Goal: Task Accomplishment & Management: Manage account settings

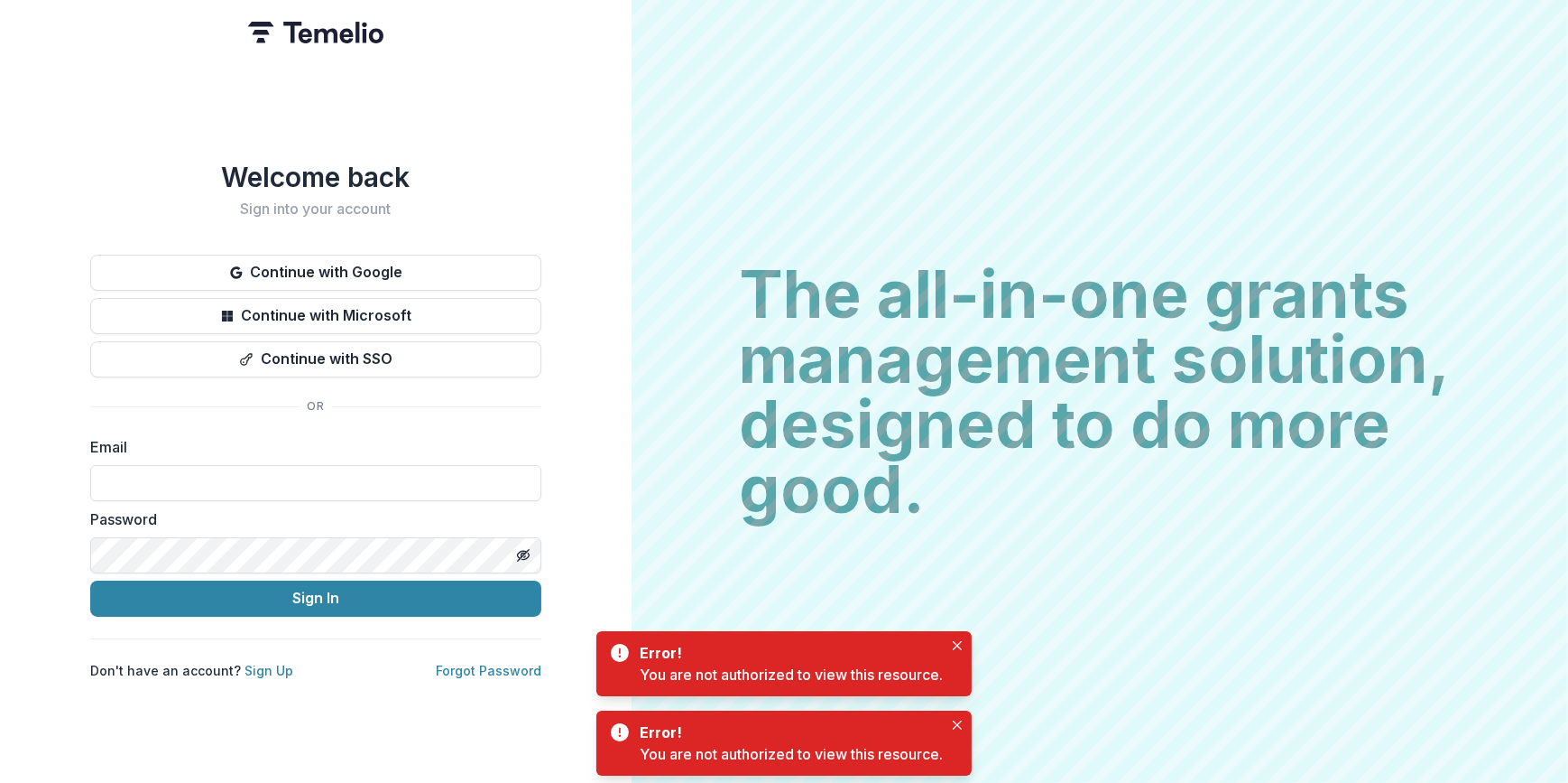
type input "**********"
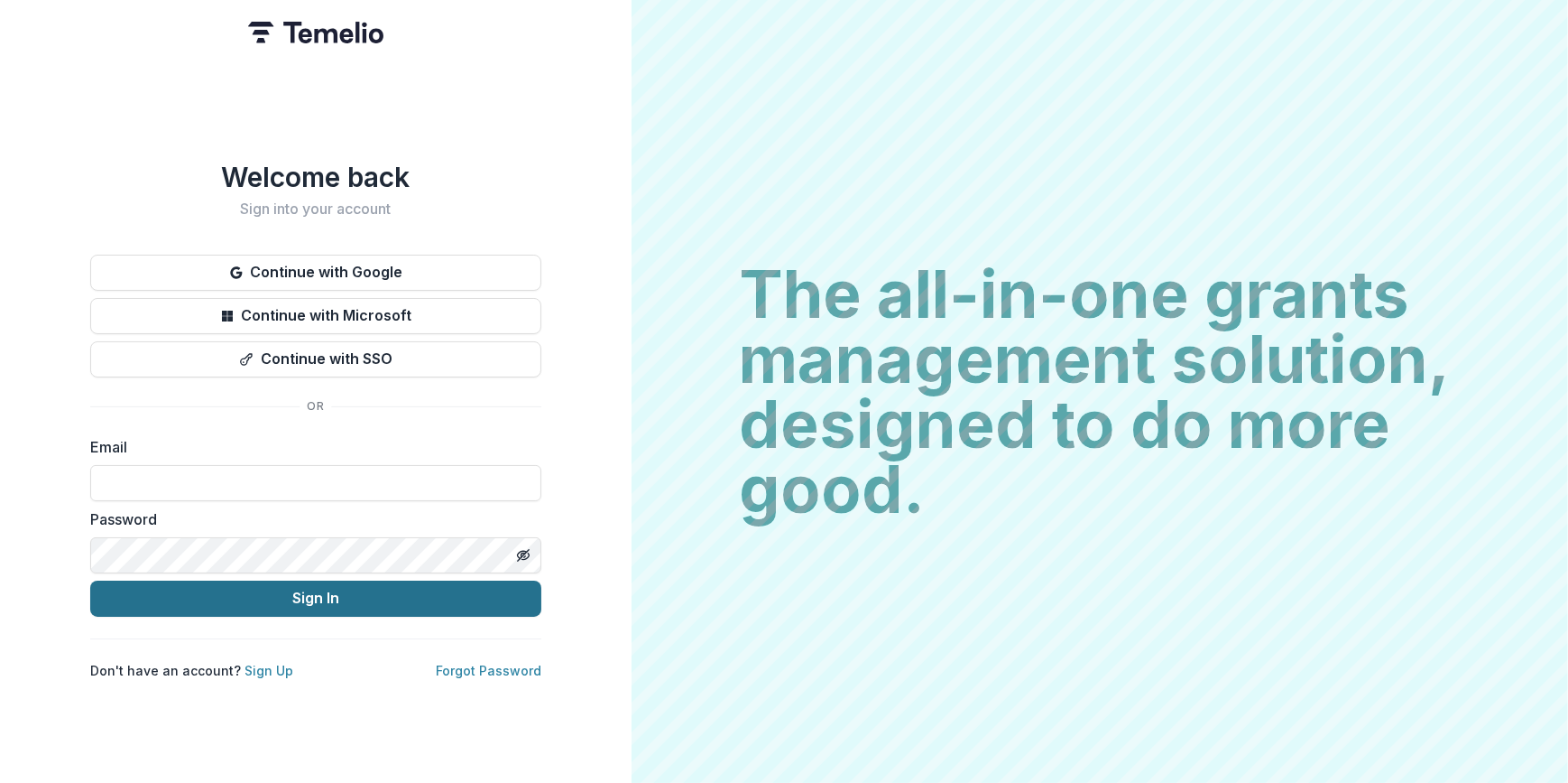
type input "**********"
click at [351, 590] on button "Sign In" at bounding box center [316, 598] width 451 height 36
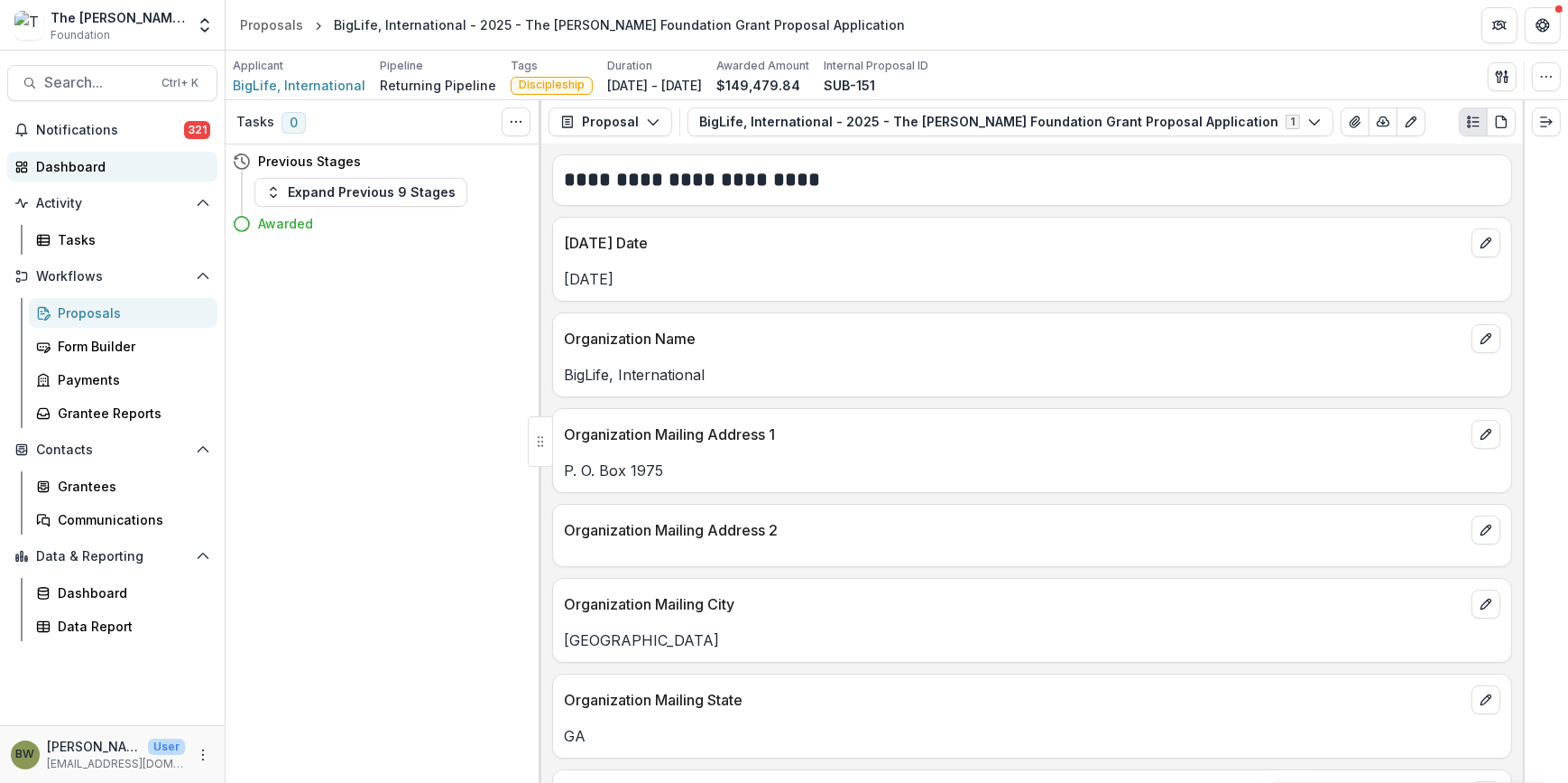
click at [77, 172] on div "Dashboard" at bounding box center [119, 166] width 167 height 19
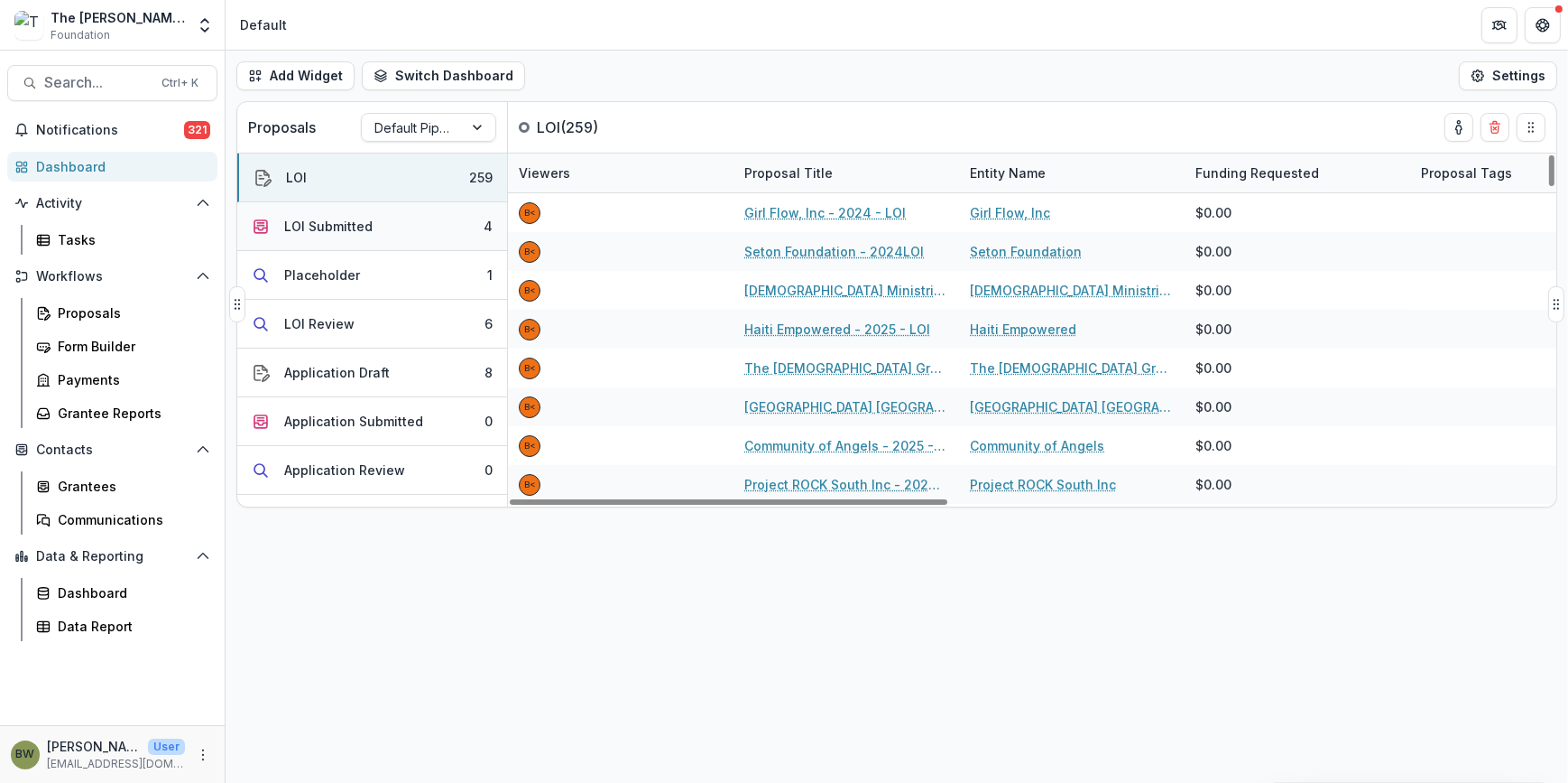
click at [306, 226] on div "LOI Submitted" at bounding box center [328, 226] width 89 height 19
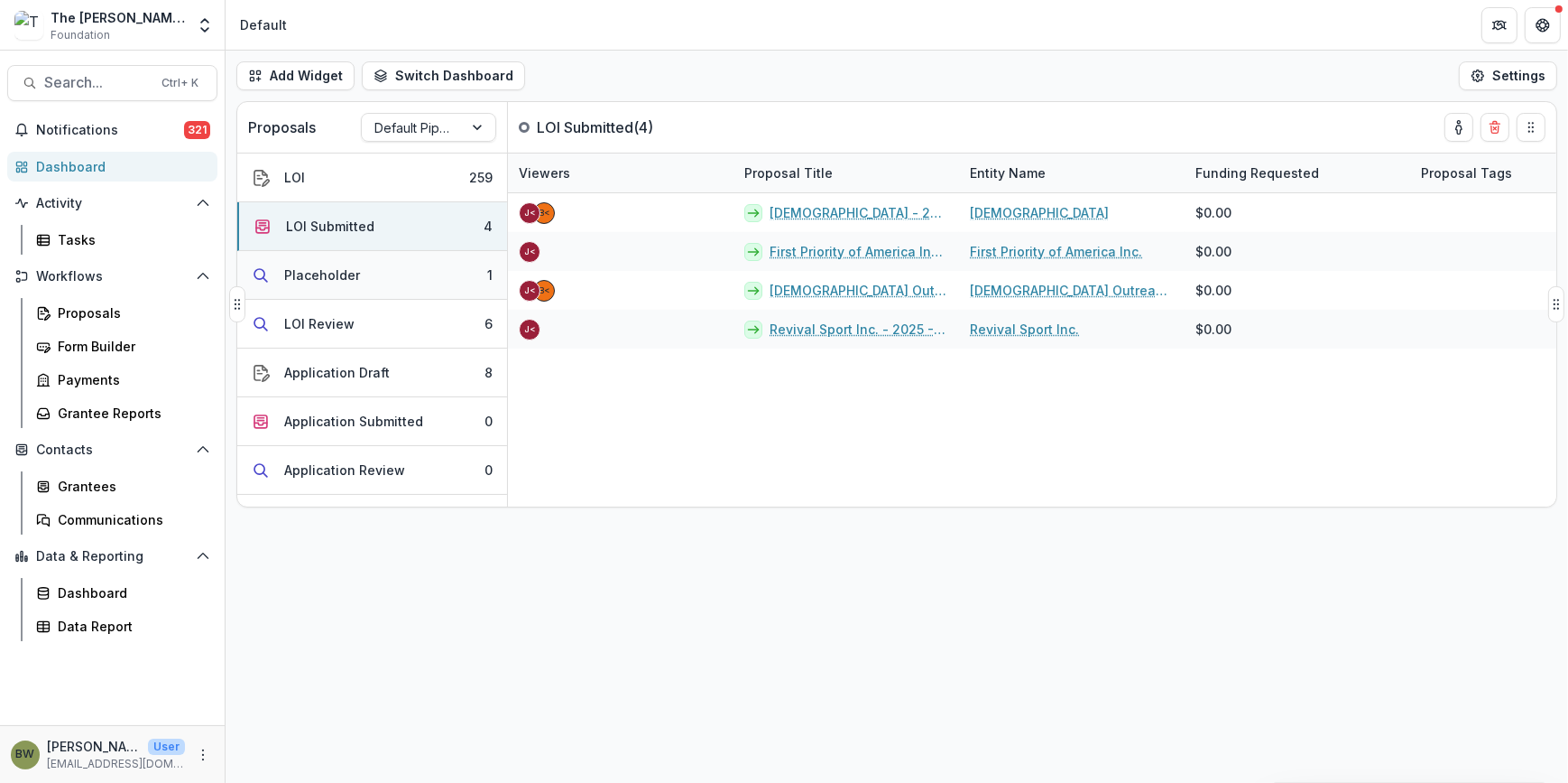
click at [319, 276] on div "Placeholder" at bounding box center [322, 275] width 75 height 19
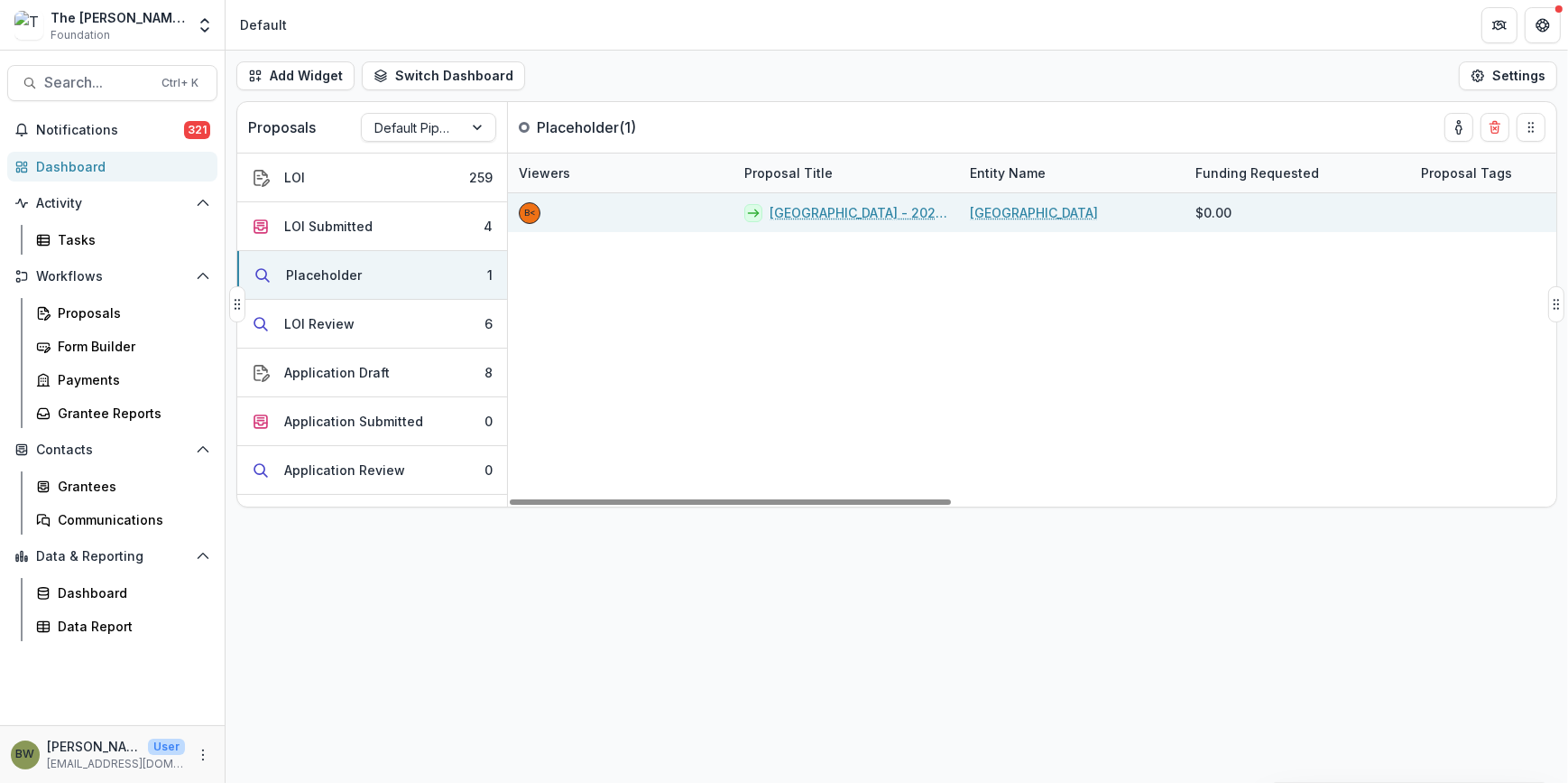
click at [867, 213] on link "Charleston Southern University - 2025 - LOI" at bounding box center [858, 212] width 178 height 19
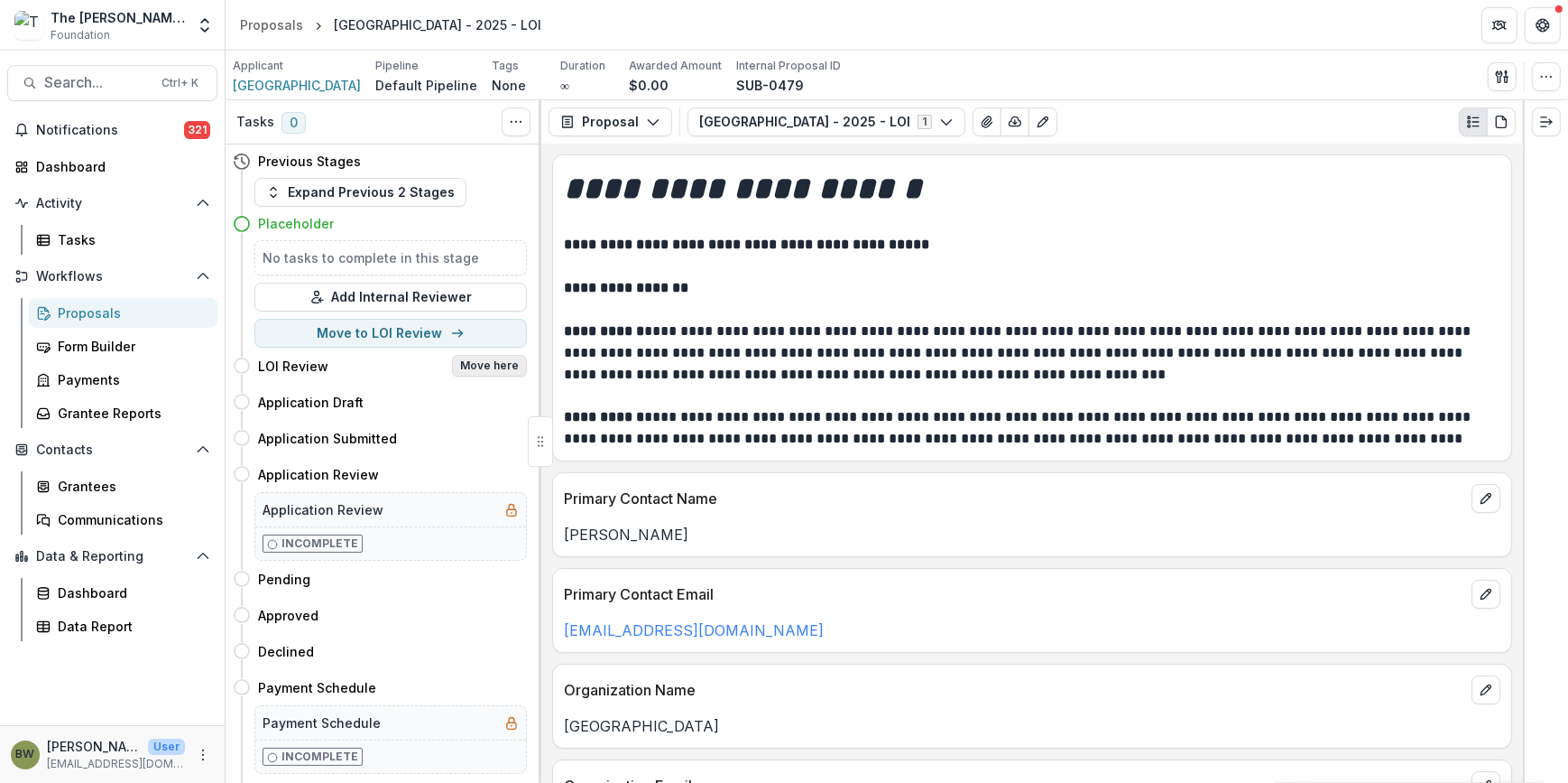
click at [483, 362] on button "Move here" at bounding box center [488, 365] width 74 height 22
select select "**********"
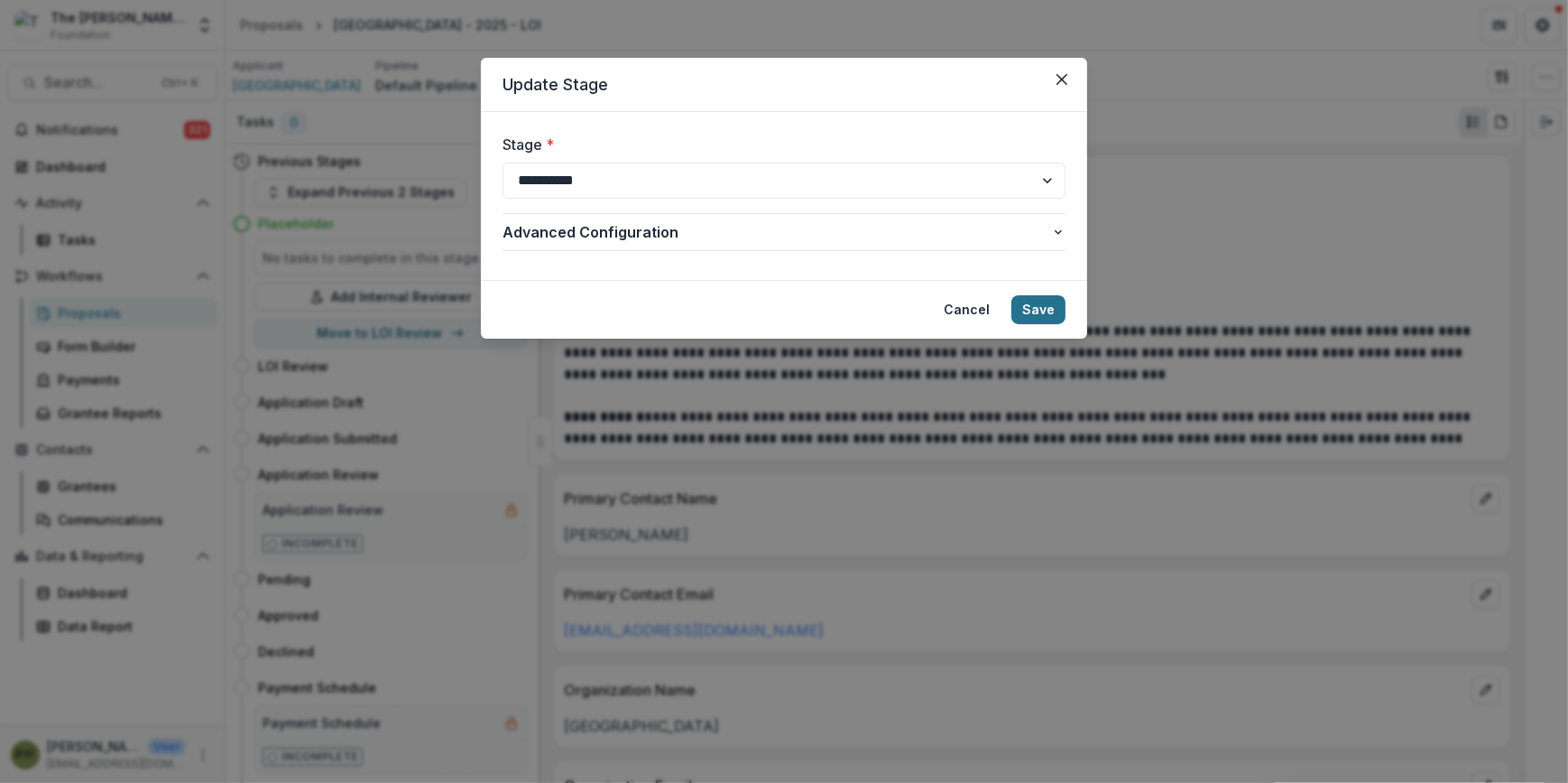
click at [1050, 308] on button "Save" at bounding box center [1038, 309] width 54 height 29
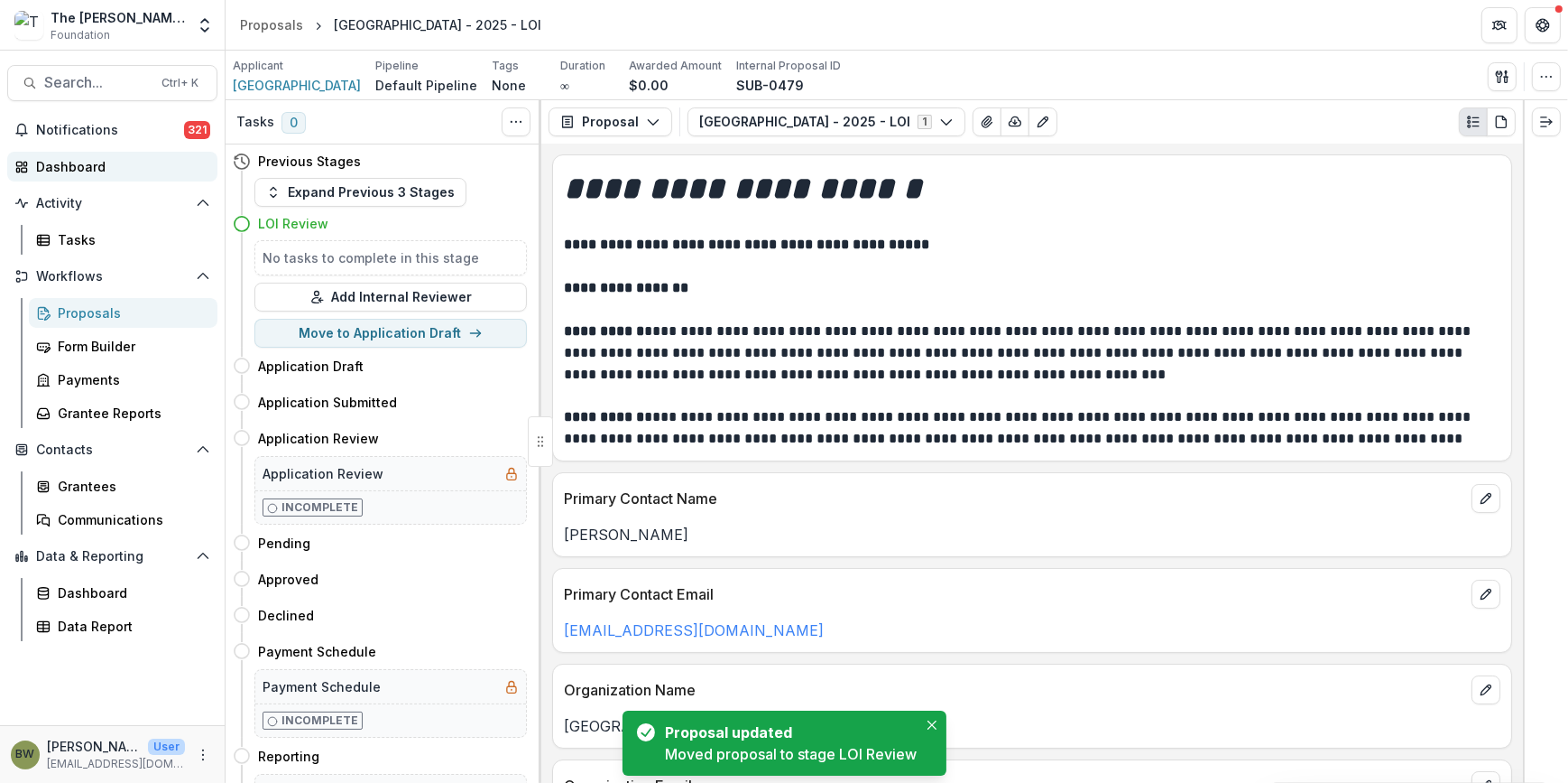
click at [82, 170] on div "Dashboard" at bounding box center [119, 166] width 167 height 19
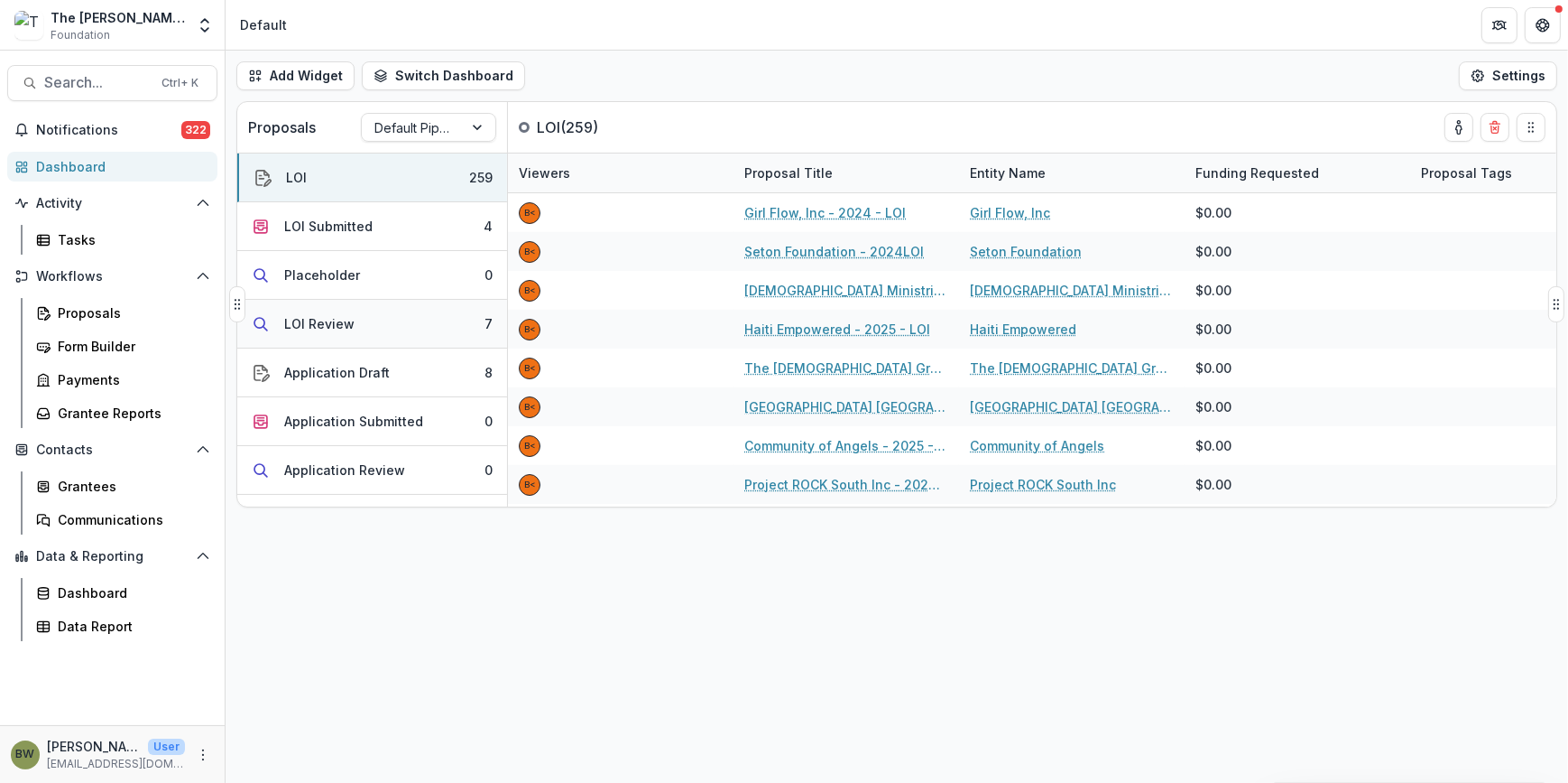
click at [341, 316] on div "LOI Review" at bounding box center [319, 324] width 71 height 19
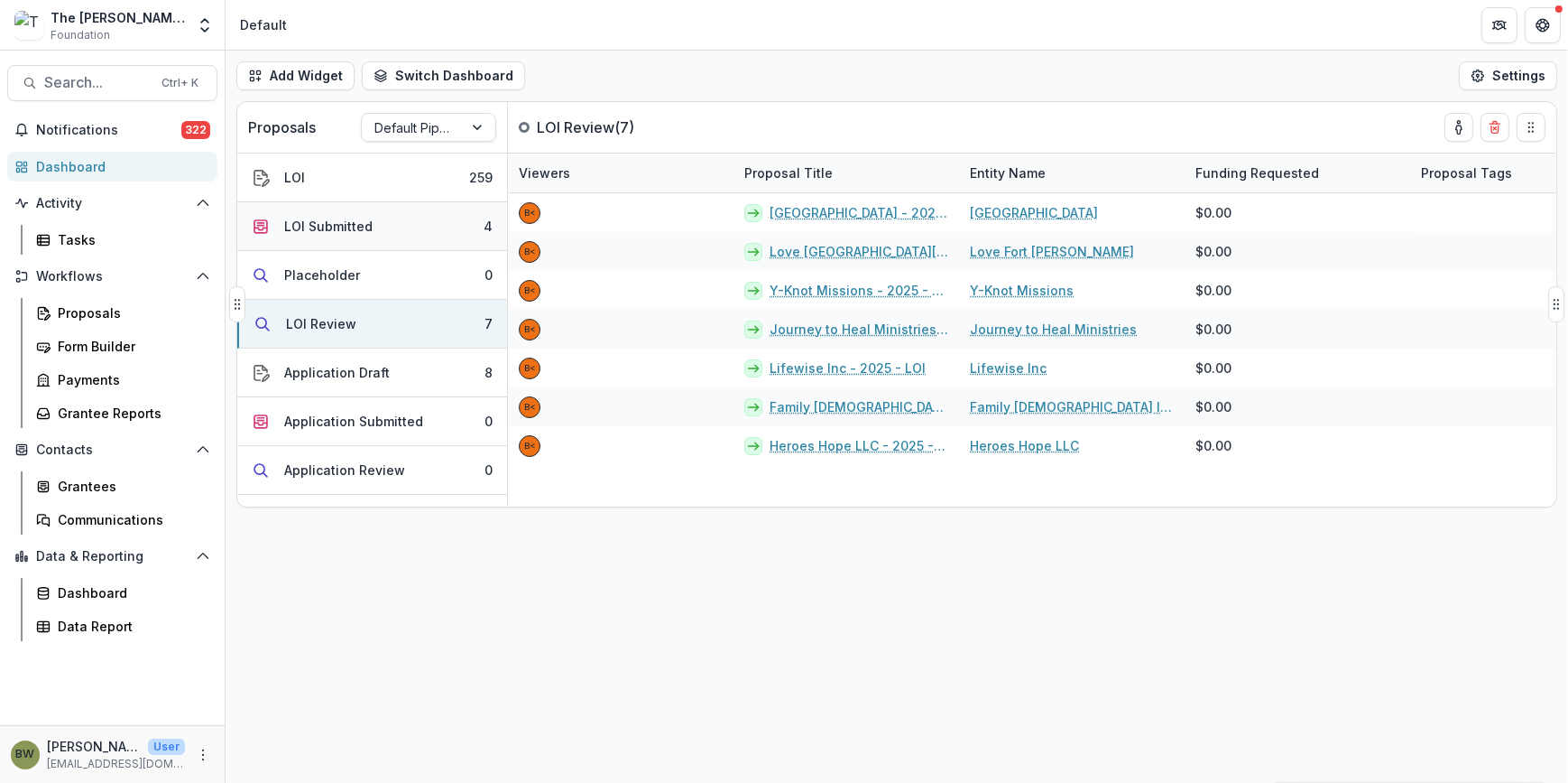
click at [341, 225] on div "LOI Submitted" at bounding box center [328, 226] width 89 height 19
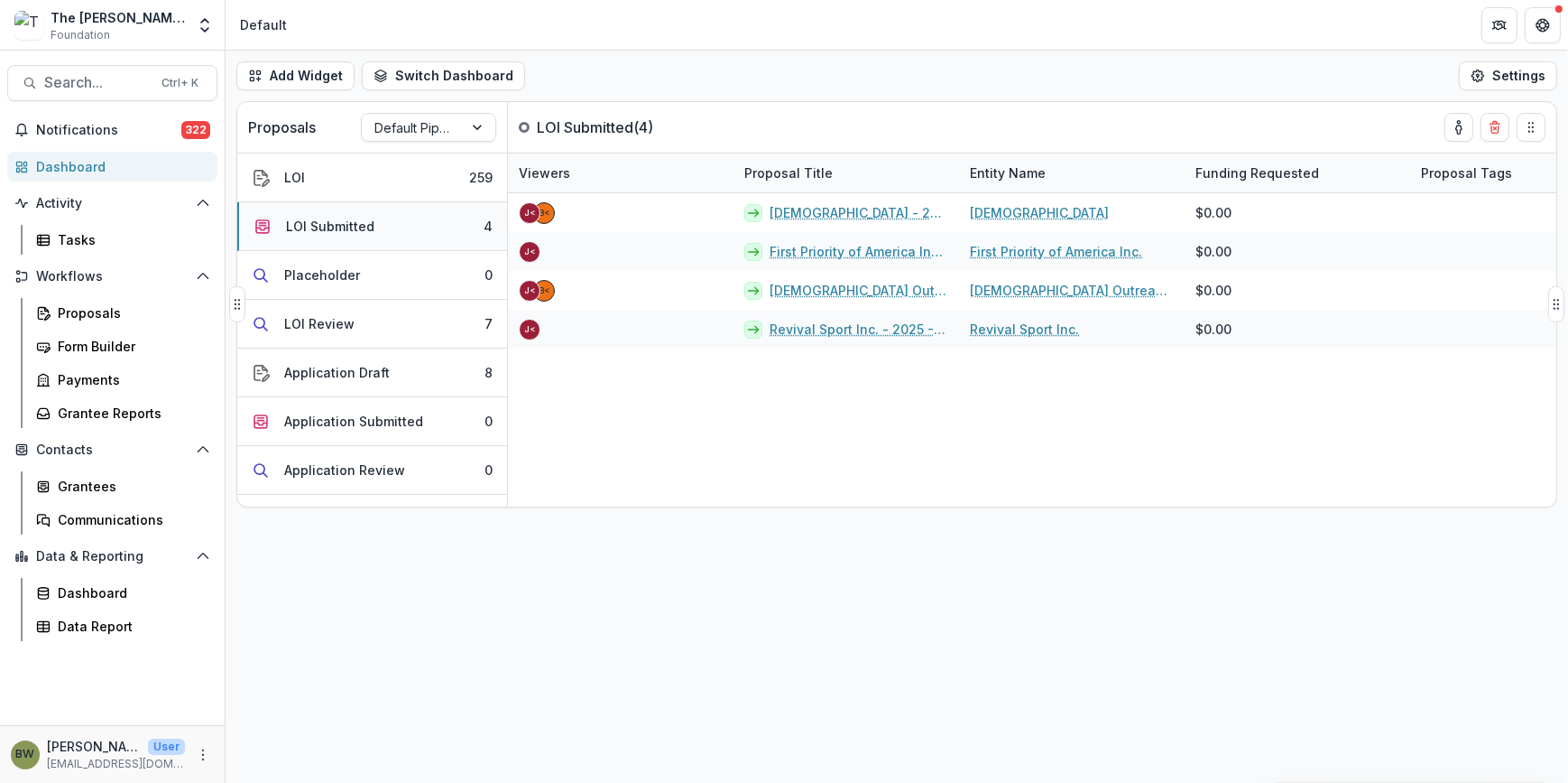
click at [389, 235] on button "LOI Submitted 4" at bounding box center [372, 226] width 270 height 49
click at [107, 86] on span "Search..." at bounding box center [97, 82] width 107 height 17
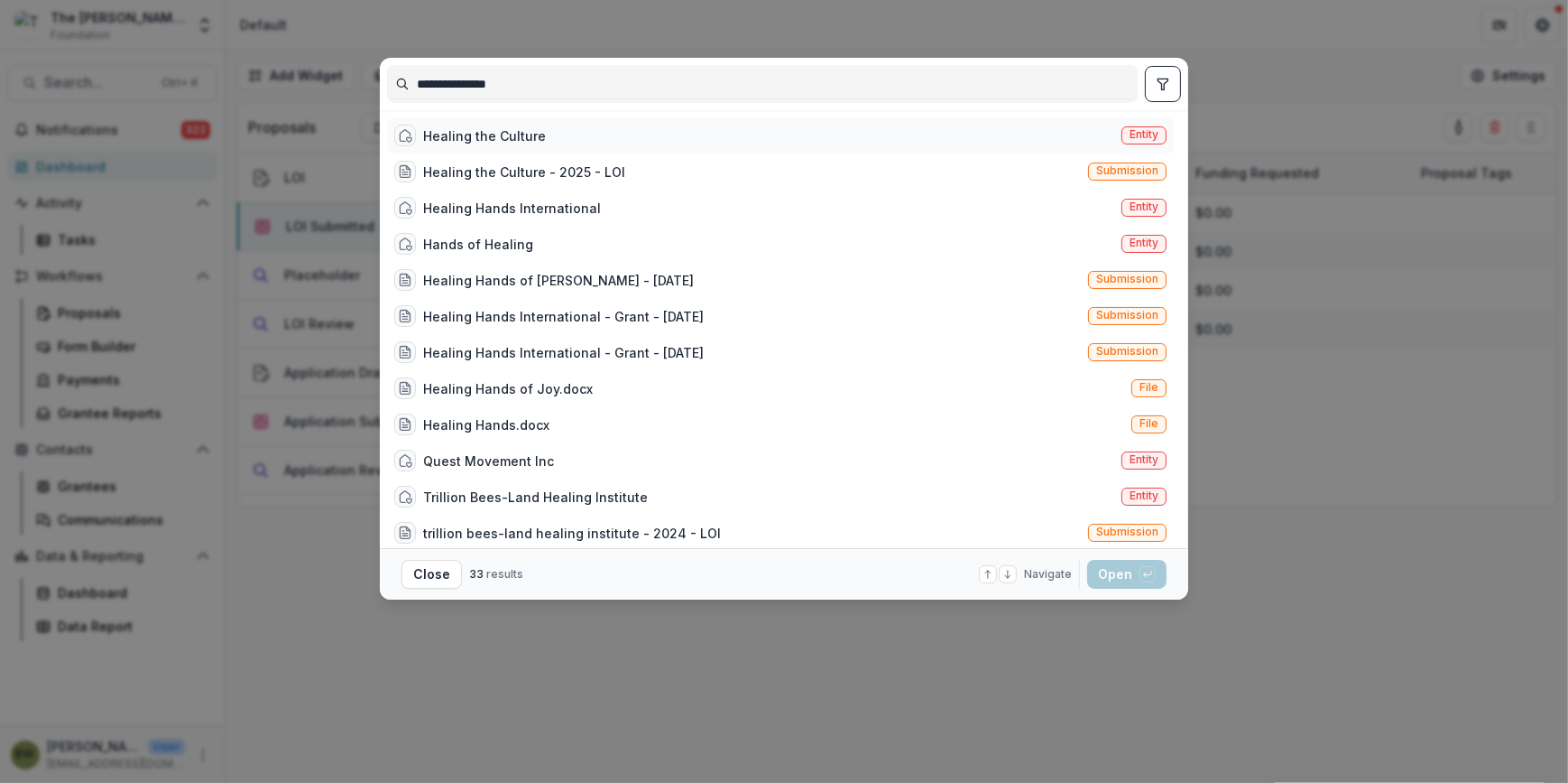
type input "**********"
click at [442, 128] on div "Healing the Culture" at bounding box center [485, 136] width 123 height 19
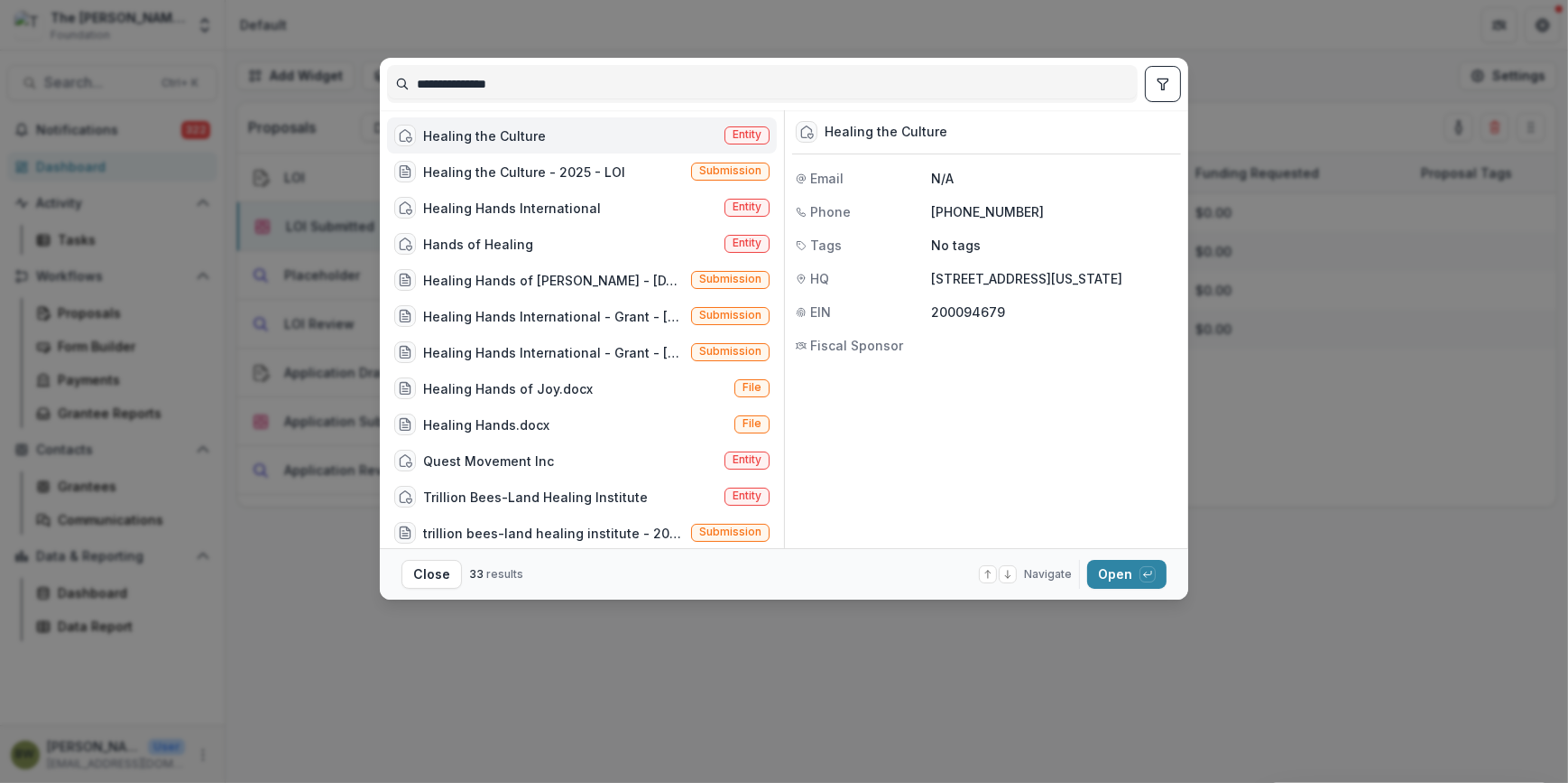
click at [733, 130] on span "Entity" at bounding box center [747, 134] width 29 height 12
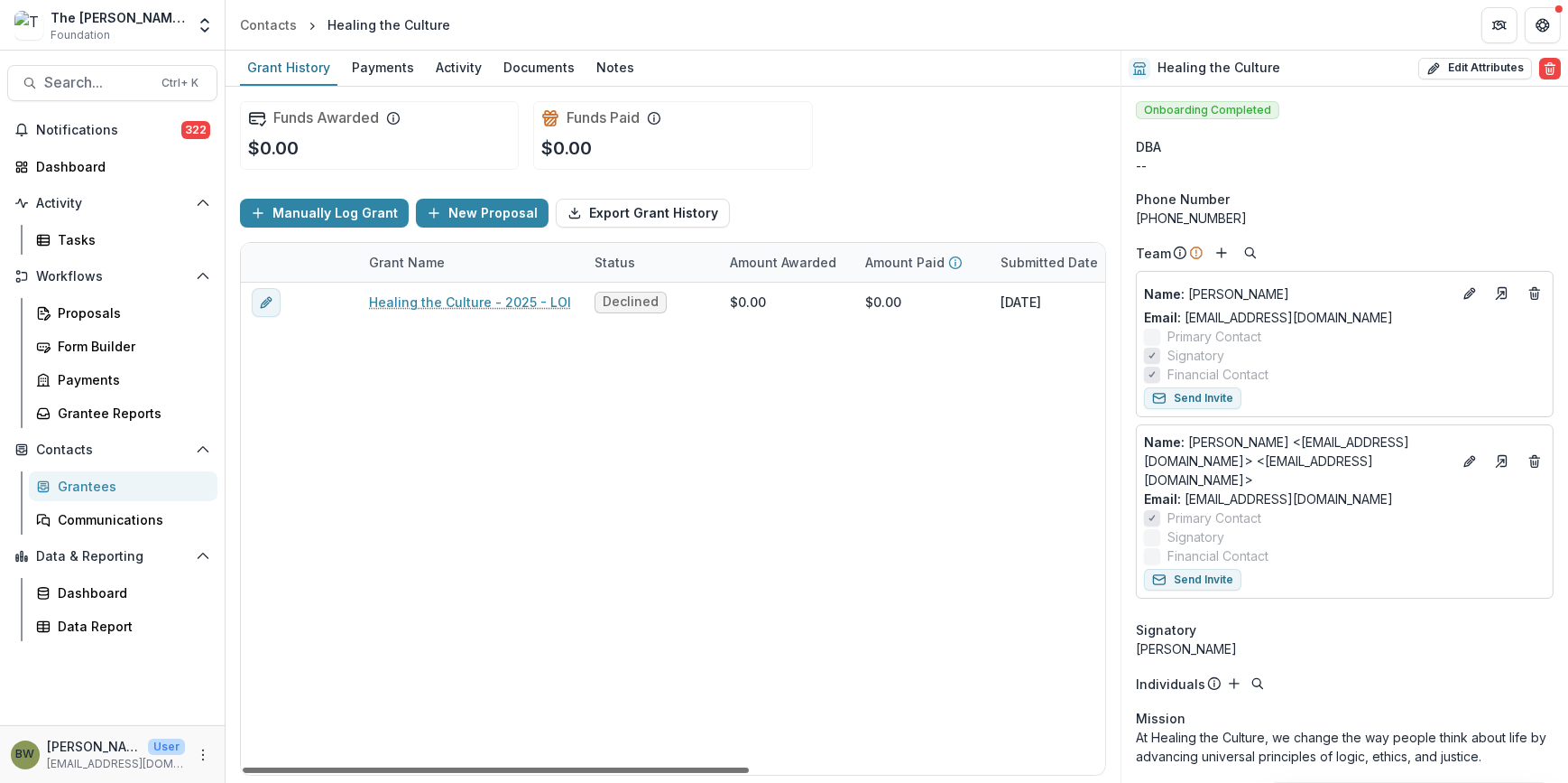
drag, startPoint x: 467, startPoint y: 766, endPoint x: 389, endPoint y: 809, distance: 89.1
click at [389, 773] on div at bounding box center [495, 770] width 506 height 6
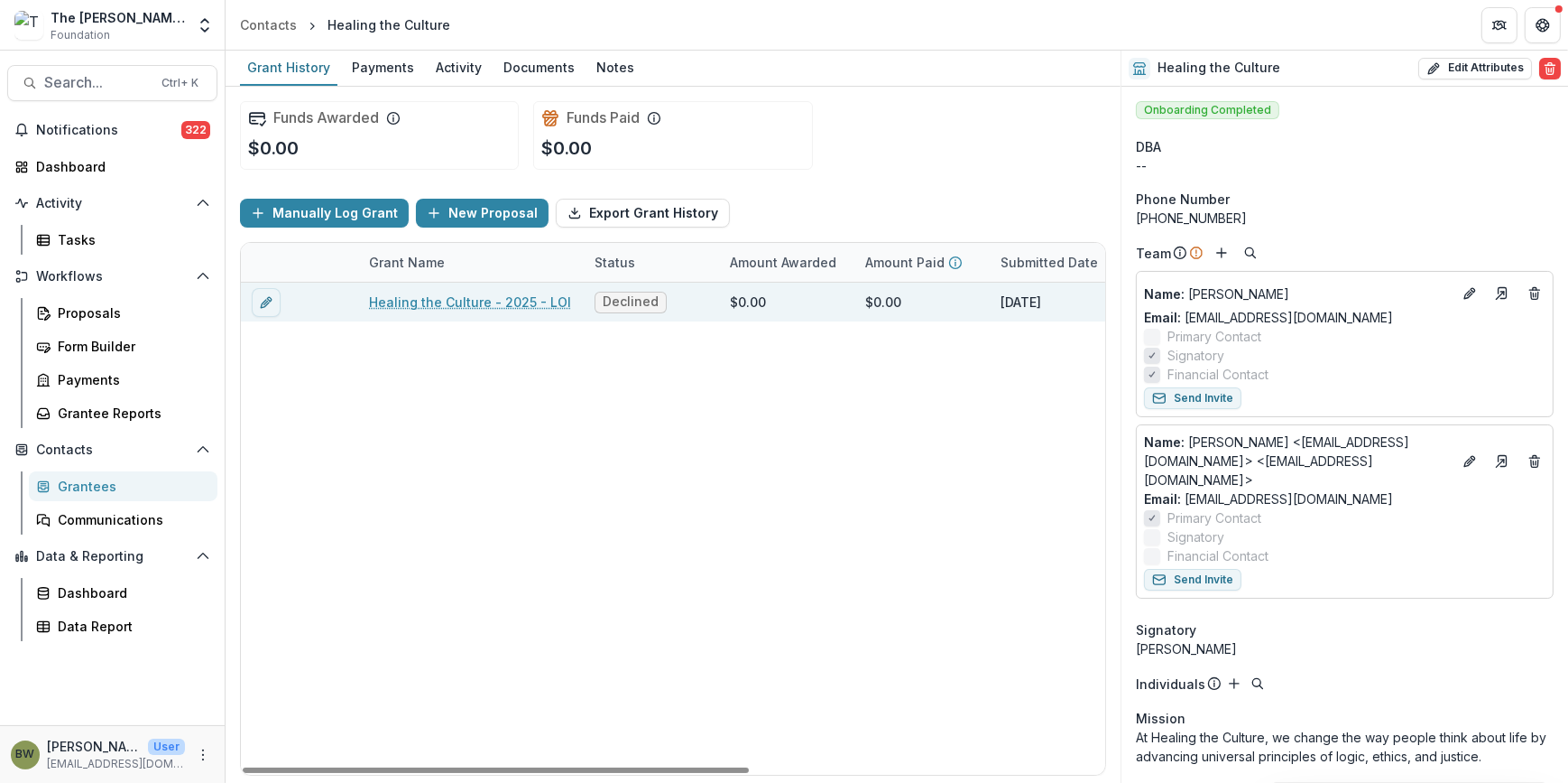
click at [421, 303] on link "Healing the Culture - 2025 - LOI" at bounding box center [470, 302] width 202 height 19
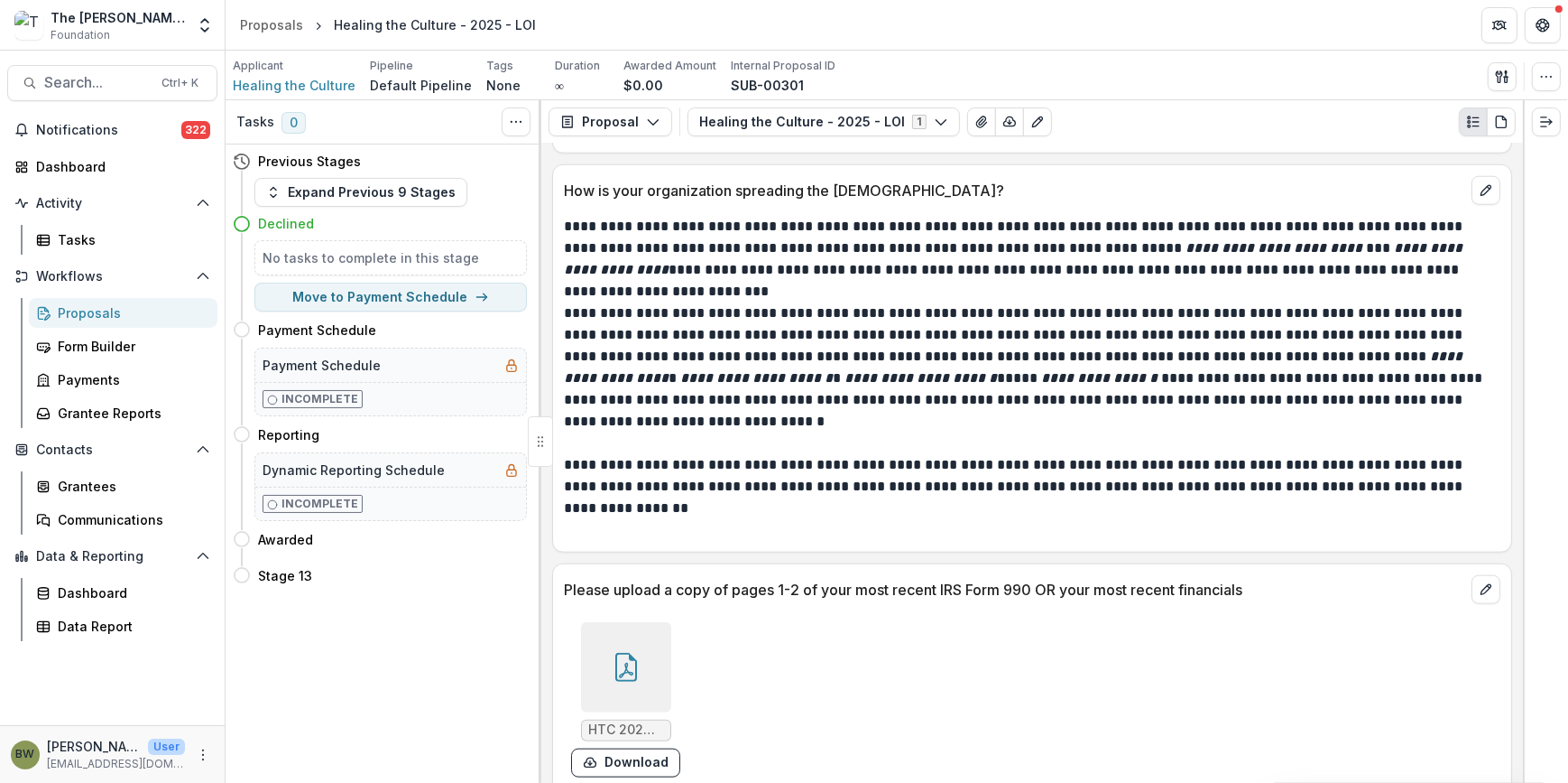
scroll to position [2514, 0]
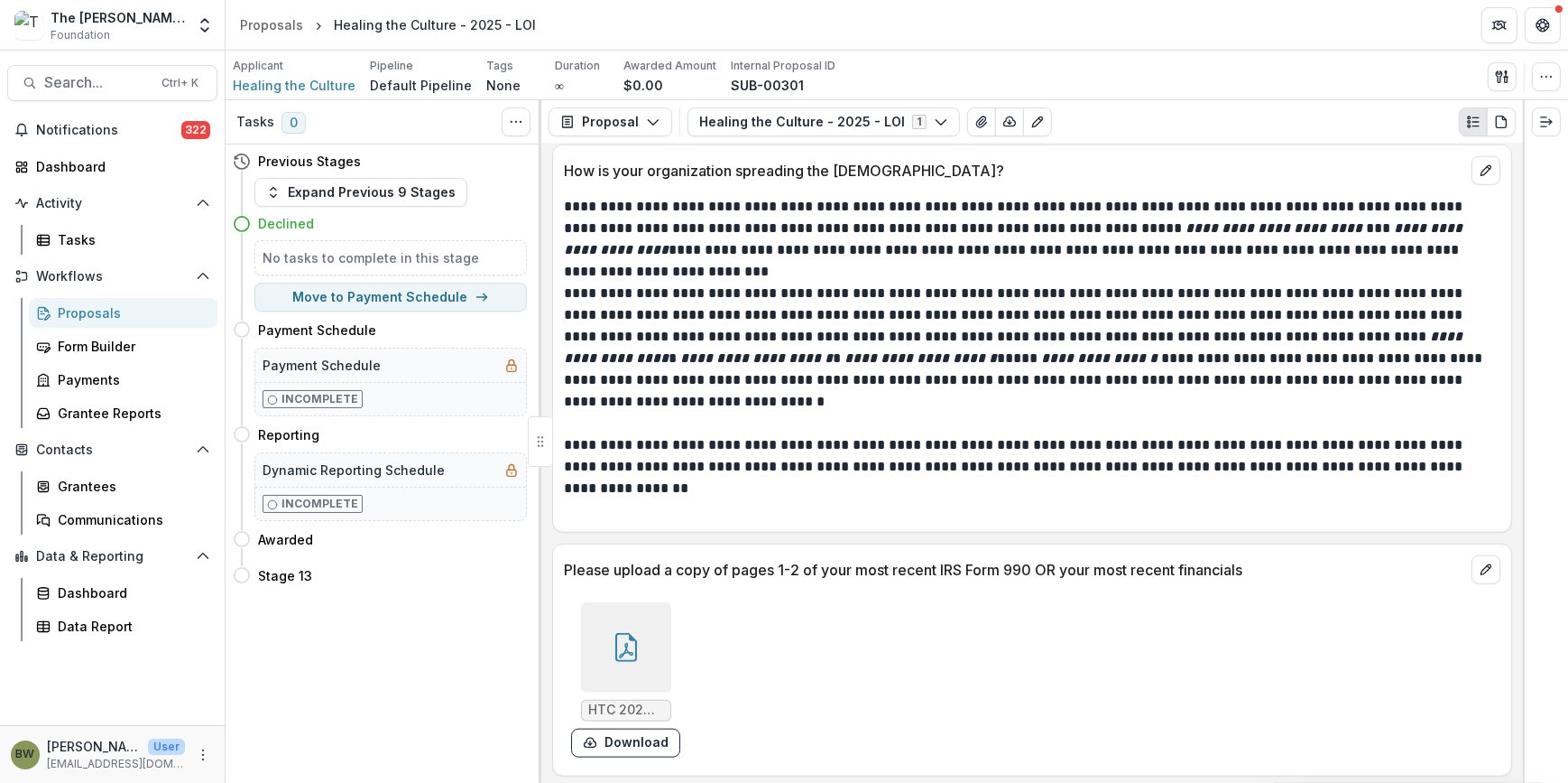
click at [645, 658] on div at bounding box center [626, 647] width 91 height 91
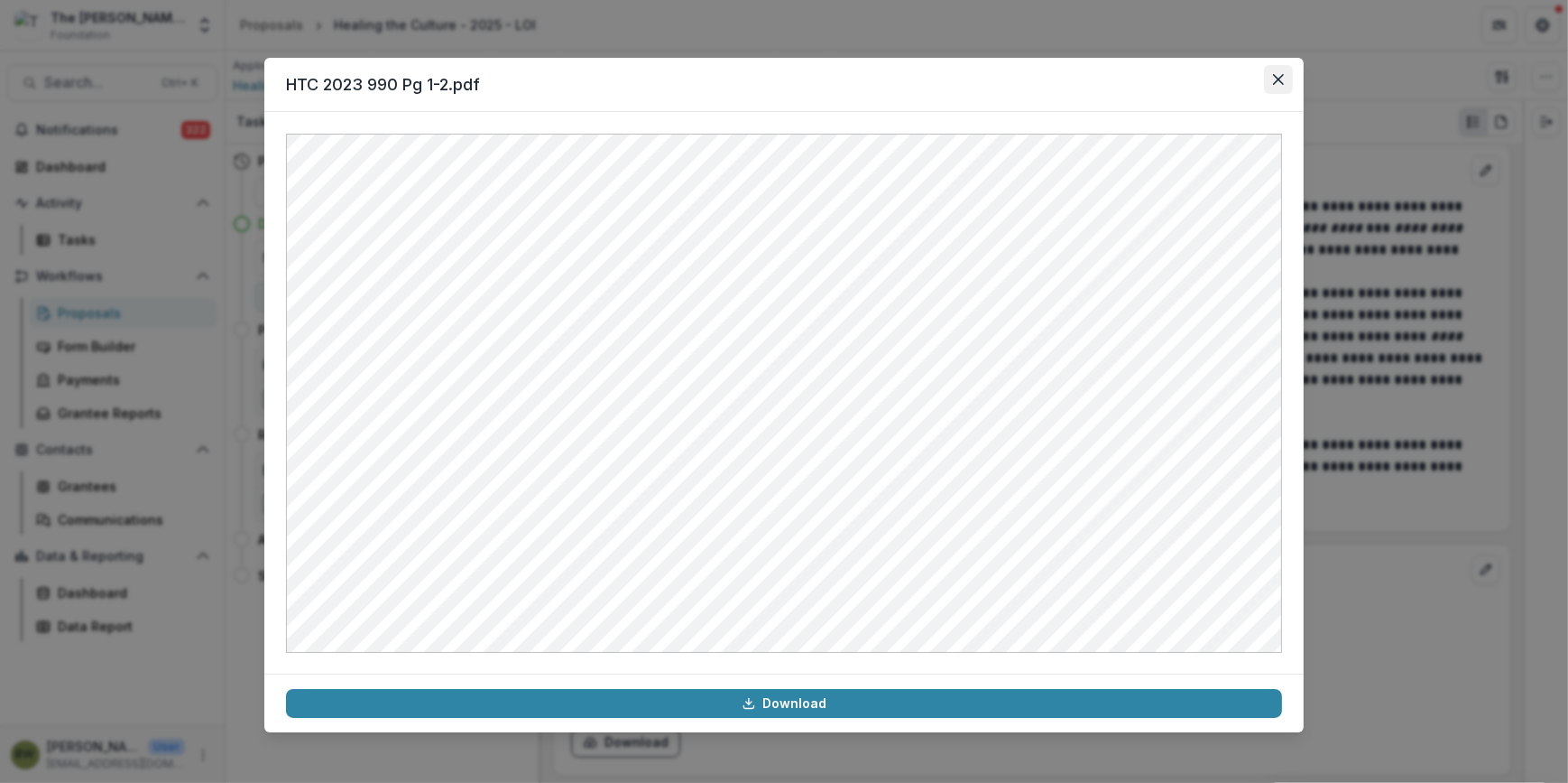
click at [1279, 85] on button "Close" at bounding box center [1278, 79] width 29 height 29
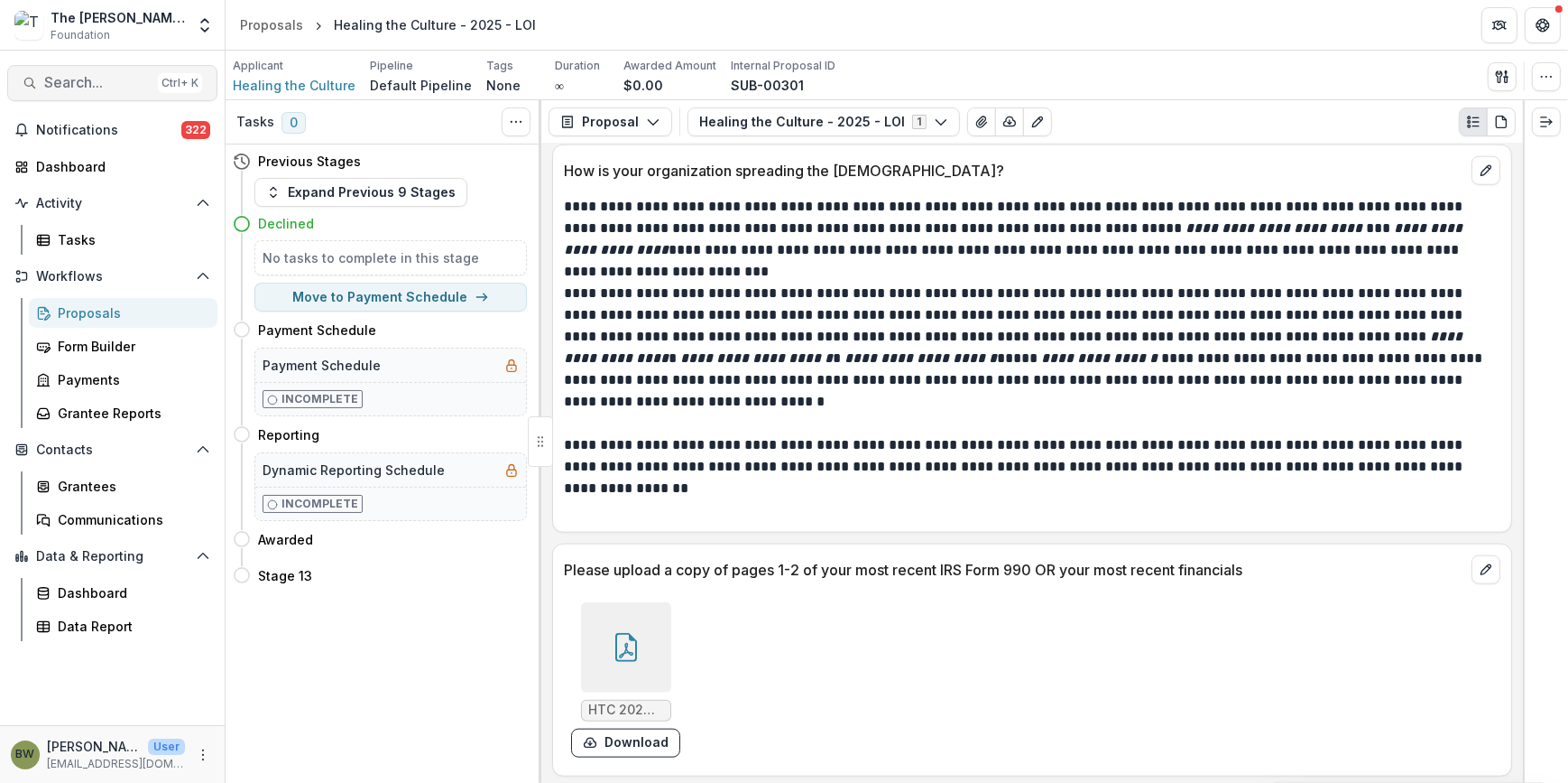
click at [74, 76] on span "Search..." at bounding box center [97, 82] width 107 height 17
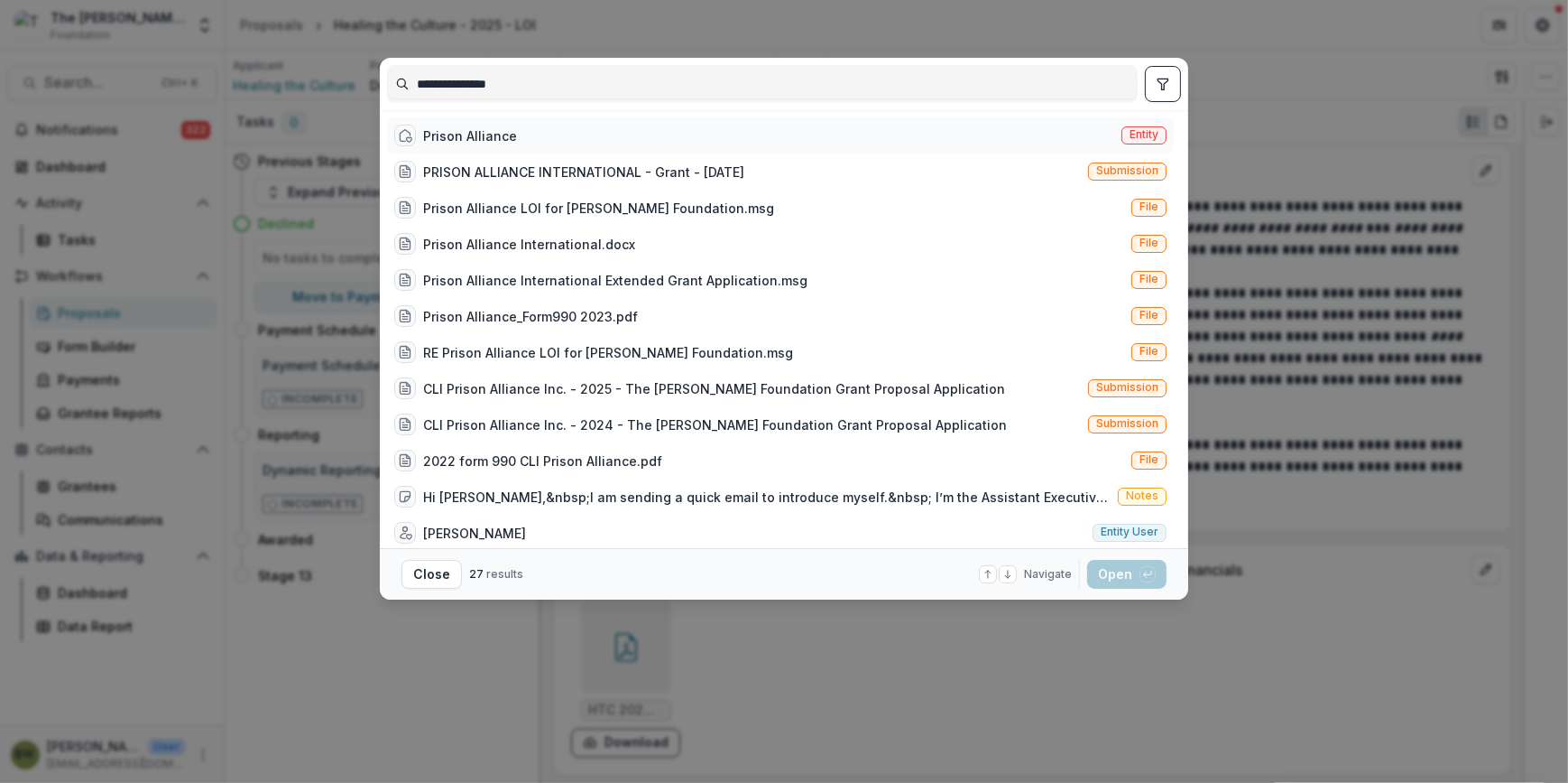
type input "**********"
click at [478, 139] on div "Prison Alliance" at bounding box center [470, 136] width 94 height 19
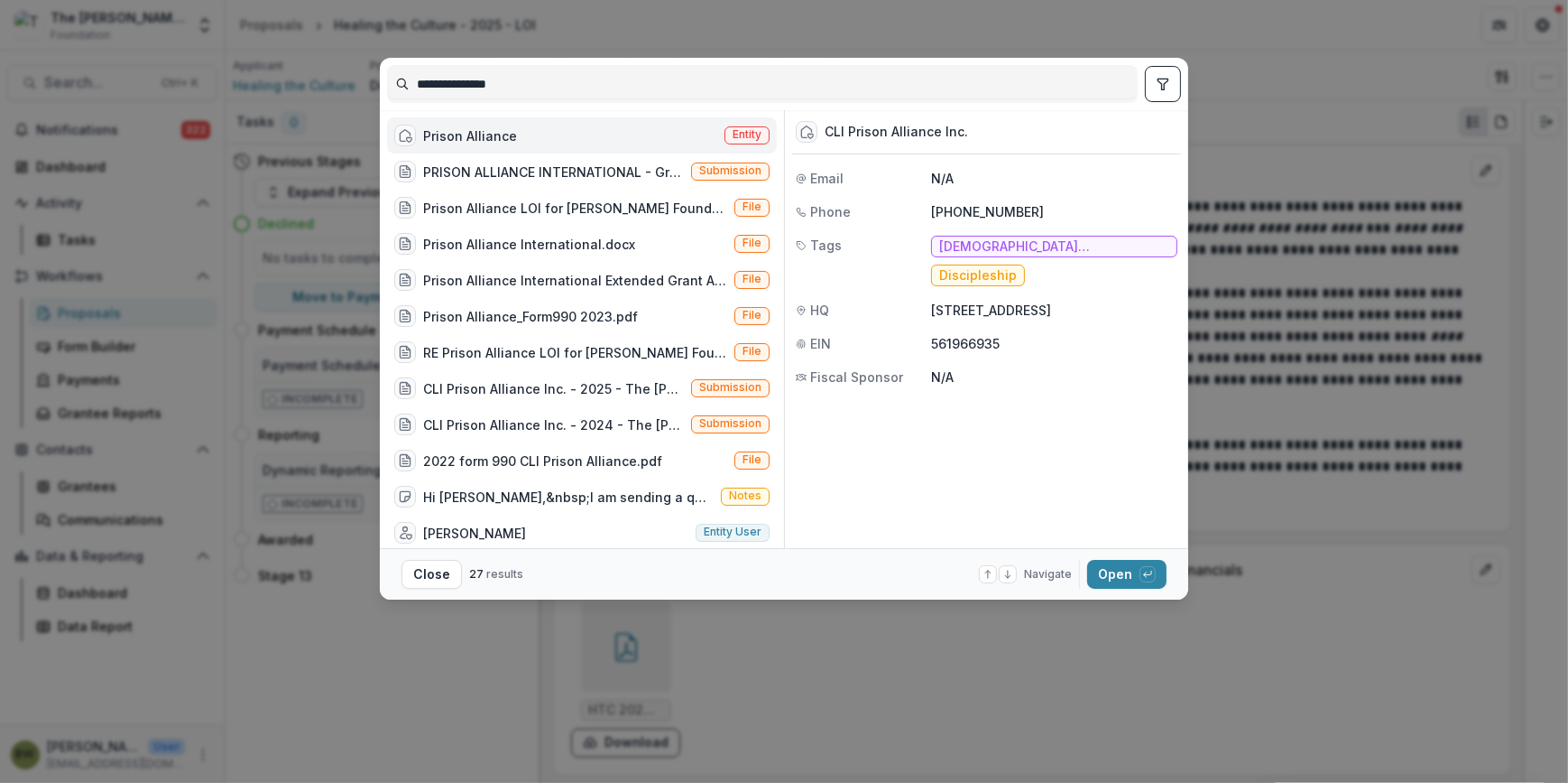
click at [749, 130] on span "Entity" at bounding box center [747, 134] width 29 height 12
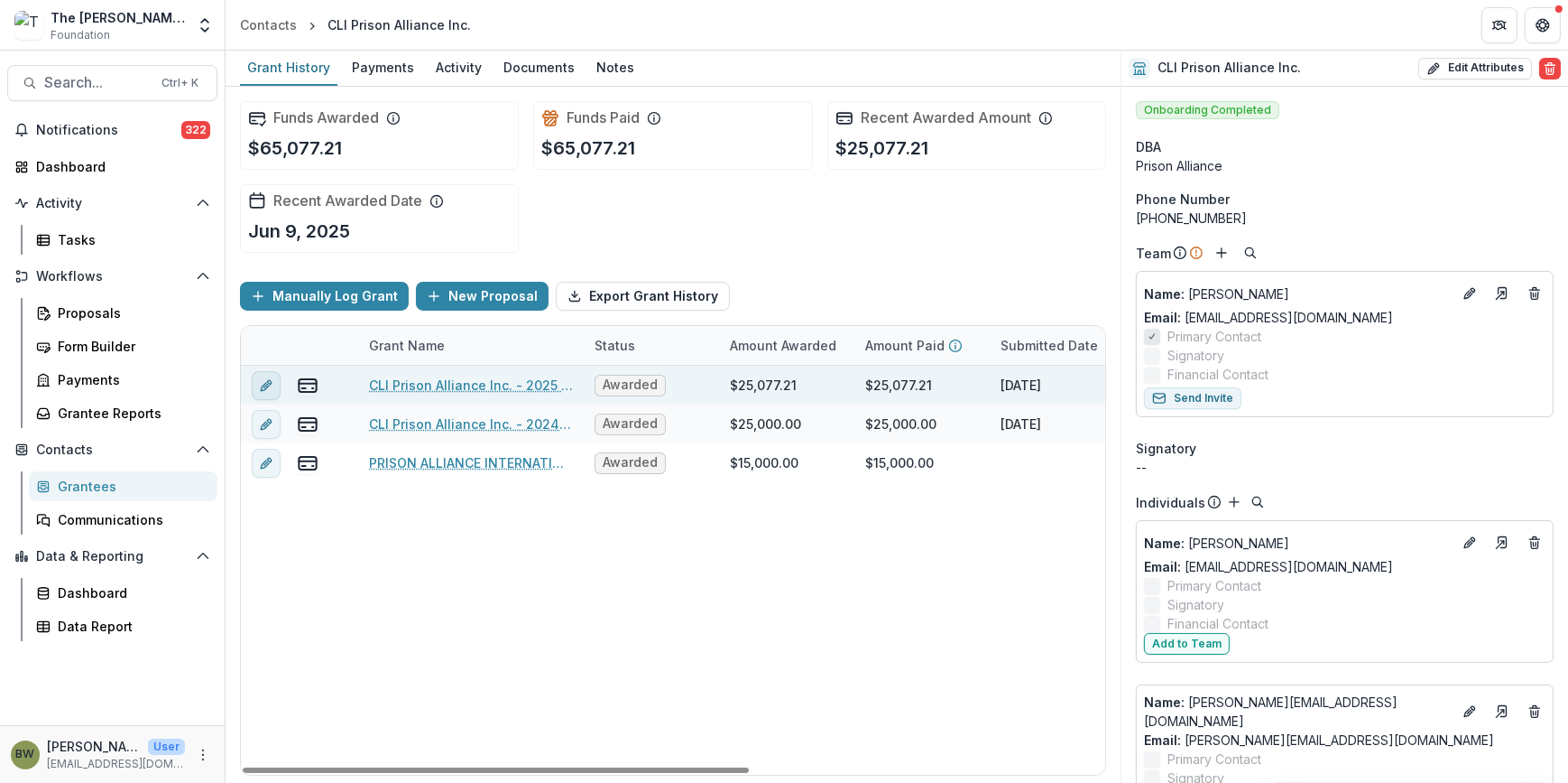
click at [268, 387] on icon "edit" at bounding box center [266, 385] width 14 height 14
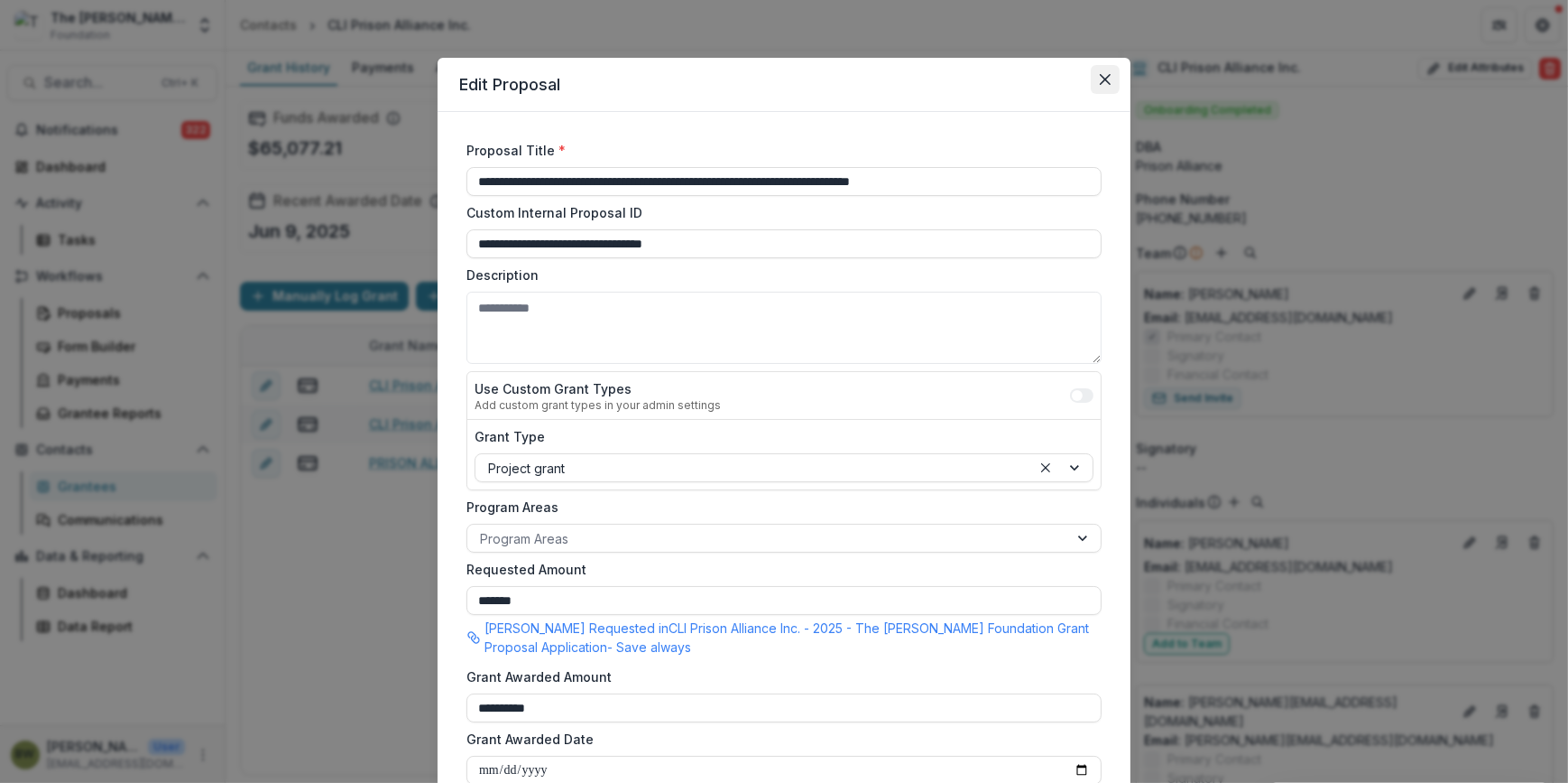
click at [1104, 78] on icon "Close" at bounding box center [1104, 78] width 10 height 10
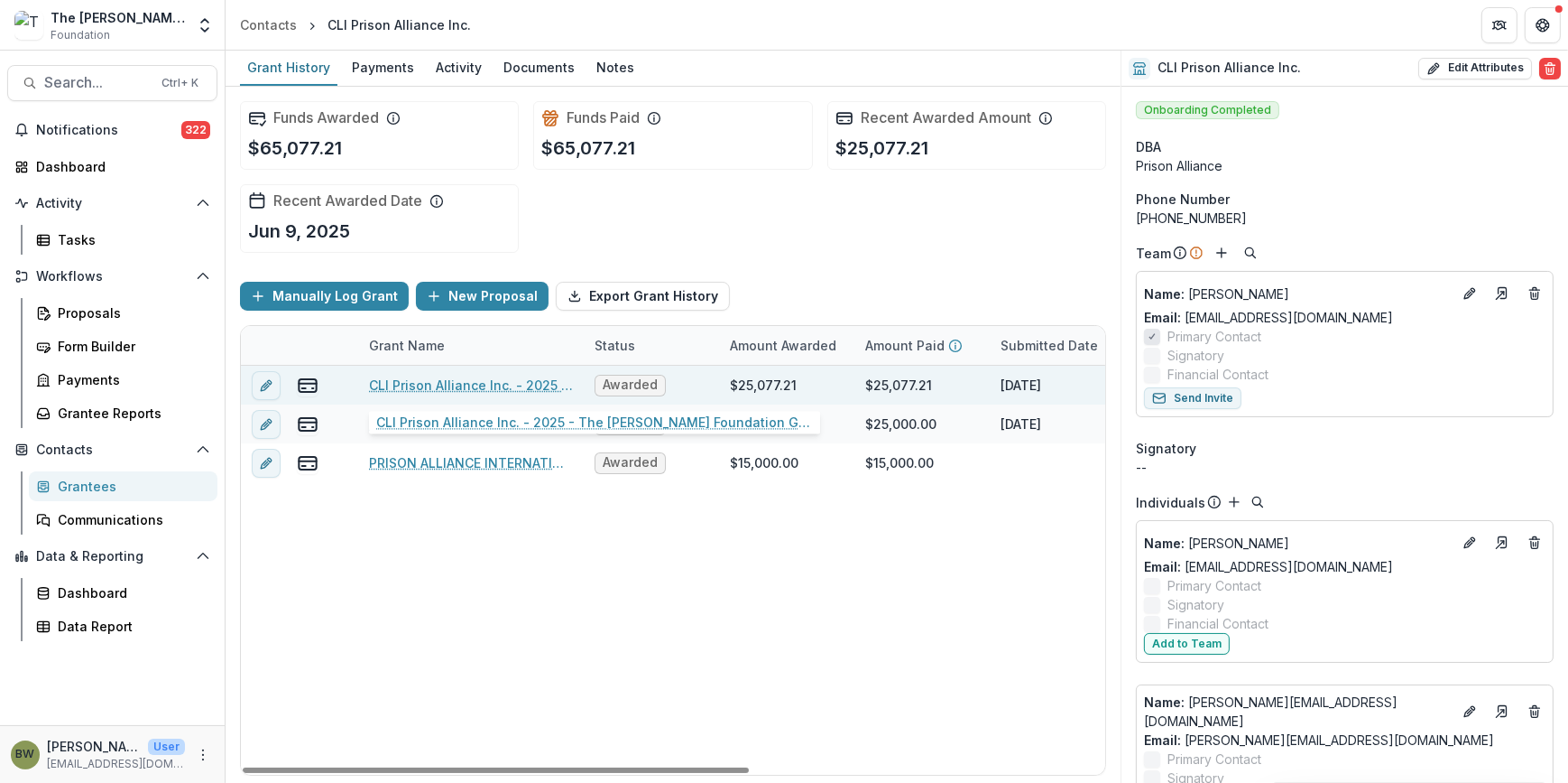
click at [469, 380] on link "CLI Prison Alliance Inc. - 2025 - The Bolick Foundation Grant Proposal Applicat…" at bounding box center [470, 385] width 204 height 19
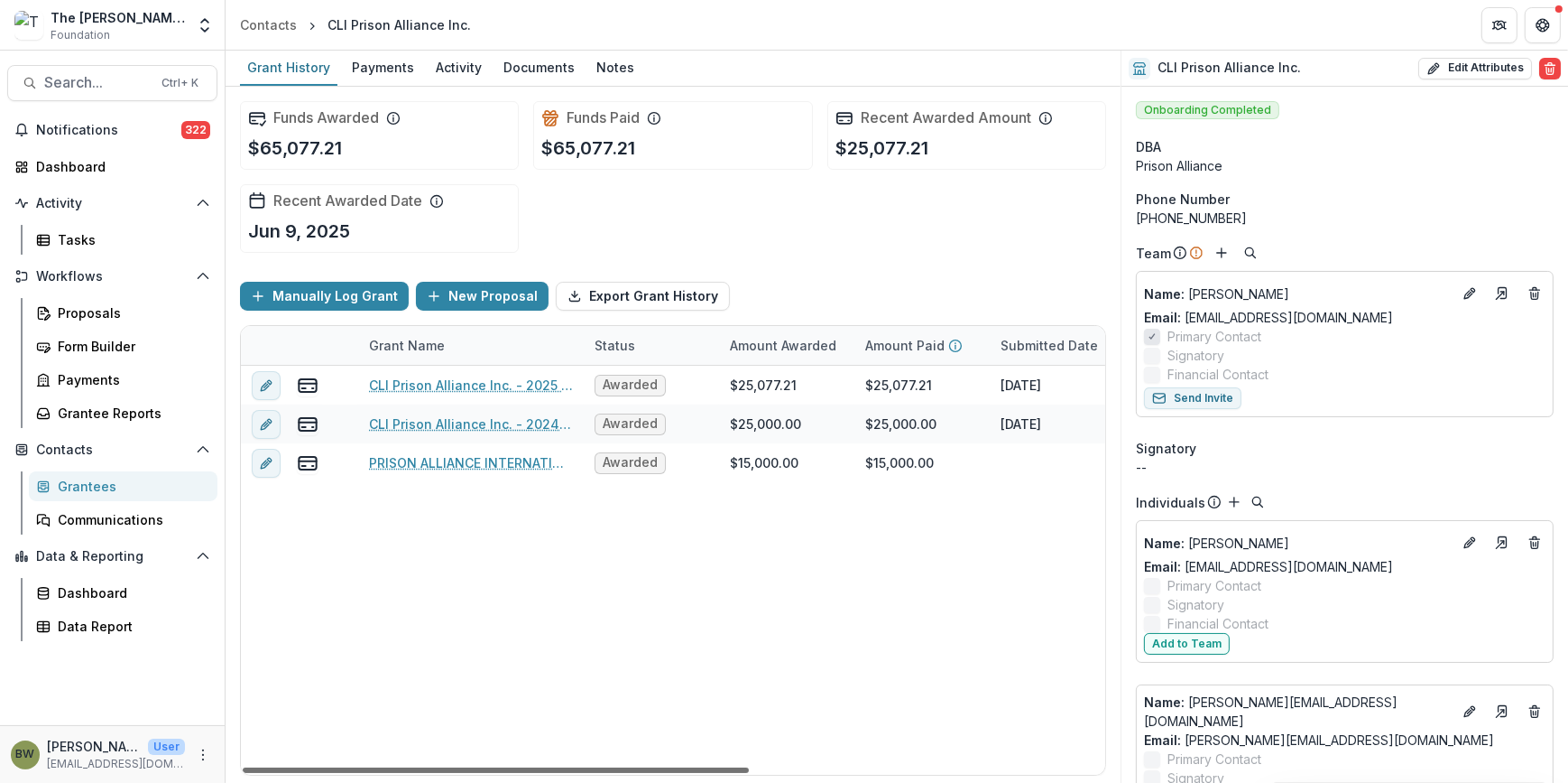
drag, startPoint x: 652, startPoint y: 767, endPoint x: 503, endPoint y: 775, distance: 149.2
click at [503, 773] on div at bounding box center [495, 770] width 506 height 6
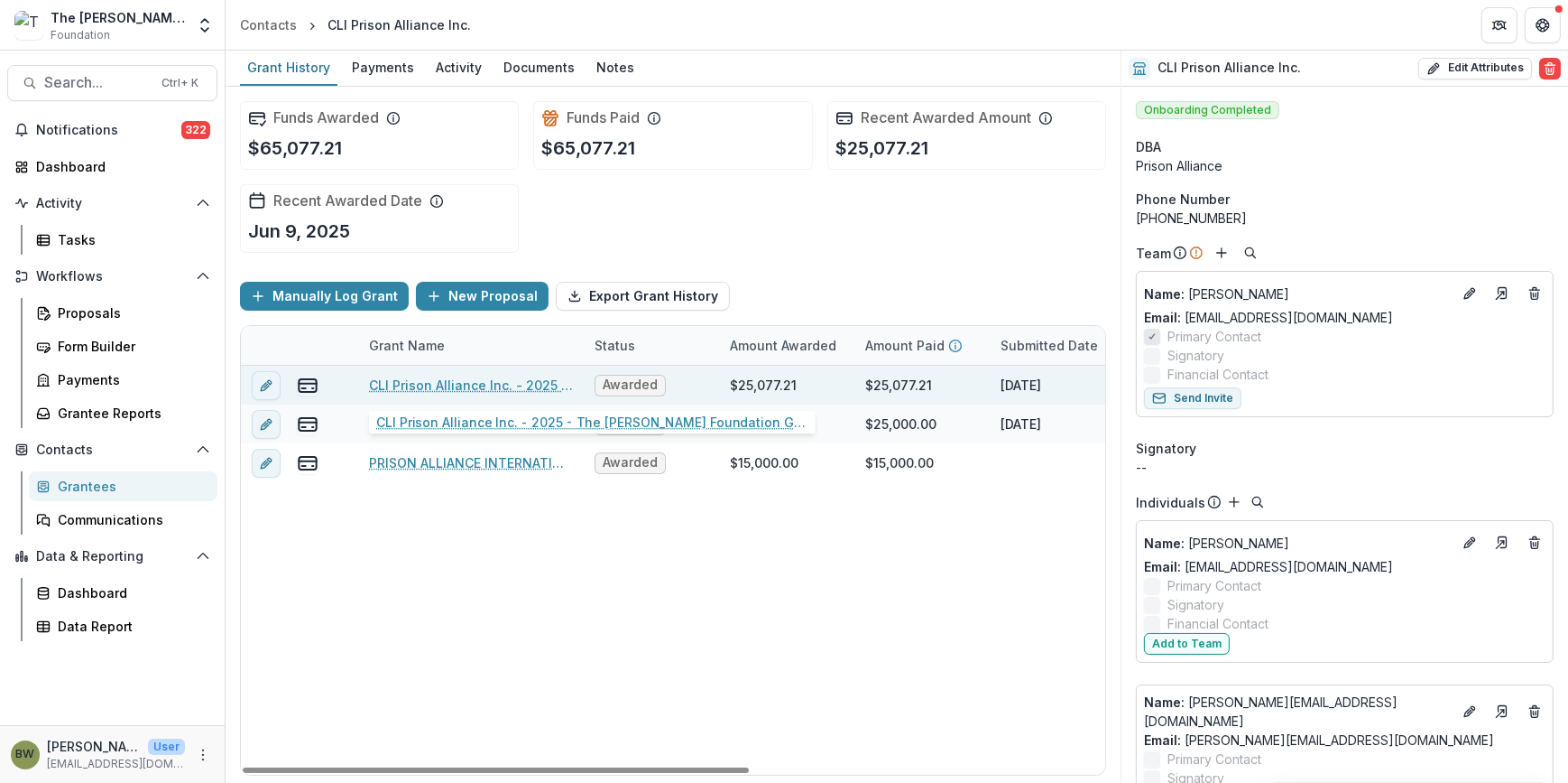
click at [398, 386] on link "CLI Prison Alliance Inc. - 2025 - The Bolick Foundation Grant Proposal Applicat…" at bounding box center [470, 385] width 204 height 19
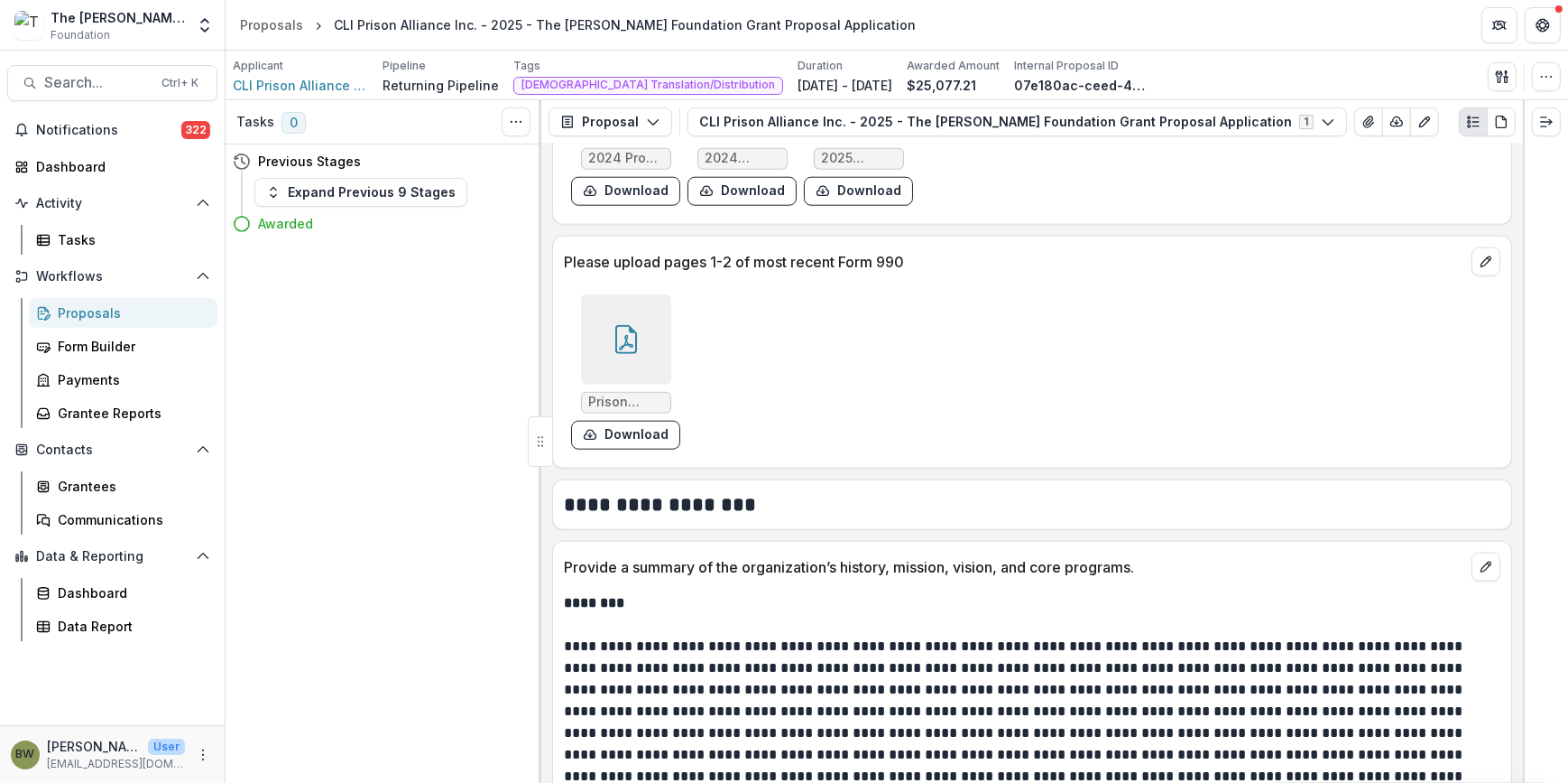
scroll to position [2625, 0]
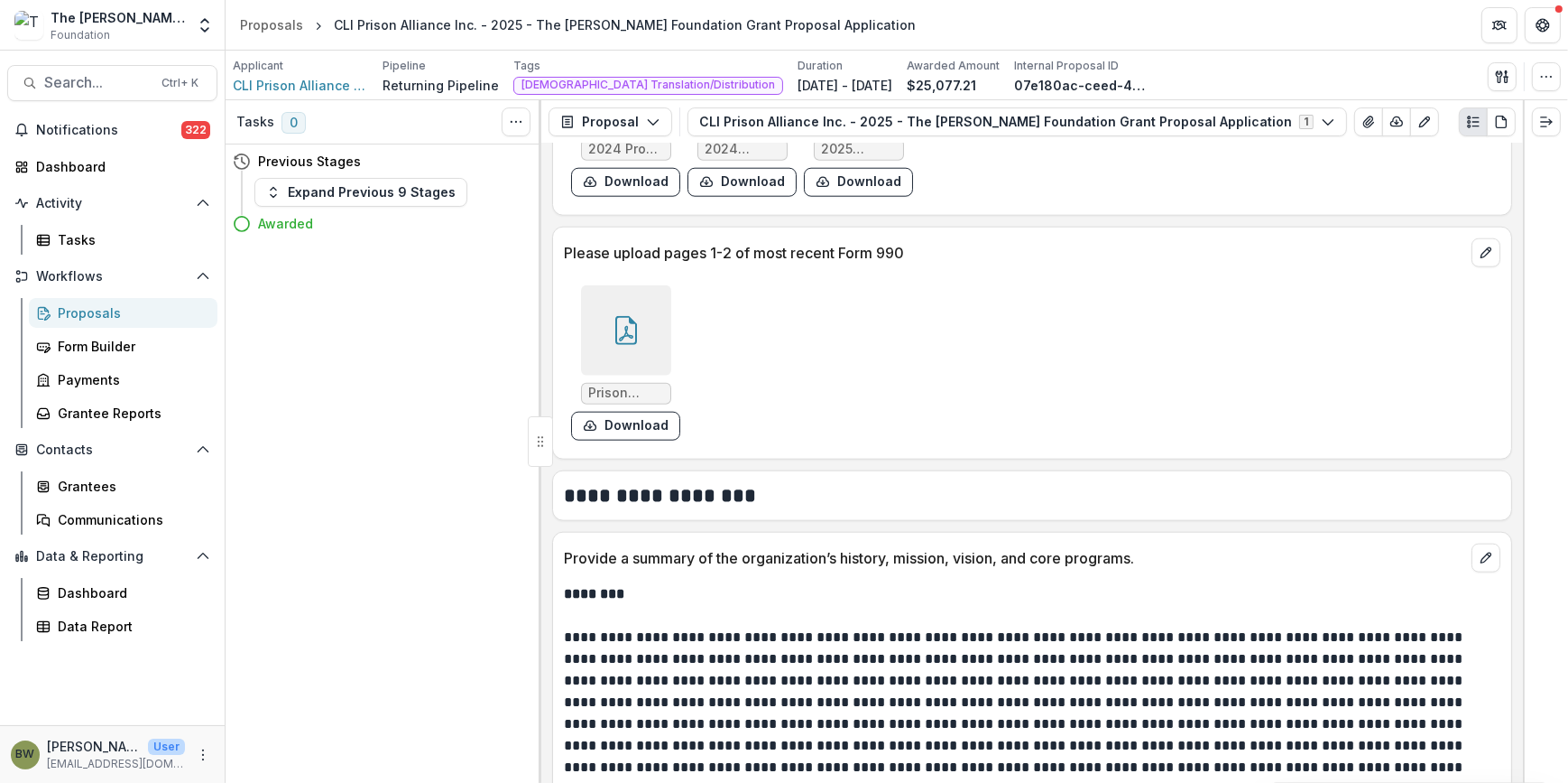
click at [630, 342] on div at bounding box center [626, 330] width 91 height 91
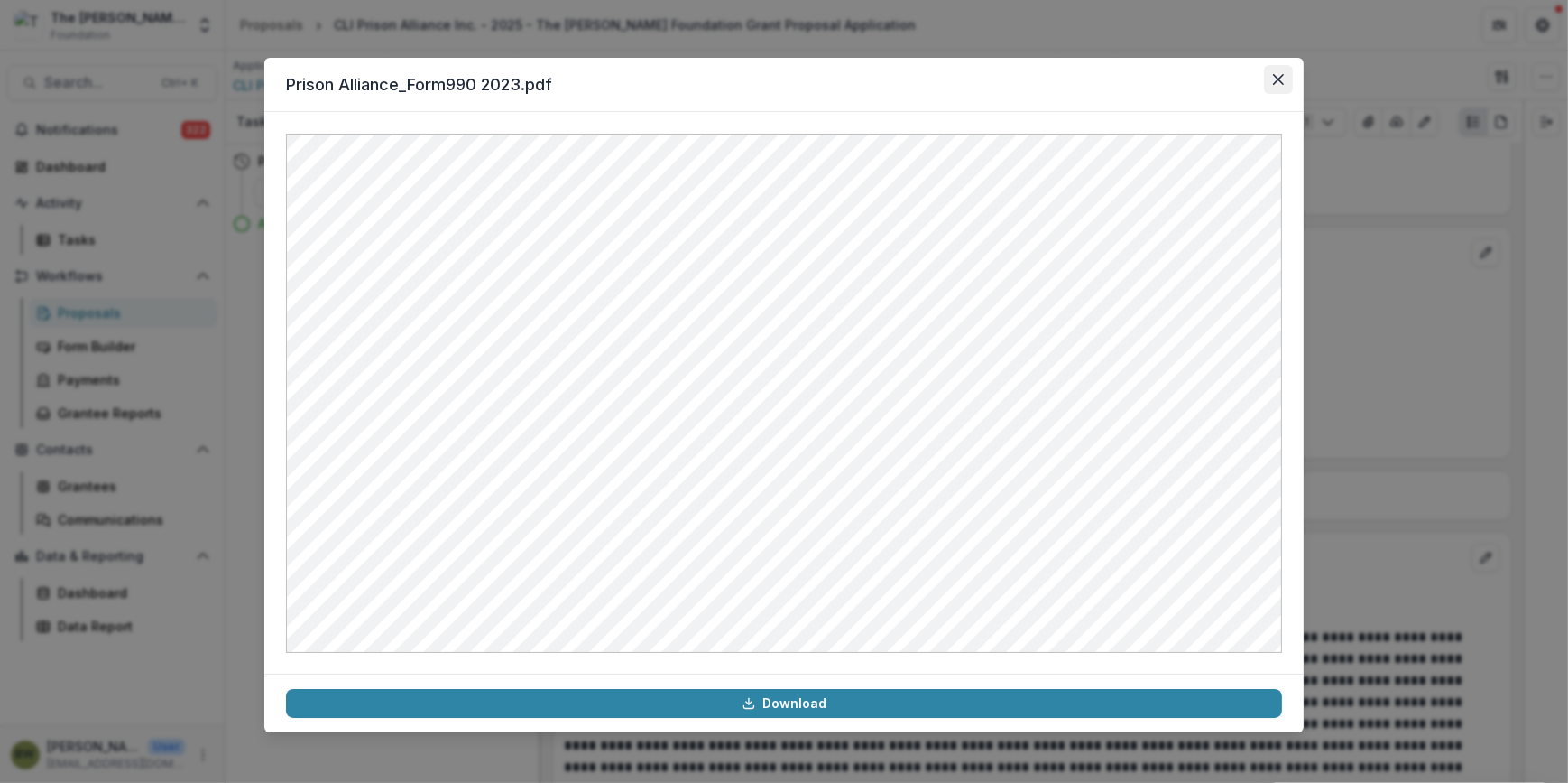
click at [1279, 84] on icon "Close" at bounding box center [1278, 78] width 10 height 10
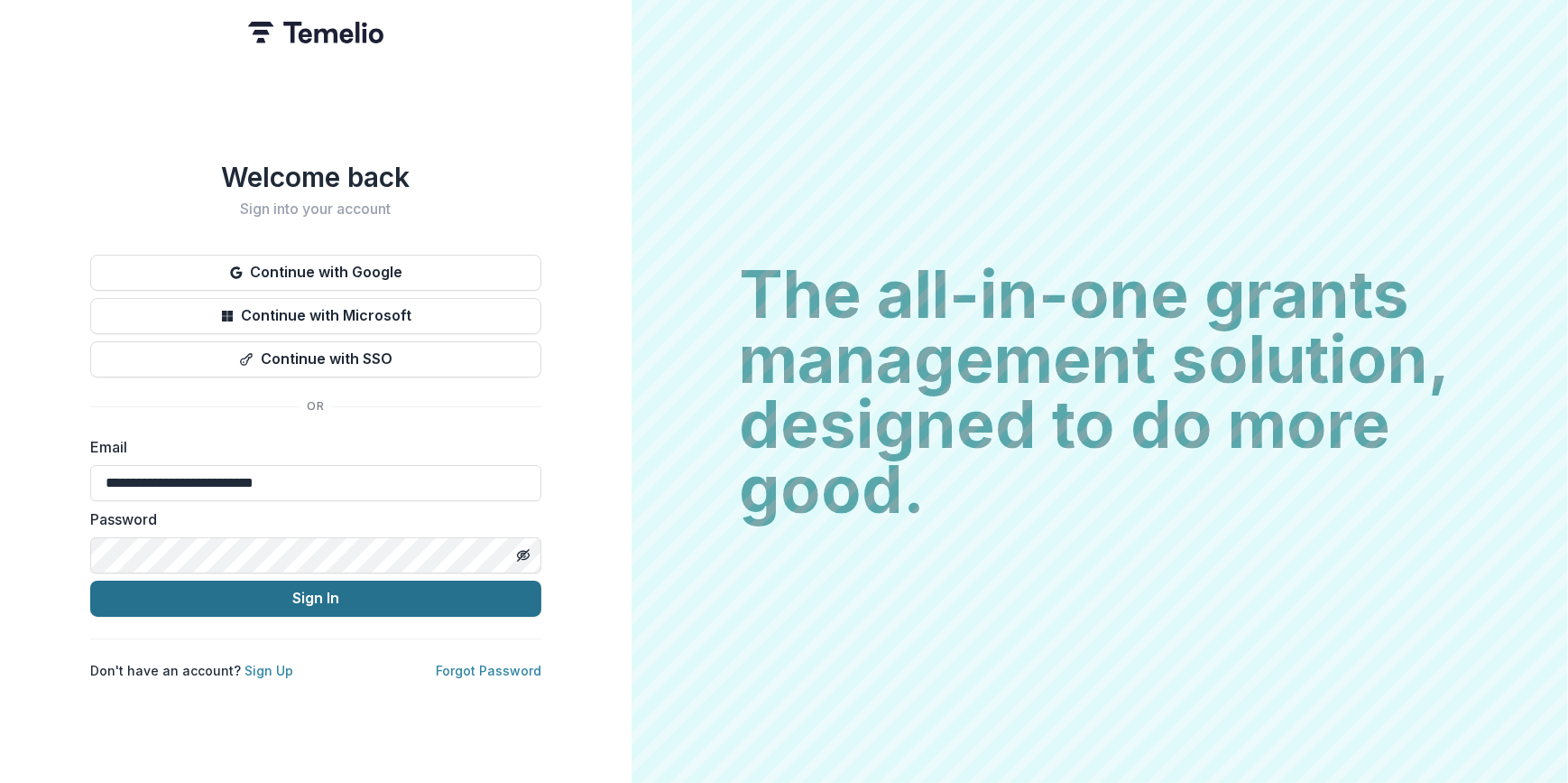
click at [256, 598] on button "Sign In" at bounding box center [316, 598] width 451 height 36
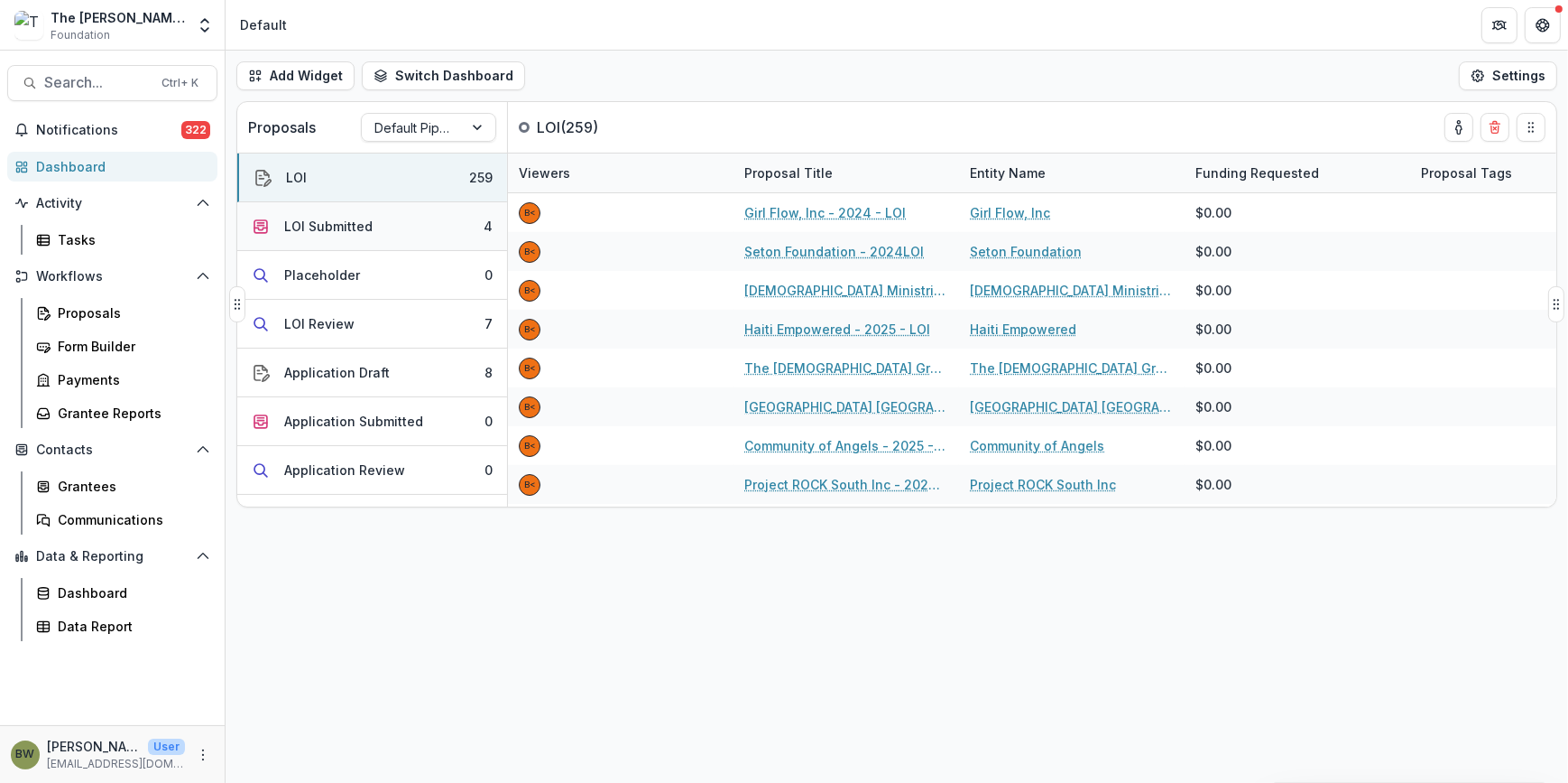
click at [327, 228] on div "LOI Submitted" at bounding box center [328, 226] width 89 height 19
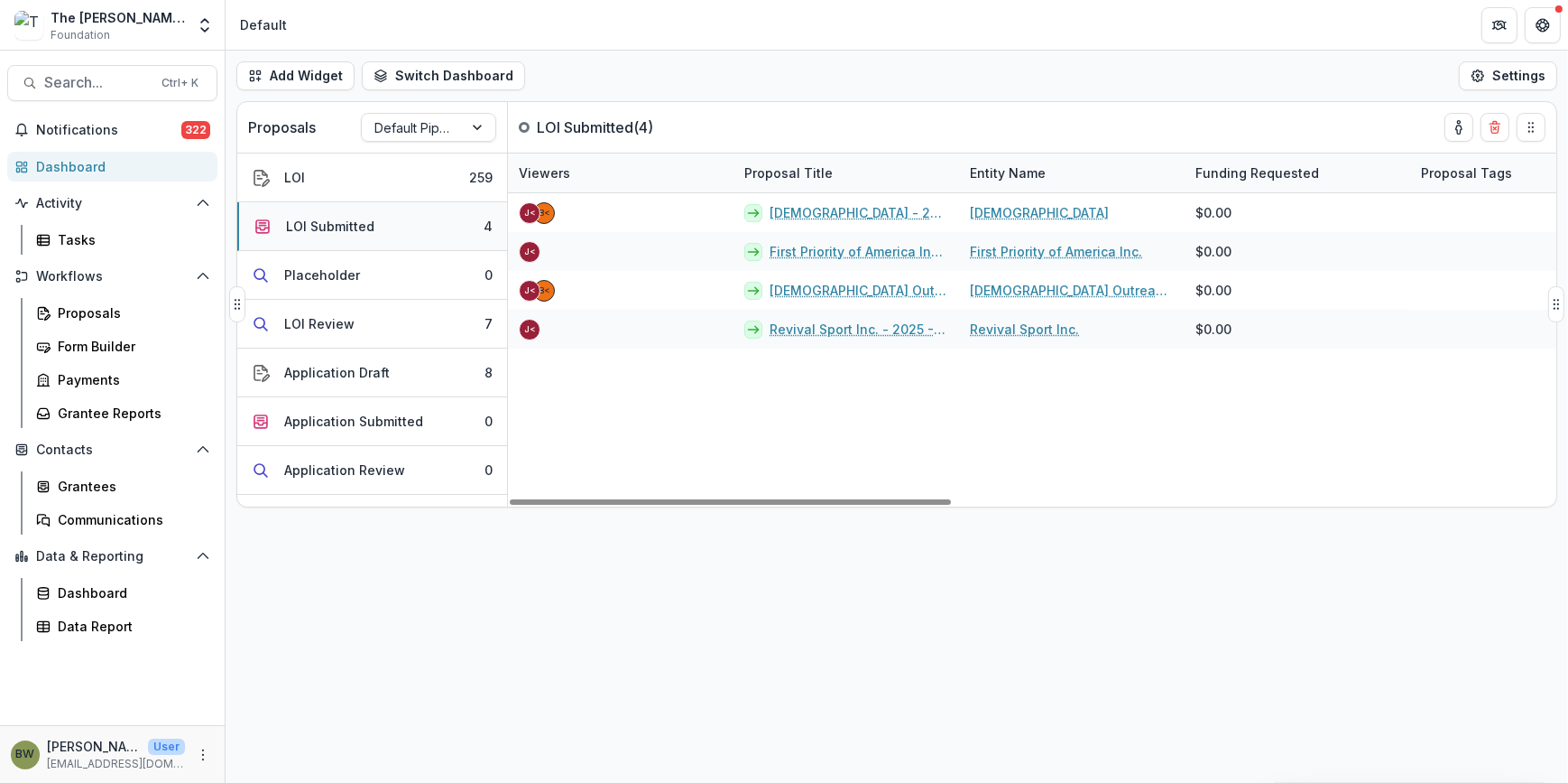
click at [371, 225] on button "LOI Submitted 4" at bounding box center [372, 226] width 270 height 49
click at [316, 222] on div "LOI Submitted" at bounding box center [330, 226] width 89 height 19
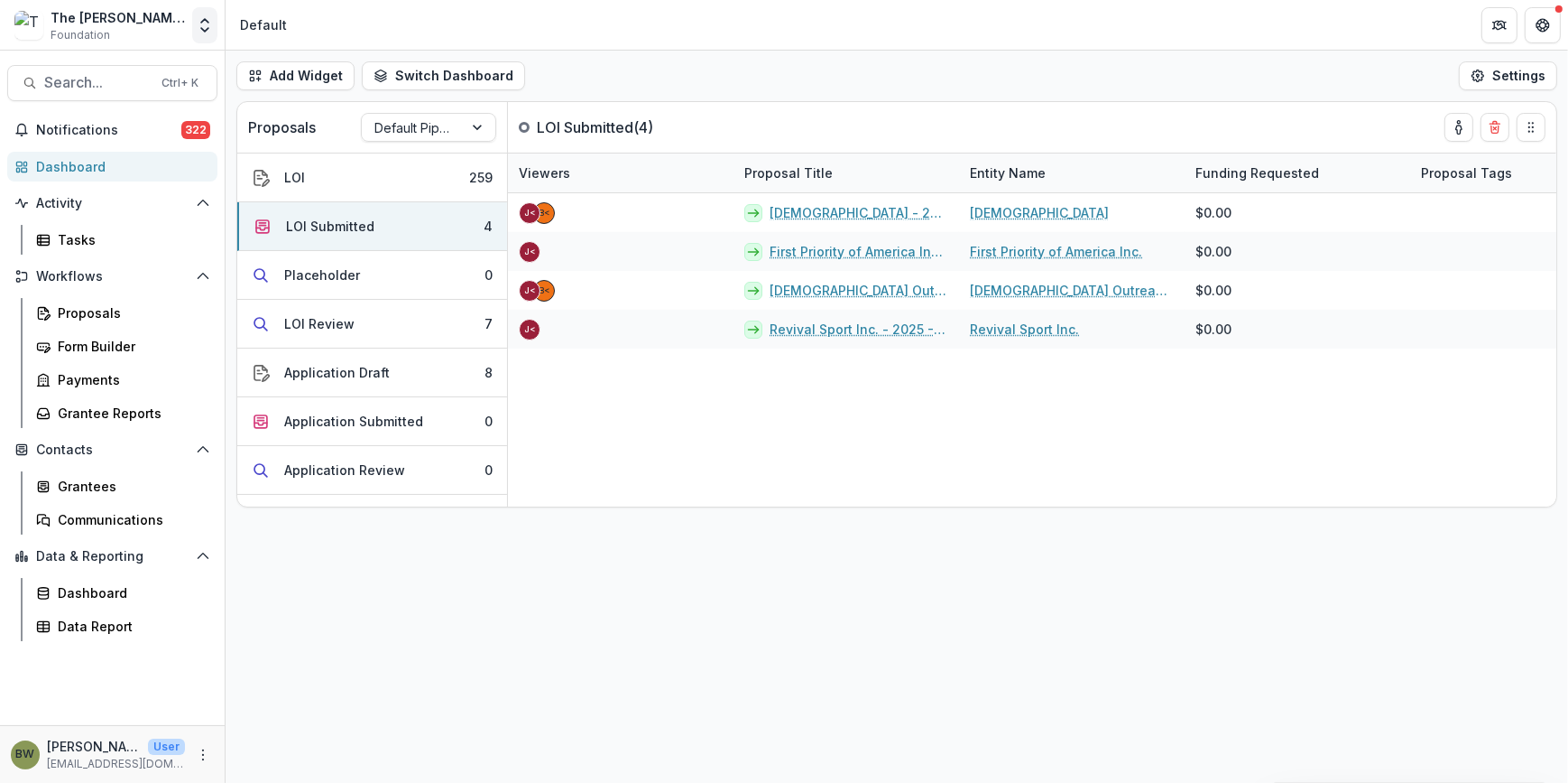
click at [199, 25] on icon "Open entity switcher" at bounding box center [205, 25] width 18 height 18
click at [124, 73] on link "Admin Settings" at bounding box center [113, 70] width 217 height 30
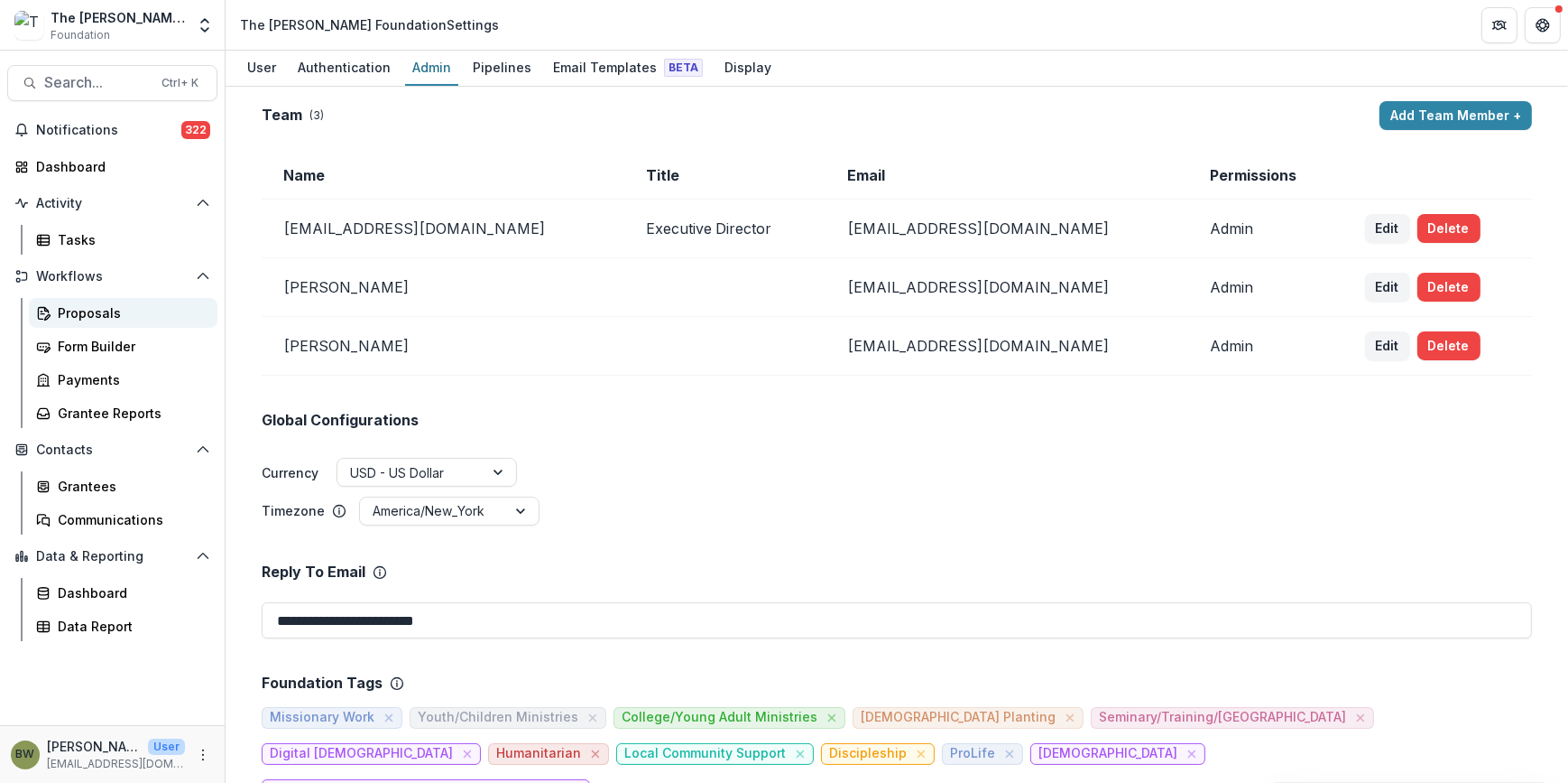
click at [93, 307] on div "Proposals" at bounding box center [130, 312] width 145 height 19
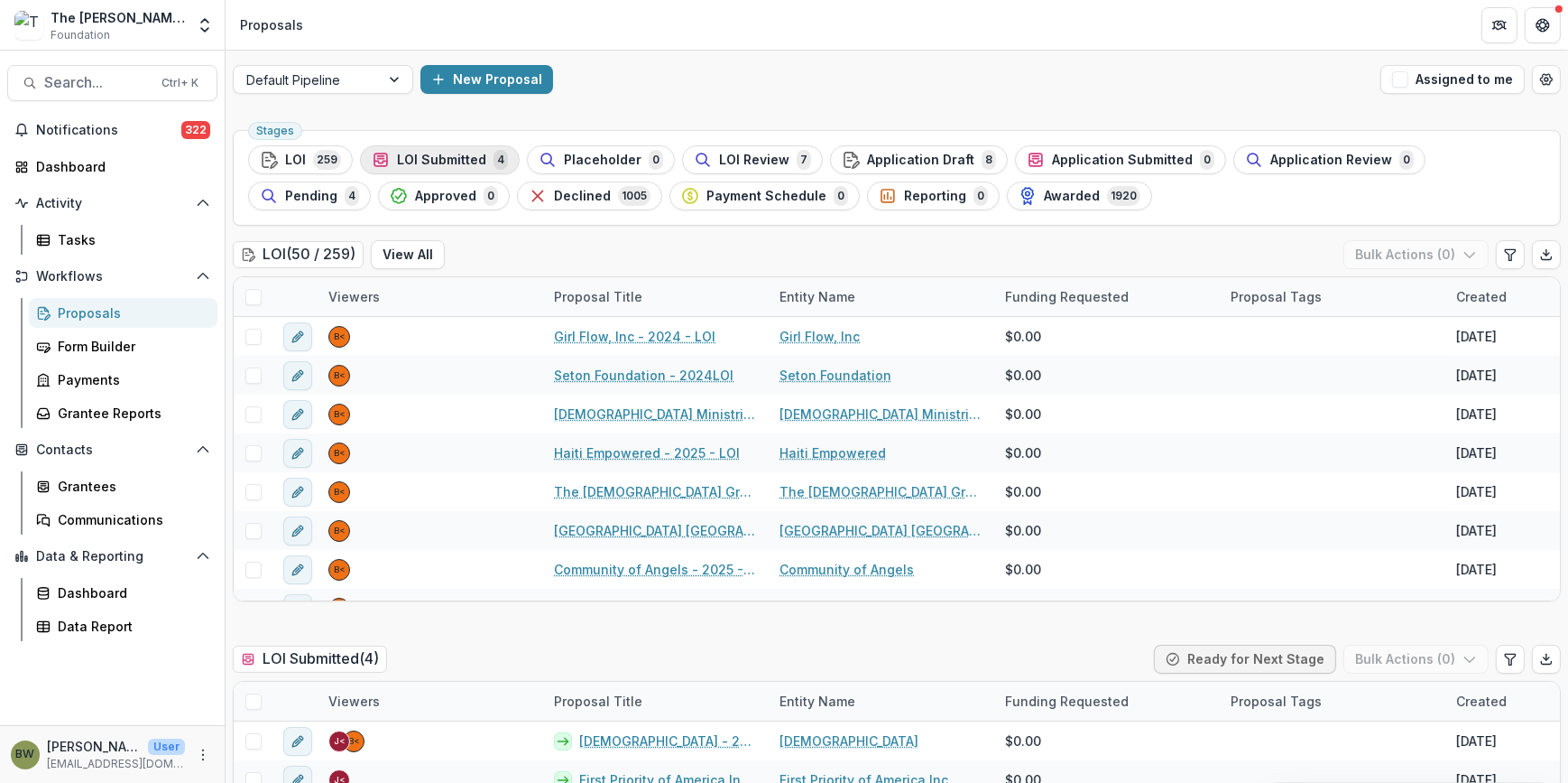
click at [457, 157] on span "LOI Submitted" at bounding box center [441, 160] width 90 height 15
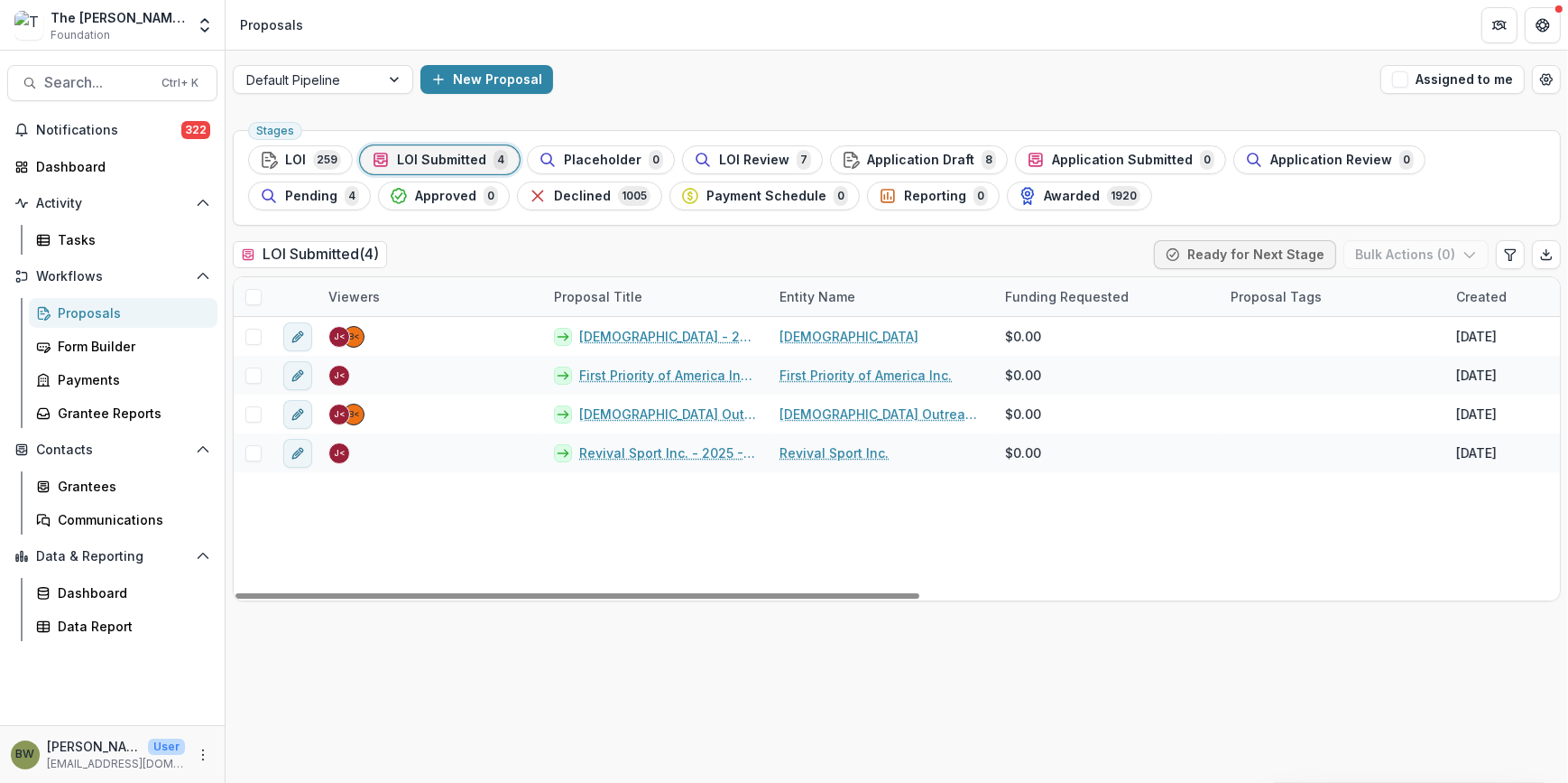
click at [256, 296] on span at bounding box center [253, 296] width 16 height 16
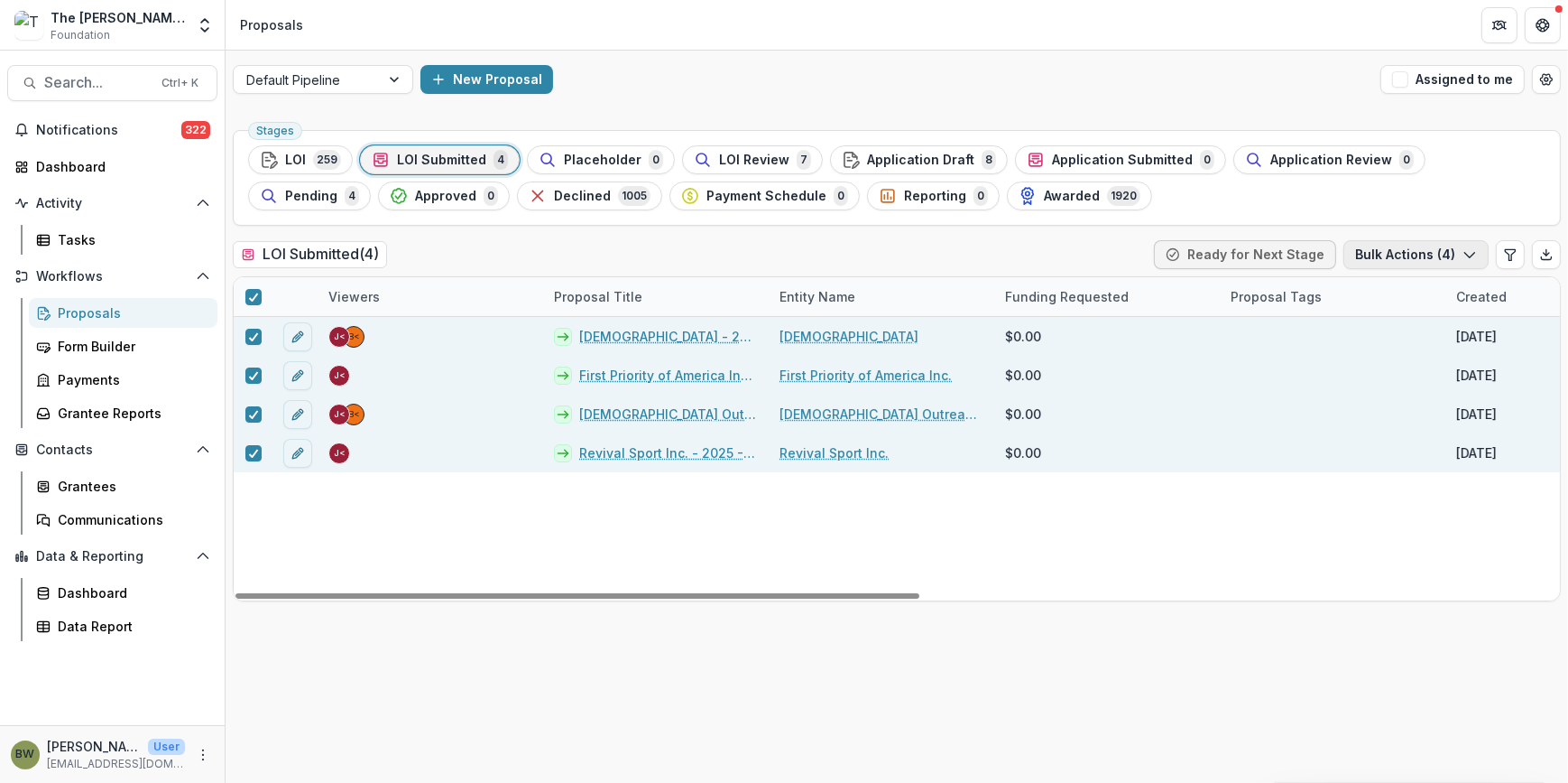
click at [1399, 253] on button "Bulk Actions ( 4 )" at bounding box center [1416, 255] width 145 height 29
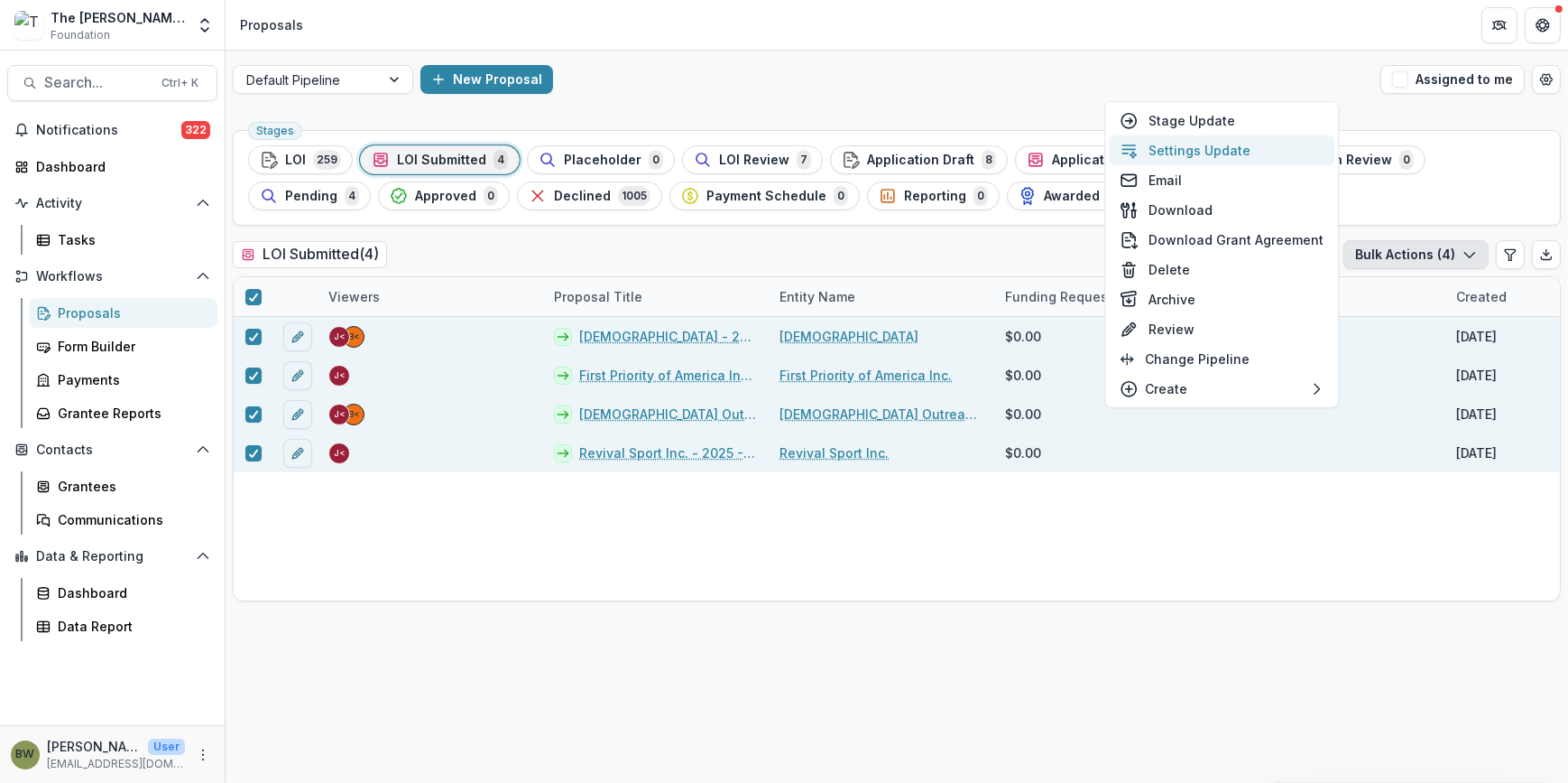
click at [1234, 153] on button "Settings Update" at bounding box center [1221, 151] width 225 height 30
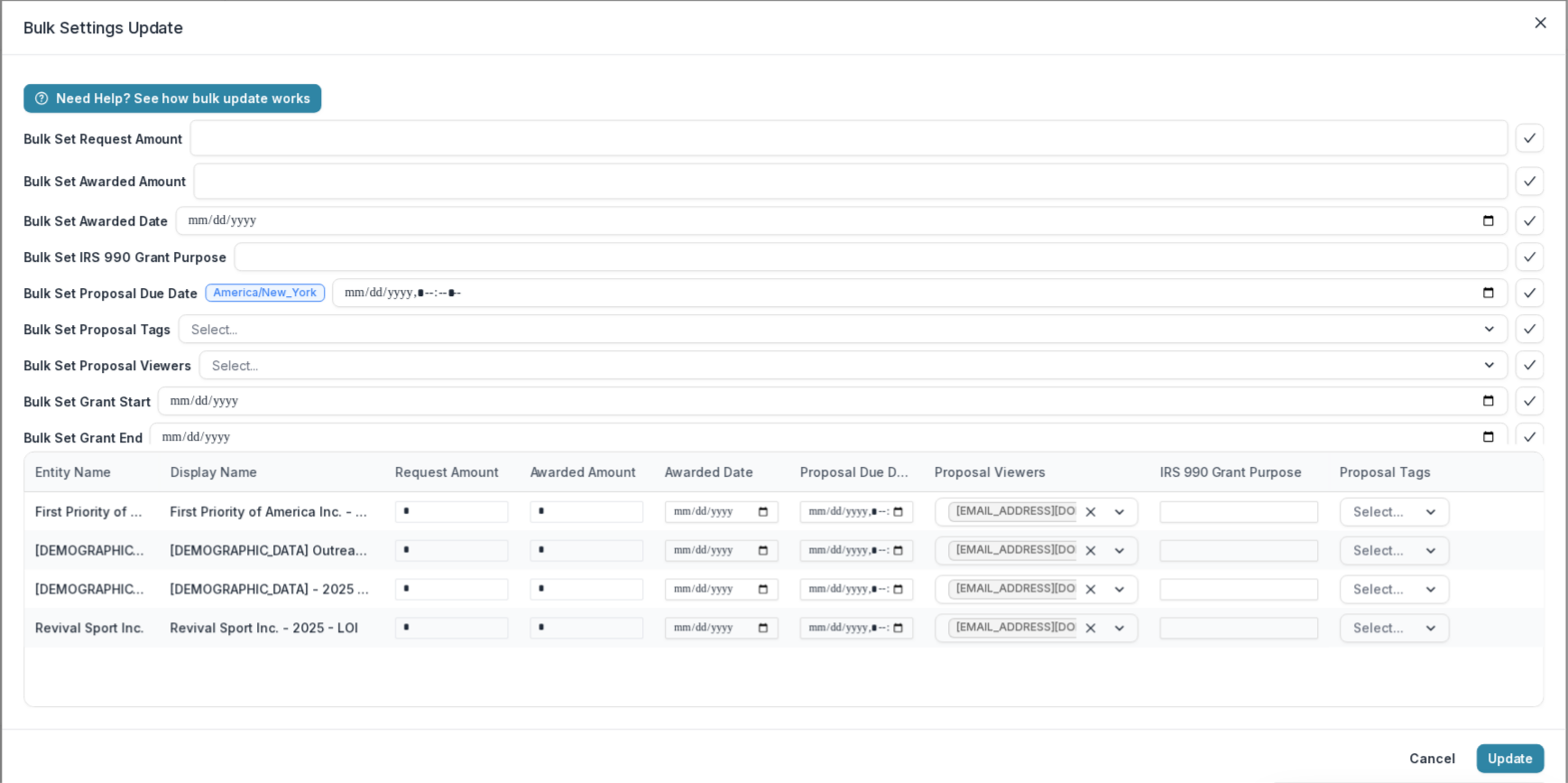
type input "**"
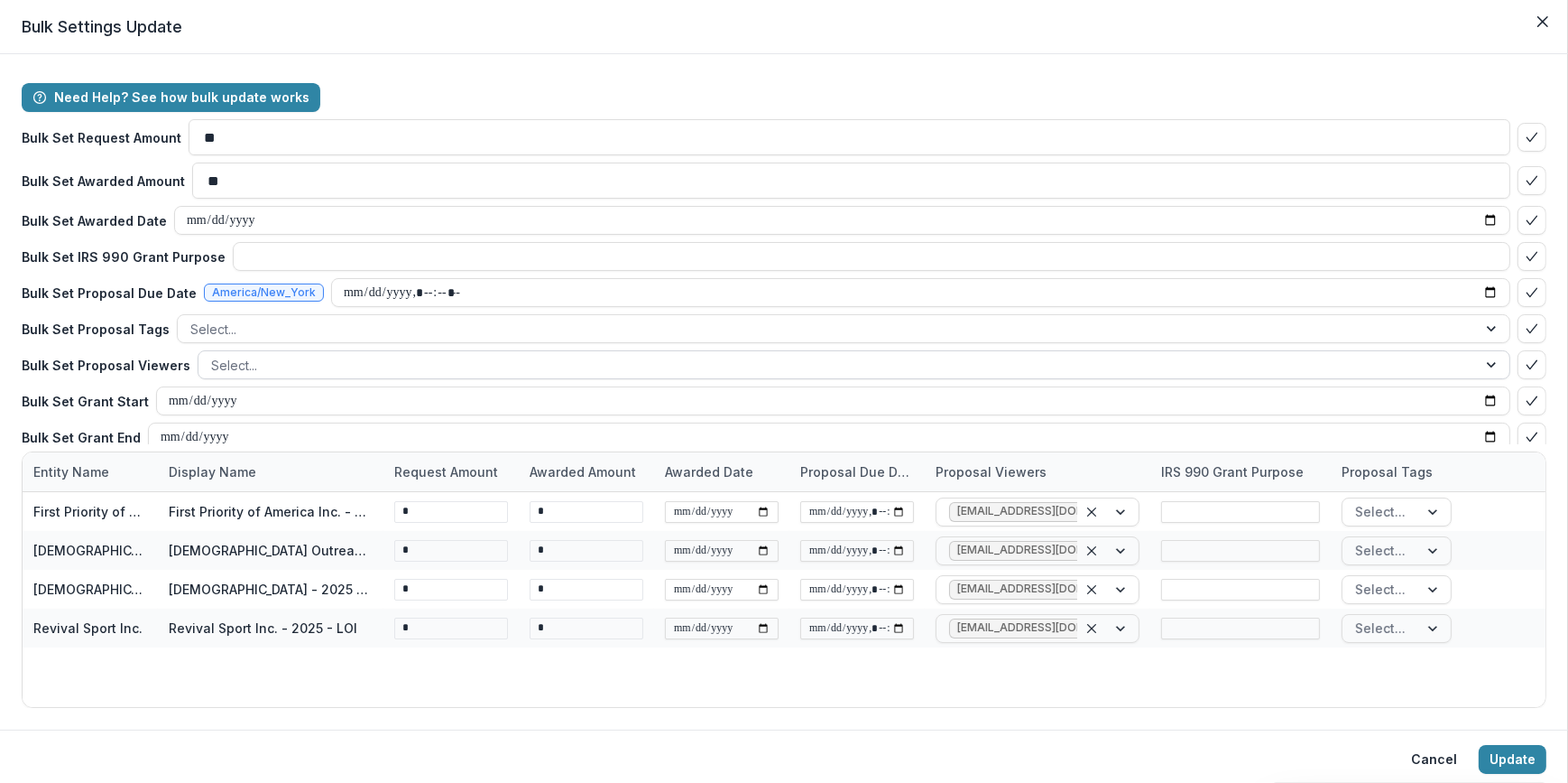
click at [297, 363] on div at bounding box center [837, 365] width 1253 height 23
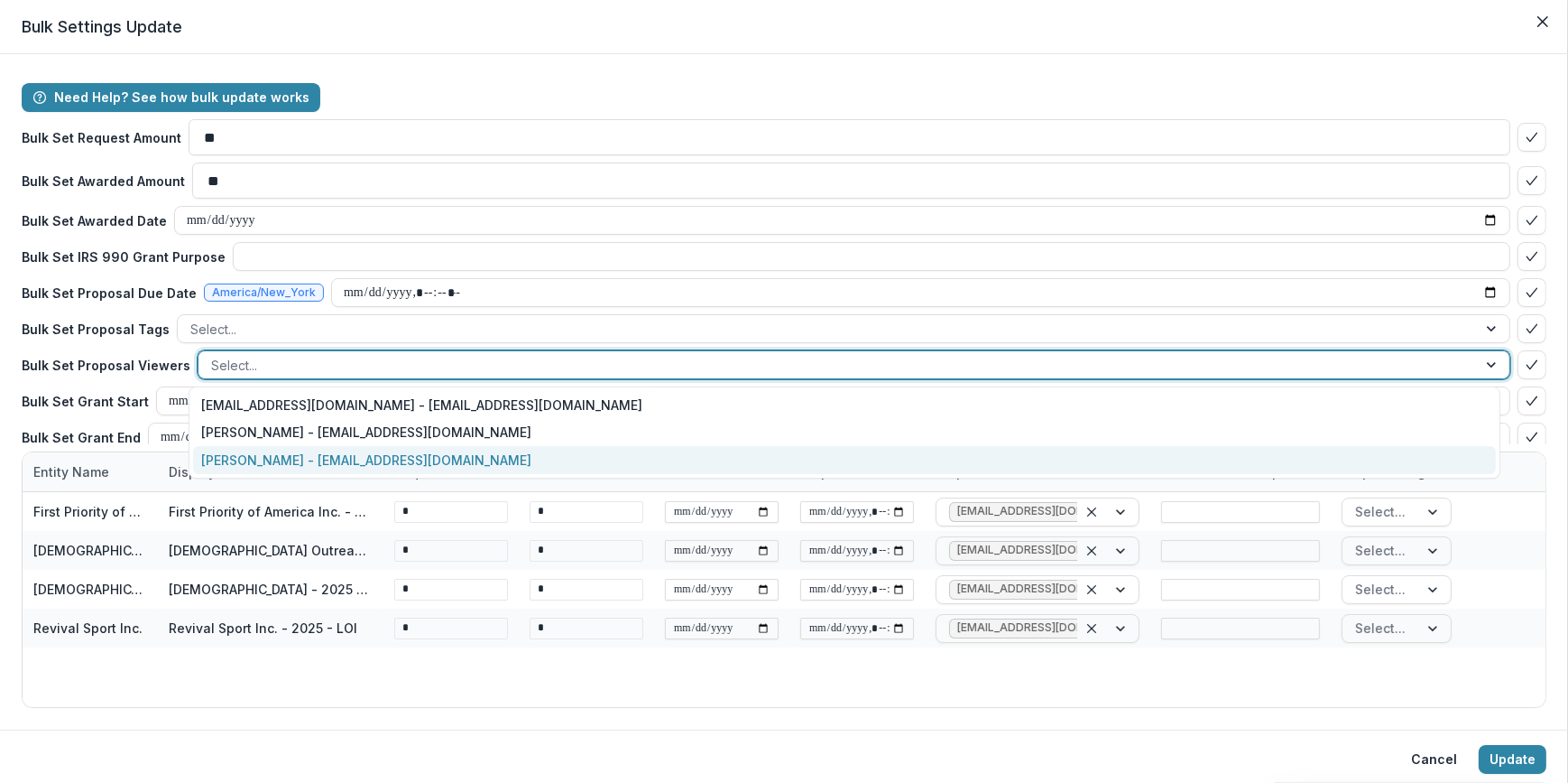
click at [295, 453] on div "[PERSON_NAME] - [EMAIL_ADDRESS][DOMAIN_NAME]" at bounding box center [845, 460] width 1304 height 28
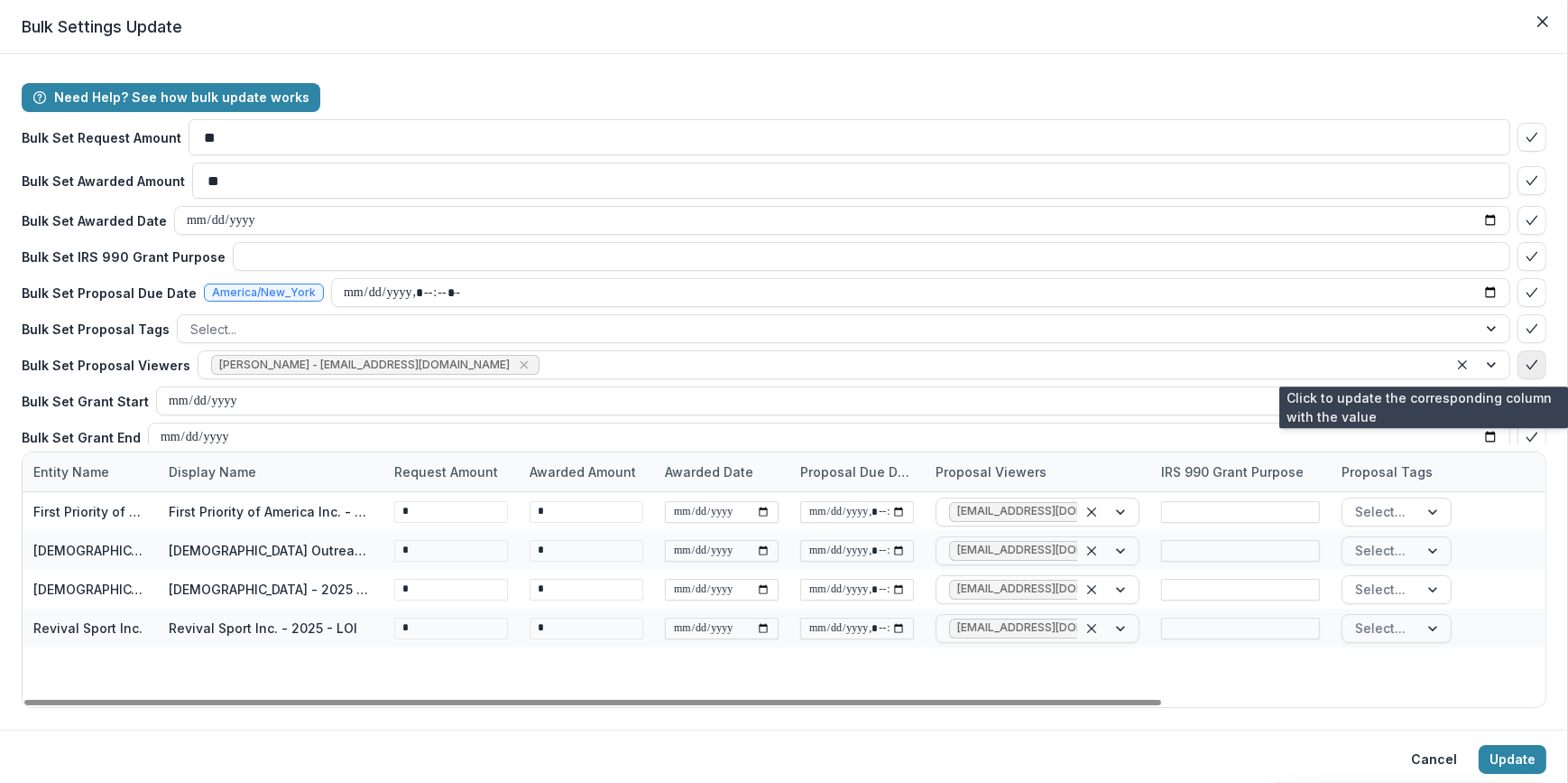
click at [1528, 361] on icon "bulk-confirm-option" at bounding box center [1531, 364] width 14 height 14
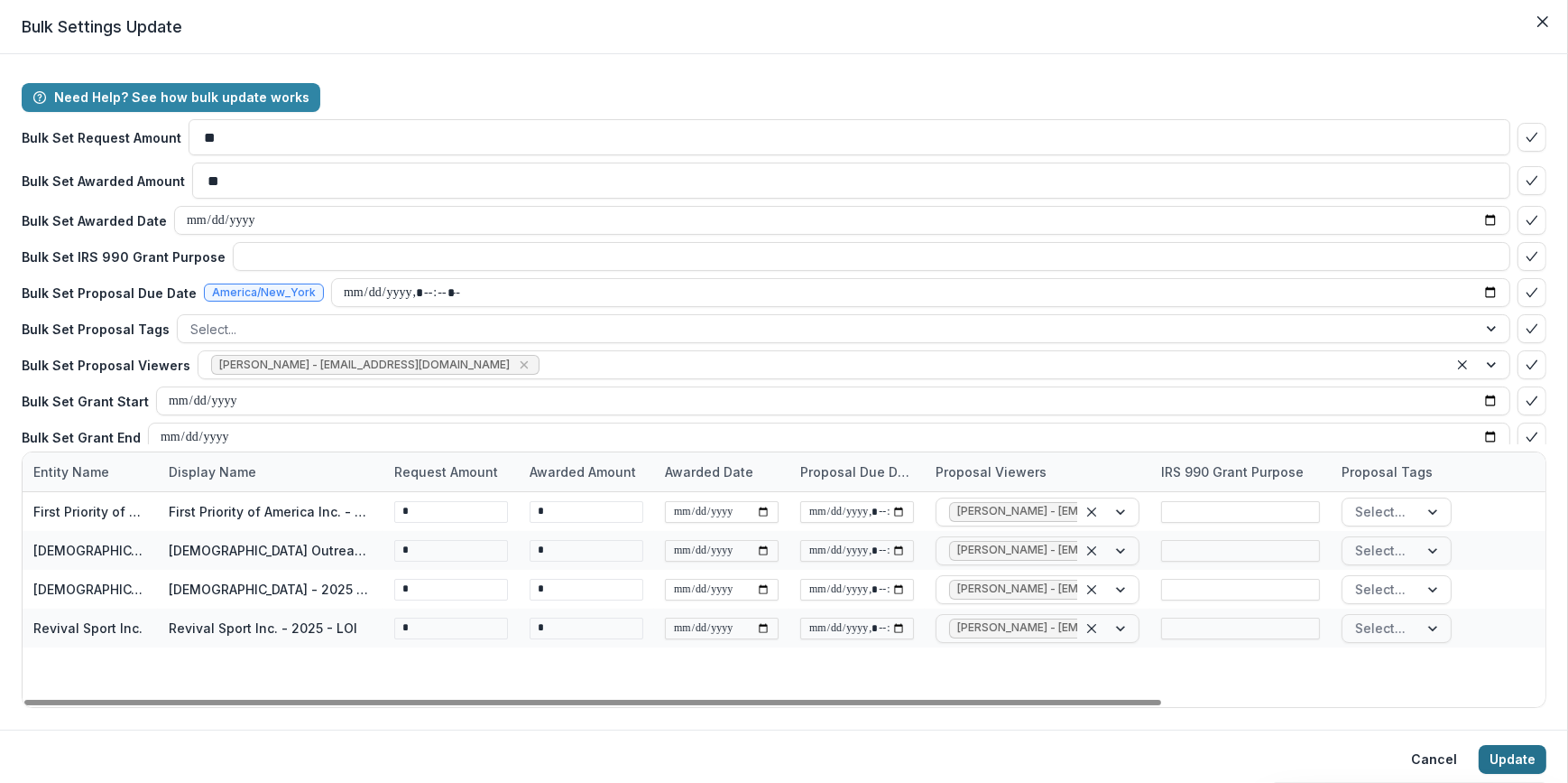
click at [1522, 766] on button "Update" at bounding box center [1512, 758] width 68 height 29
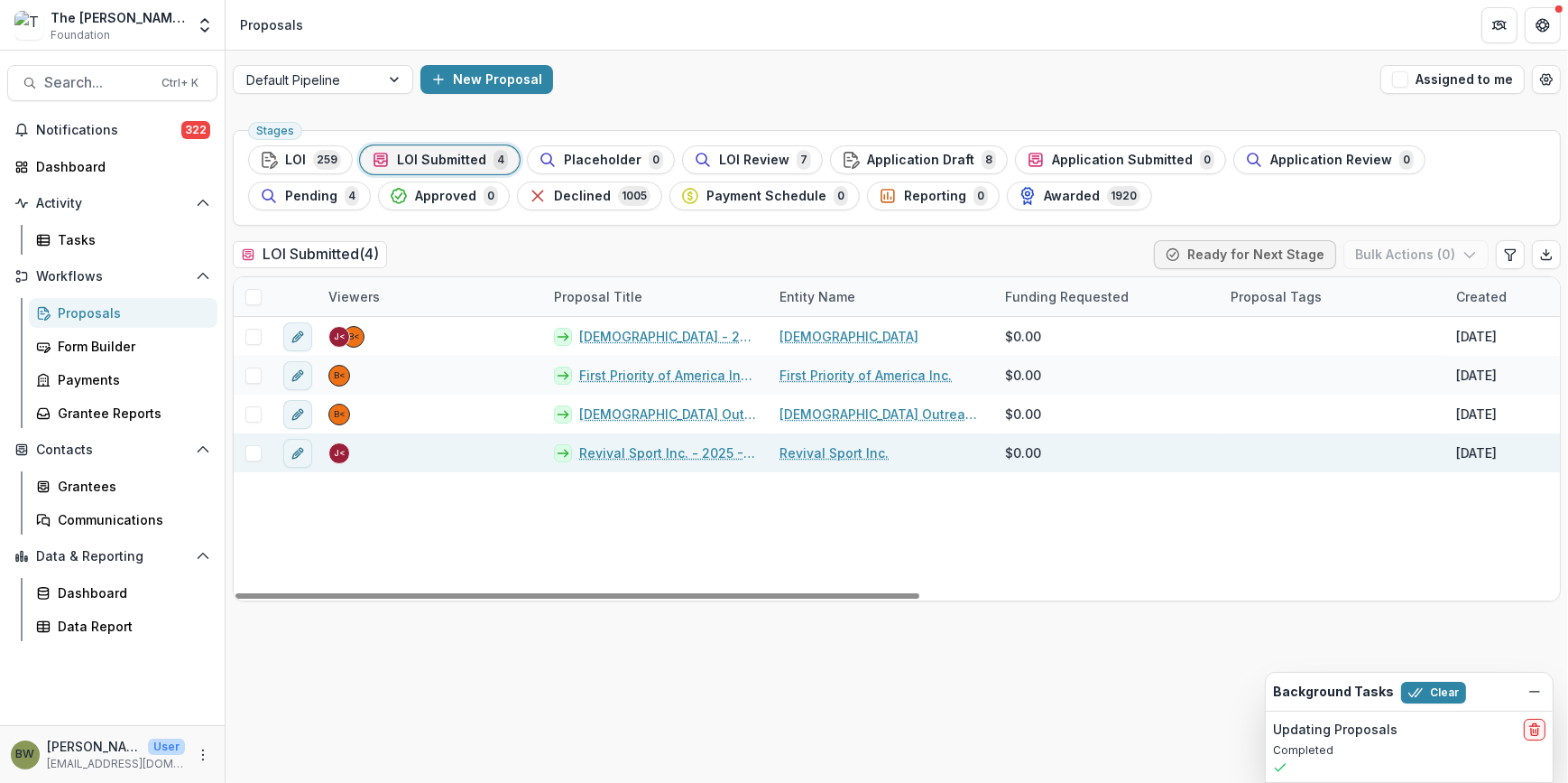
click at [256, 457] on span at bounding box center [253, 453] width 16 height 16
click at [292, 452] on icon "edit" at bounding box center [297, 453] width 14 height 14
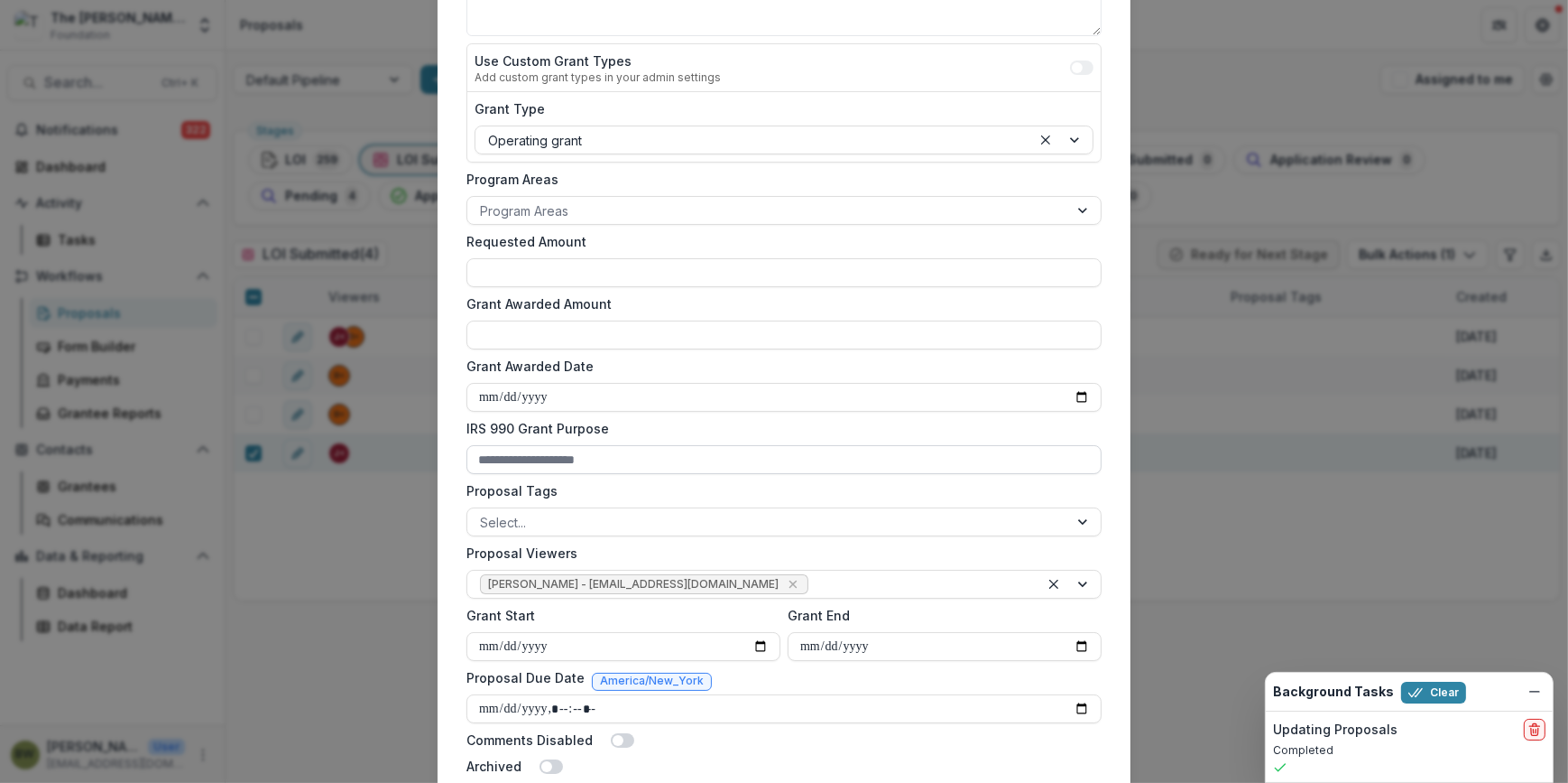
scroll to position [409, 0]
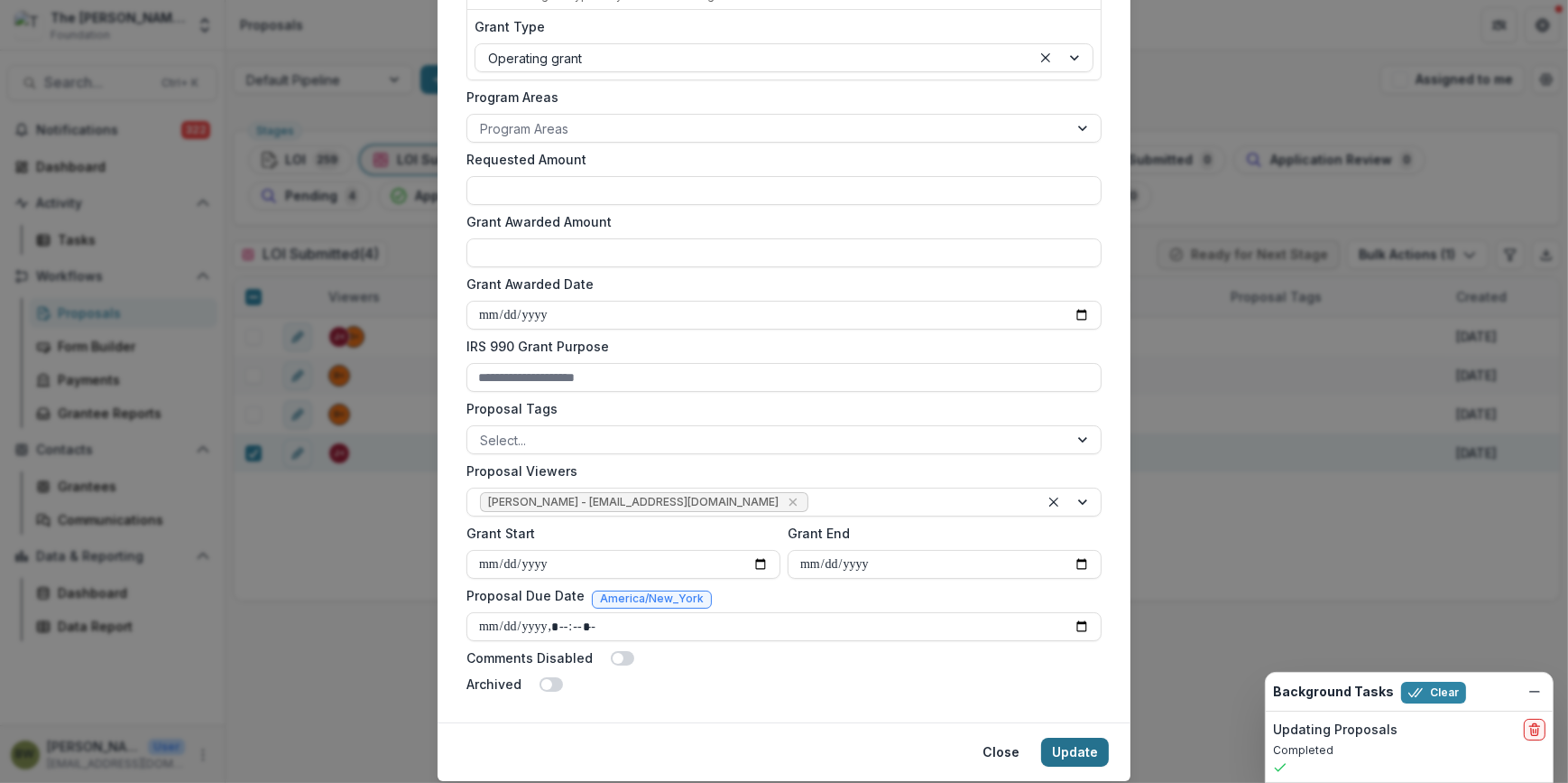
click at [1062, 738] on footer "Close Update" at bounding box center [784, 751] width 693 height 58
click at [1066, 746] on button "Update" at bounding box center [1075, 752] width 68 height 29
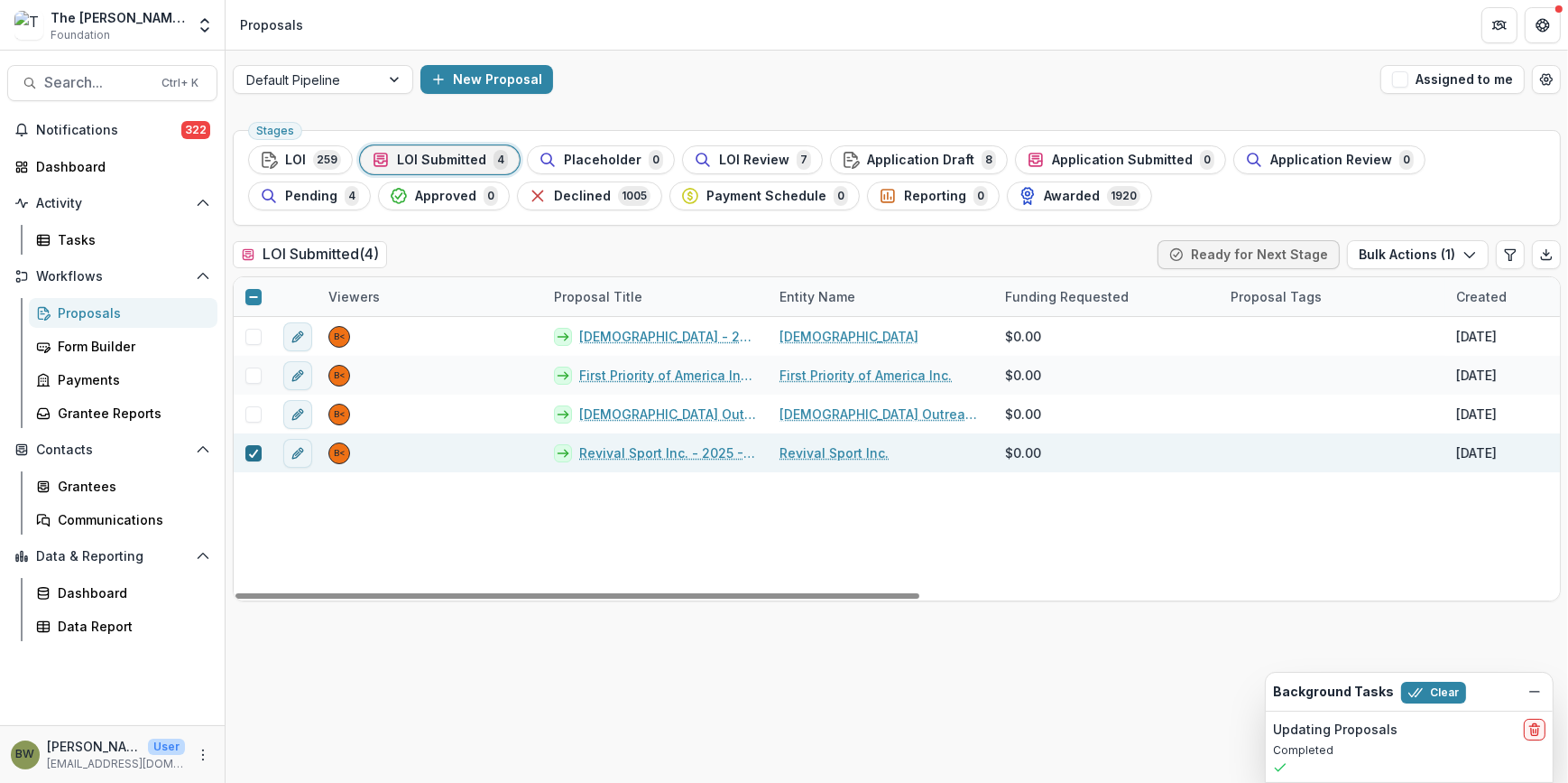
click at [253, 450] on icon at bounding box center [253, 454] width 10 height 9
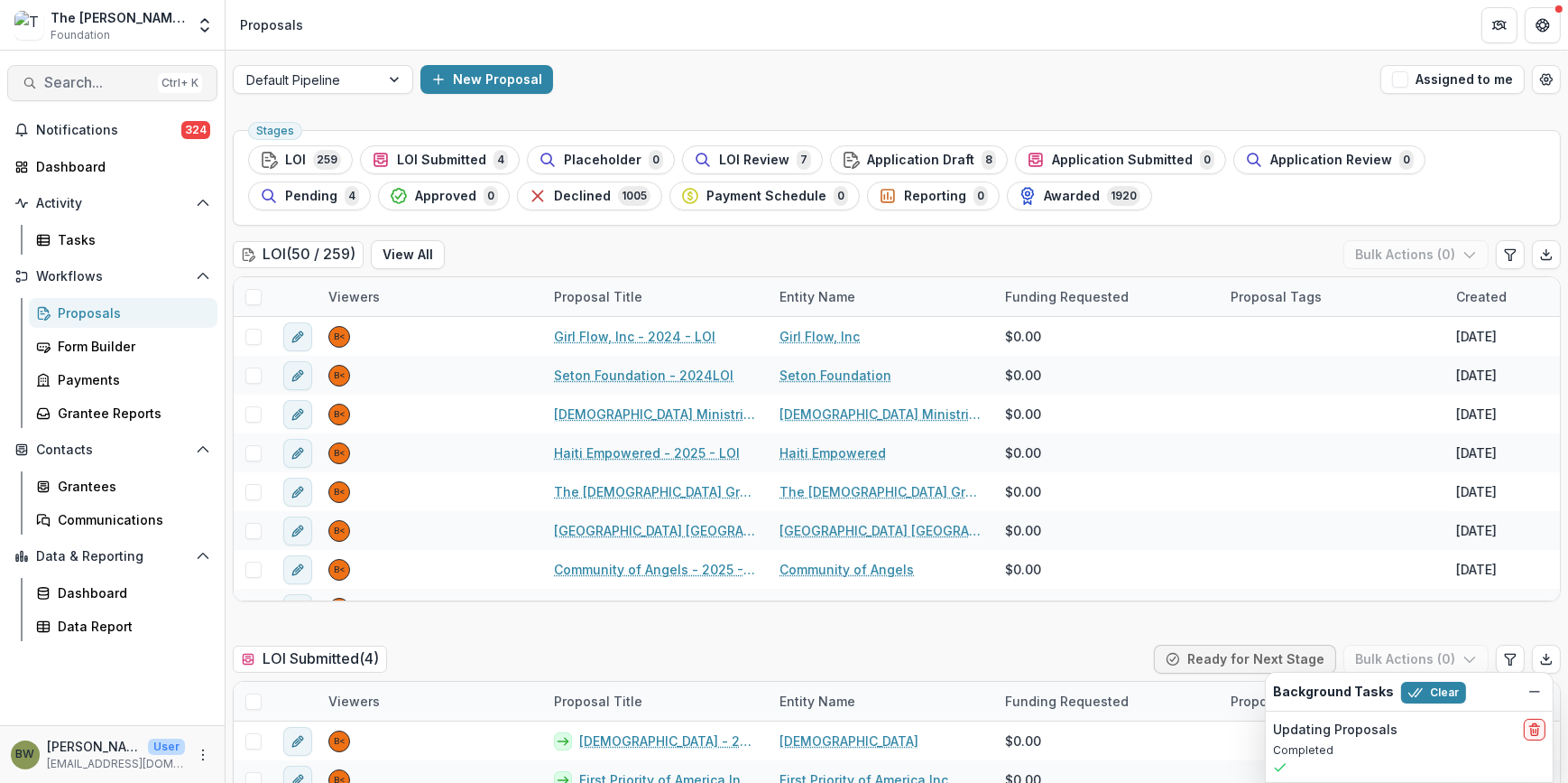
click at [112, 76] on span "Search..." at bounding box center [97, 82] width 107 height 17
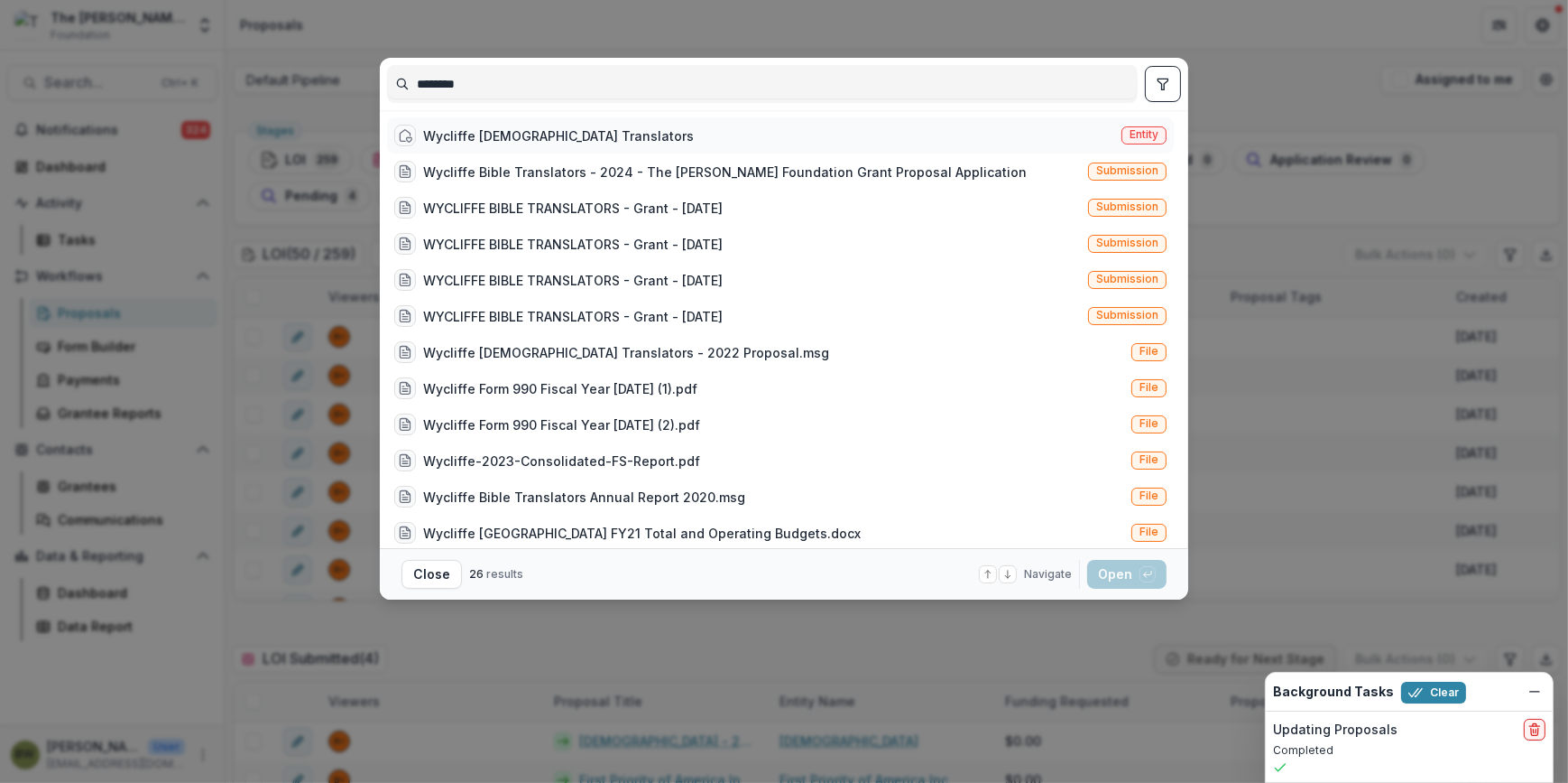
type input "********"
click at [1135, 143] on div "Entity" at bounding box center [1144, 136] width 45 height 19
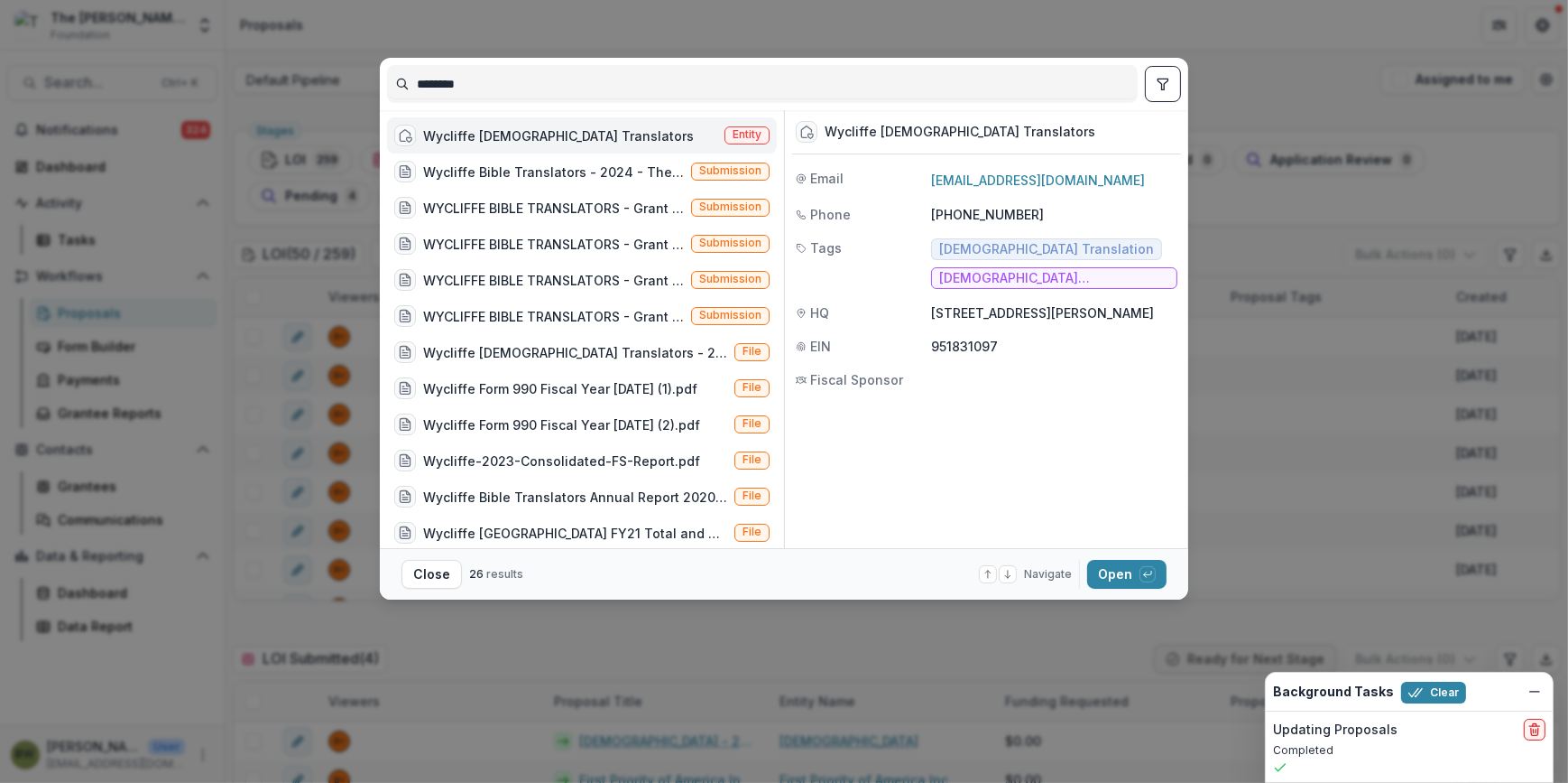
click at [739, 134] on span "Entity" at bounding box center [747, 134] width 29 height 12
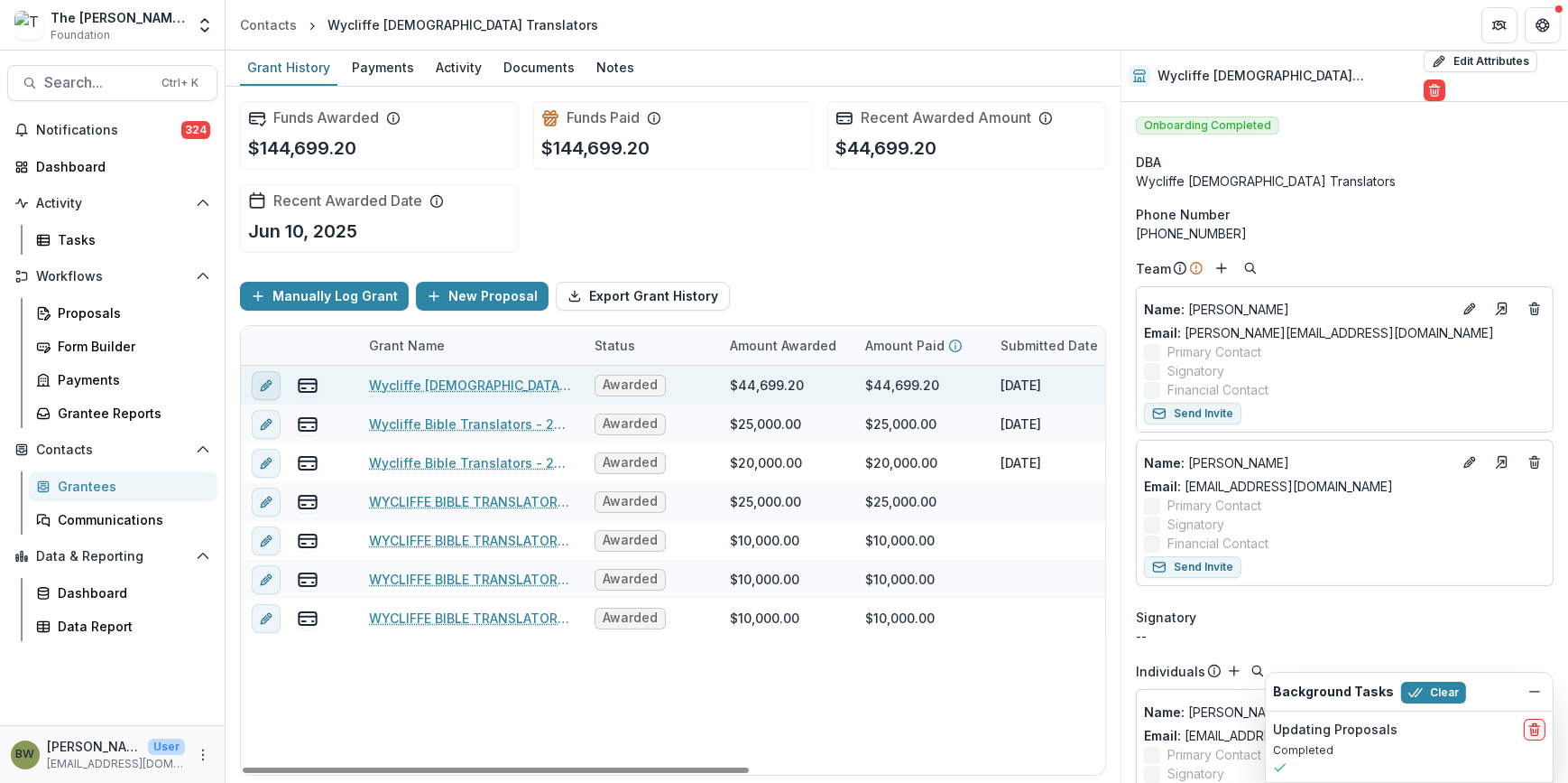
click at [252, 384] on button "edit" at bounding box center [266, 385] width 29 height 29
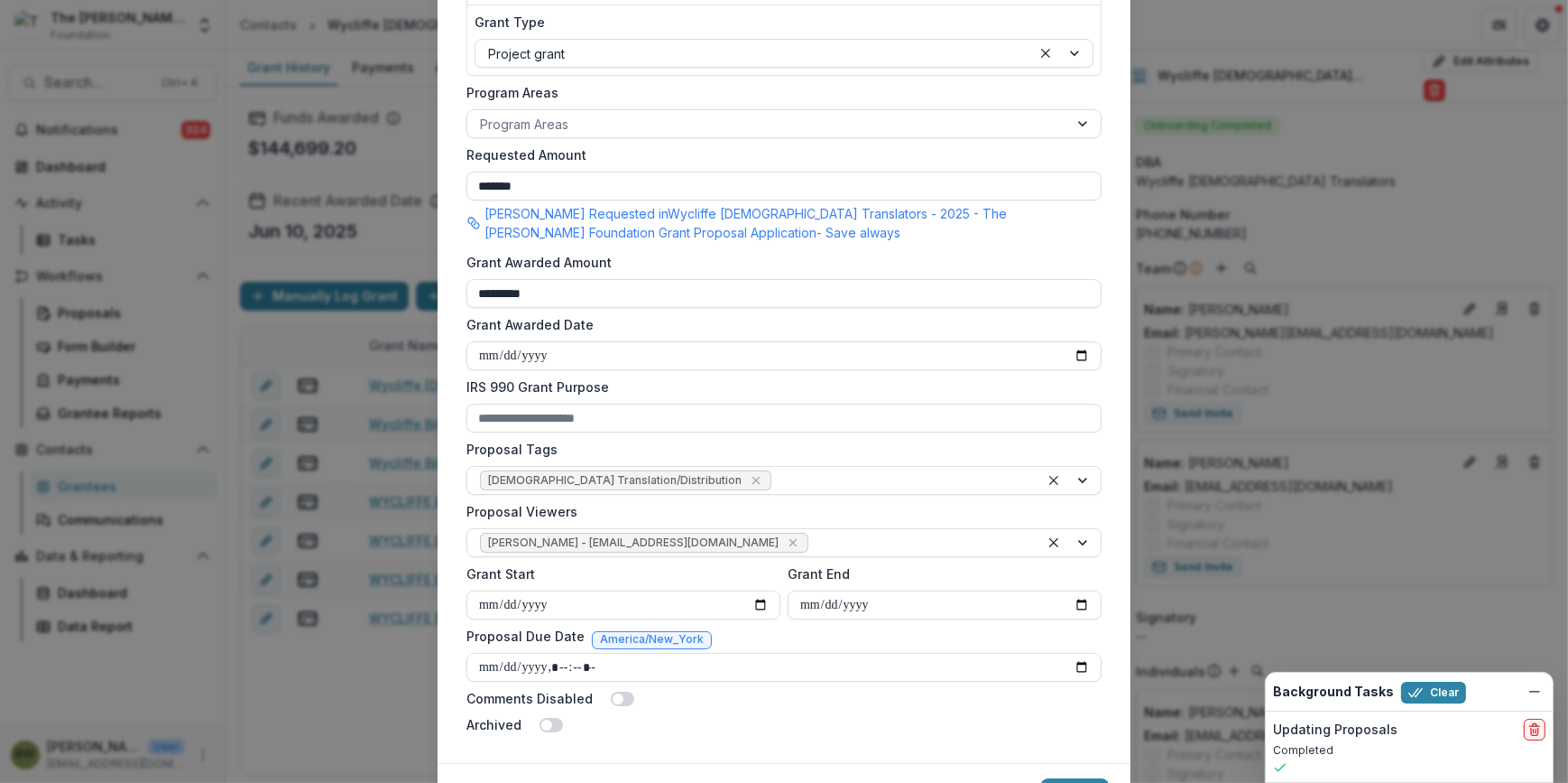
scroll to position [491, 0]
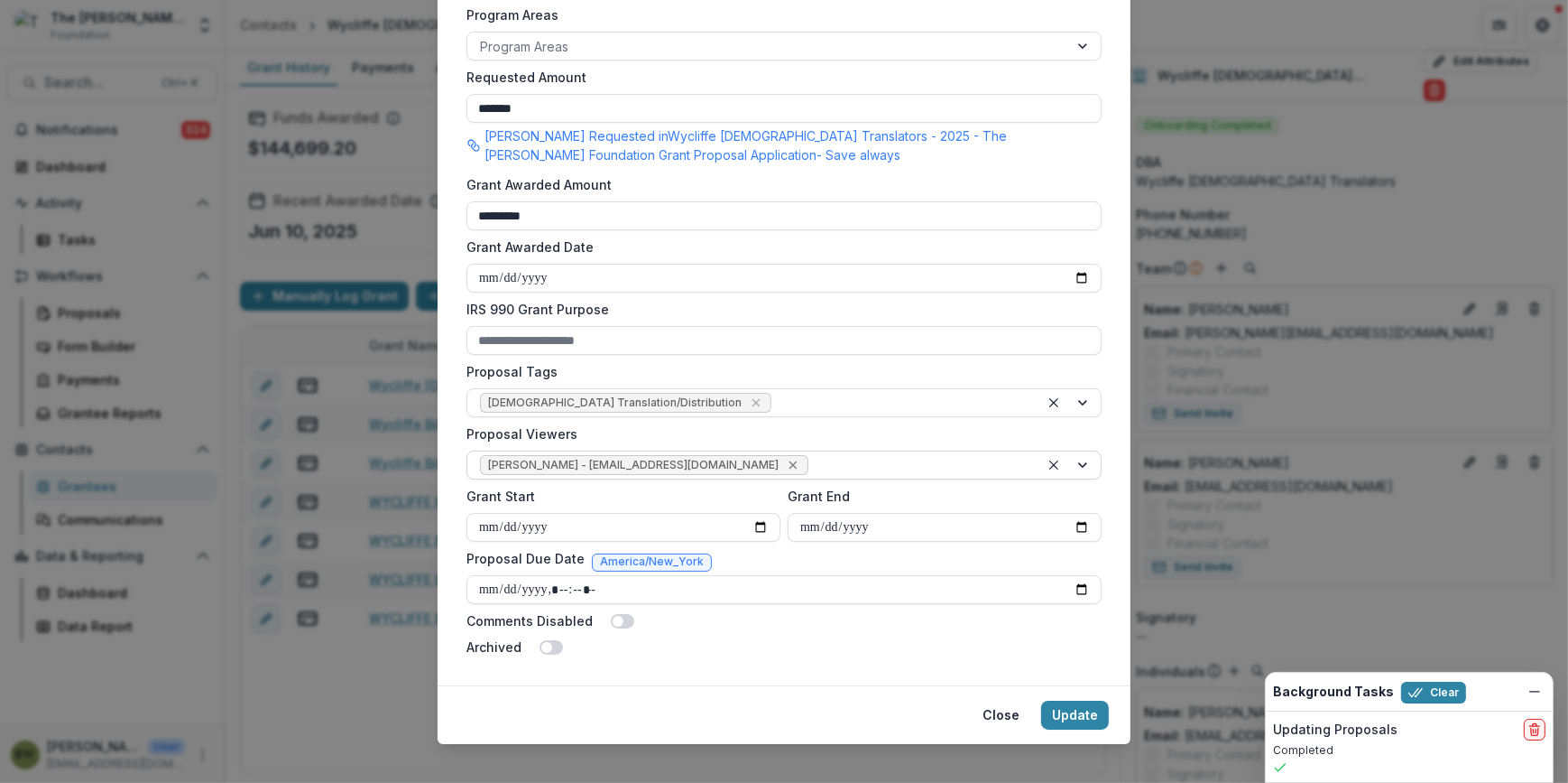
click at [785, 465] on icon "Remove Blair White - bwhite@bolickfoundation.org" at bounding box center [792, 464] width 14 height 14
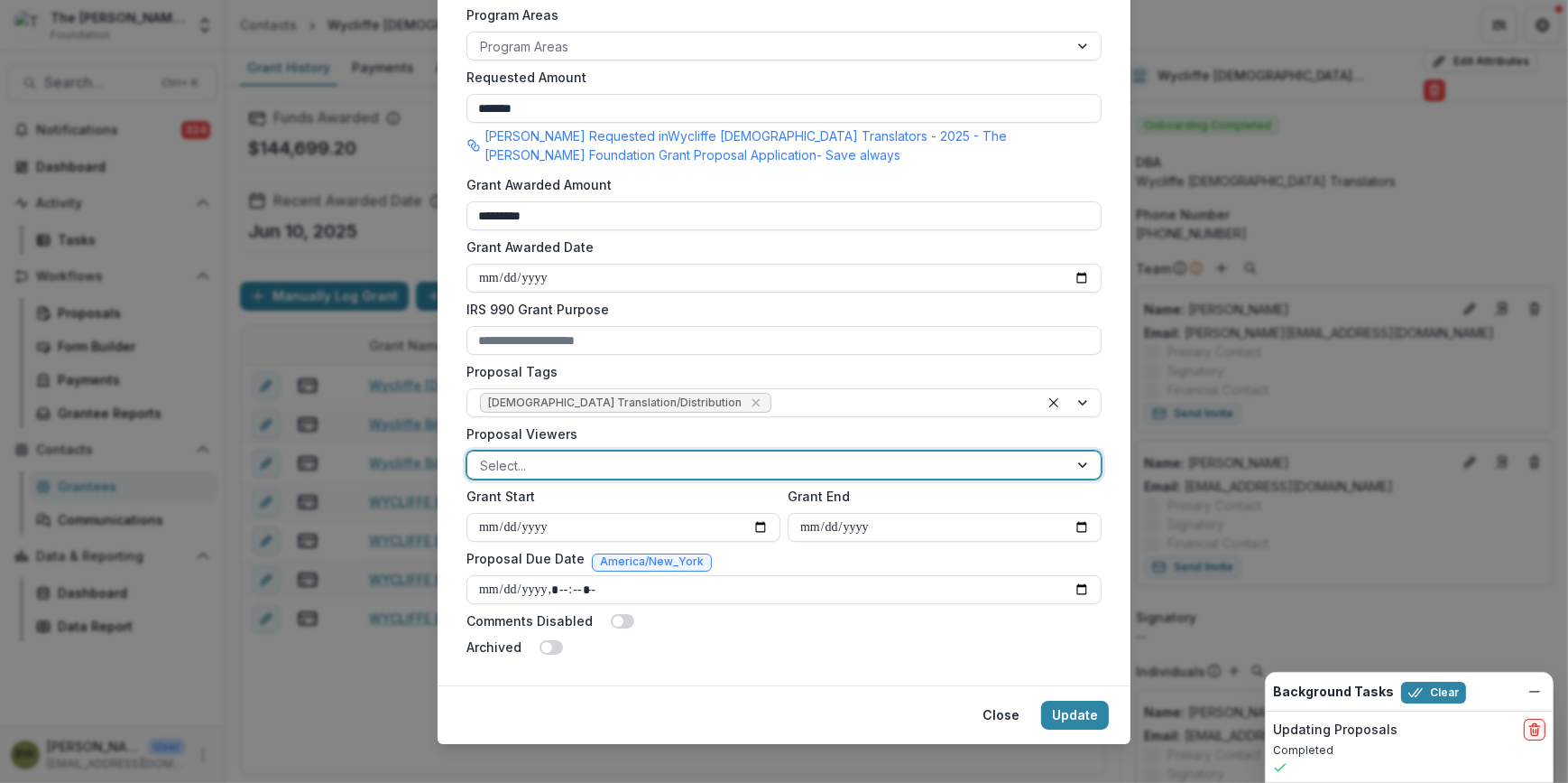
click at [1082, 462] on div at bounding box center [1084, 464] width 32 height 27
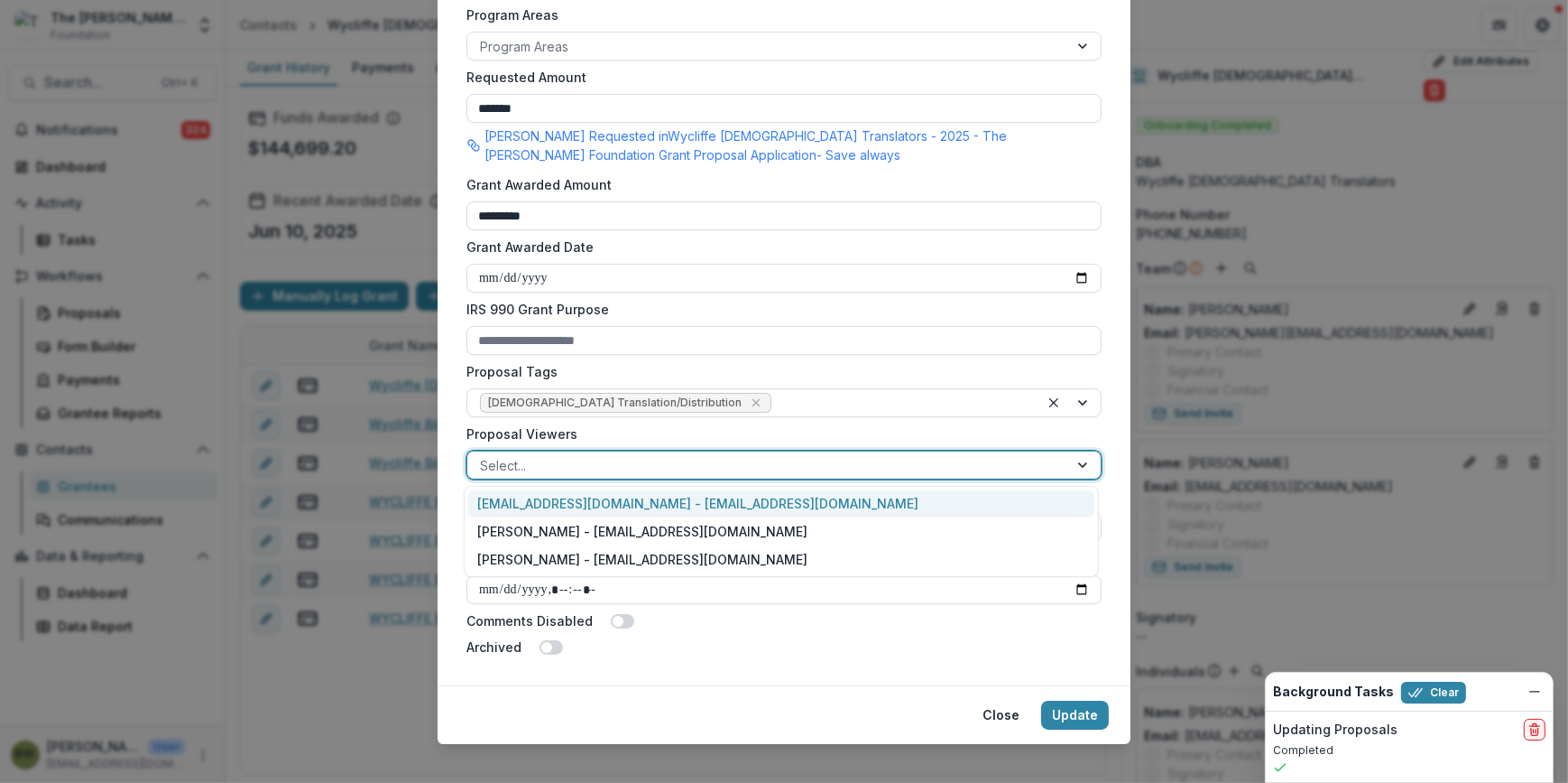
click at [994, 512] on div "[EMAIL_ADDRESS][DOMAIN_NAME] - [EMAIL_ADDRESS][DOMAIN_NAME]" at bounding box center [782, 505] width 626 height 28
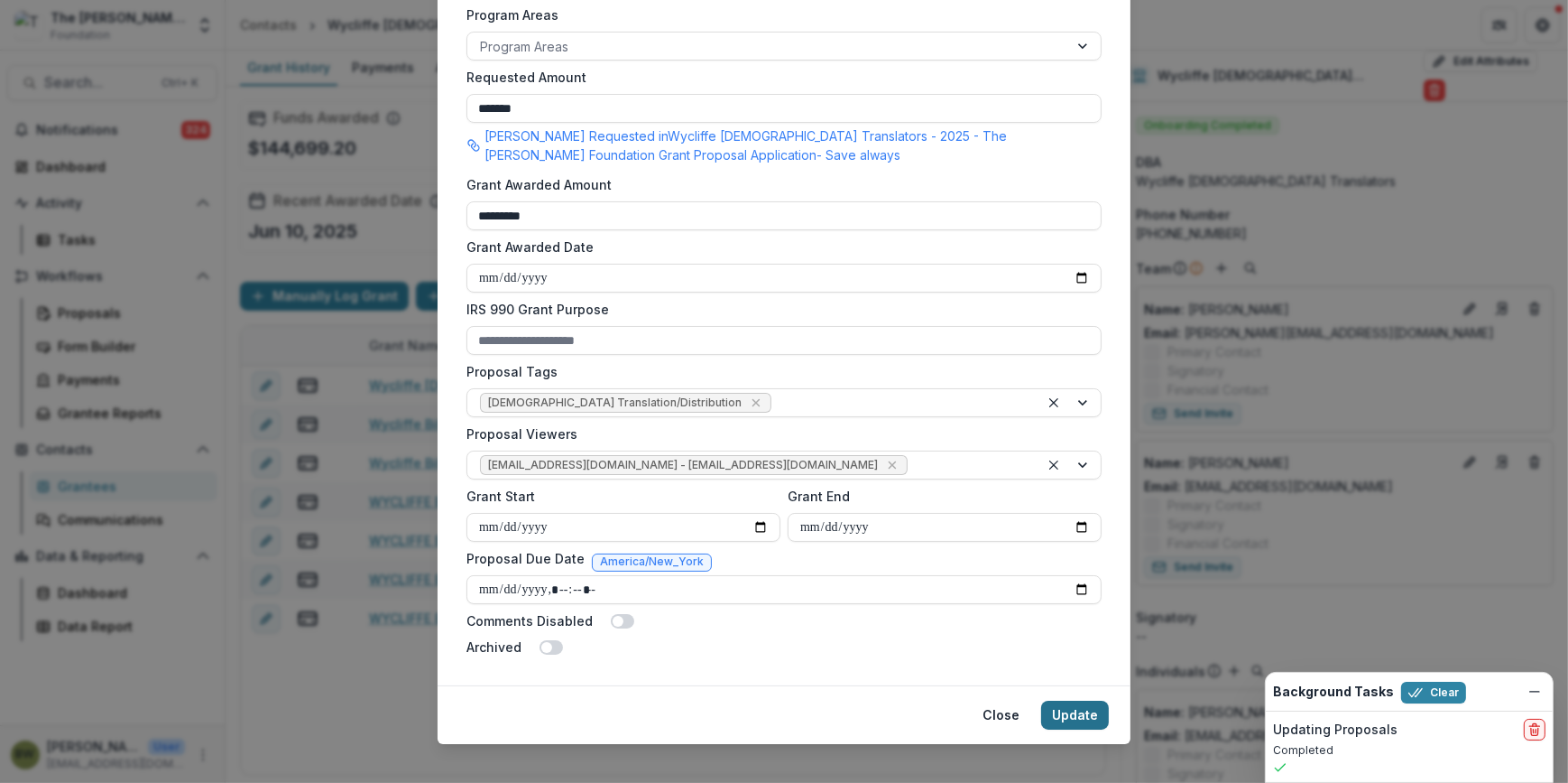
click at [1098, 713] on button "Update" at bounding box center [1075, 714] width 68 height 29
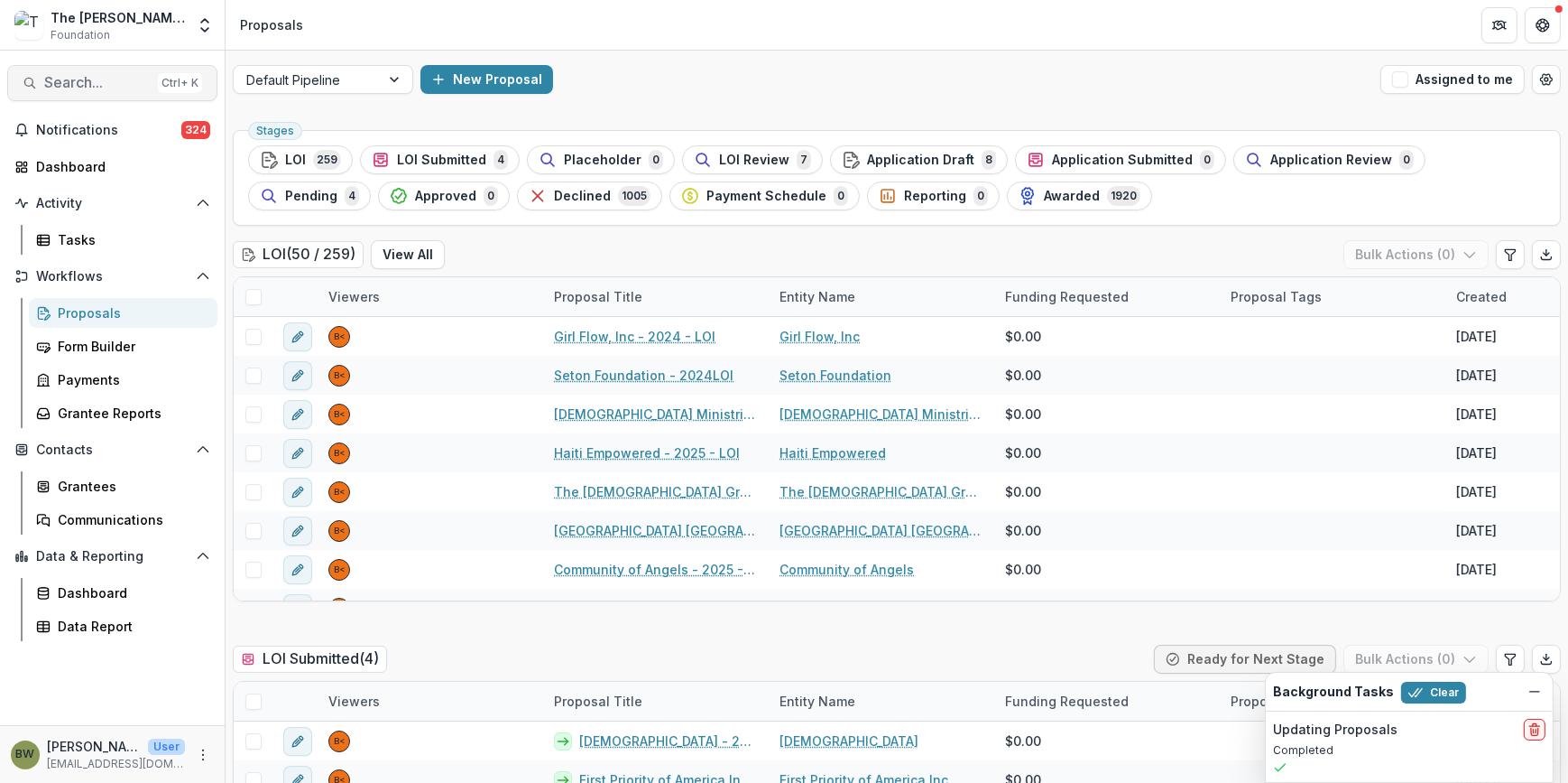
click at [73, 94] on button "Search... Ctrl + K" at bounding box center [112, 83] width 210 height 36
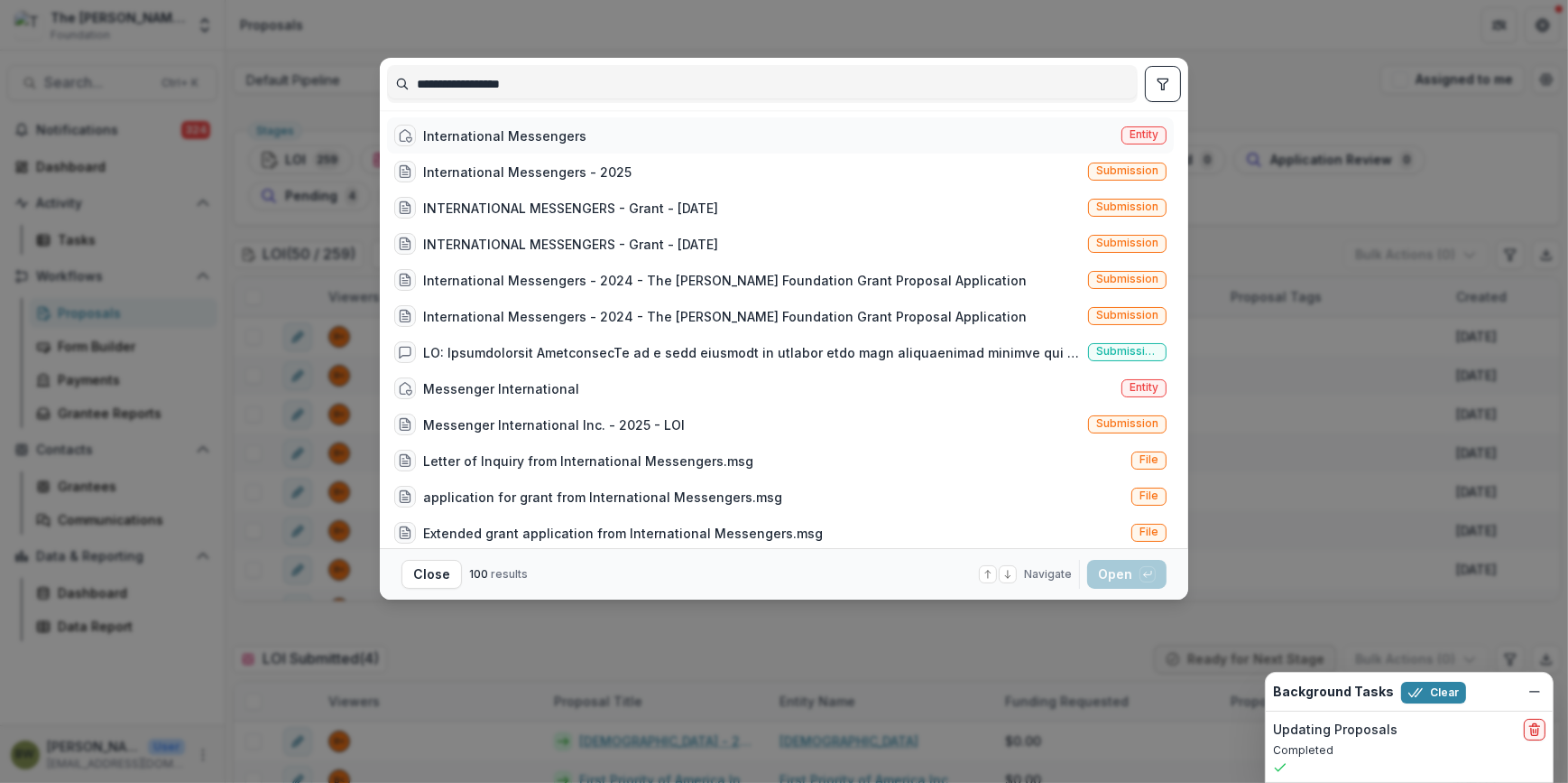
type input "**********"
click at [1147, 131] on span "Entity" at bounding box center [1144, 134] width 29 height 12
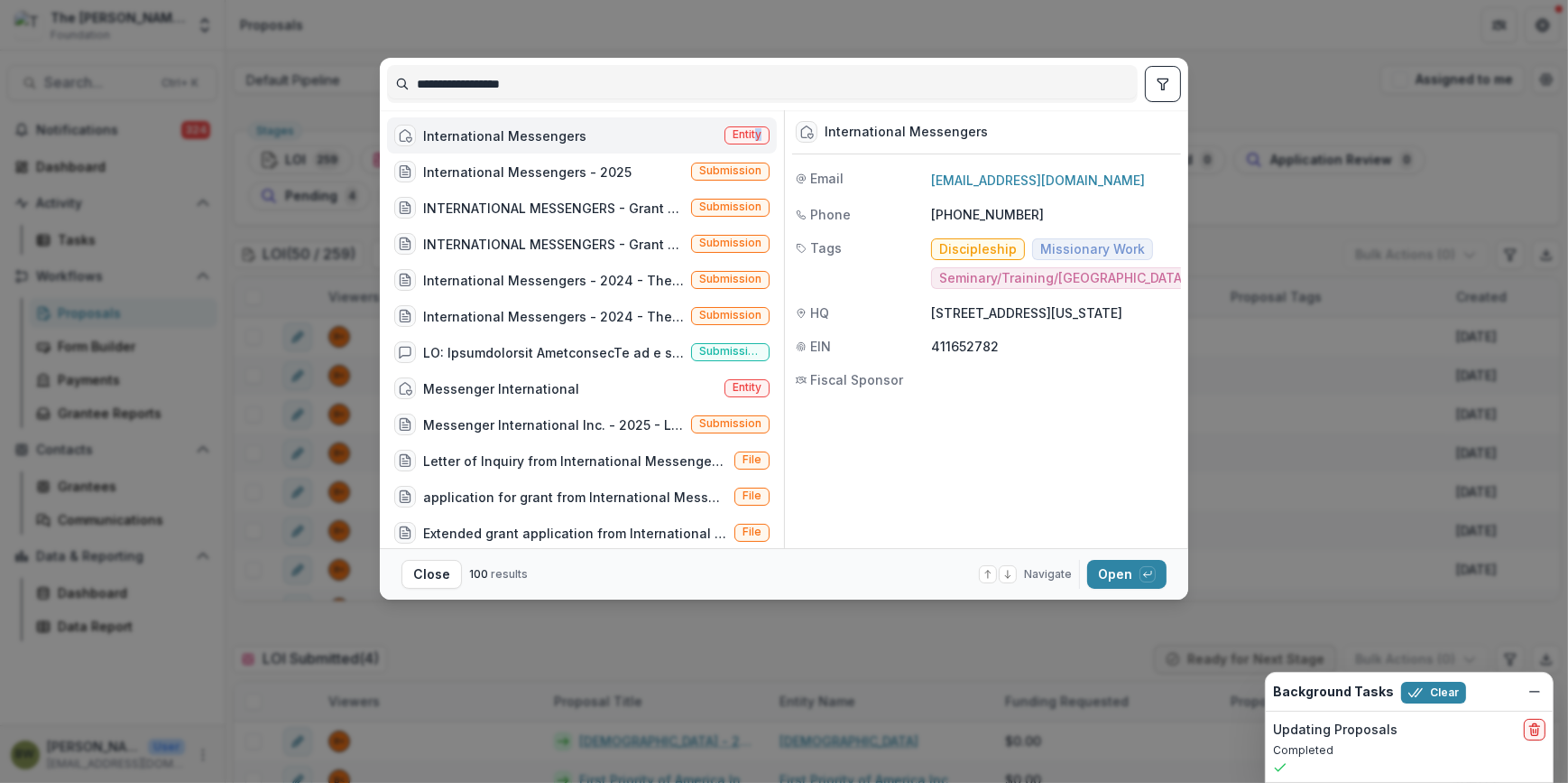
click at [751, 130] on span "Entity" at bounding box center [747, 134] width 29 height 12
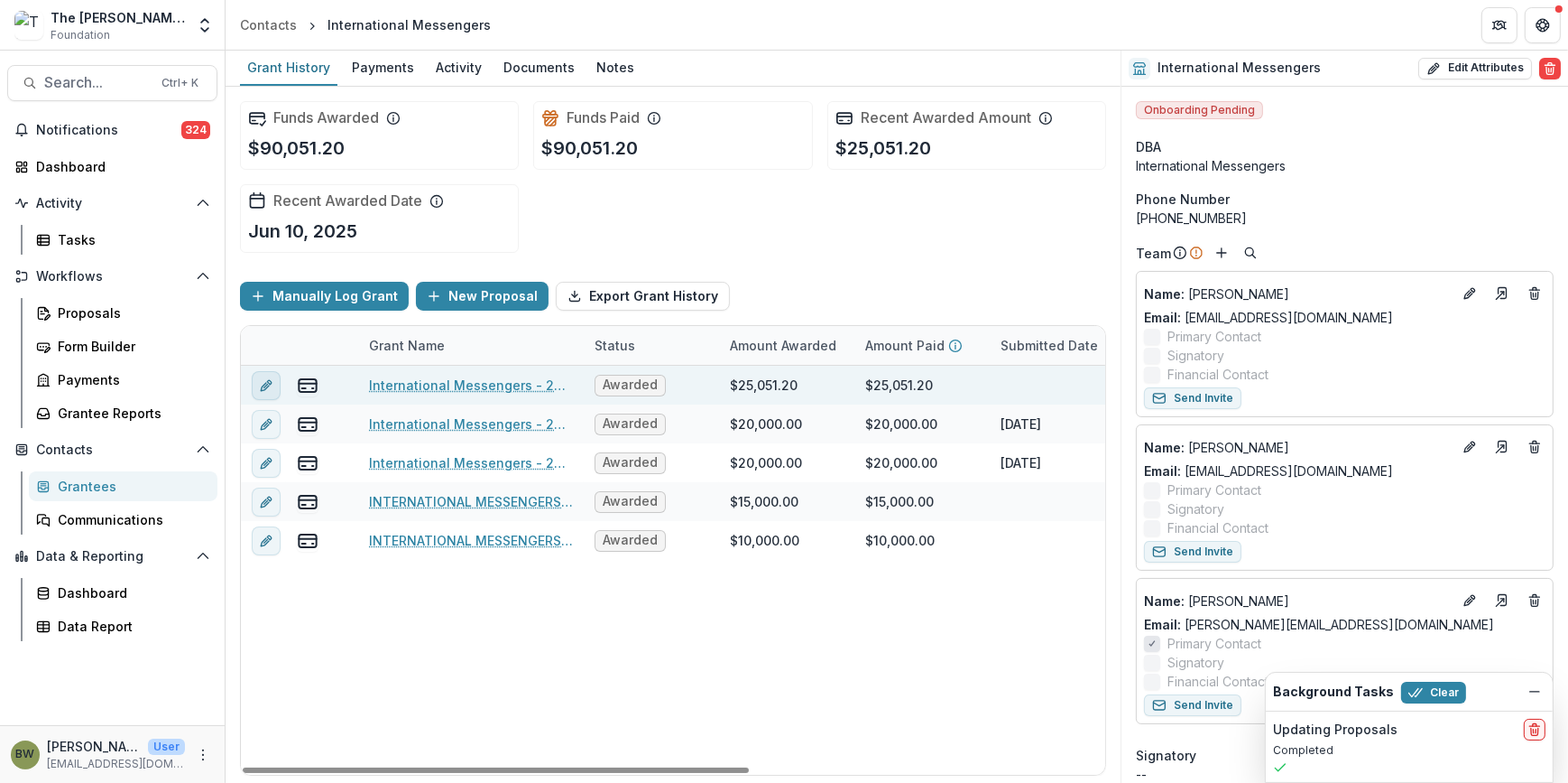
click at [265, 383] on icon "edit" at bounding box center [266, 385] width 14 height 14
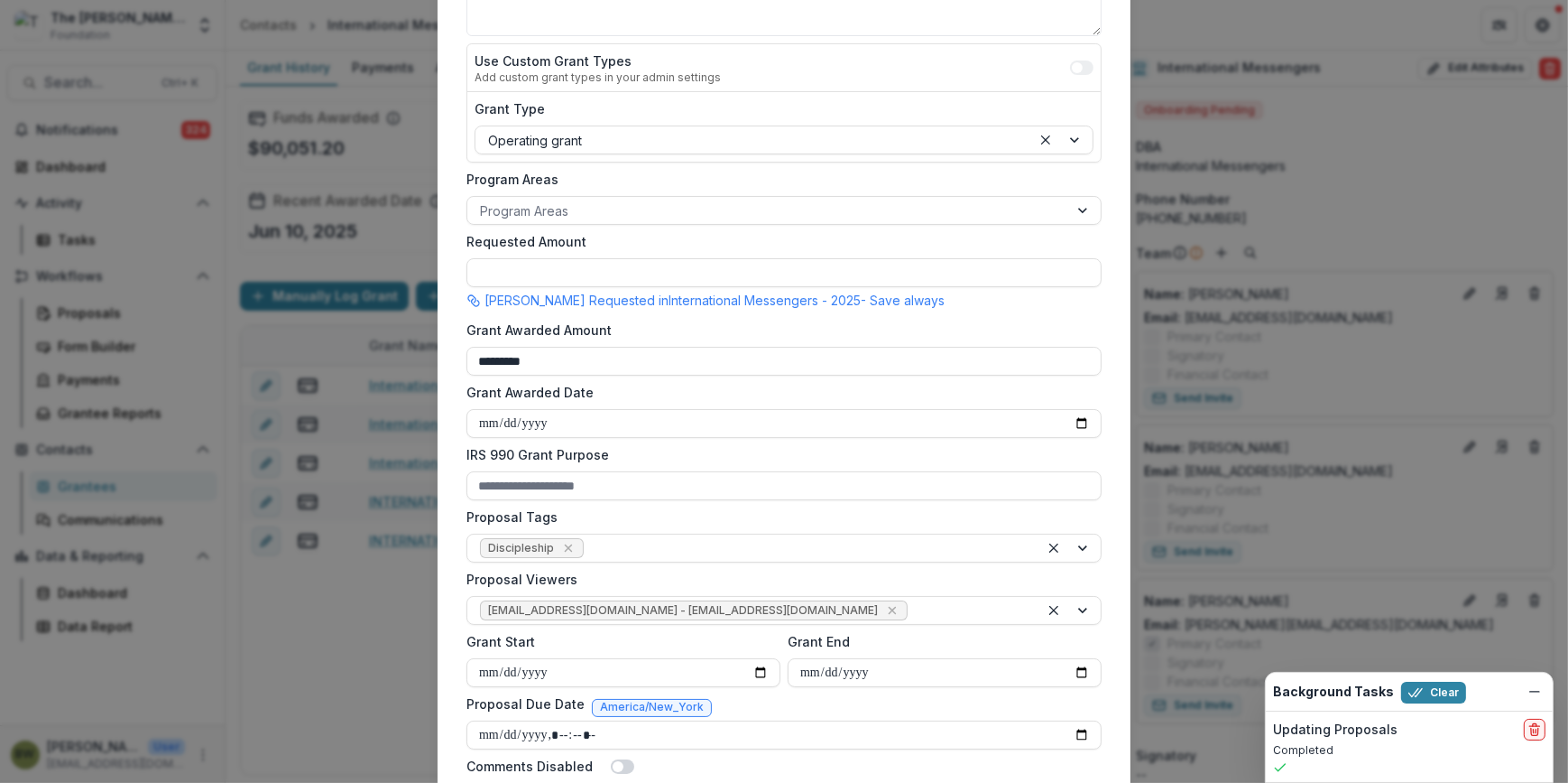
scroll to position [491, 0]
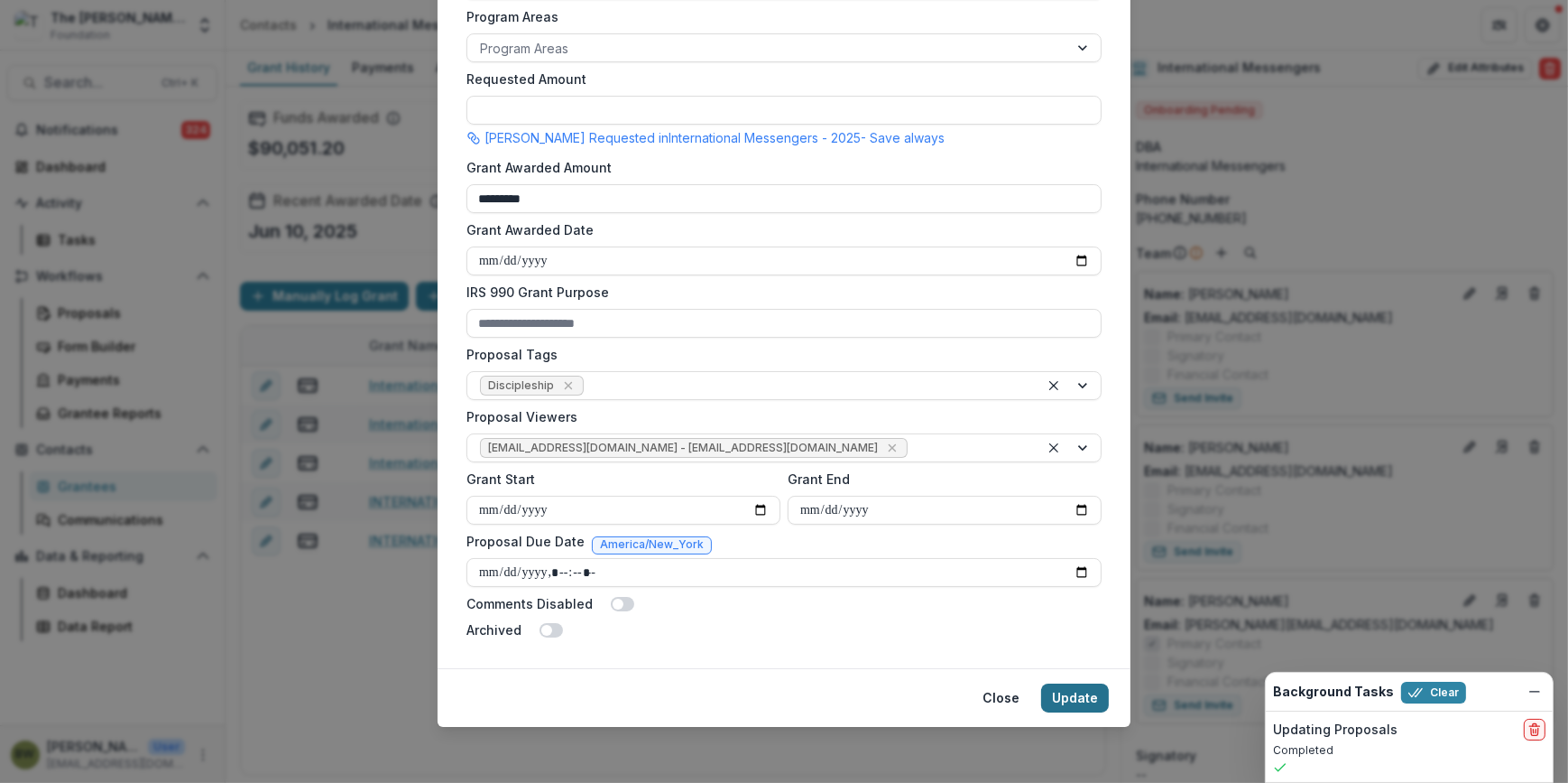
click at [1068, 696] on button "Update" at bounding box center [1075, 697] width 68 height 29
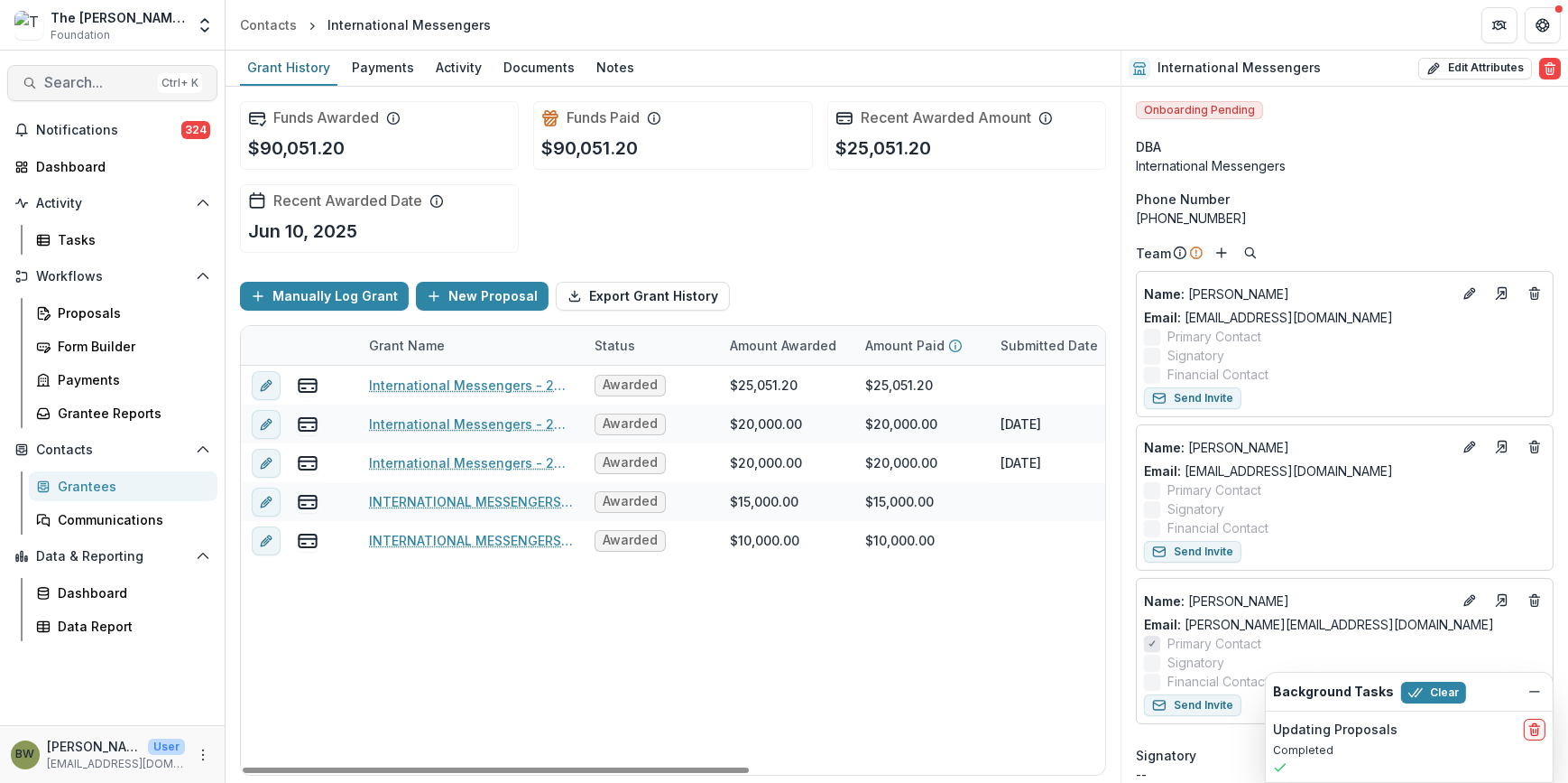
click at [68, 81] on span "Search..." at bounding box center [97, 82] width 107 height 17
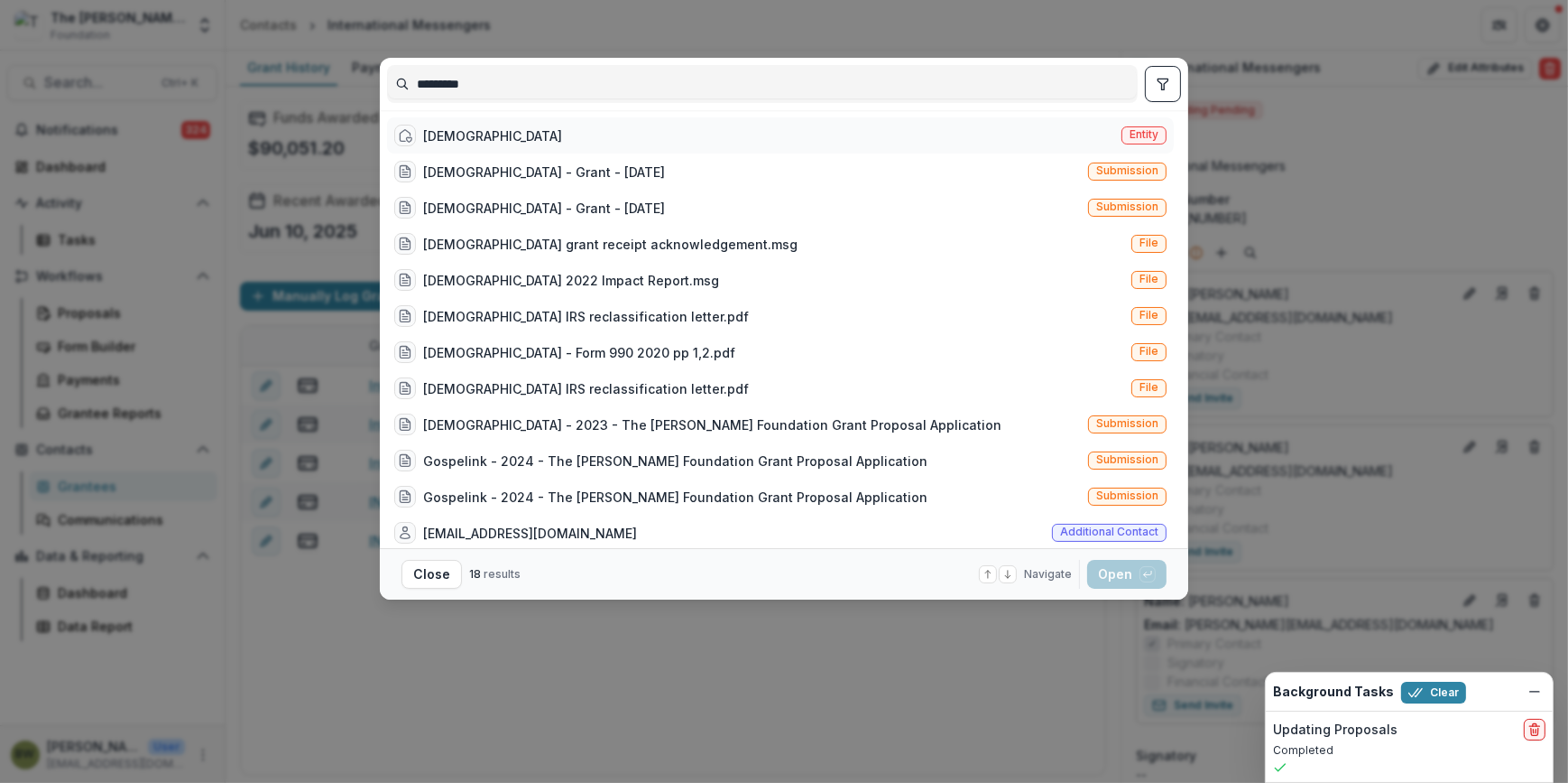
type input "*********"
click at [460, 129] on div "[DEMOGRAPHIC_DATA]" at bounding box center [492, 136] width 139 height 19
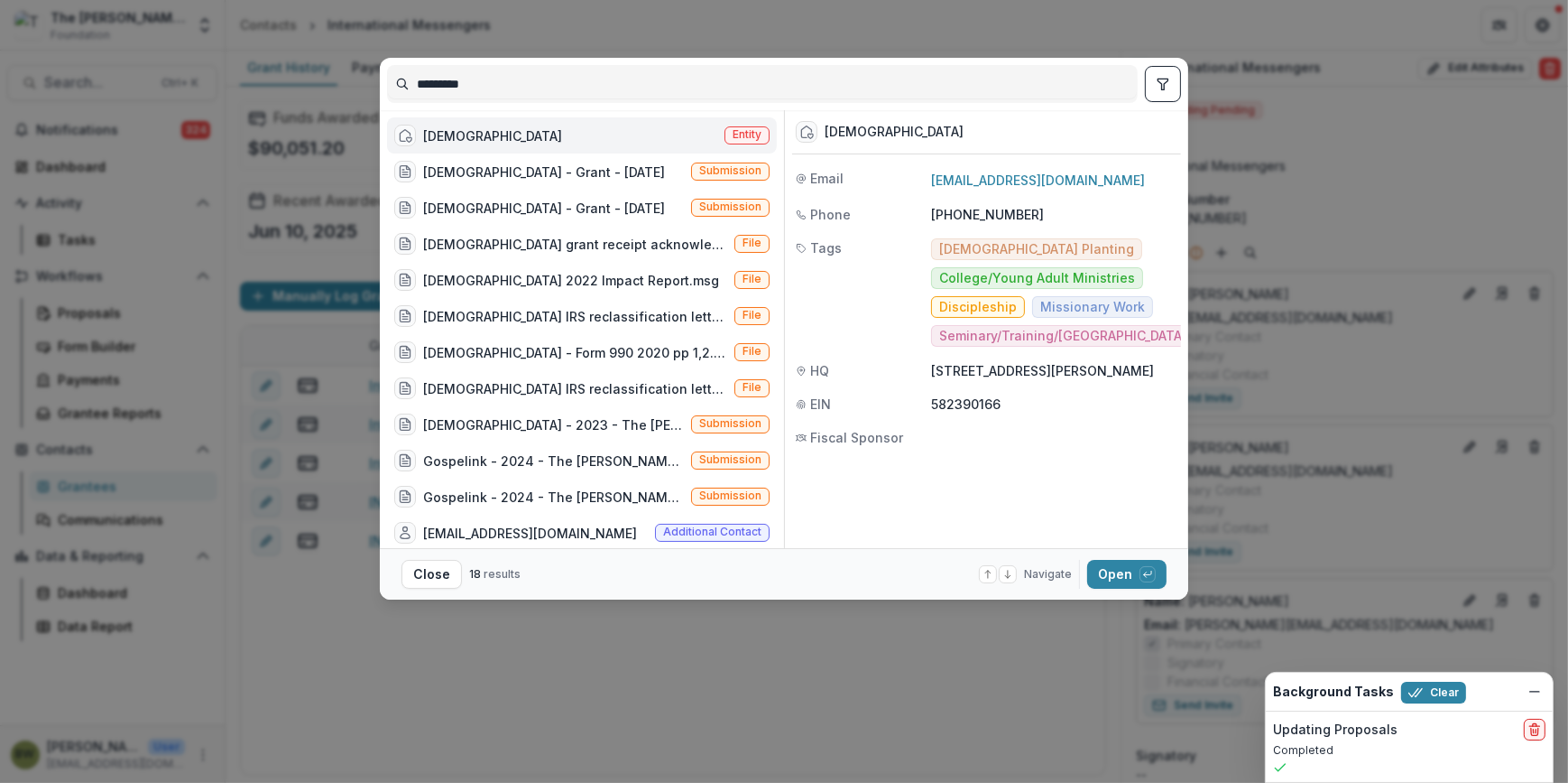
click at [755, 134] on span "Entity" at bounding box center [747, 134] width 29 height 12
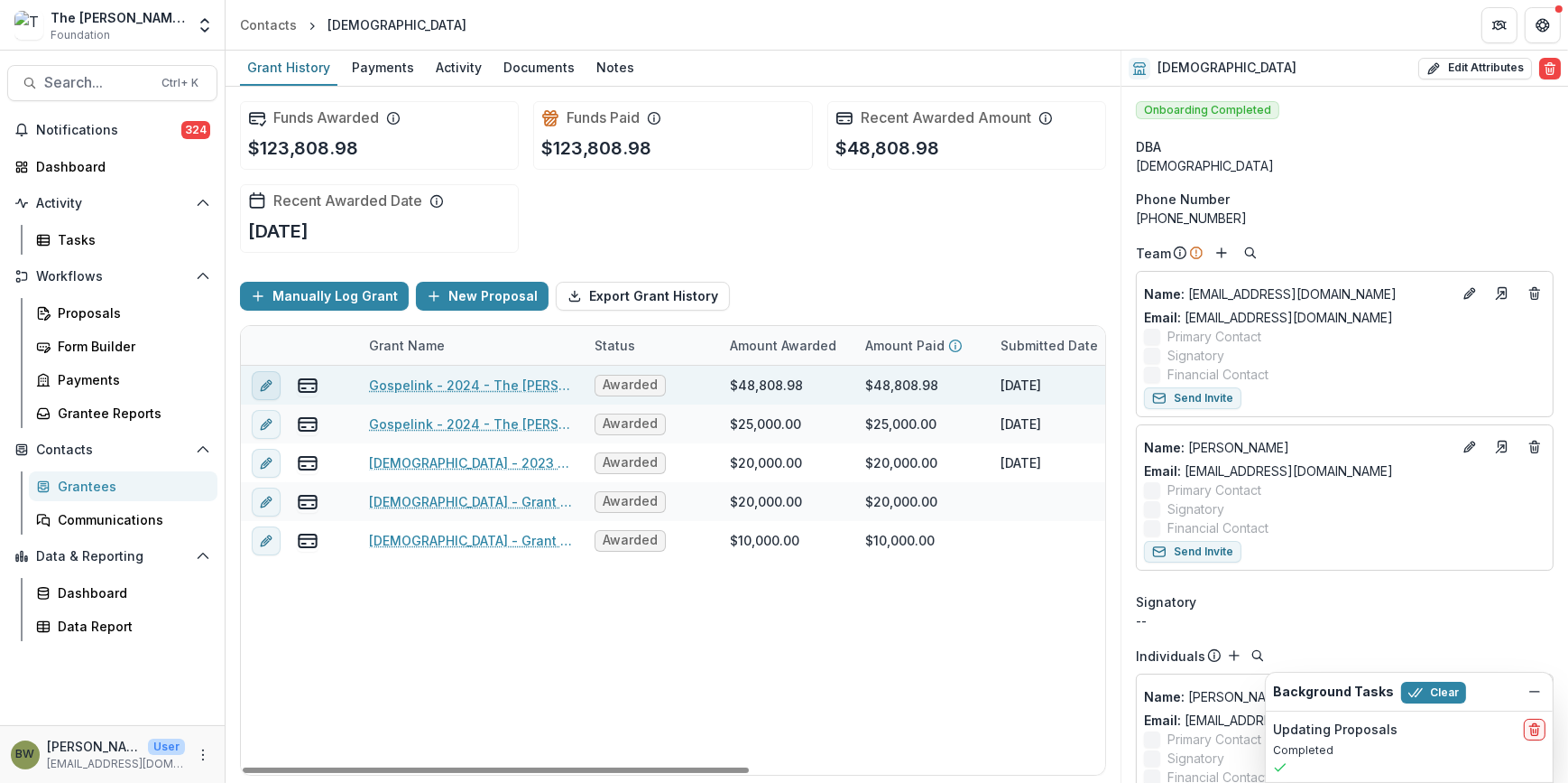
click at [268, 384] on icon "edit" at bounding box center [265, 386] width 8 height 8
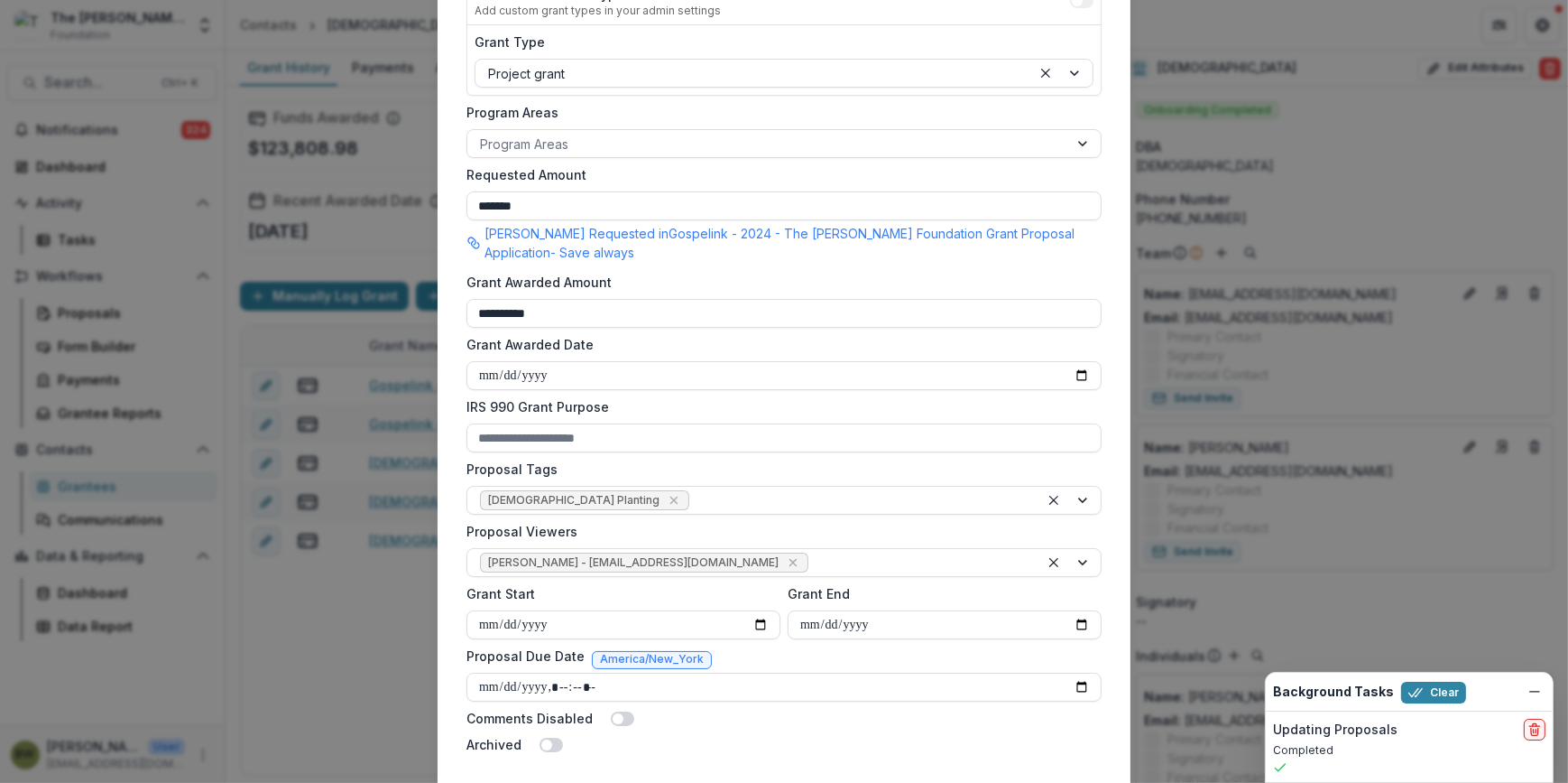
scroll to position [409, 0]
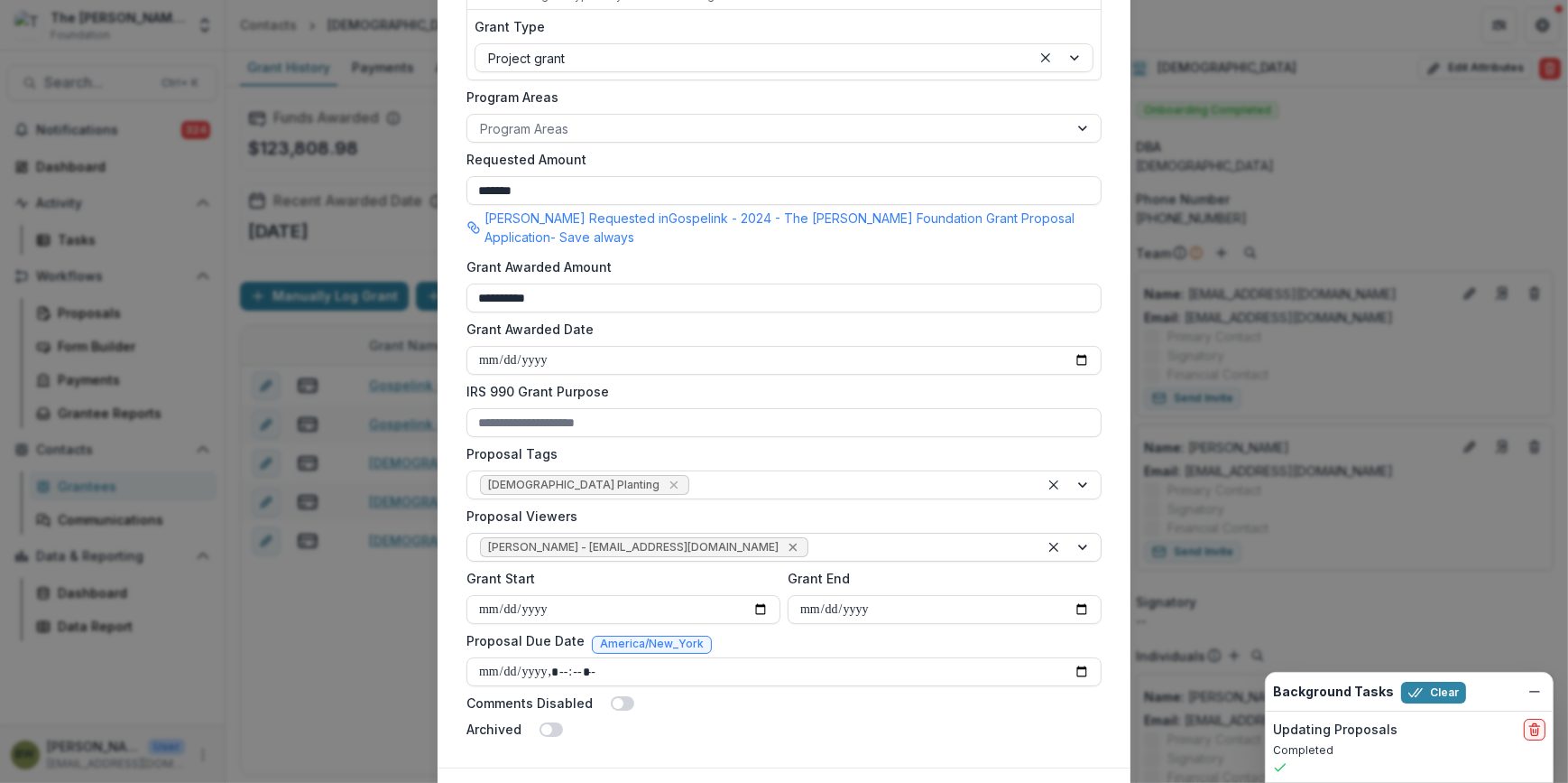
click at [784, 553] on div "Remove Blair White - bwhite@bolickfoundation.org" at bounding box center [792, 546] width 18 height 18
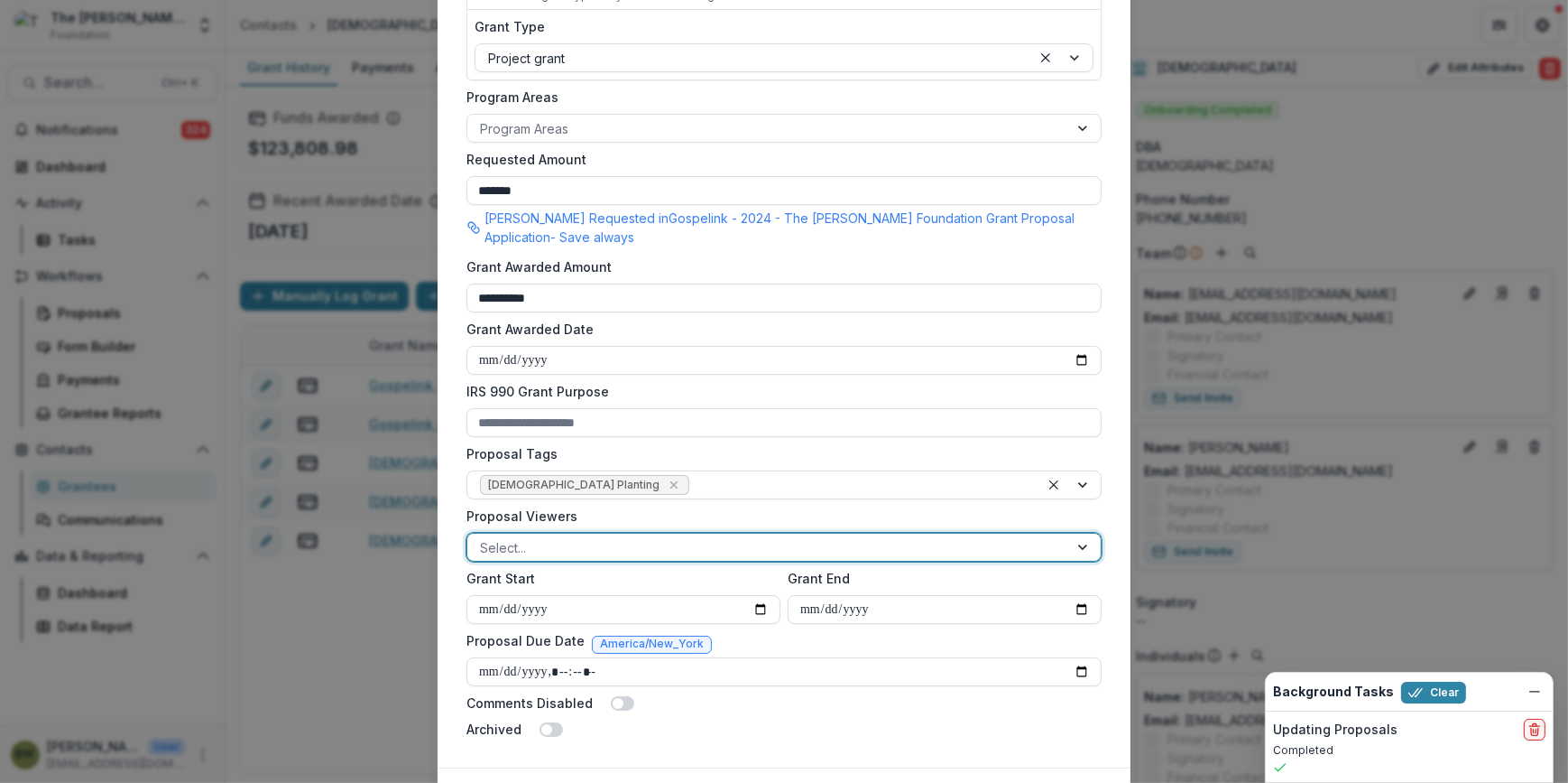
click at [722, 553] on div at bounding box center [767, 547] width 575 height 23
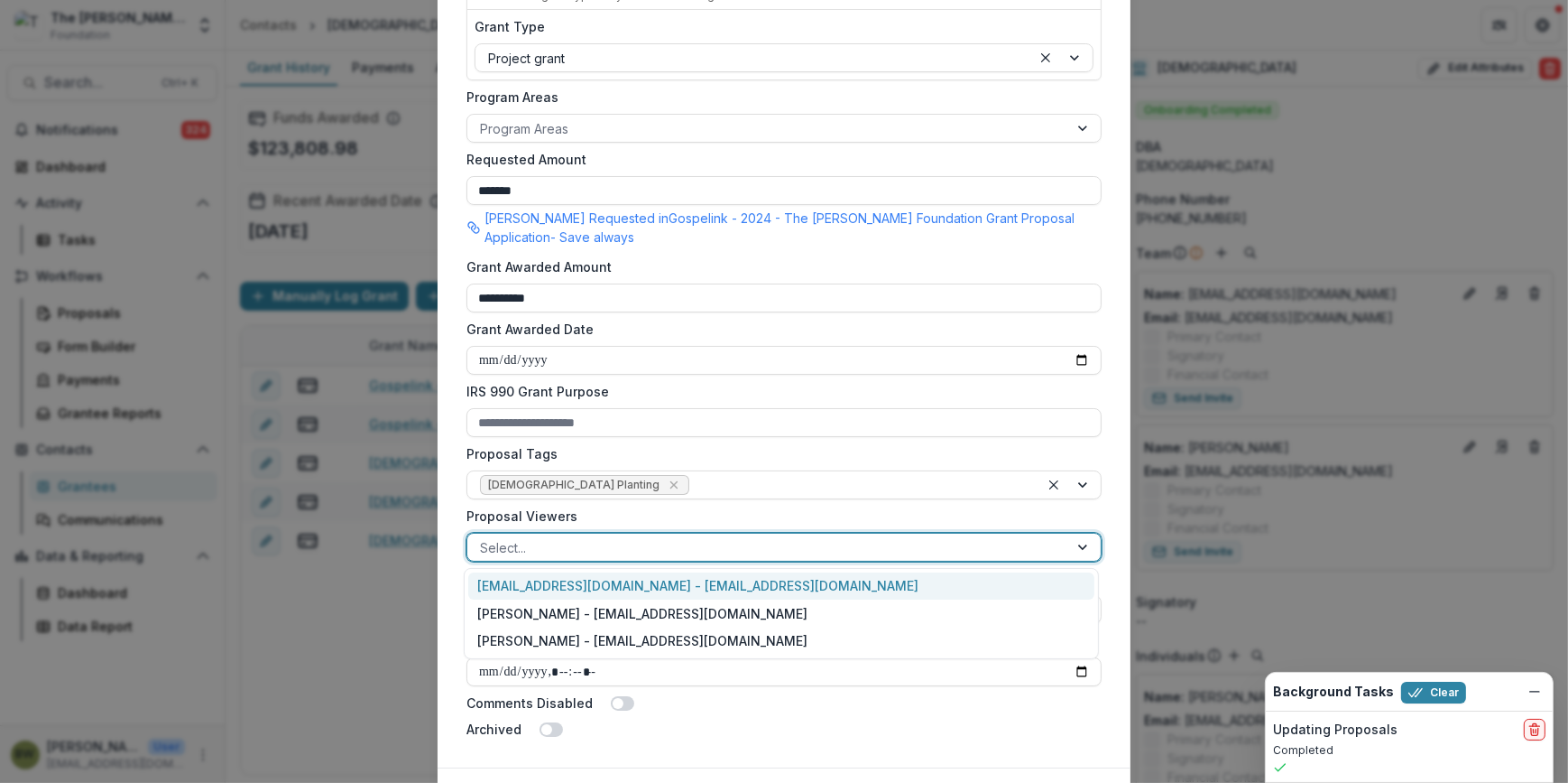
click at [700, 591] on div "[EMAIL_ADDRESS][DOMAIN_NAME] - [EMAIL_ADDRESS][DOMAIN_NAME]" at bounding box center [782, 587] width 626 height 28
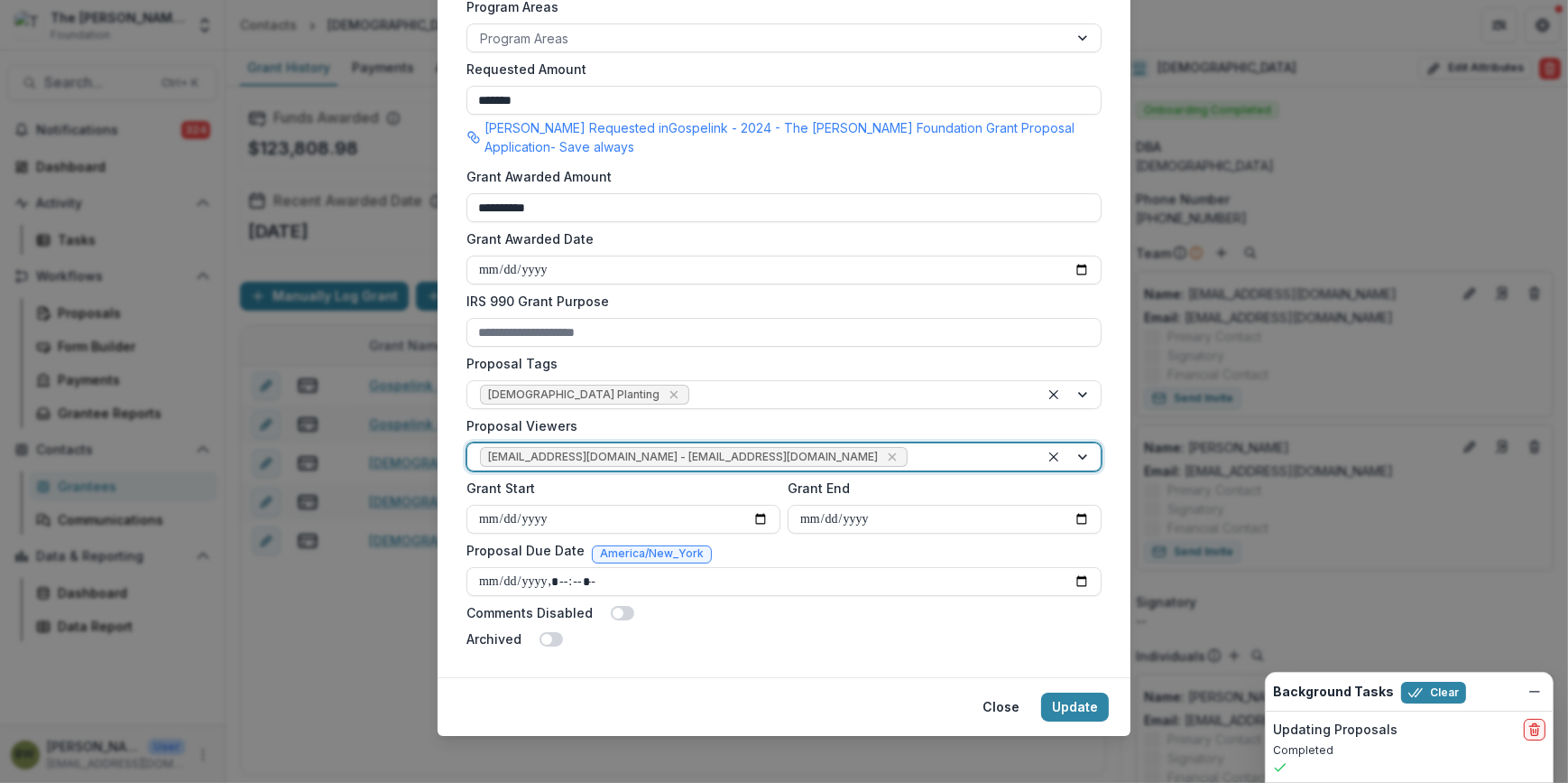
scroll to position [509, 0]
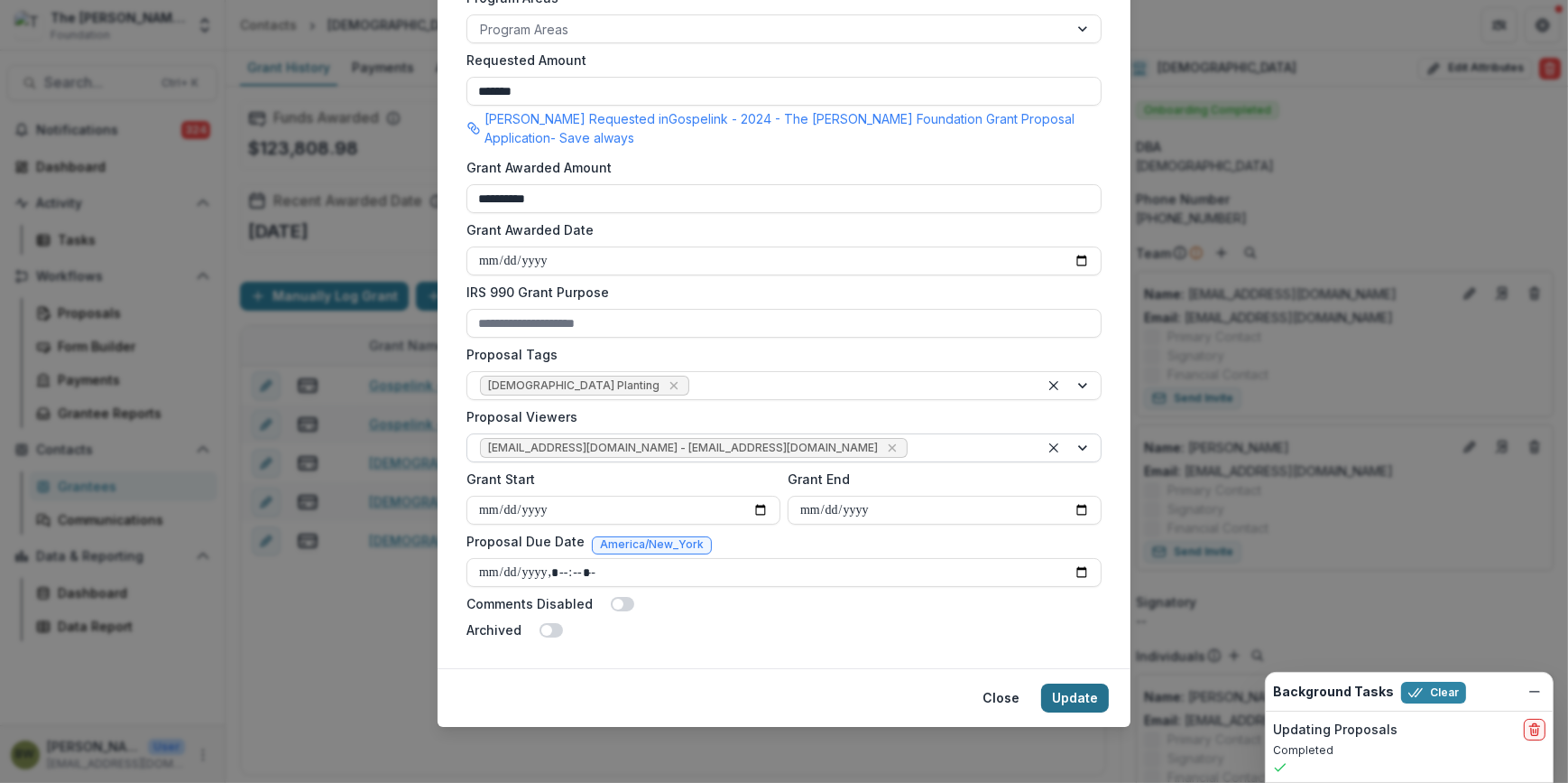
click at [1097, 700] on button "Update" at bounding box center [1075, 697] width 68 height 29
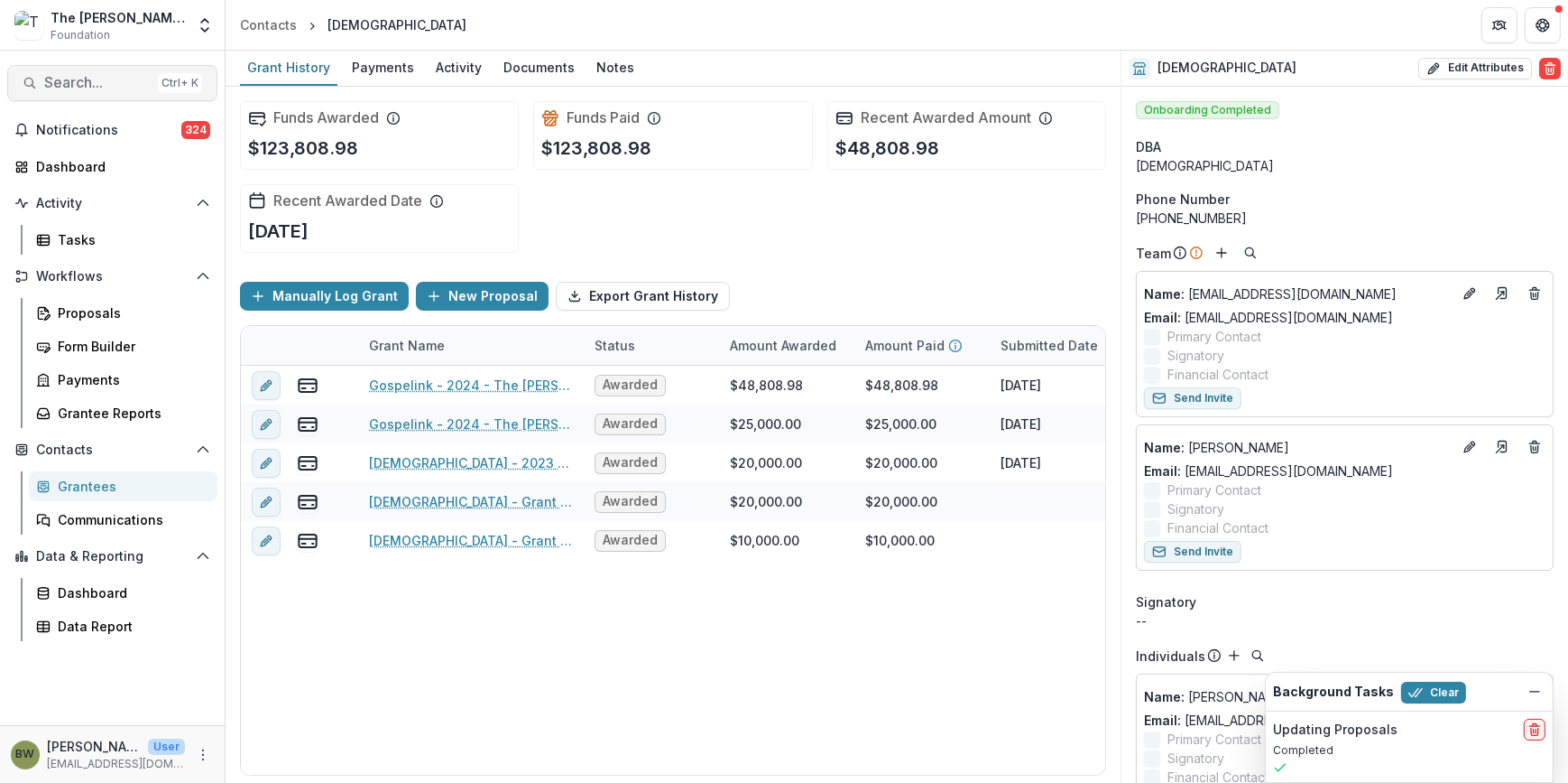
click at [119, 86] on span "Search..." at bounding box center [97, 82] width 107 height 17
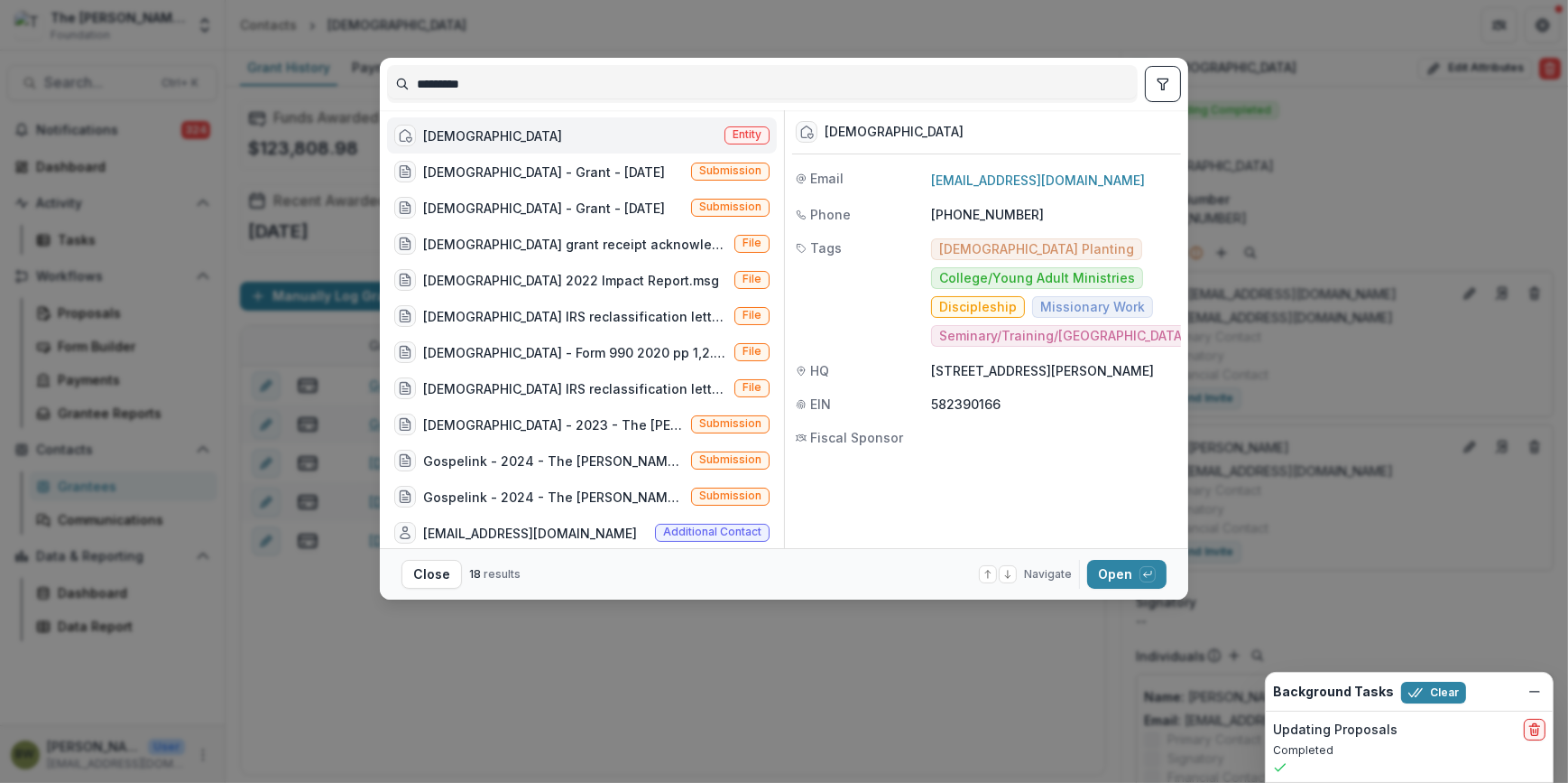
drag, startPoint x: 492, startPoint y: 84, endPoint x: 250, endPoint y: 73, distance: 242.2
click at [250, 73] on div "********* [DEMOGRAPHIC_DATA] Entity [DEMOGRAPHIC_DATA] - Grant - [DATE] Submiss…" at bounding box center [784, 392] width 1568 height 783
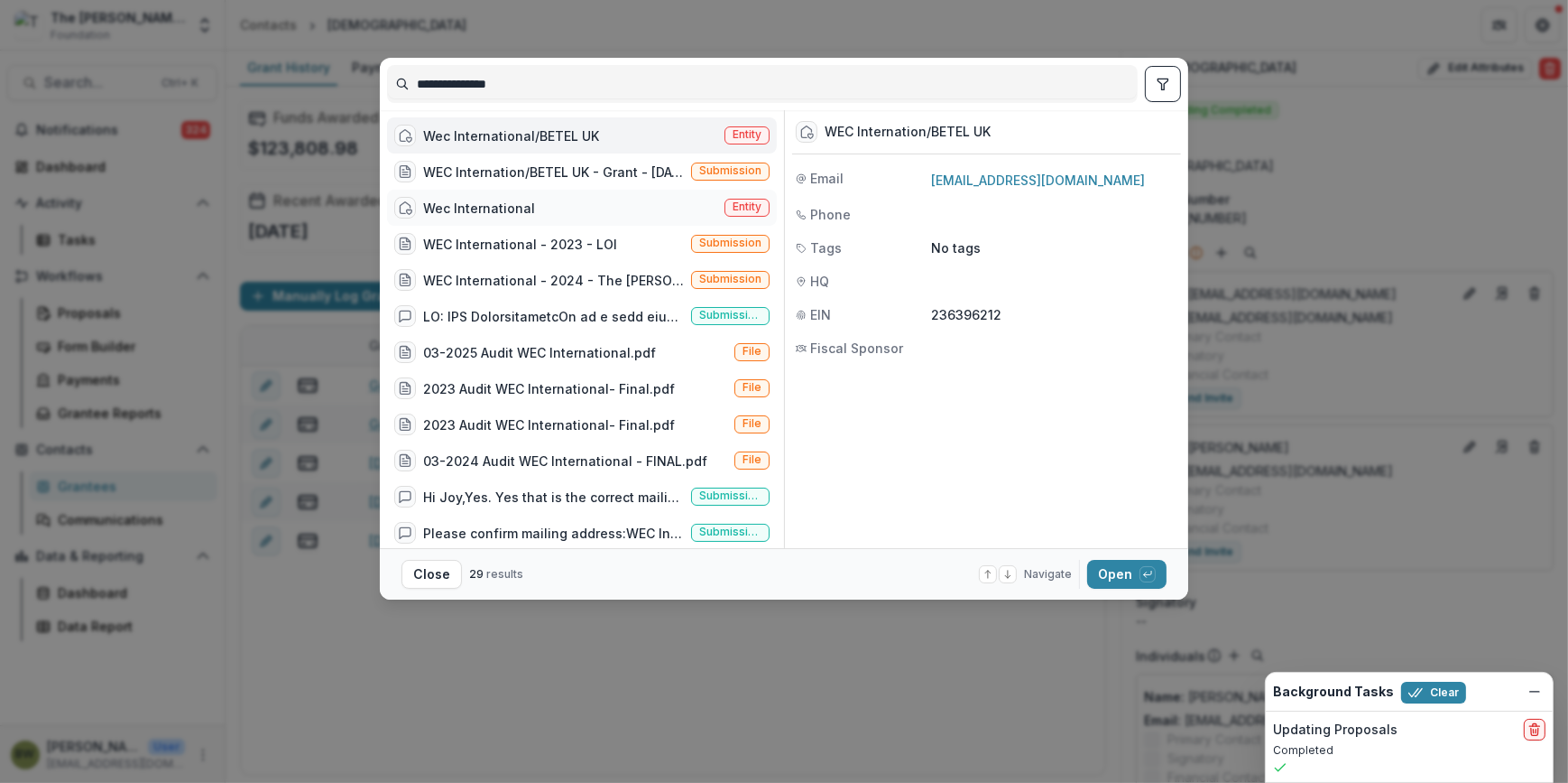
type input "**********"
click at [733, 200] on span "Entity" at bounding box center [747, 206] width 29 height 12
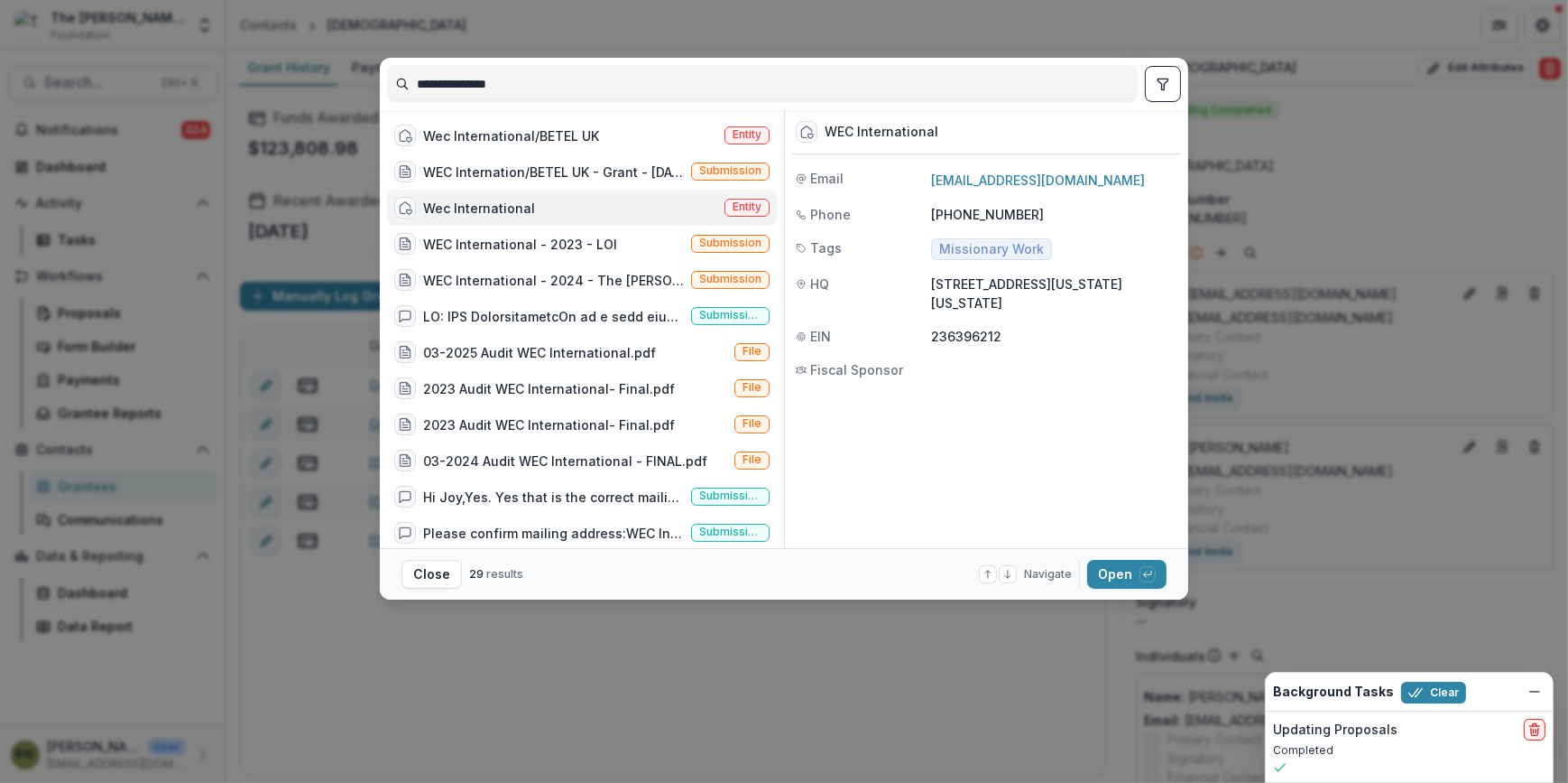
click at [735, 207] on span "Entity" at bounding box center [747, 206] width 29 height 12
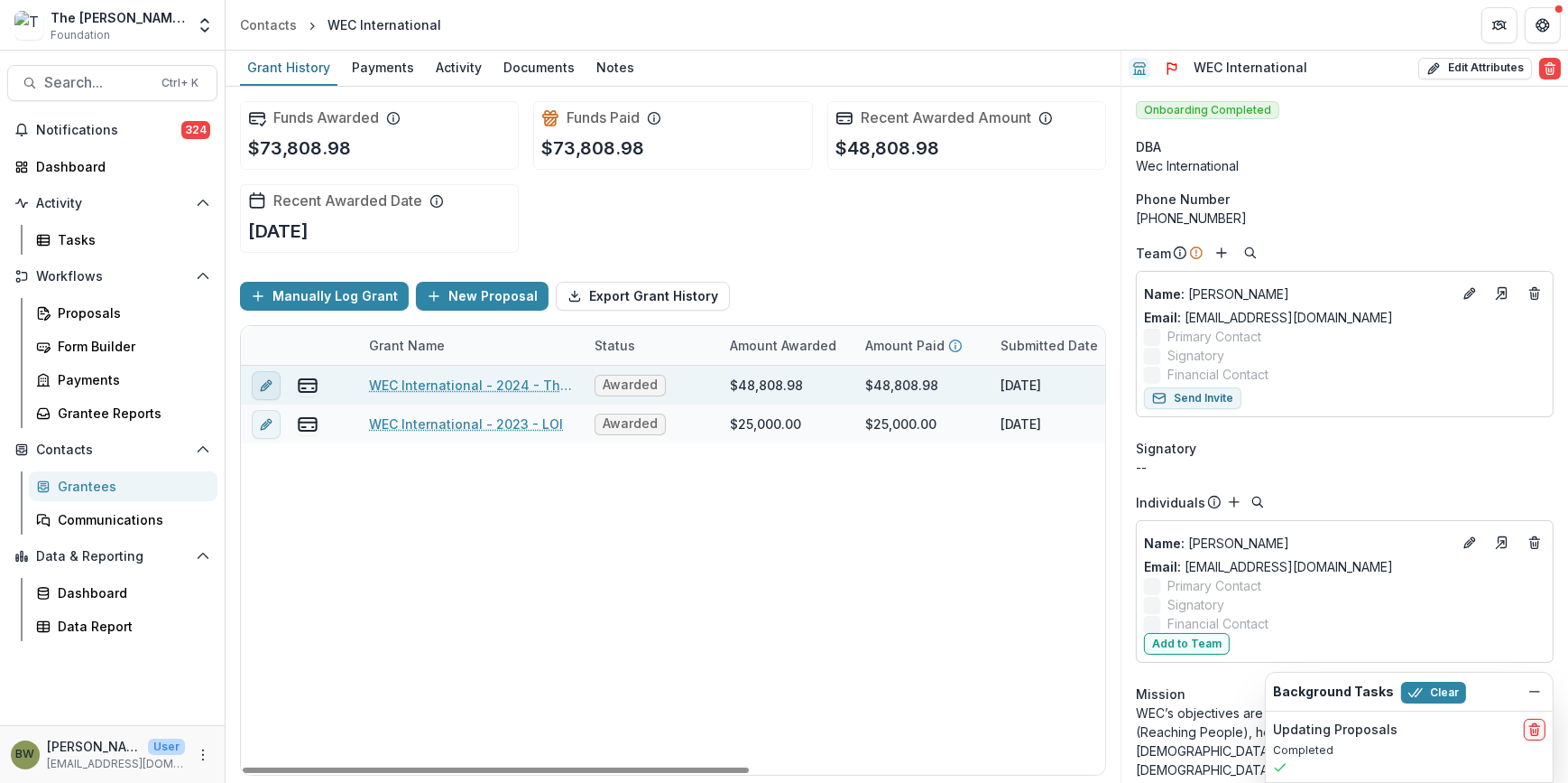
click at [275, 381] on button "edit" at bounding box center [266, 385] width 29 height 29
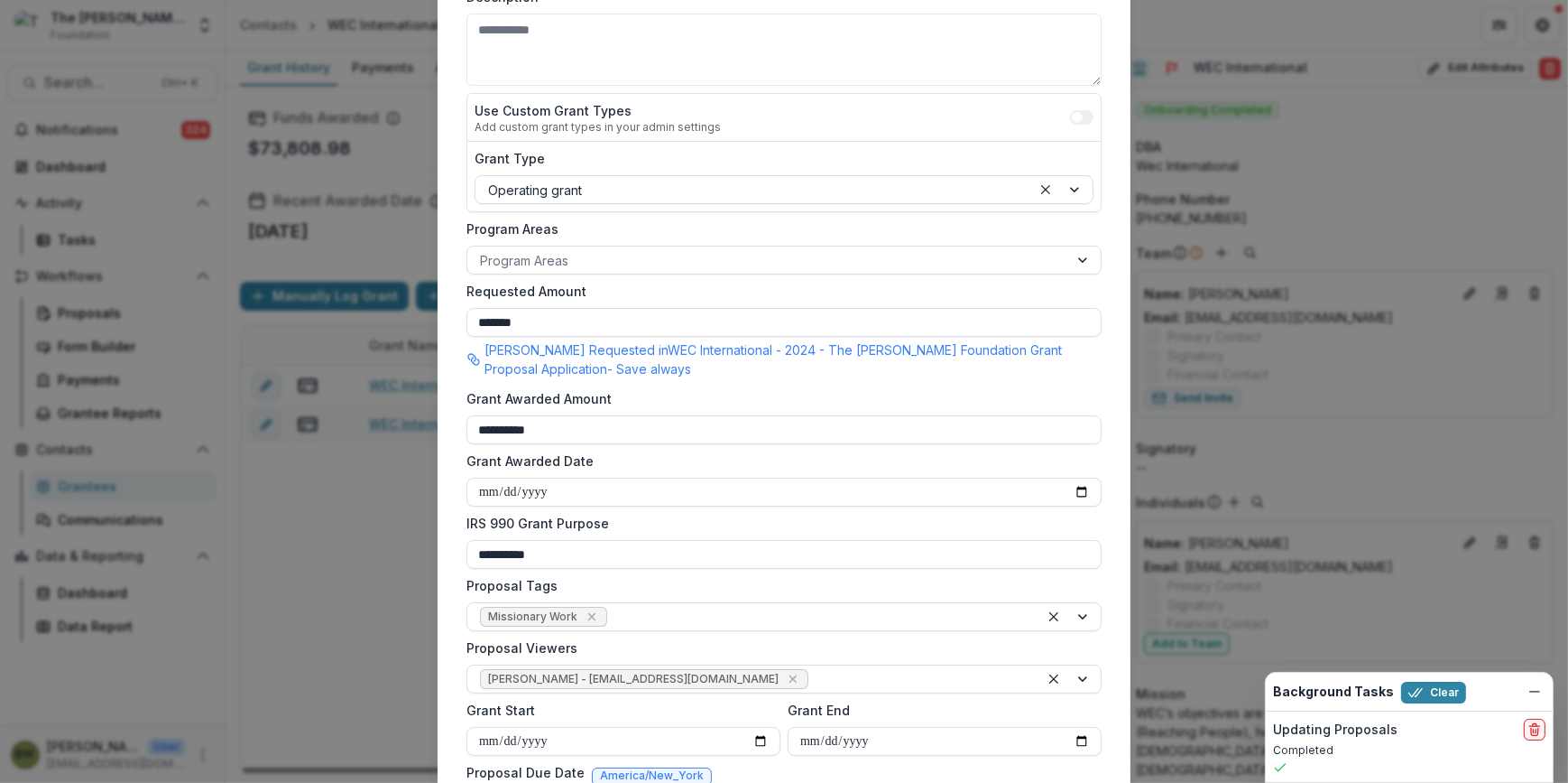
scroll to position [491, 0]
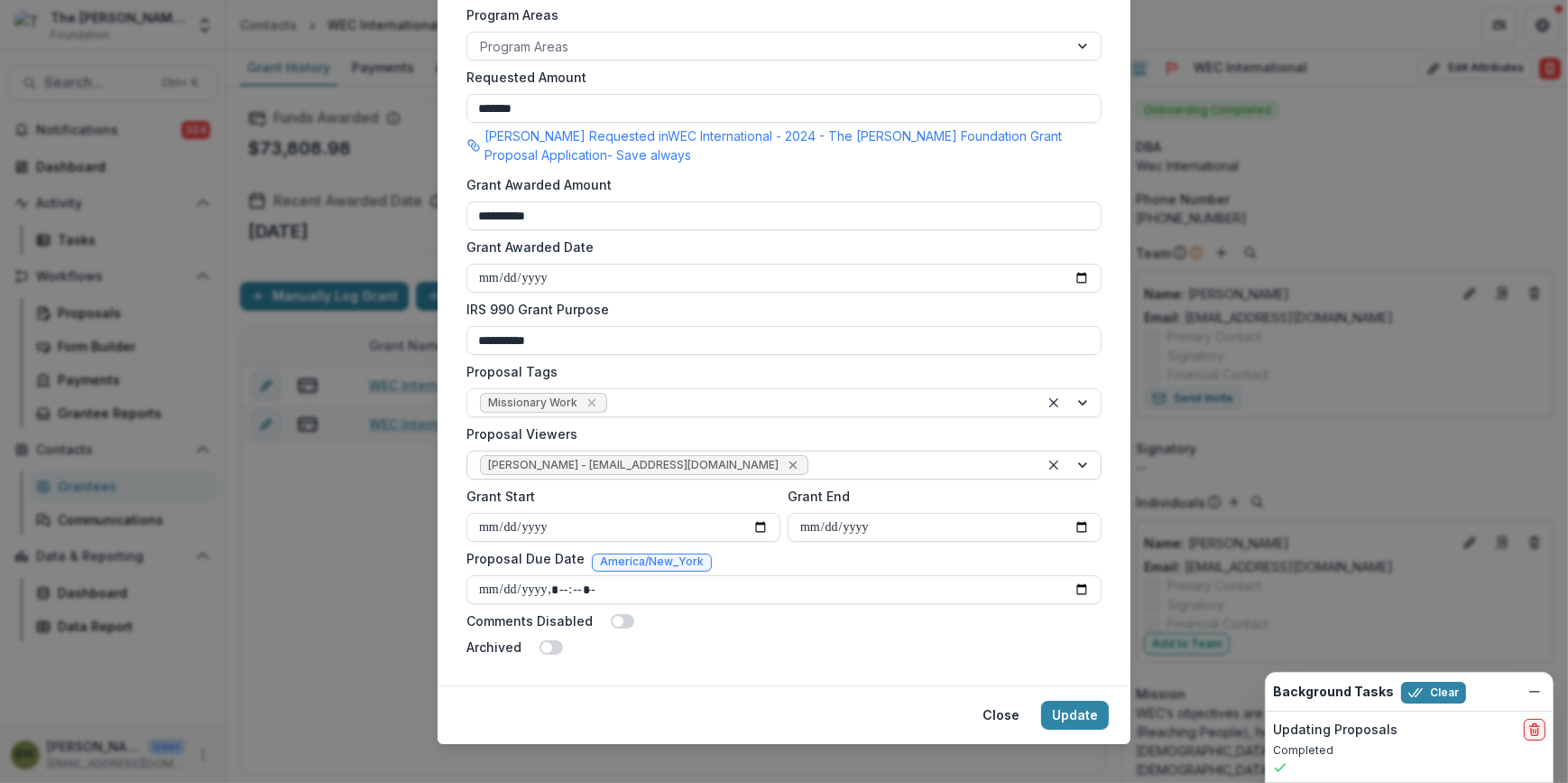
click at [785, 460] on icon "Remove Blair White - bwhite@bolickfoundation.org" at bounding box center [792, 464] width 14 height 14
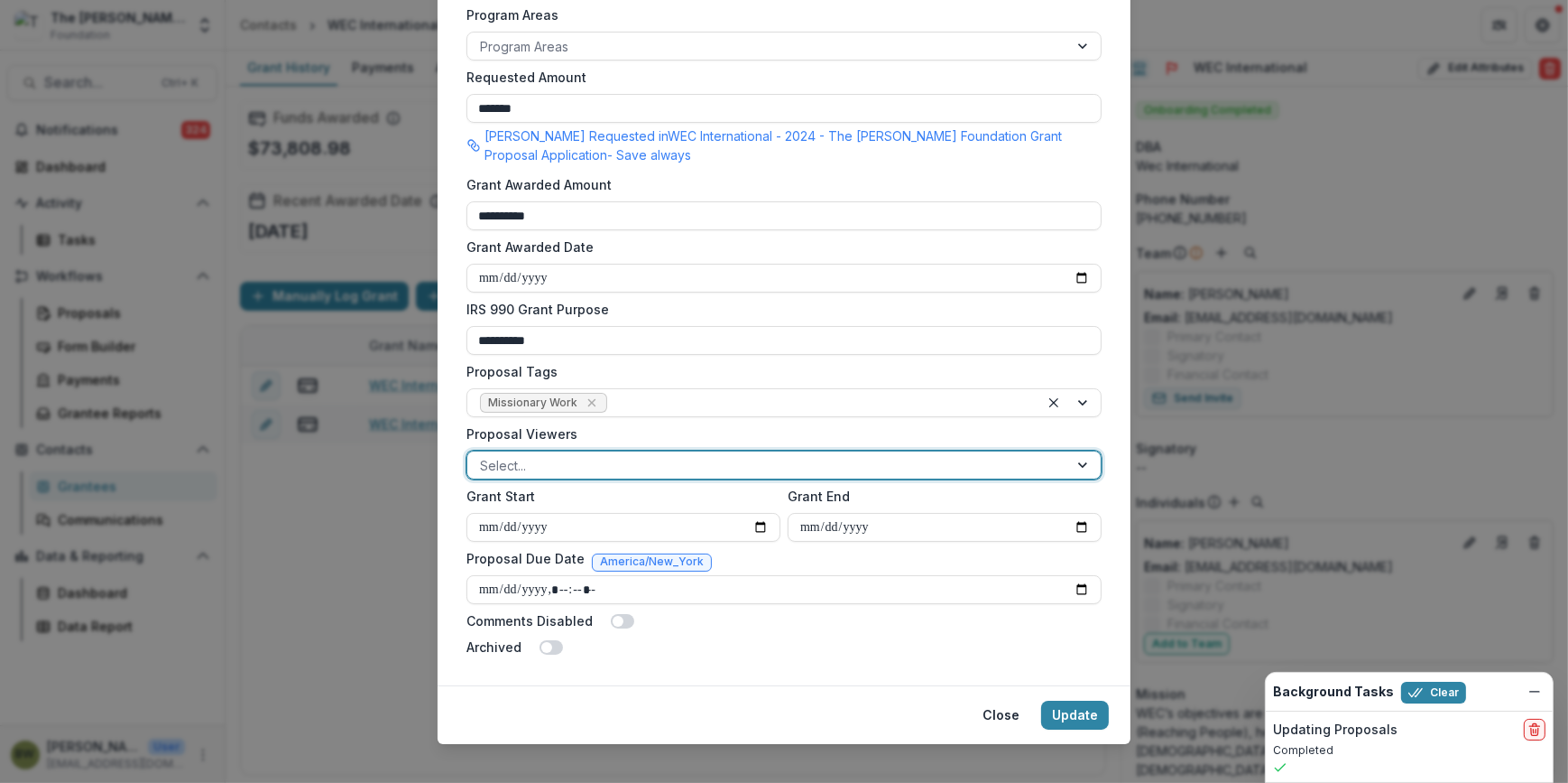
click at [731, 464] on div at bounding box center [767, 465] width 575 height 23
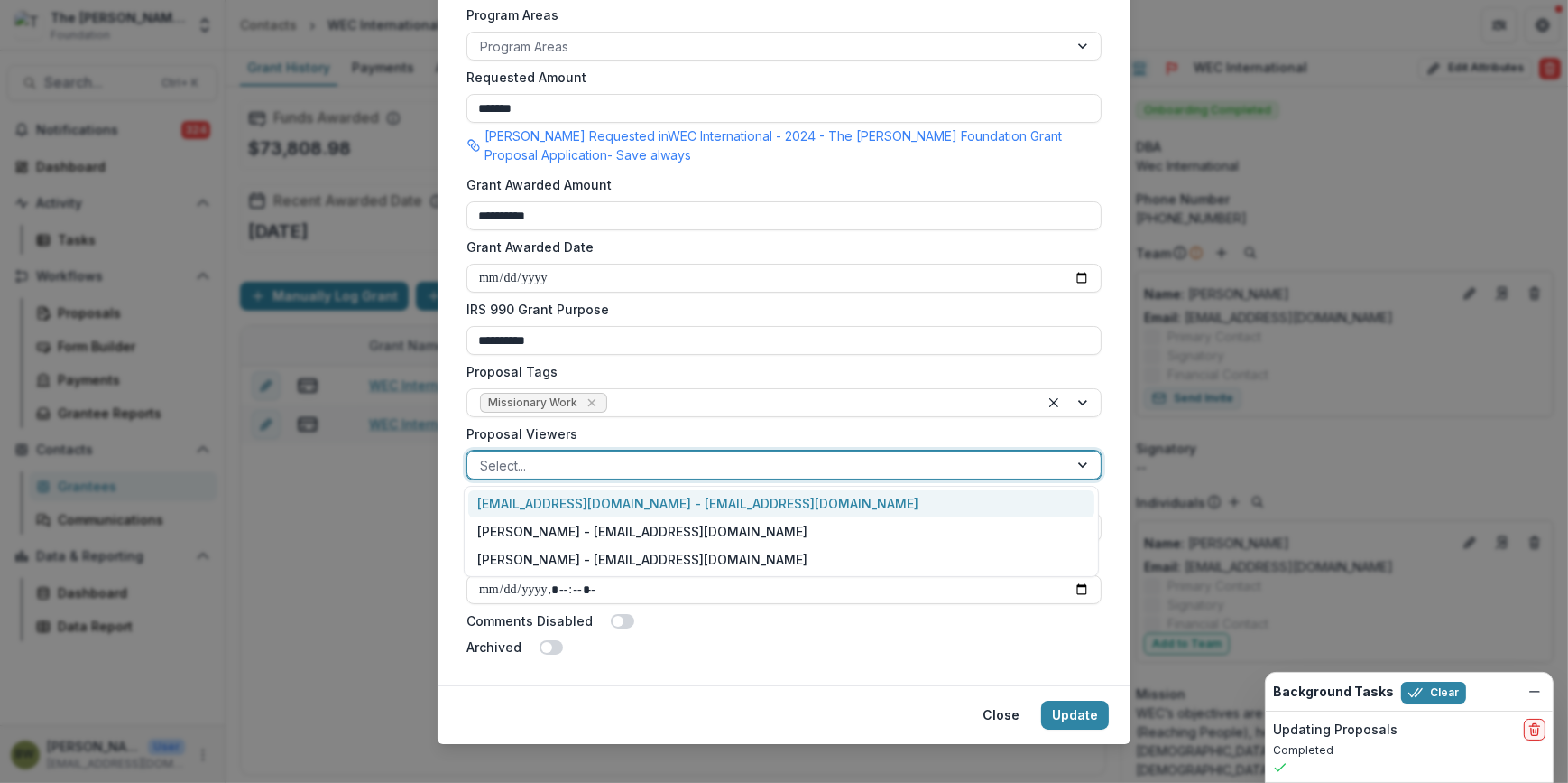
click at [727, 511] on div "[EMAIL_ADDRESS][DOMAIN_NAME] - [EMAIL_ADDRESS][DOMAIN_NAME]" at bounding box center [782, 505] width 626 height 28
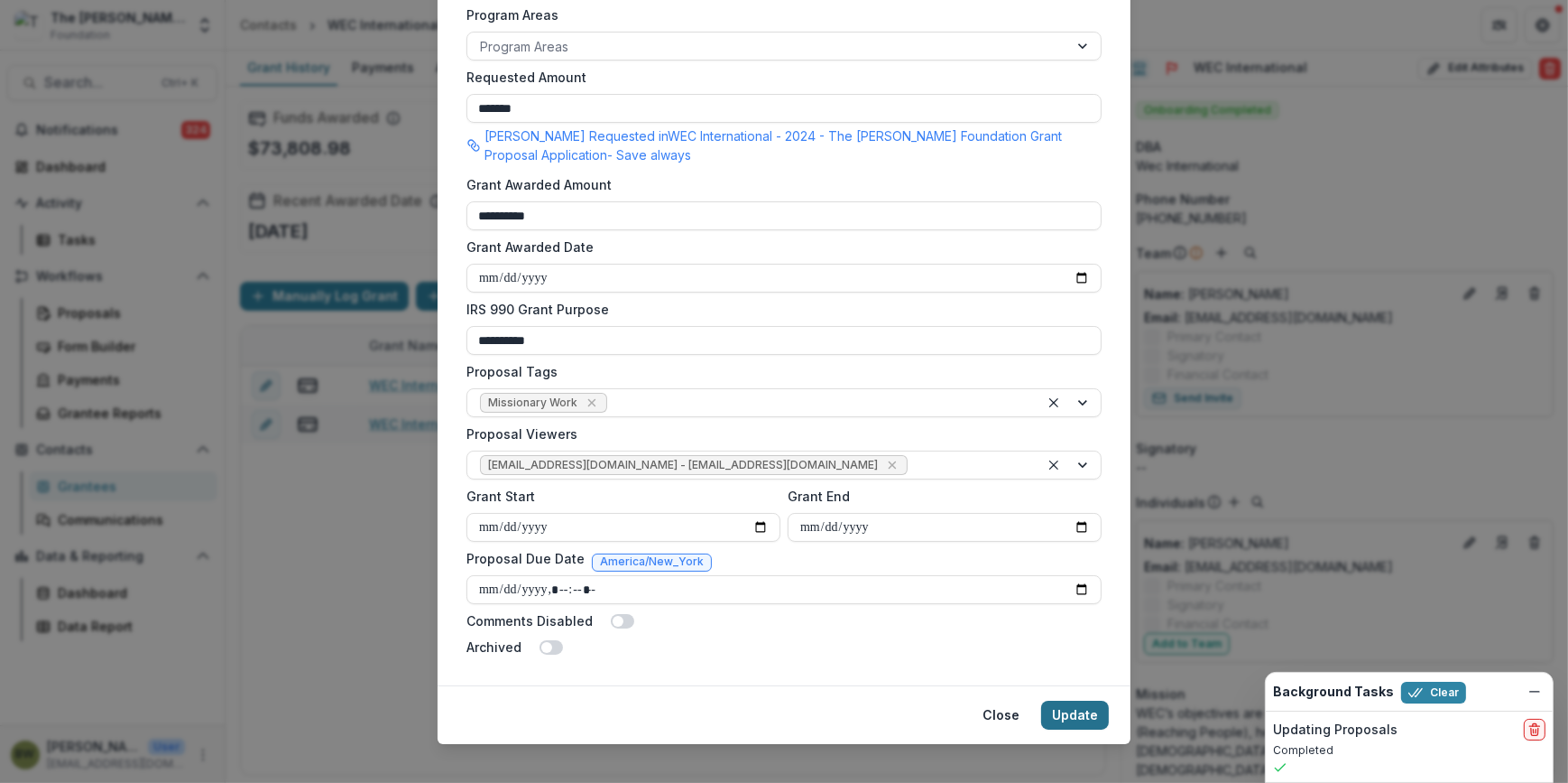
click at [1076, 714] on button "Update" at bounding box center [1075, 714] width 68 height 29
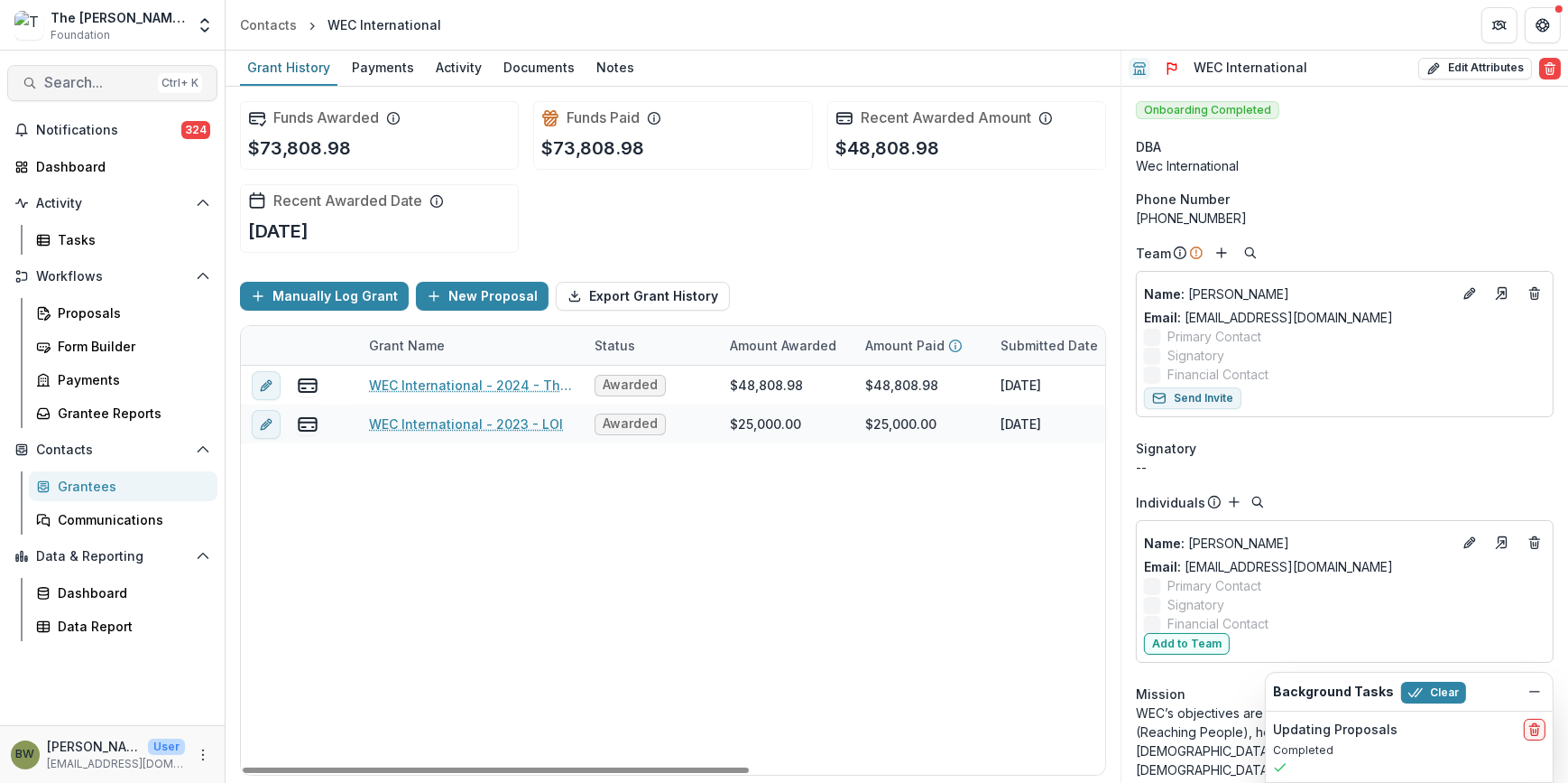
click at [81, 74] on span "Search..." at bounding box center [97, 82] width 107 height 17
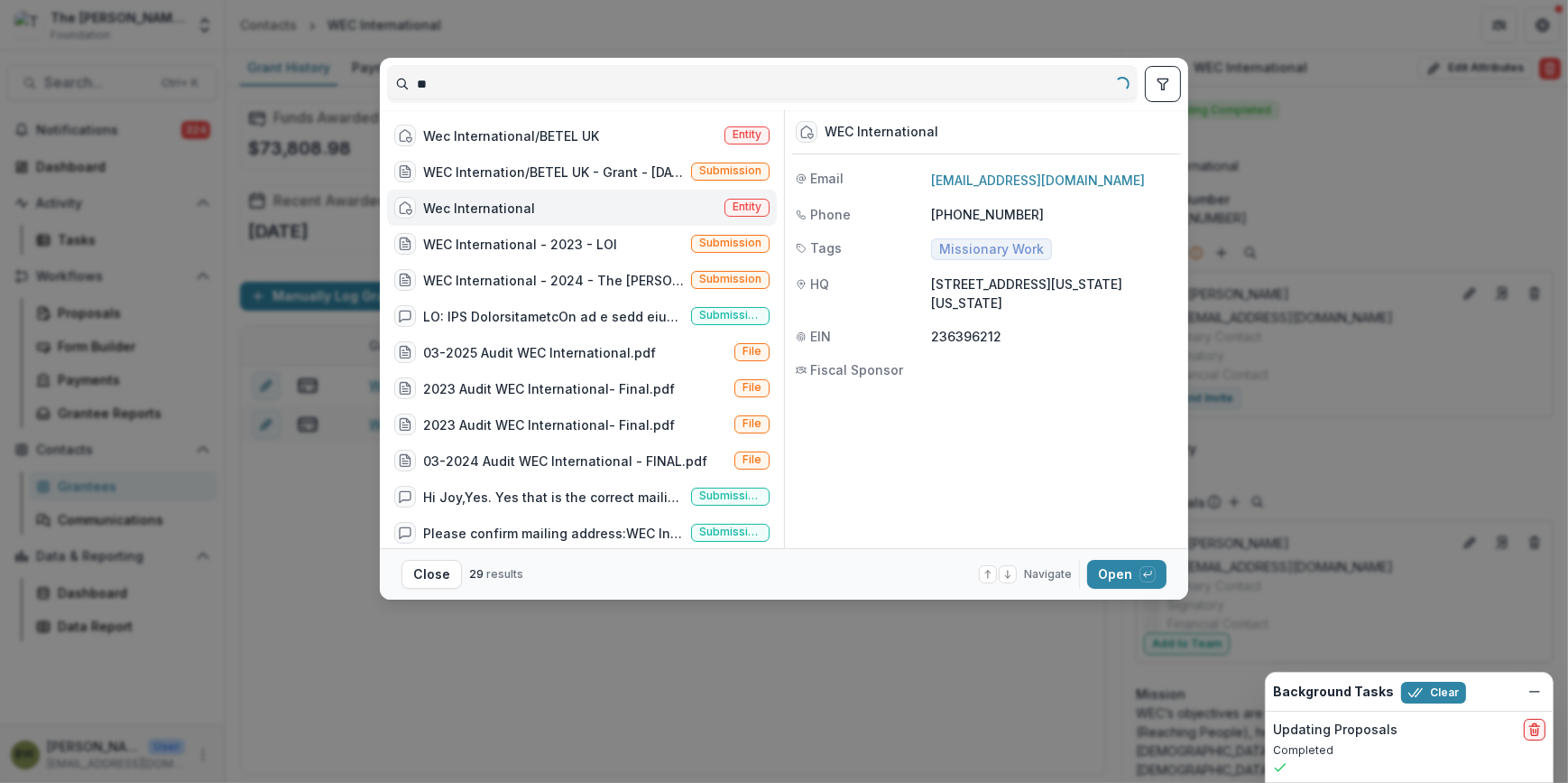
type input "*"
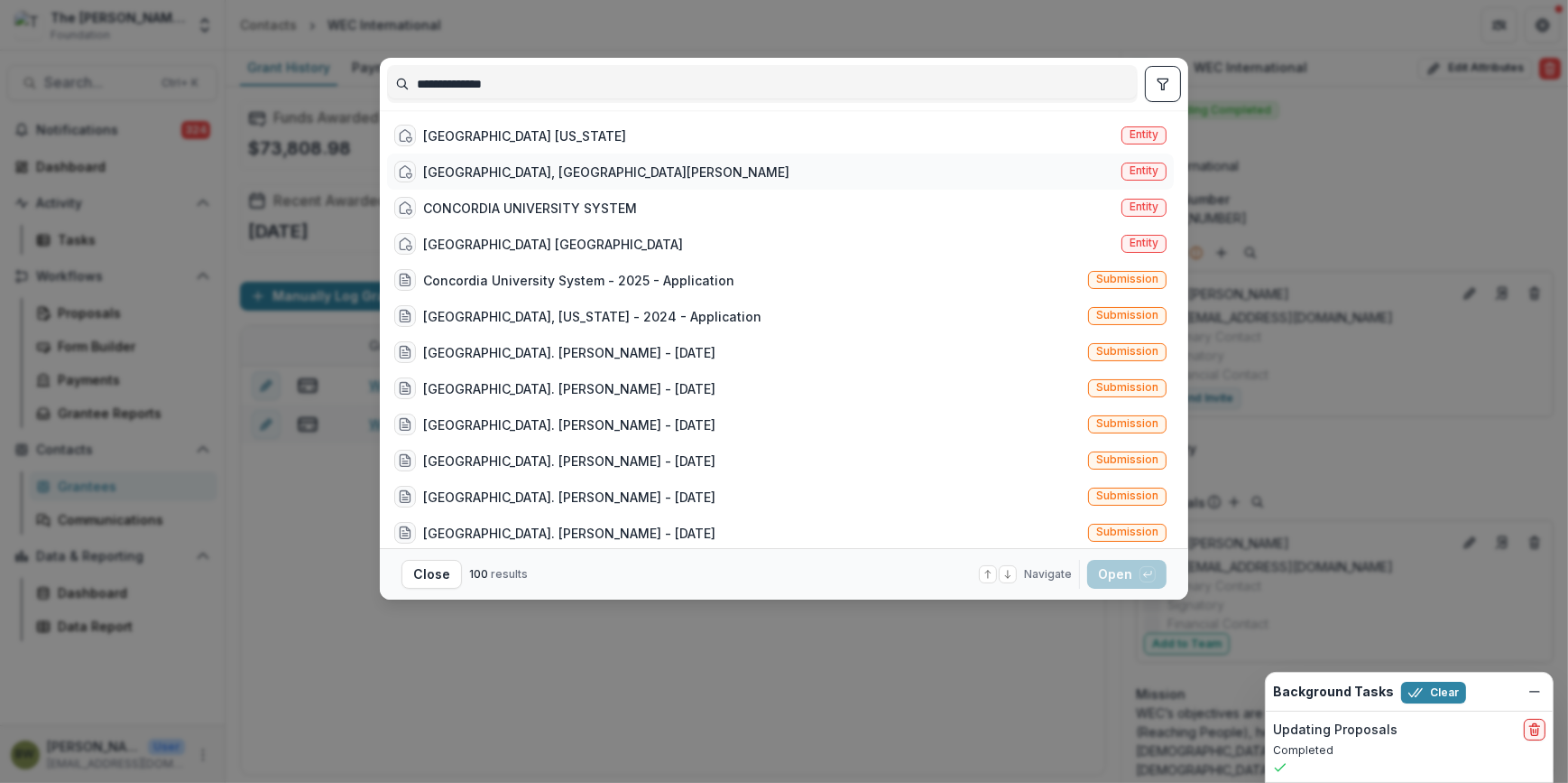
type input "**********"
click at [507, 172] on div "[GEOGRAPHIC_DATA], [GEOGRAPHIC_DATA][PERSON_NAME]" at bounding box center [606, 172] width 366 height 19
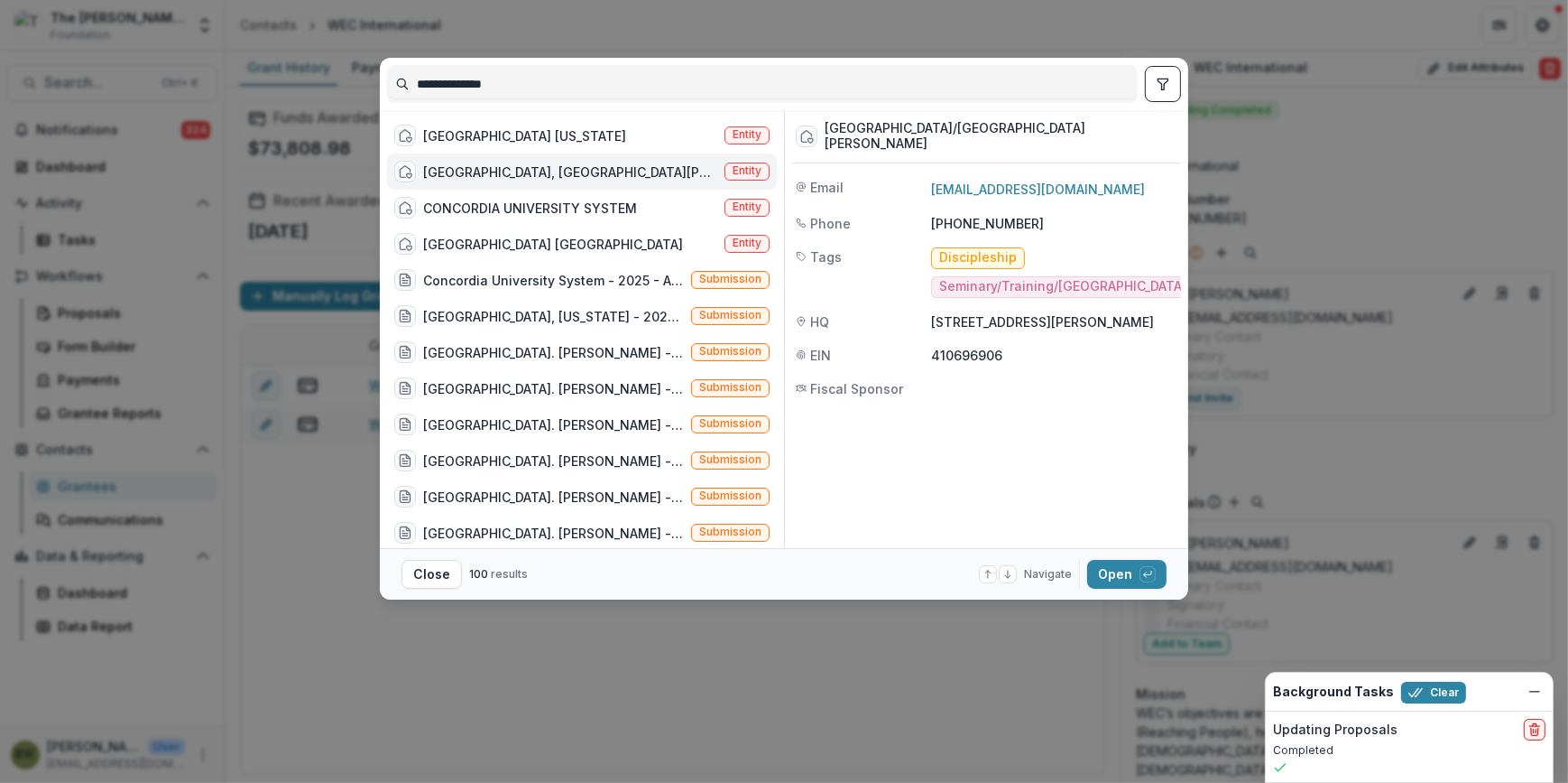
click at [738, 162] on span "Entity" at bounding box center [747, 171] width 45 height 18
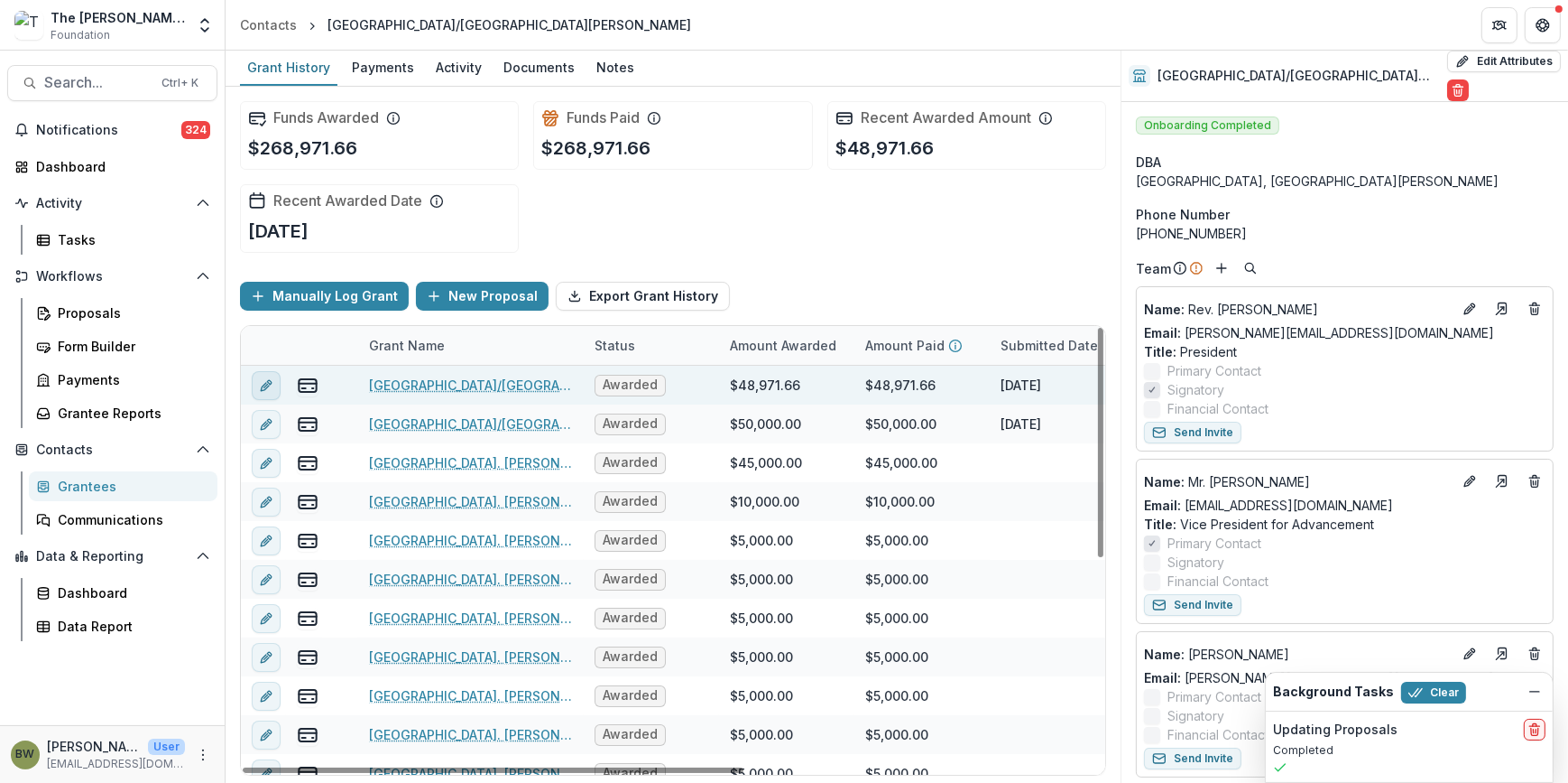
click at [265, 389] on icon "edit" at bounding box center [266, 385] width 14 height 14
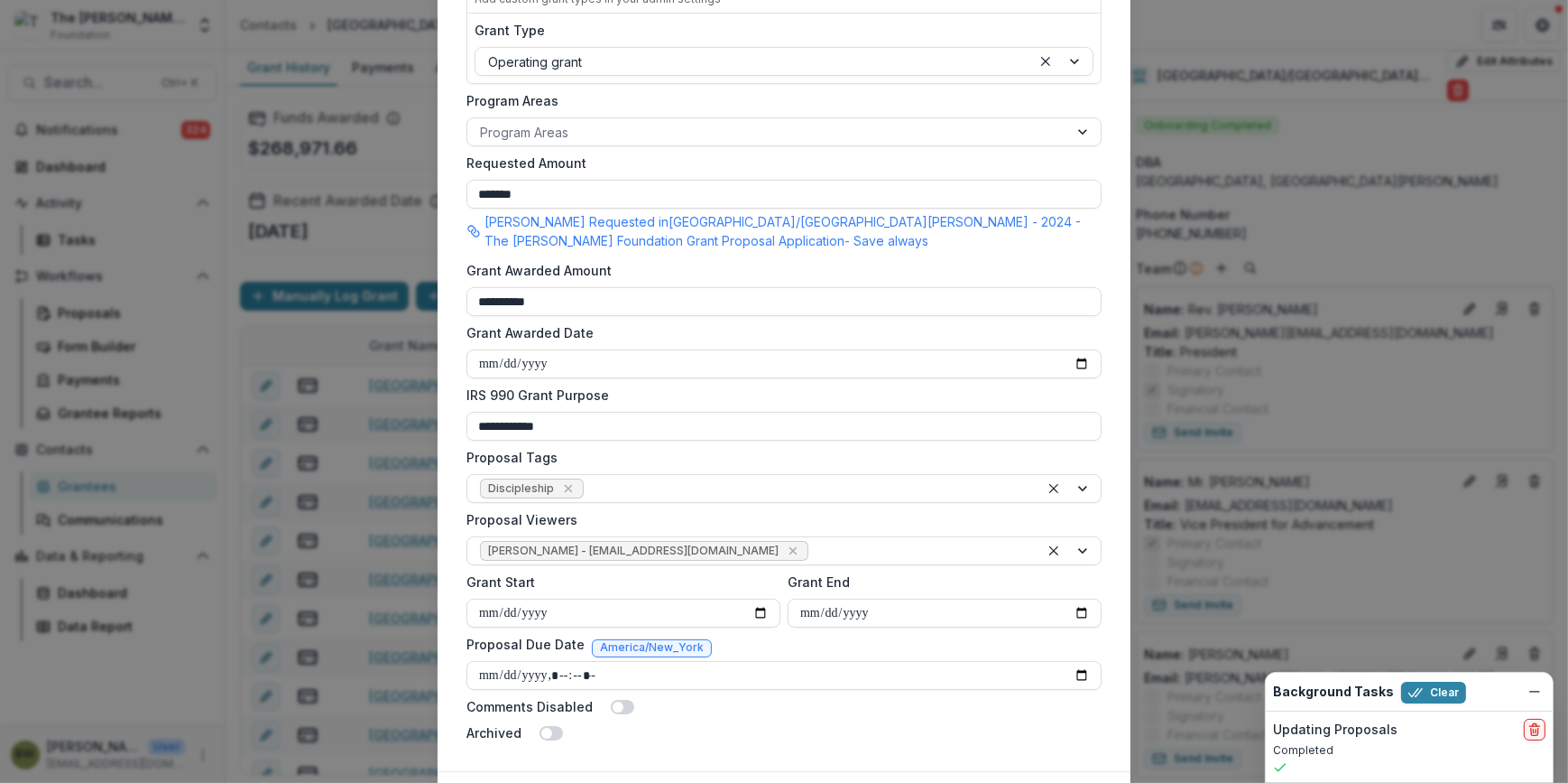
scroll to position [409, 0]
click at [788, 548] on icon "Remove Blair White - bwhite@bolickfoundation.org" at bounding box center [792, 547] width 8 height 8
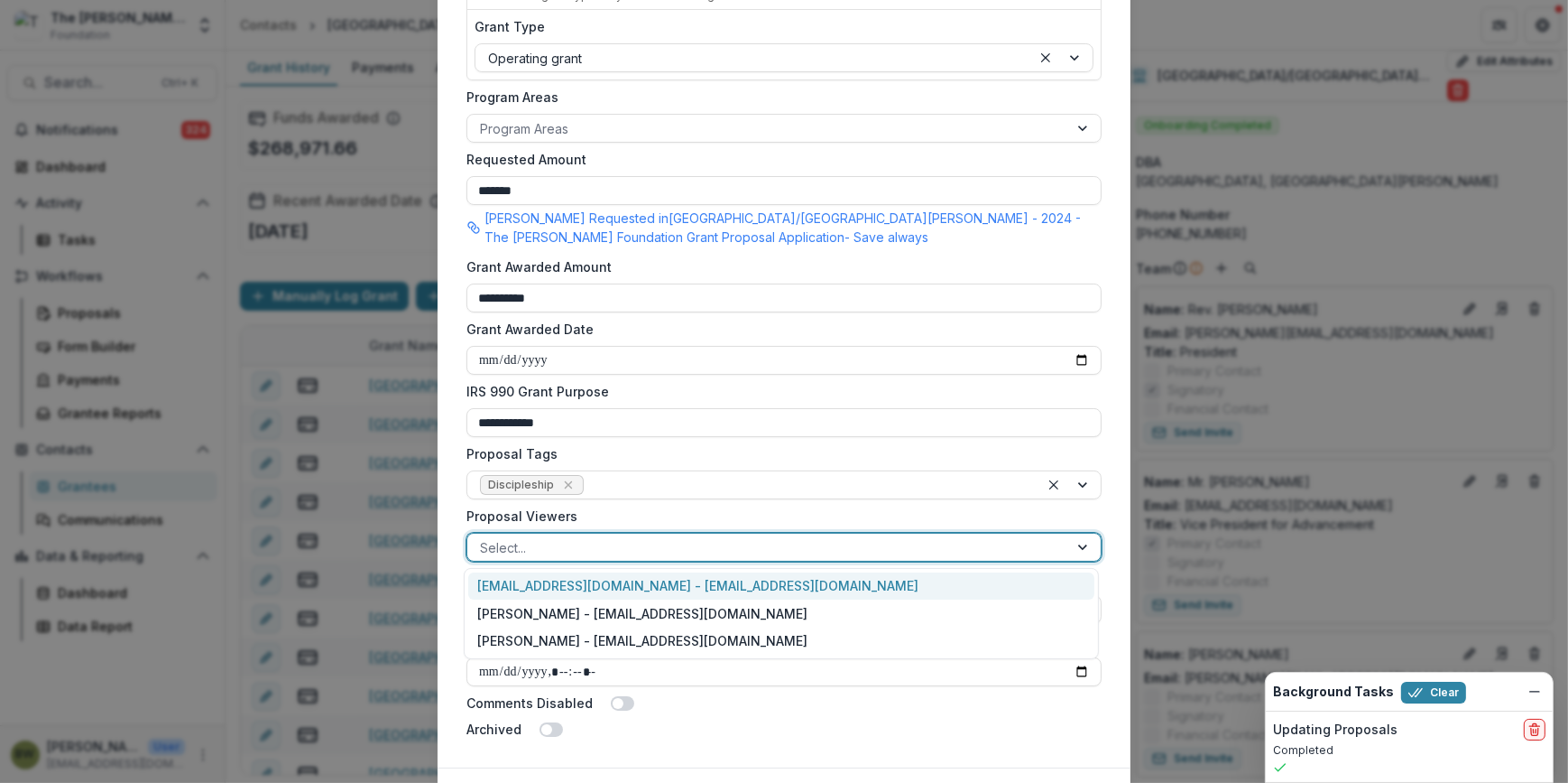
click at [709, 551] on div at bounding box center [767, 547] width 575 height 23
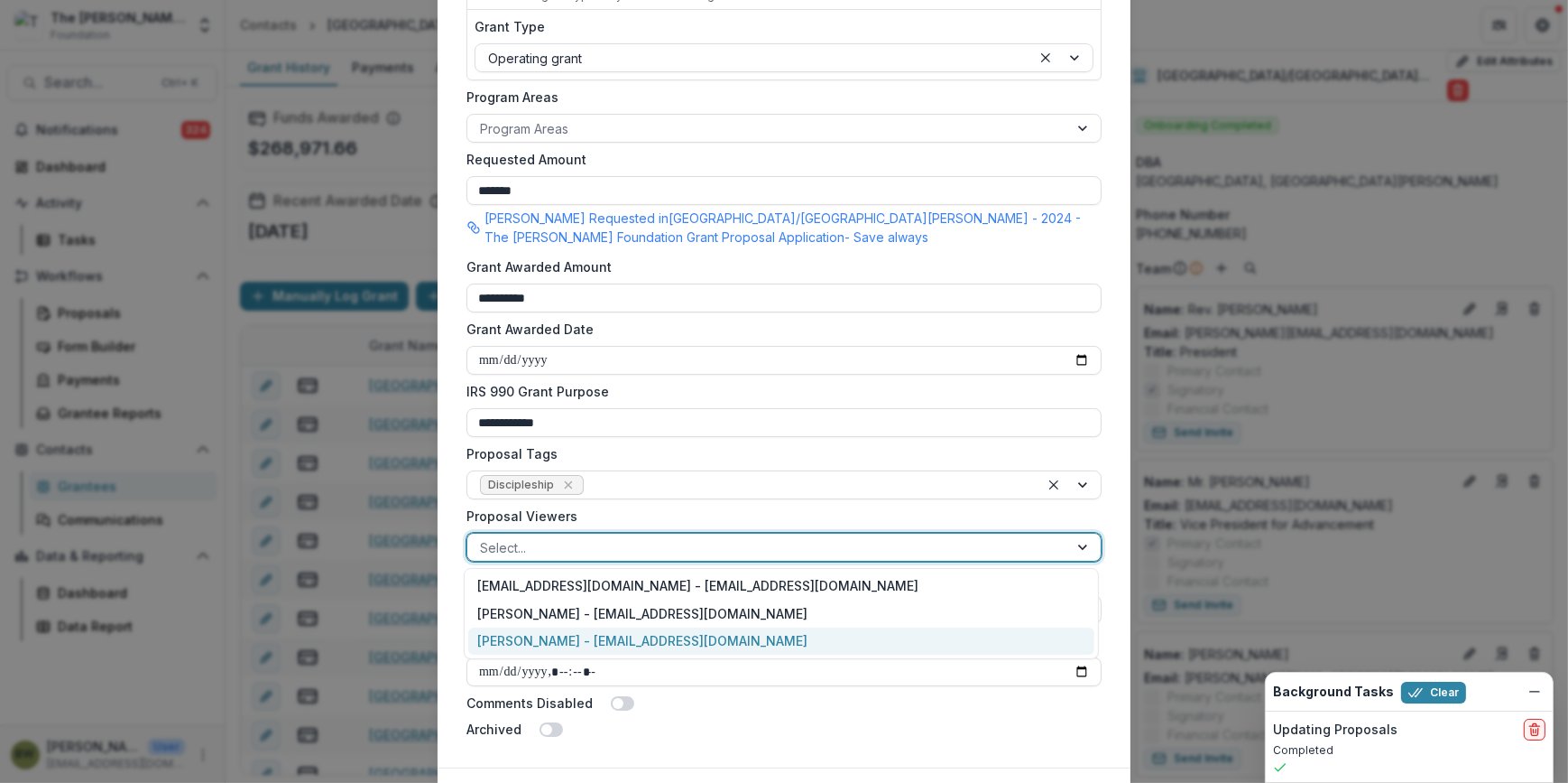
click at [694, 634] on div "[PERSON_NAME] - [EMAIL_ADDRESS][DOMAIN_NAME]" at bounding box center [782, 641] width 626 height 28
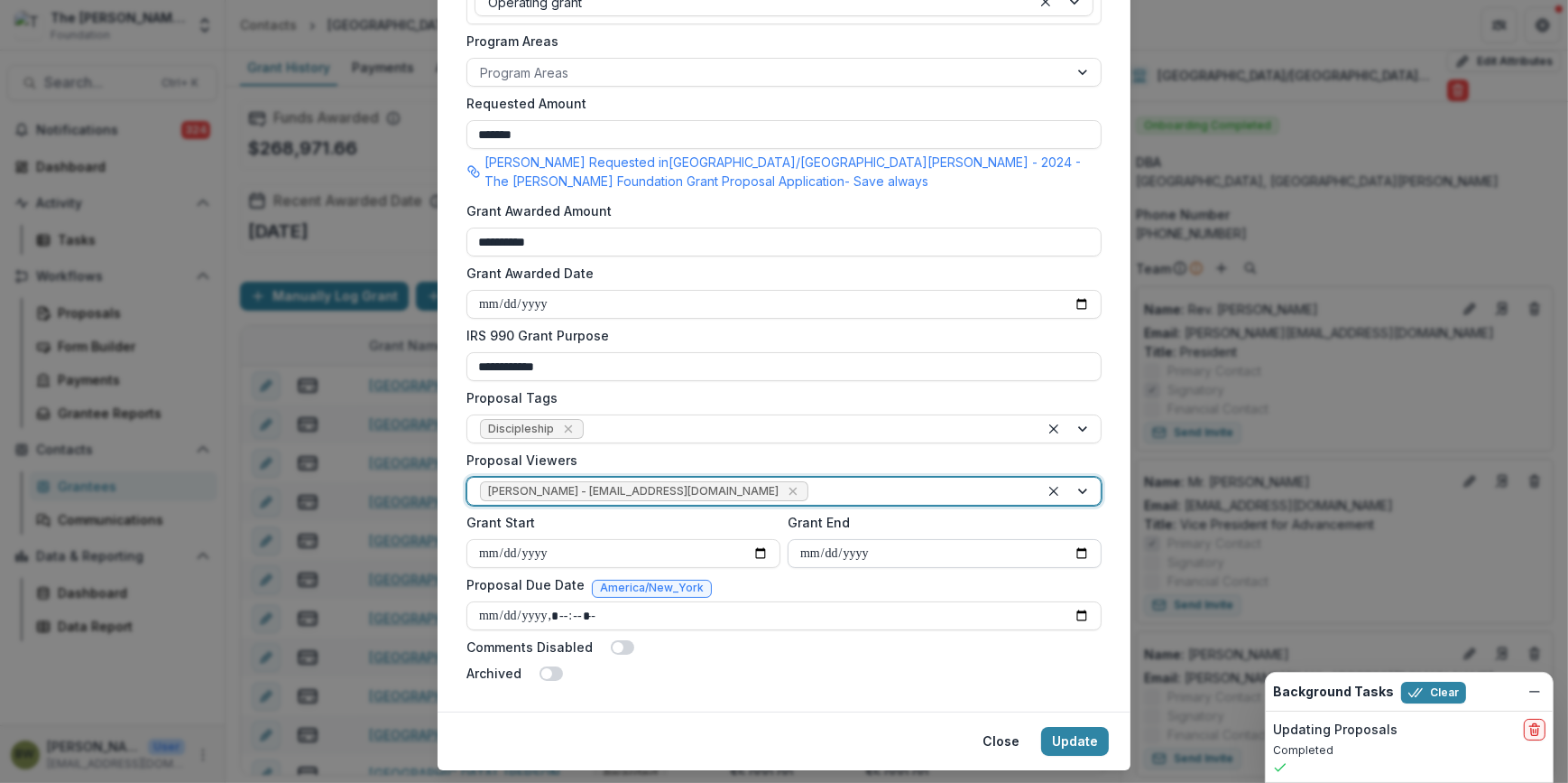
scroll to position [509, 0]
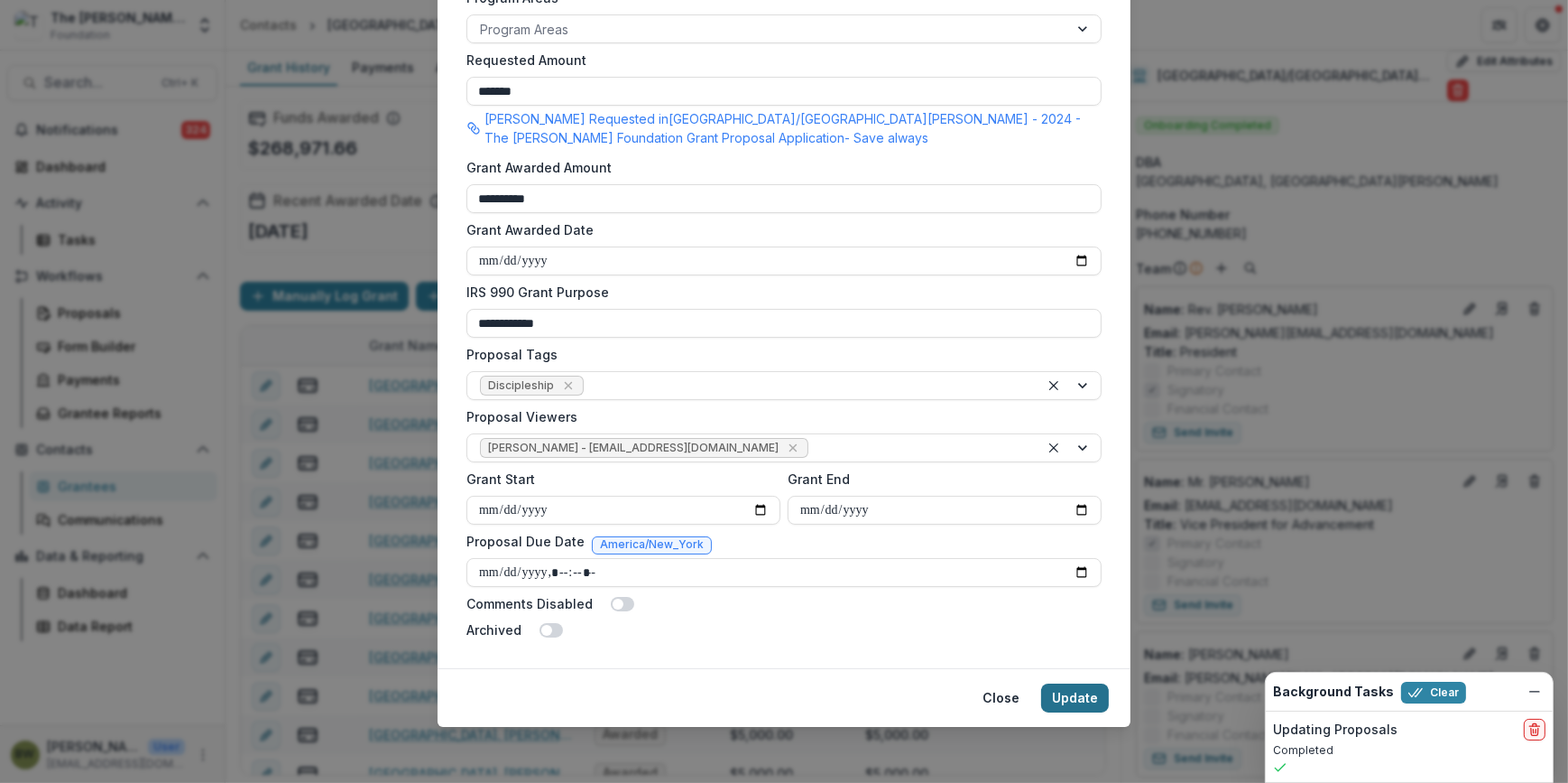
click at [1074, 700] on button "Update" at bounding box center [1075, 697] width 68 height 29
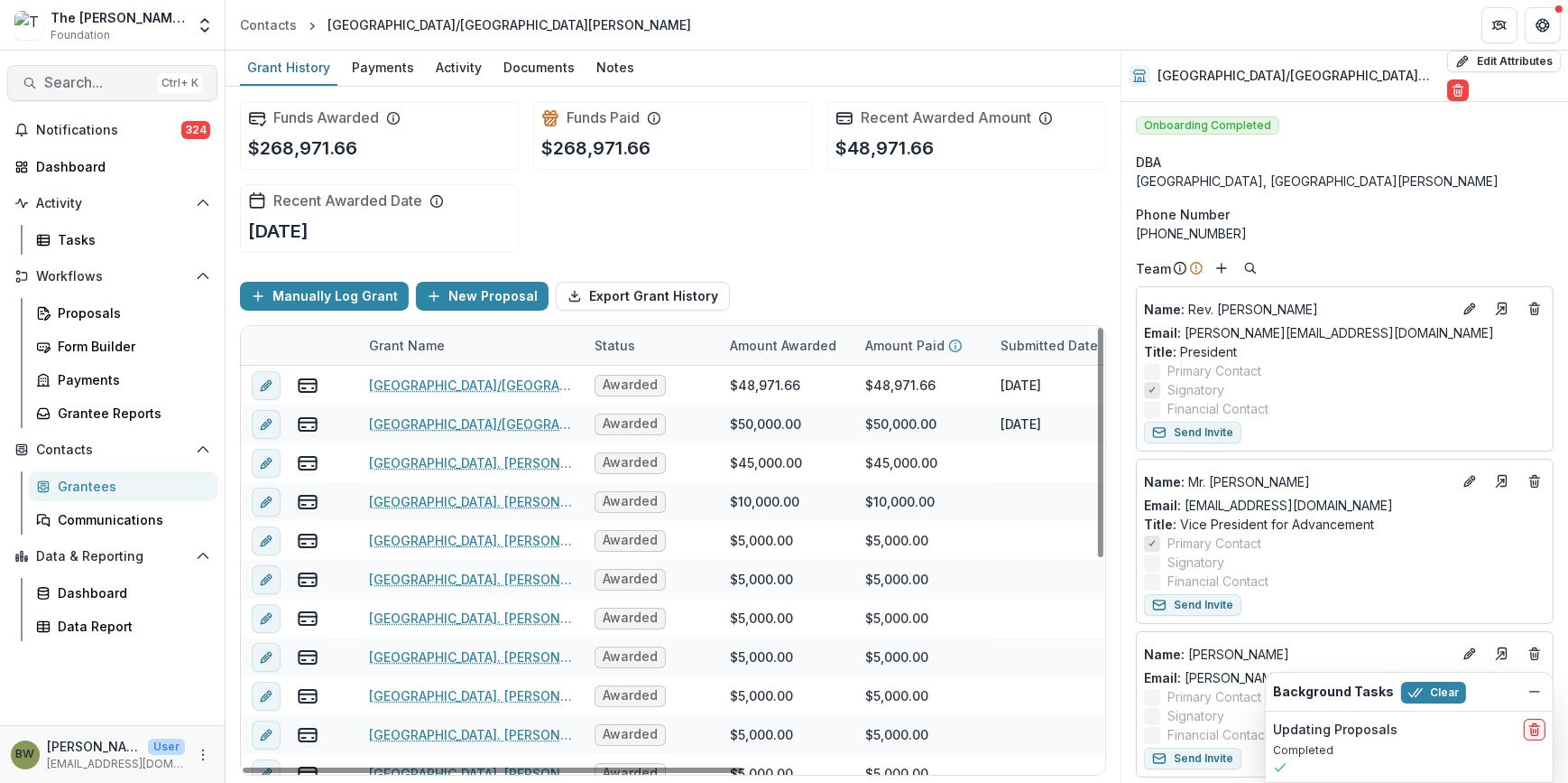
click at [74, 86] on span "Search..." at bounding box center [97, 82] width 107 height 17
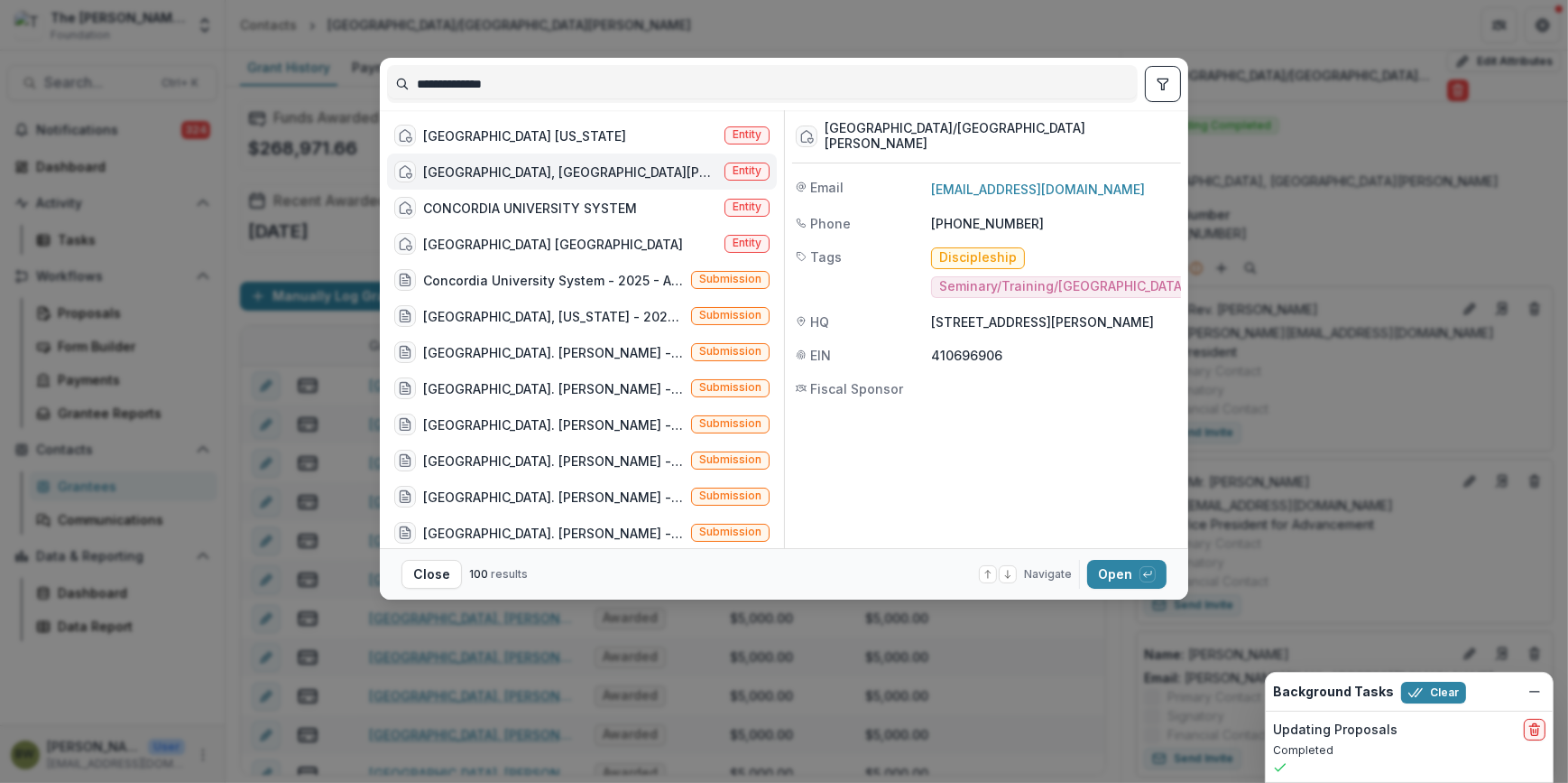
drag, startPoint x: 520, startPoint y: 86, endPoint x: 154, endPoint y: 89, distance: 366.0
click at [154, 89] on div "**********" at bounding box center [784, 392] width 1568 height 783
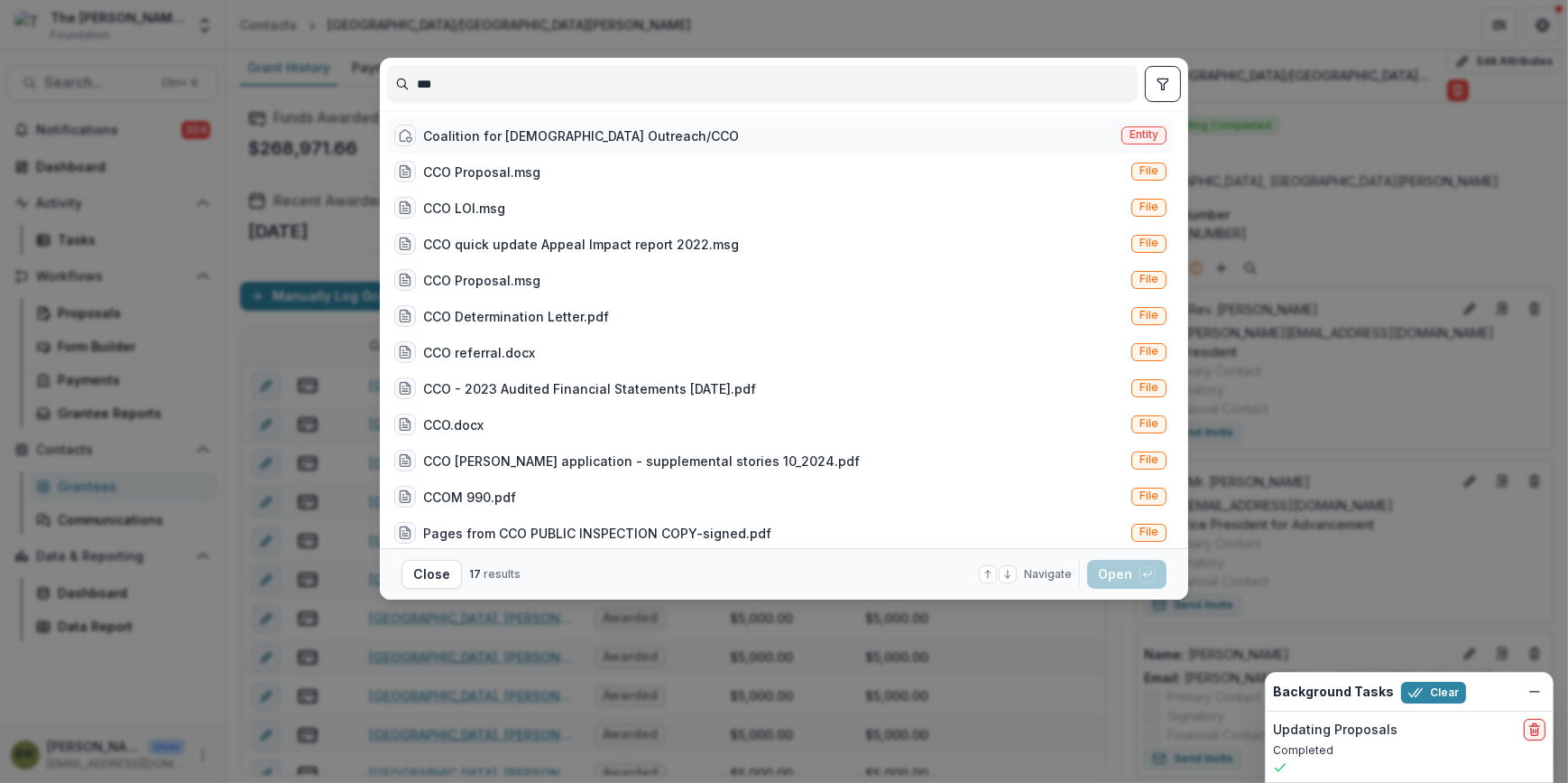
type input "***"
click at [495, 141] on div "Coalition for [DEMOGRAPHIC_DATA] Outreach/CCO" at bounding box center [581, 136] width 316 height 19
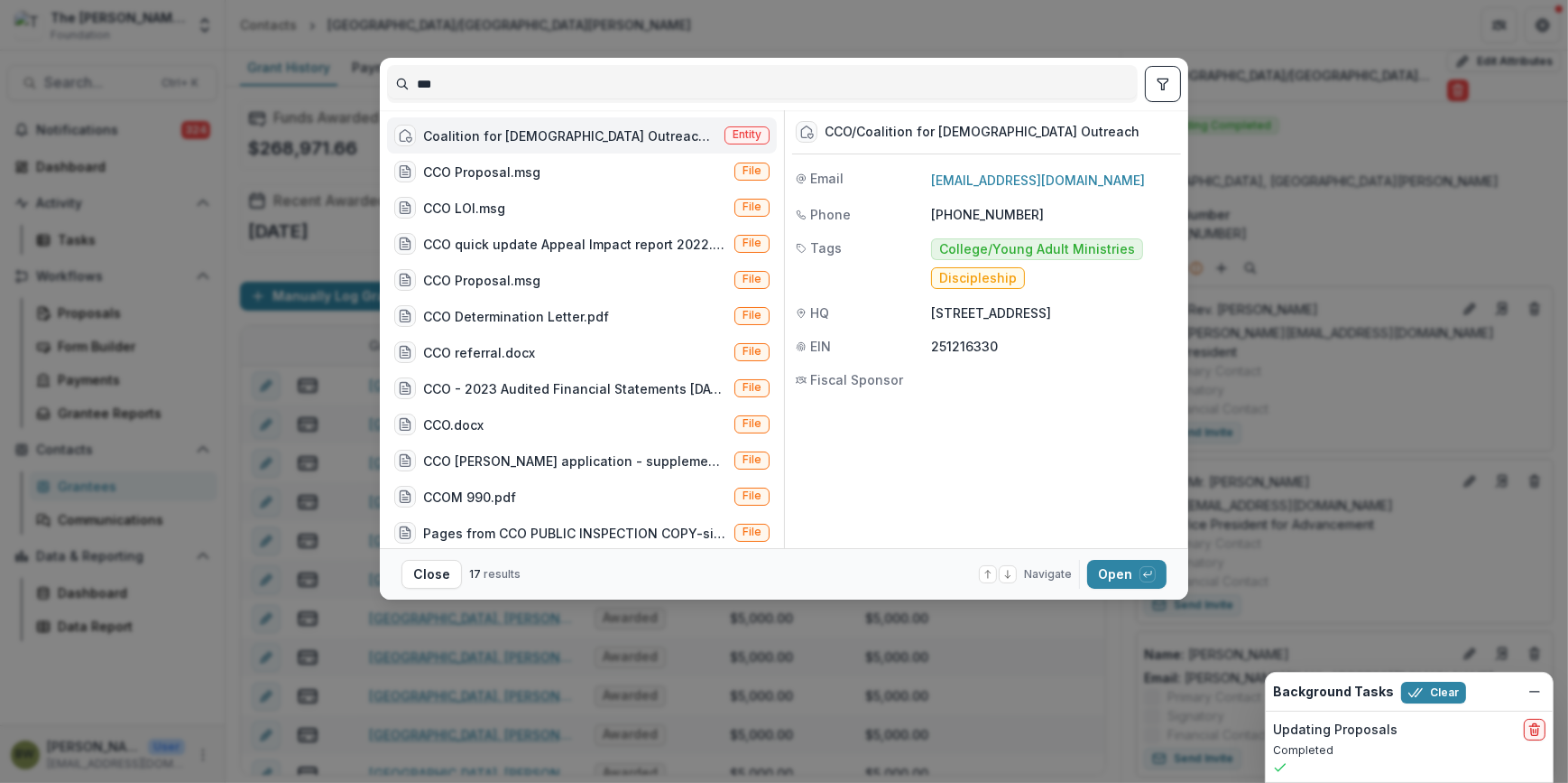
click at [741, 136] on span "Entity" at bounding box center [747, 134] width 29 height 12
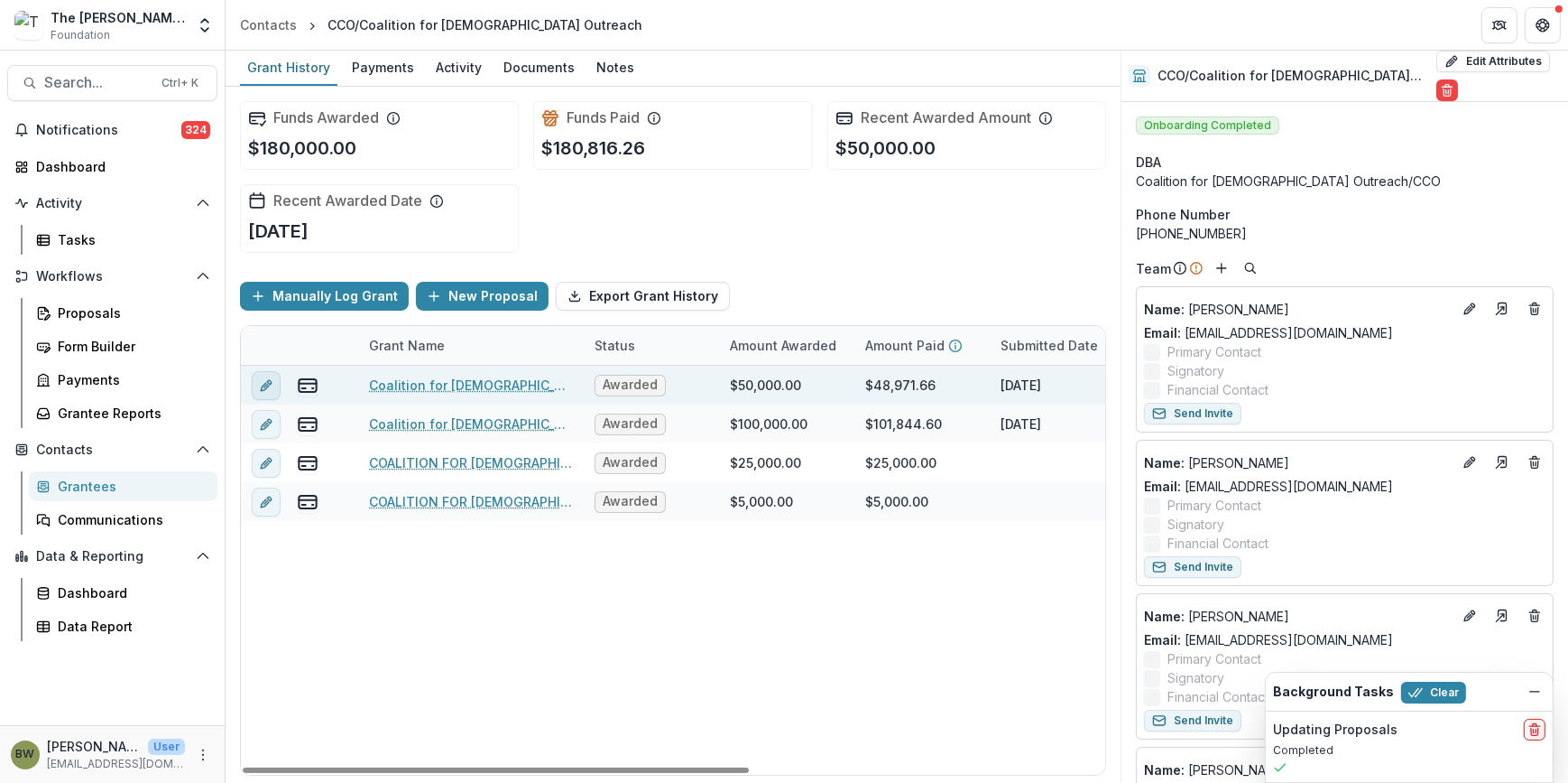
click at [266, 384] on icon "edit" at bounding box center [266, 385] width 14 height 14
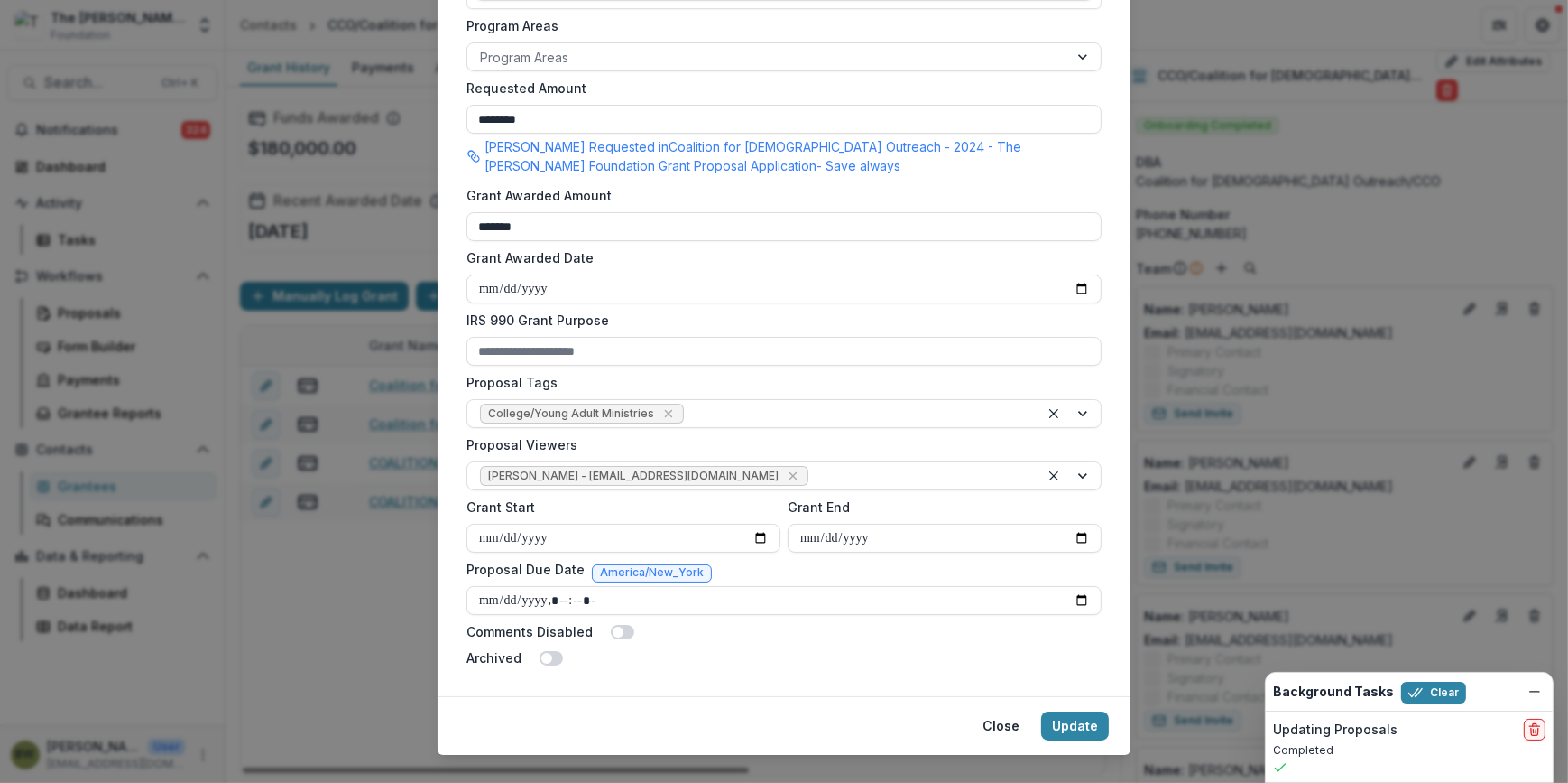
scroll to position [491, 0]
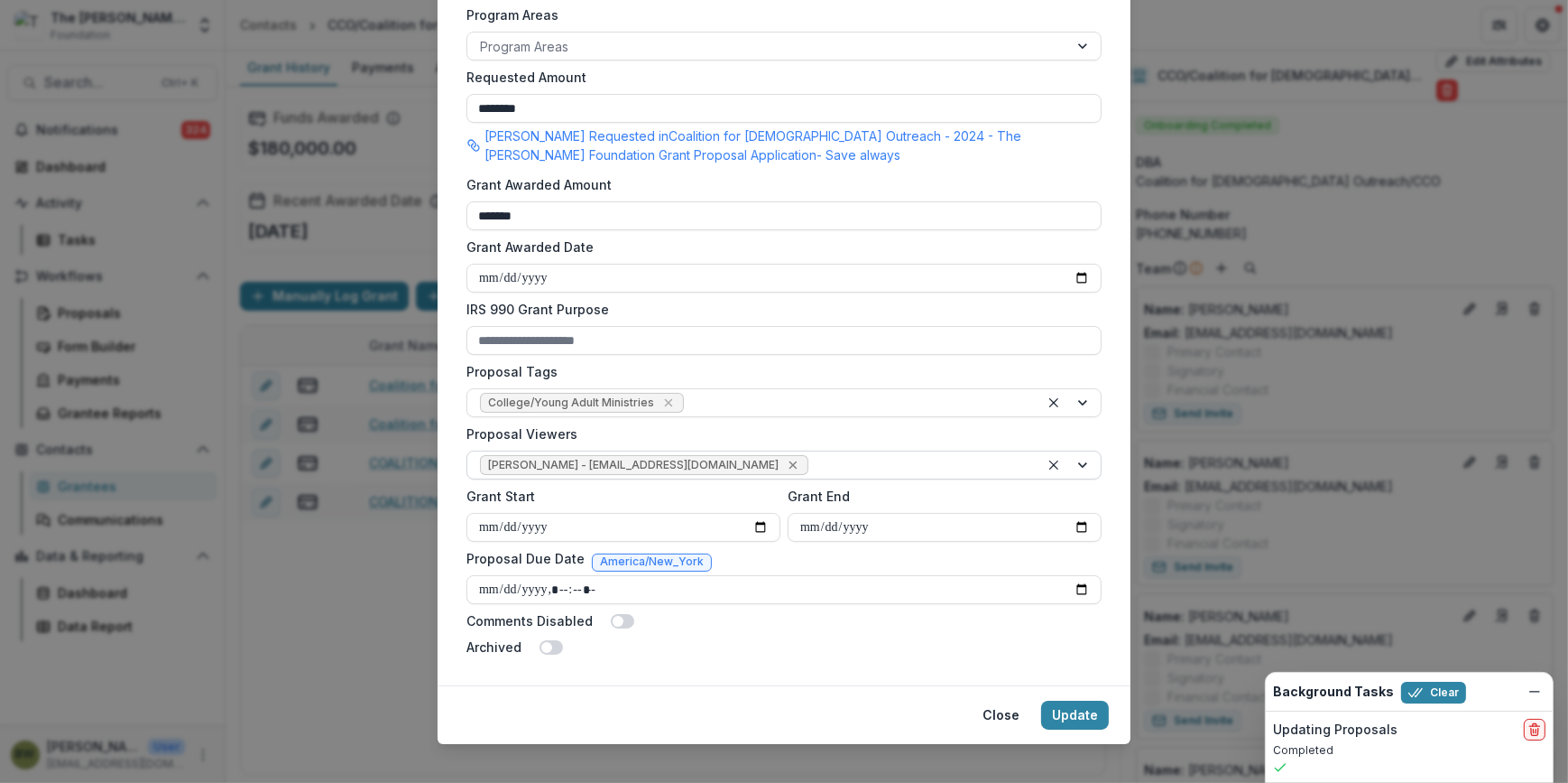
click at [785, 463] on icon "Remove Blair White - bwhite@bolickfoundation.org" at bounding box center [792, 464] width 14 height 14
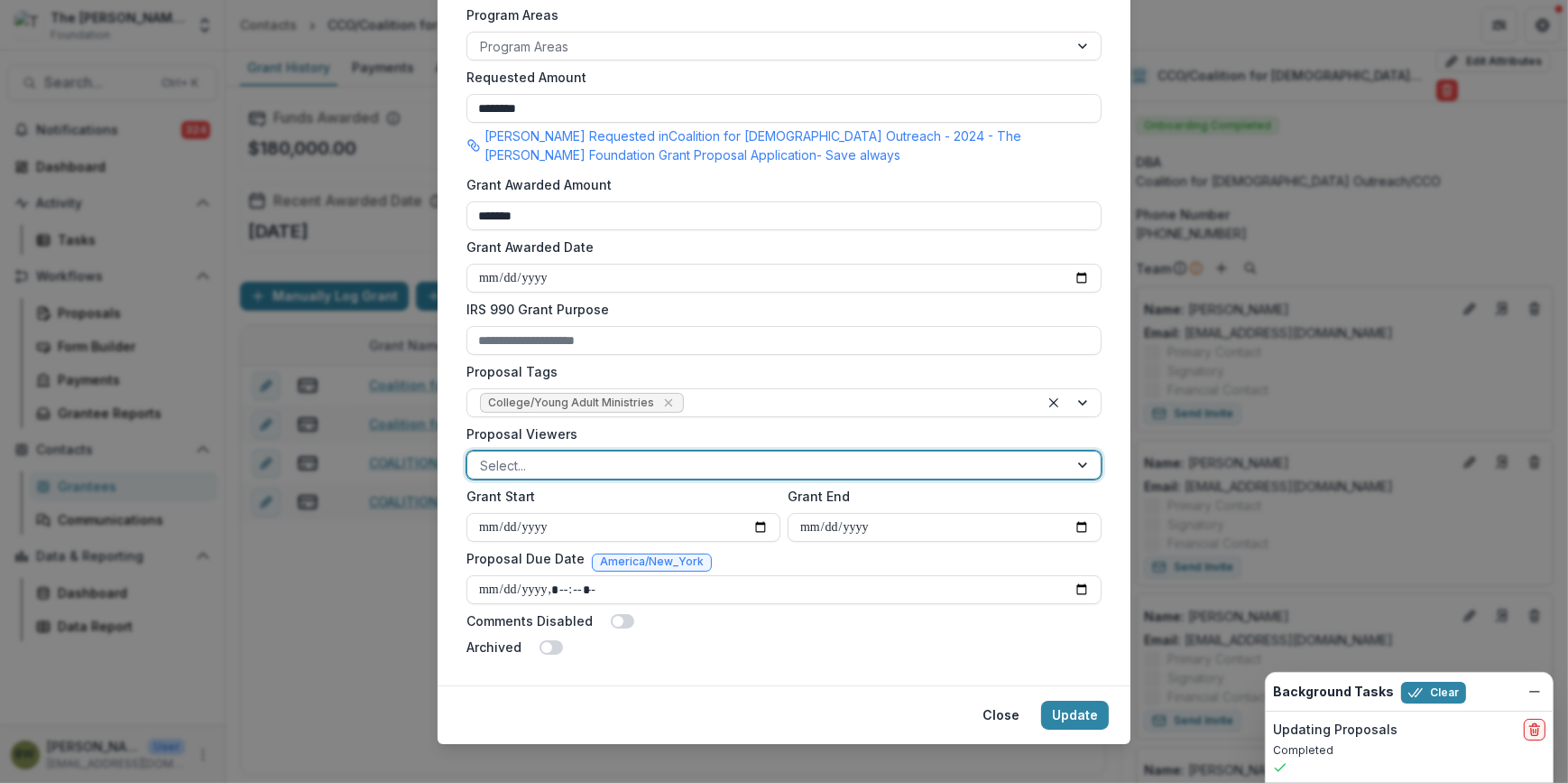
click at [708, 466] on div at bounding box center [767, 465] width 575 height 23
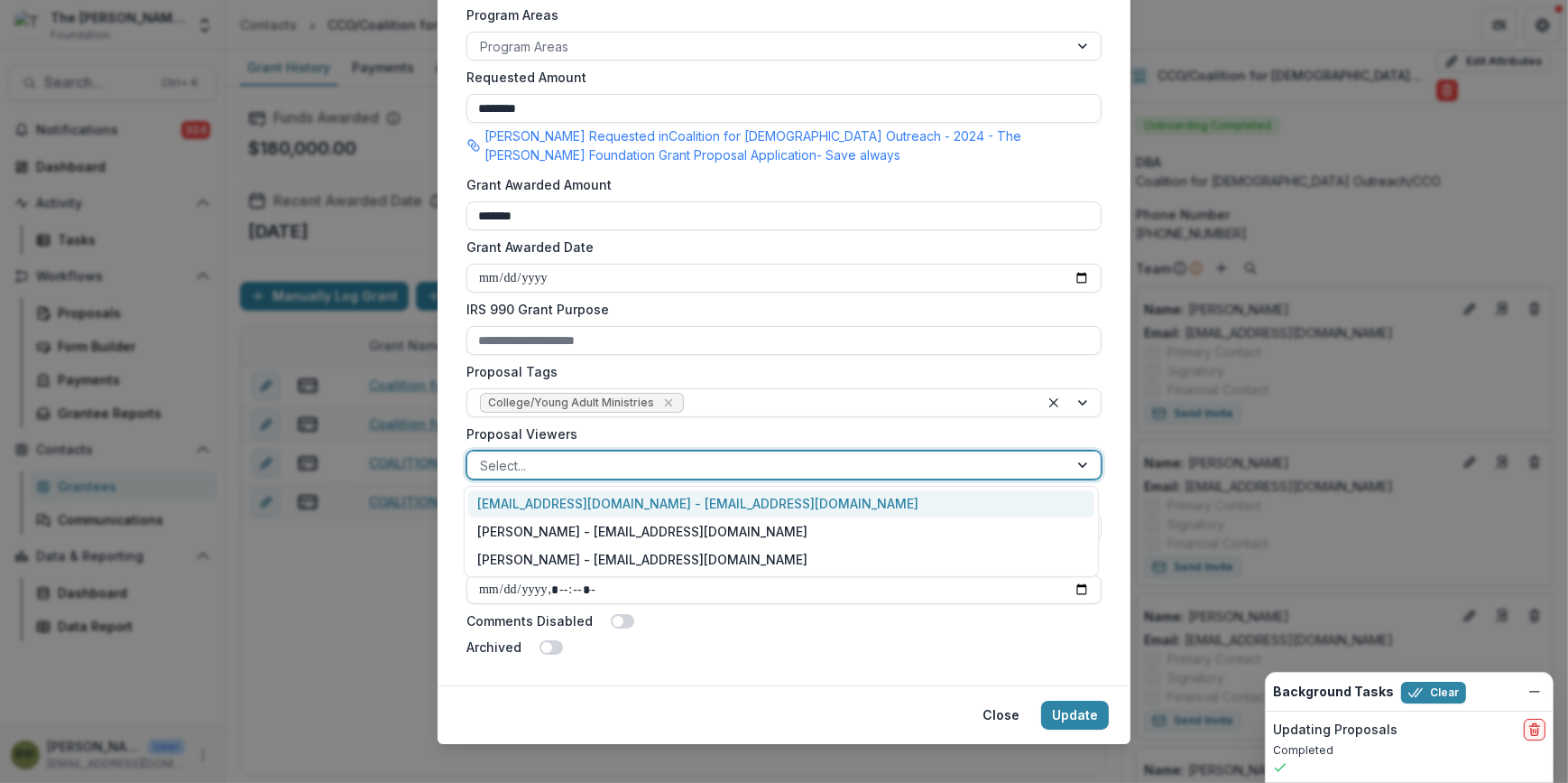
click at [677, 506] on div "[EMAIL_ADDRESS][DOMAIN_NAME] - [EMAIL_ADDRESS][DOMAIN_NAME]" at bounding box center [782, 505] width 626 height 28
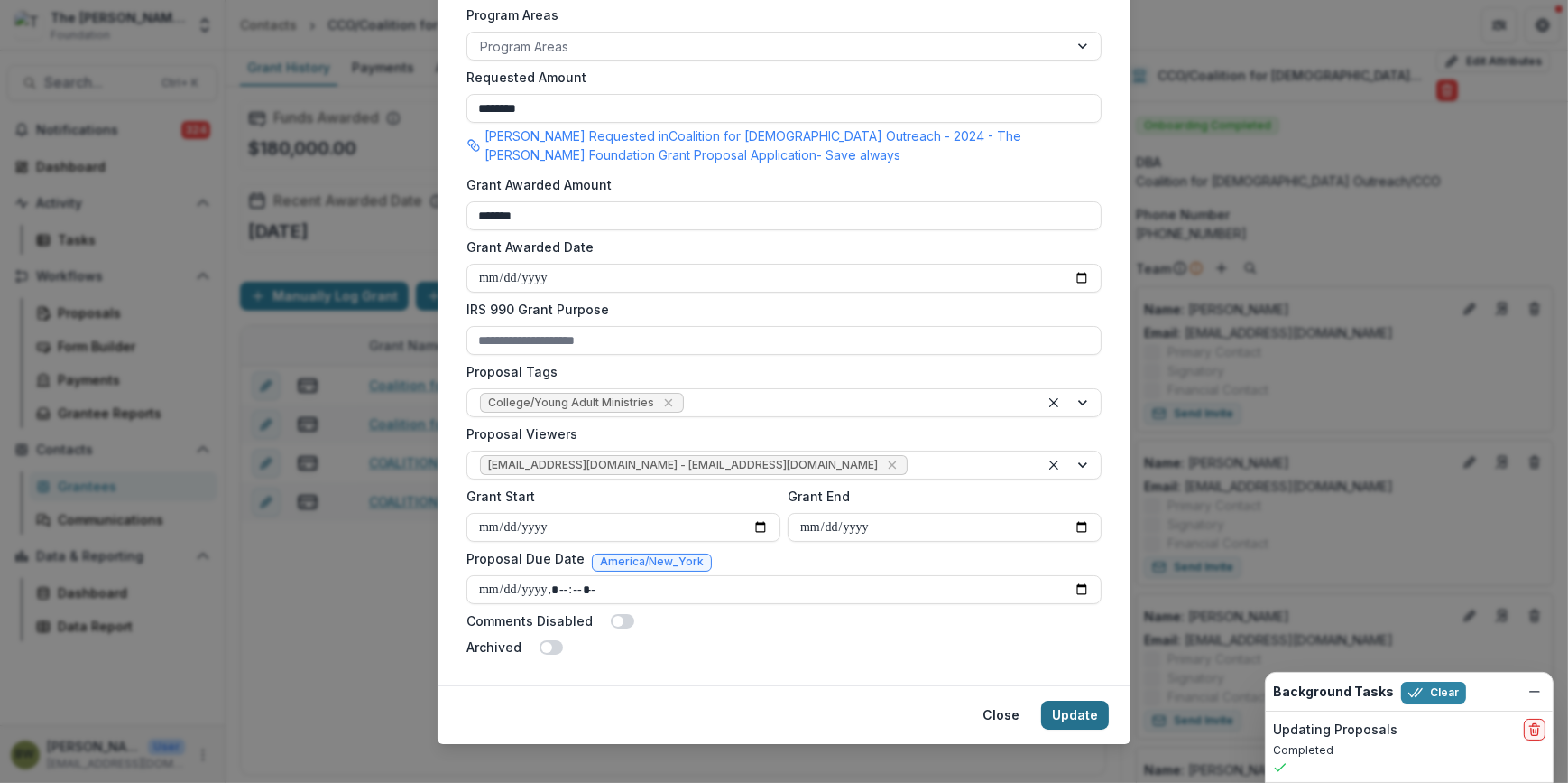
click at [1089, 719] on button "Update" at bounding box center [1075, 714] width 68 height 29
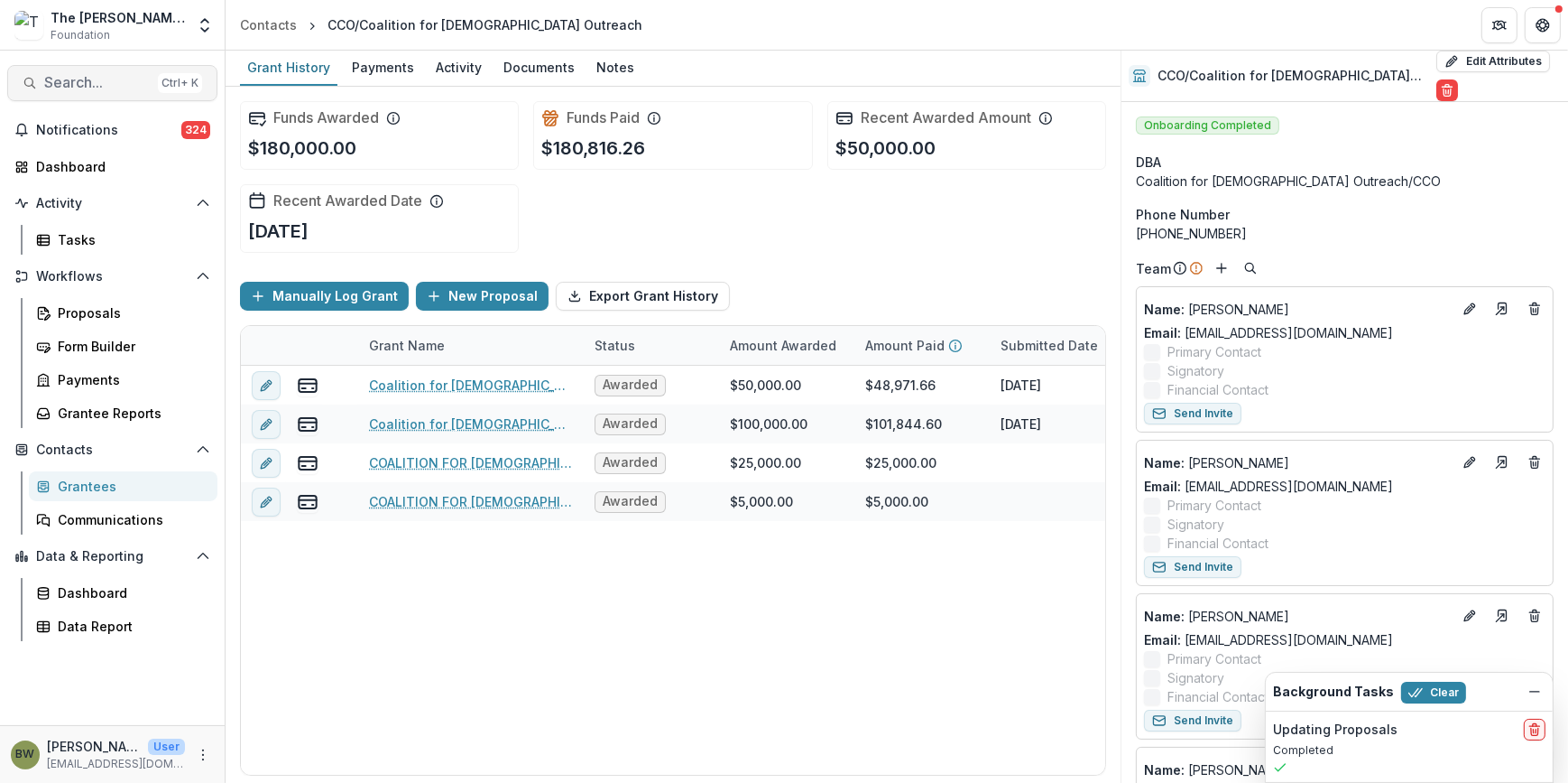
click at [107, 92] on button "Search... Ctrl + K" at bounding box center [112, 83] width 210 height 36
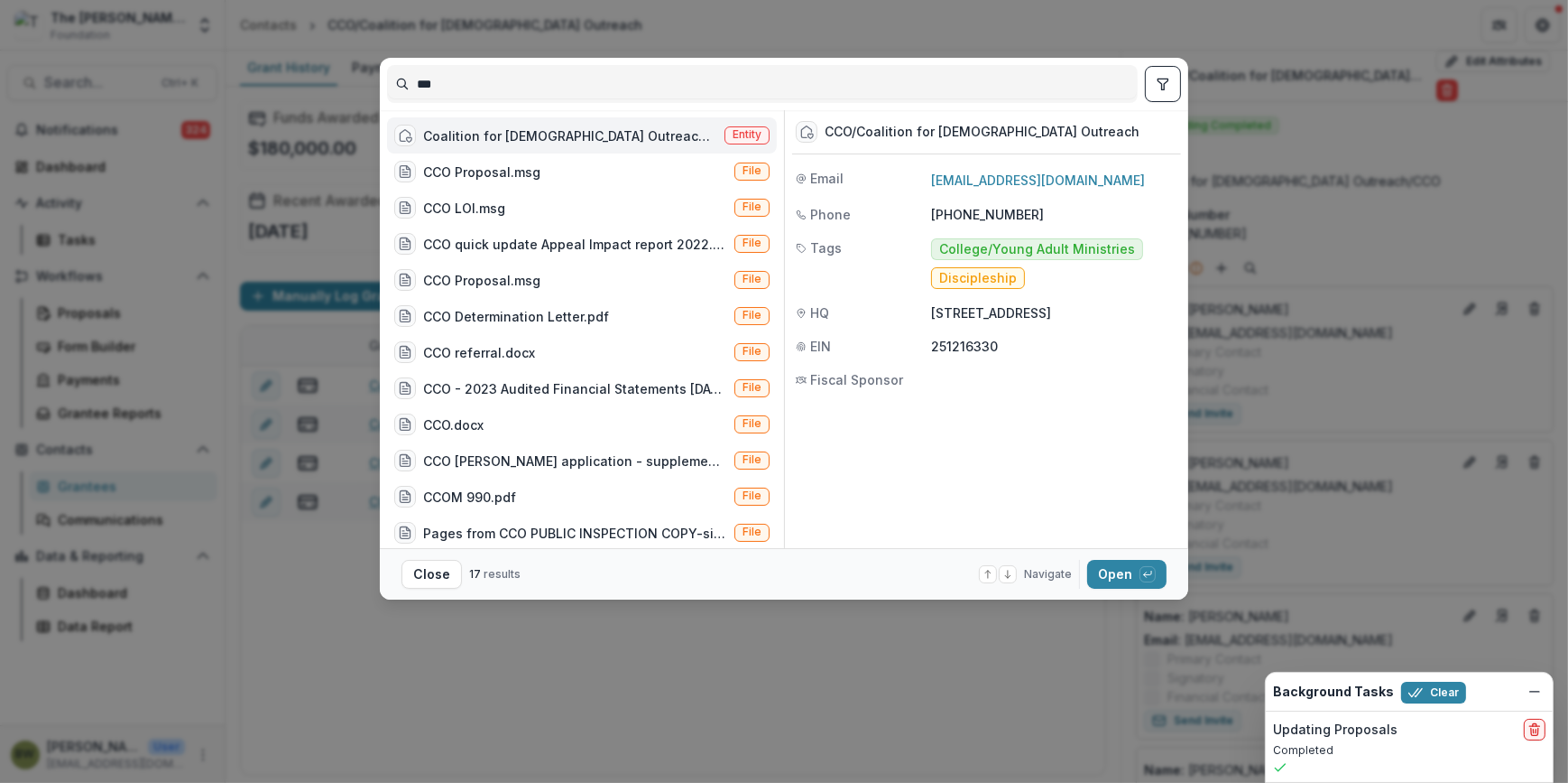
drag, startPoint x: 417, startPoint y: 77, endPoint x: 256, endPoint y: 79, distance: 161.0
click at [256, 79] on div "*** Coalition for [DEMOGRAPHIC_DATA] Outreach/CCO Entity CCO Proposal.msg File …" at bounding box center [784, 392] width 1568 height 783
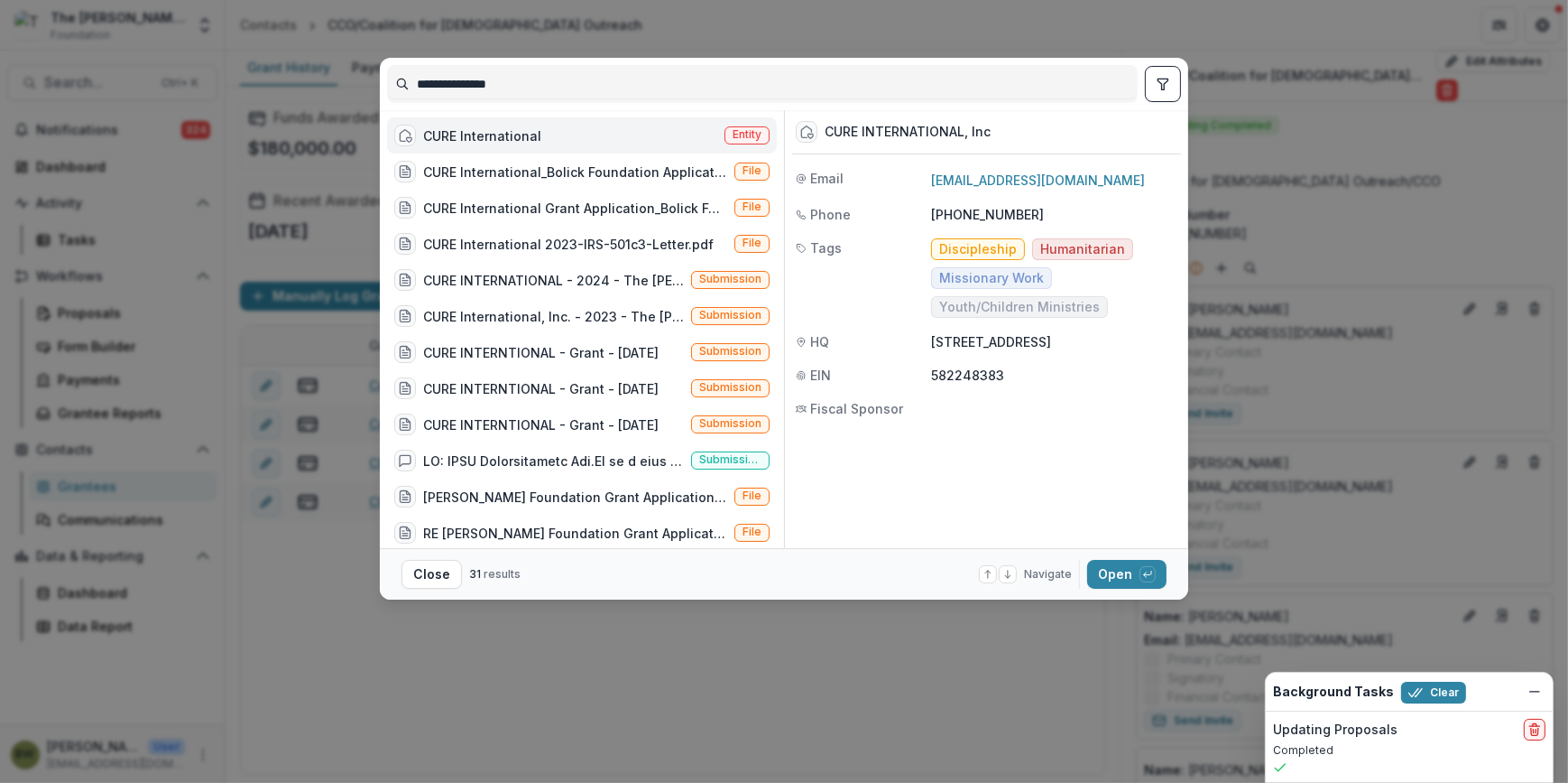
type input "**********"
drag, startPoint x: 751, startPoint y: 137, endPoint x: 666, endPoint y: 142, distance: 85.1
click at [751, 137] on span "Entity" at bounding box center [747, 134] width 29 height 12
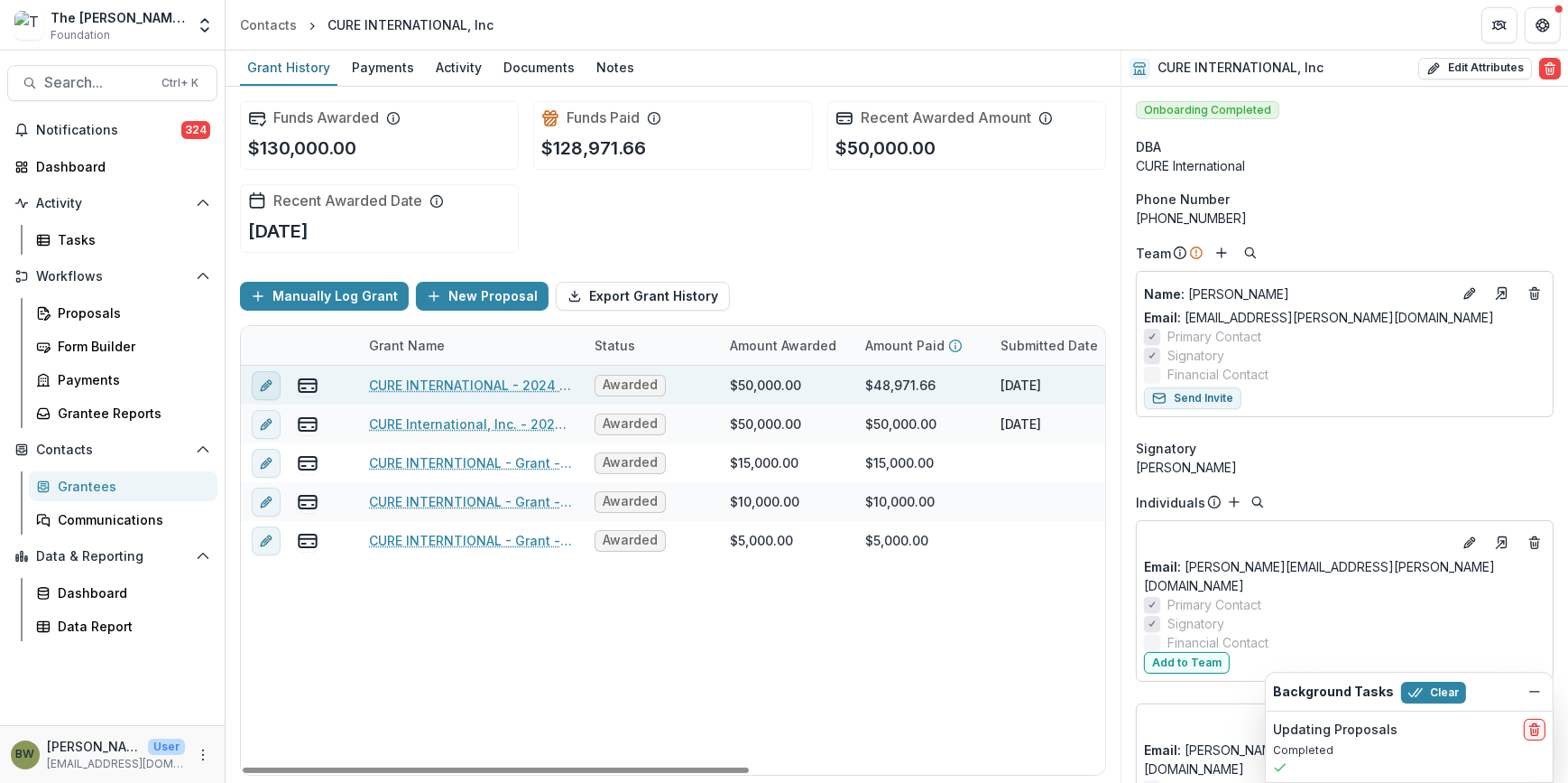
click at [270, 389] on icon "edit" at bounding box center [266, 385] width 14 height 14
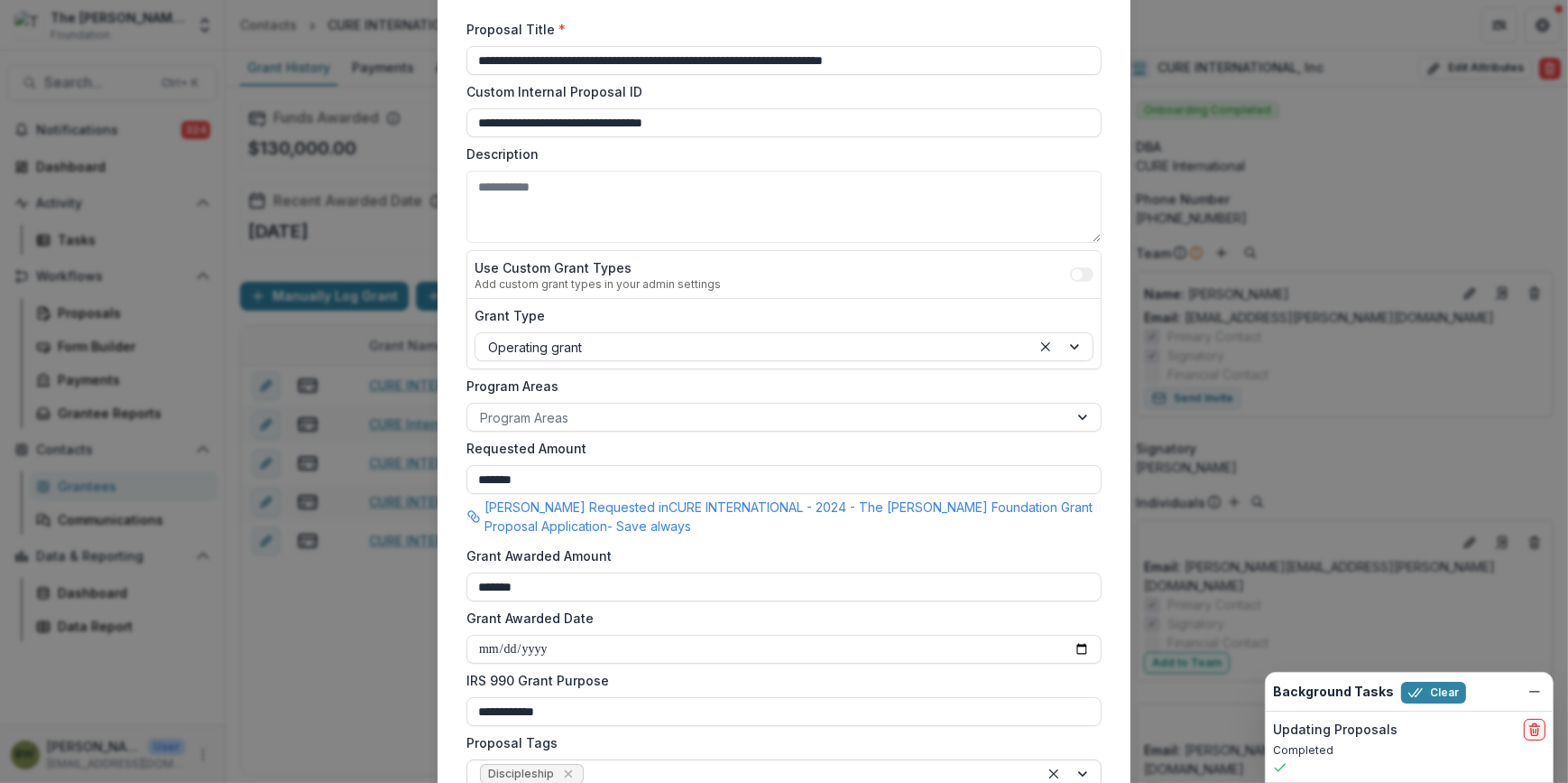
scroll to position [327, 0]
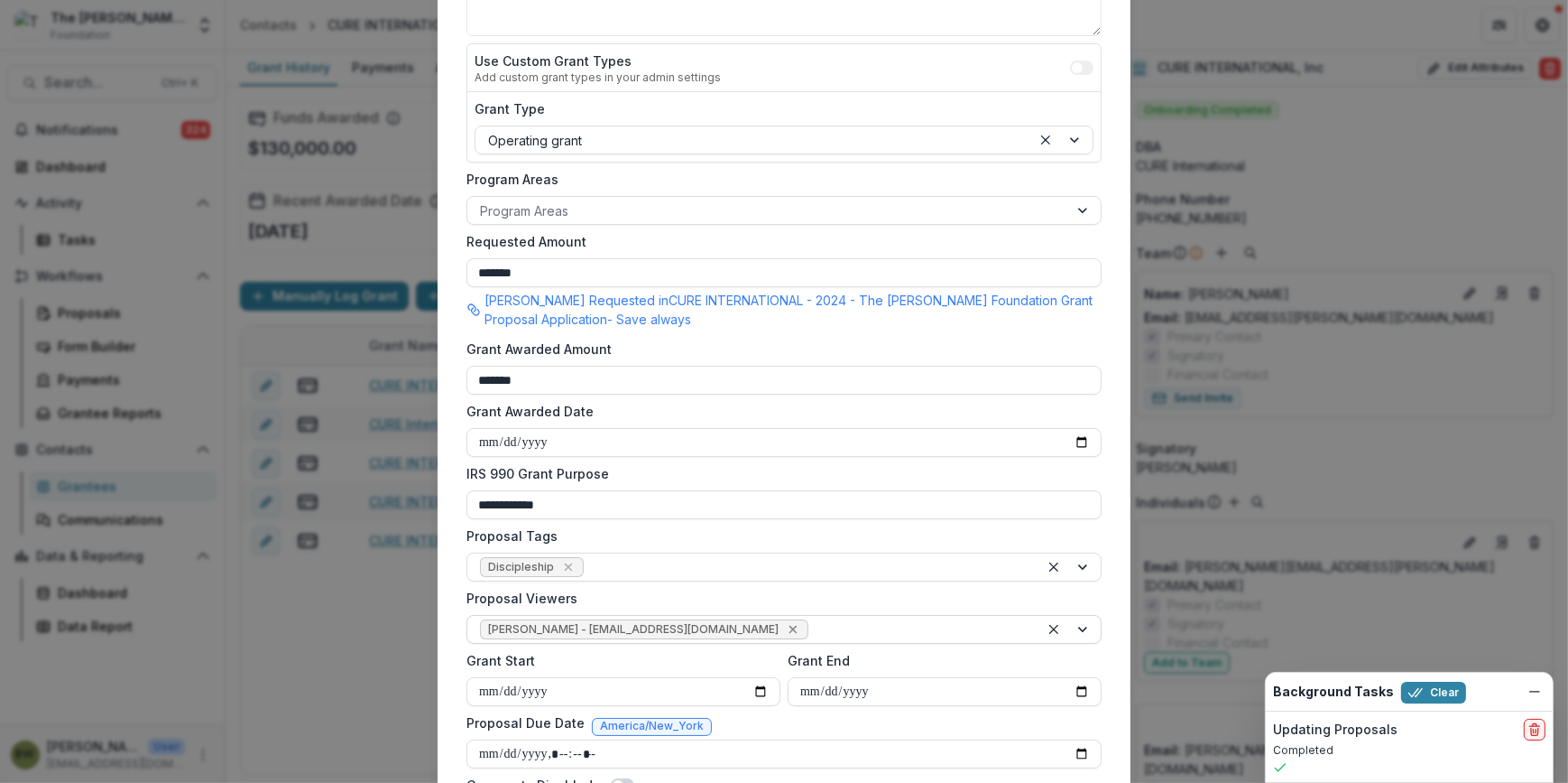
click at [785, 633] on icon "Remove Blair White - bwhite@bolickfoundation.org" at bounding box center [792, 628] width 14 height 14
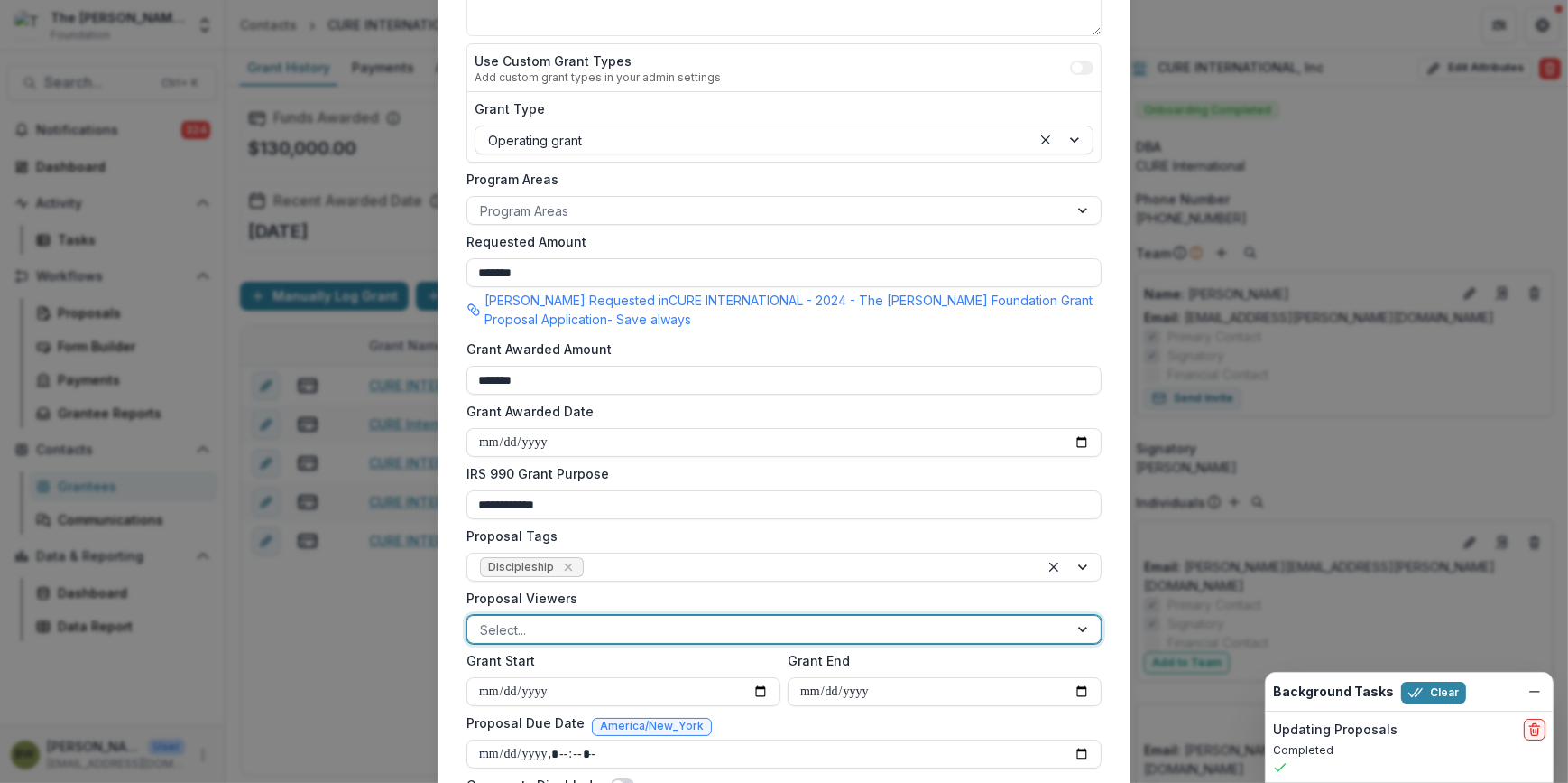
click at [715, 629] on div at bounding box center [767, 629] width 575 height 23
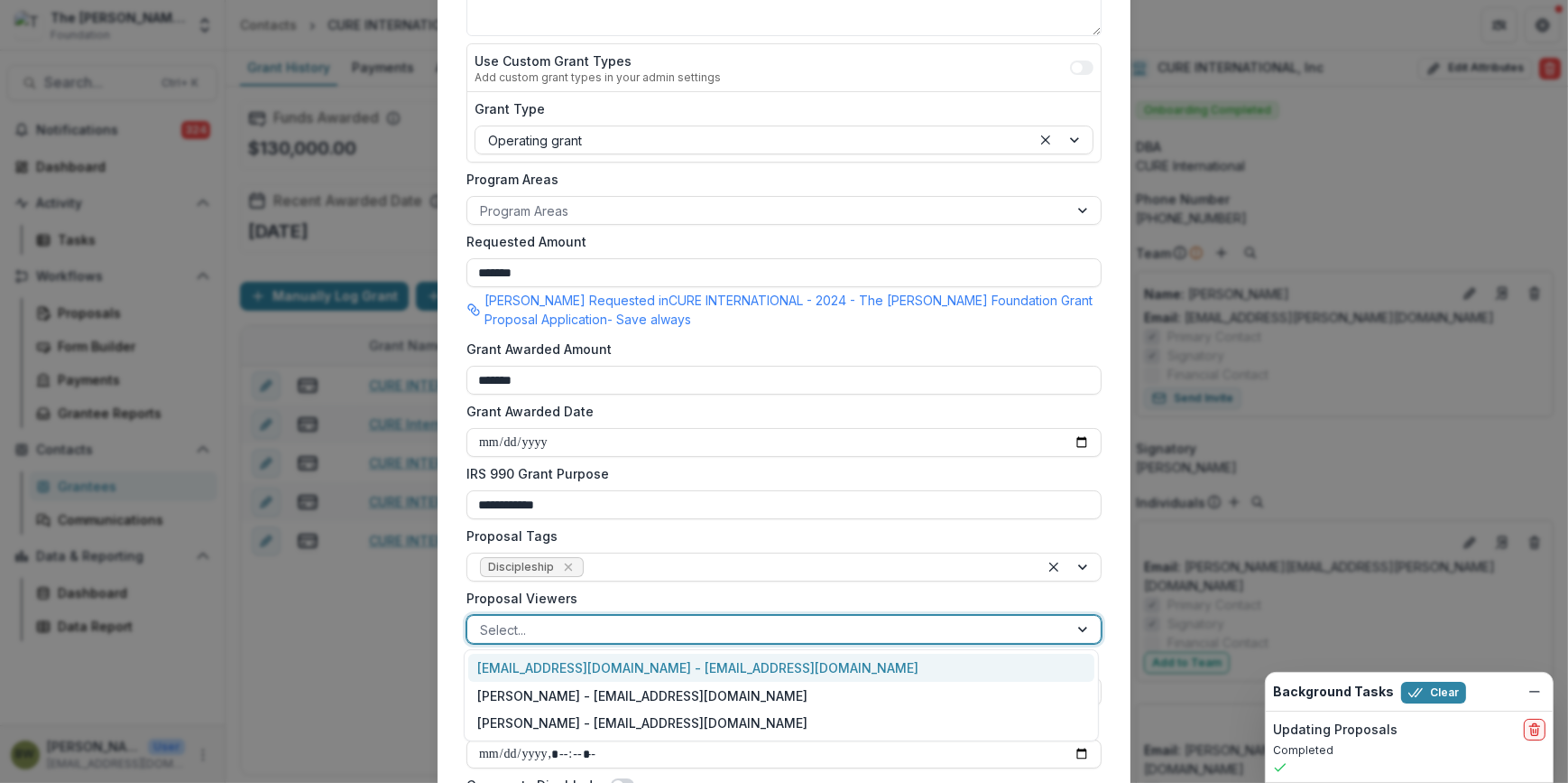
click at [668, 665] on div "[EMAIL_ADDRESS][DOMAIN_NAME] - [EMAIL_ADDRESS][DOMAIN_NAME]" at bounding box center [782, 668] width 626 height 28
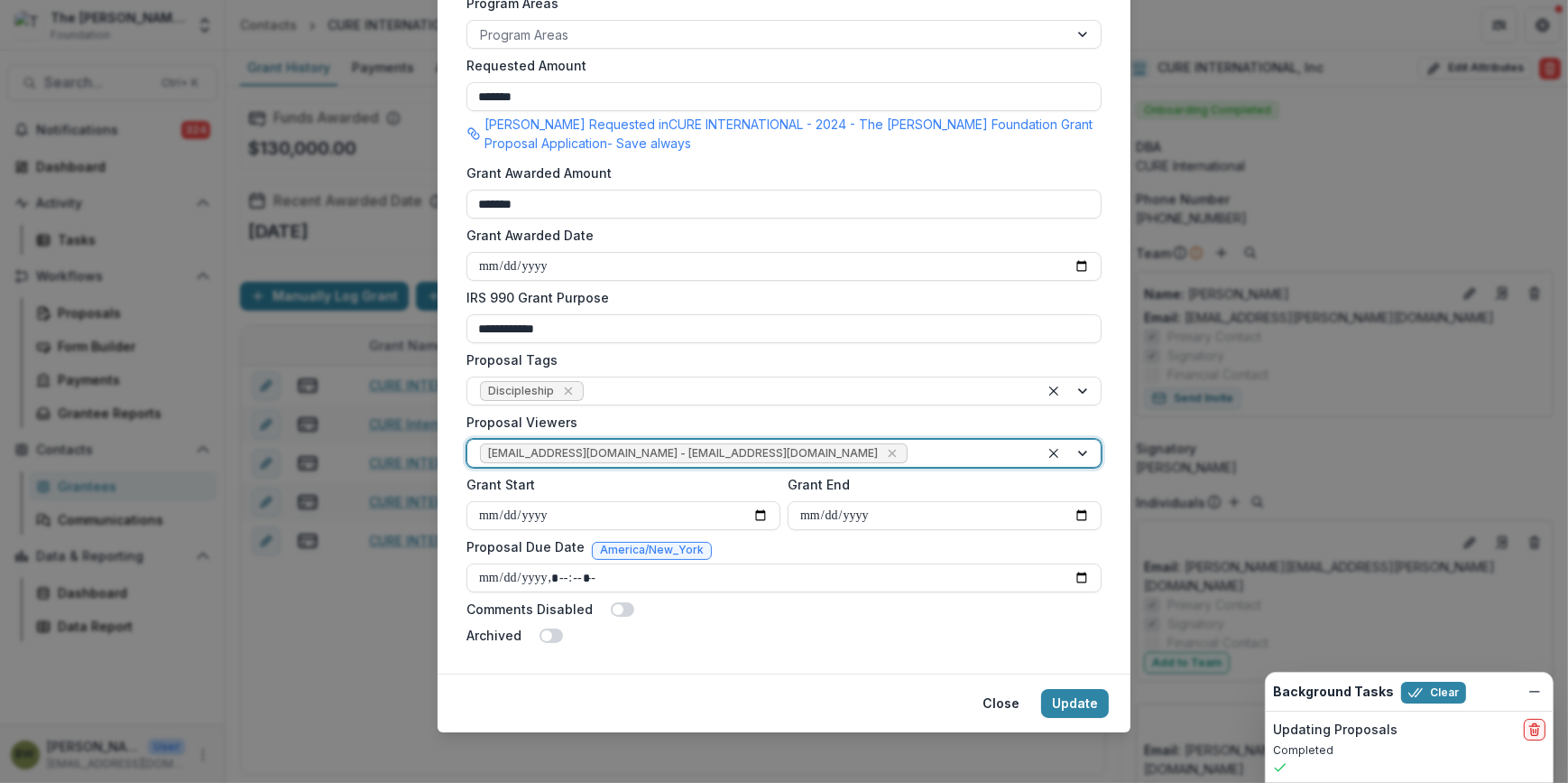
scroll to position [509, 0]
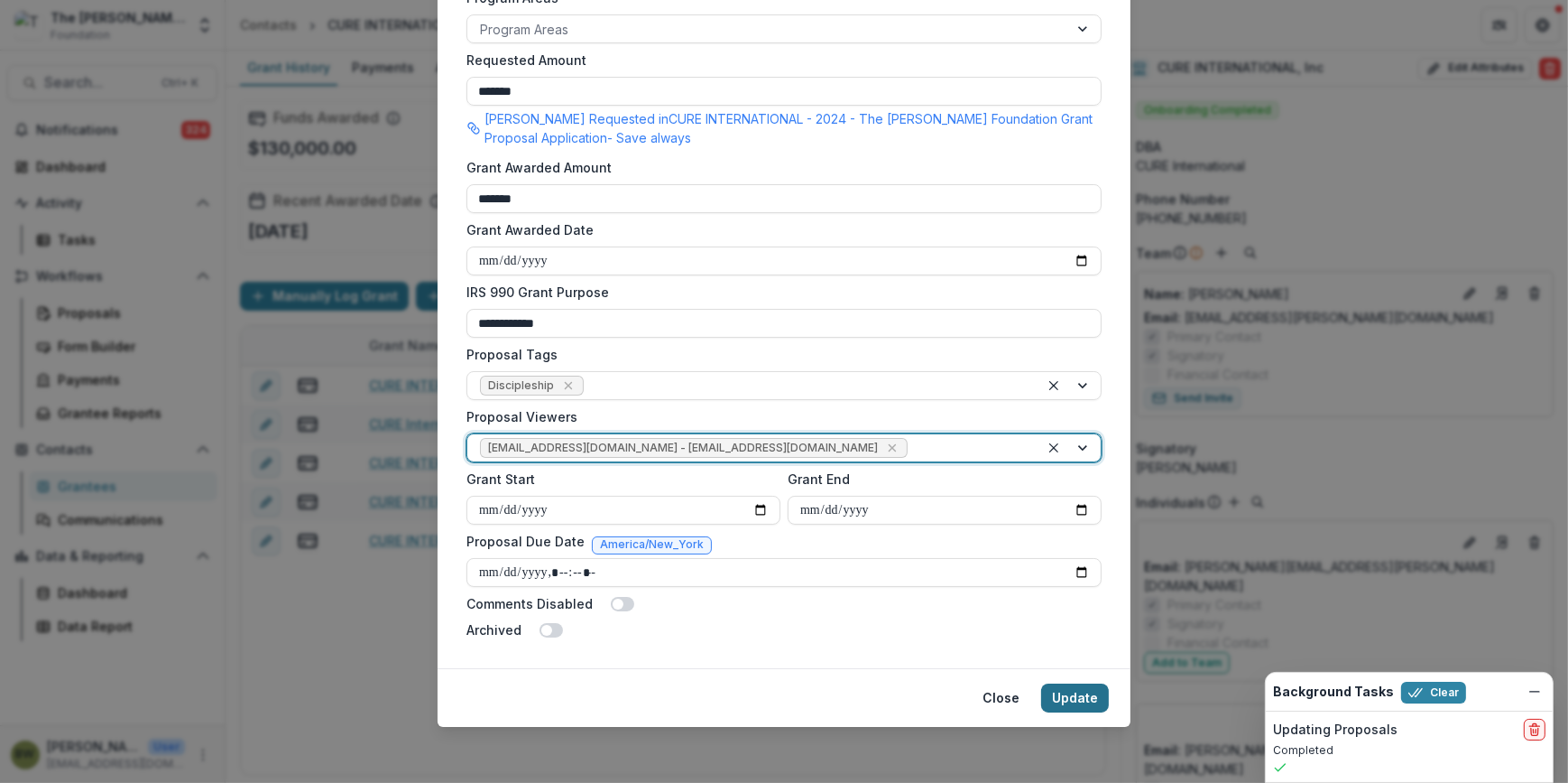
click at [1073, 703] on button "Update" at bounding box center [1075, 697] width 68 height 29
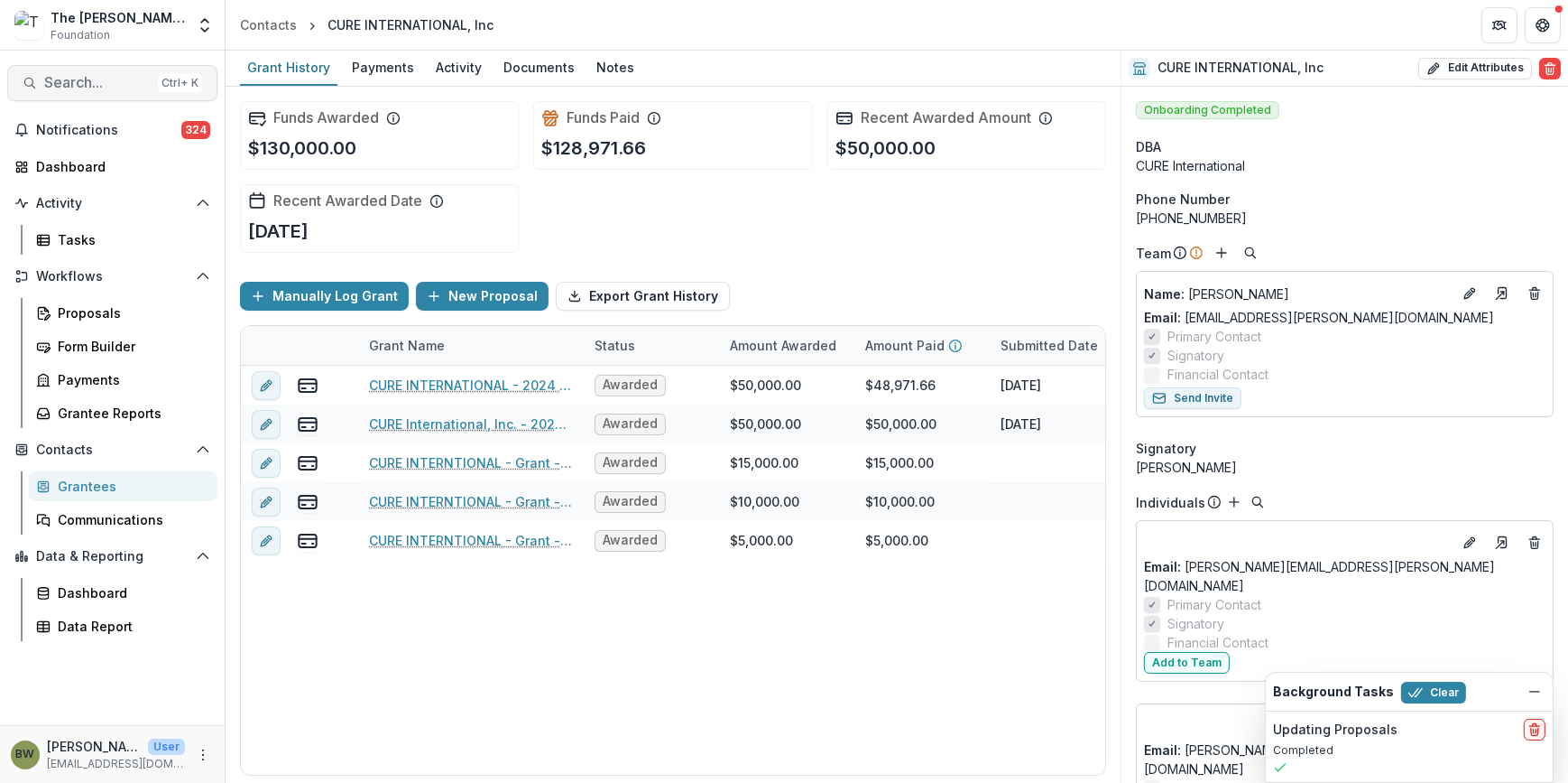
drag, startPoint x: 82, startPoint y: 63, endPoint x: 82, endPoint y: 74, distance: 11.0
click at [82, 67] on div "Search... Ctrl + K Notifications 324 Dashboard Activity Tasks Workflows Proposa…" at bounding box center [112, 417] width 225 height 732
click at [82, 81] on span "Search..." at bounding box center [97, 82] width 107 height 17
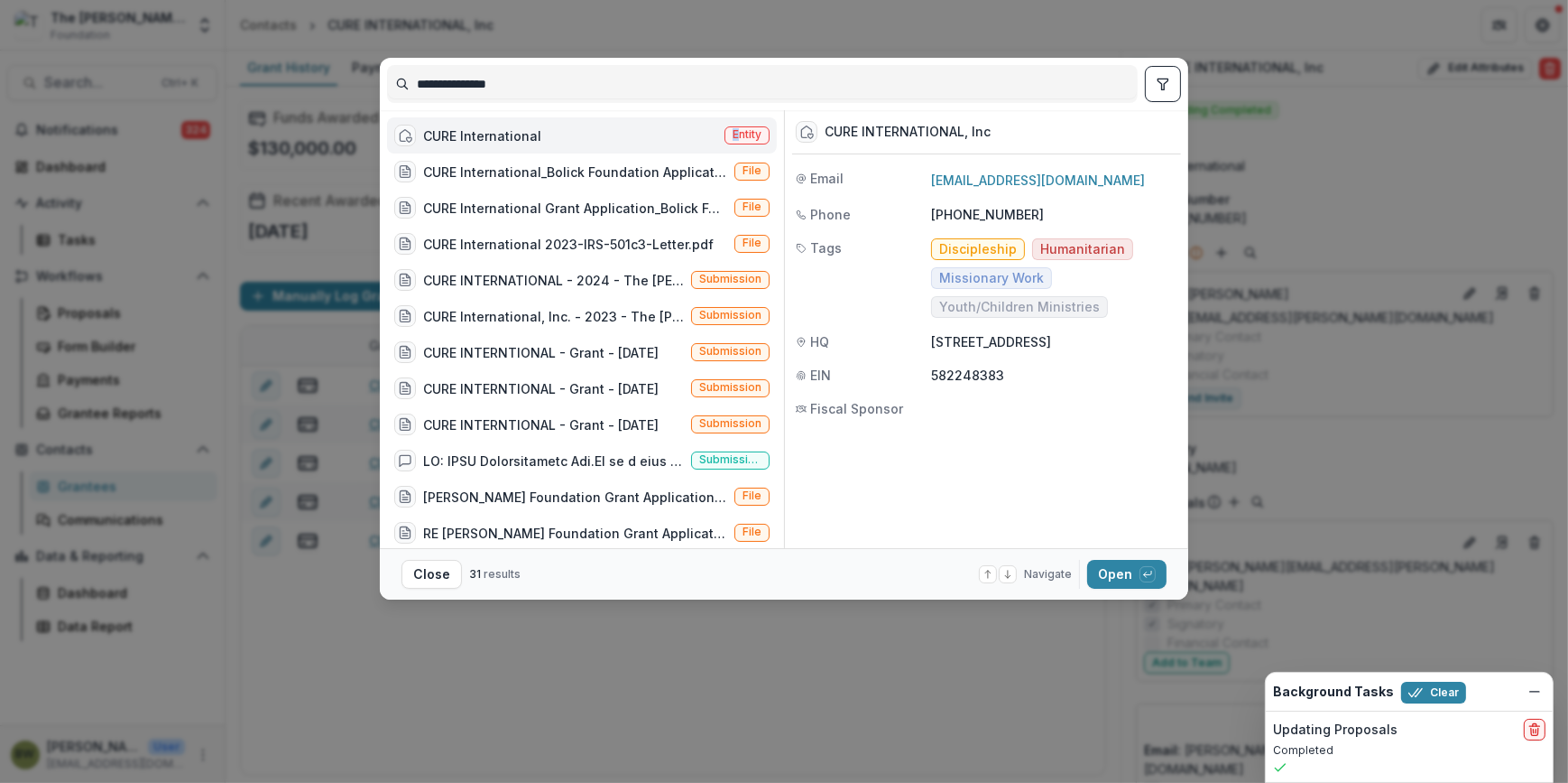
click at [733, 136] on span "Entity" at bounding box center [747, 134] width 29 height 12
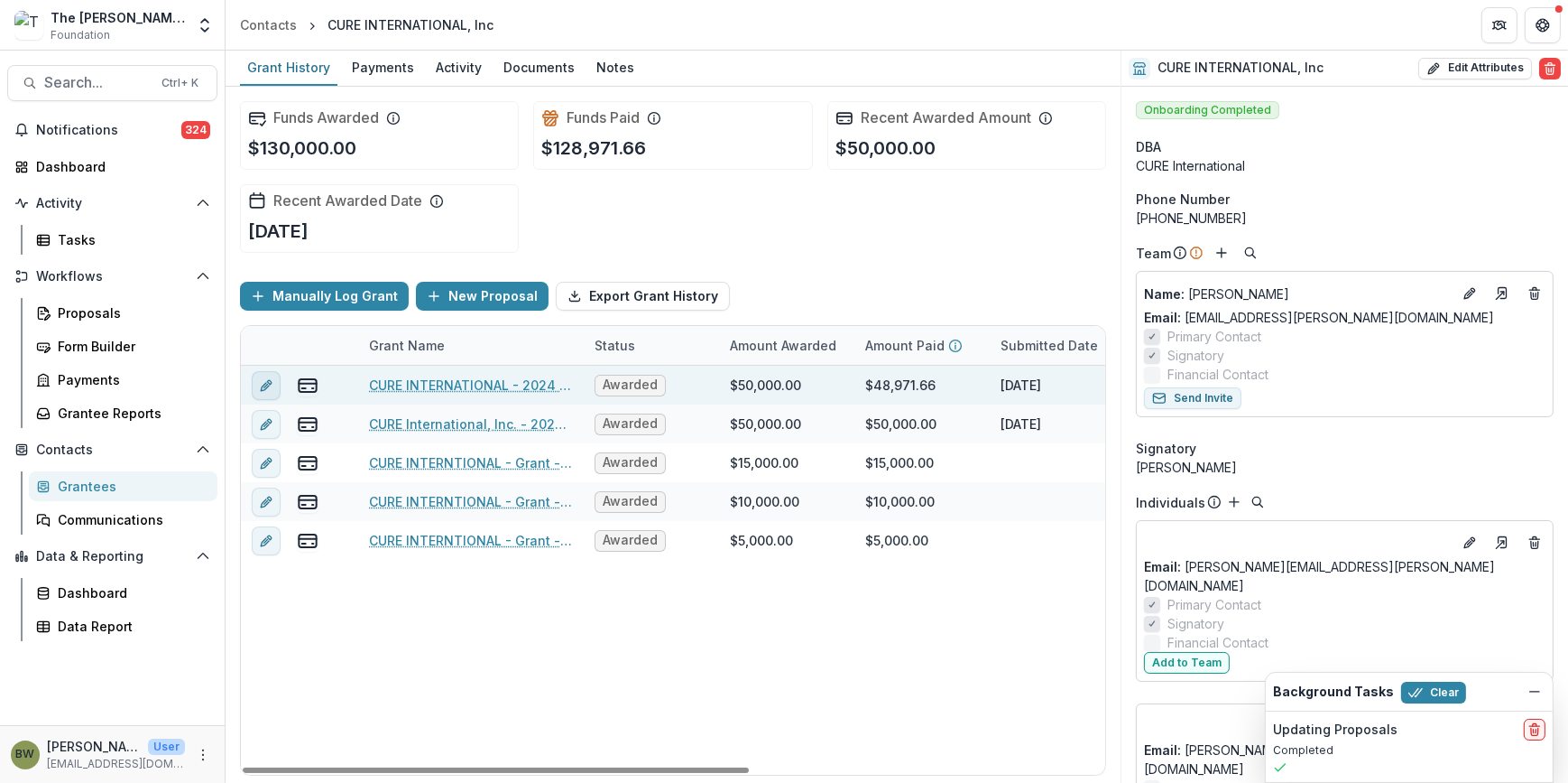
click at [277, 379] on button "edit" at bounding box center [266, 385] width 29 height 29
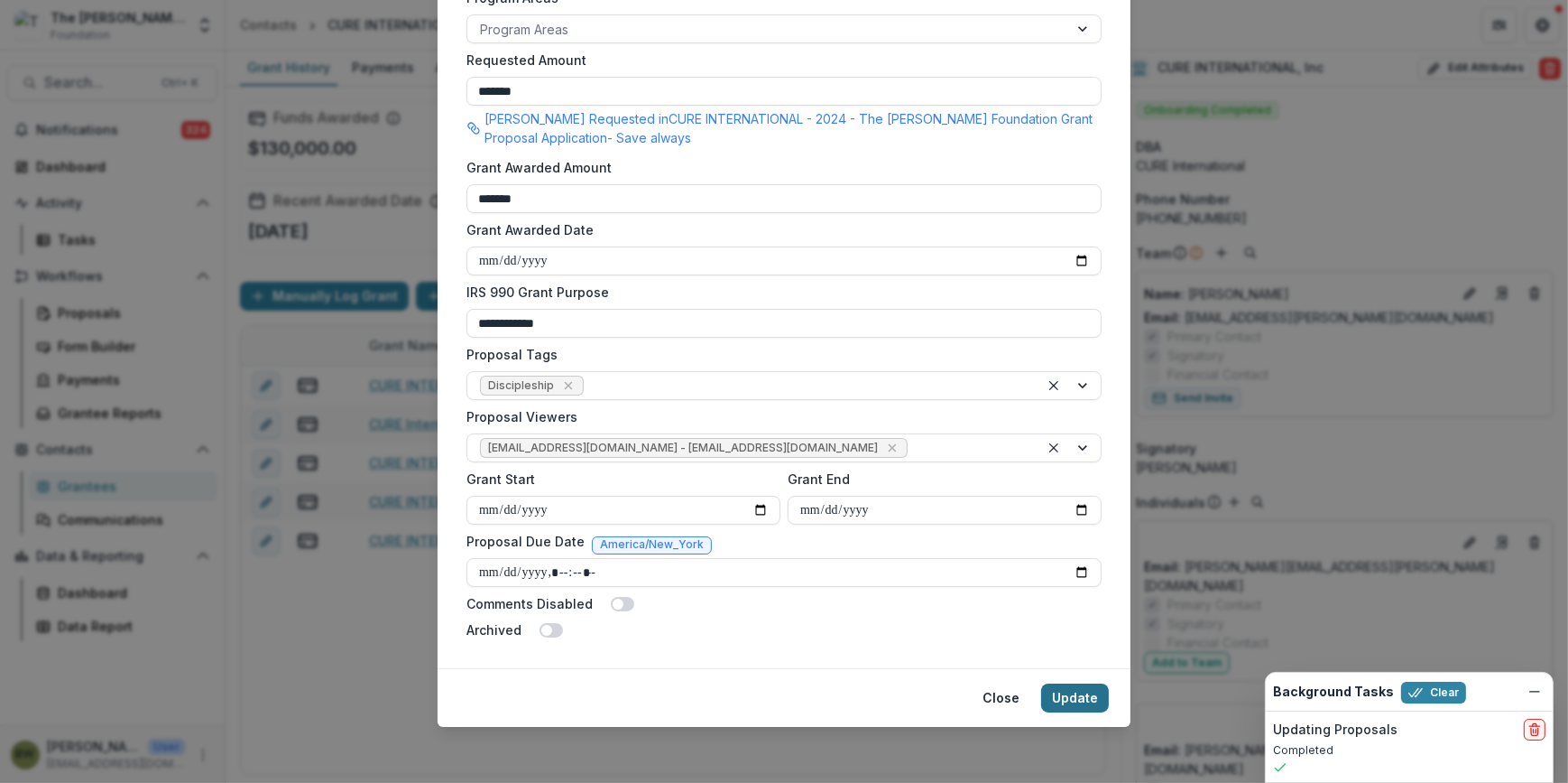
click at [1084, 691] on button "Update" at bounding box center [1075, 697] width 68 height 29
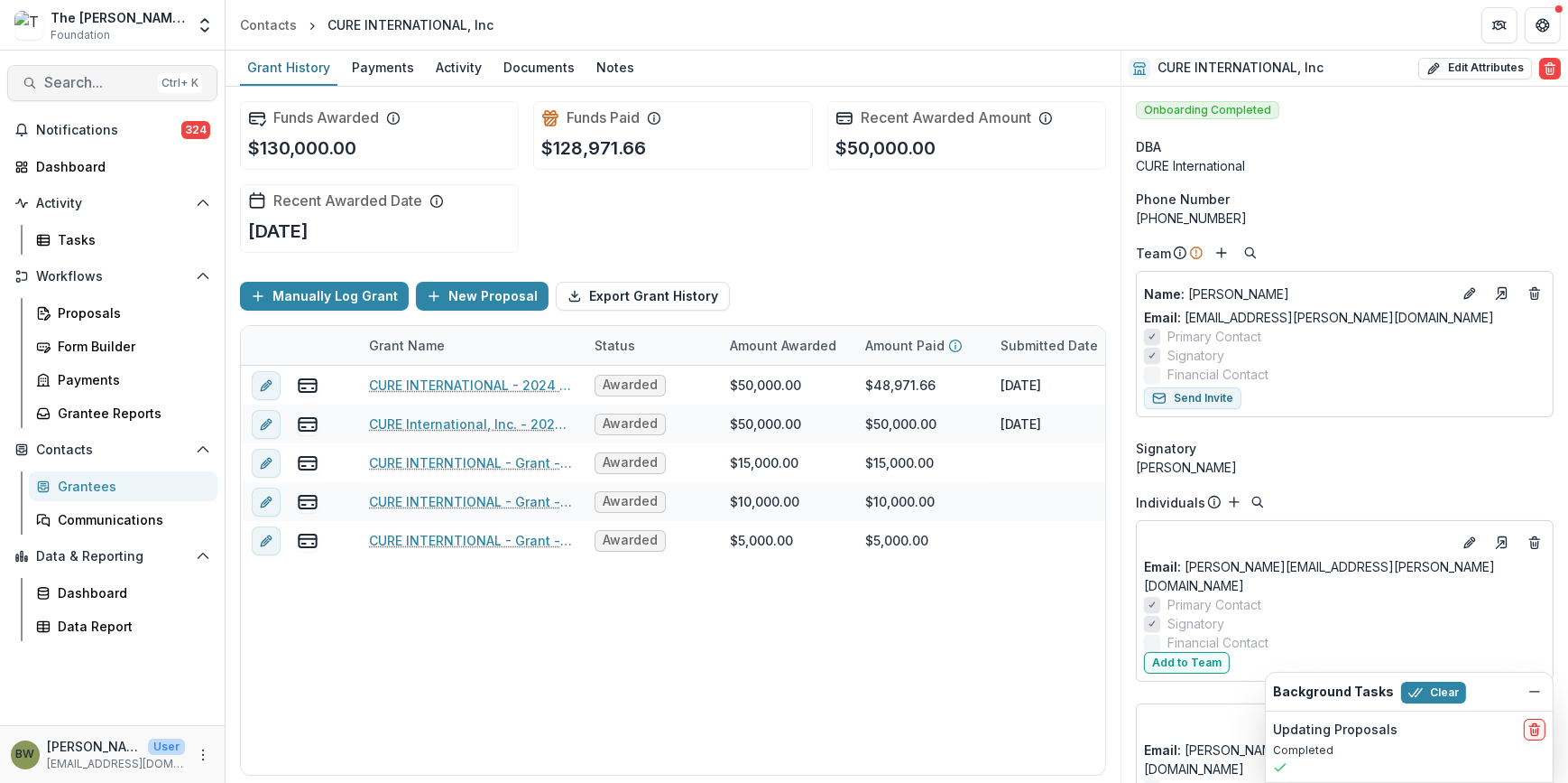
click at [81, 94] on button "Search... Ctrl + K" at bounding box center [112, 83] width 210 height 36
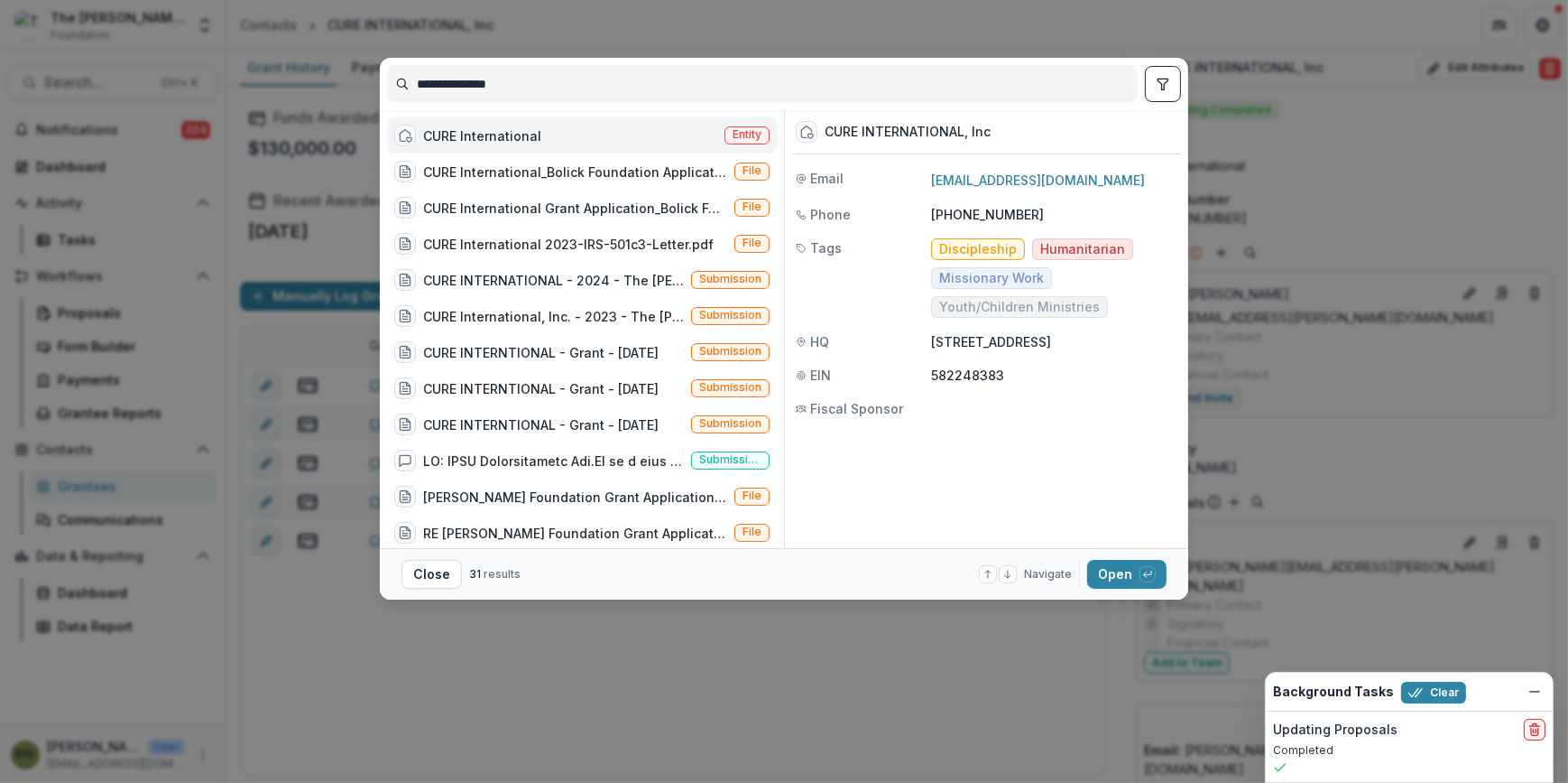
drag, startPoint x: 573, startPoint y: 87, endPoint x: 289, endPoint y: 84, distance: 284.0
click at [290, 84] on div "**********" at bounding box center [784, 392] width 1568 height 783
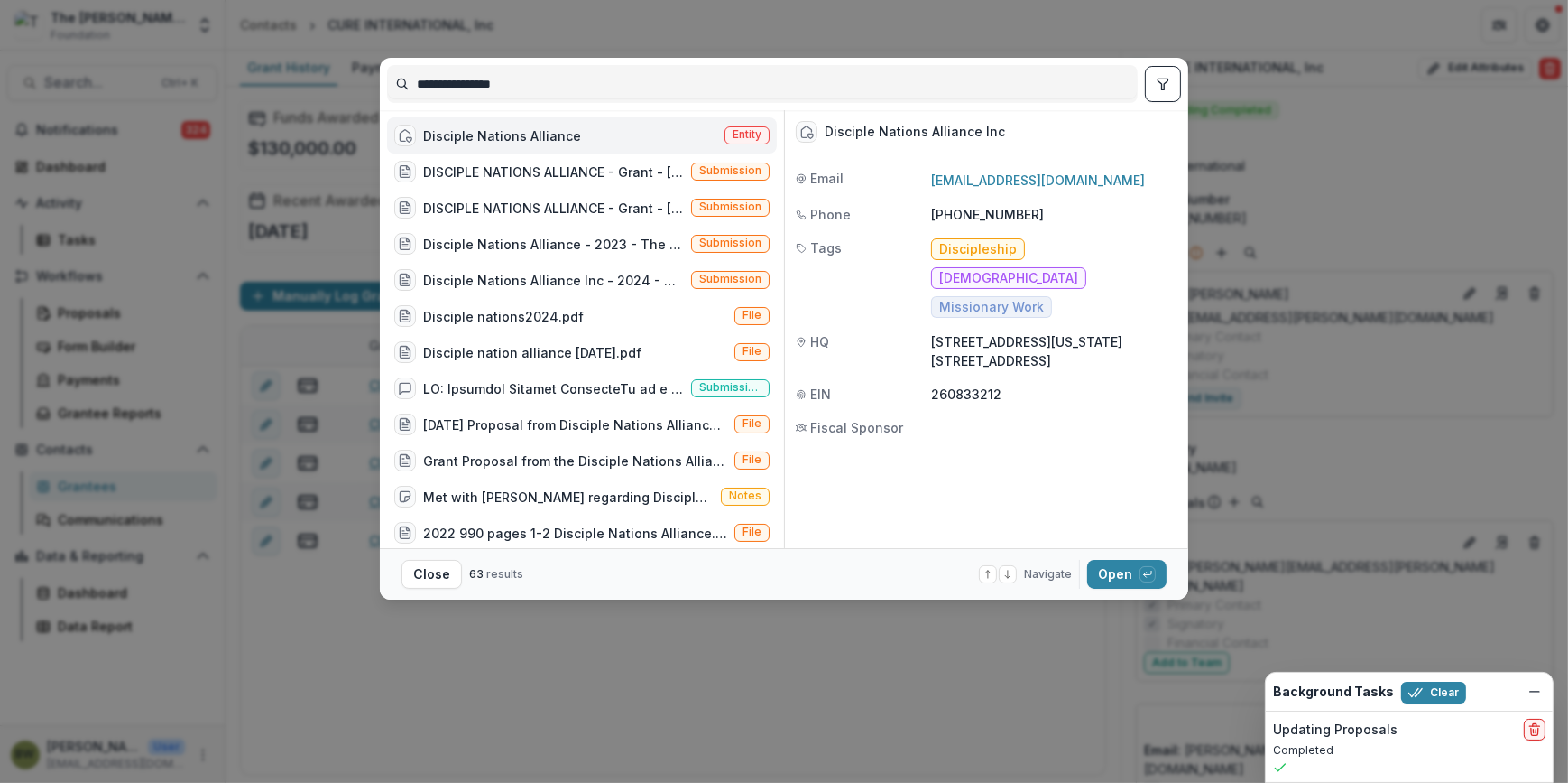
type input "**********"
click at [742, 126] on span "Entity" at bounding box center [747, 135] width 45 height 18
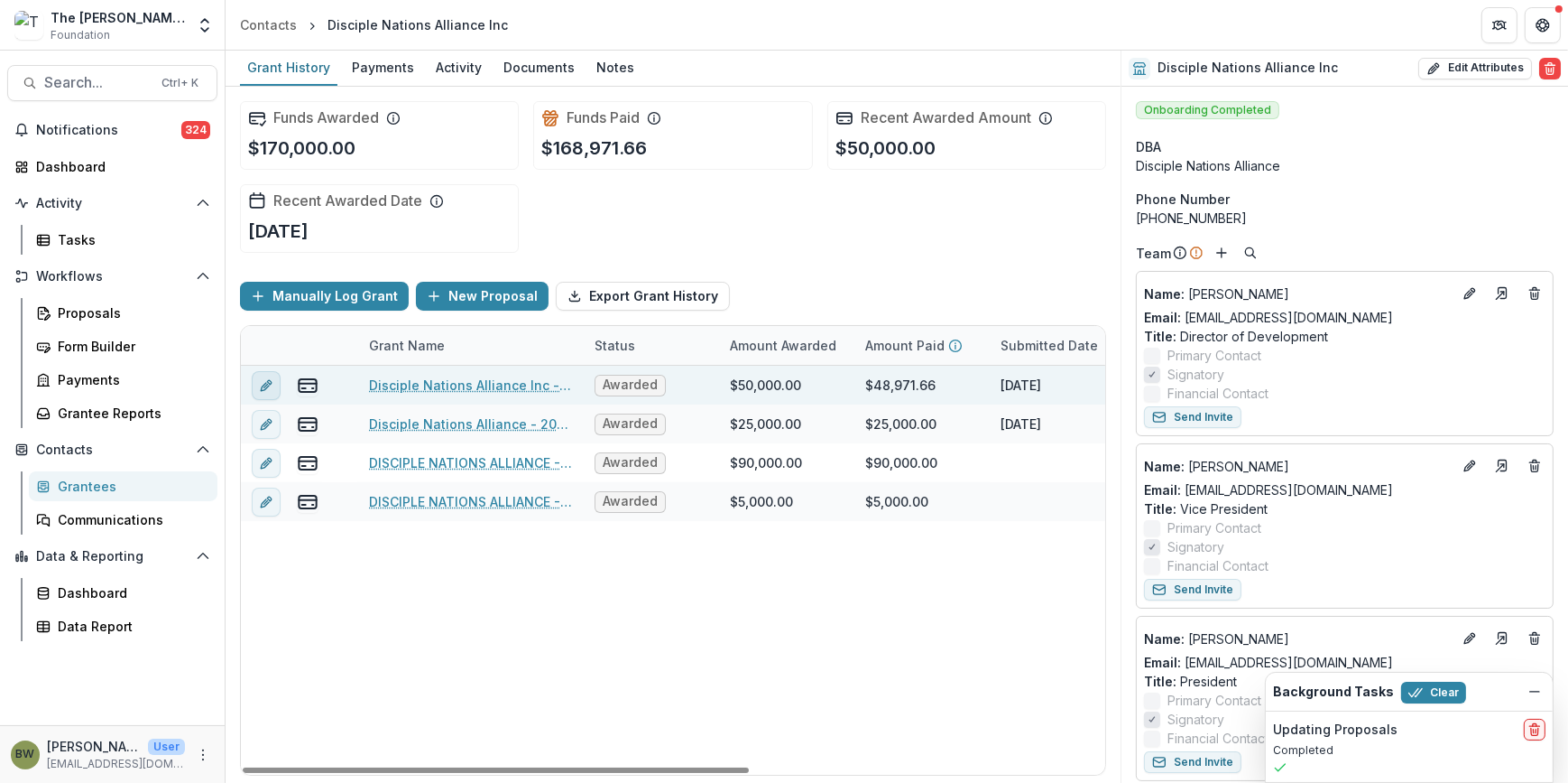
click at [261, 384] on icon "edit" at bounding box center [266, 385] width 14 height 14
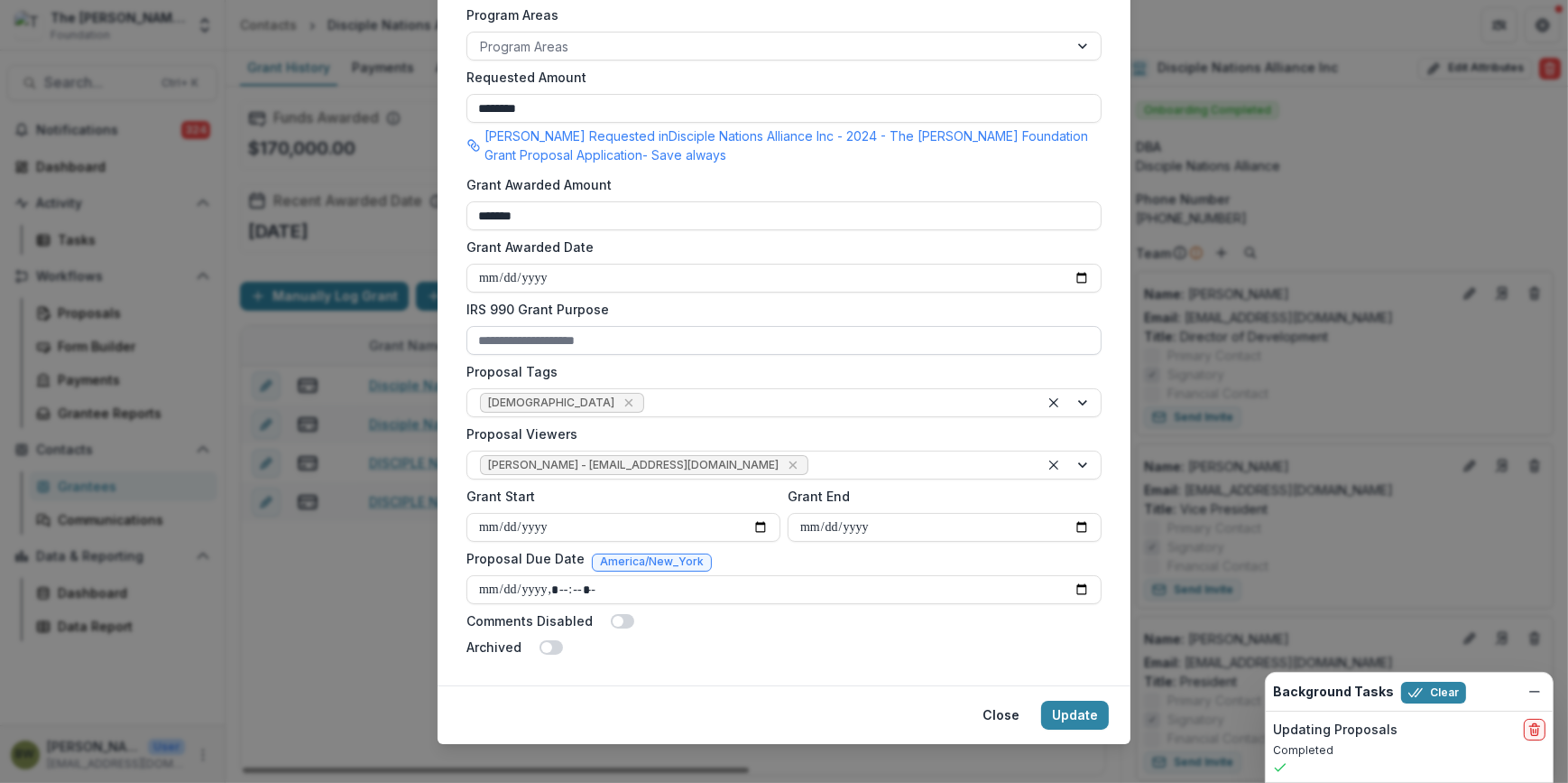
scroll to position [509, 0]
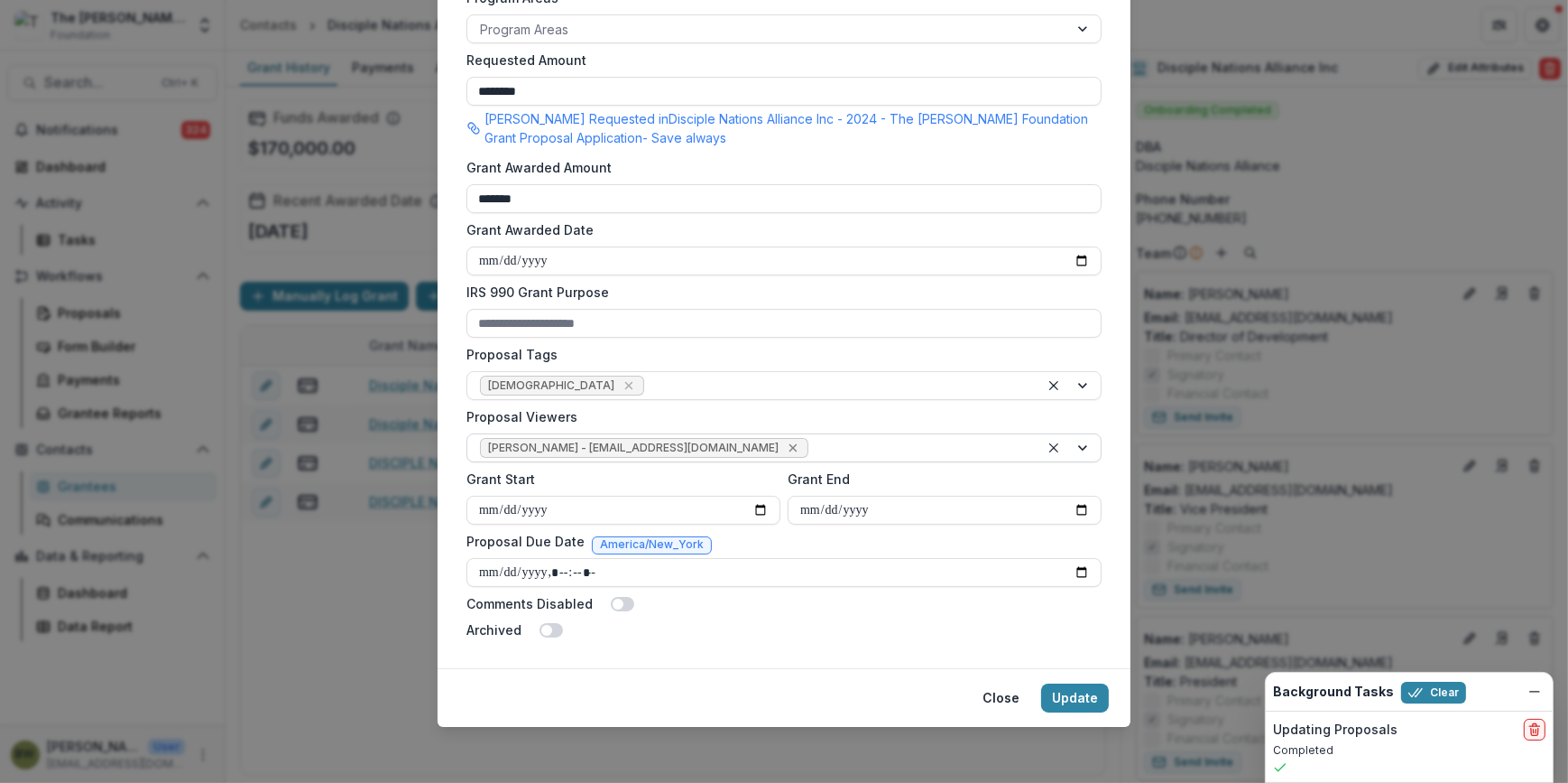
click at [785, 449] on icon "Remove Blair White - bwhite@bolickfoundation.org" at bounding box center [792, 447] width 14 height 14
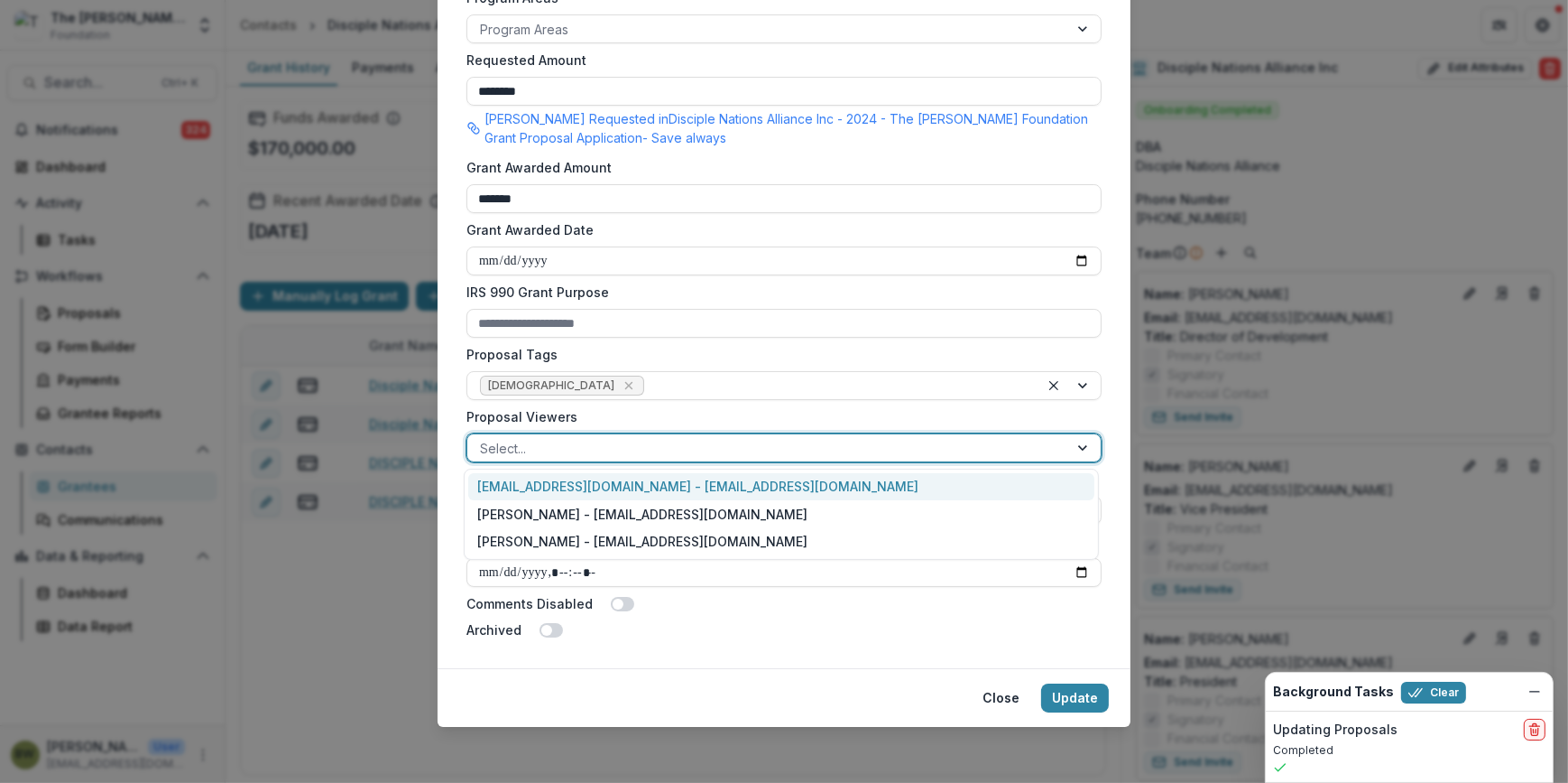
click at [720, 449] on div at bounding box center [767, 448] width 575 height 23
click at [704, 490] on div "[EMAIL_ADDRESS][DOMAIN_NAME] - [EMAIL_ADDRESS][DOMAIN_NAME]" at bounding box center [782, 487] width 626 height 28
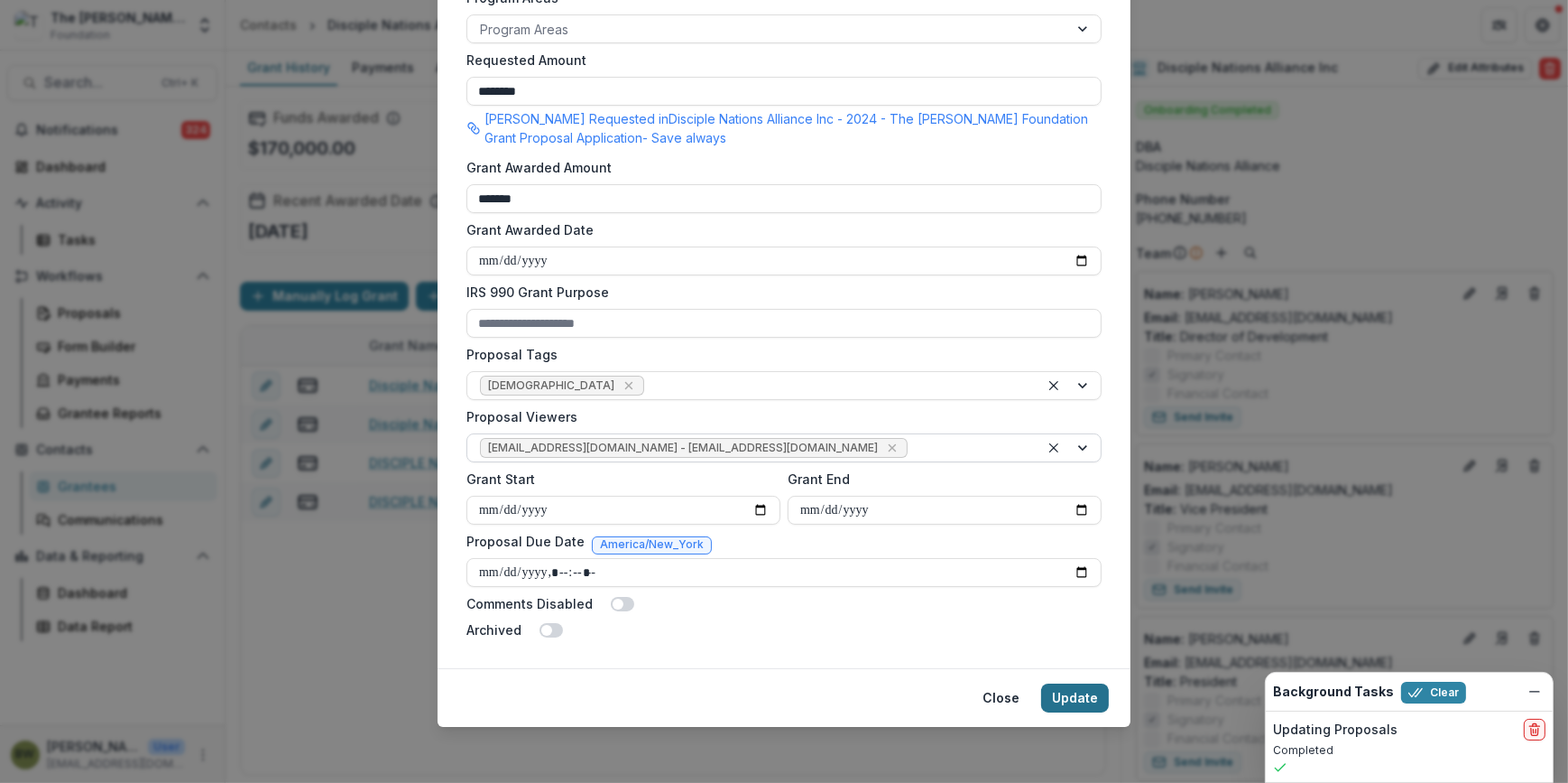
click at [1093, 701] on button "Update" at bounding box center [1075, 697] width 68 height 29
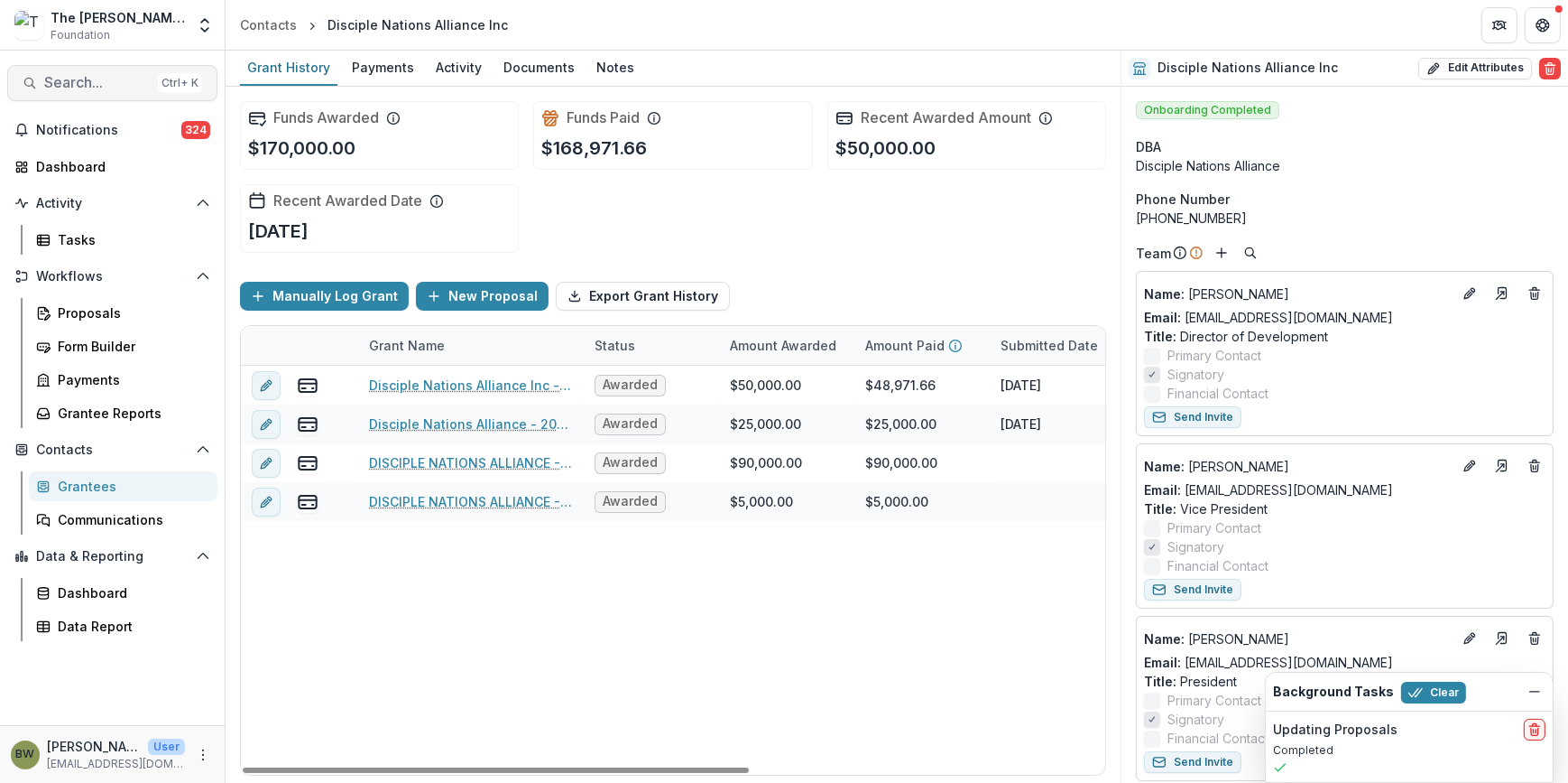
click at [108, 91] on span "Search..." at bounding box center [97, 82] width 107 height 17
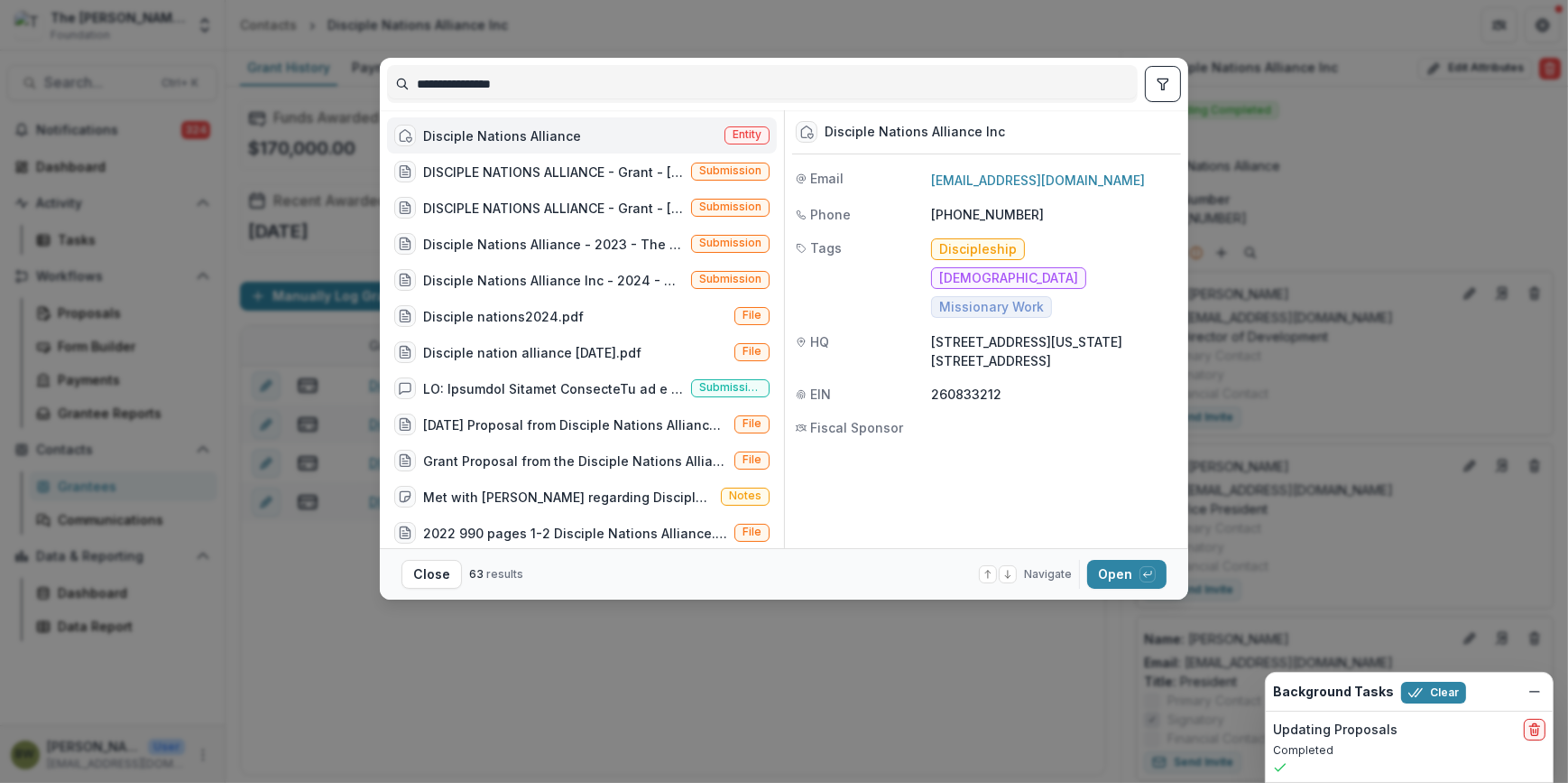
drag, startPoint x: 534, startPoint y: 88, endPoint x: 255, endPoint y: 93, distance: 279.0
click at [255, 92] on div "**********" at bounding box center [784, 392] width 1568 height 783
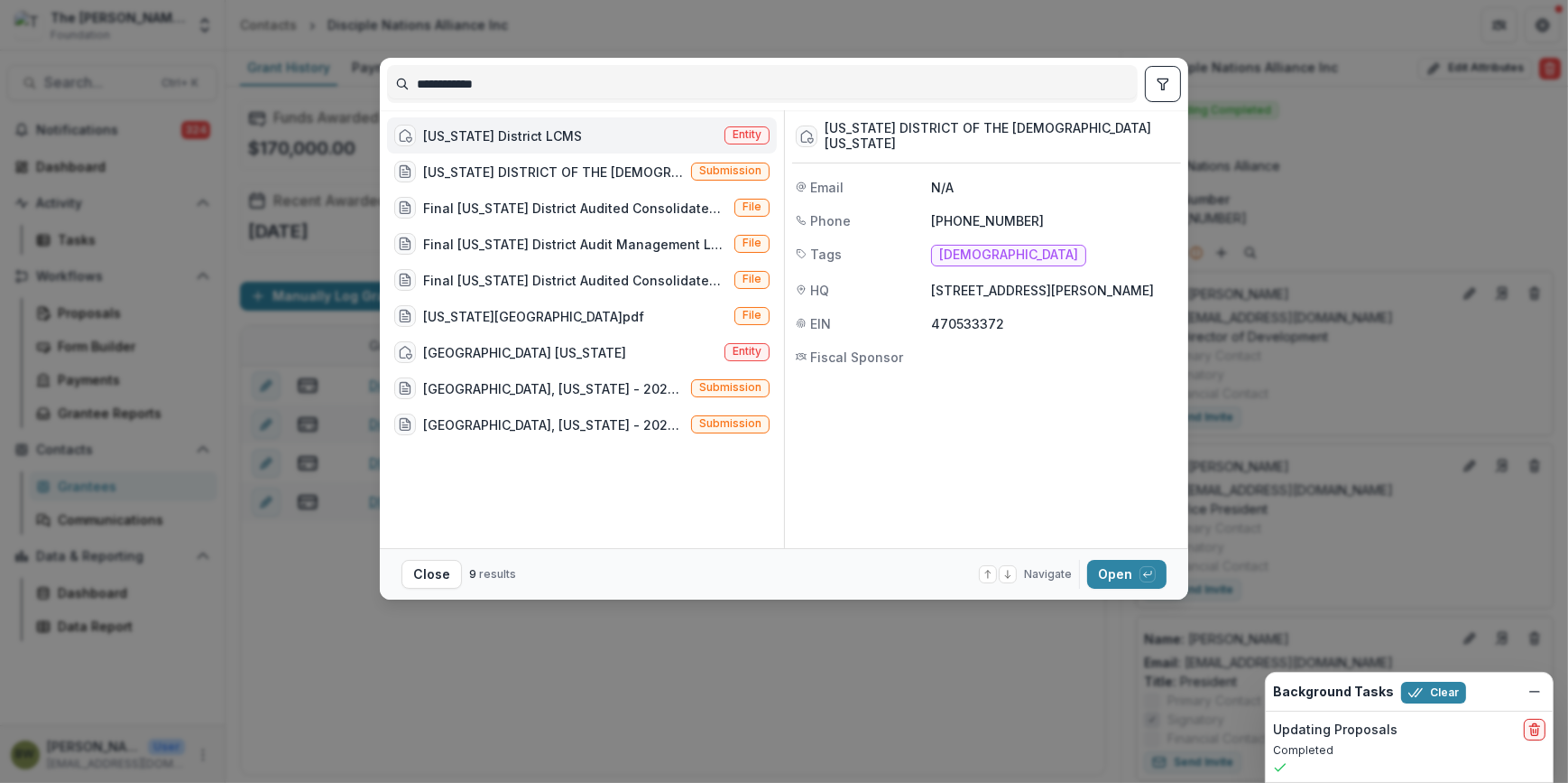
type input "**********"
click at [748, 131] on span "Entity" at bounding box center [747, 134] width 29 height 12
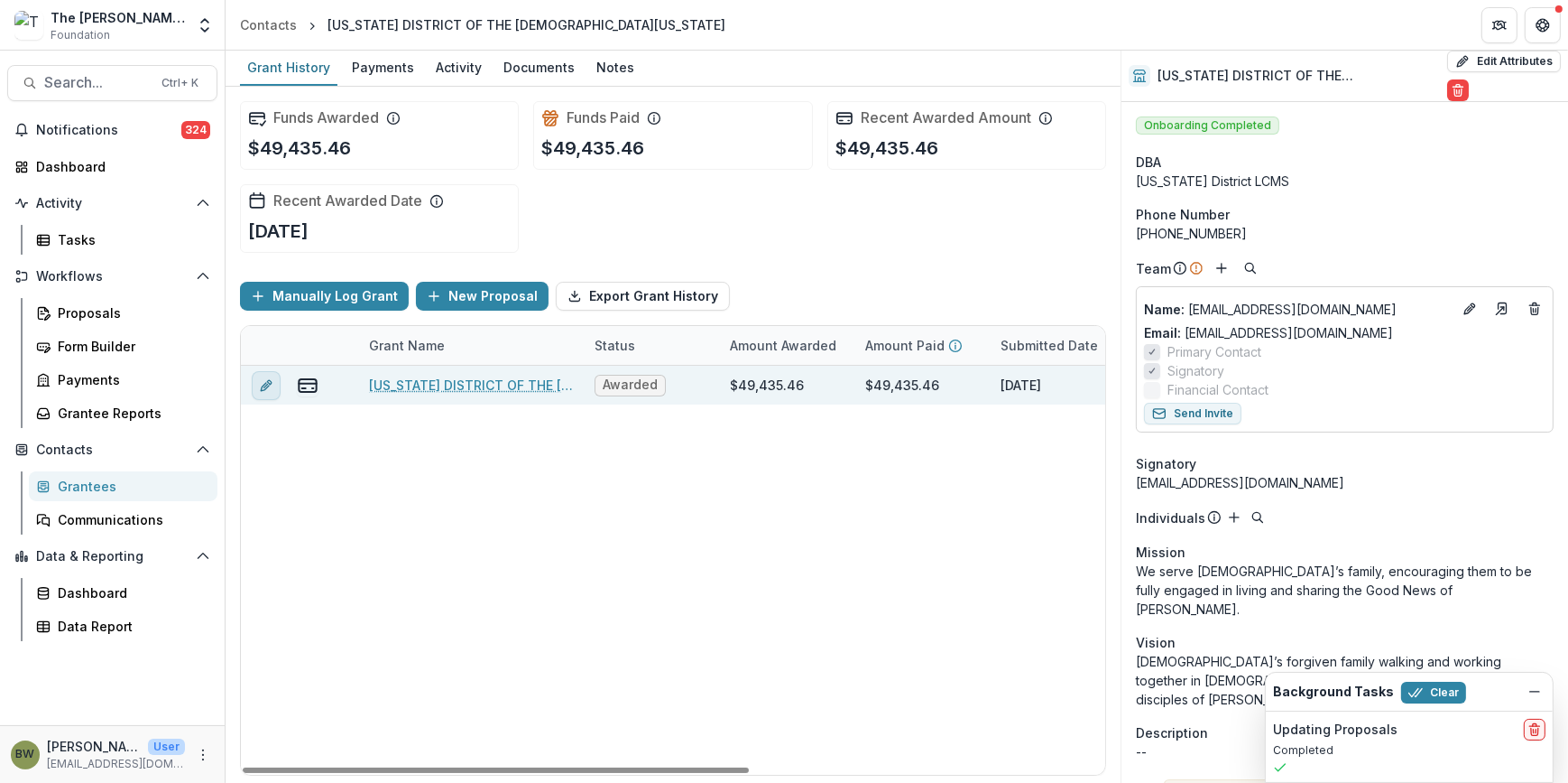
click at [262, 379] on icon "edit" at bounding box center [266, 385] width 14 height 14
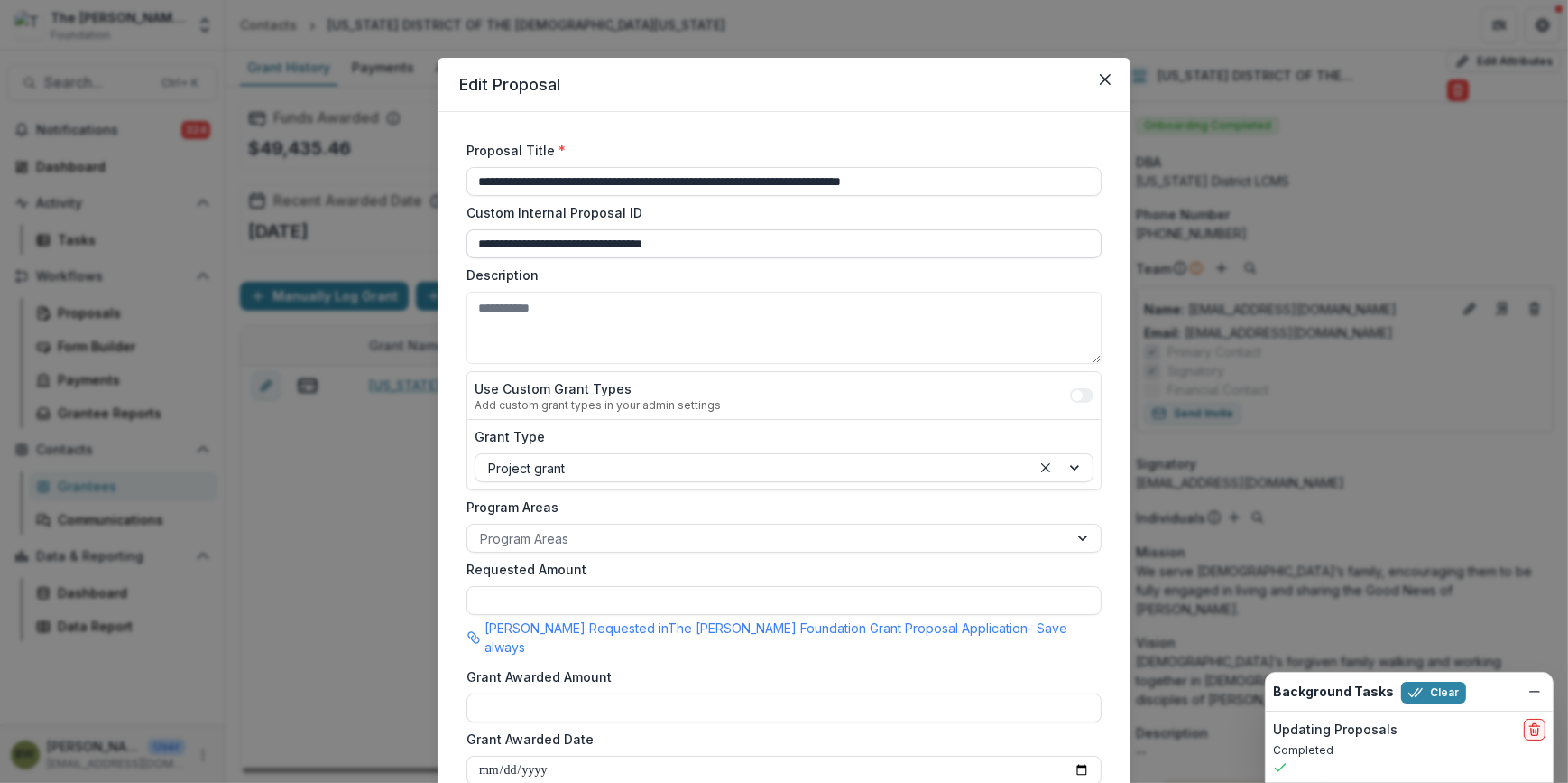
type input "*******"
type input "**********"
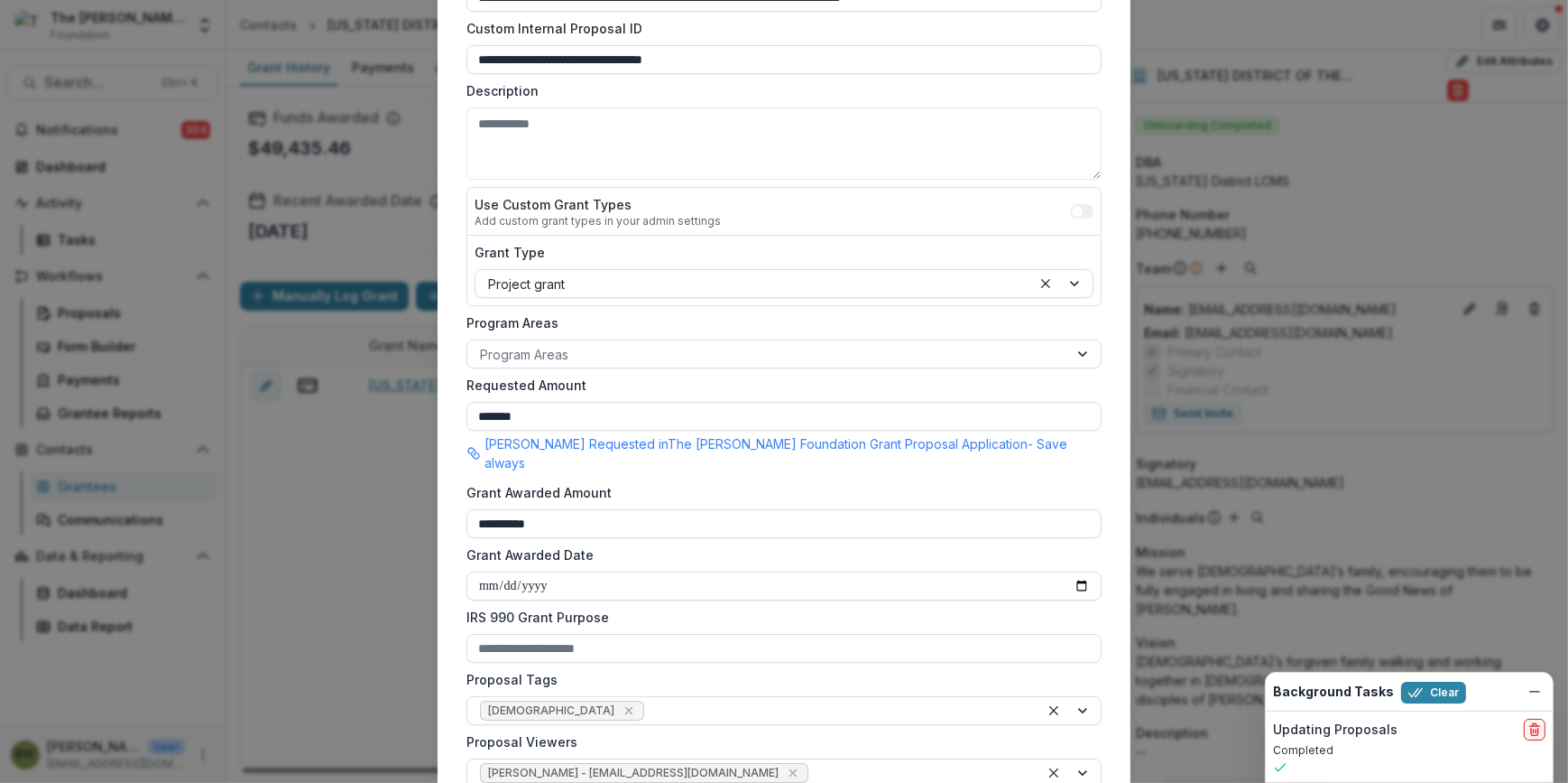
scroll to position [409, 0]
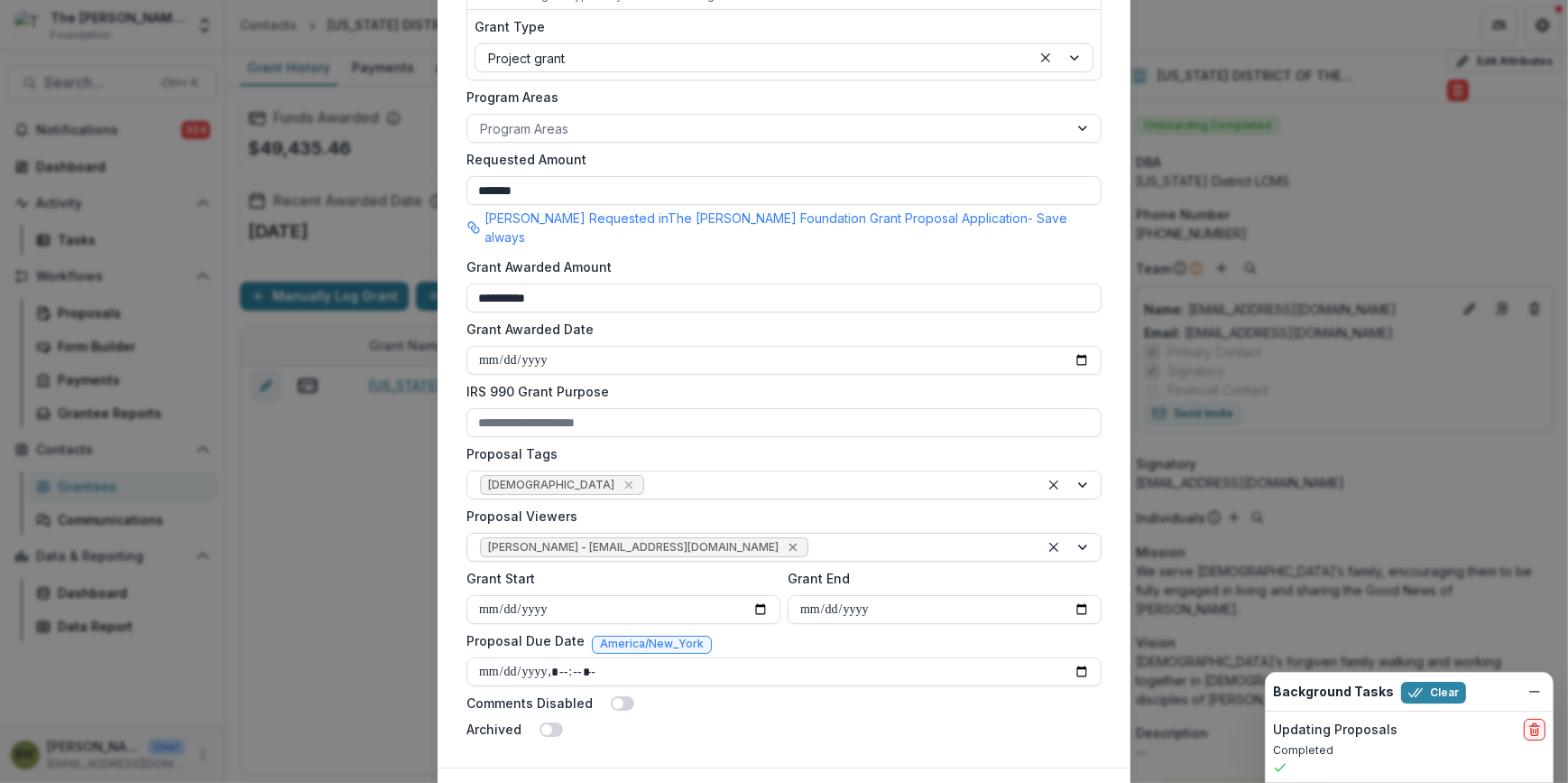
click at [788, 543] on icon "Remove Blair White - bwhite@bolickfoundation.org" at bounding box center [792, 547] width 8 height 8
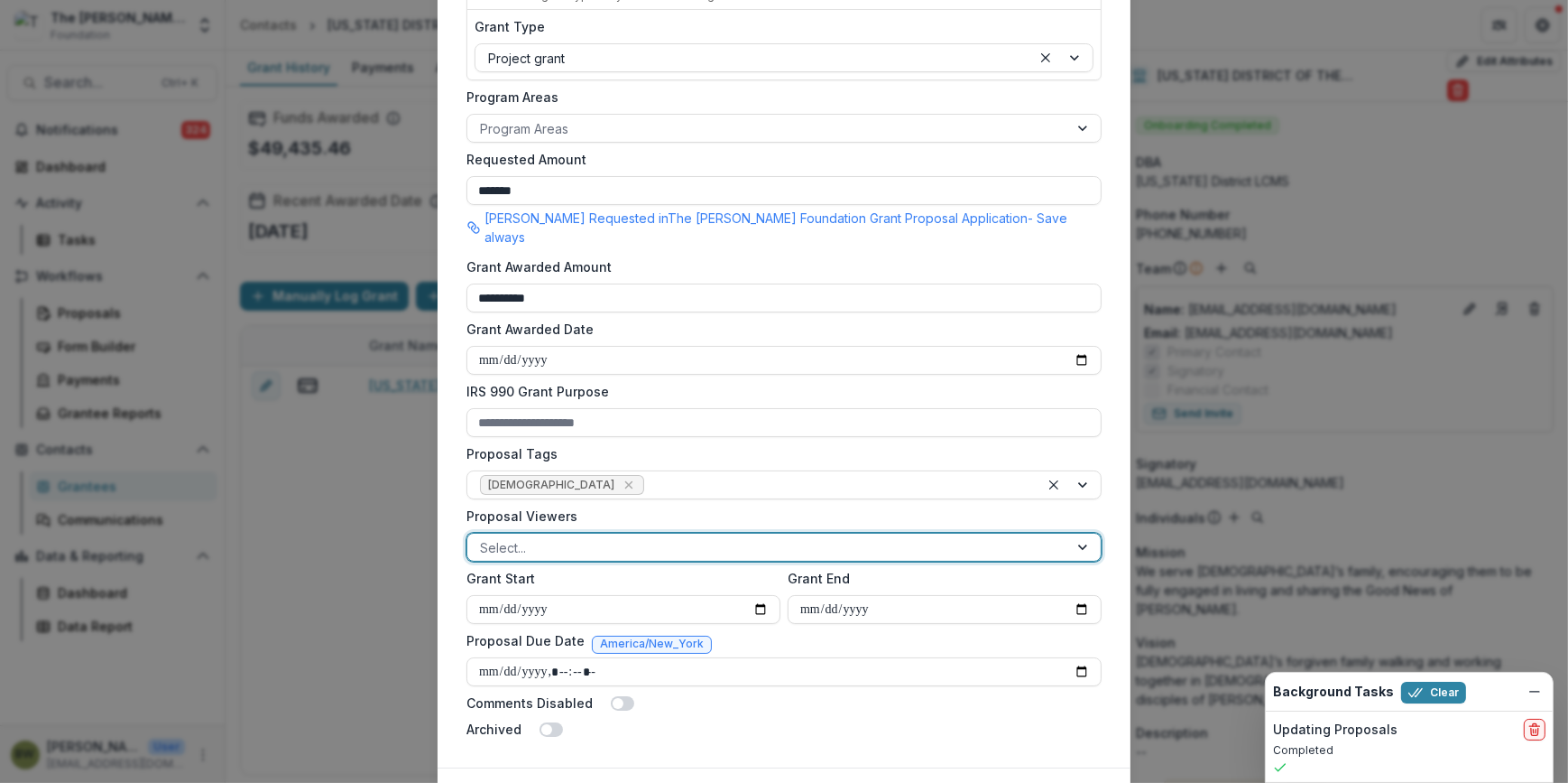
click at [718, 536] on div at bounding box center [767, 547] width 575 height 23
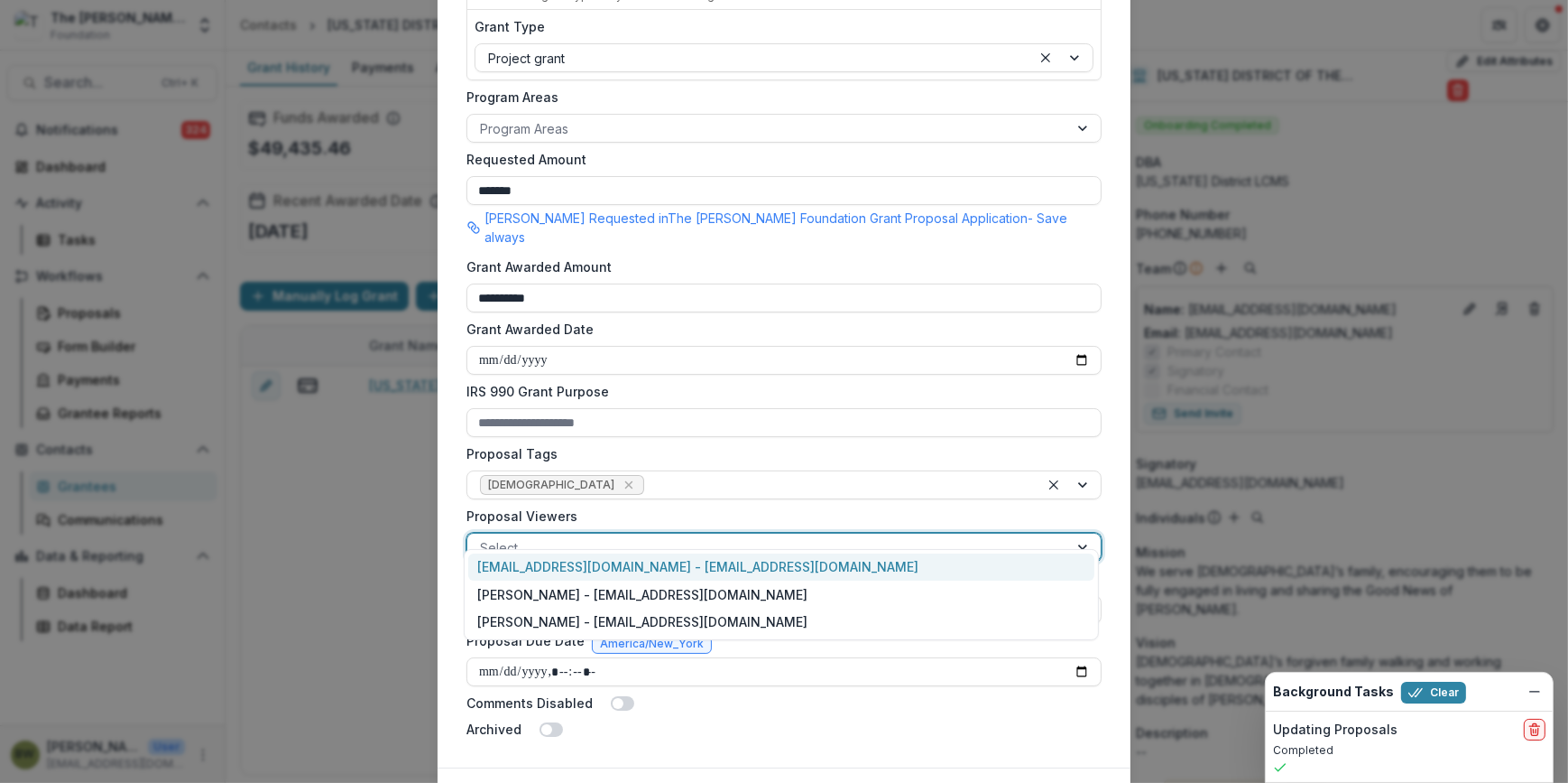
click at [710, 569] on div "[EMAIL_ADDRESS][DOMAIN_NAME] - [EMAIL_ADDRESS][DOMAIN_NAME]" at bounding box center [782, 568] width 626 height 28
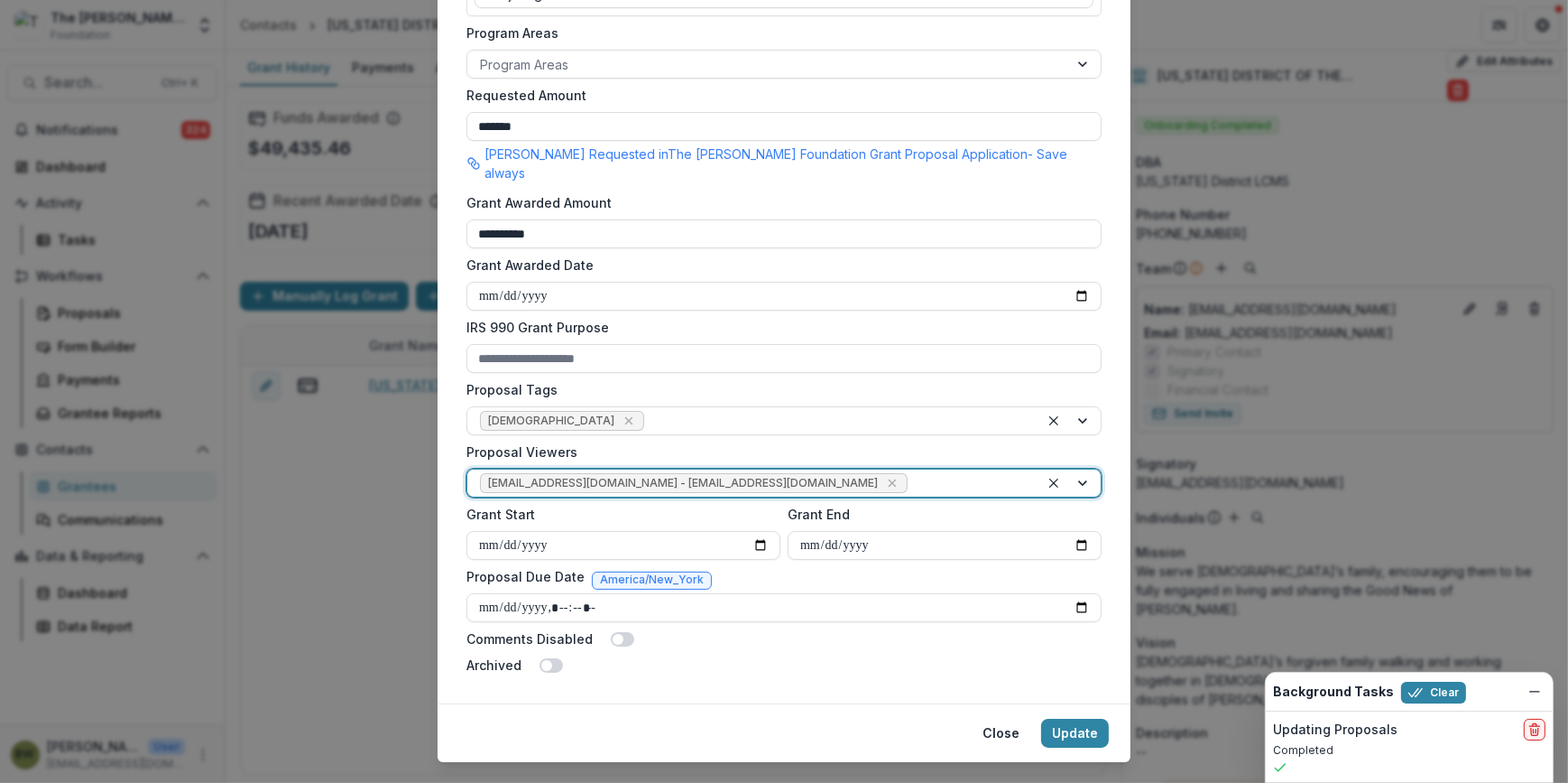
scroll to position [491, 0]
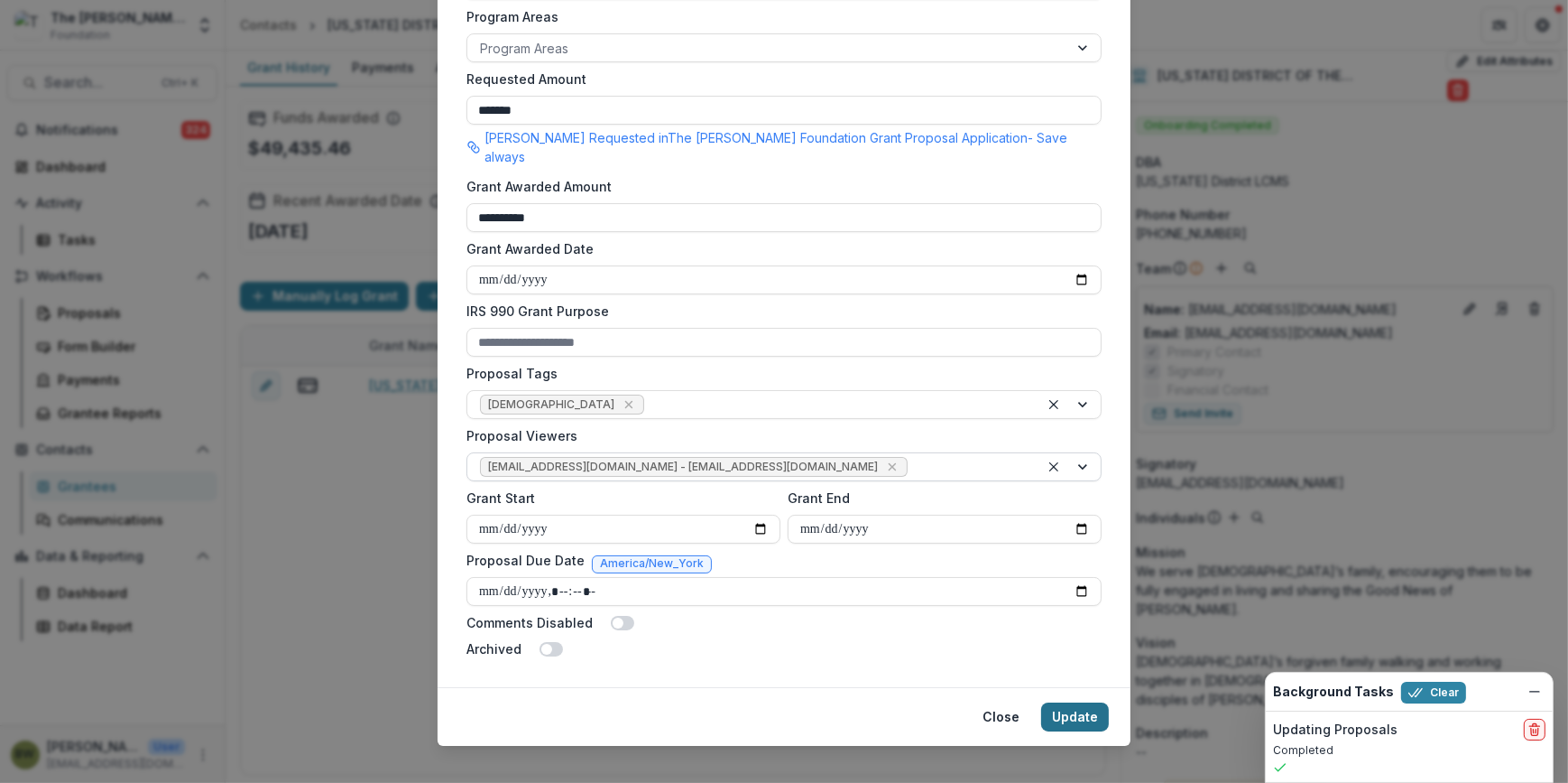
click at [1061, 702] on button "Update" at bounding box center [1075, 716] width 68 height 29
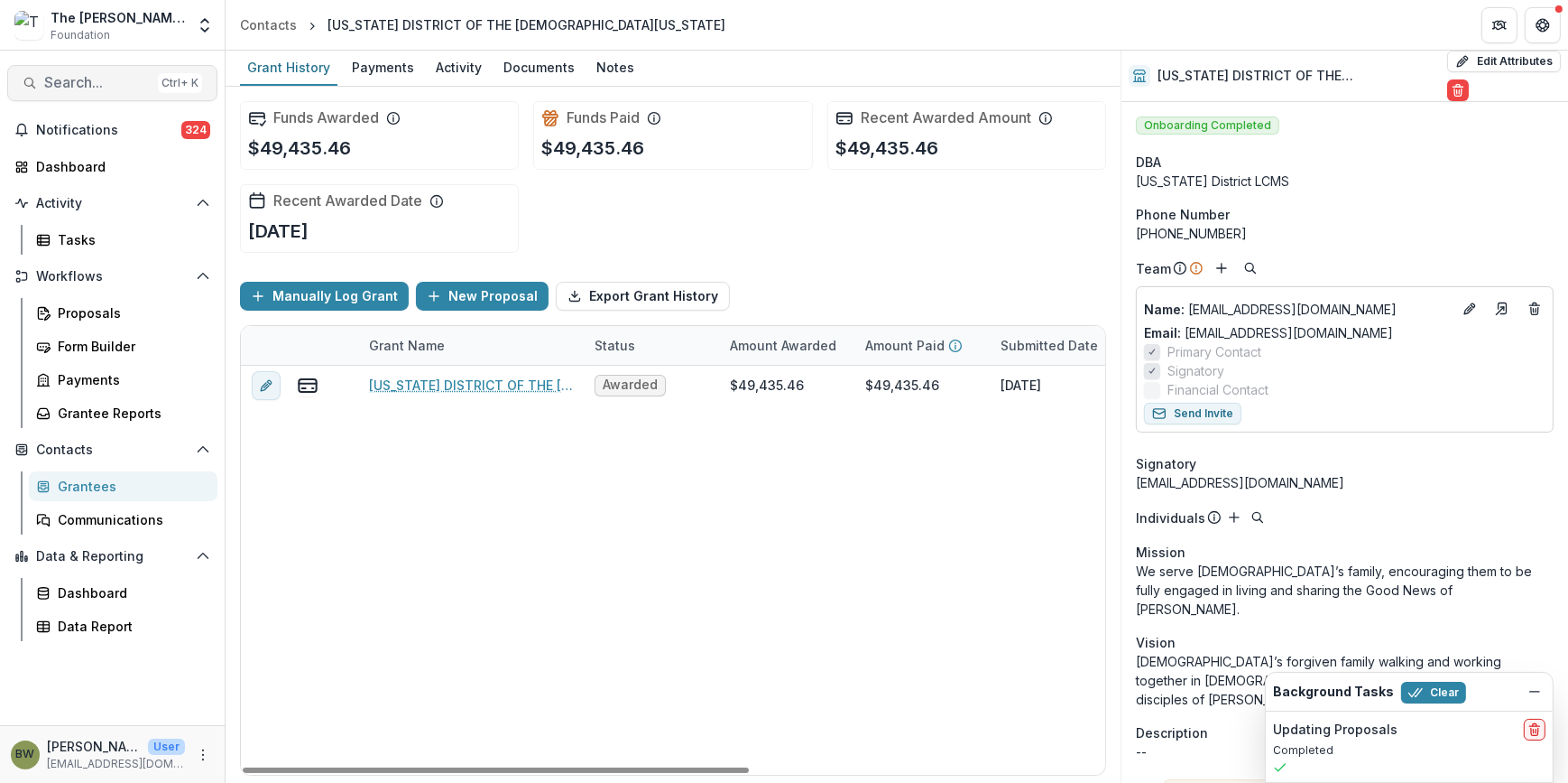
click at [119, 82] on span "Search..." at bounding box center [97, 82] width 107 height 17
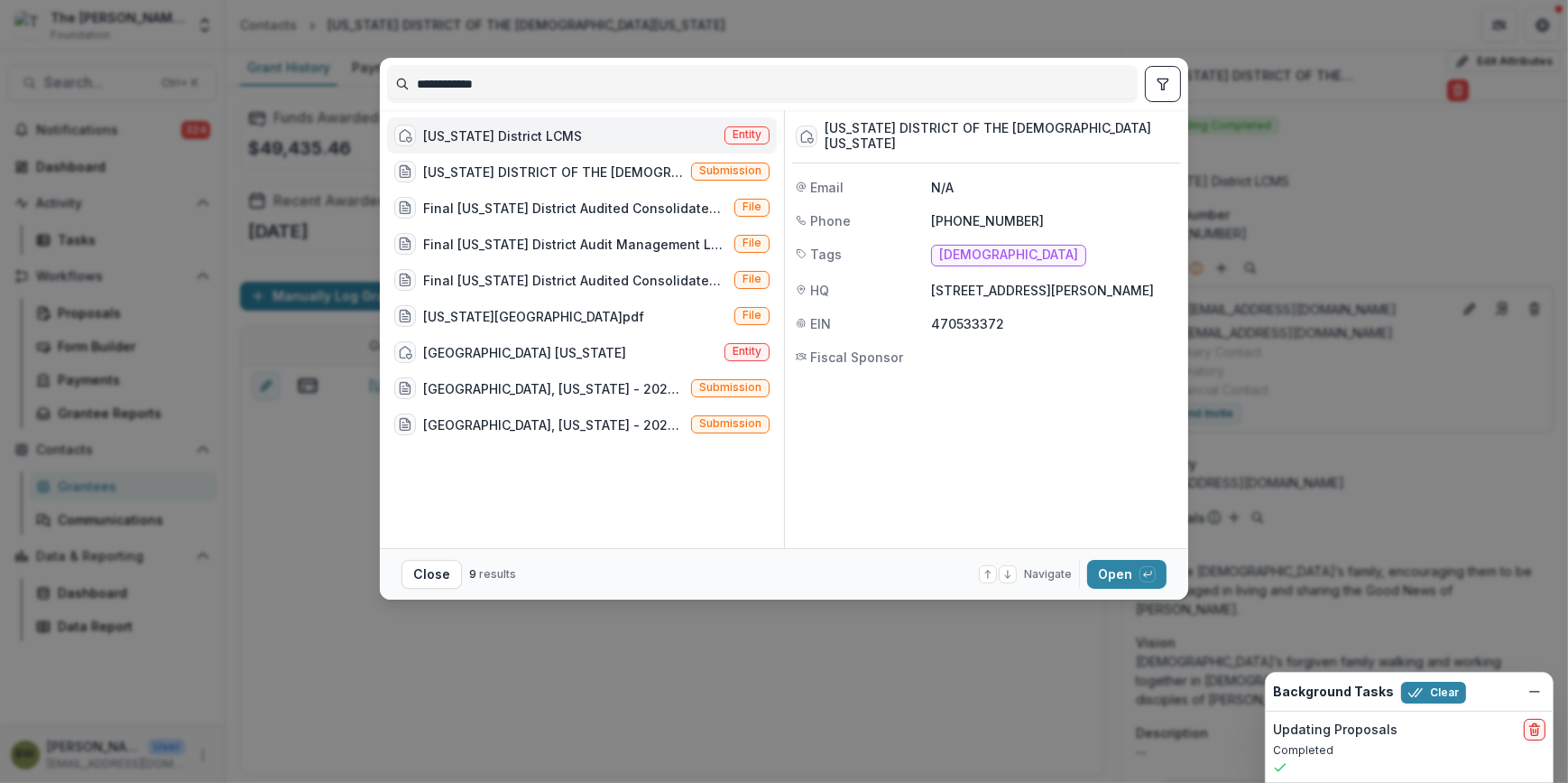
drag, startPoint x: 572, startPoint y: 77, endPoint x: 195, endPoint y: 89, distance: 377.2
click at [195, 89] on div "**********" at bounding box center [784, 392] width 1568 height 783
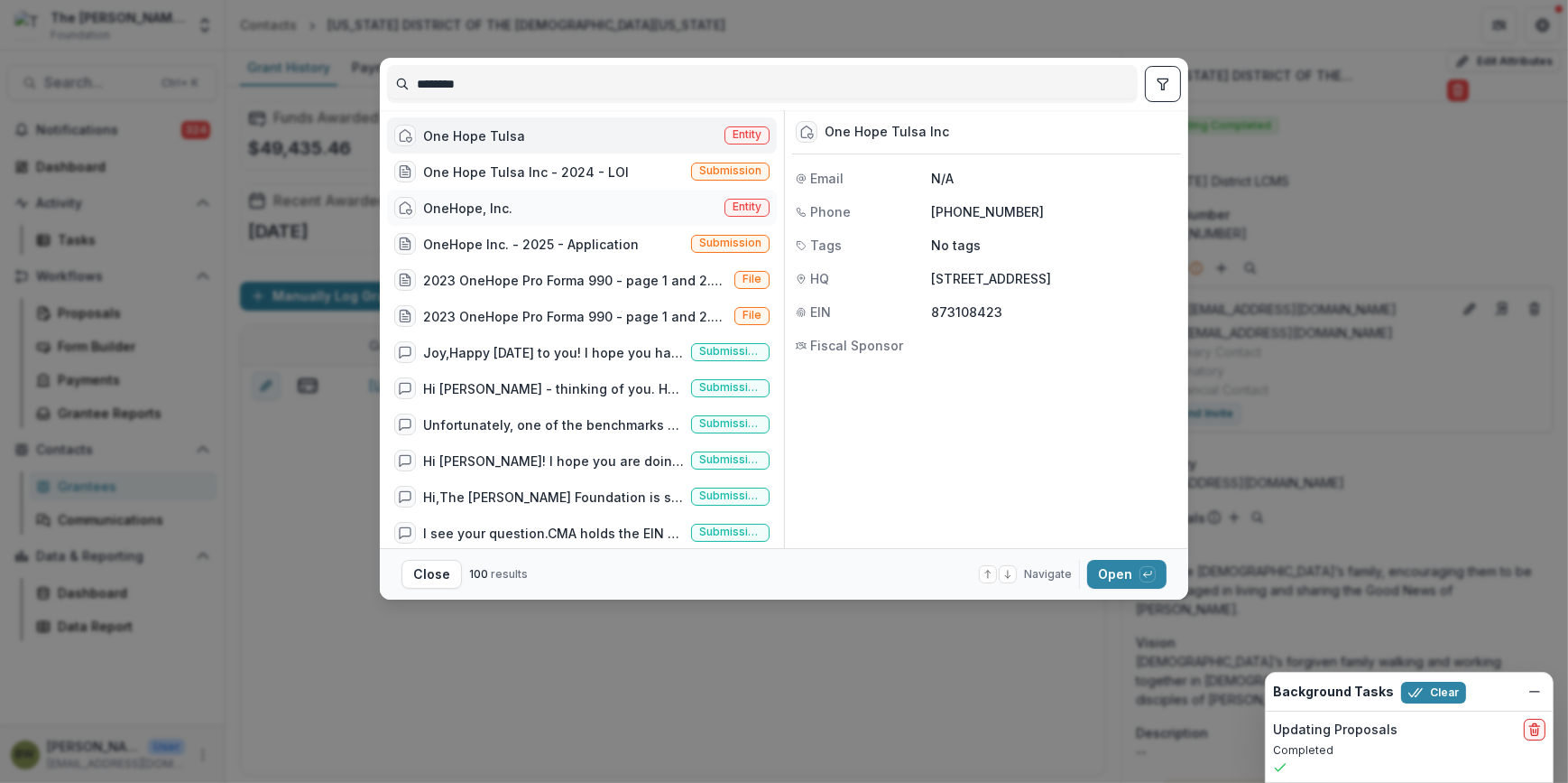
type input "********"
click at [753, 206] on span "Entity" at bounding box center [747, 206] width 29 height 12
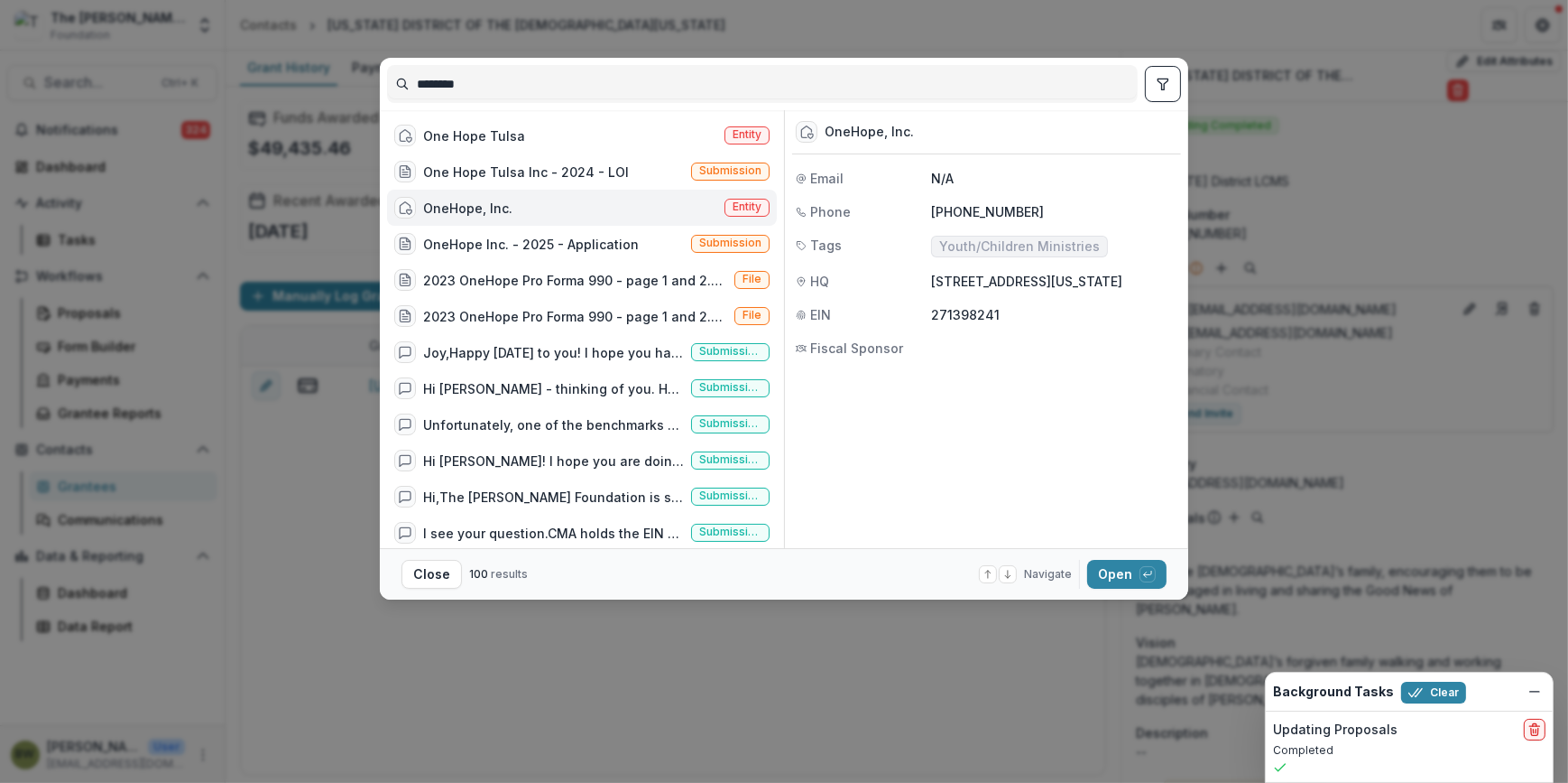
click at [747, 205] on span "Entity" at bounding box center [747, 206] width 29 height 12
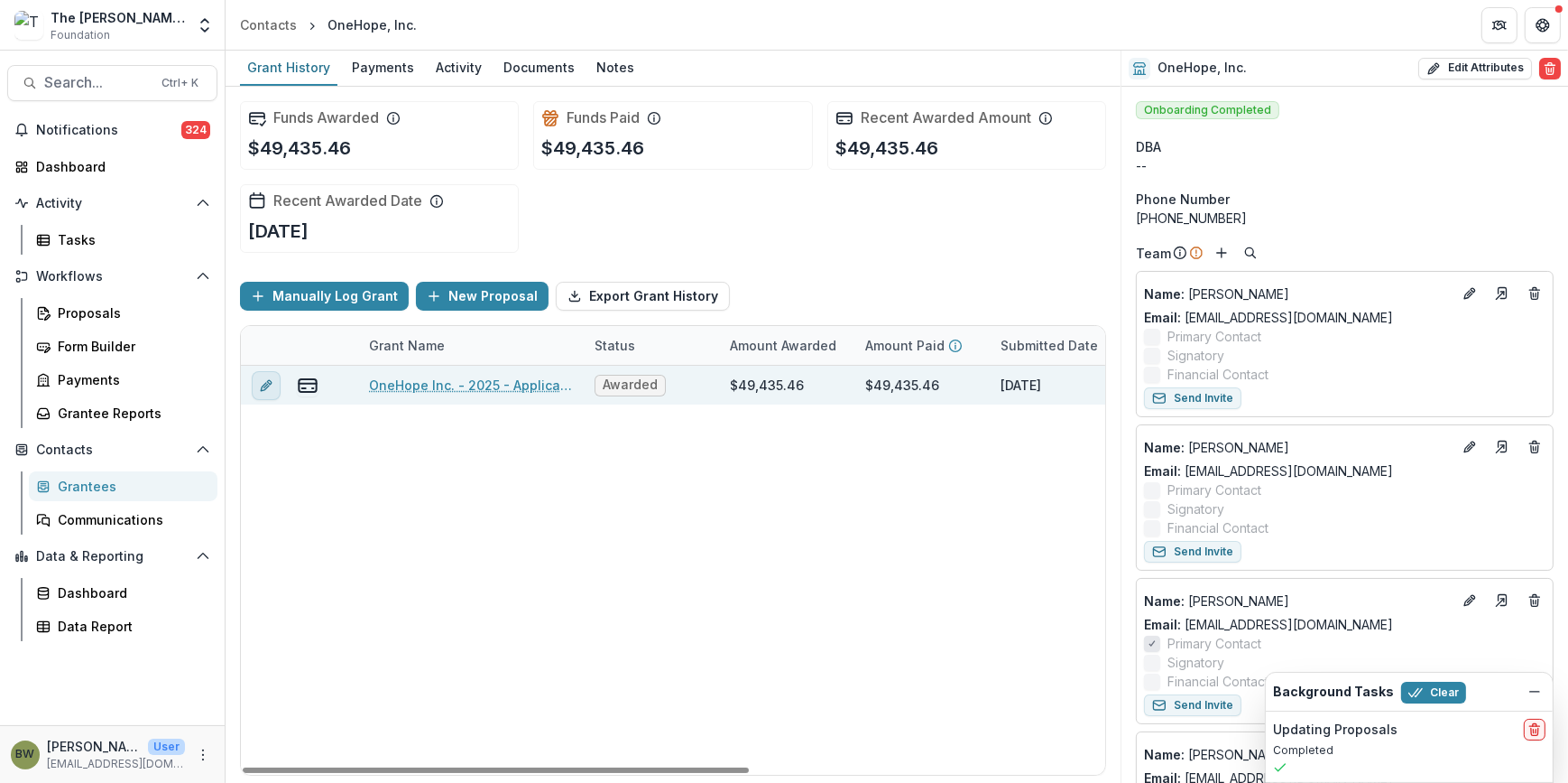
click at [271, 380] on icon "edit" at bounding box center [266, 385] width 14 height 14
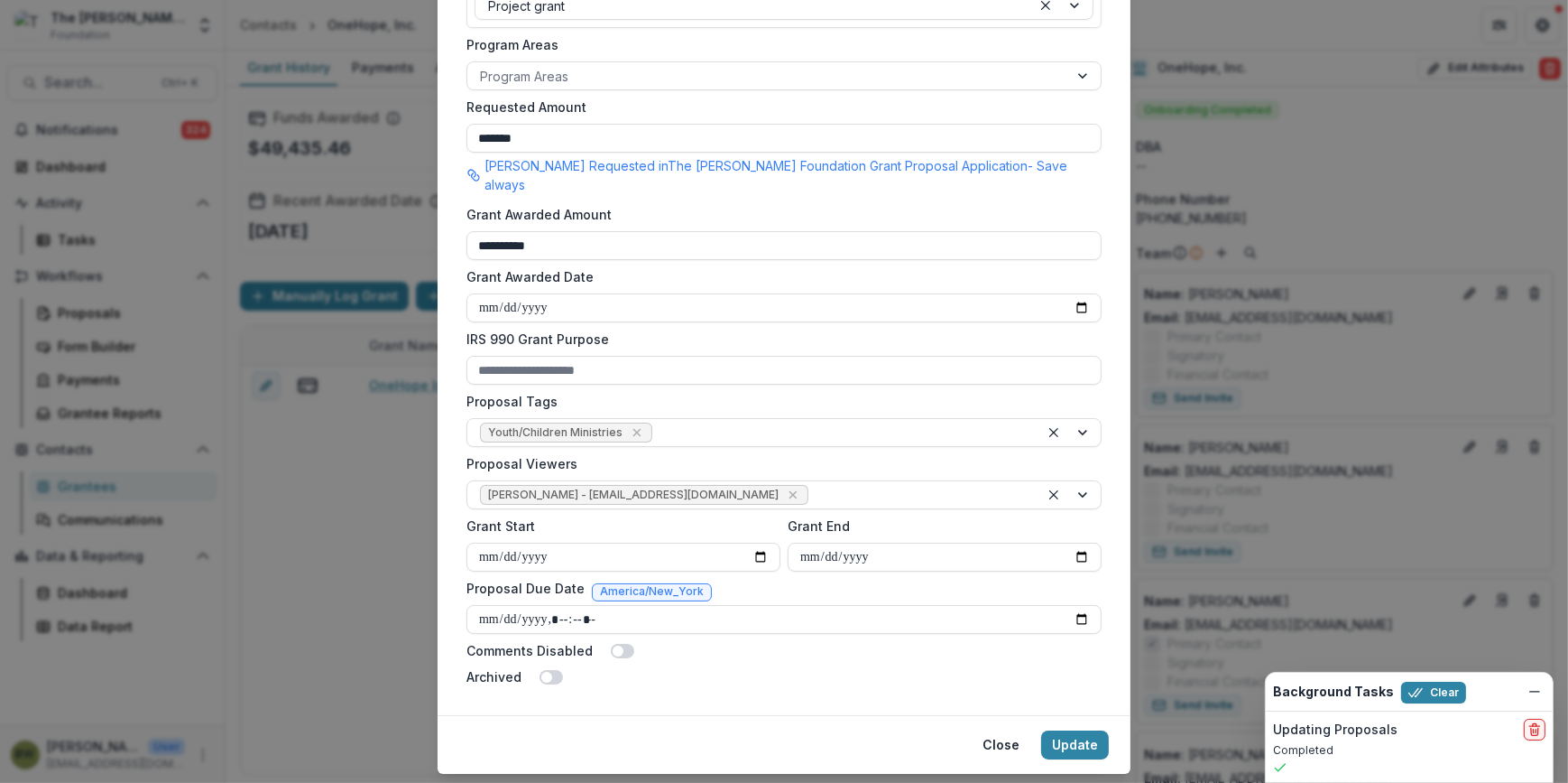
scroll to position [491, 0]
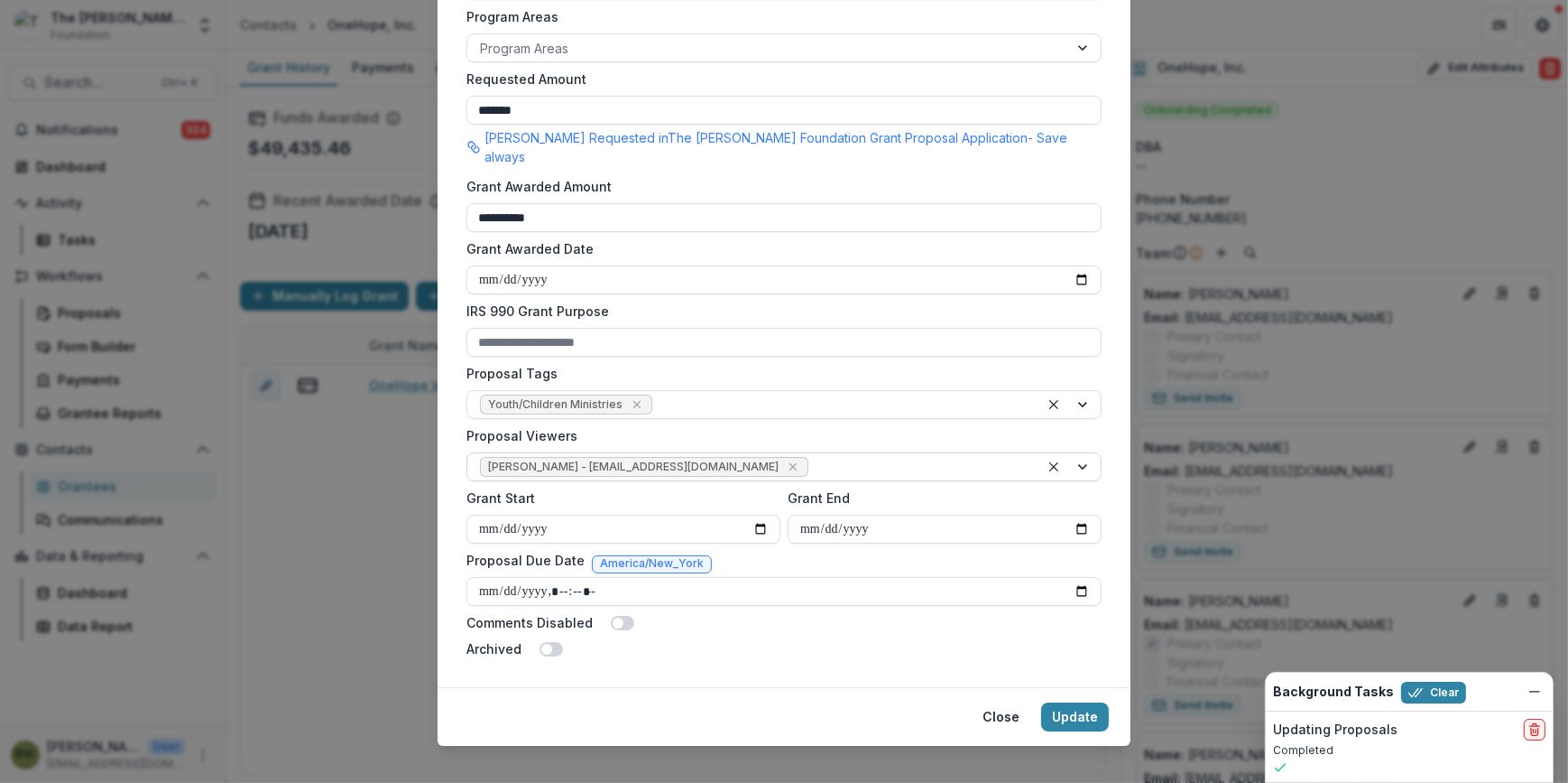
click at [785, 459] on icon "Remove Blair White - bwhite@bolickfoundation.org" at bounding box center [792, 466] width 14 height 14
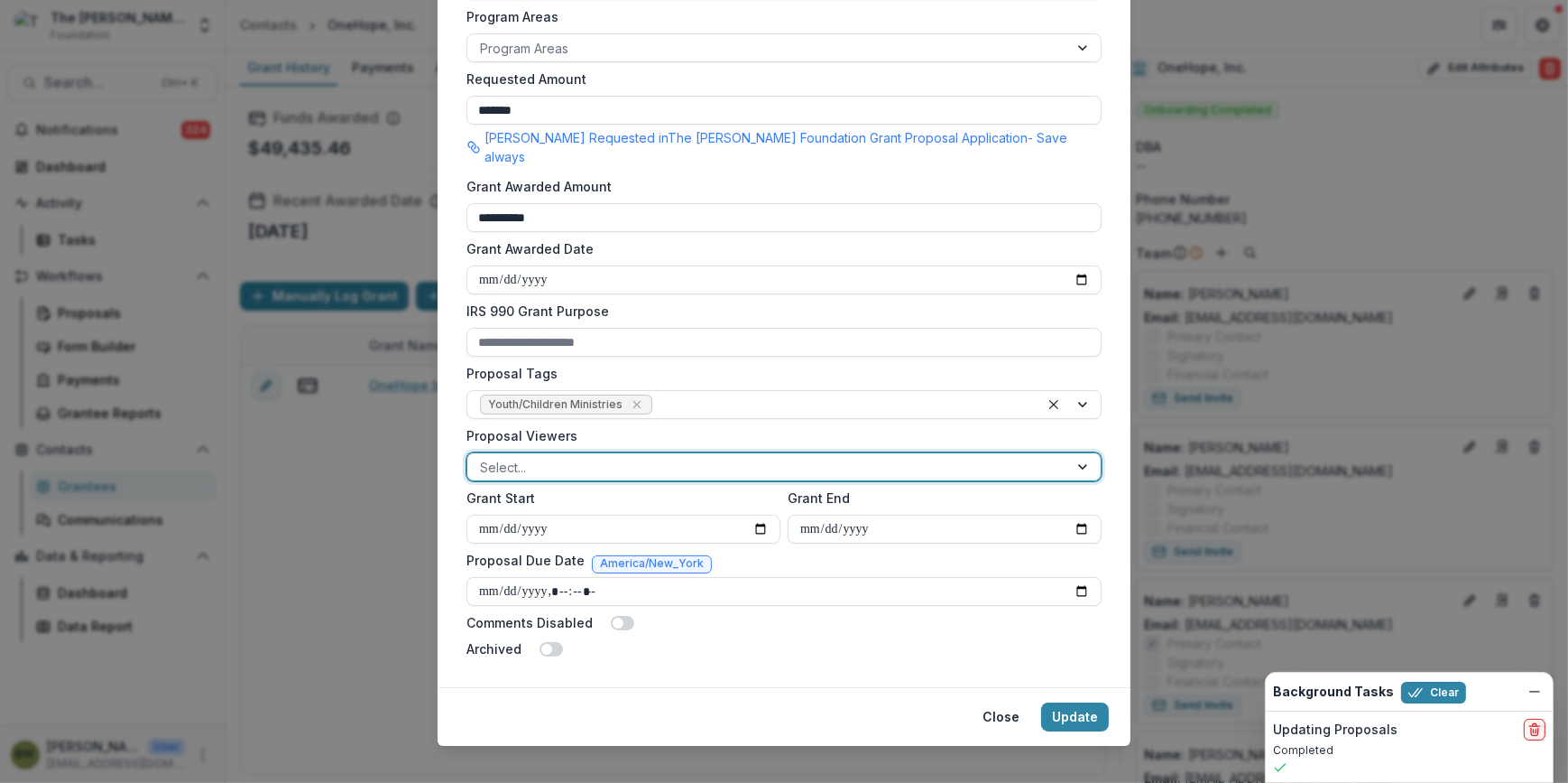
click at [718, 456] on div at bounding box center [767, 467] width 575 height 23
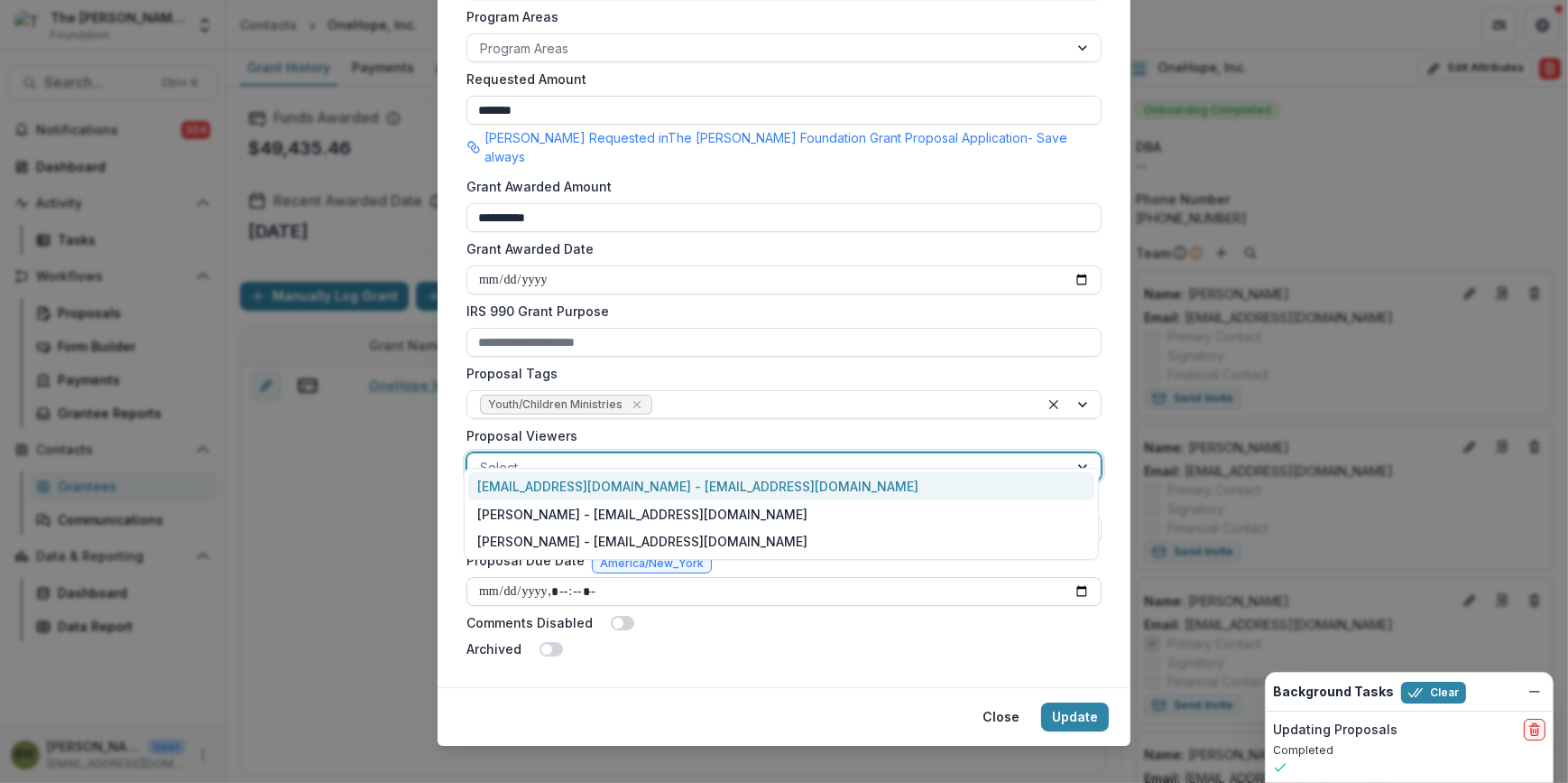
drag, startPoint x: 715, startPoint y: 488, endPoint x: 907, endPoint y: 578, distance: 212.0
click at [717, 488] on div "[EMAIL_ADDRESS][DOMAIN_NAME] - [EMAIL_ADDRESS][DOMAIN_NAME]" at bounding box center [782, 486] width 626 height 28
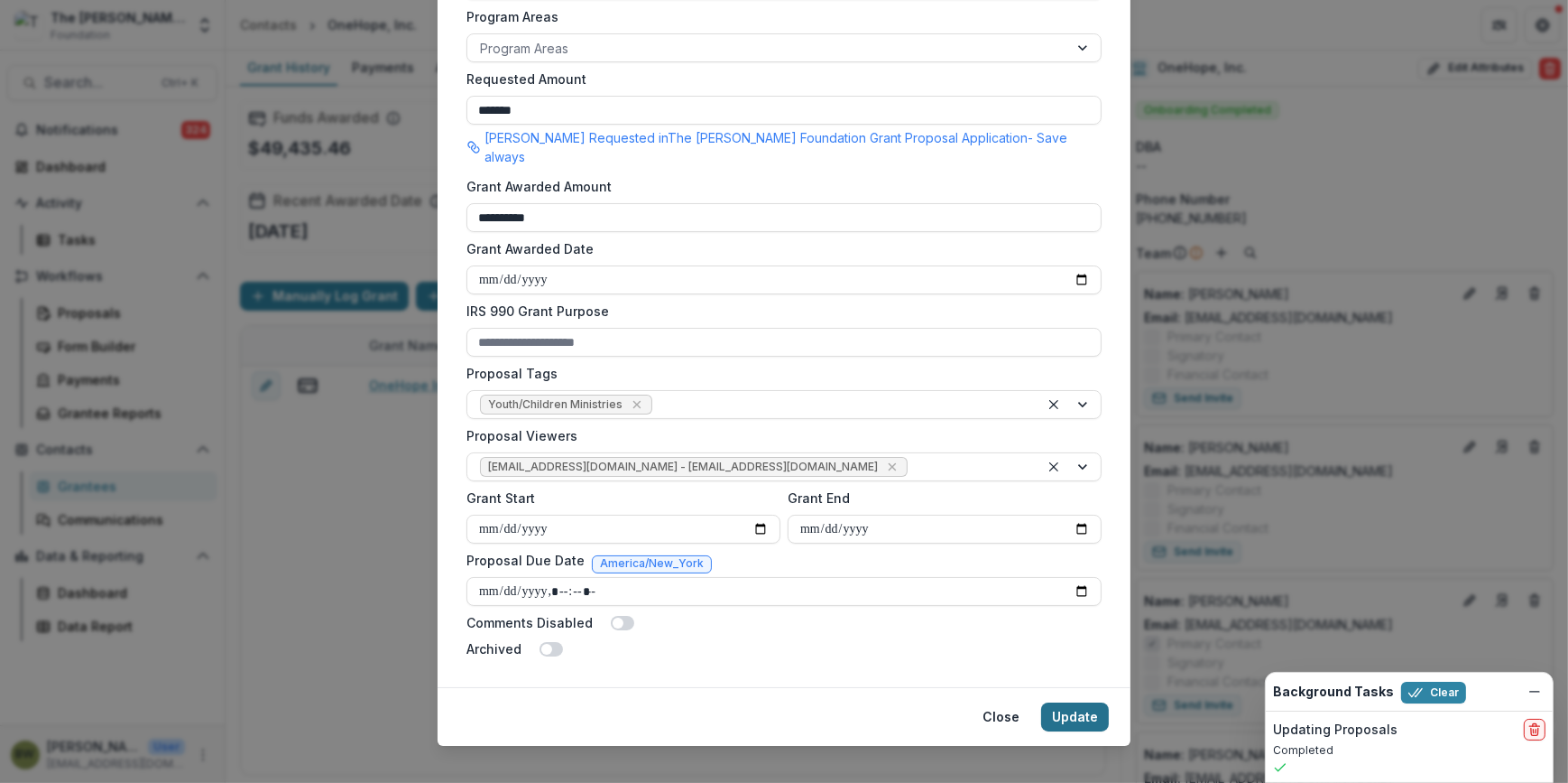
click at [1081, 702] on button "Update" at bounding box center [1075, 716] width 68 height 29
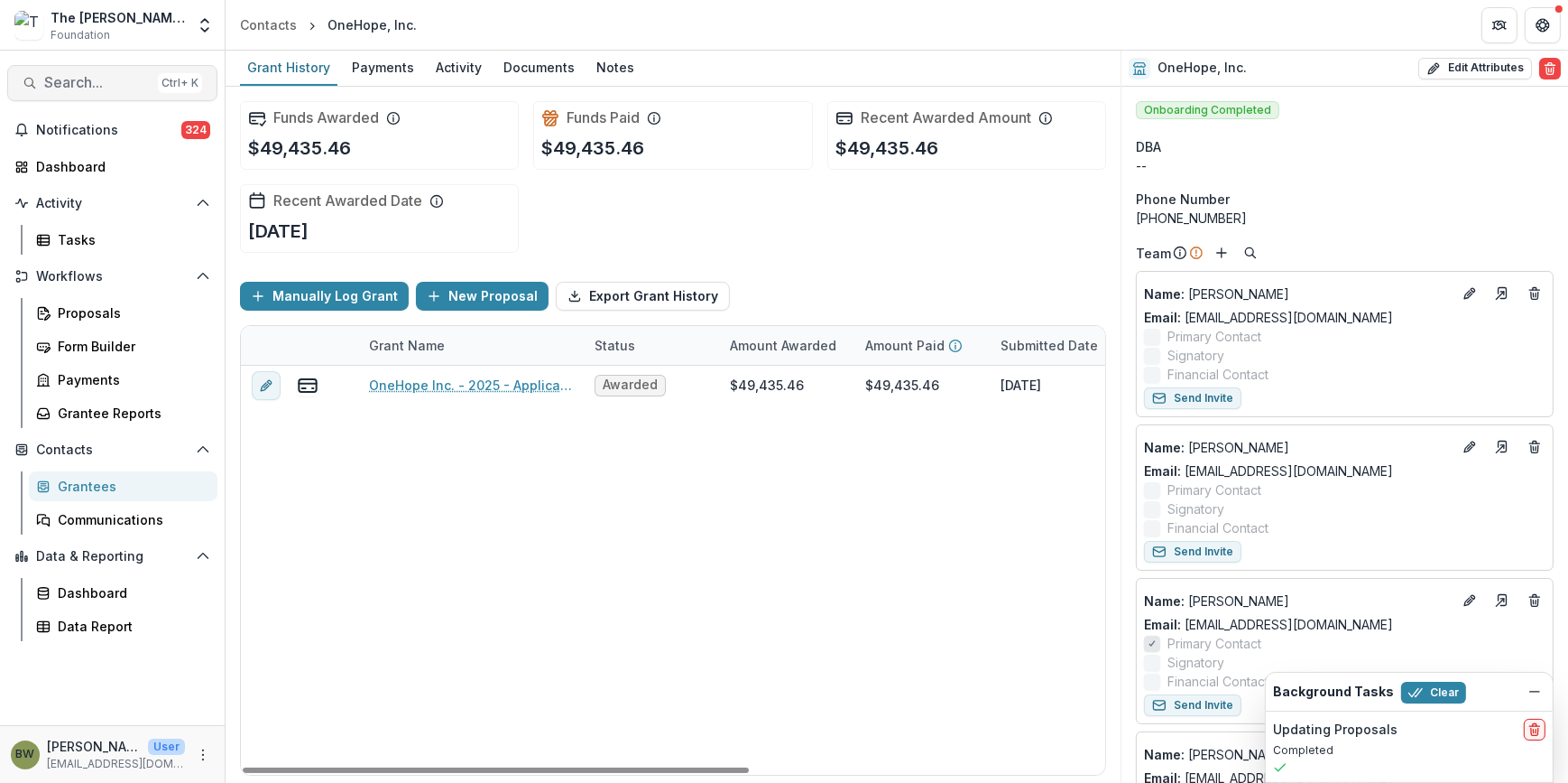
click at [97, 74] on span "Search..." at bounding box center [97, 82] width 107 height 17
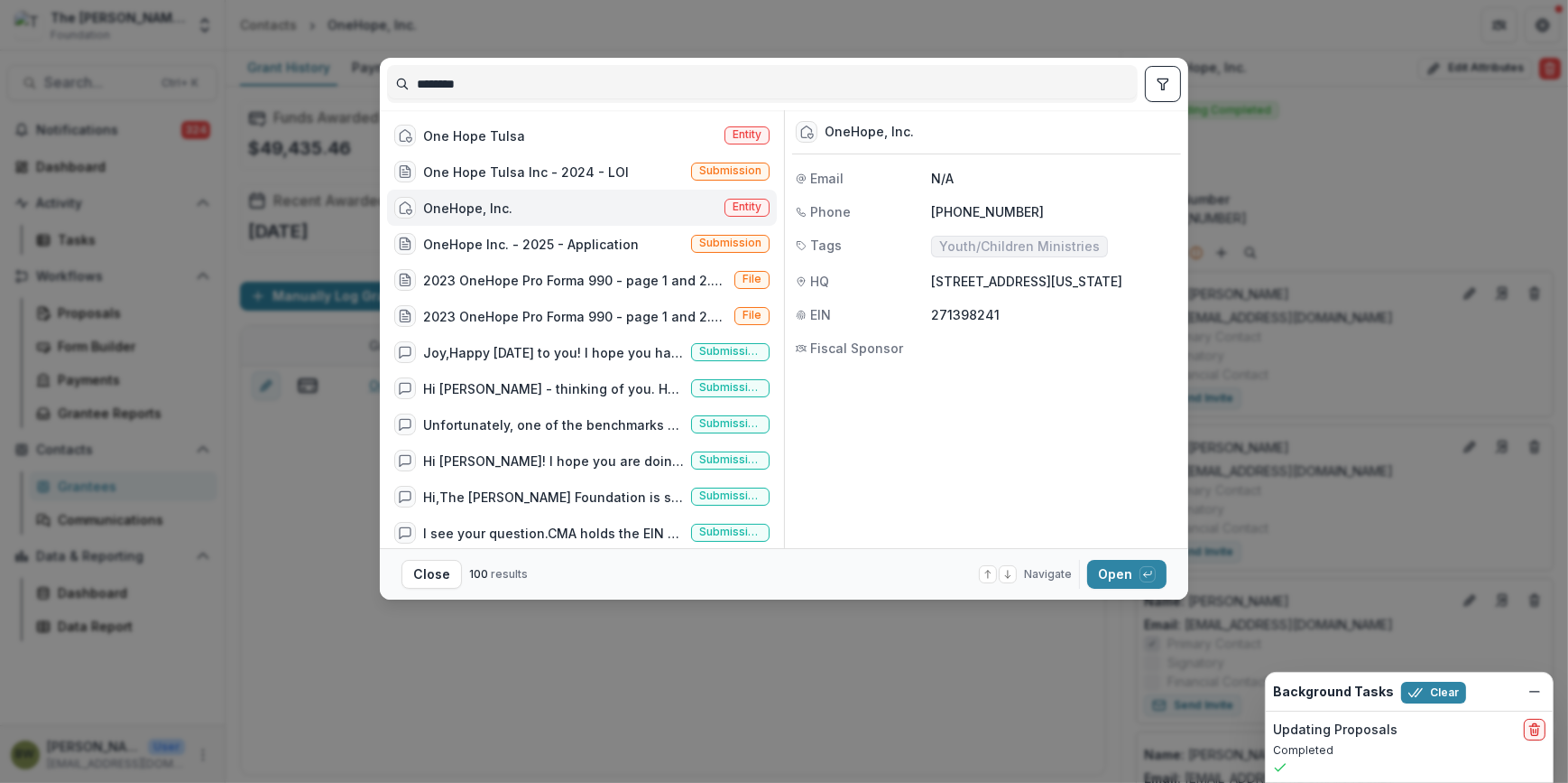
drag, startPoint x: 487, startPoint y: 77, endPoint x: 164, endPoint y: 80, distance: 323.0
click at [164, 80] on div "******** One Hope Tulsa Entity One Hope Tulsa Inc - 2024 - LOI Submission OneHo…" at bounding box center [784, 392] width 1568 height 783
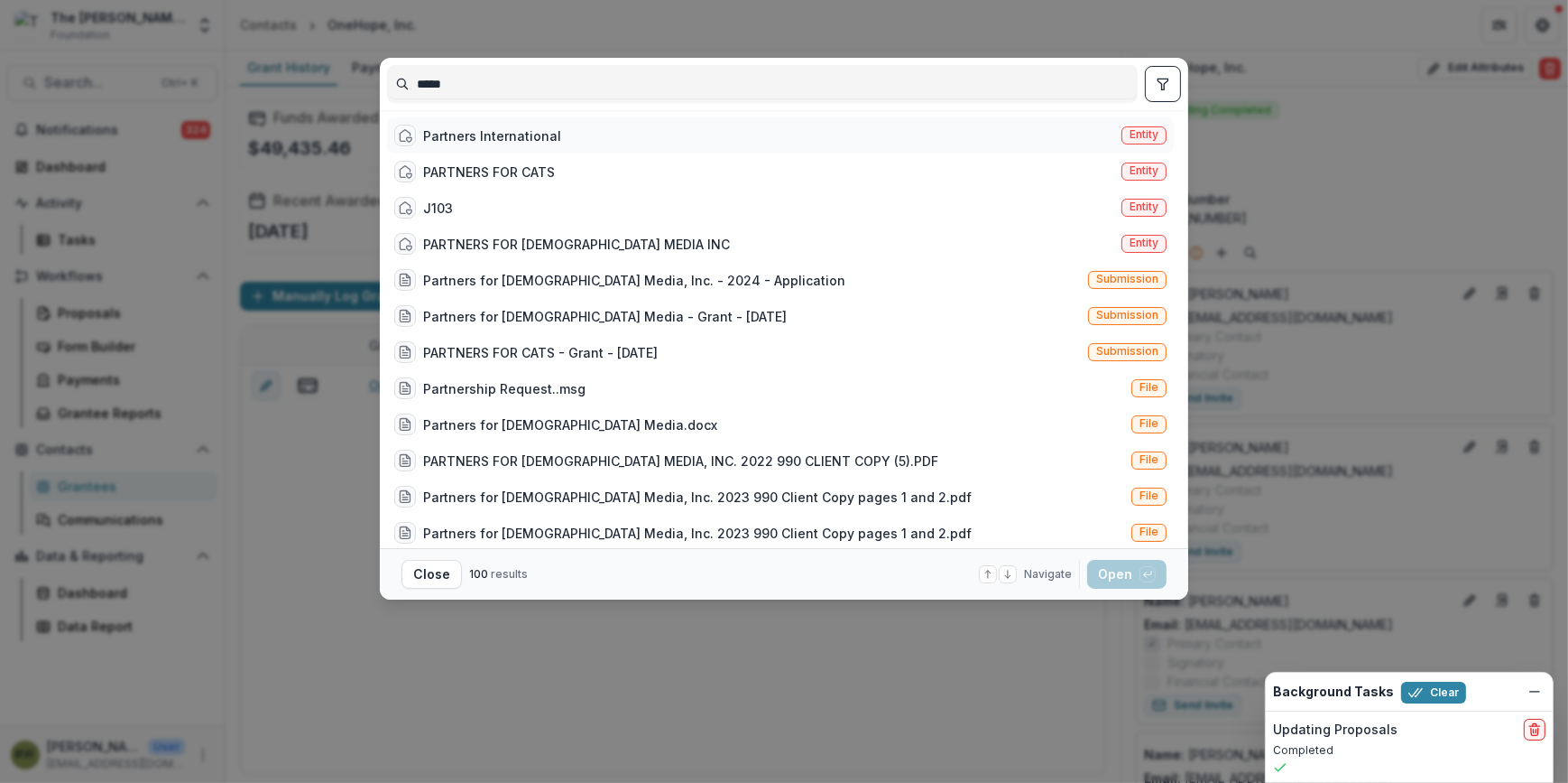
type input "*****"
click at [1133, 140] on span "Entity" at bounding box center [1144, 134] width 29 height 12
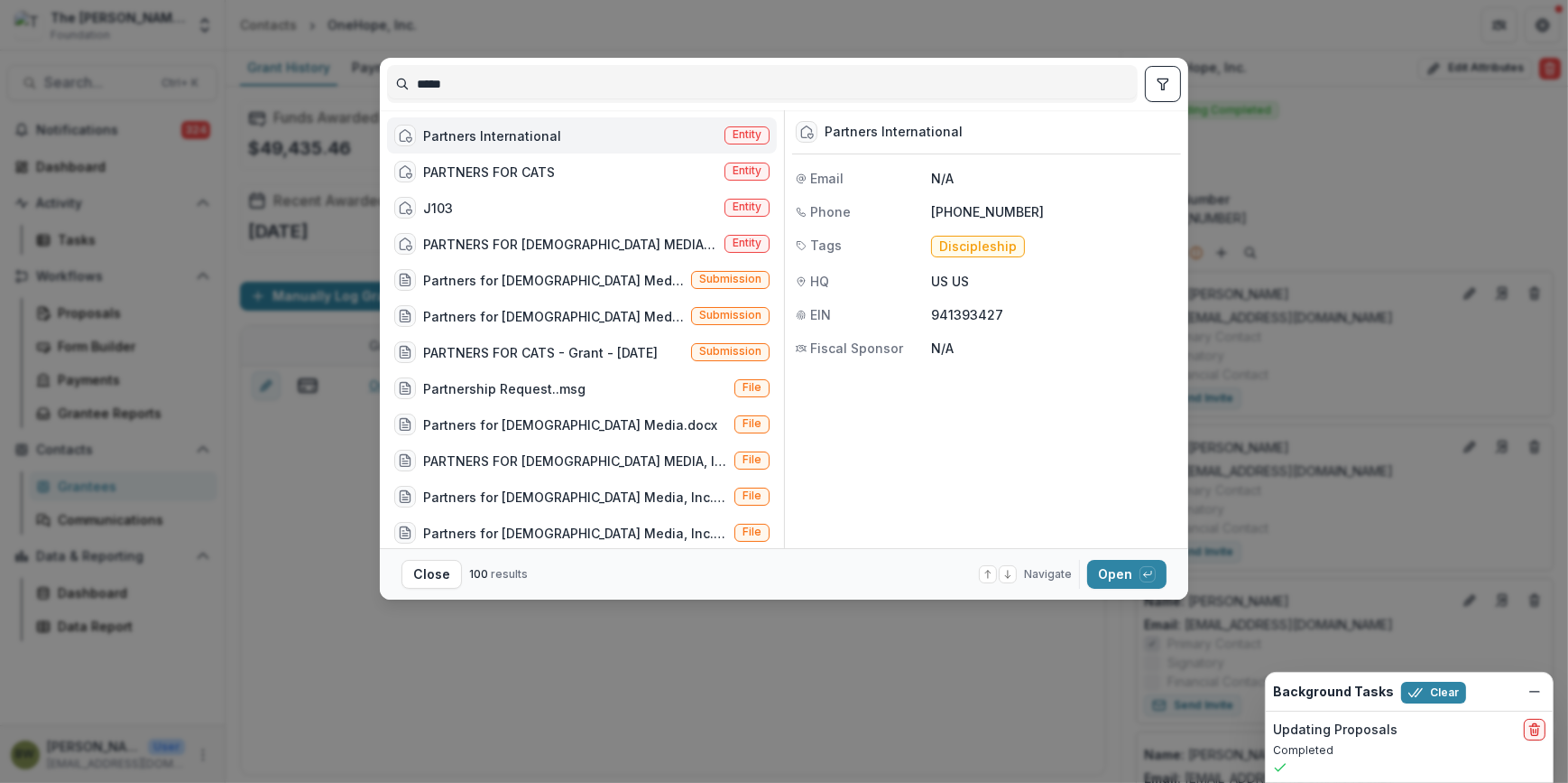
click at [755, 134] on span "Entity" at bounding box center [747, 134] width 29 height 12
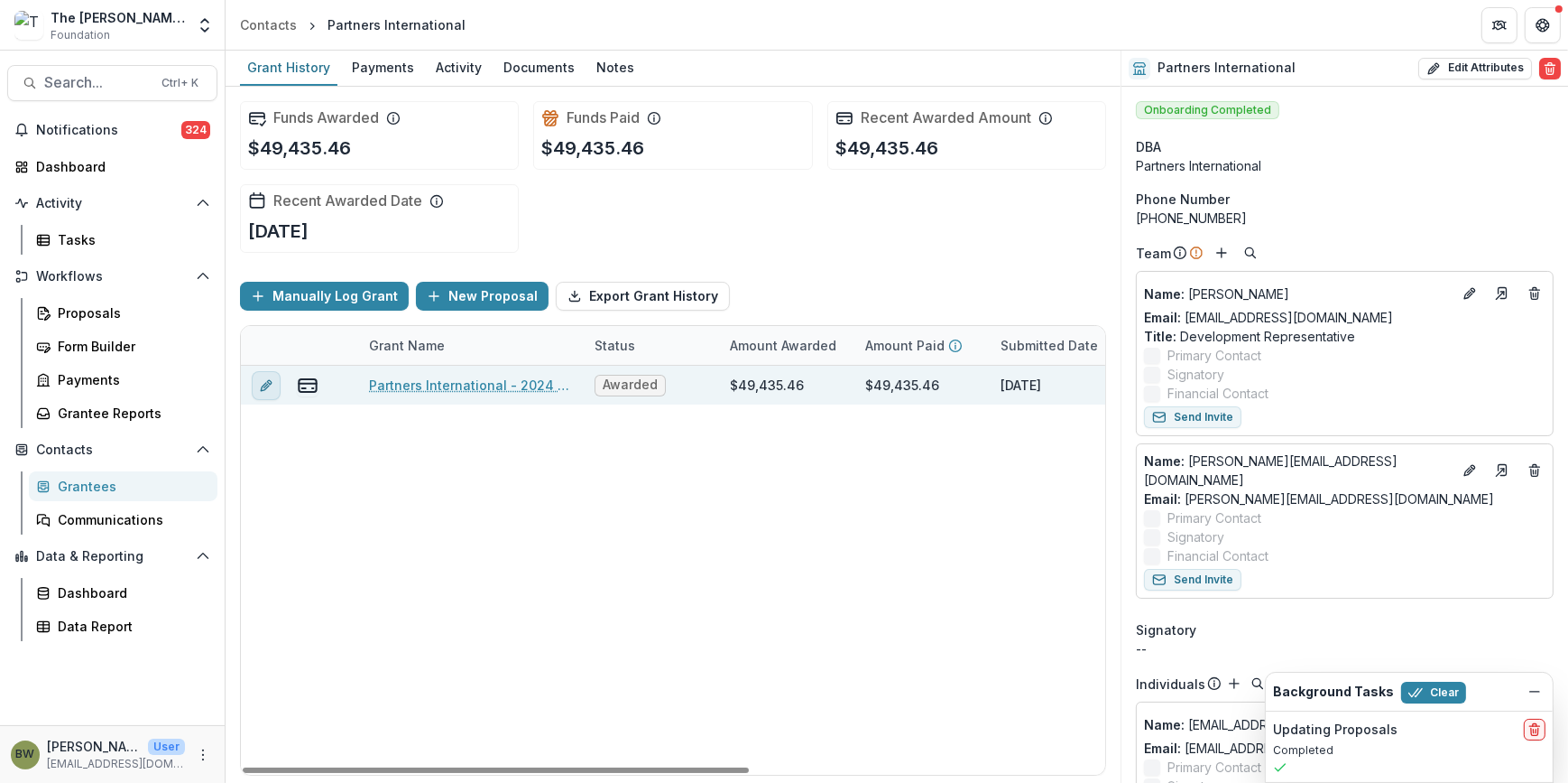
click at [256, 382] on button "edit" at bounding box center [266, 385] width 29 height 29
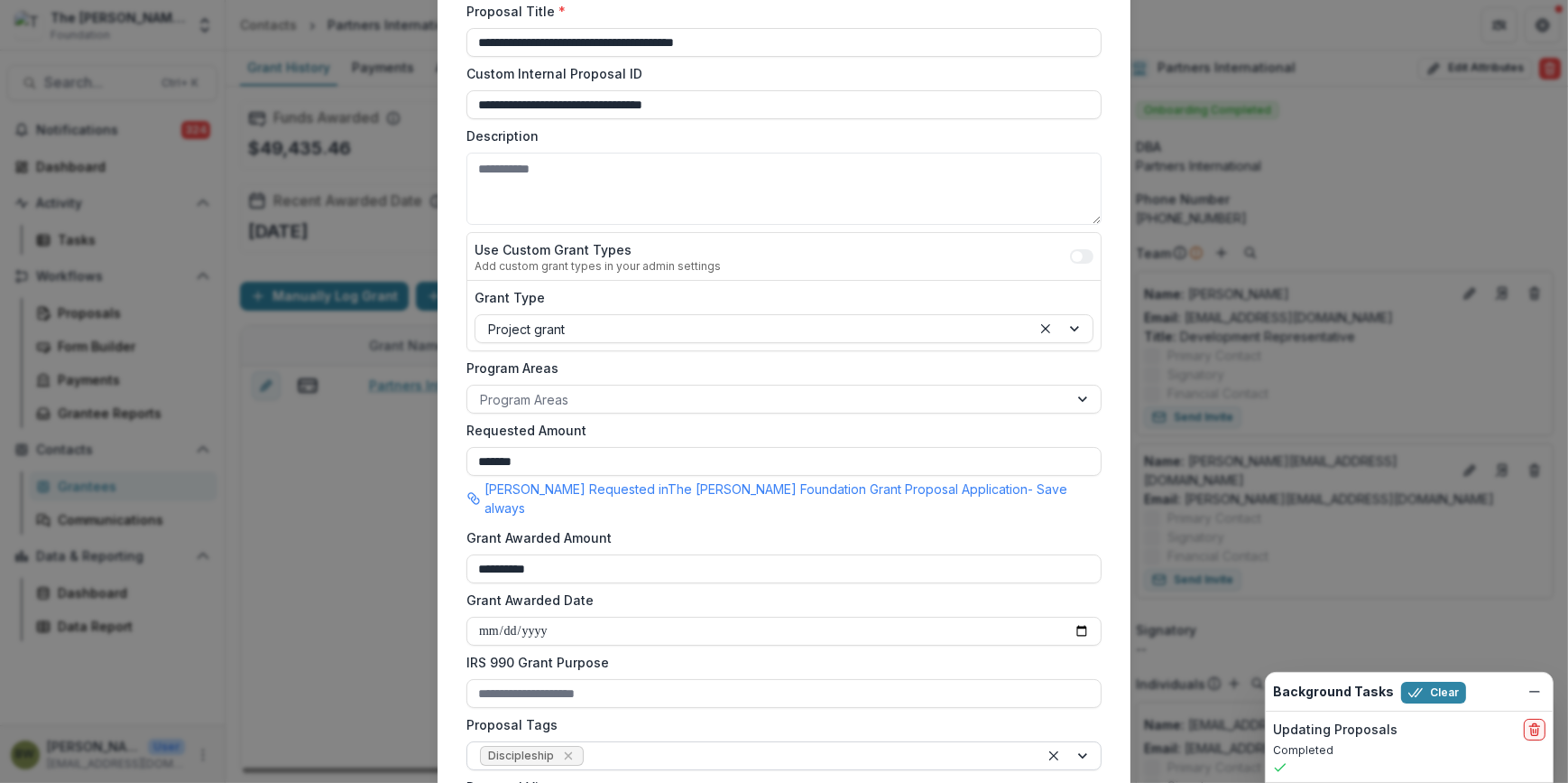
scroll to position [409, 0]
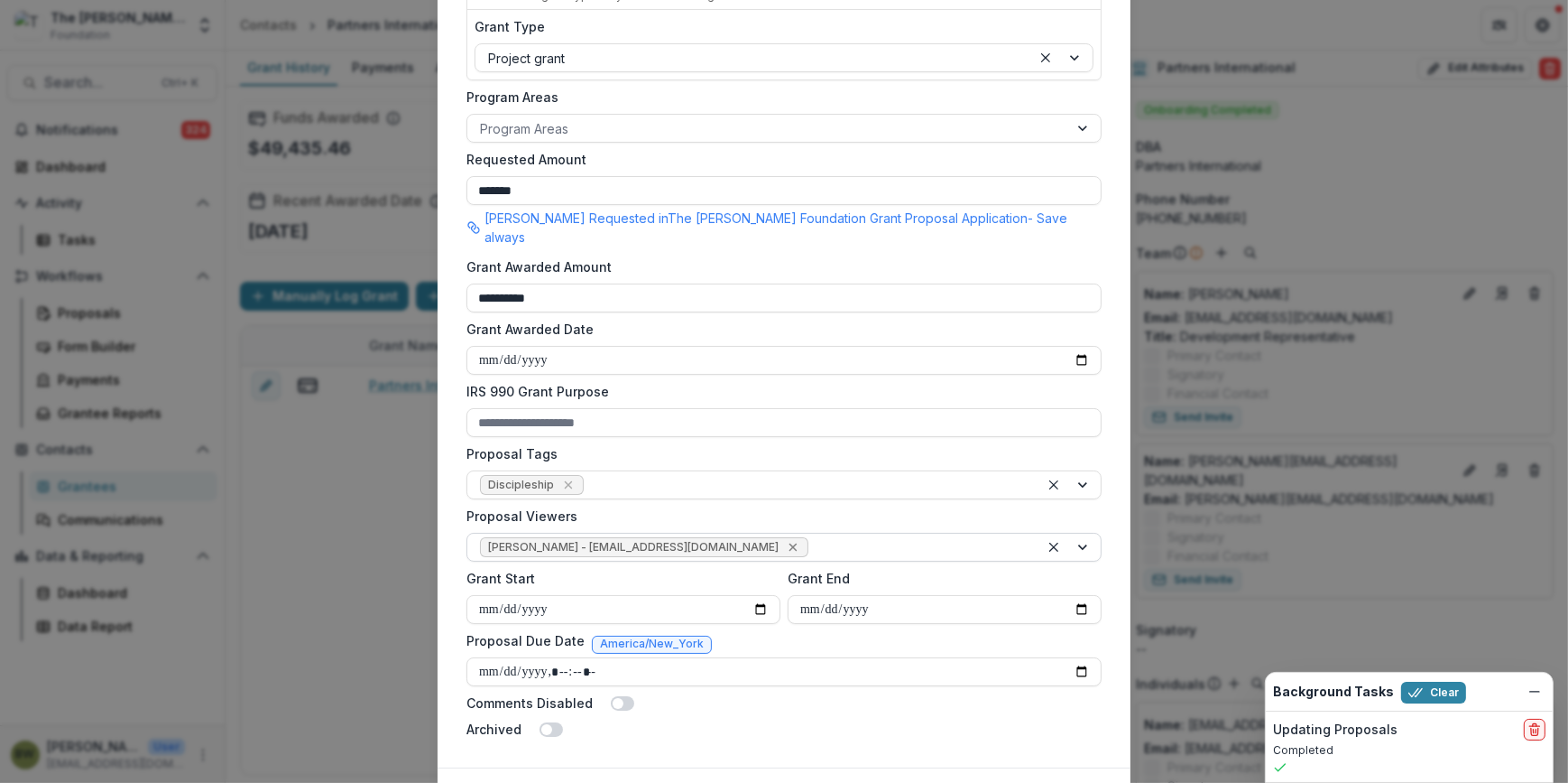
click at [785, 540] on icon "Remove Blair White - bwhite@bolickfoundation.org" at bounding box center [792, 546] width 14 height 14
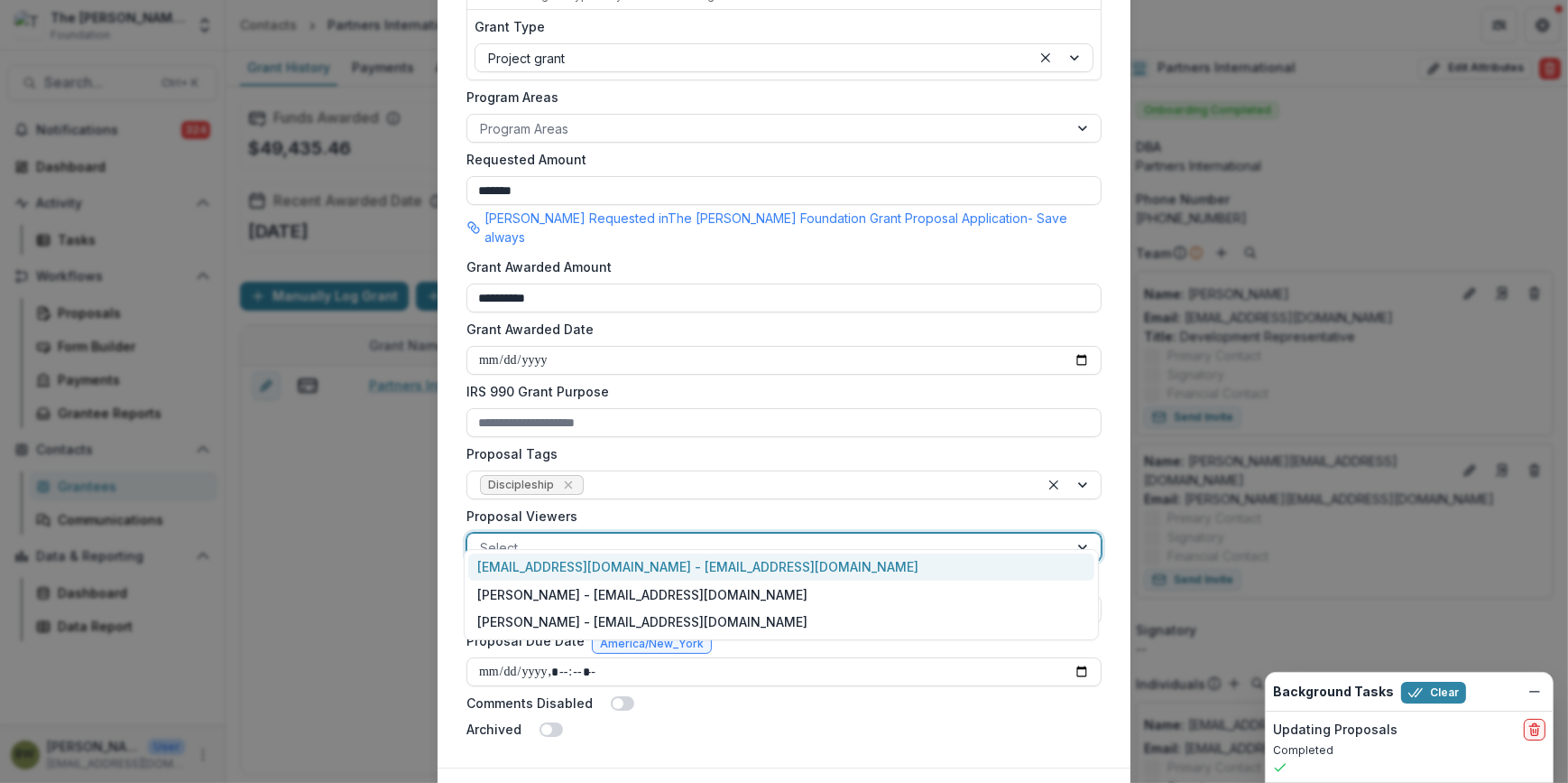
click at [717, 536] on div at bounding box center [767, 547] width 575 height 23
click at [712, 575] on div "[EMAIL_ADDRESS][DOMAIN_NAME] - [EMAIL_ADDRESS][DOMAIN_NAME]" at bounding box center [782, 568] width 626 height 28
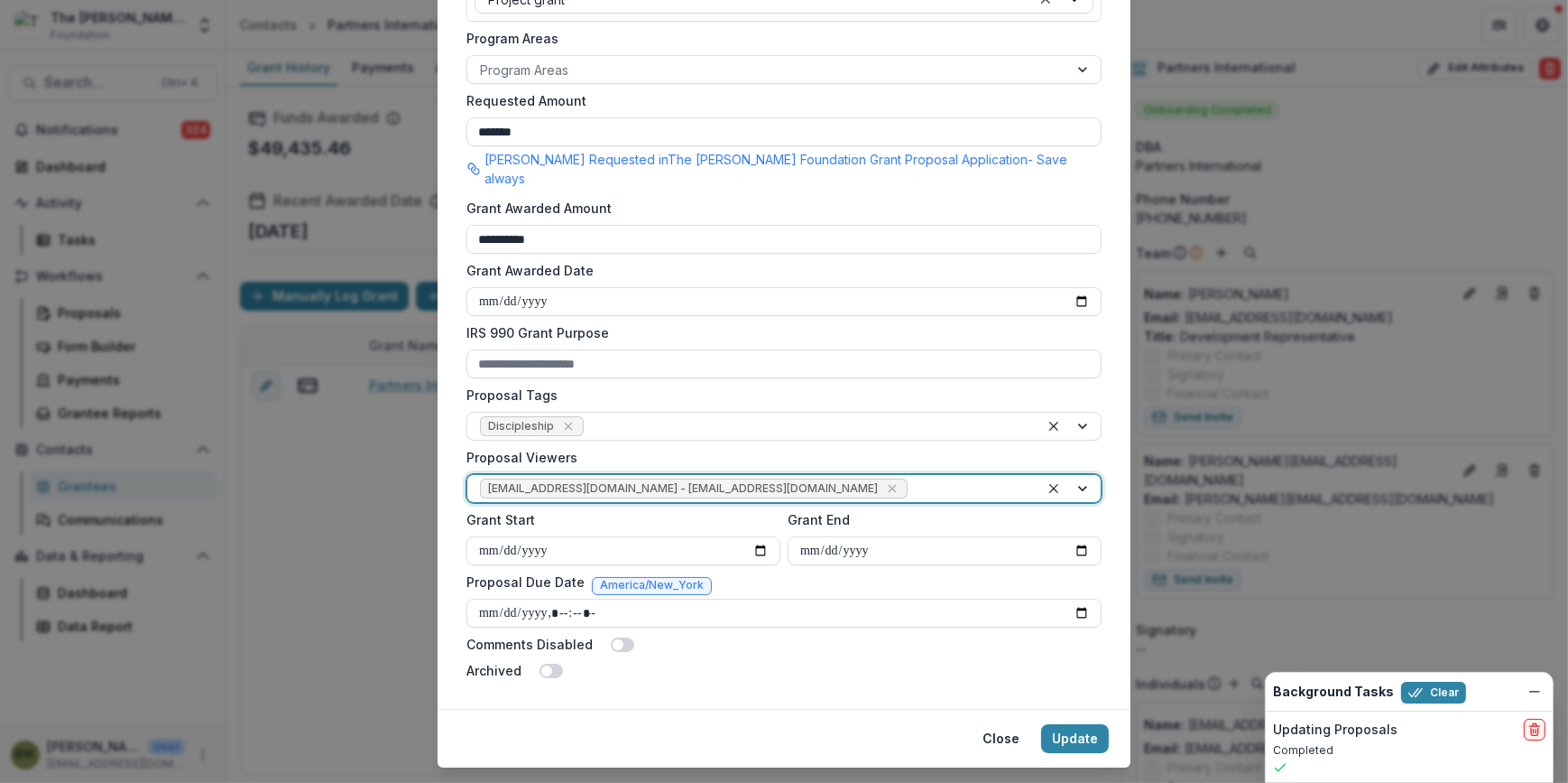
scroll to position [491, 0]
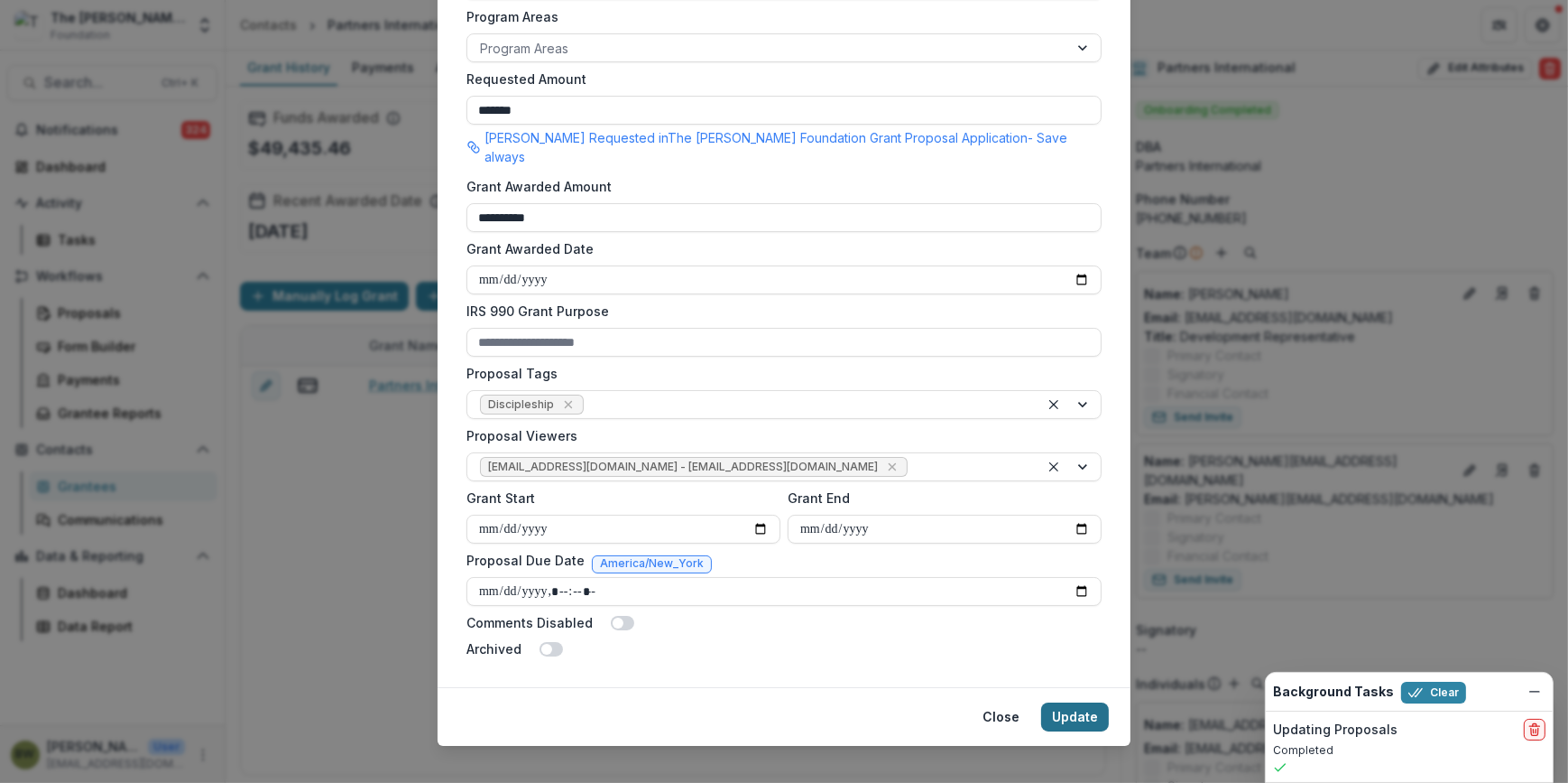
click at [1049, 702] on button "Update" at bounding box center [1075, 716] width 68 height 29
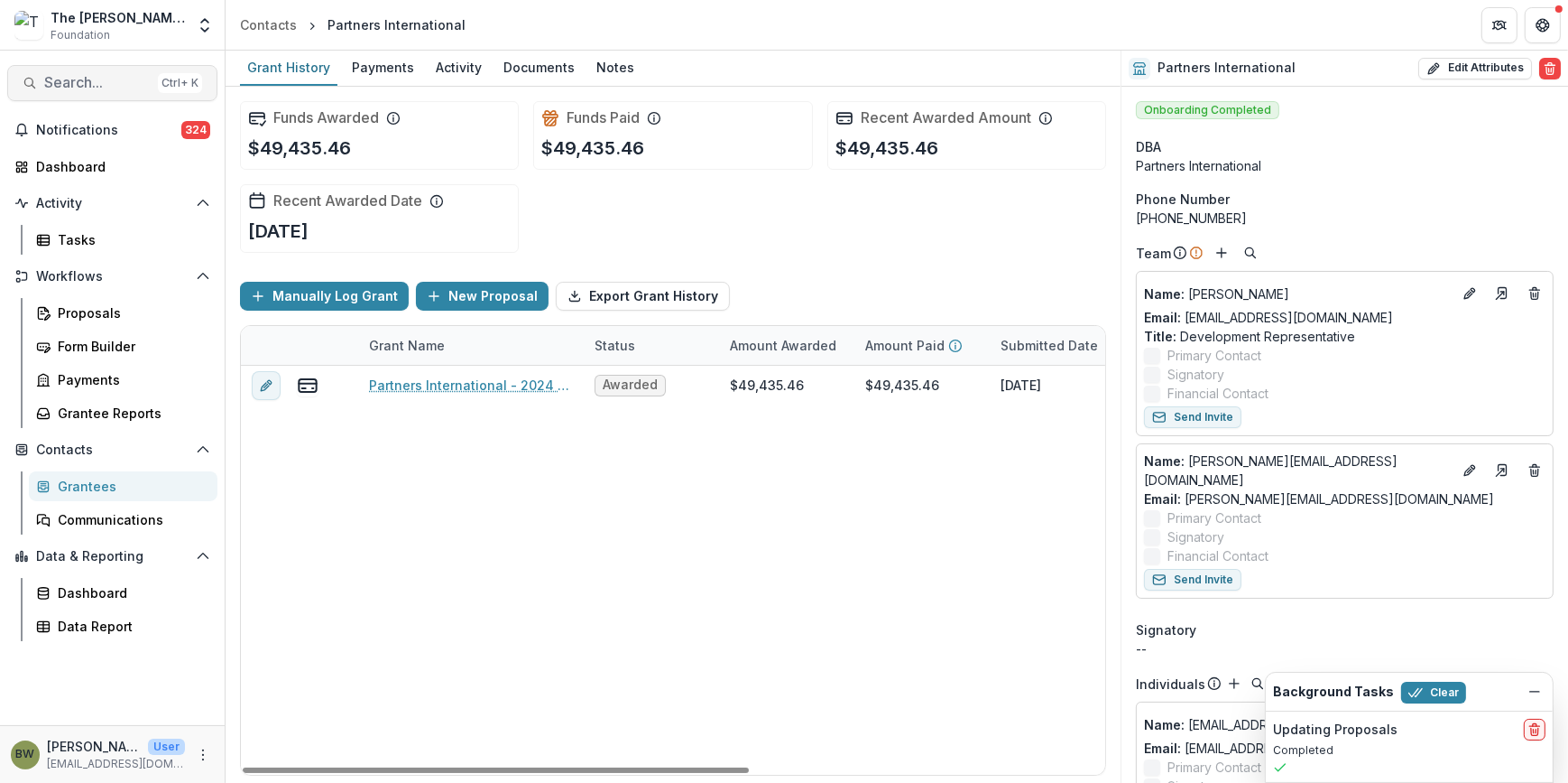
click at [81, 81] on span "Search..." at bounding box center [97, 82] width 107 height 17
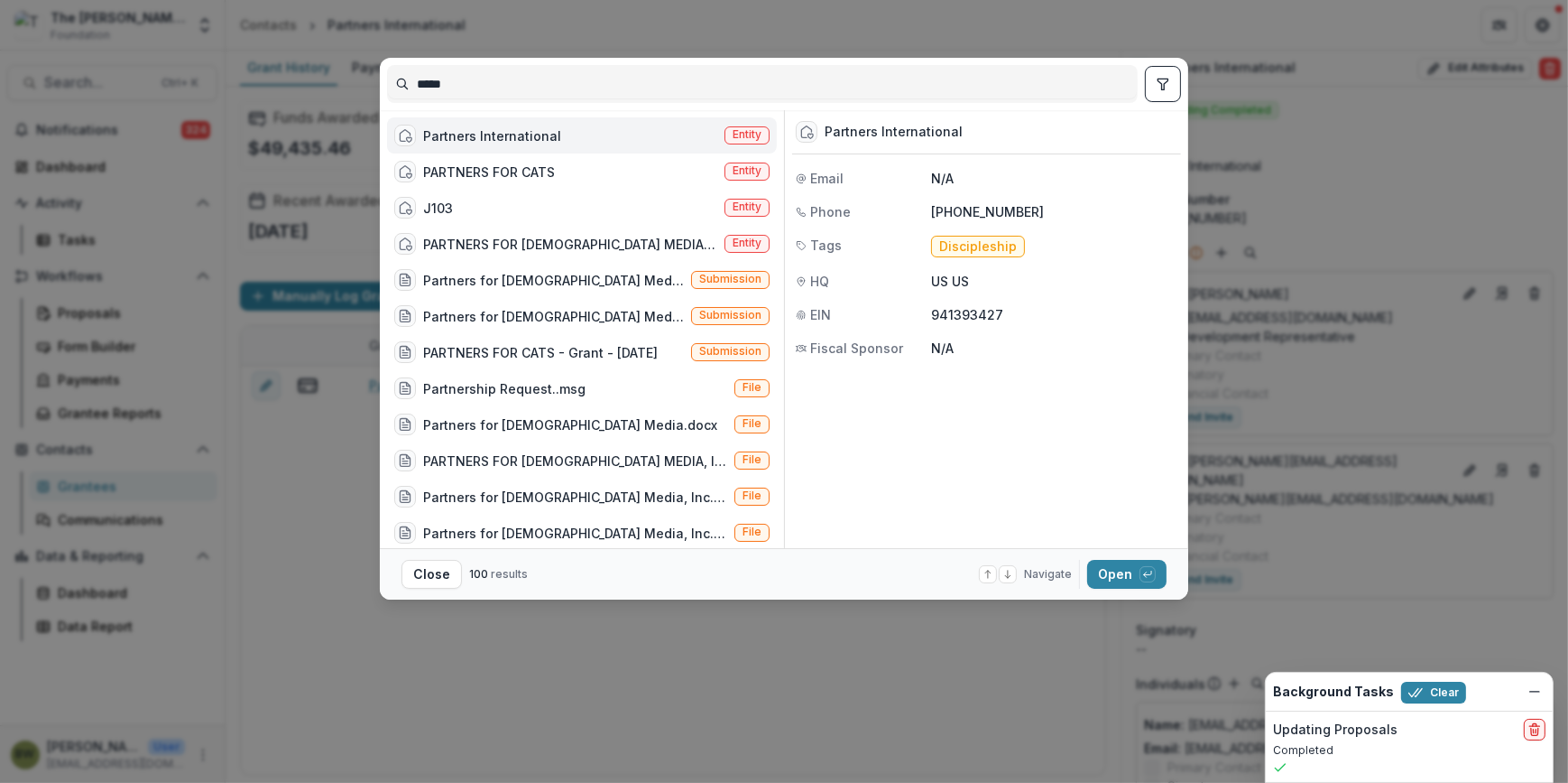
drag, startPoint x: 565, startPoint y: 81, endPoint x: 240, endPoint y: 68, distance: 325.3
click at [240, 68] on div "***** Partners International Entity PARTNERS FOR CATS Entity J103 Entity PARTNE…" at bounding box center [784, 392] width 1568 height 783
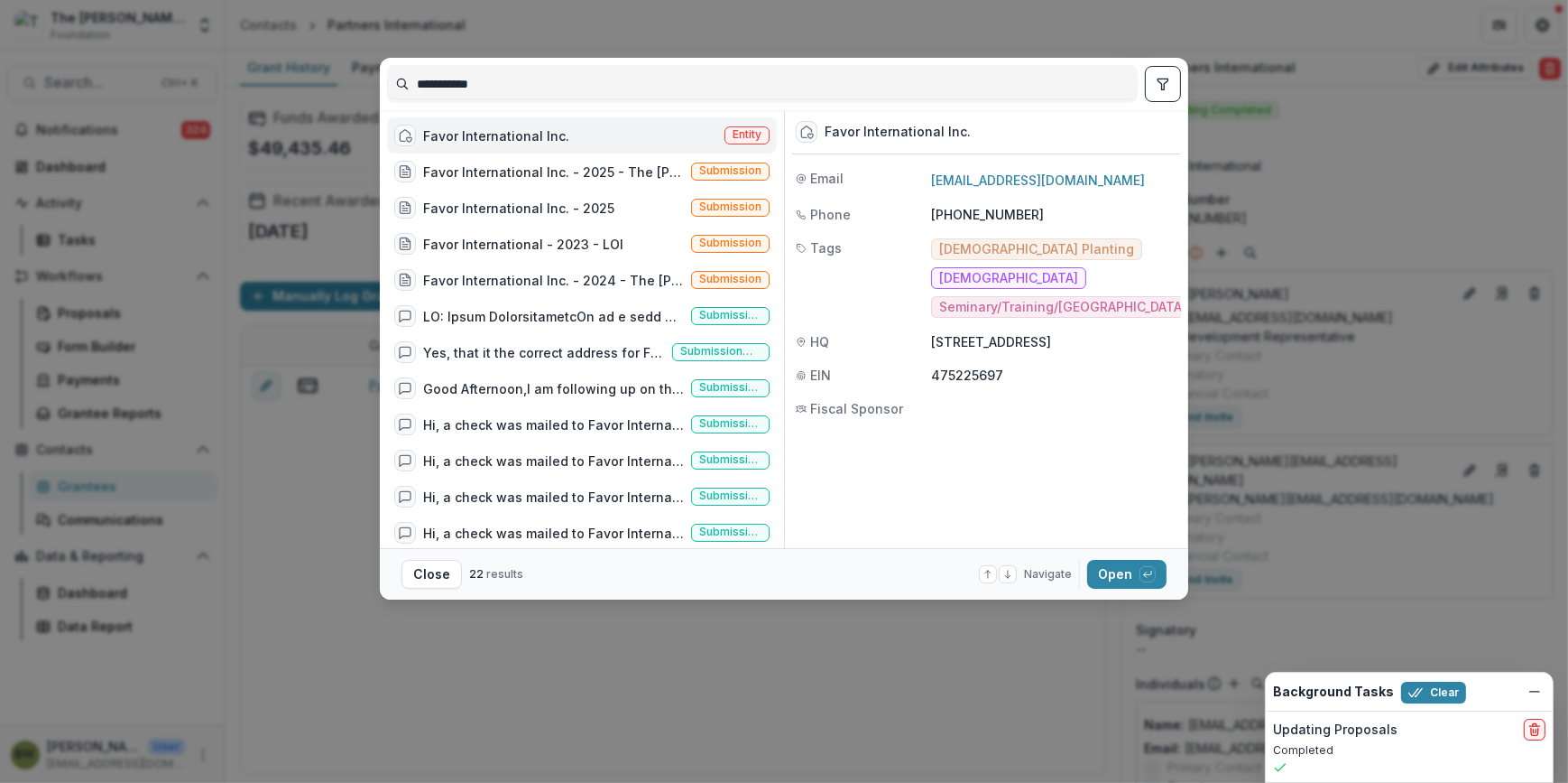
type input "**********"
click at [733, 138] on span "Entity" at bounding box center [747, 134] width 29 height 12
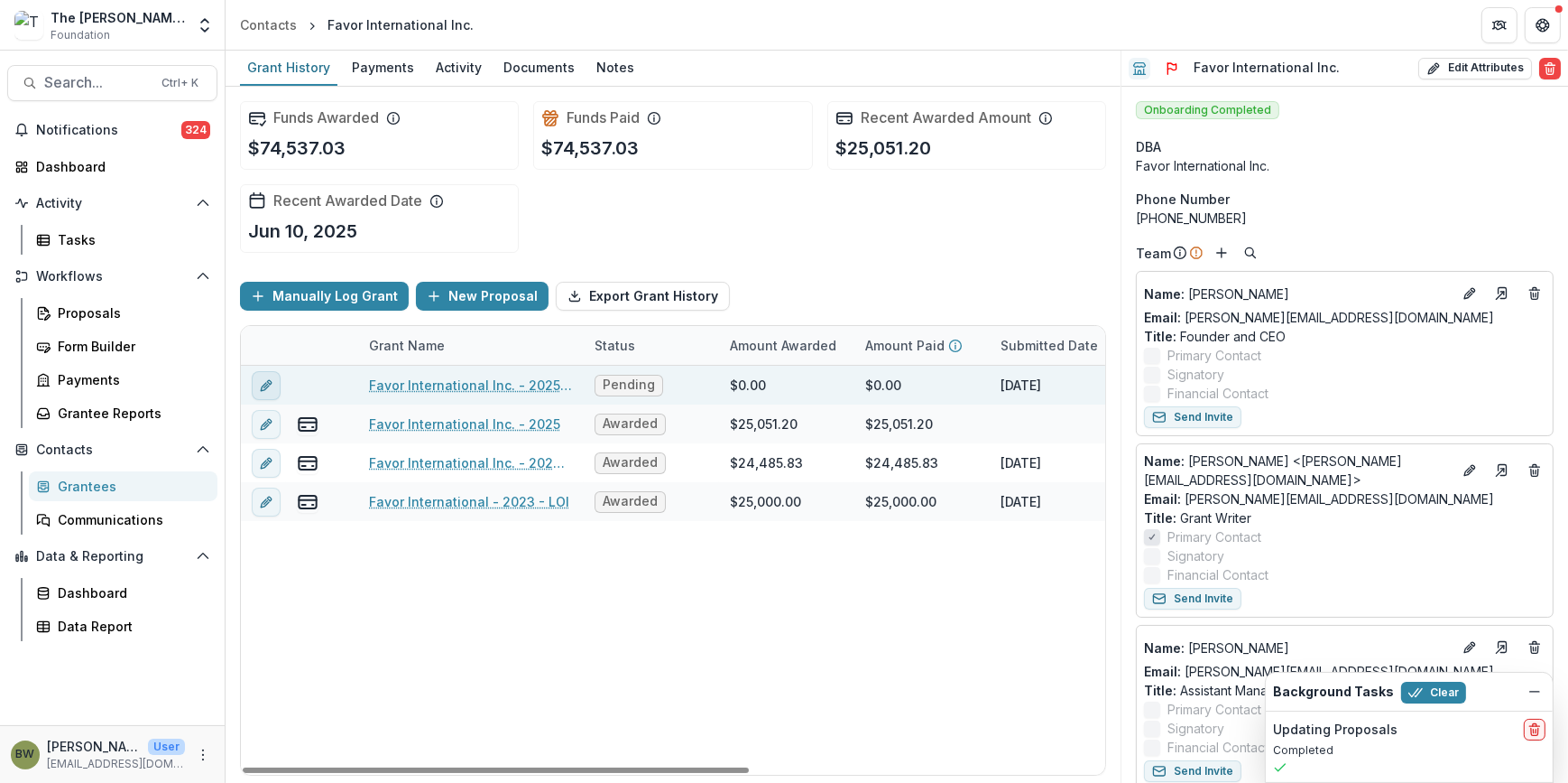
click at [271, 380] on icon "edit" at bounding box center [269, 382] width 5 height 5
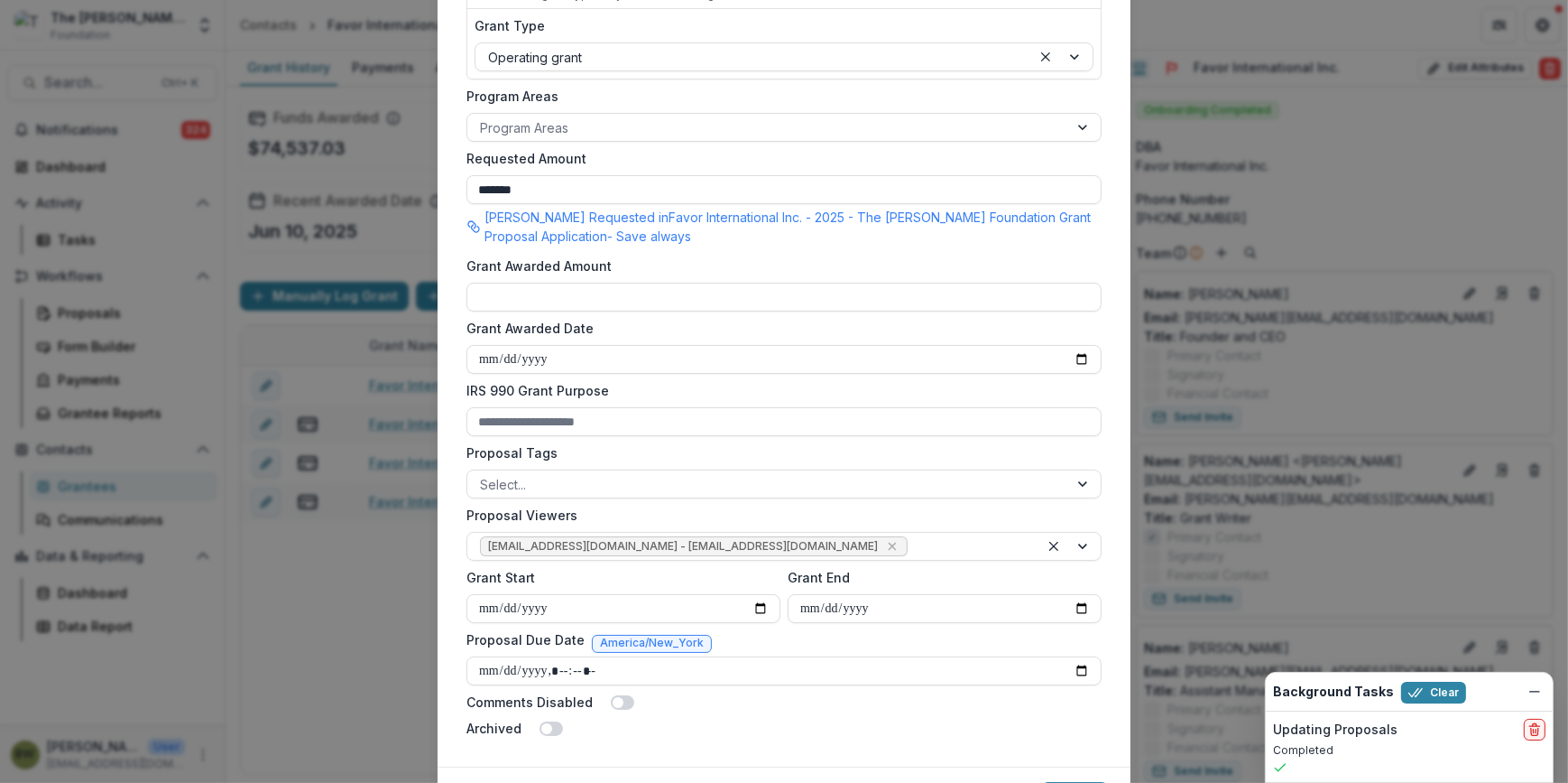
scroll to position [509, 0]
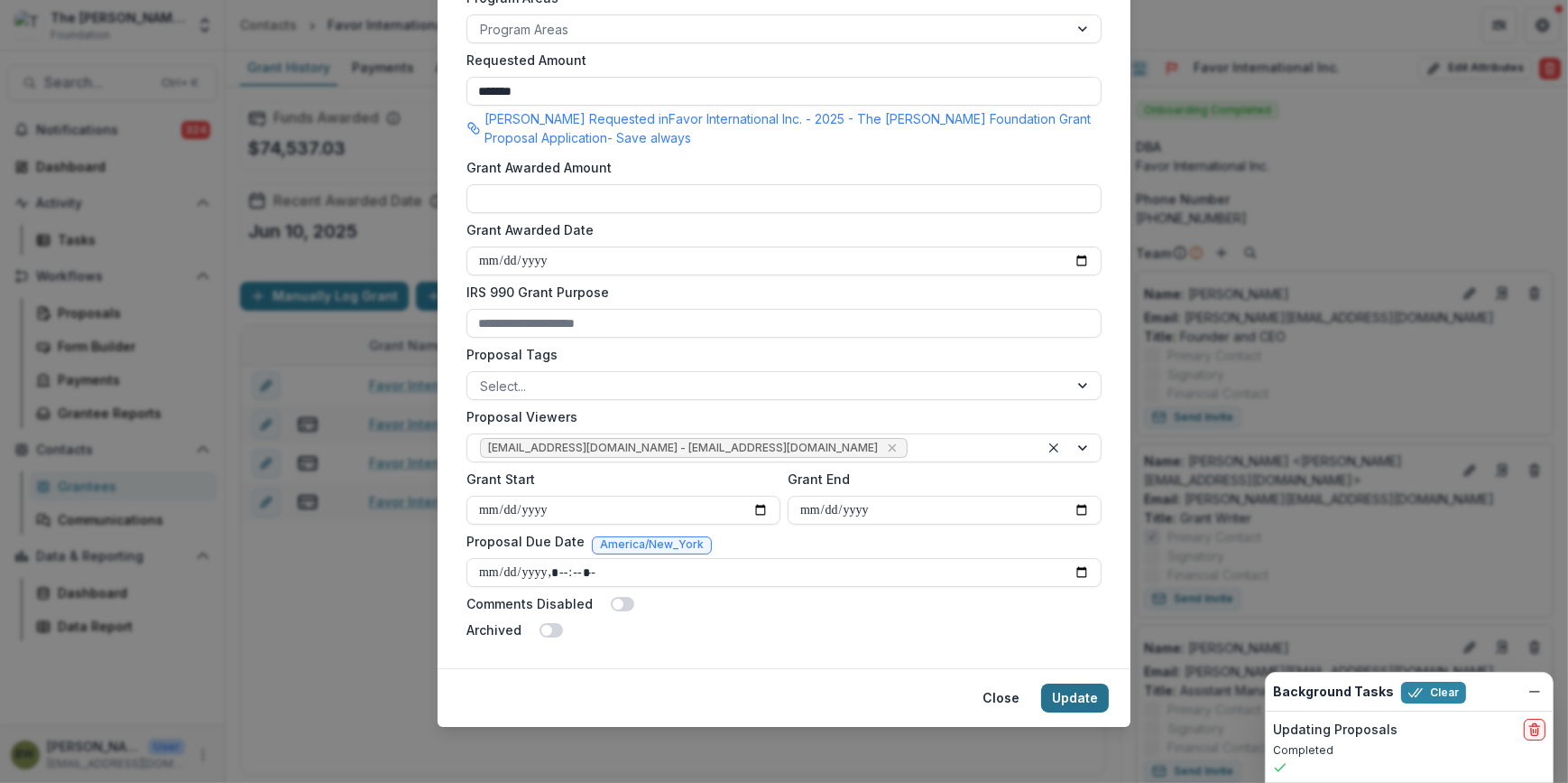
click at [1062, 691] on button "Update" at bounding box center [1075, 697] width 68 height 29
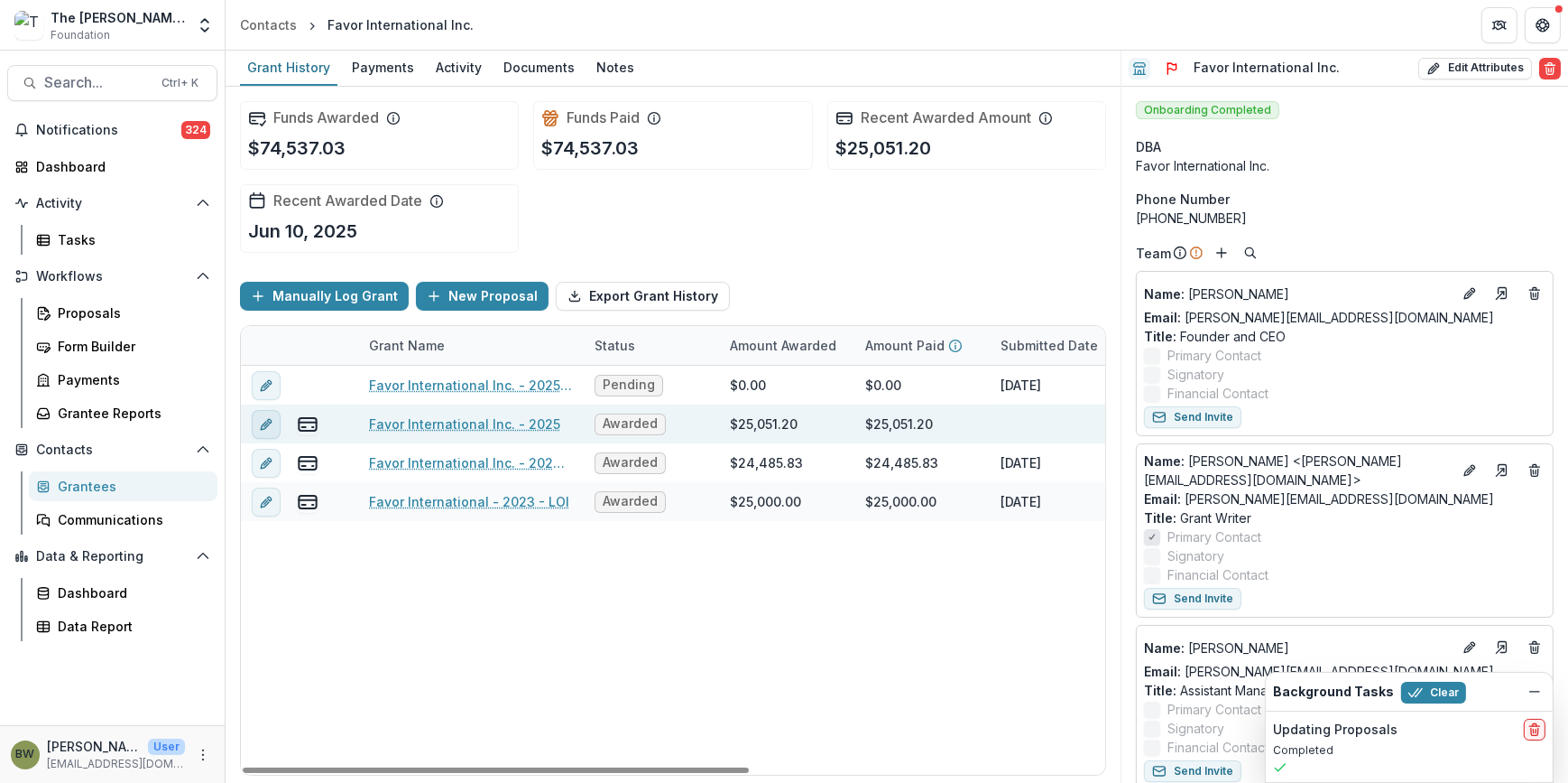
click at [271, 423] on icon "edit" at bounding box center [266, 424] width 14 height 14
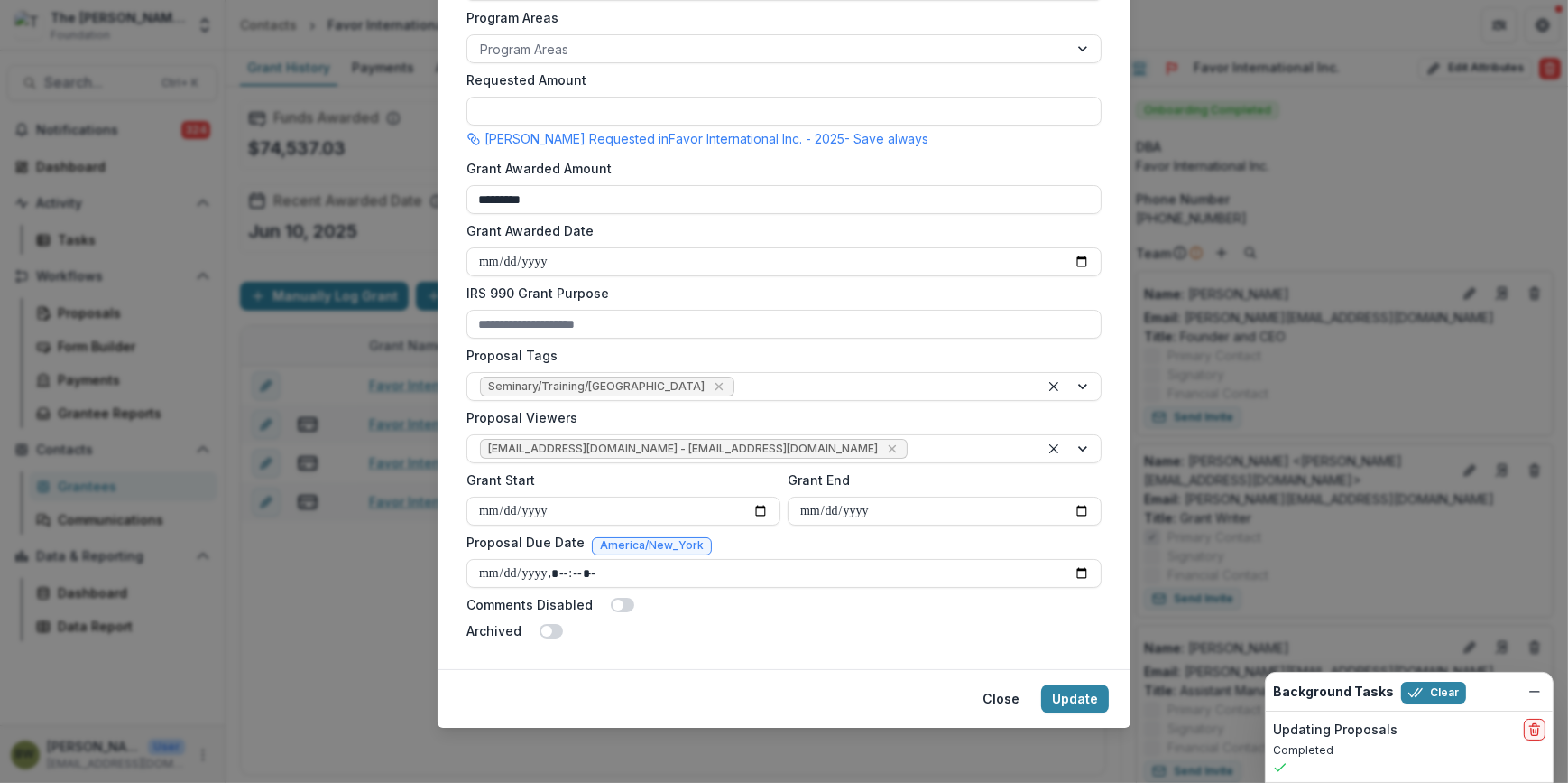
scroll to position [491, 0]
click at [1069, 692] on button "Update" at bounding box center [1075, 697] width 68 height 29
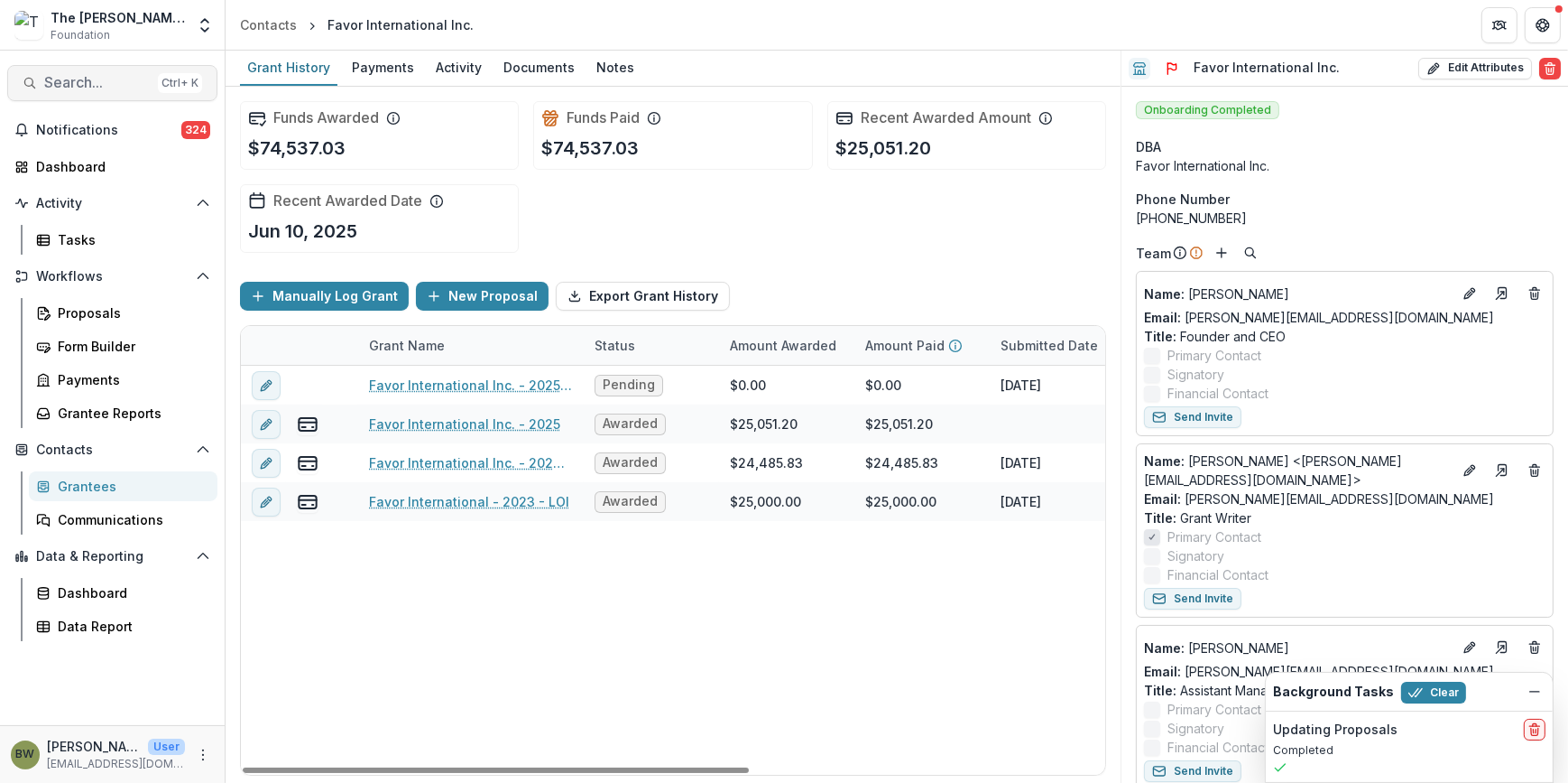
click at [110, 86] on span "Search..." at bounding box center [97, 82] width 107 height 17
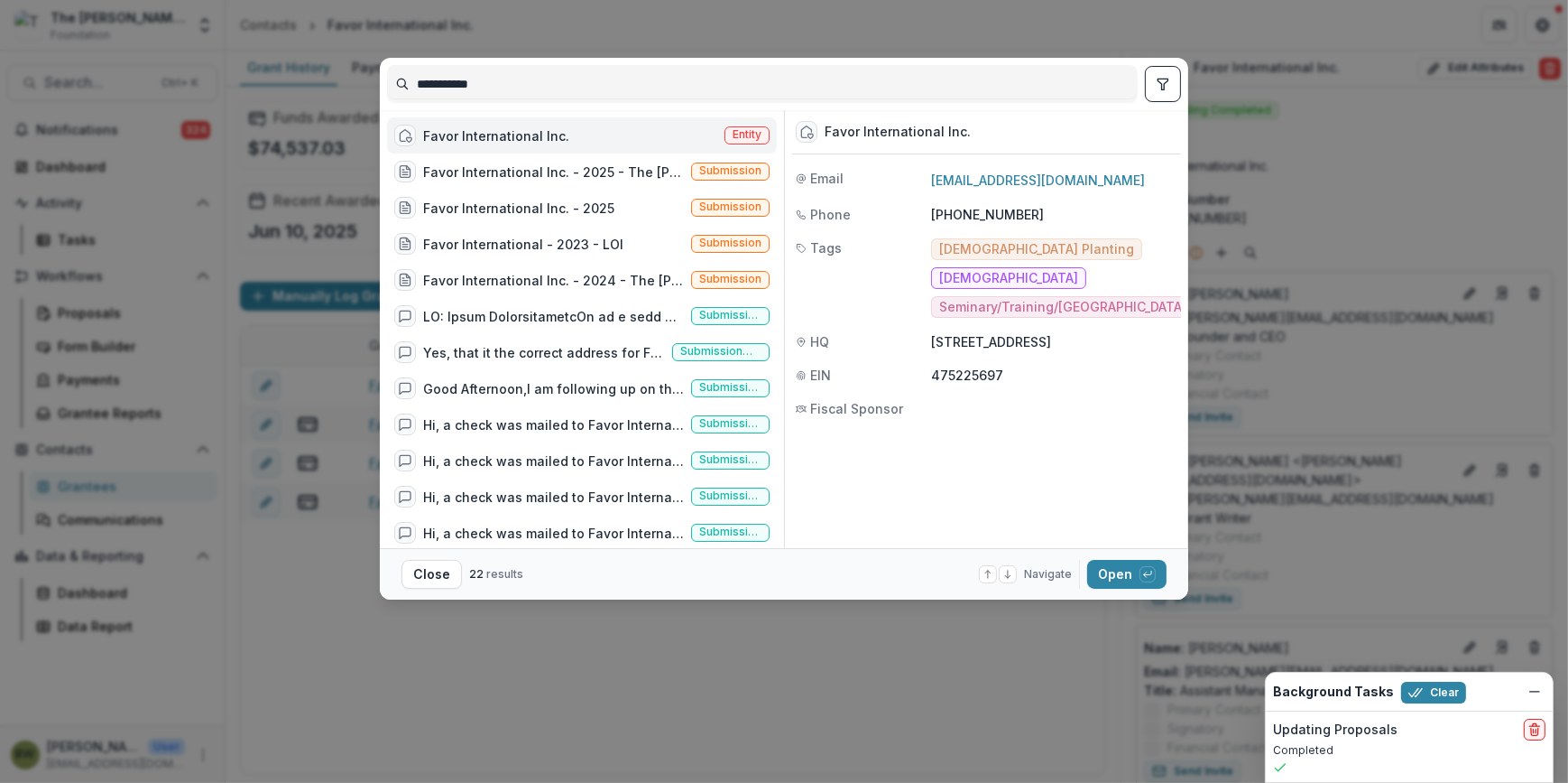
drag, startPoint x: 506, startPoint y: 94, endPoint x: 216, endPoint y: 96, distance: 290.0
click at [216, 96] on div "**********" at bounding box center [784, 392] width 1568 height 783
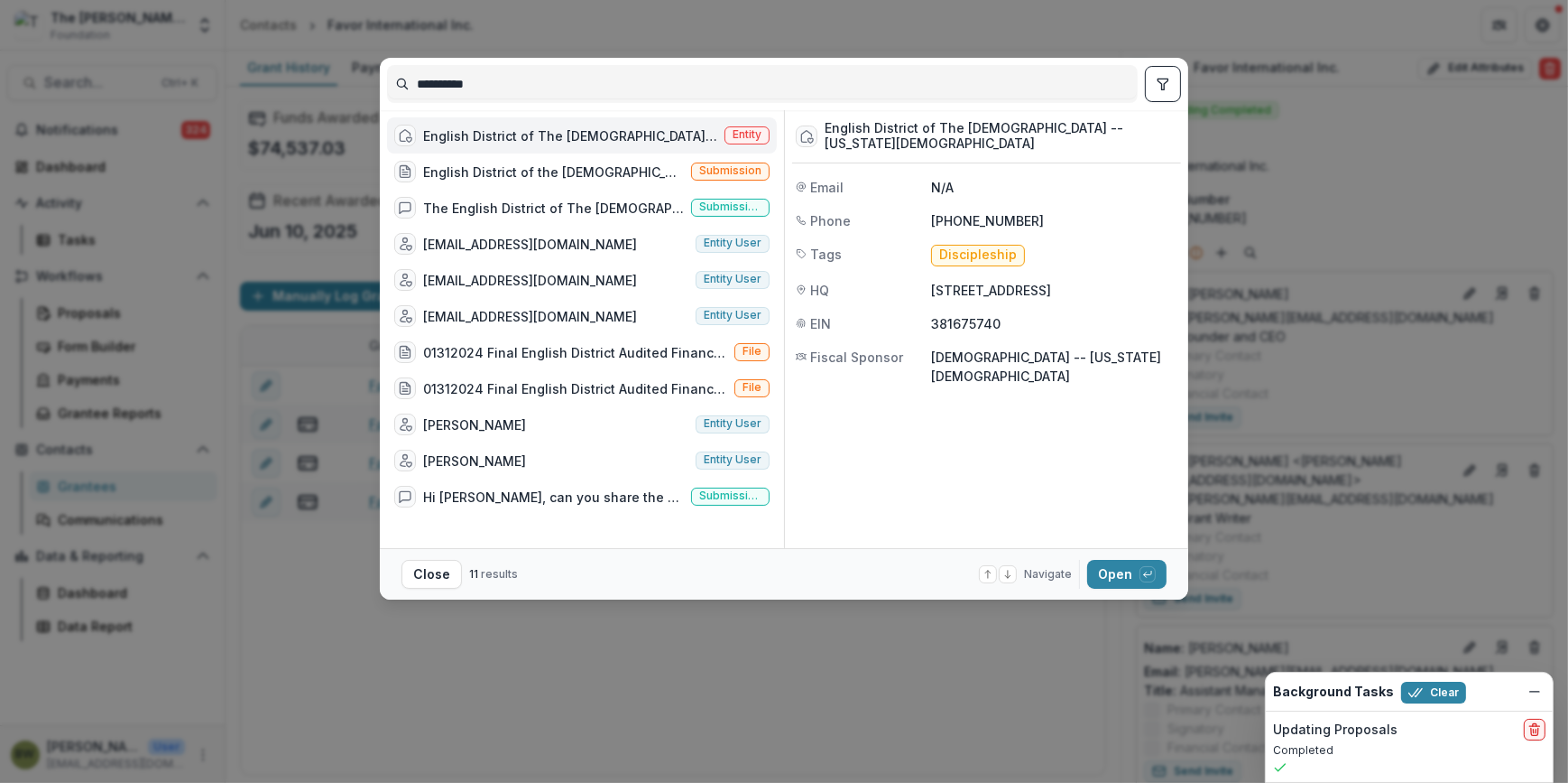
type input "**********"
click at [743, 138] on span "Entity" at bounding box center [747, 134] width 29 height 12
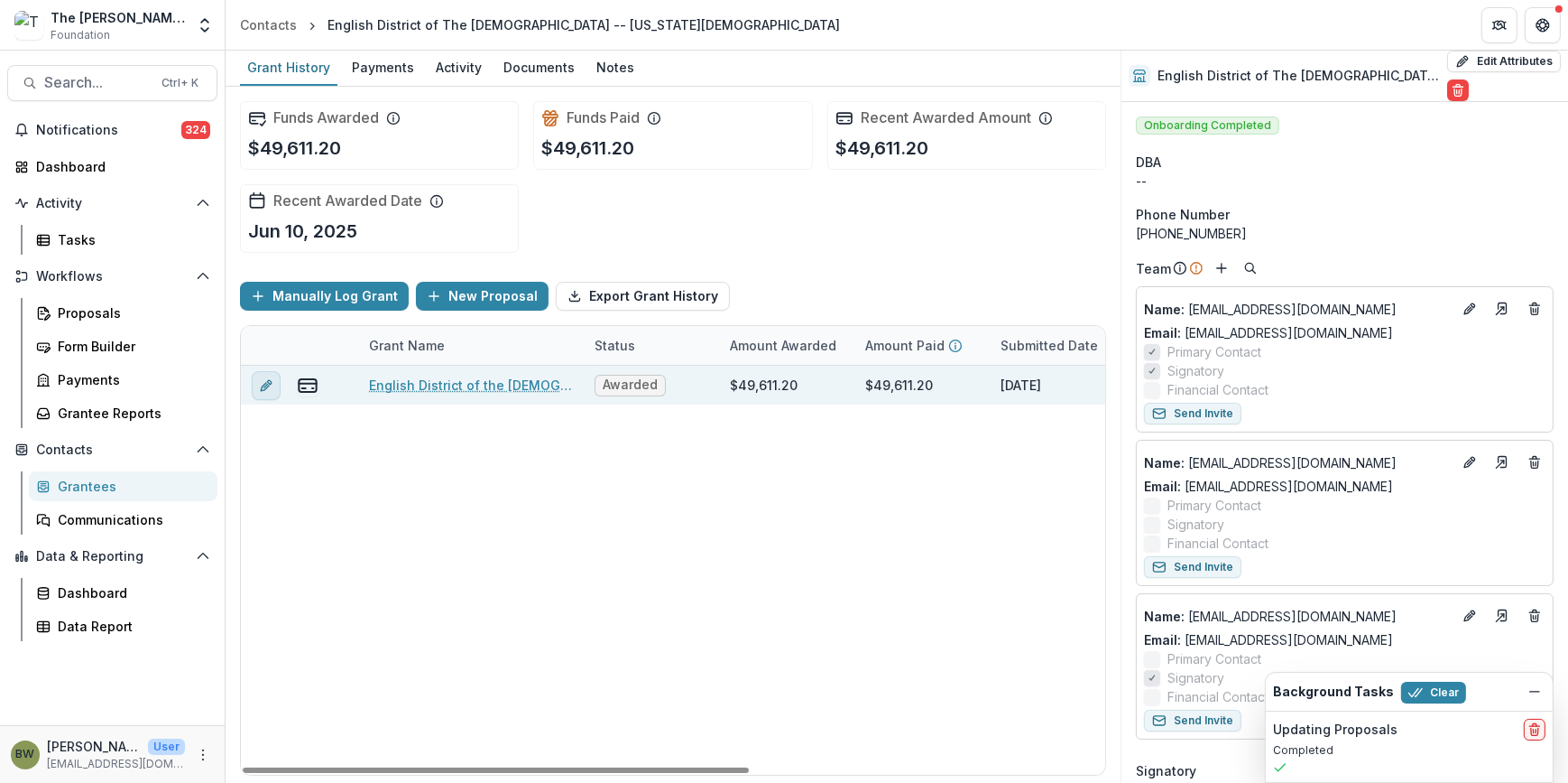
click at [261, 382] on icon "edit" at bounding box center [266, 385] width 14 height 14
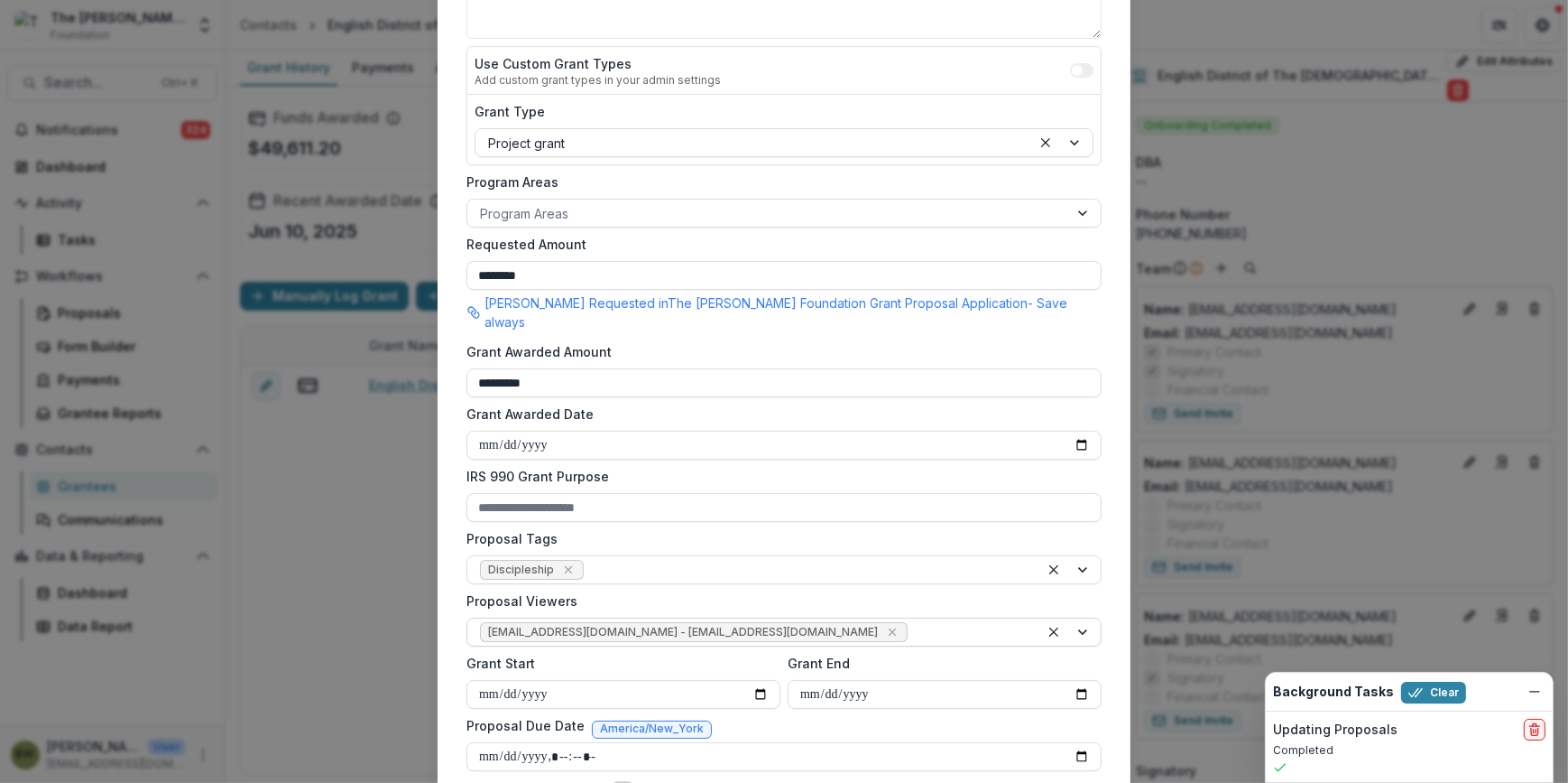
scroll to position [491, 0]
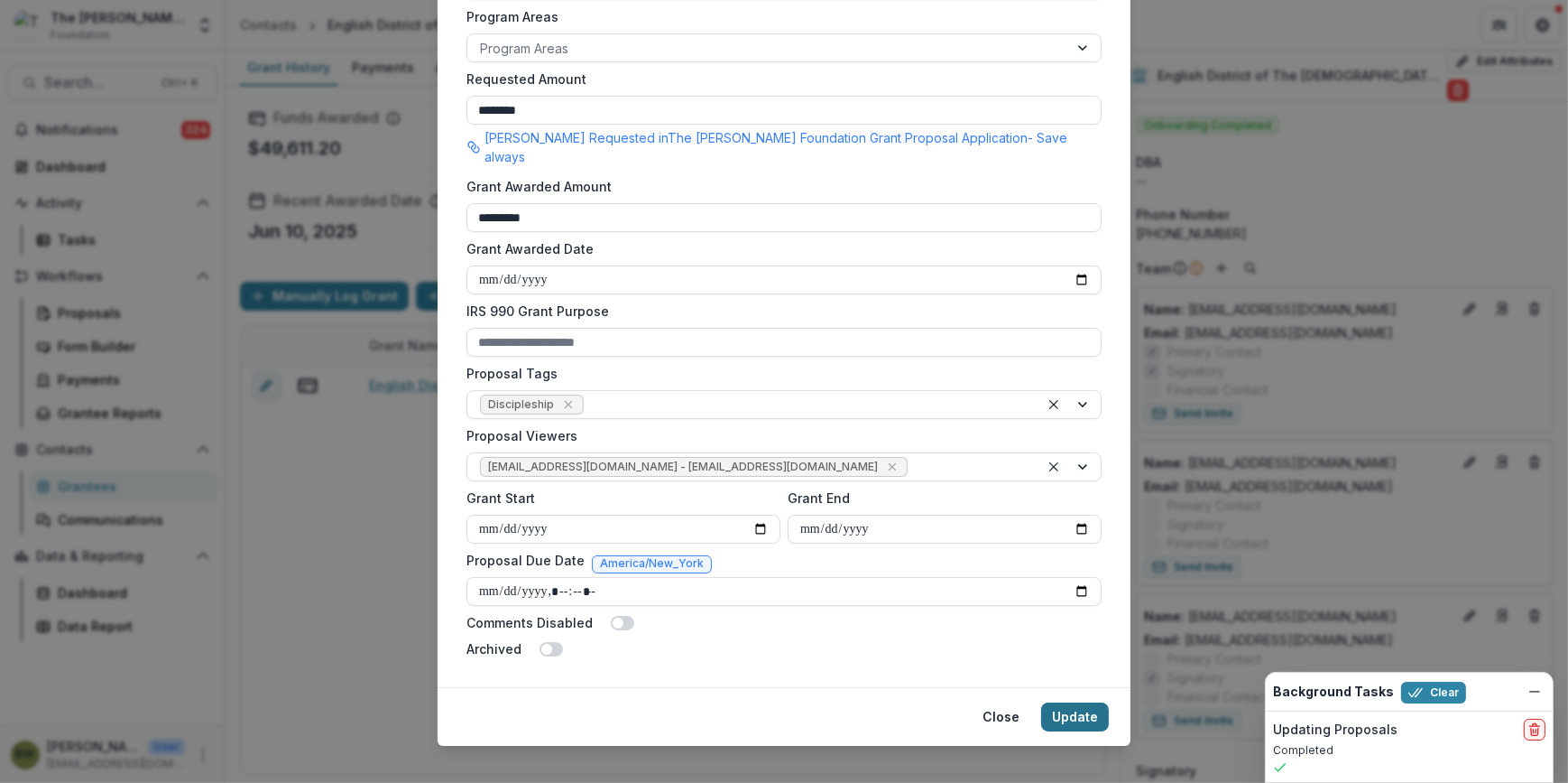
click at [1065, 702] on button "Update" at bounding box center [1075, 716] width 68 height 29
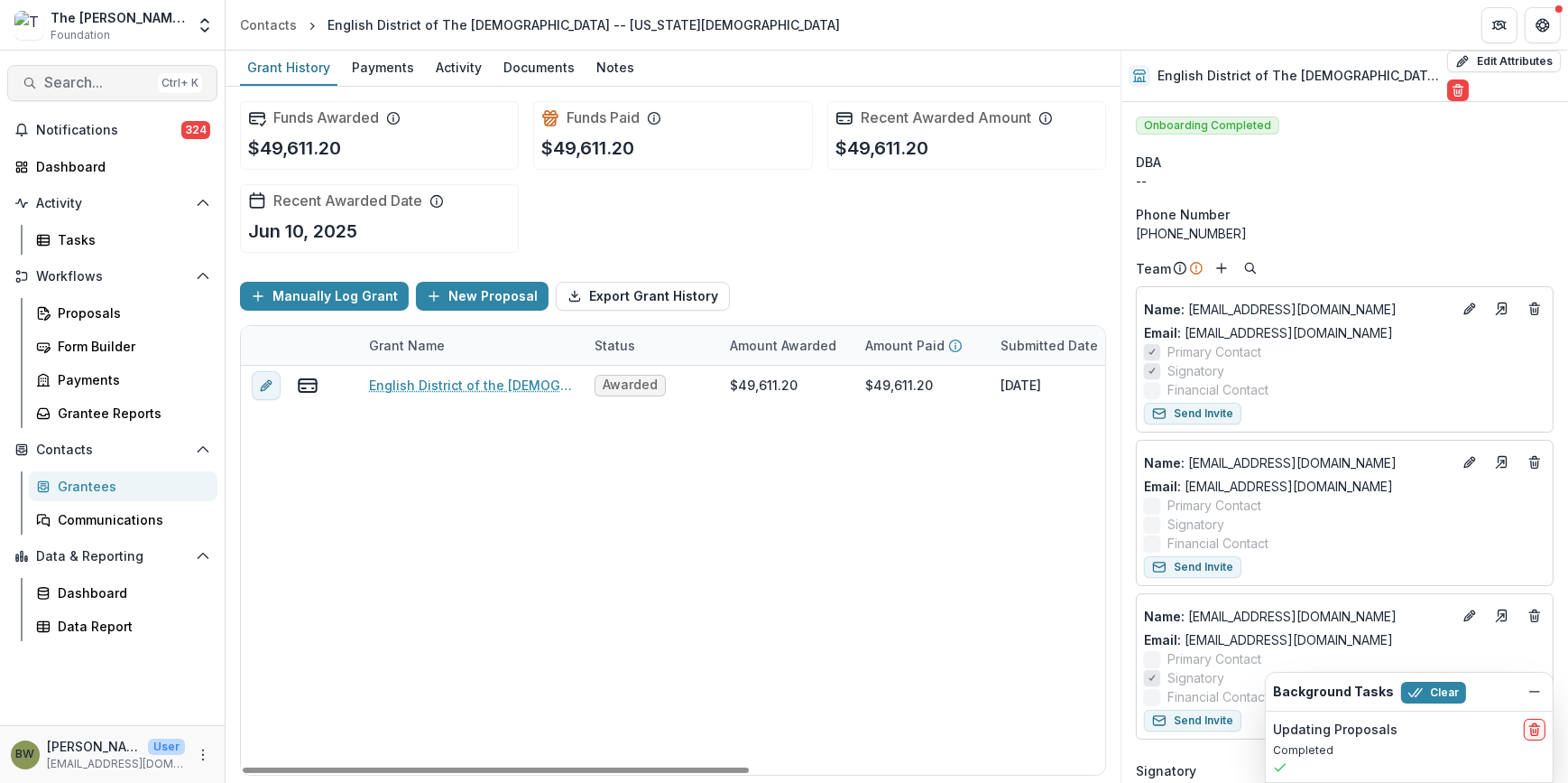
click at [100, 91] on span "Search..." at bounding box center [97, 82] width 107 height 17
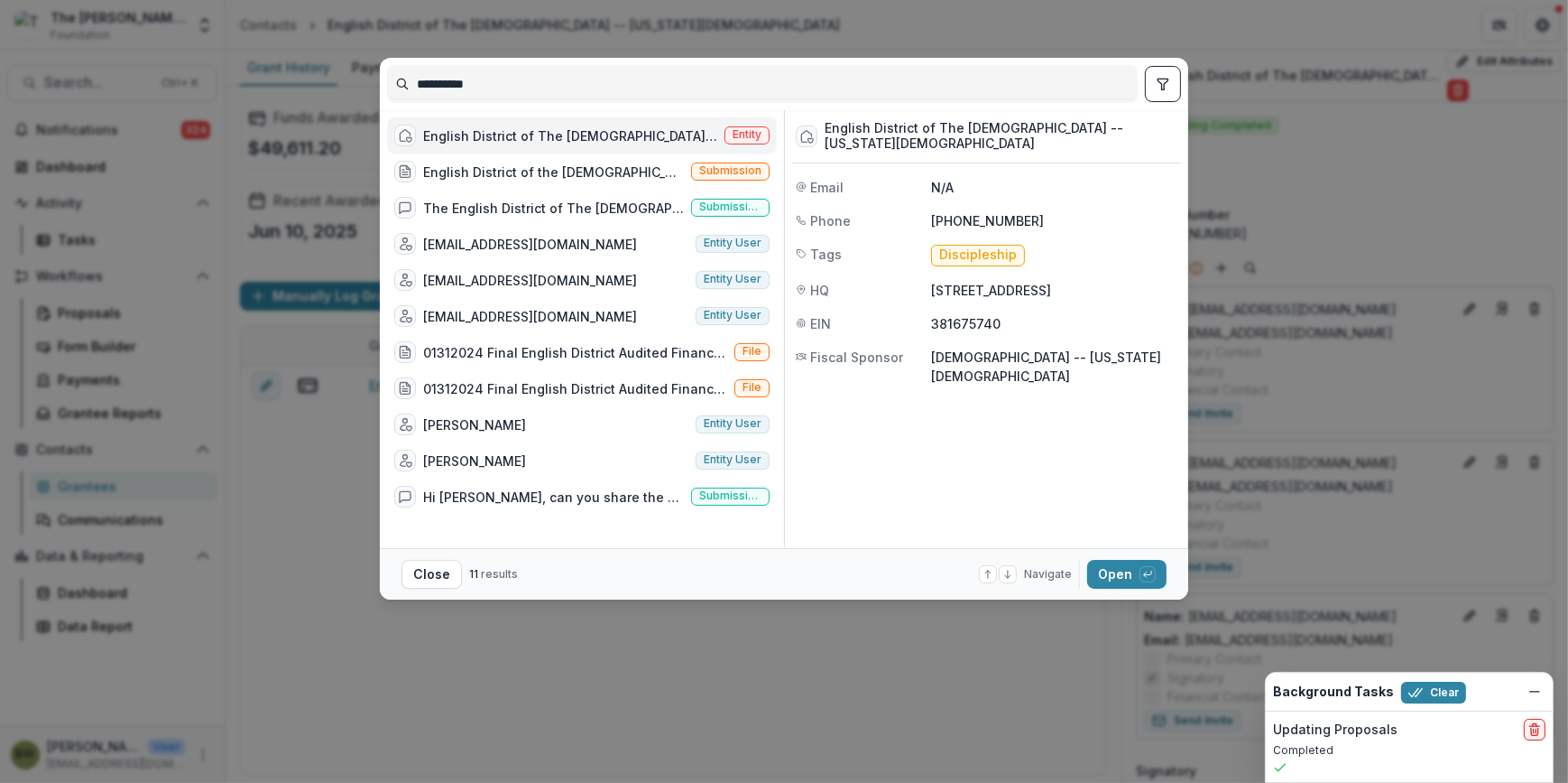
drag, startPoint x: 542, startPoint y: 91, endPoint x: 227, endPoint y: 94, distance: 315.0
click at [227, 94] on div "**********" at bounding box center [784, 392] width 1568 height 783
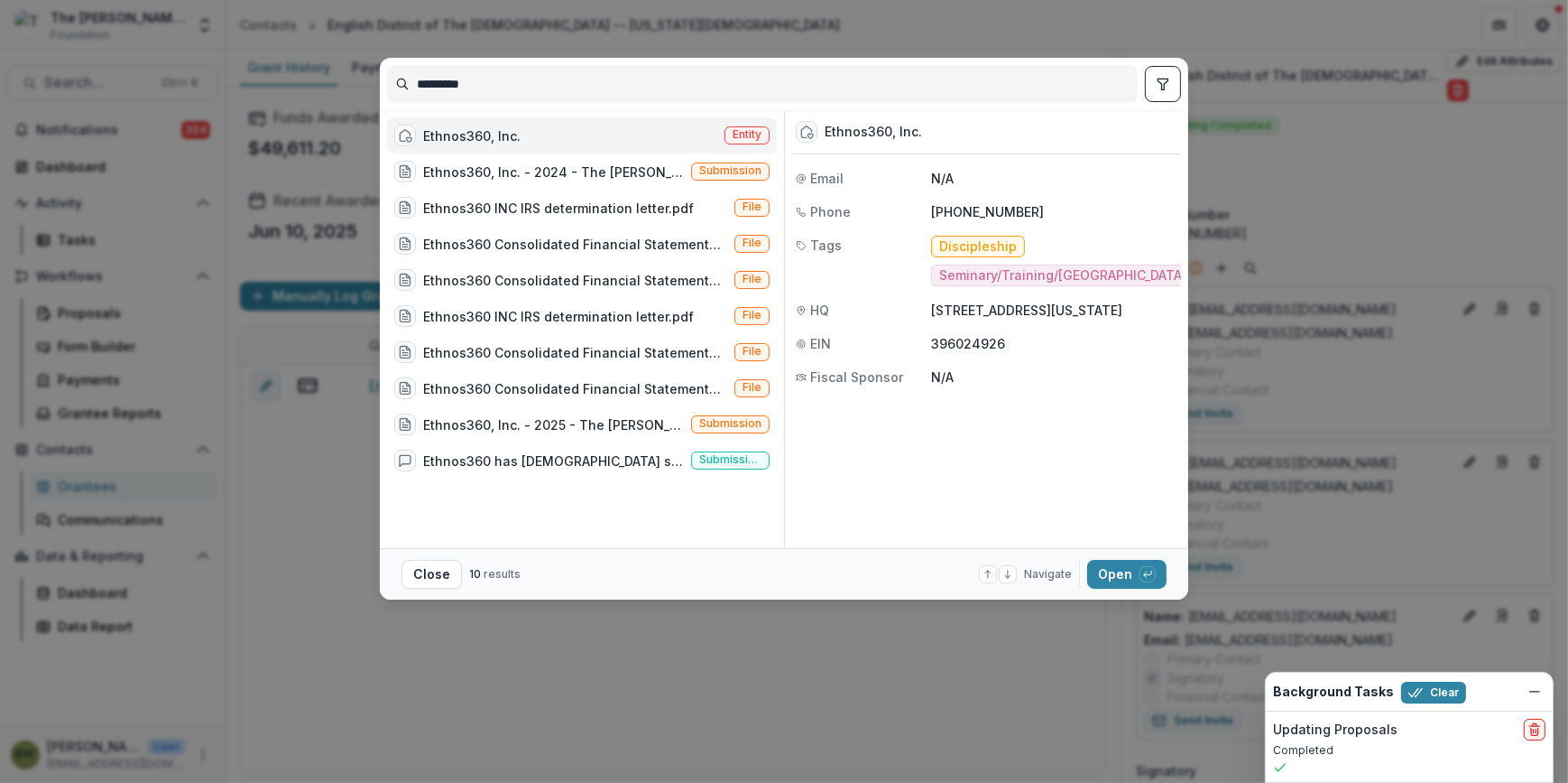
type input "*********"
click at [752, 126] on span "Entity" at bounding box center [747, 135] width 45 height 18
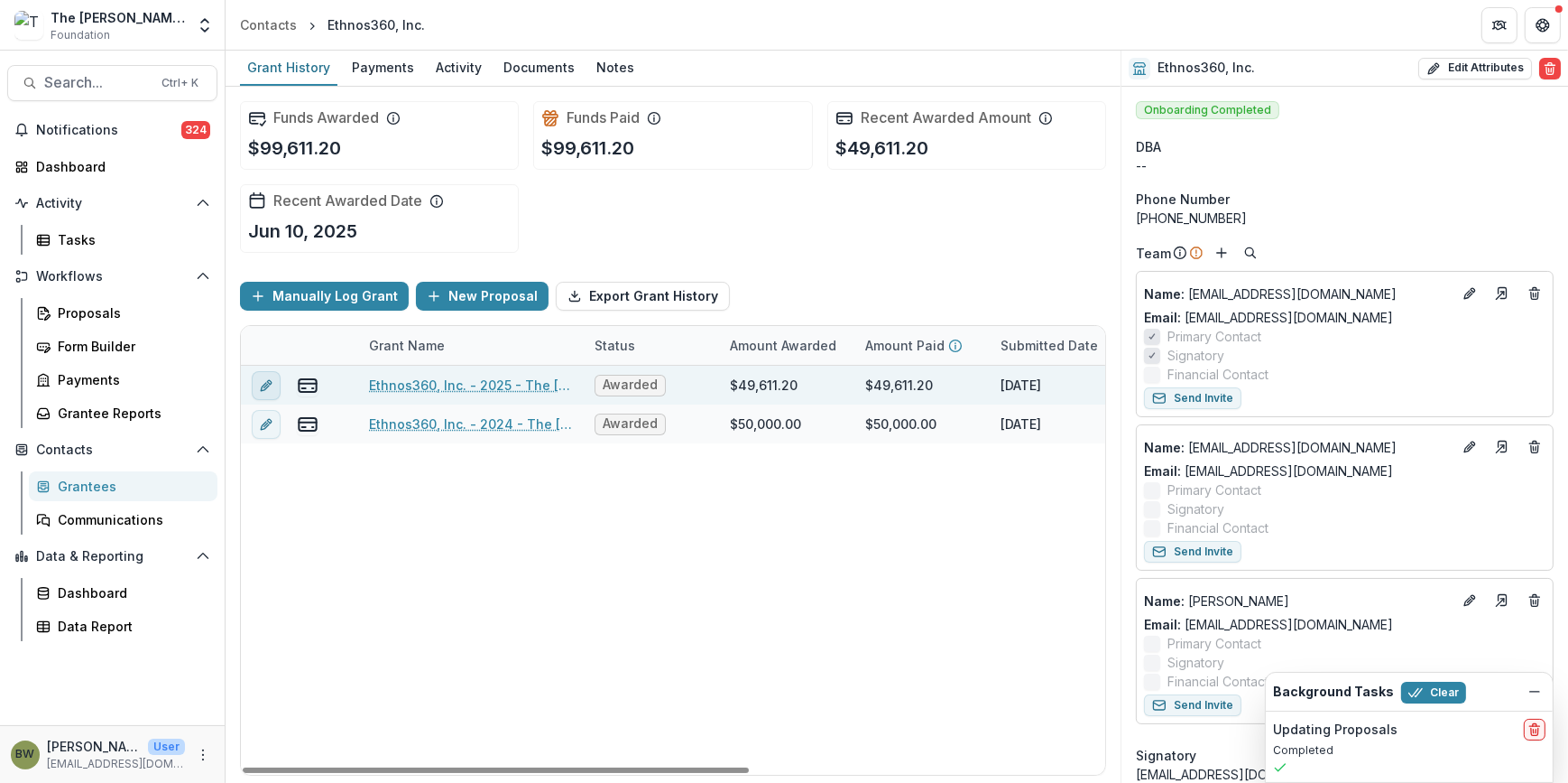
click at [267, 380] on icon "edit" at bounding box center [266, 385] width 14 height 14
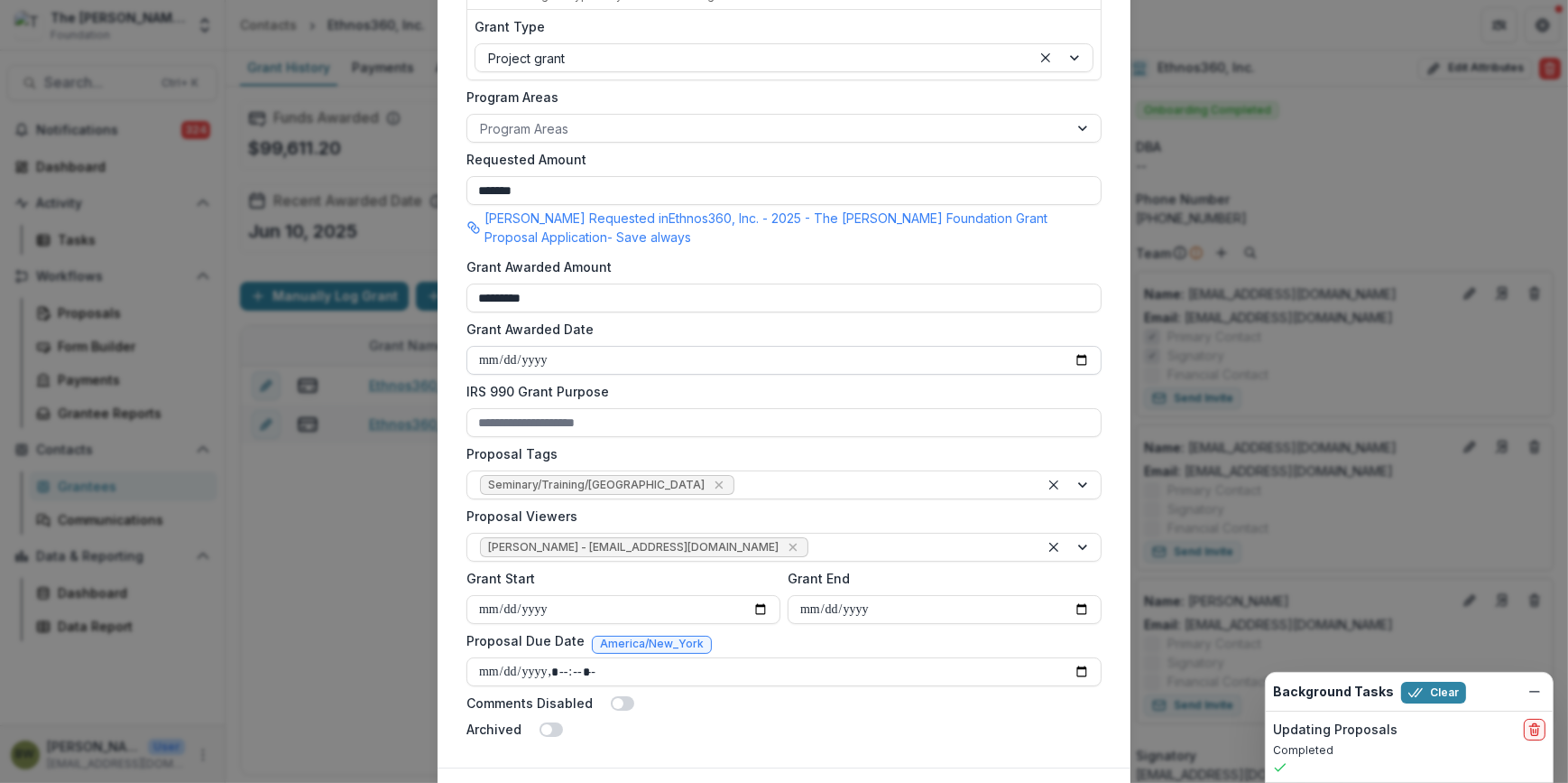
scroll to position [509, 0]
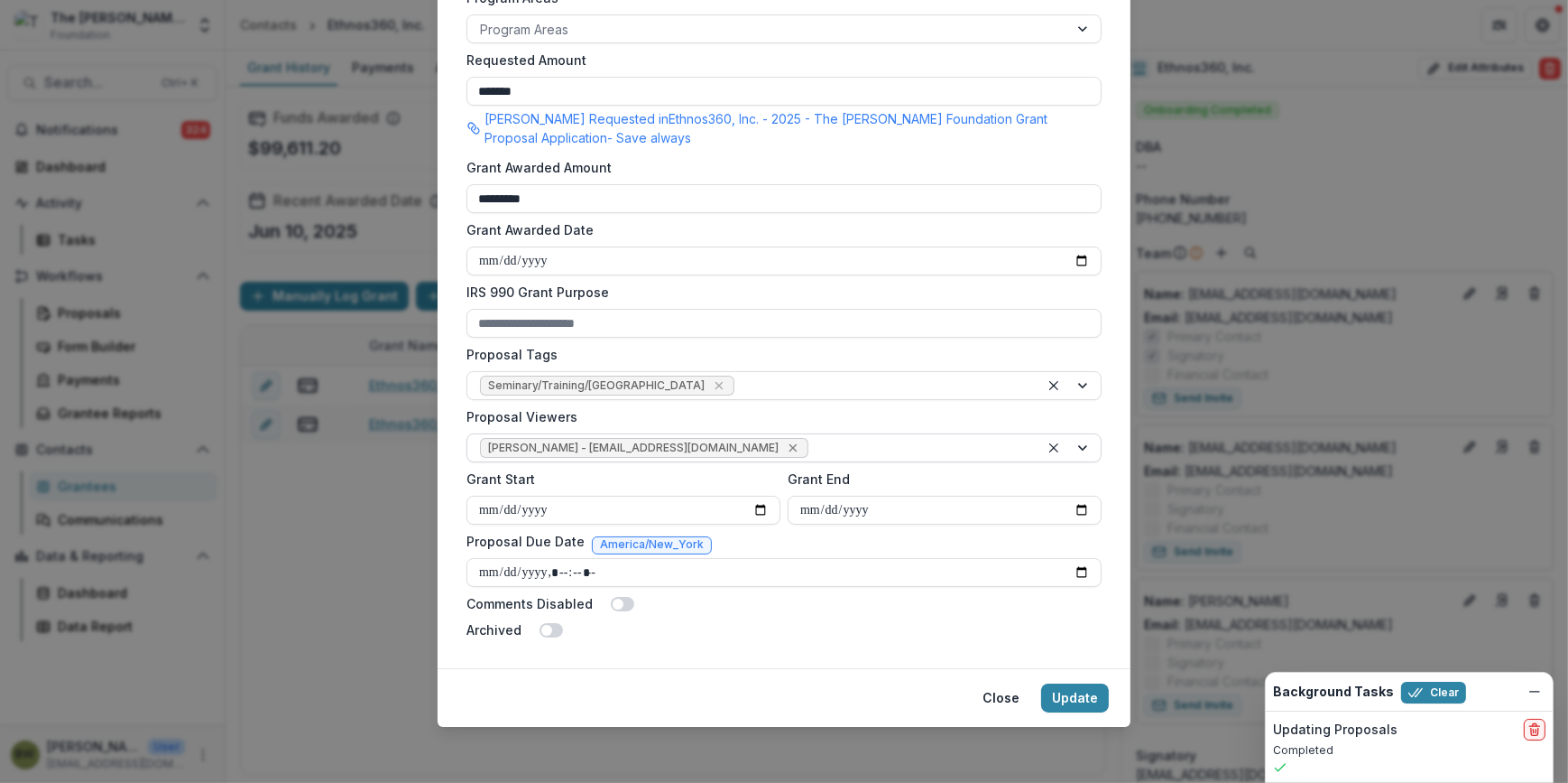
click at [788, 449] on icon "Remove Blair White - bwhite@bolickfoundation.org" at bounding box center [792, 448] width 8 height 8
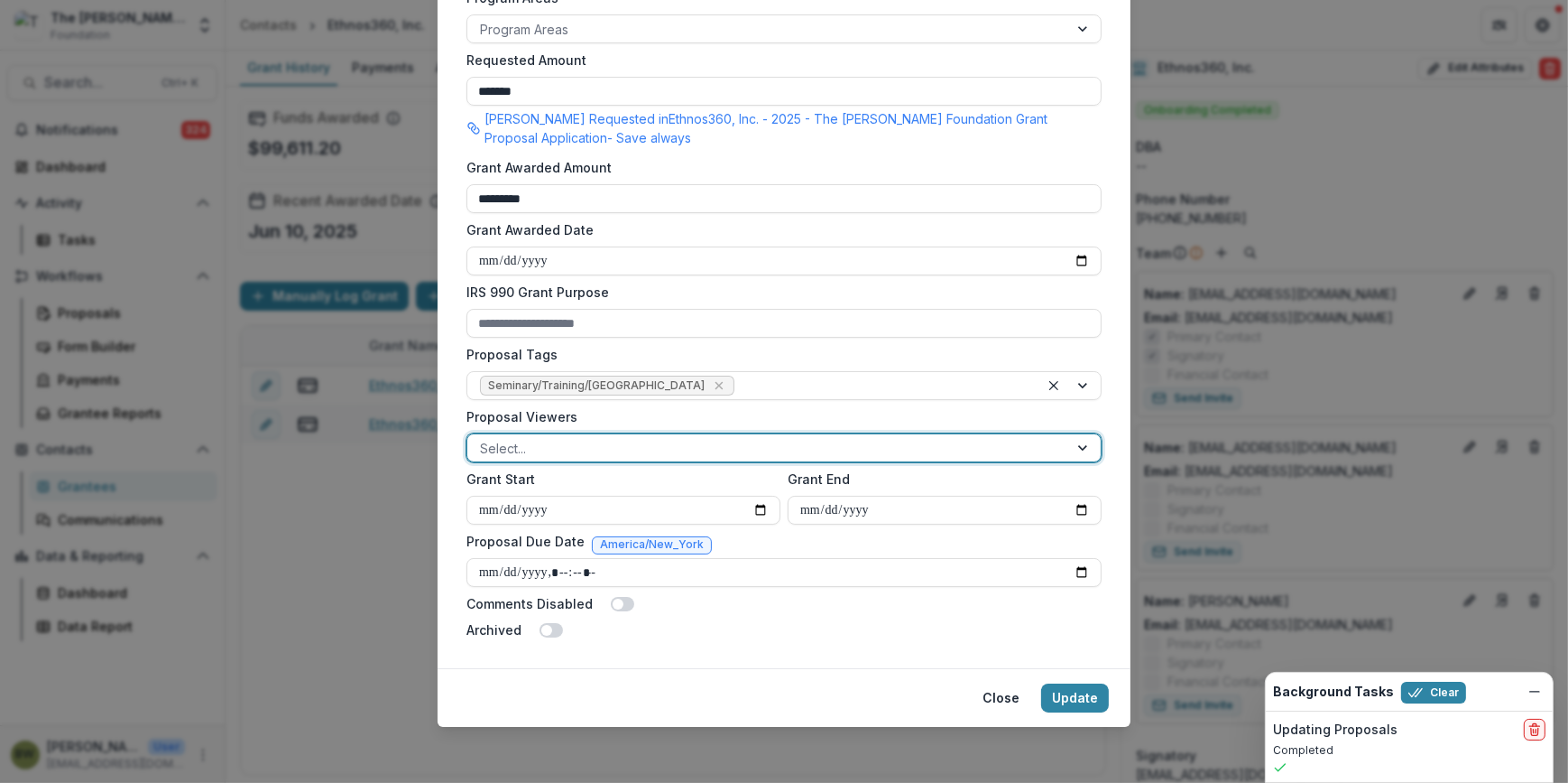
click at [721, 449] on div at bounding box center [767, 448] width 575 height 23
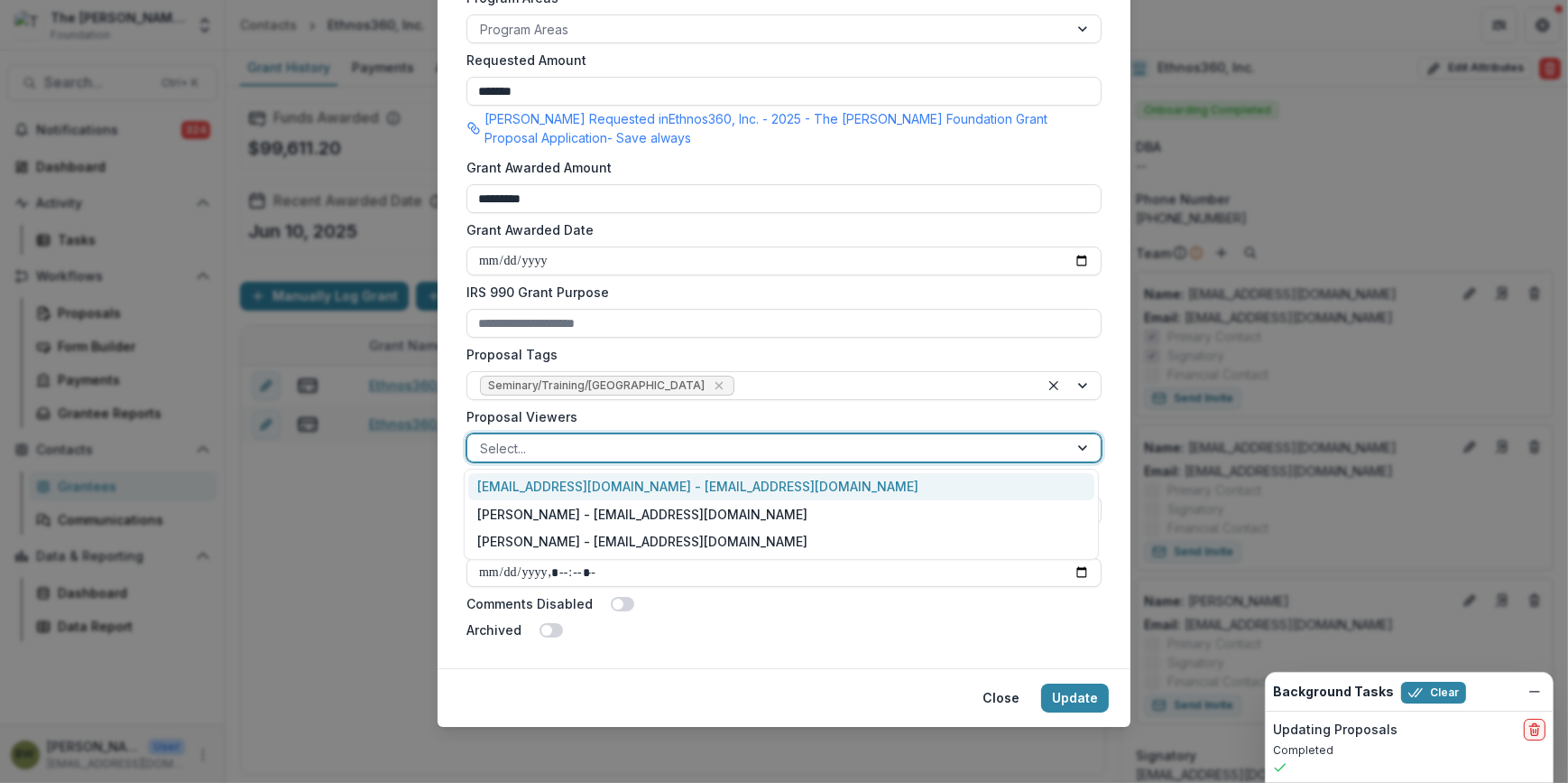
click at [723, 489] on div "[EMAIL_ADDRESS][DOMAIN_NAME] - [EMAIL_ADDRESS][DOMAIN_NAME]" at bounding box center [782, 487] width 626 height 28
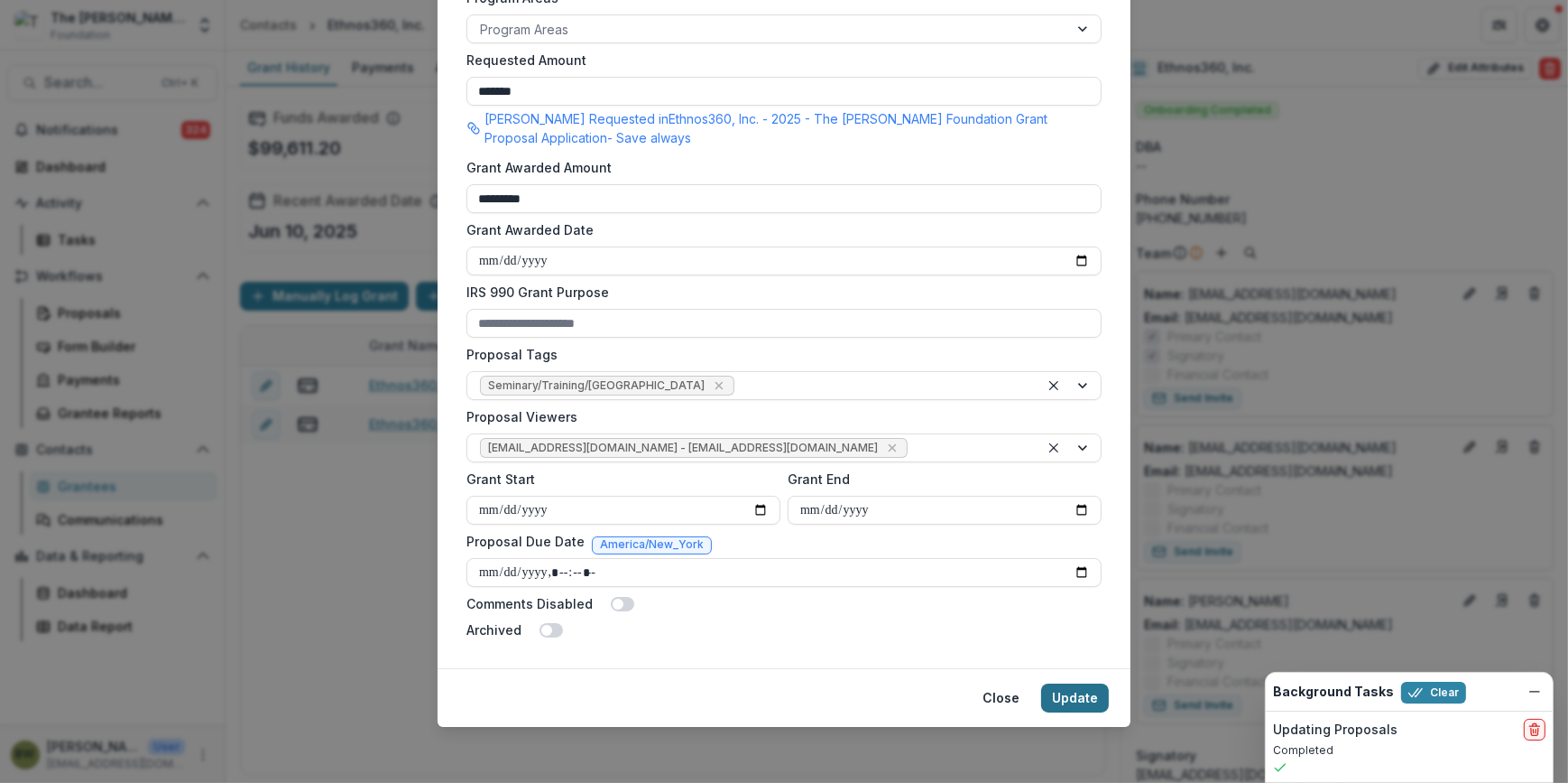
click at [1069, 695] on button "Update" at bounding box center [1075, 697] width 68 height 29
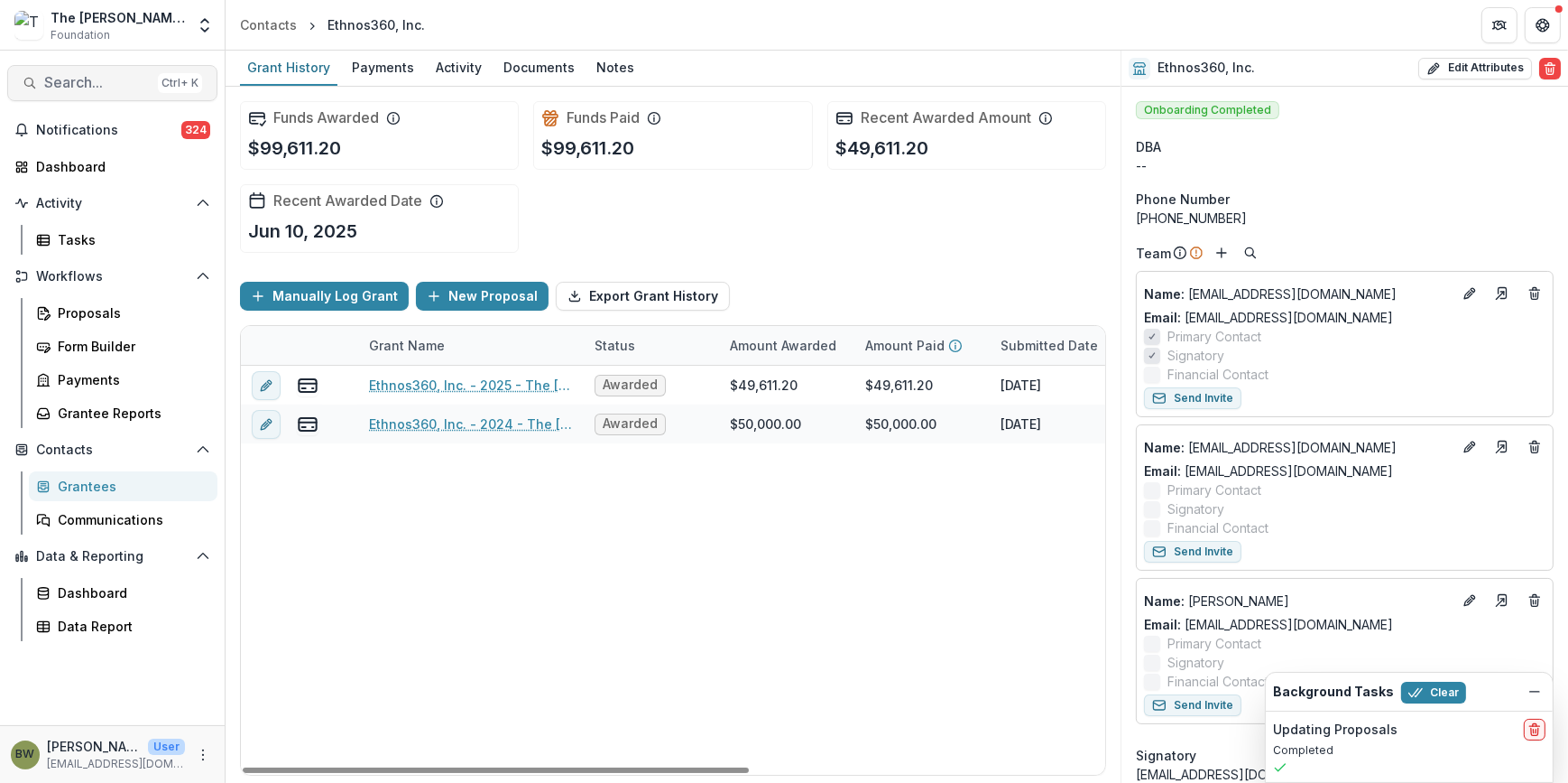
click at [92, 80] on span "Search..." at bounding box center [97, 82] width 107 height 17
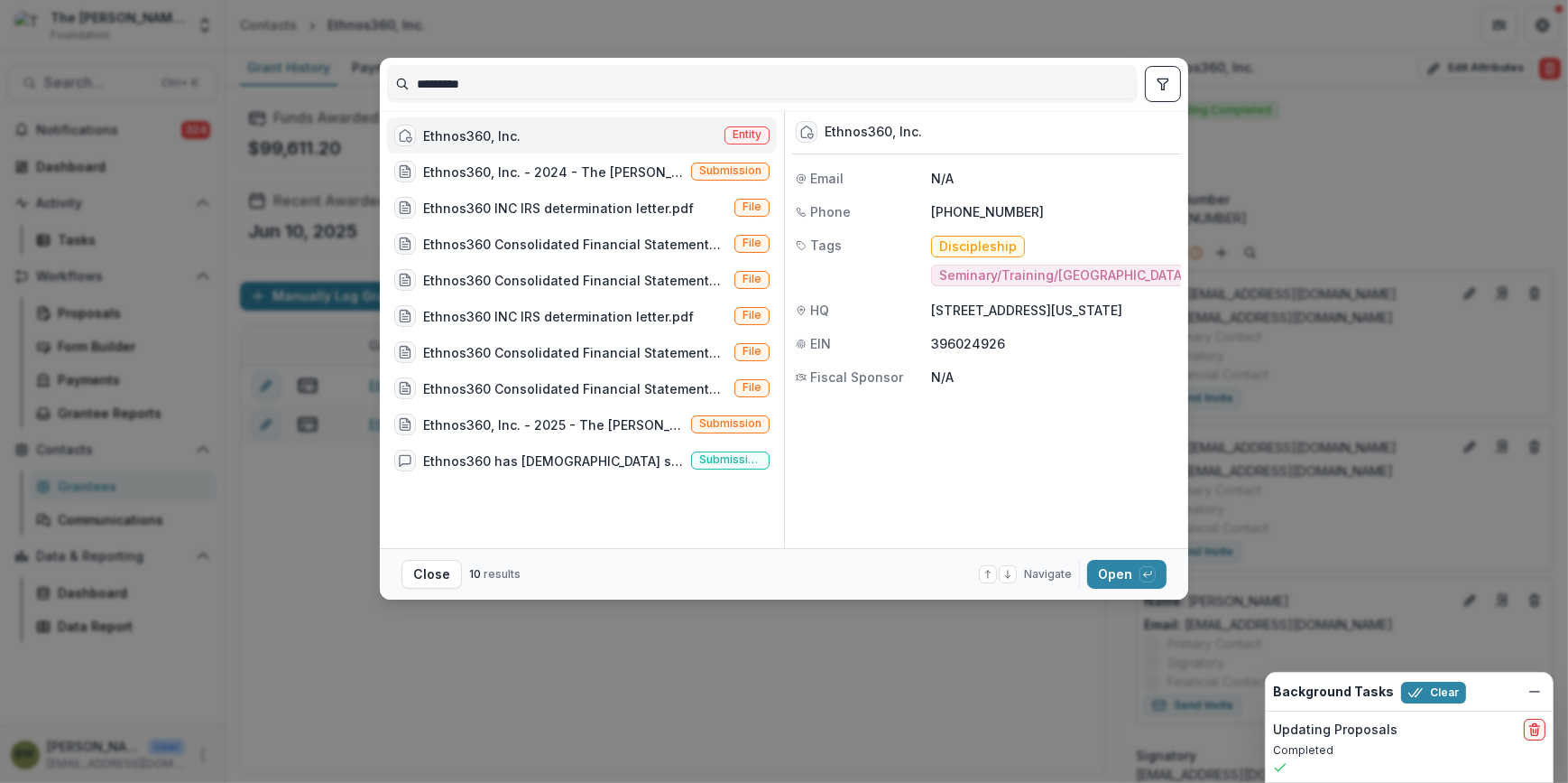
drag, startPoint x: 520, startPoint y: 84, endPoint x: 350, endPoint y: 82, distance: 170.0
click at [352, 81] on div "********* Ethnos360, Inc. Entity Ethnos360, Inc. - 2024 - The [PERSON_NAME] Fou…" at bounding box center [784, 392] width 1568 height 783
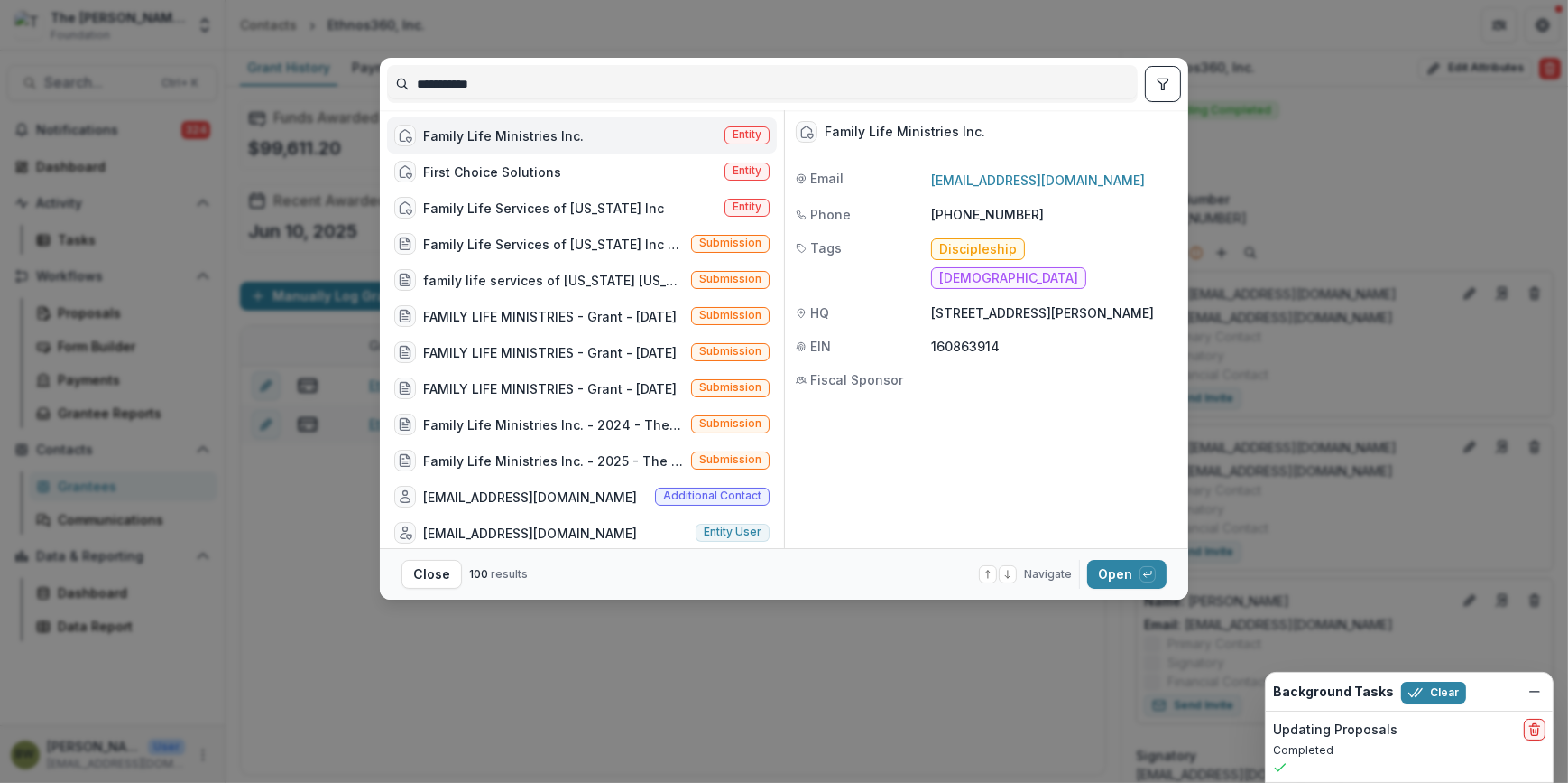
type input "**********"
click at [733, 136] on span "Entity" at bounding box center [747, 134] width 29 height 12
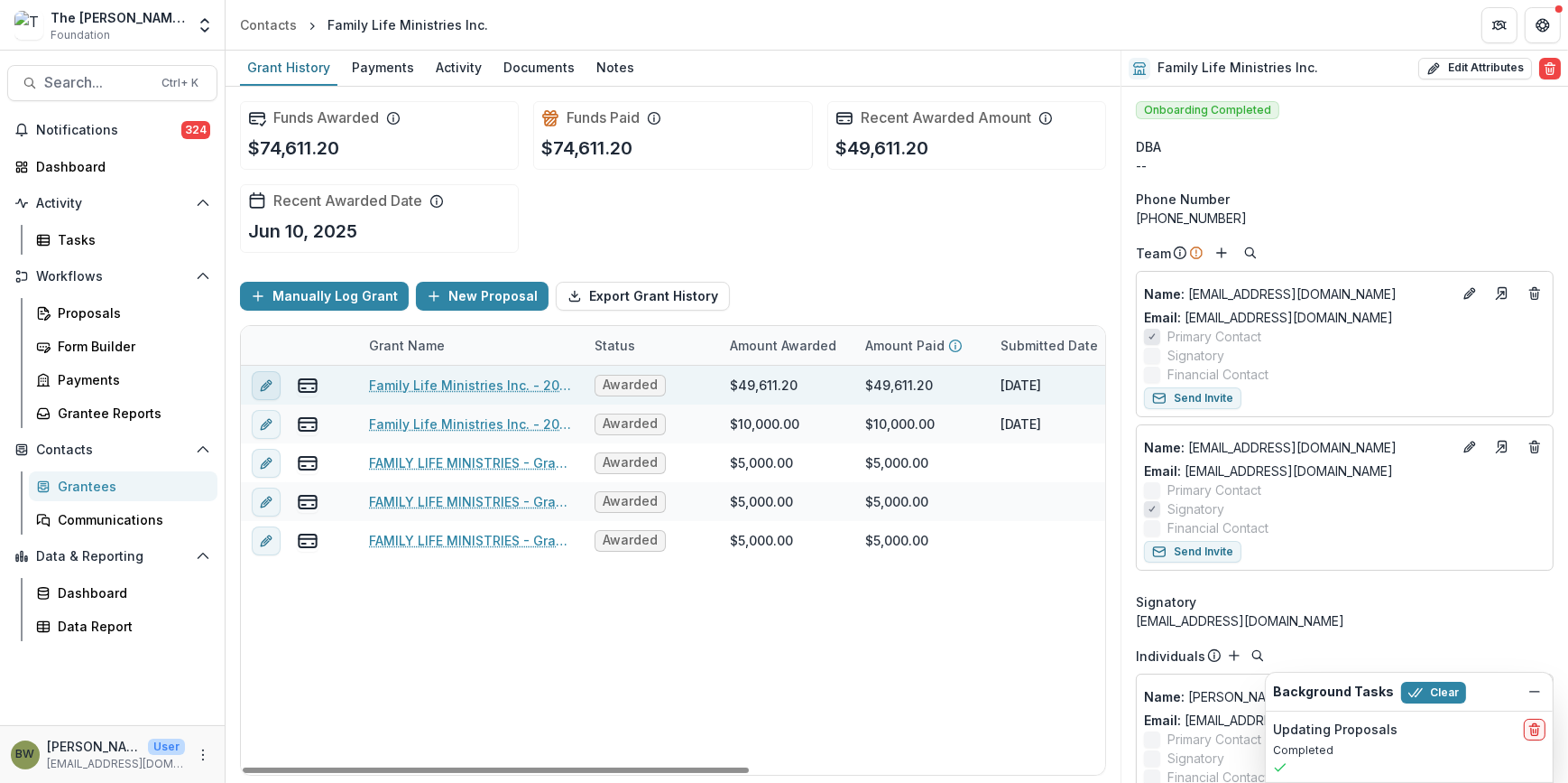
click at [265, 392] on button "edit" at bounding box center [266, 385] width 29 height 29
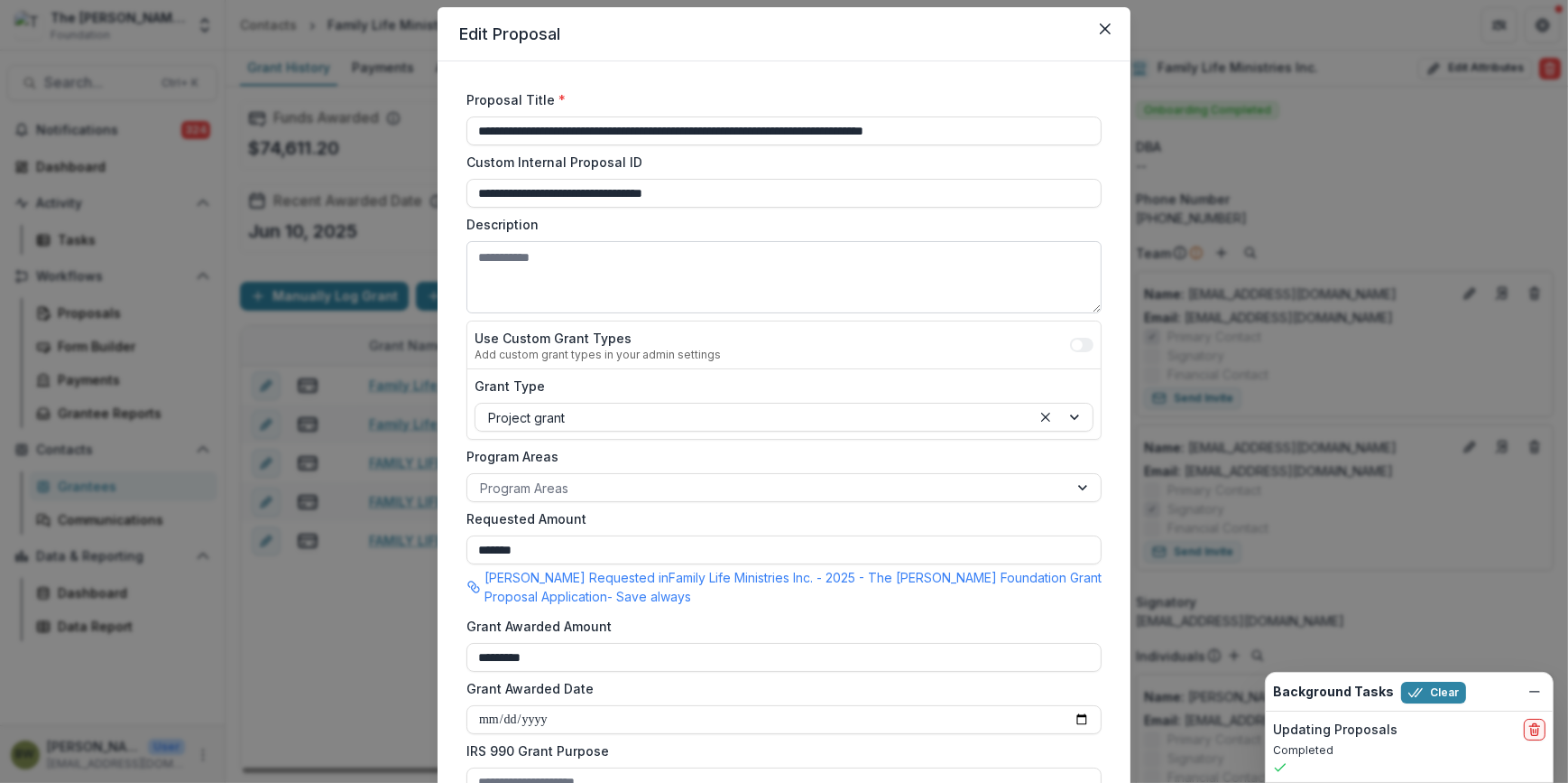
scroll to position [491, 0]
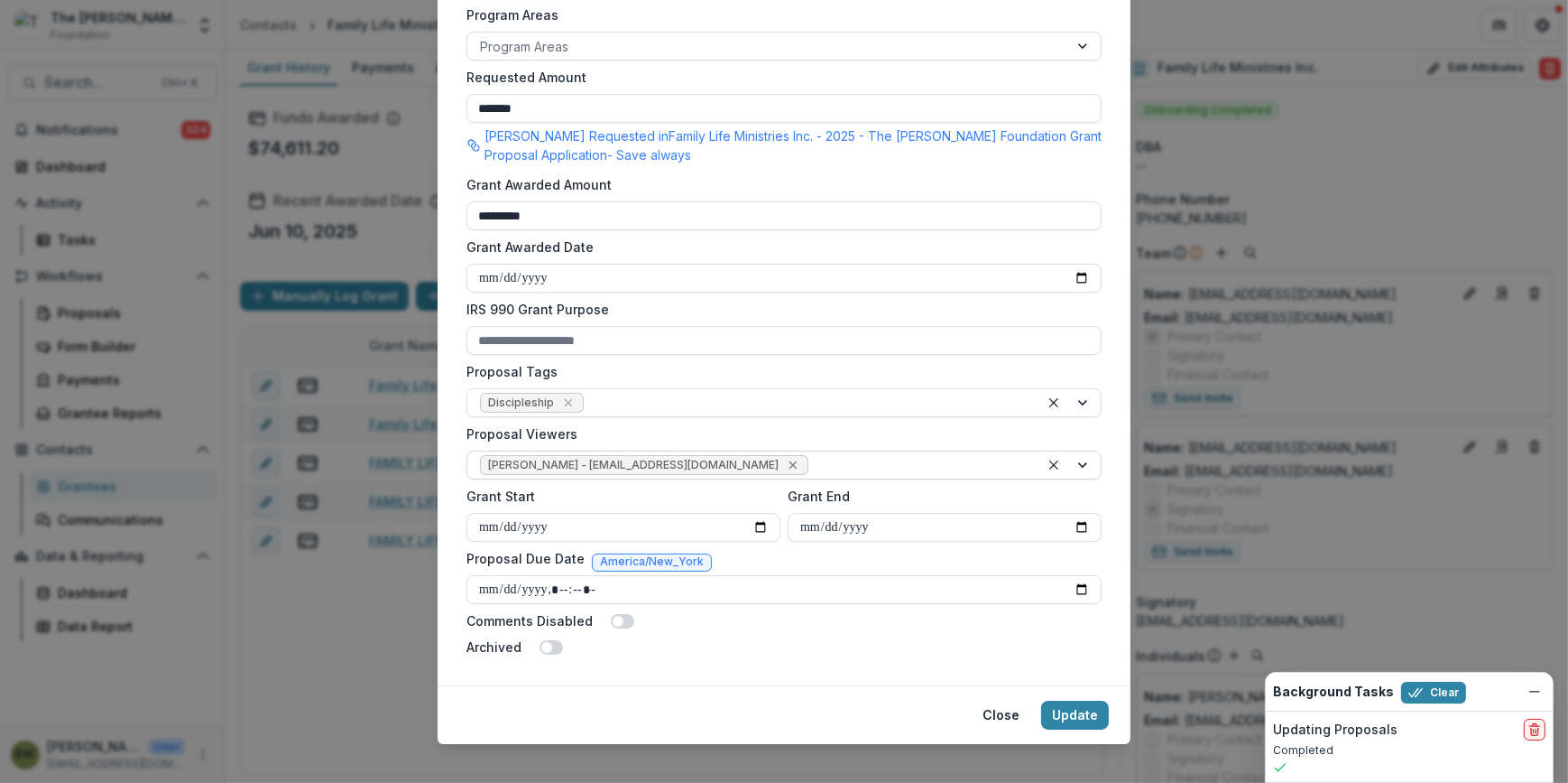
click at [785, 465] on icon "Remove Blair White - bwhite@bolickfoundation.org" at bounding box center [792, 464] width 14 height 14
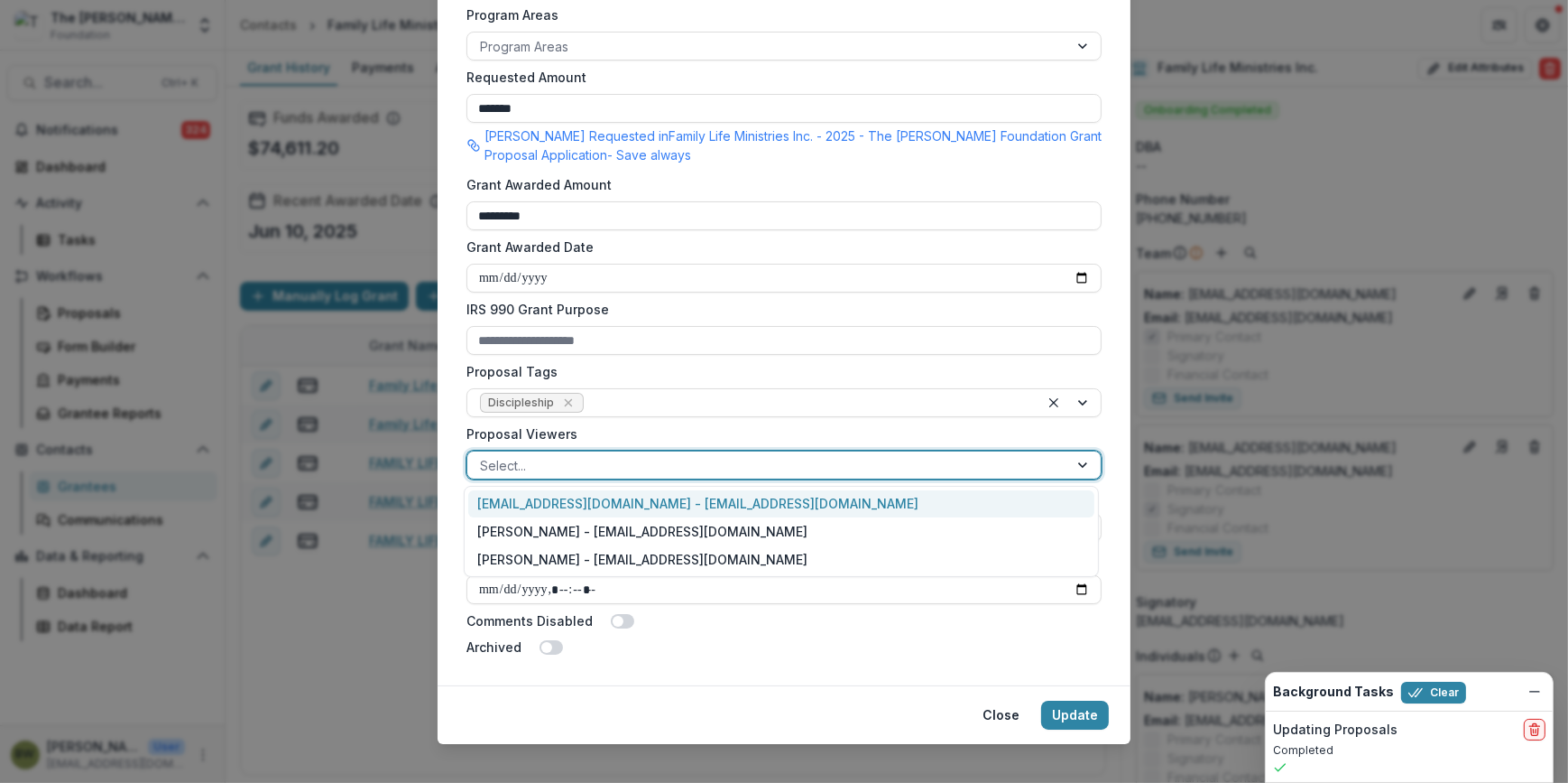
click at [719, 465] on div at bounding box center [767, 465] width 575 height 23
click at [710, 509] on div "[EMAIL_ADDRESS][DOMAIN_NAME] - [EMAIL_ADDRESS][DOMAIN_NAME]" at bounding box center [782, 505] width 626 height 28
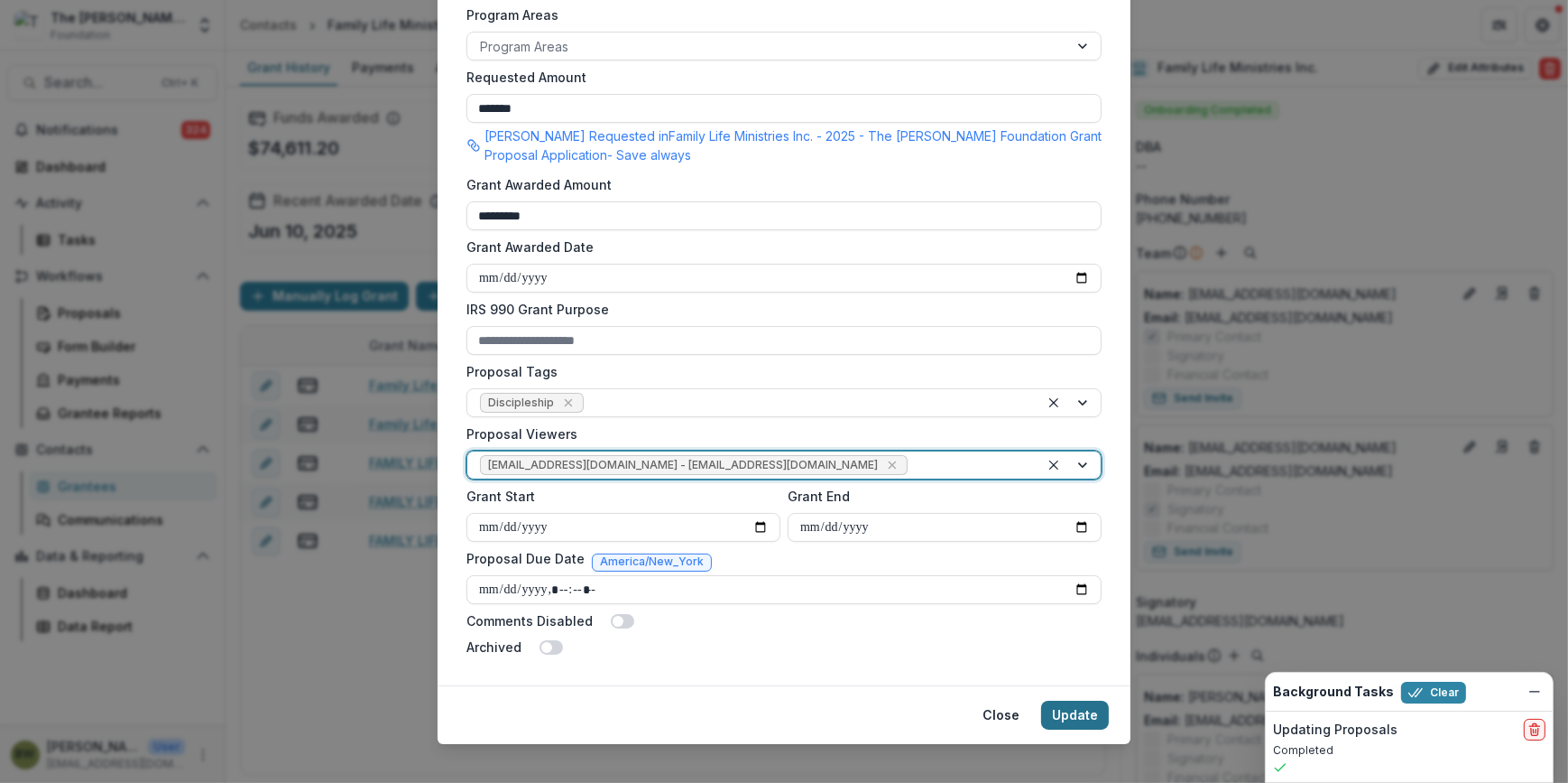
click at [1073, 719] on button "Update" at bounding box center [1075, 714] width 68 height 29
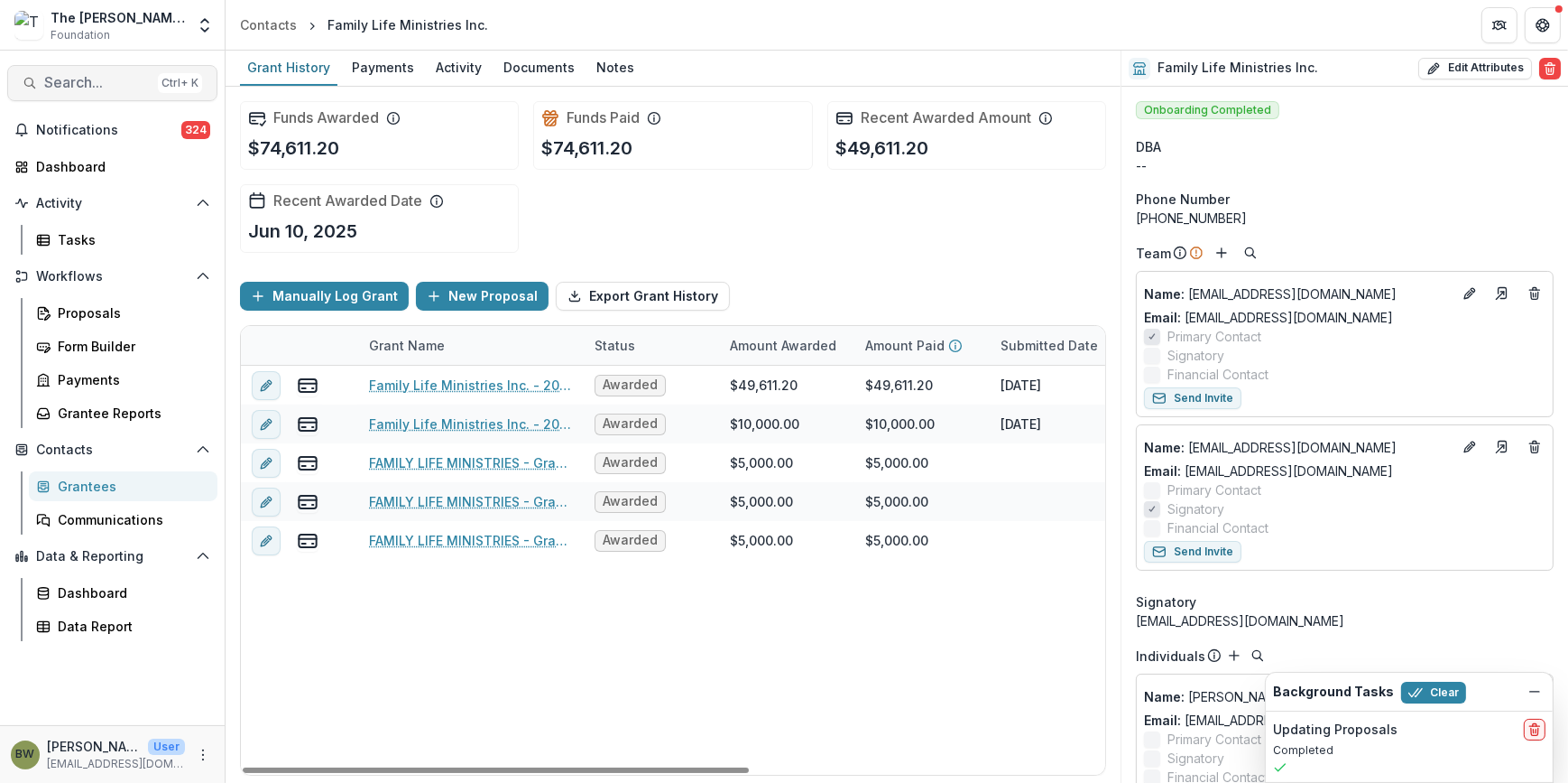
click at [87, 91] on span "Search..." at bounding box center [97, 82] width 107 height 17
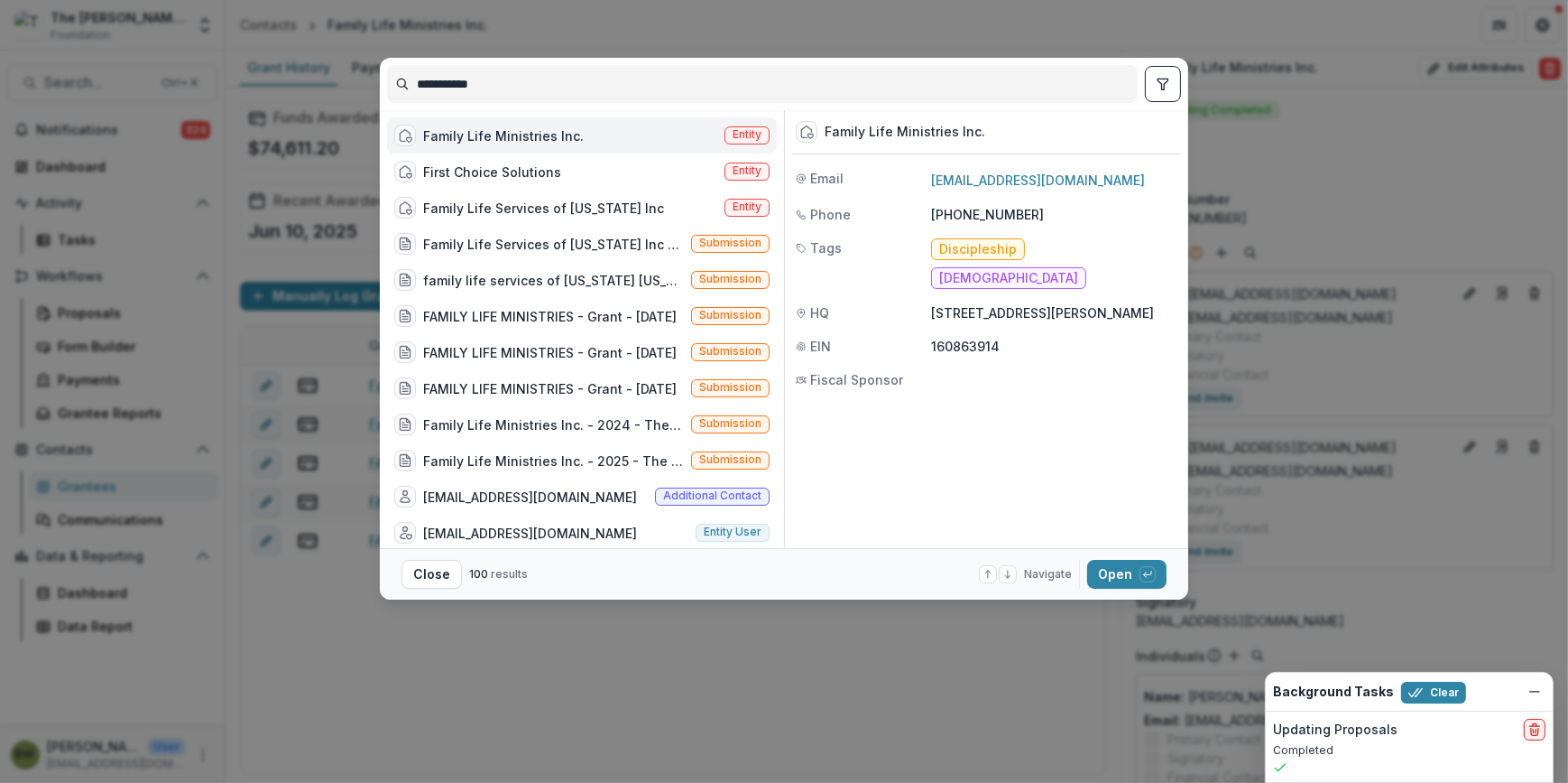
drag, startPoint x: 558, startPoint y: 91, endPoint x: 198, endPoint y: 60, distance: 361.3
click at [198, 60] on div "**********" at bounding box center [784, 392] width 1568 height 783
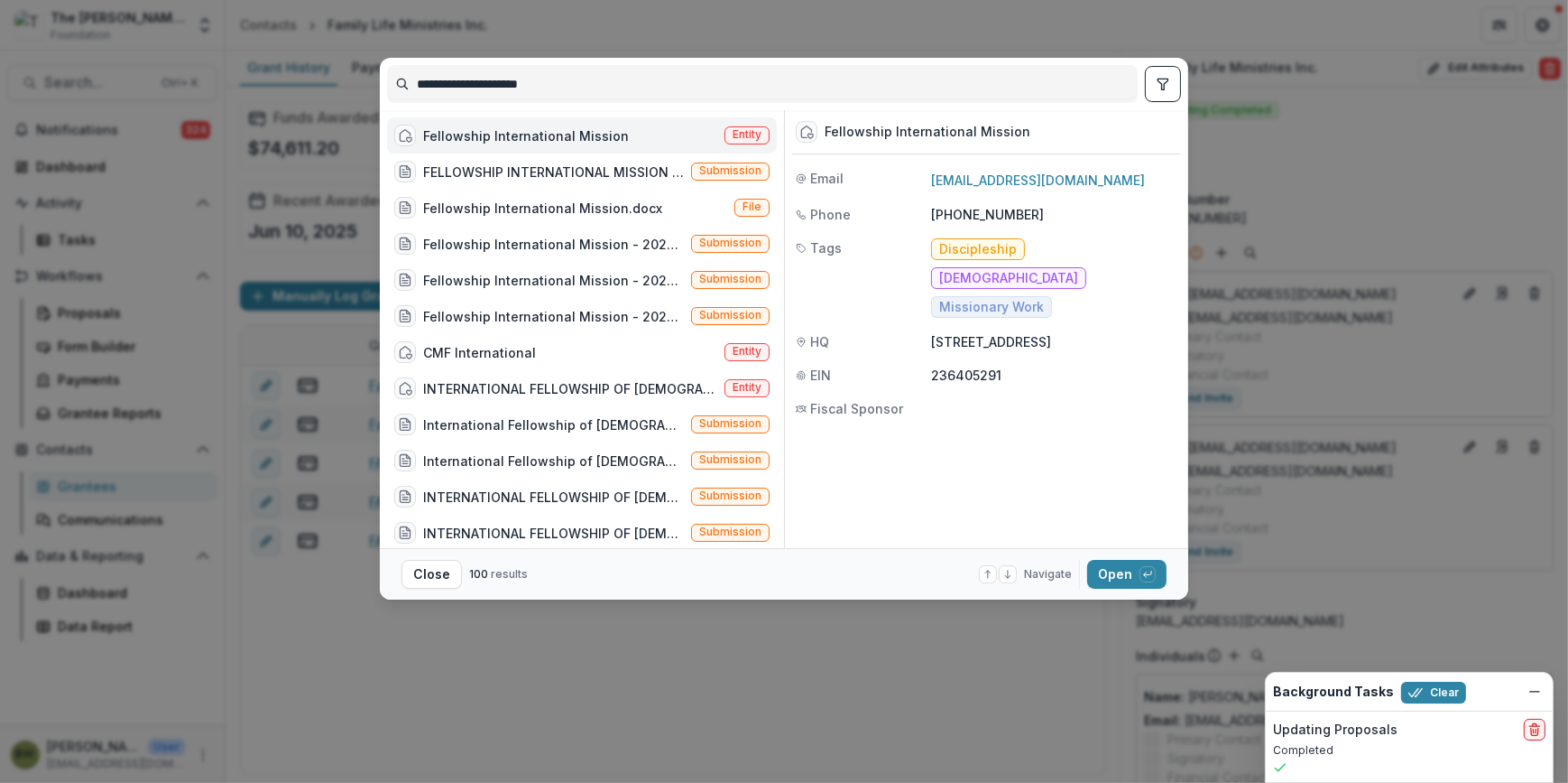
type input "**********"
click at [734, 137] on span "Entity" at bounding box center [747, 134] width 29 height 12
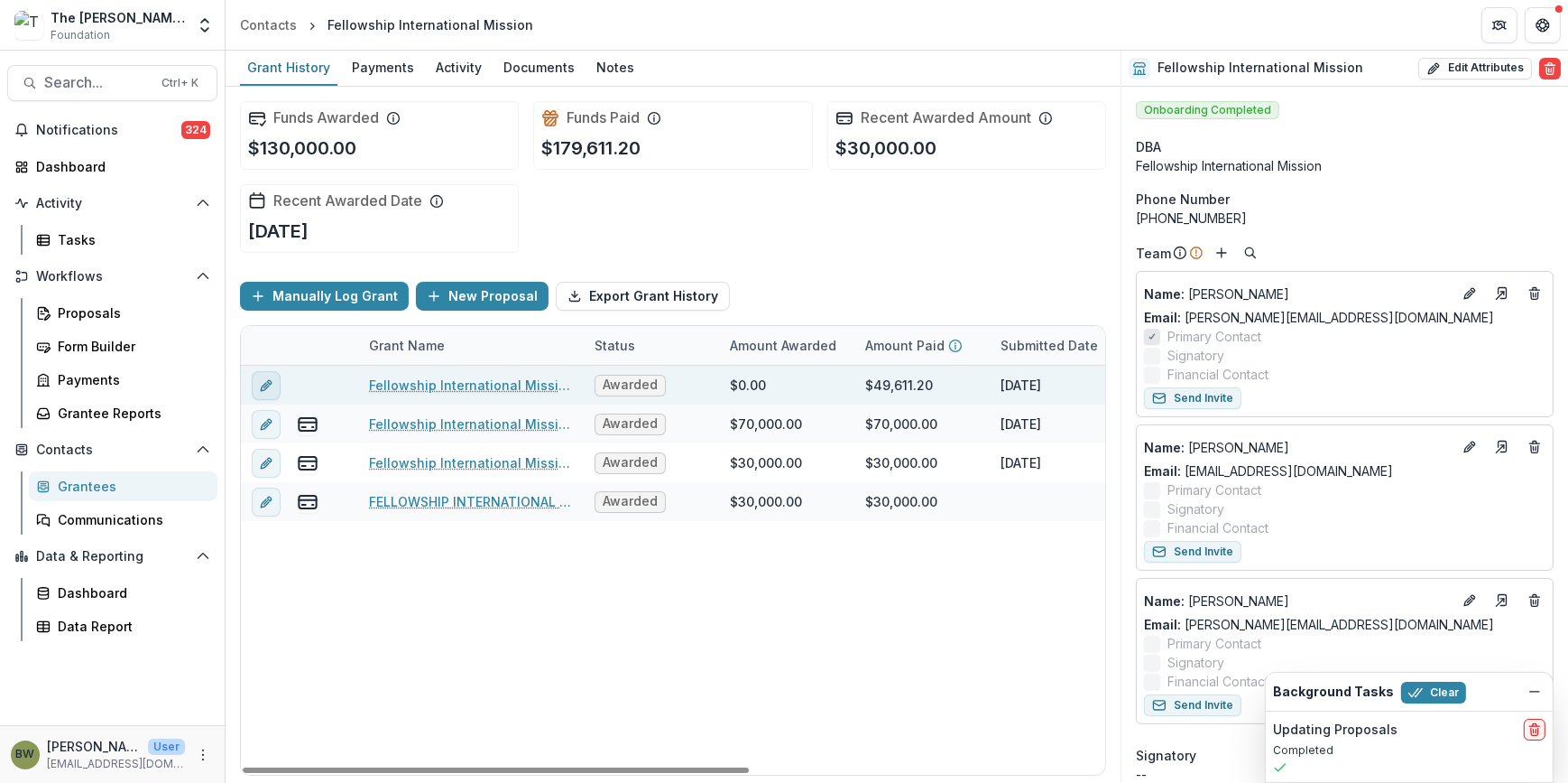
click at [261, 379] on icon "edit" at bounding box center [266, 385] width 14 height 14
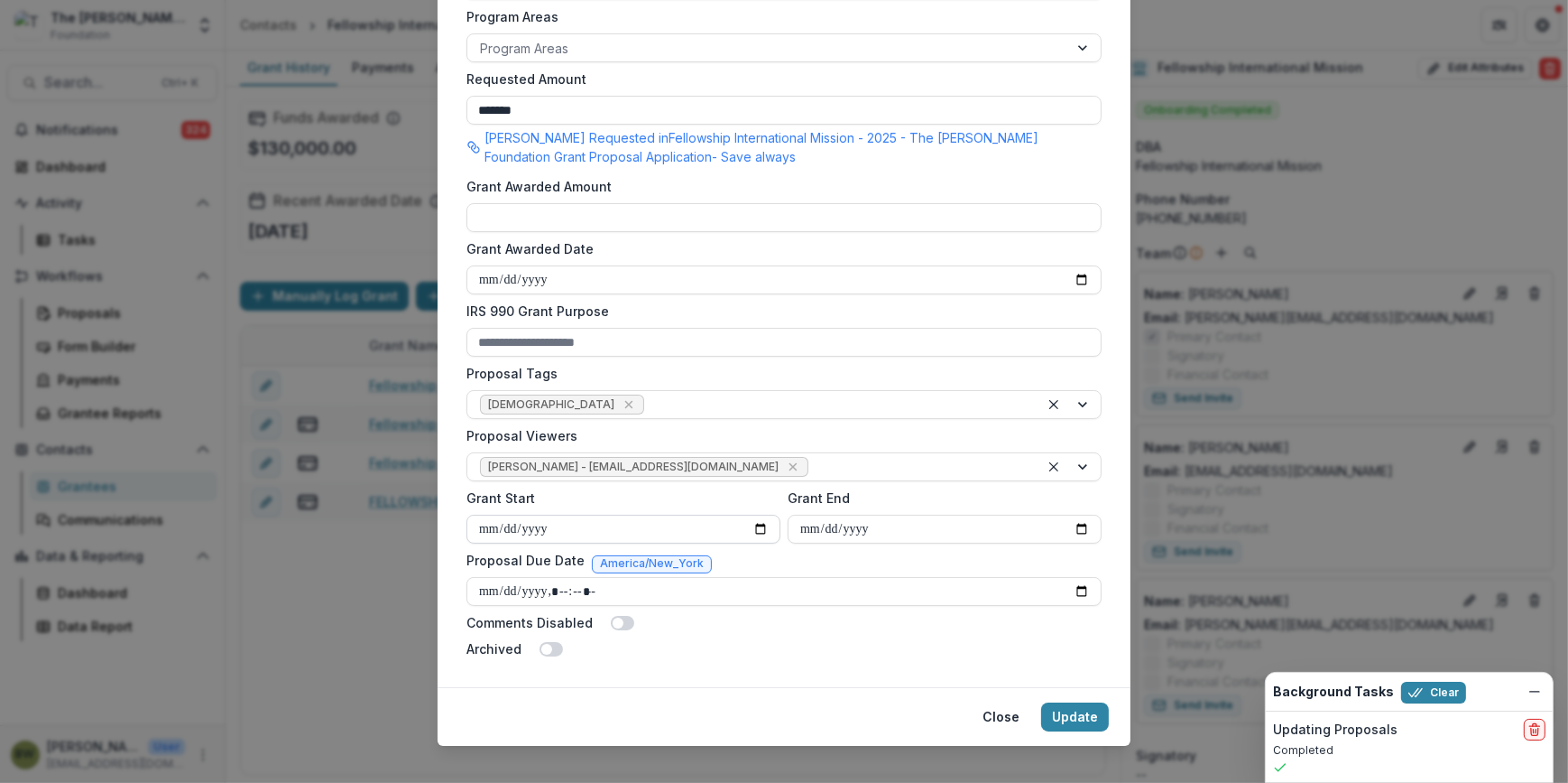
scroll to position [491, 0]
click at [785, 467] on icon "Remove Blair White - bwhite@bolickfoundation.org" at bounding box center [792, 464] width 14 height 14
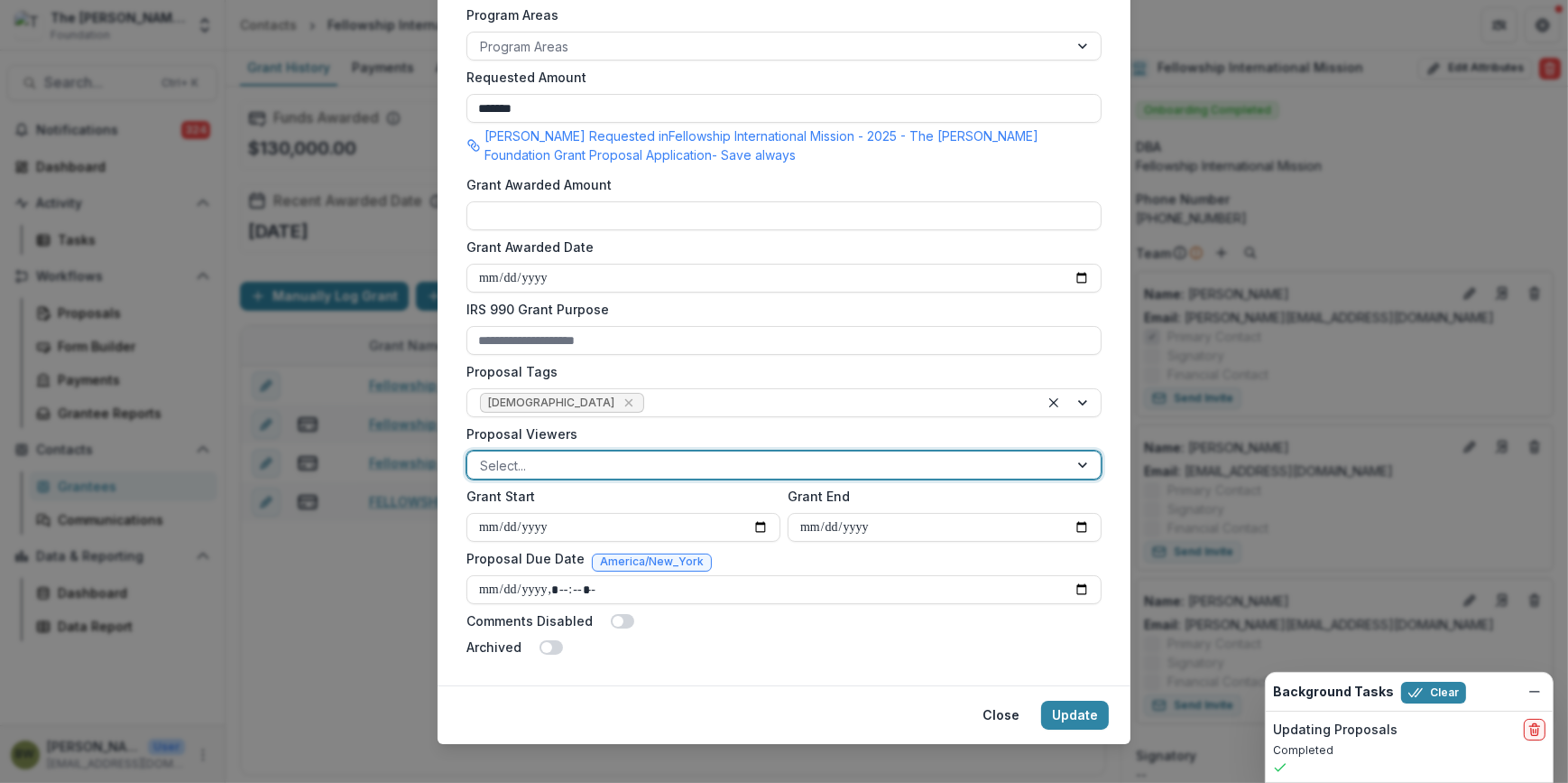
click at [713, 468] on div at bounding box center [767, 465] width 575 height 23
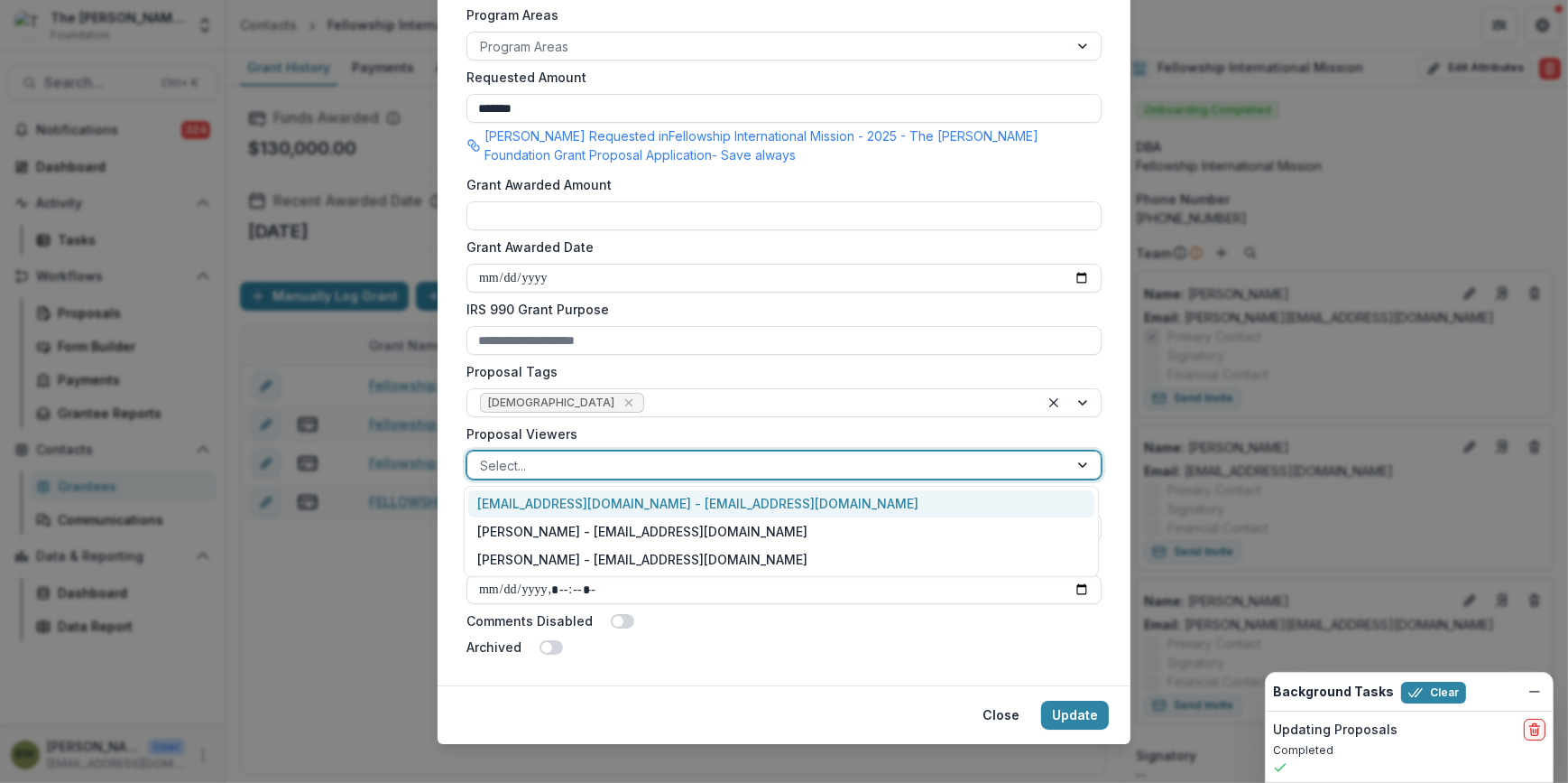
click at [688, 498] on div "[EMAIL_ADDRESS][DOMAIN_NAME] - [EMAIL_ADDRESS][DOMAIN_NAME]" at bounding box center [782, 505] width 626 height 28
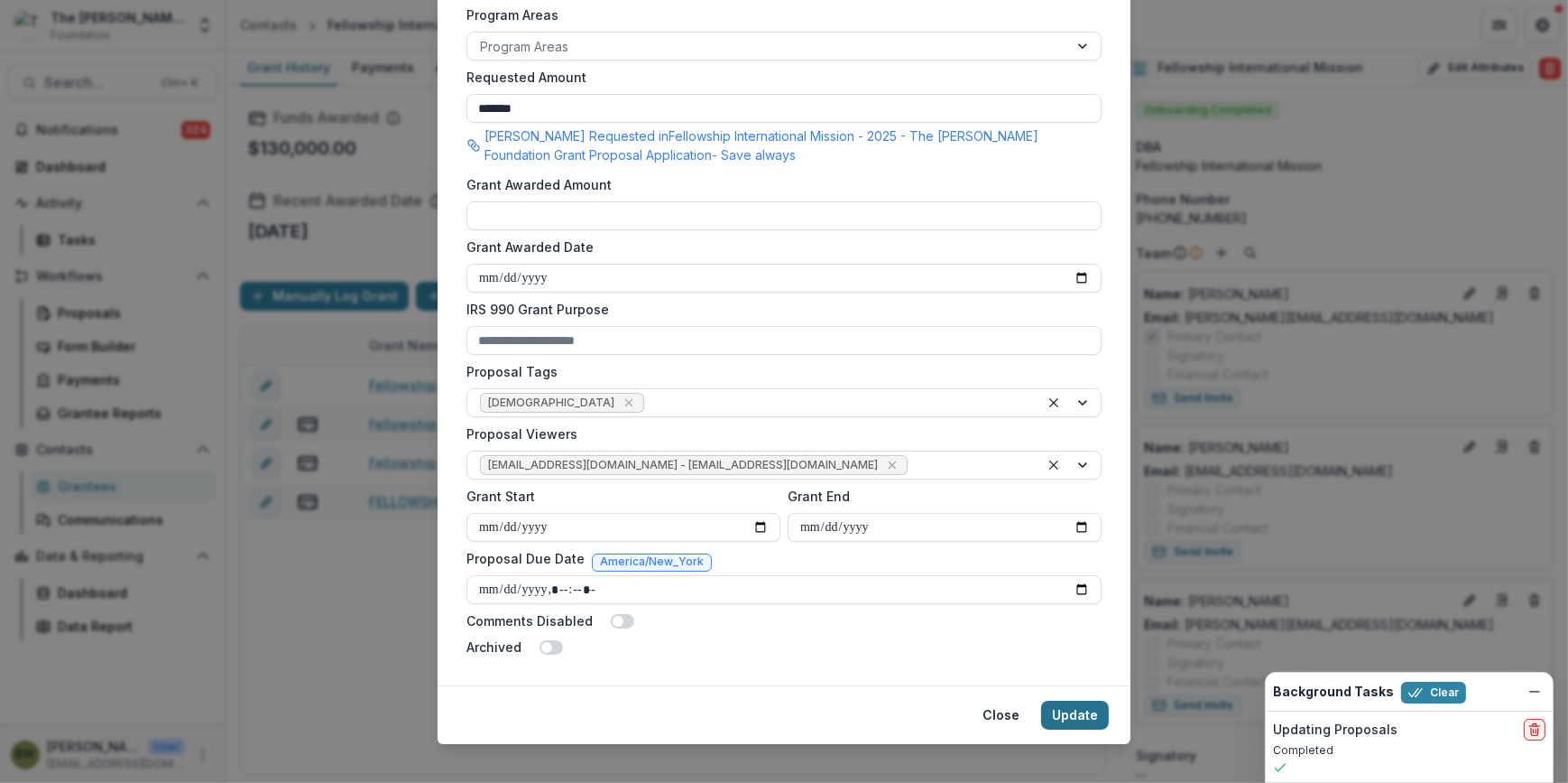
click at [1087, 717] on button "Update" at bounding box center [1075, 714] width 68 height 29
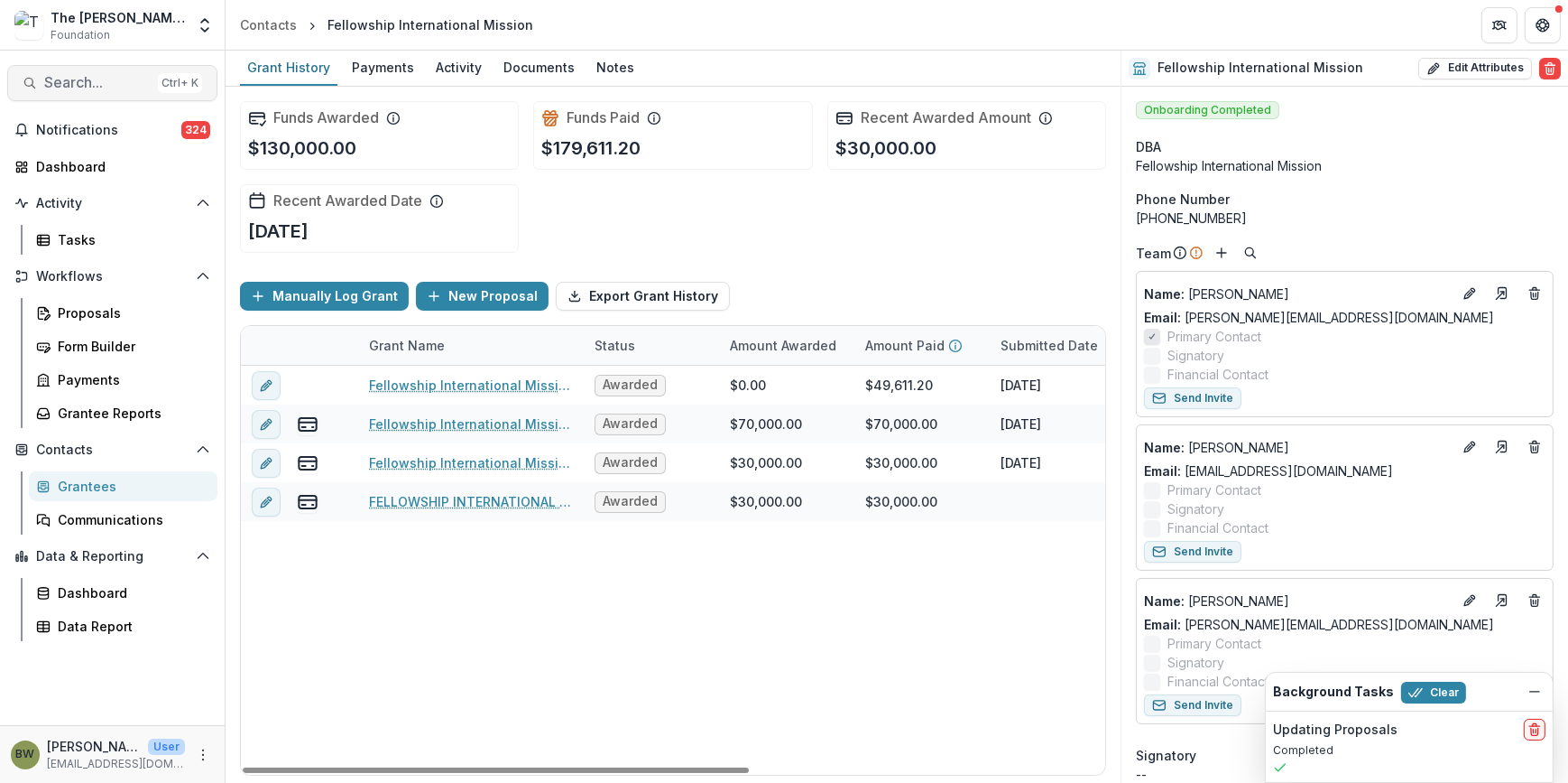
click at [96, 78] on span "Search..." at bounding box center [97, 82] width 107 height 17
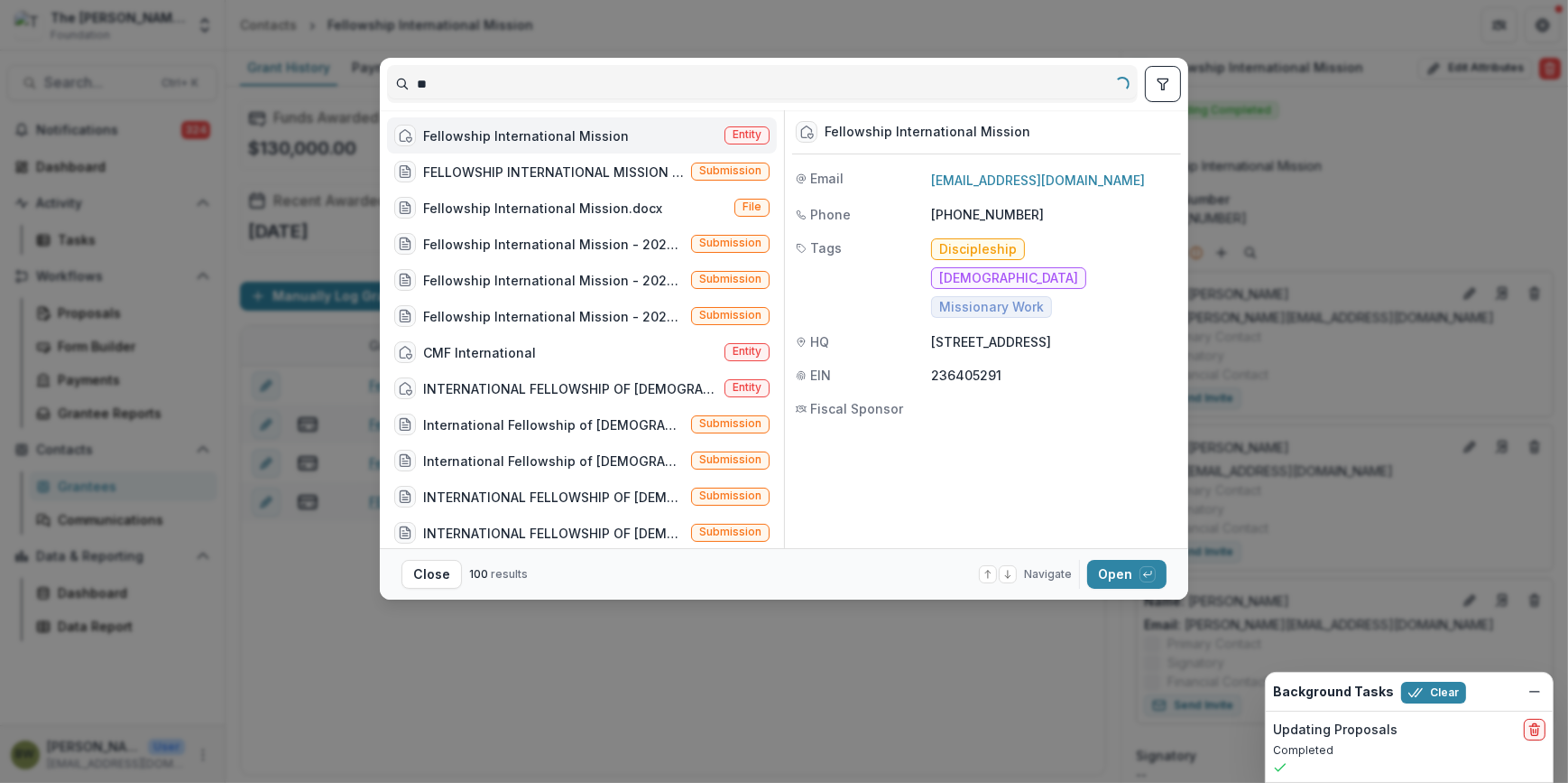
type input "*"
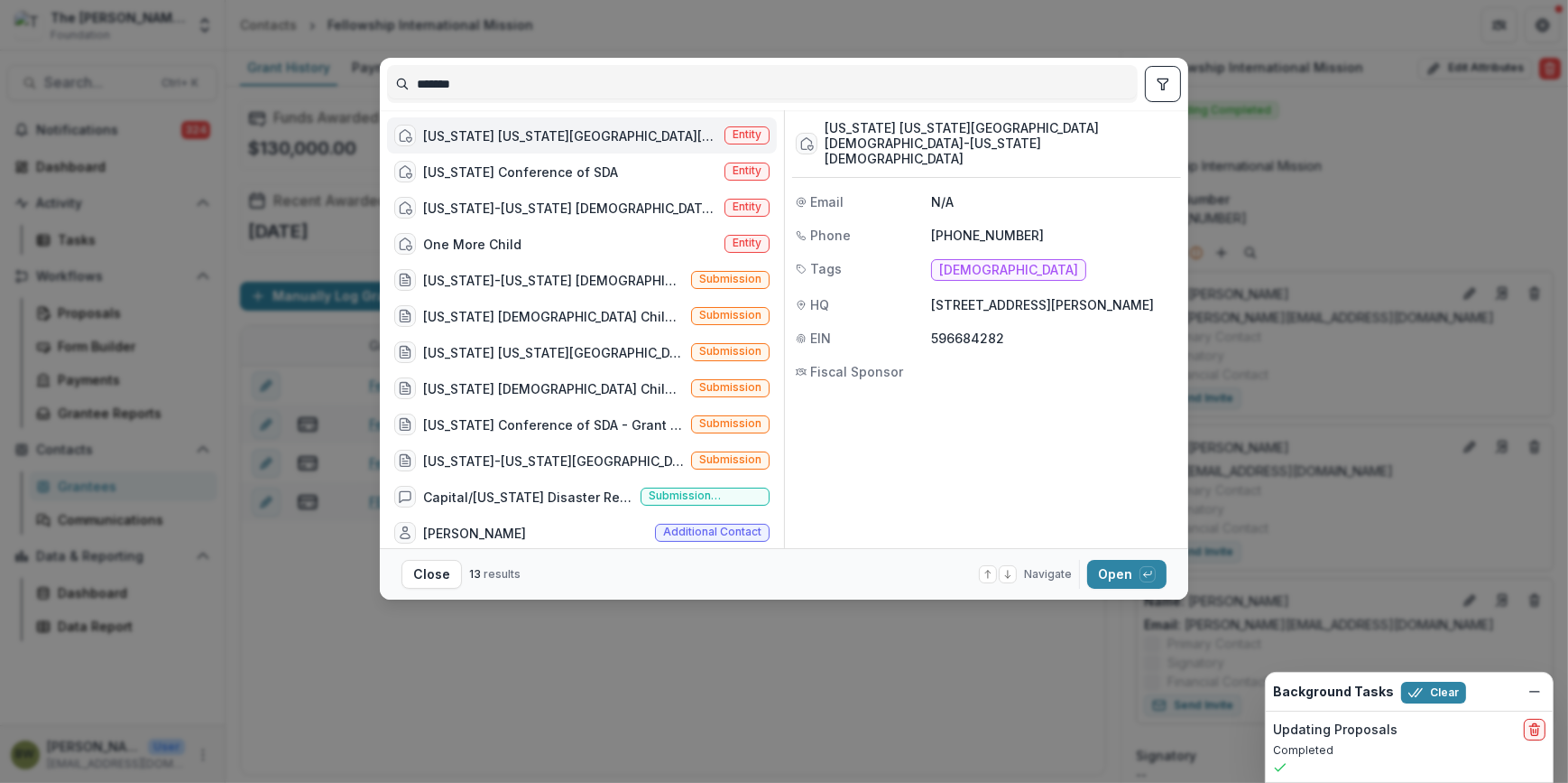
type input "*******"
click at [758, 130] on span "Entity" at bounding box center [747, 135] width 45 height 18
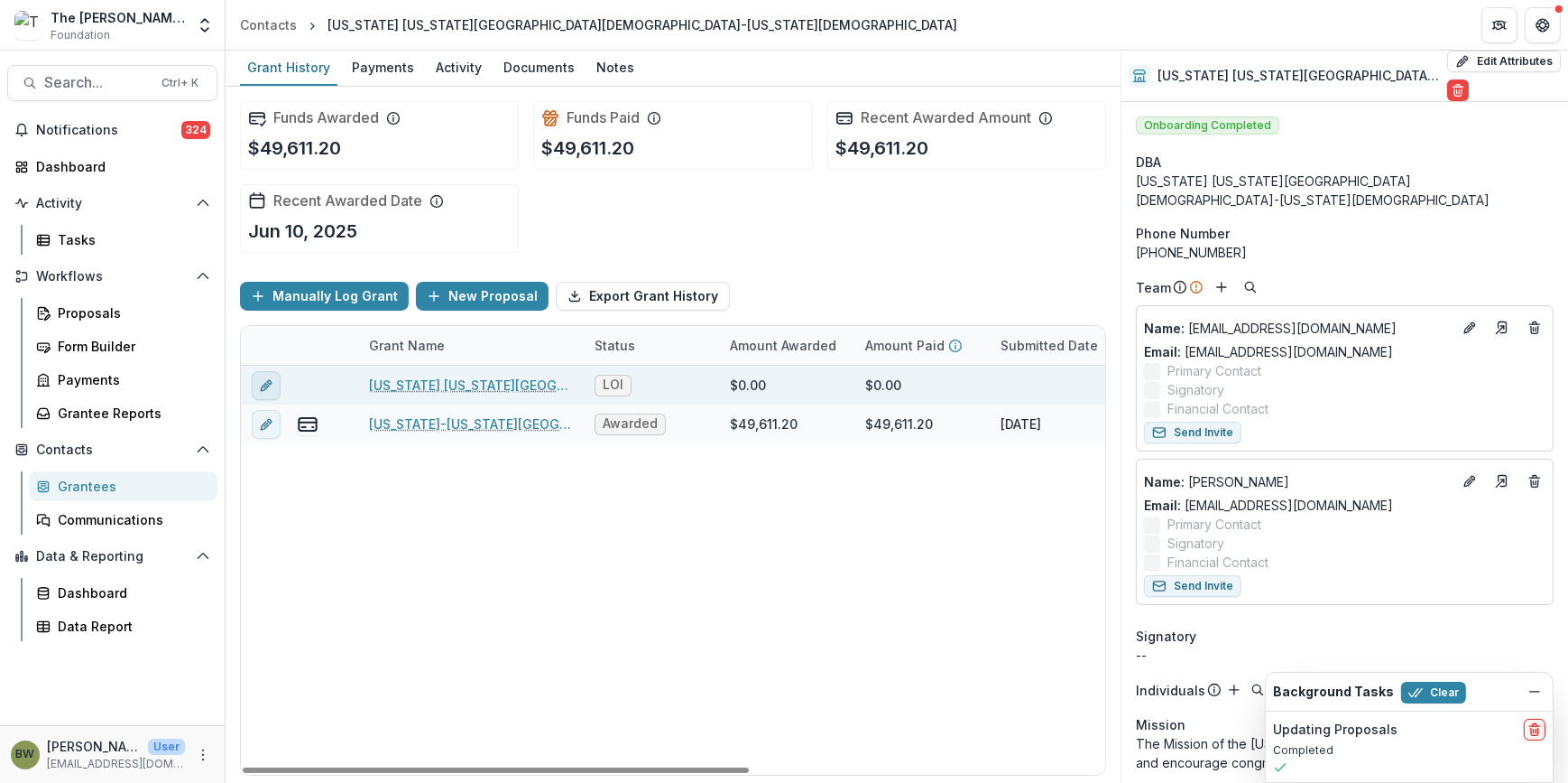
click at [272, 378] on icon "edit" at bounding box center [266, 385] width 14 height 14
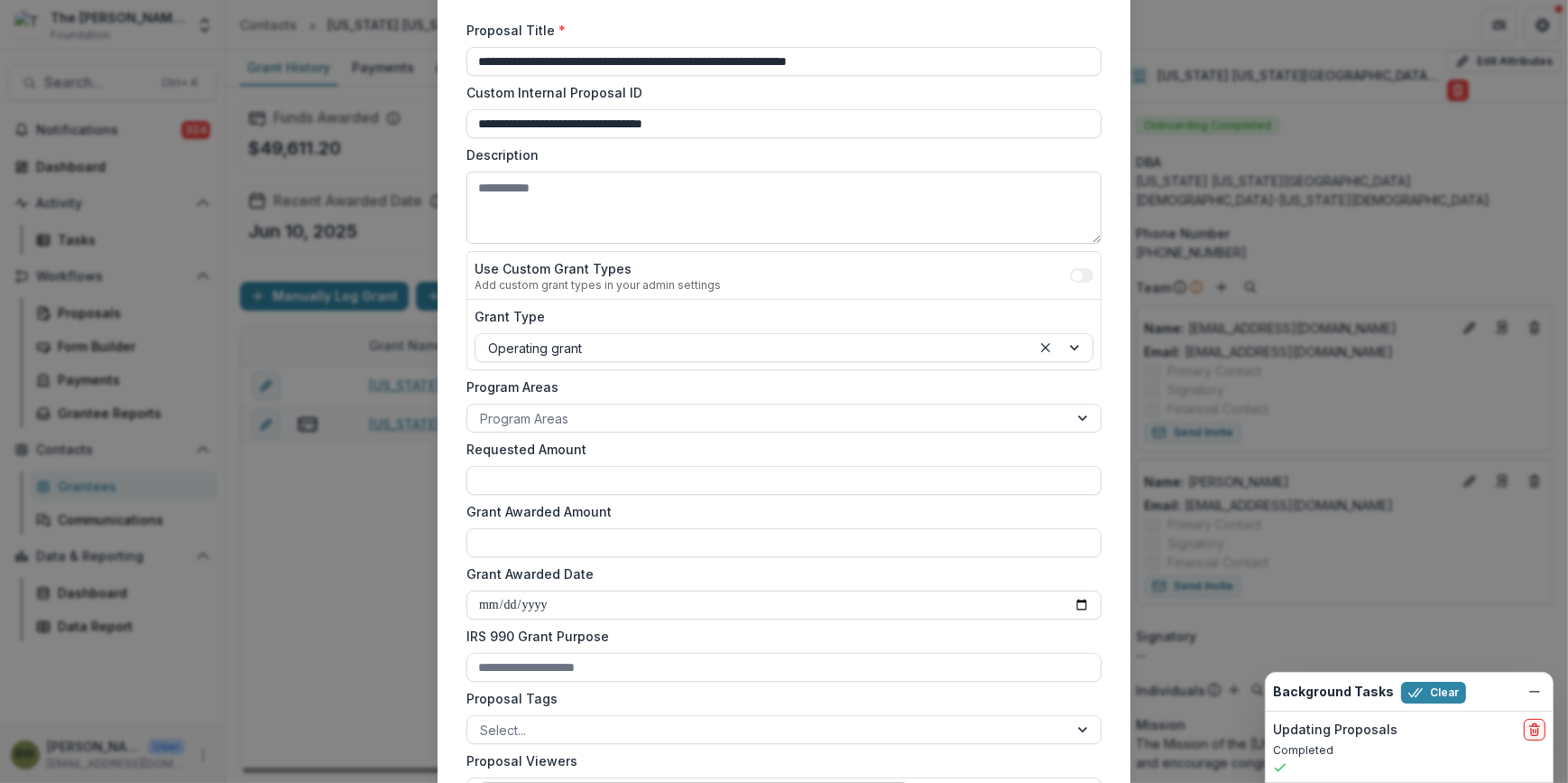
scroll to position [327, 0]
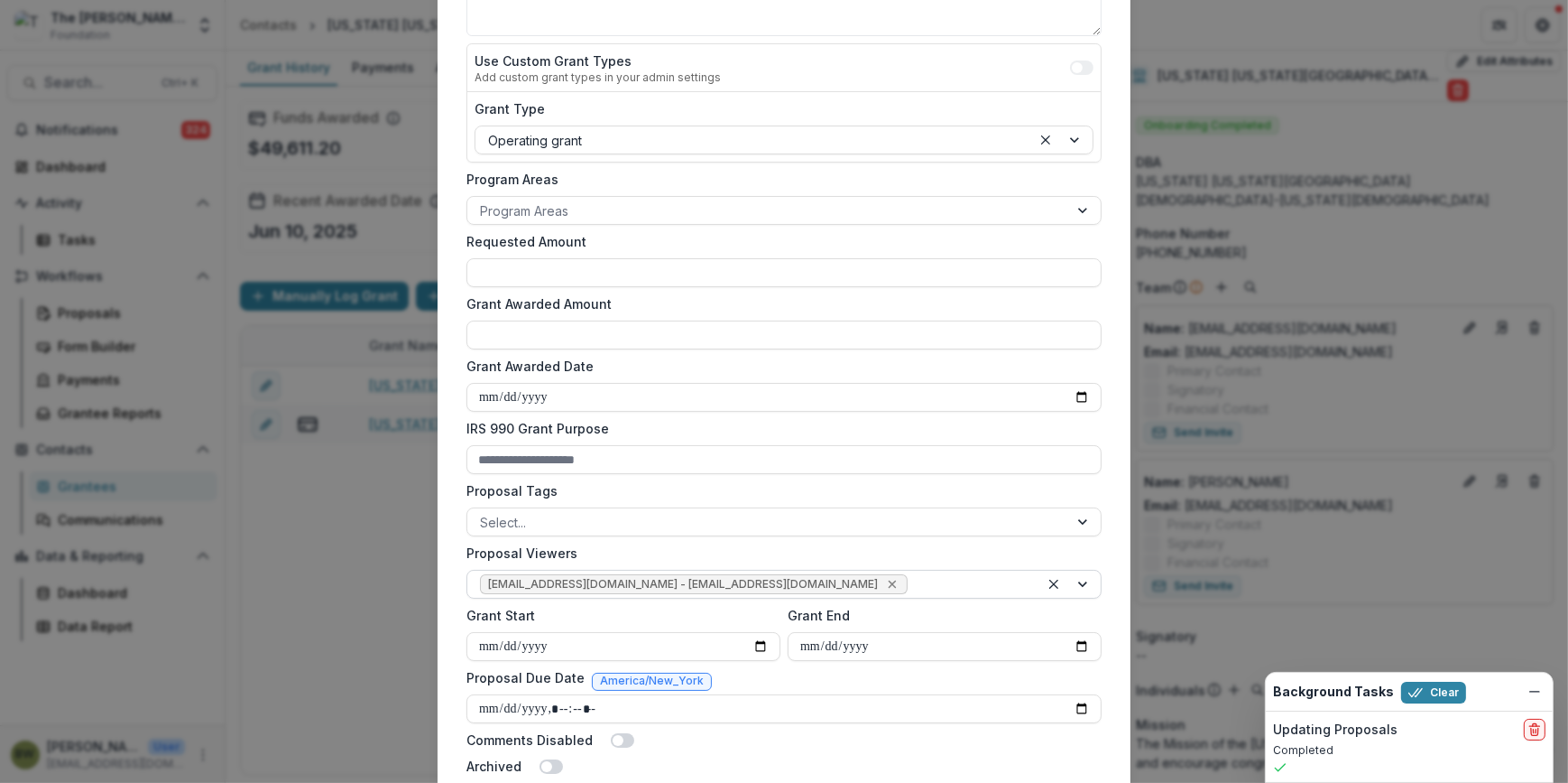
click at [885, 583] on icon "Remove jcline@bolickfoundation.org - jcline@bolickfoundation.org" at bounding box center [892, 583] width 14 height 14
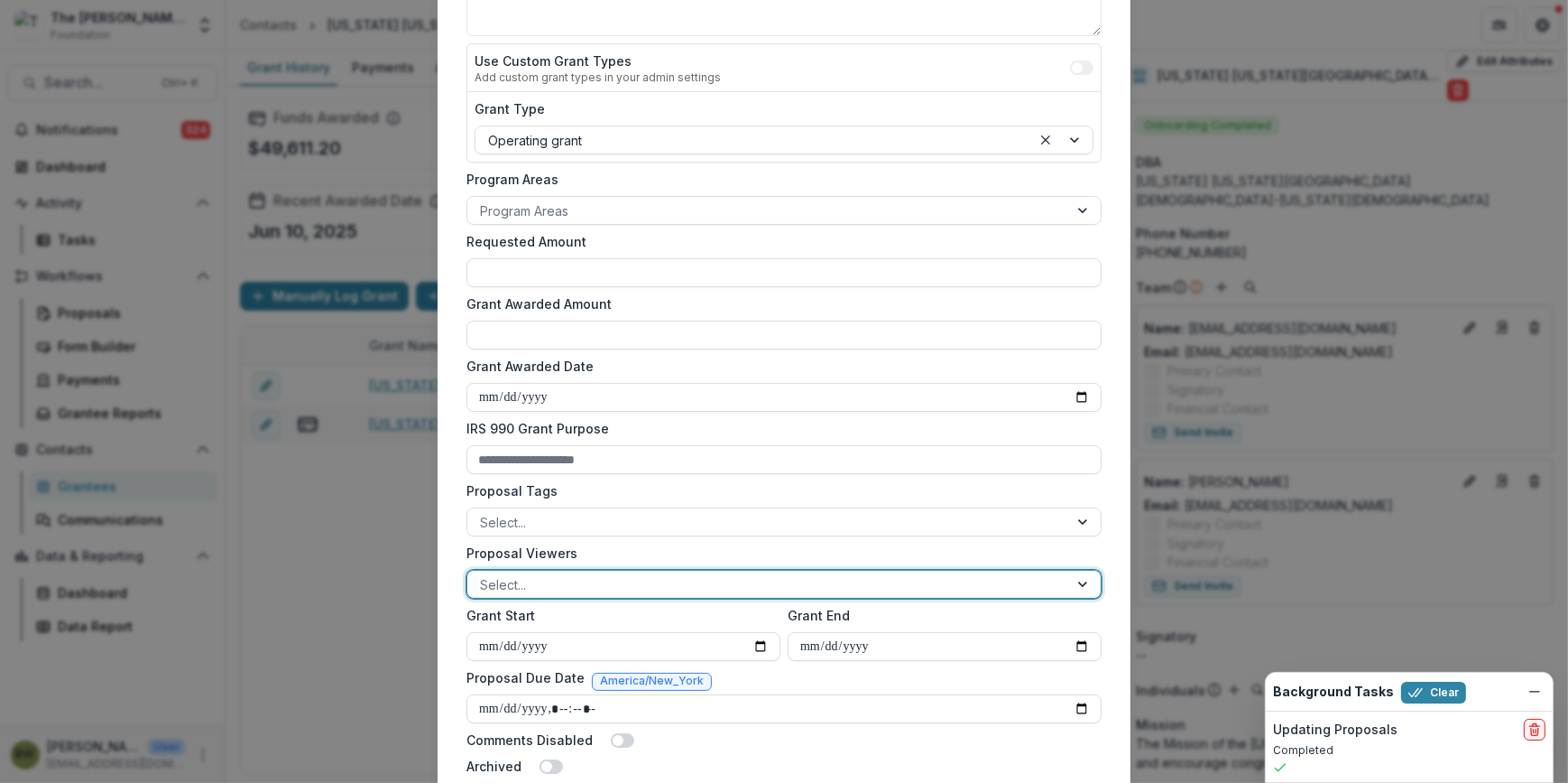
click at [803, 583] on div at bounding box center [767, 585] width 575 height 23
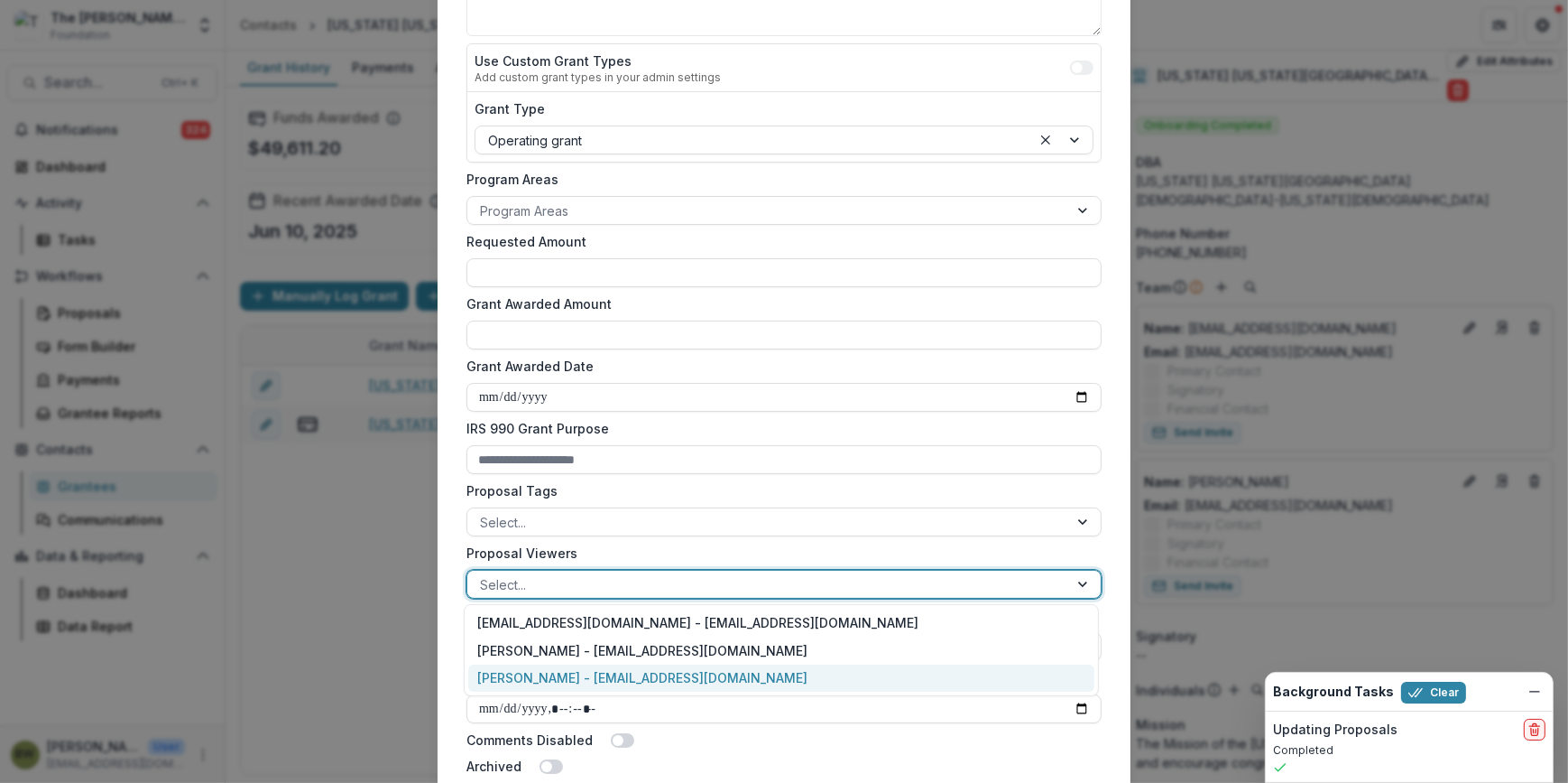
click at [788, 667] on div "[PERSON_NAME] - [EMAIL_ADDRESS][DOMAIN_NAME]" at bounding box center [782, 678] width 626 height 28
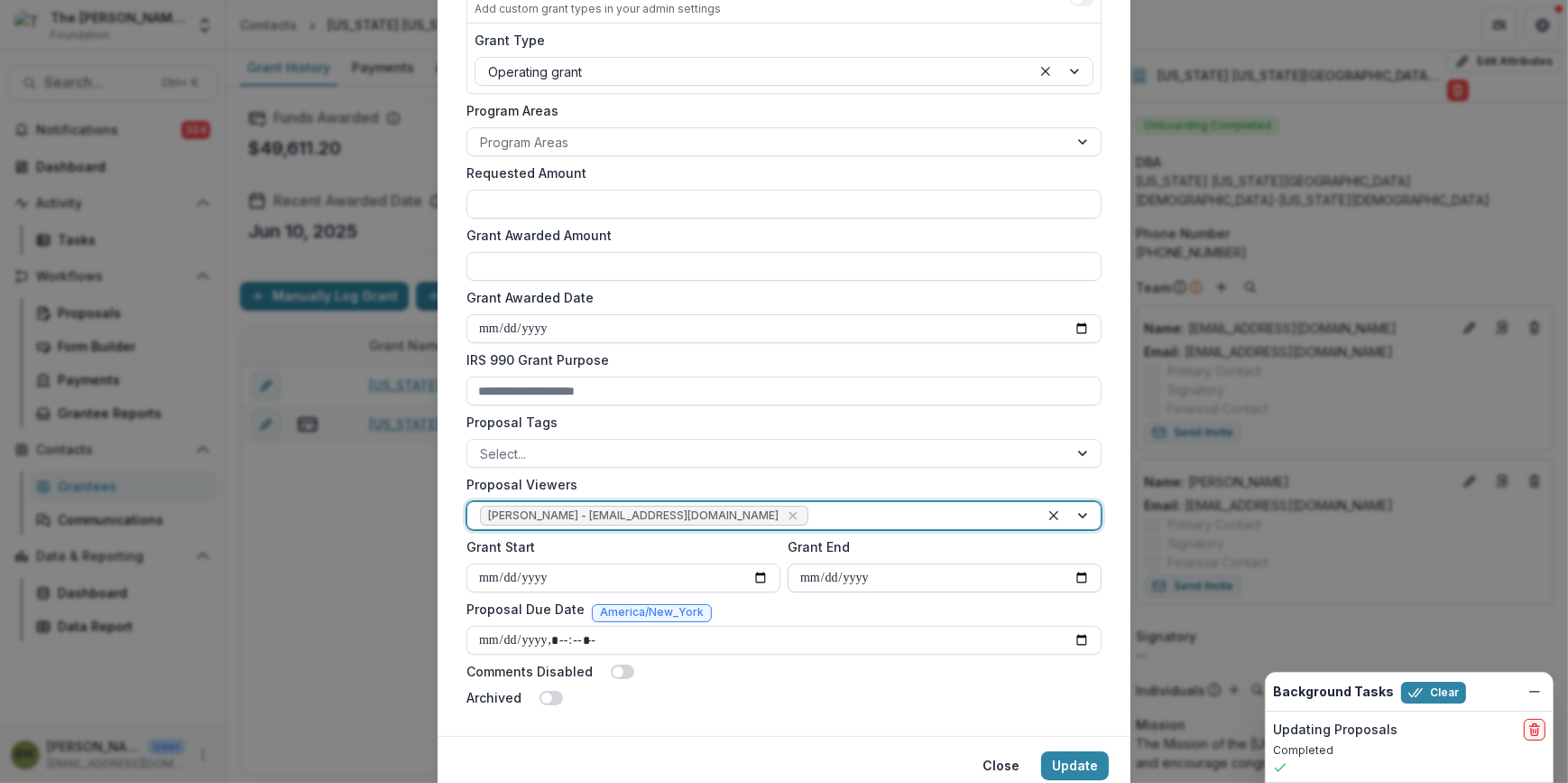
scroll to position [464, 0]
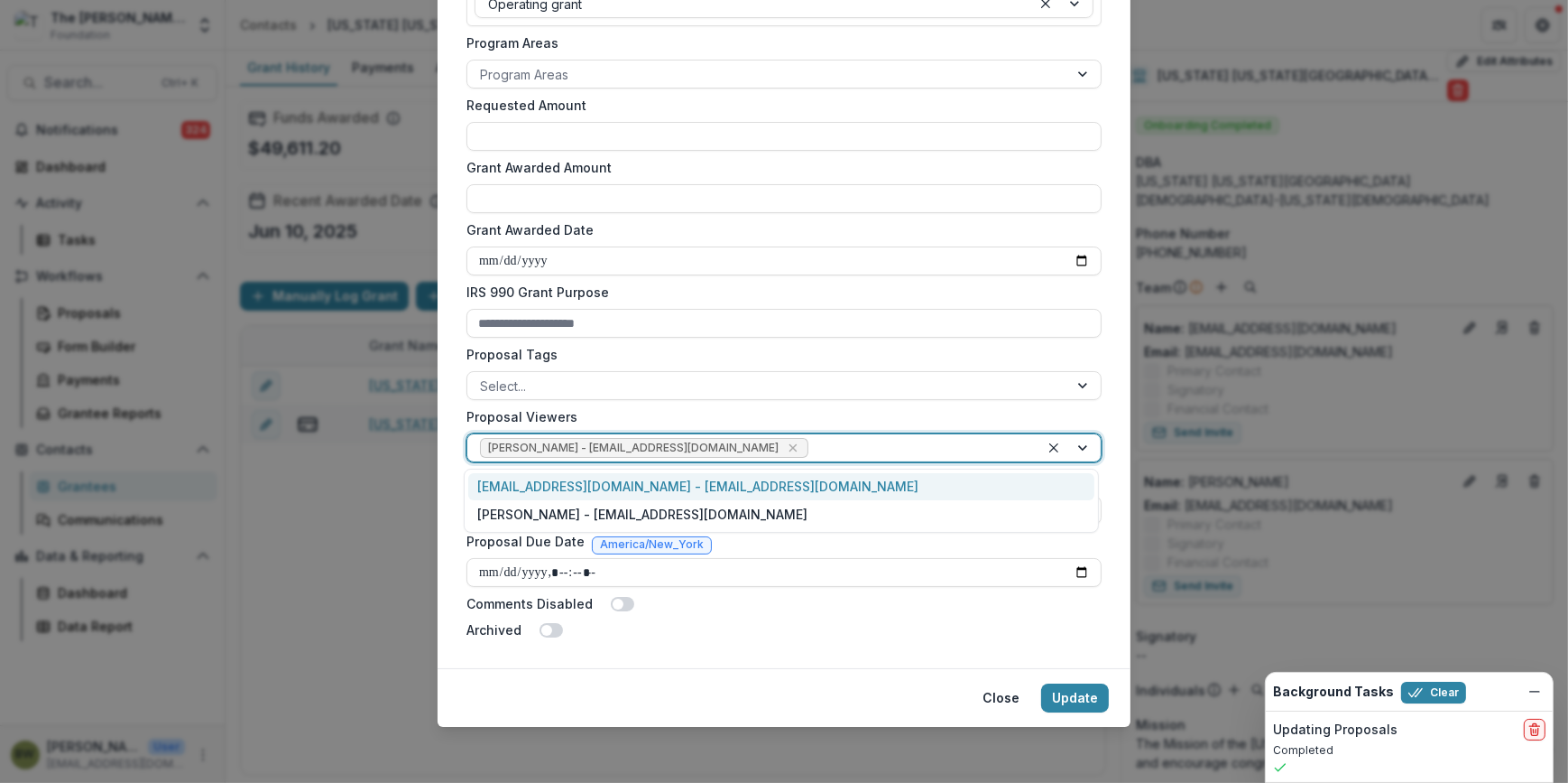
click at [812, 453] on div at bounding box center [919, 448] width 215 height 23
click at [784, 480] on div "[EMAIL_ADDRESS][DOMAIN_NAME] - [EMAIL_ADDRESS][DOMAIN_NAME]" at bounding box center [782, 487] width 626 height 28
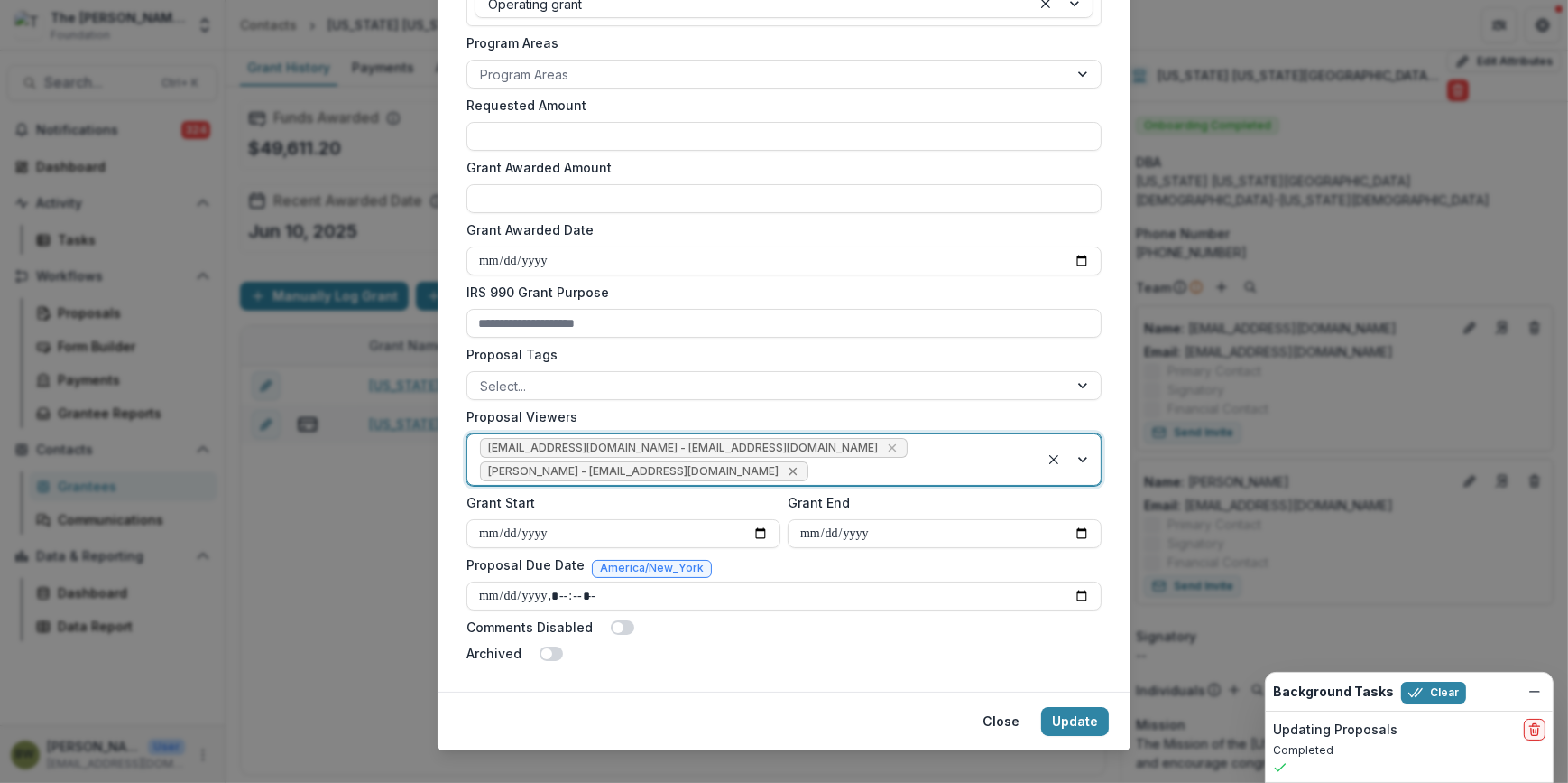
click at [785, 470] on icon "Remove Blair White - bwhite@bolickfoundation.org" at bounding box center [792, 471] width 14 height 14
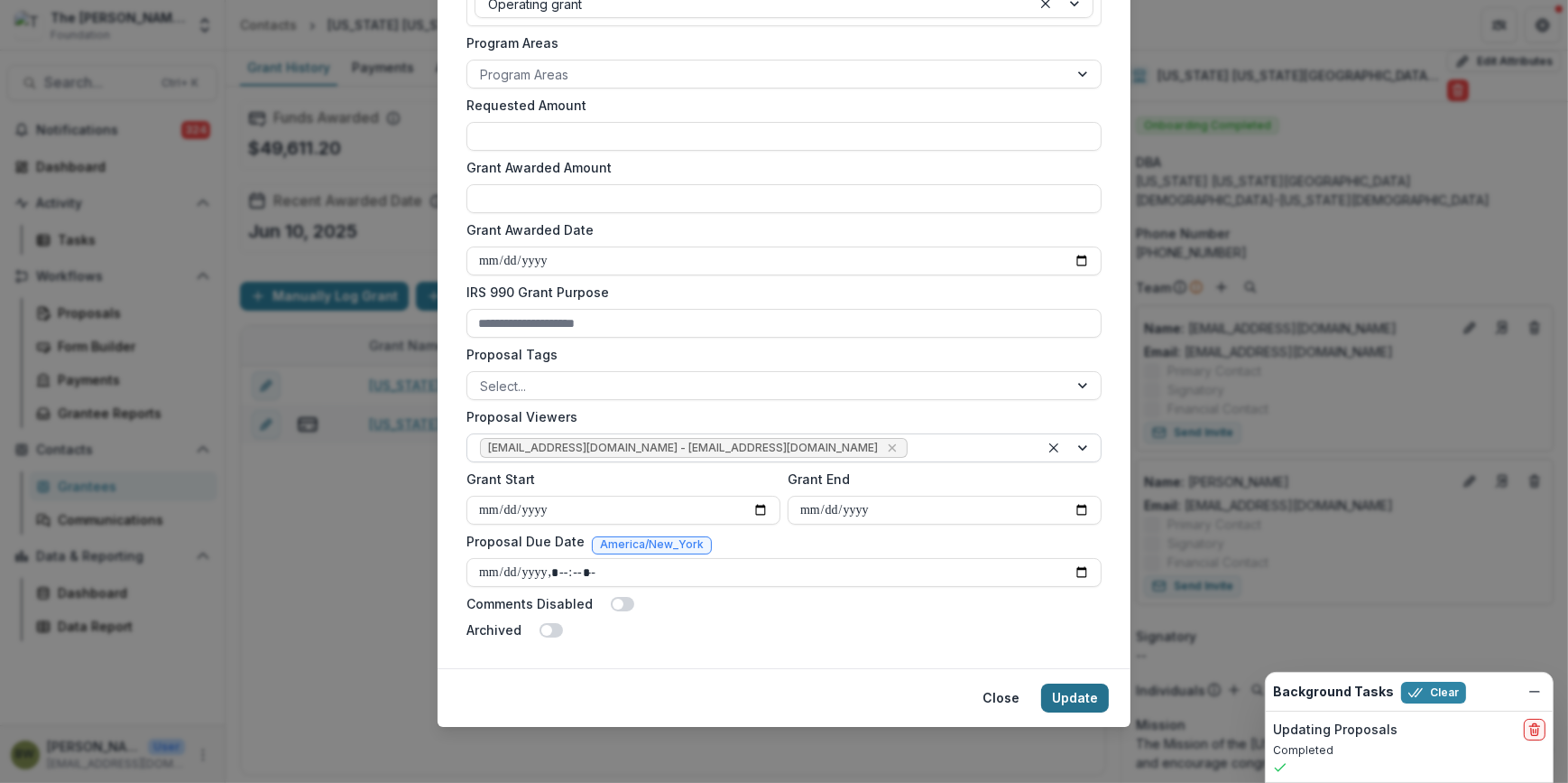
click at [1075, 691] on button "Update" at bounding box center [1075, 697] width 68 height 29
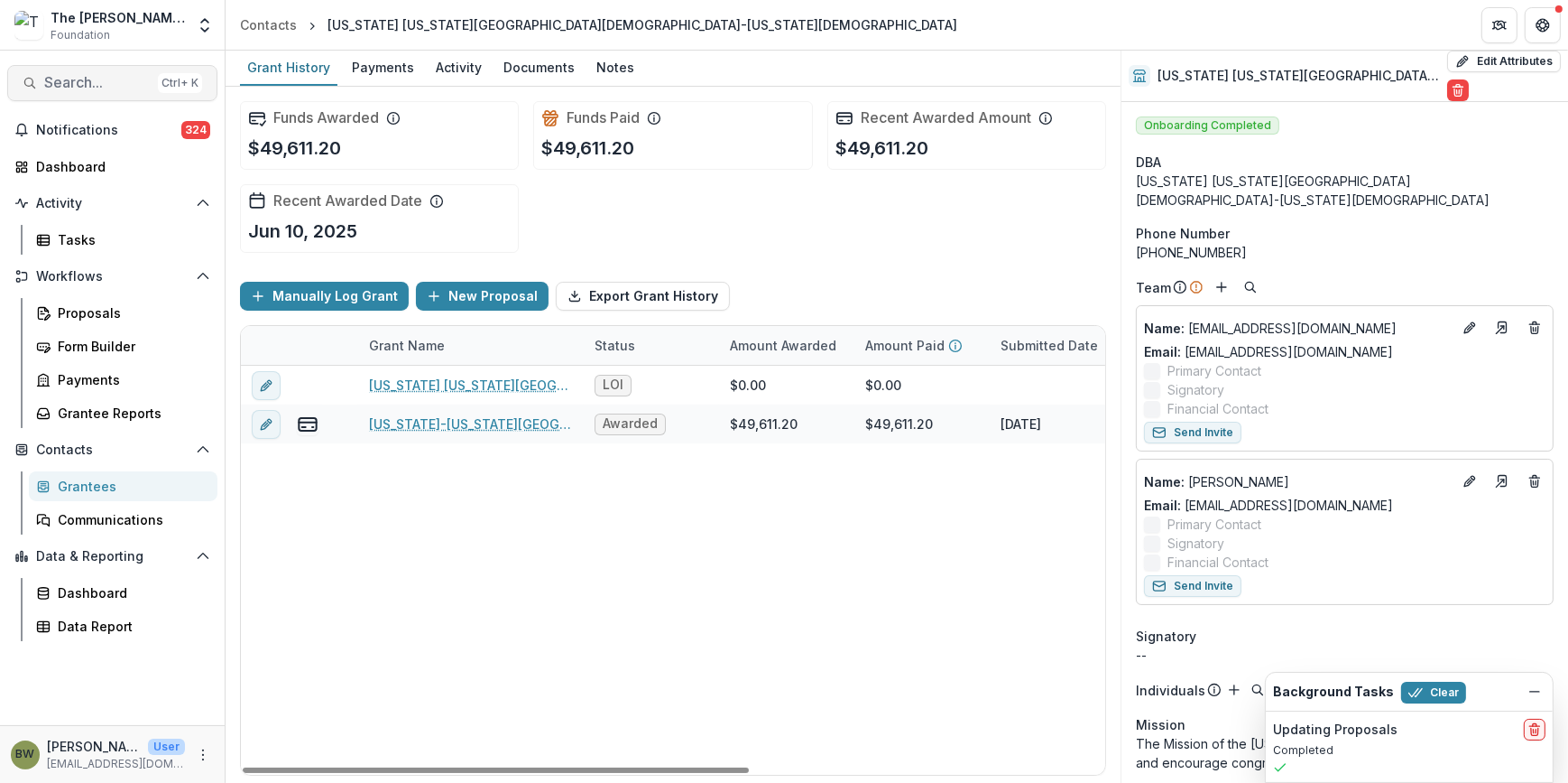
click at [72, 93] on button "Search... Ctrl + K" at bounding box center [112, 83] width 210 height 36
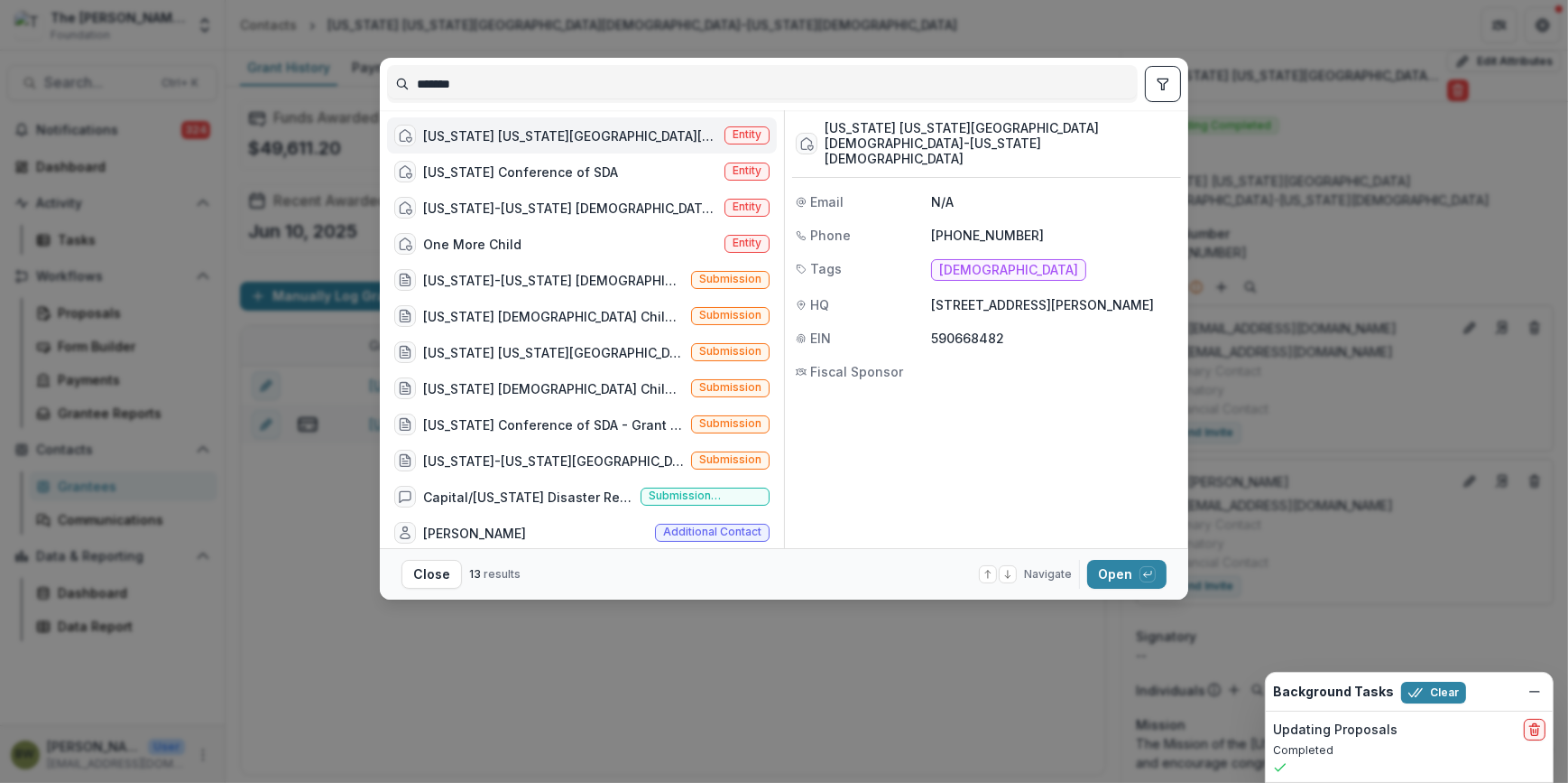
drag, startPoint x: 476, startPoint y: 87, endPoint x: 342, endPoint y: 89, distance: 134.0
click at [342, 89] on div "******* [US_STATE] [US_STATE][GEOGRAPHIC_DATA][DEMOGRAPHIC_DATA]-[US_STATE] SYN…" at bounding box center [784, 392] width 1568 height 783
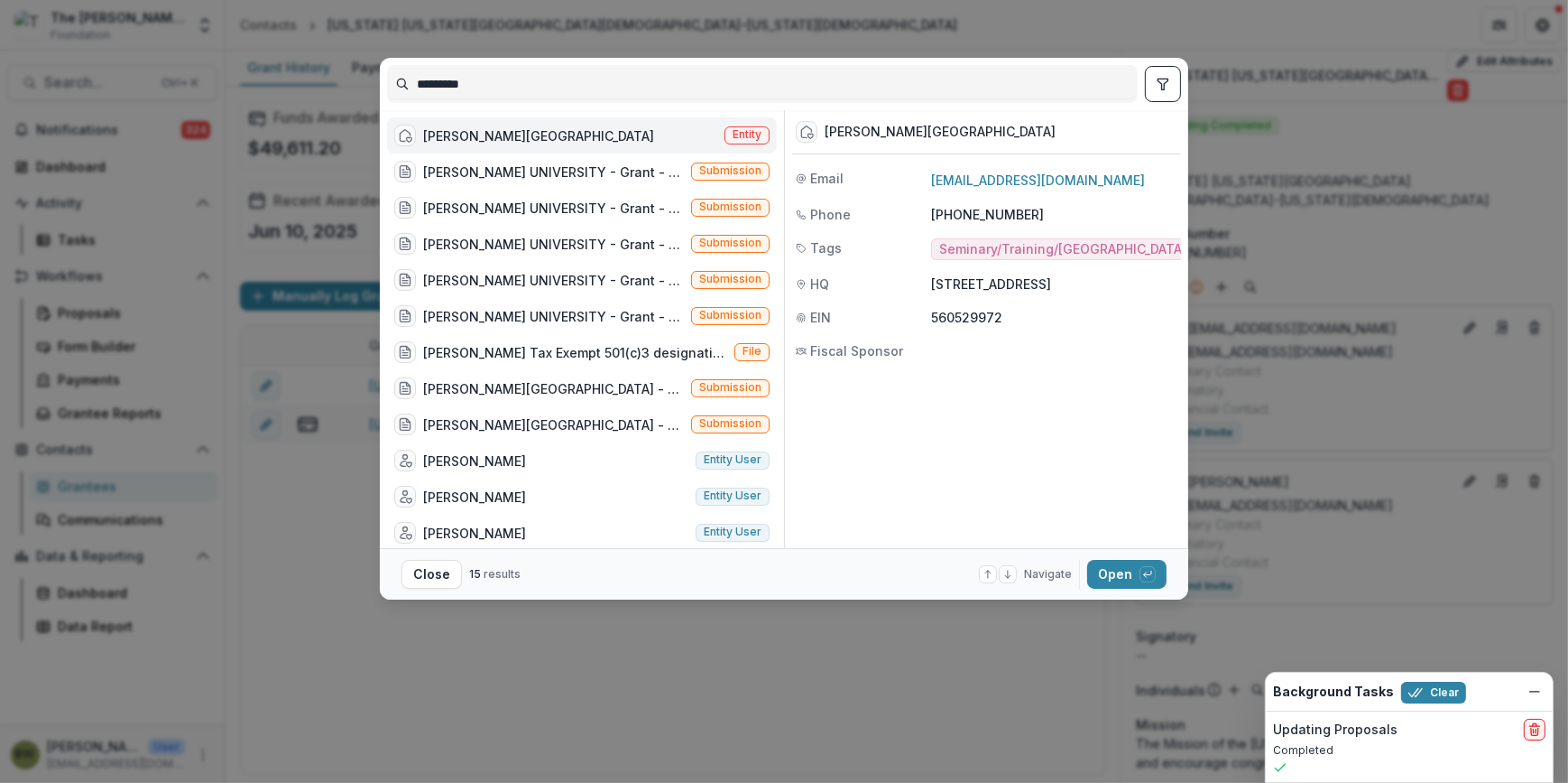
type input "*********"
click at [741, 131] on span "Entity" at bounding box center [747, 134] width 29 height 12
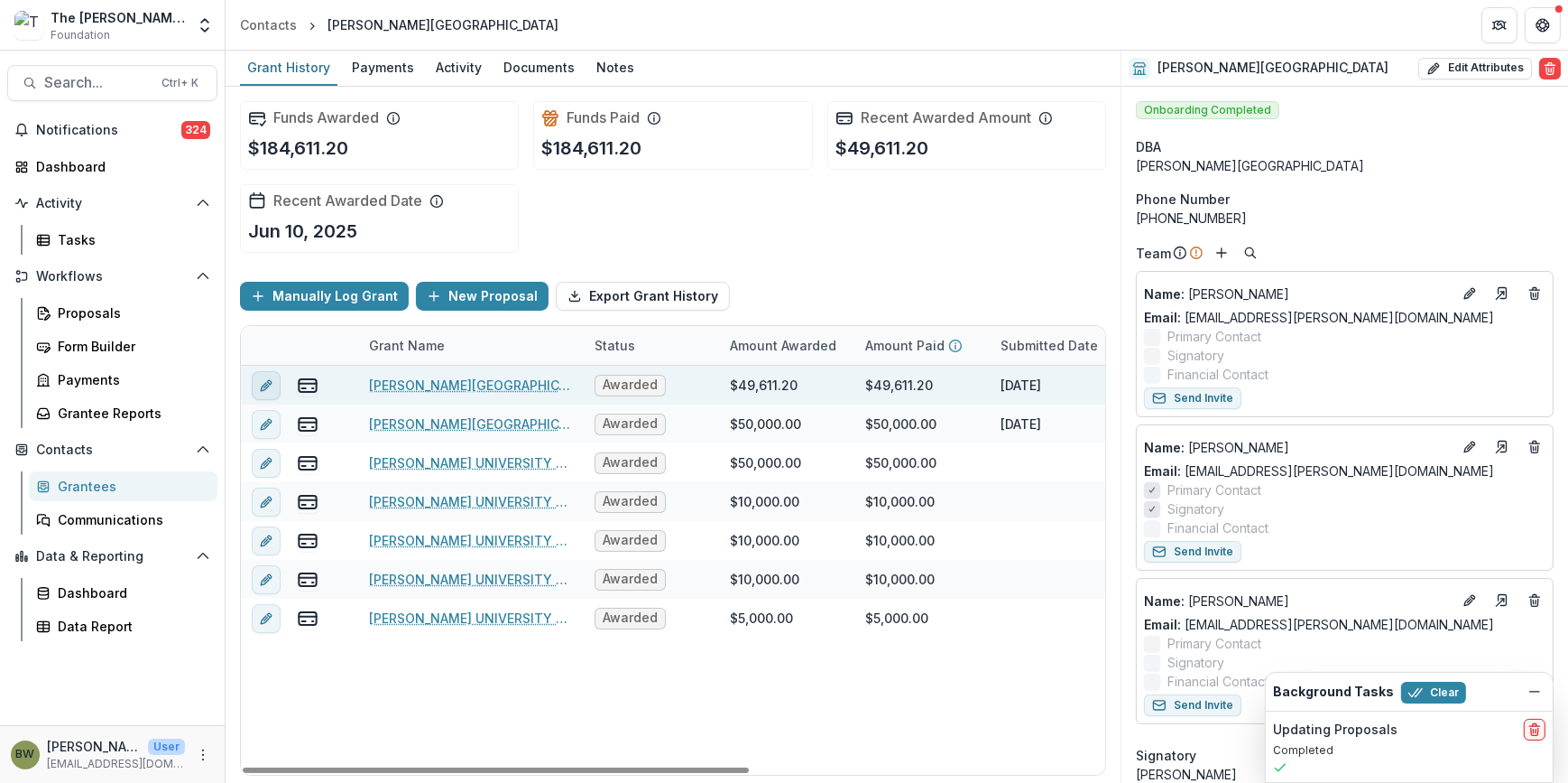
click at [265, 382] on icon "edit" at bounding box center [265, 386] width 8 height 8
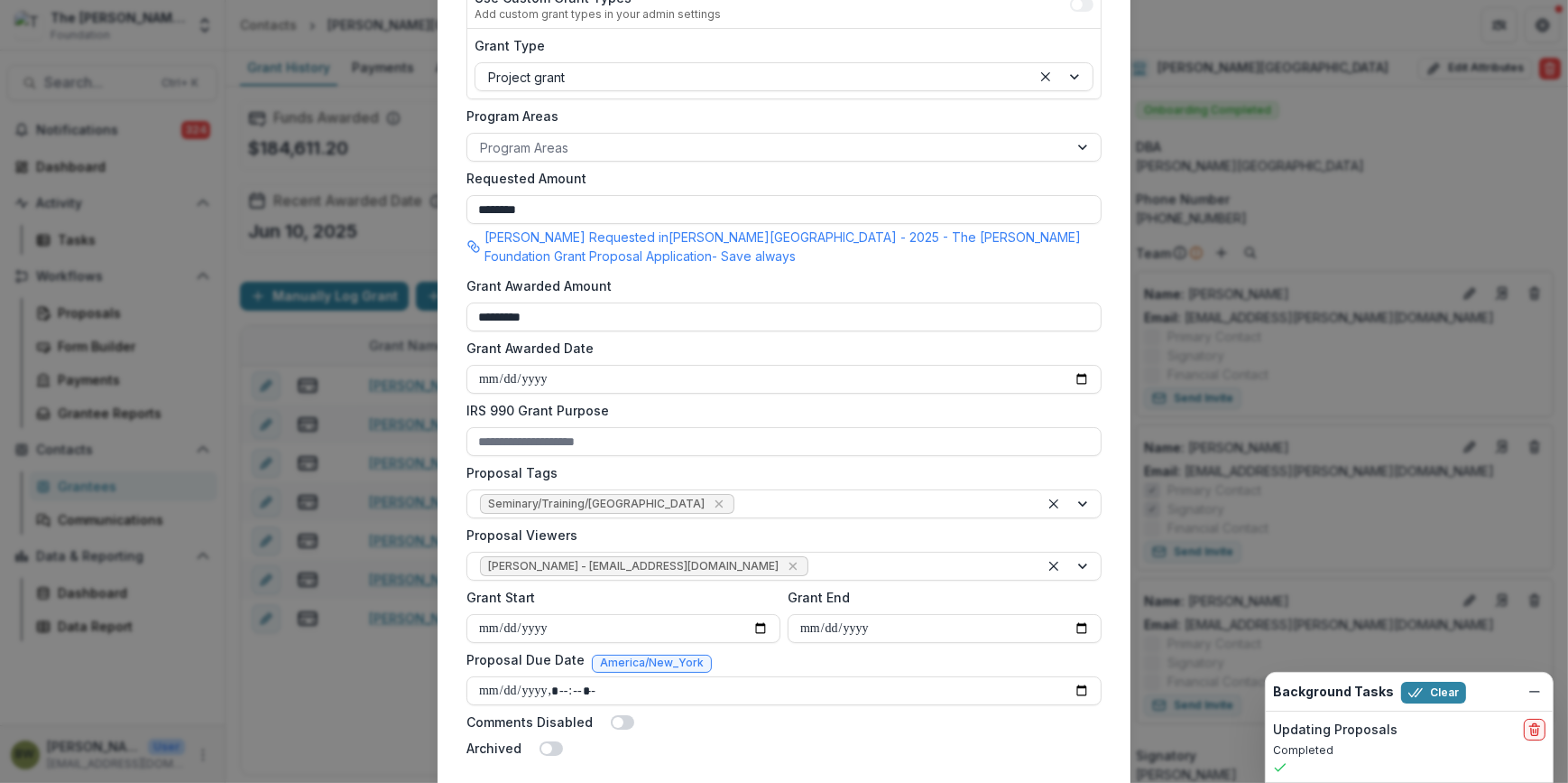
scroll to position [491, 0]
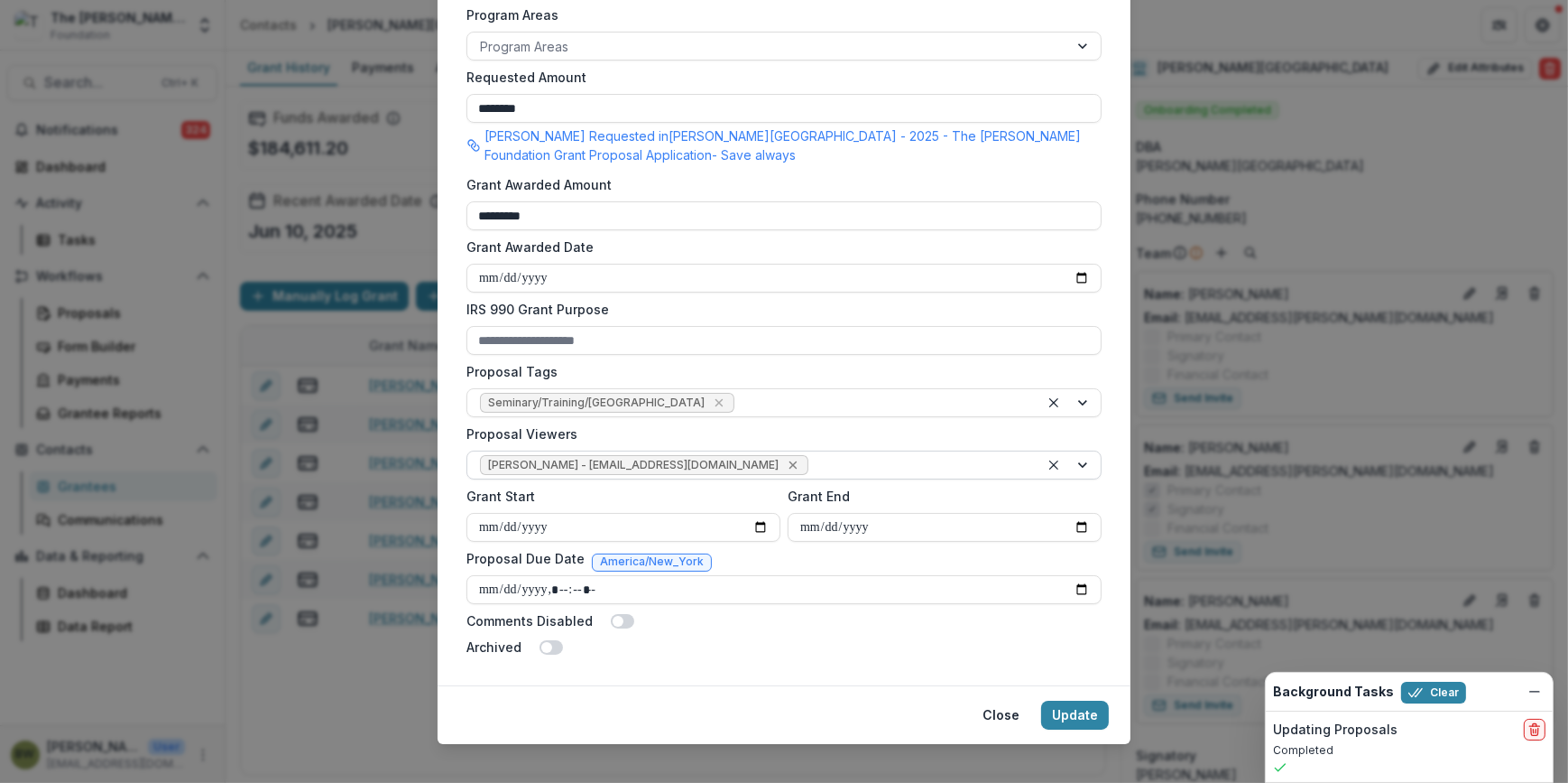
click at [785, 465] on icon "Remove Blair White - bwhite@bolickfoundation.org" at bounding box center [792, 464] width 14 height 14
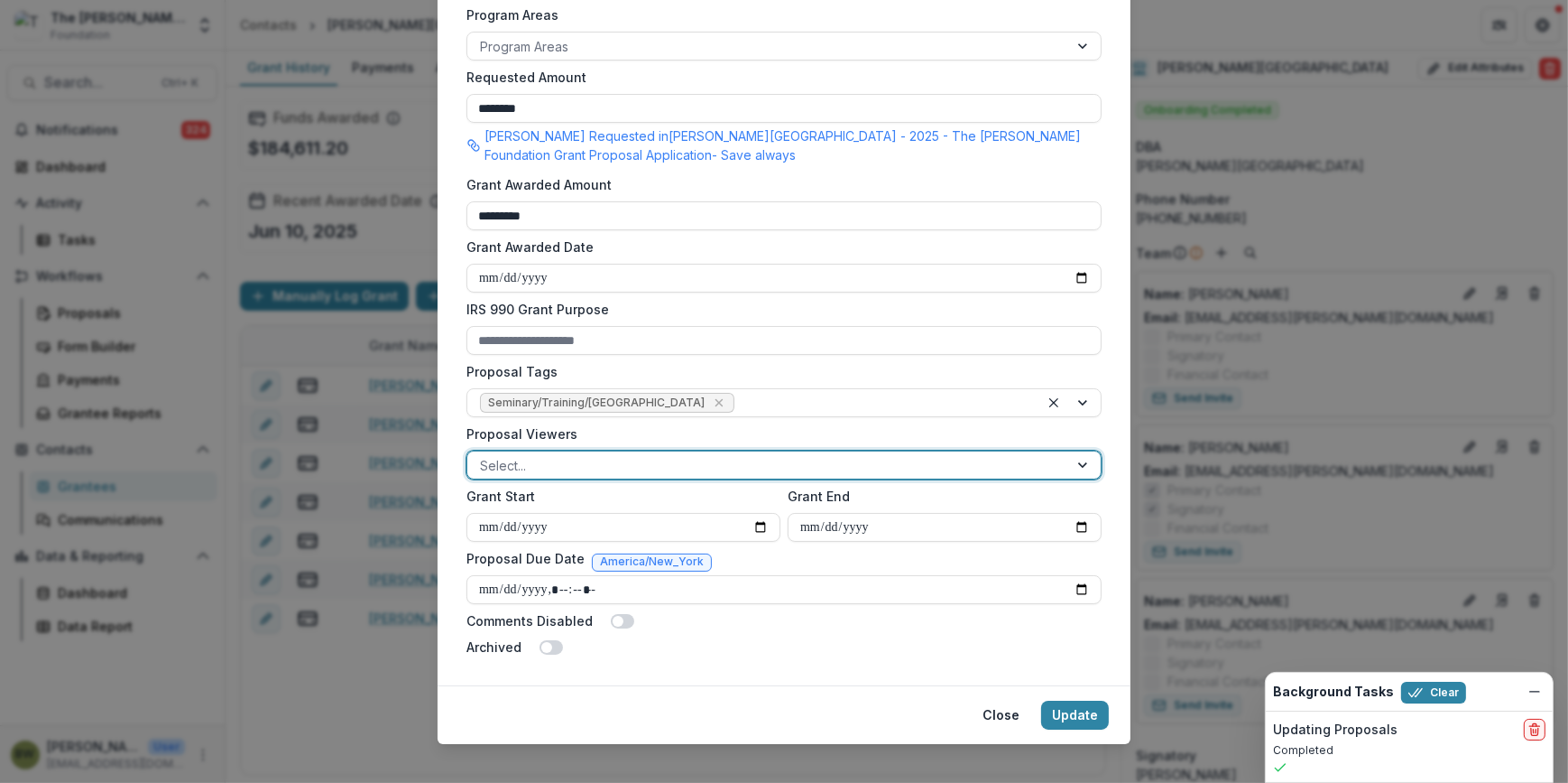
click at [713, 466] on div at bounding box center [767, 465] width 575 height 23
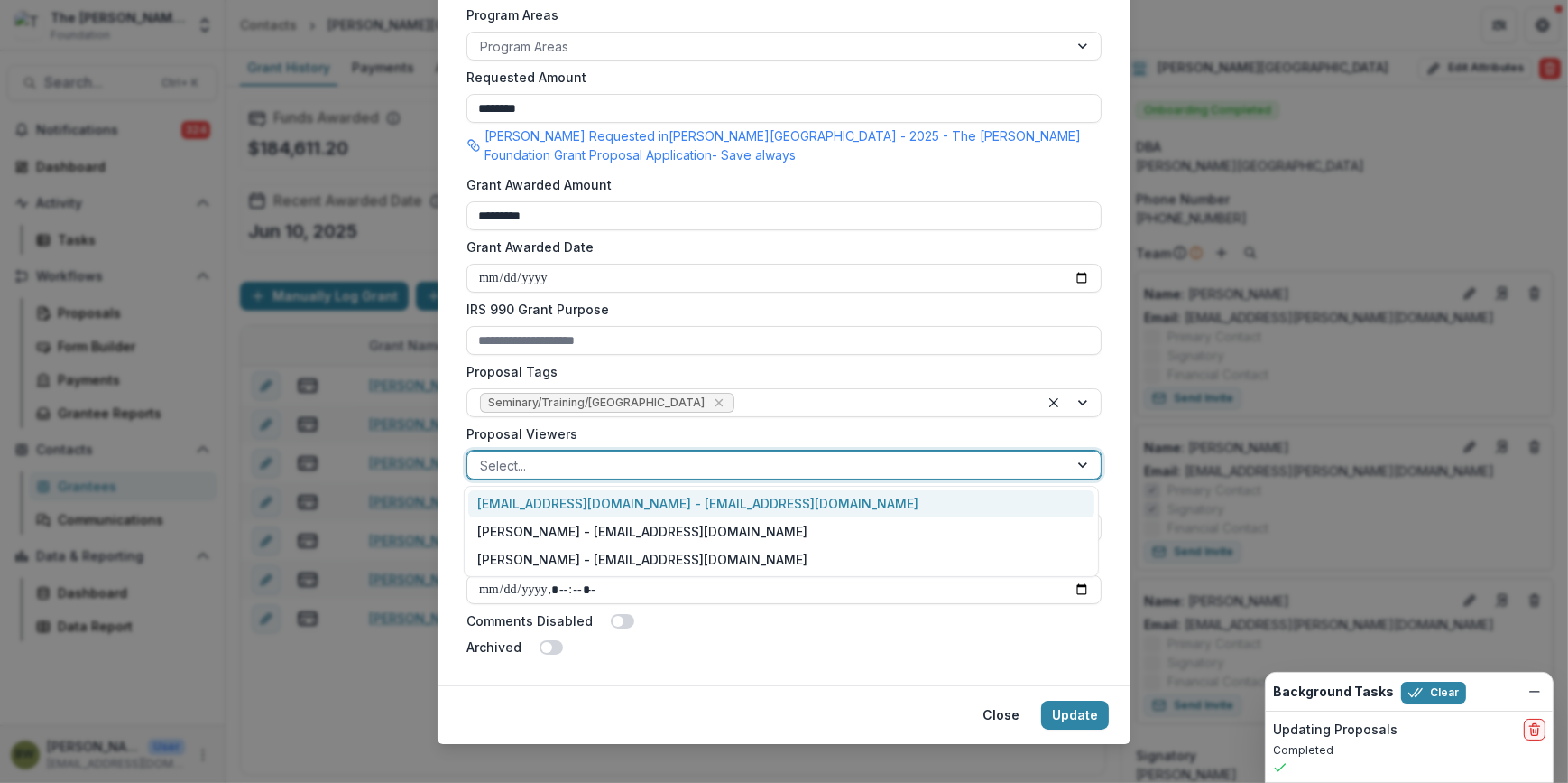
click at [705, 509] on div "[EMAIL_ADDRESS][DOMAIN_NAME] - [EMAIL_ADDRESS][DOMAIN_NAME]" at bounding box center [782, 505] width 626 height 28
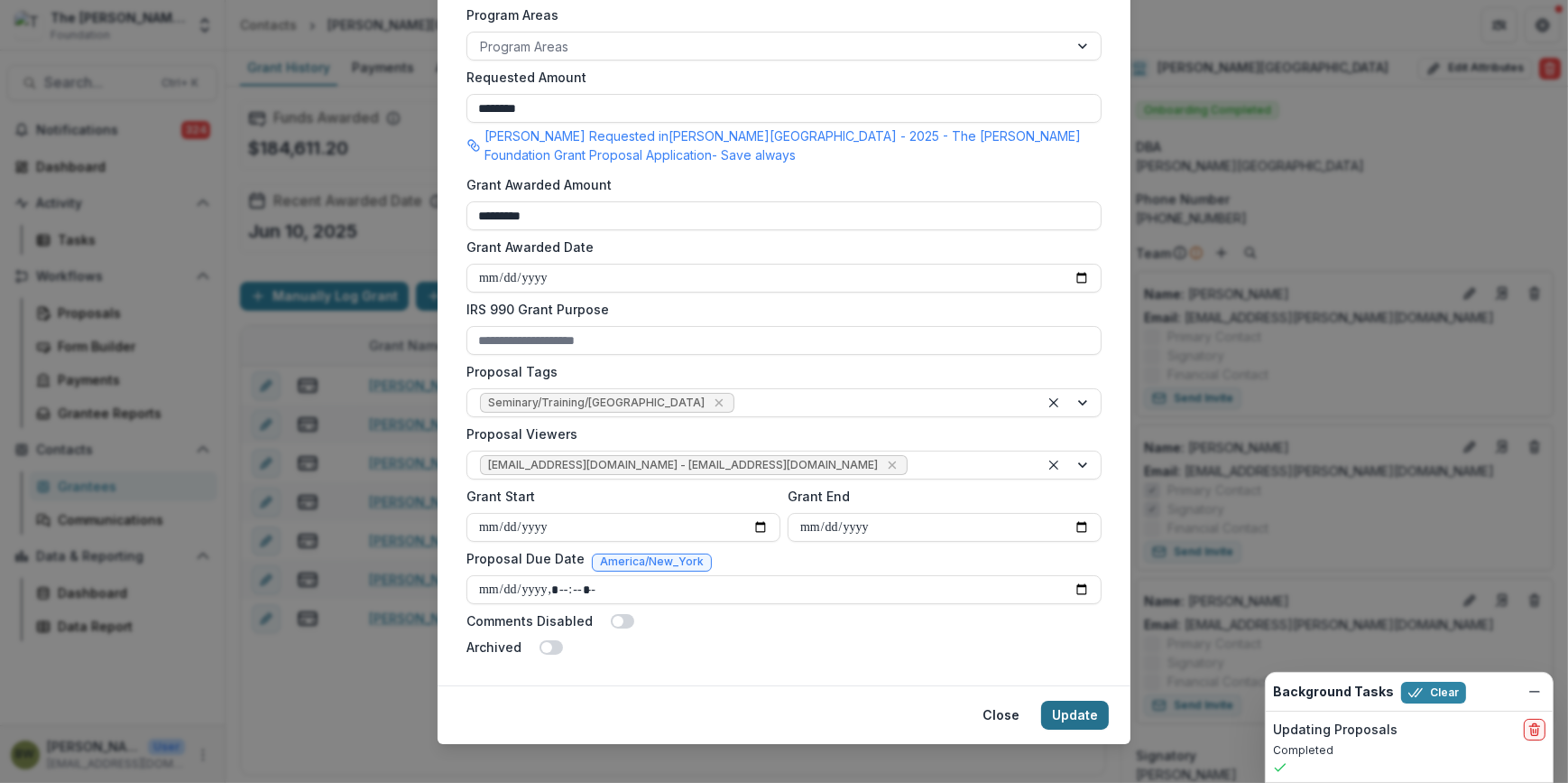
click at [1074, 712] on button "Update" at bounding box center [1075, 714] width 68 height 29
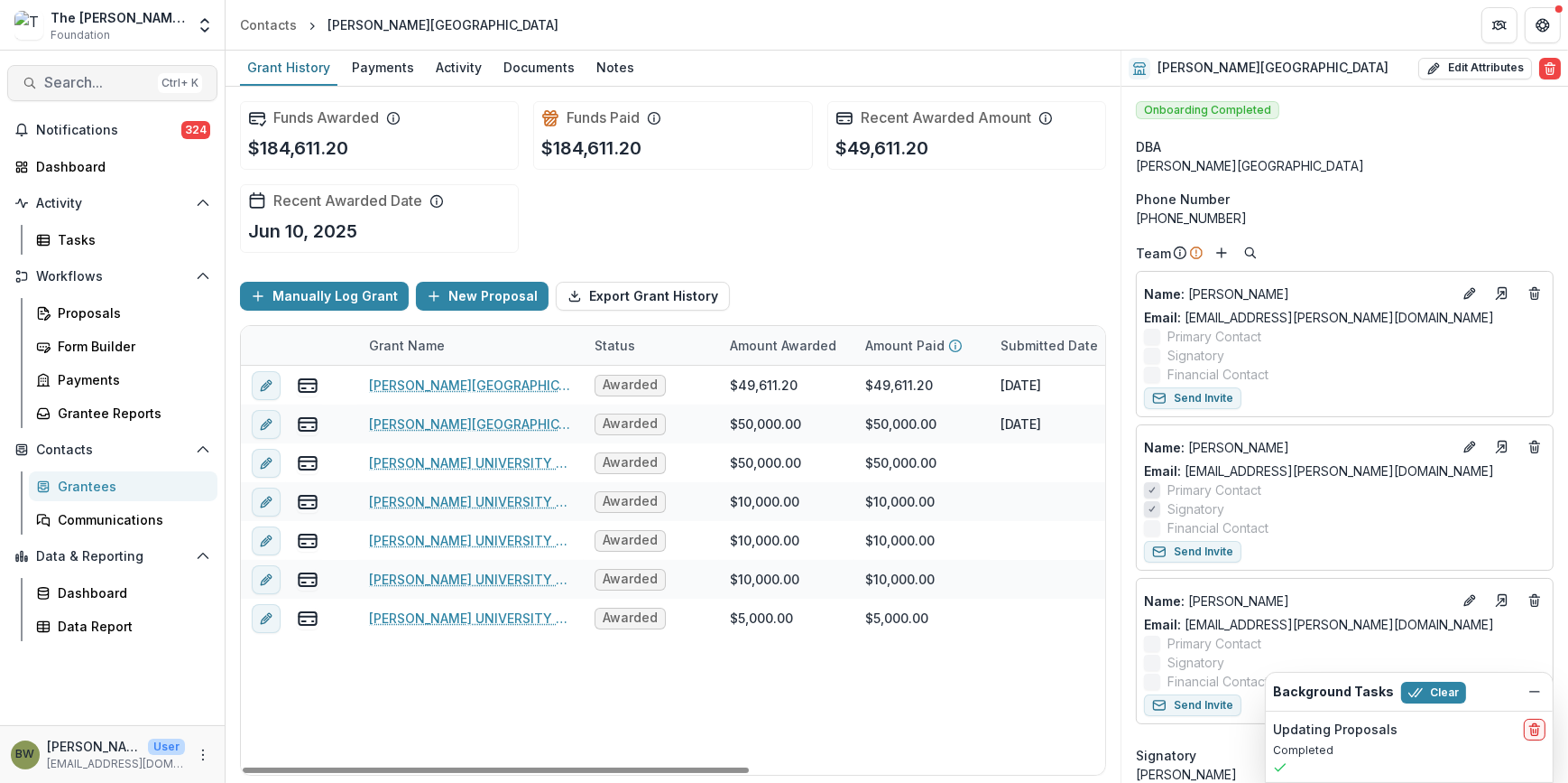
click at [91, 74] on span "Search..." at bounding box center [97, 82] width 107 height 17
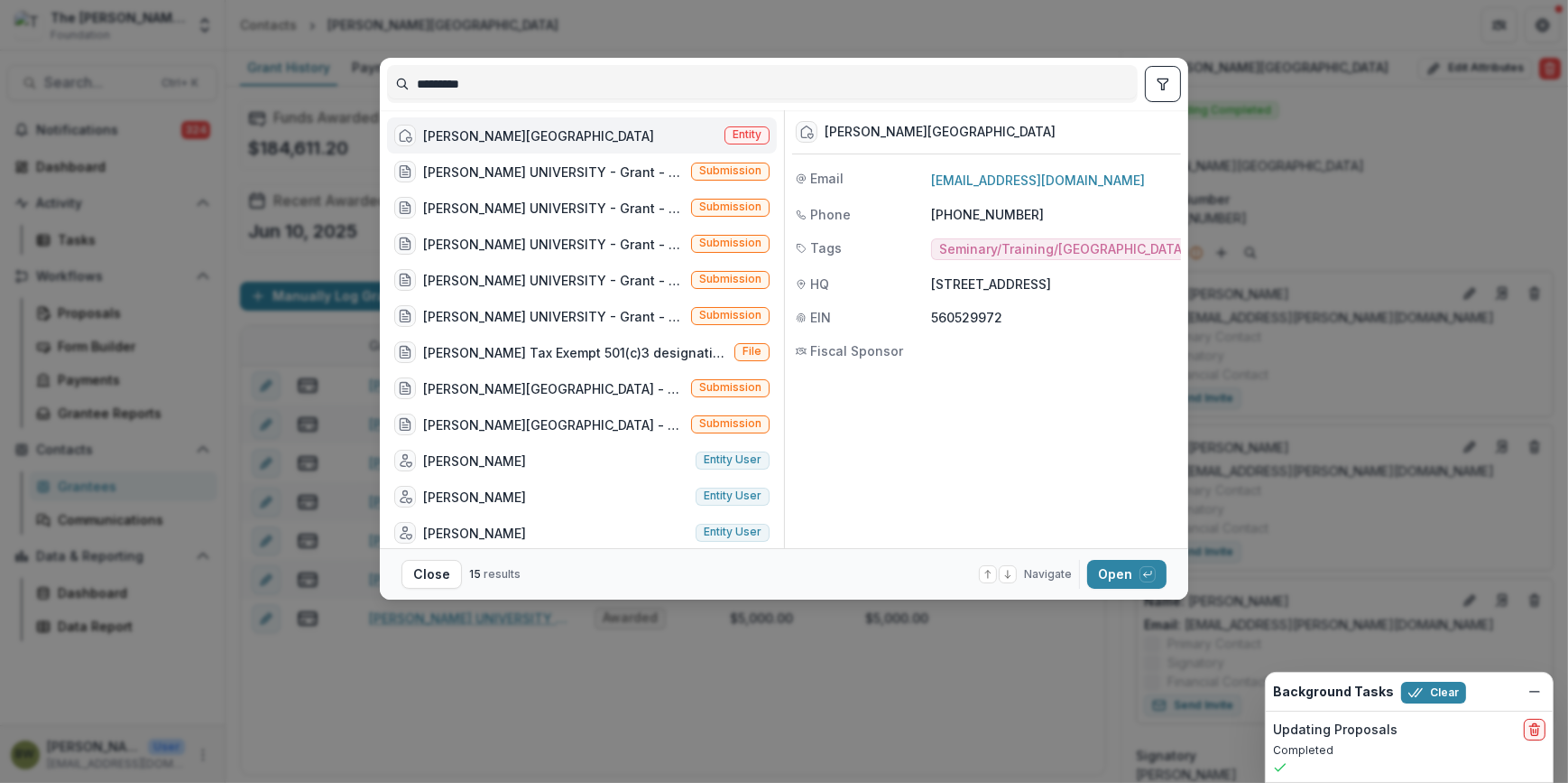
drag, startPoint x: 520, startPoint y: 84, endPoint x: 187, endPoint y: 100, distance: 333.4
click at [187, 100] on div "********* [PERSON_NAME] University Entity [PERSON_NAME][GEOGRAPHIC_DATA] - Gran…" at bounding box center [784, 392] width 1568 height 783
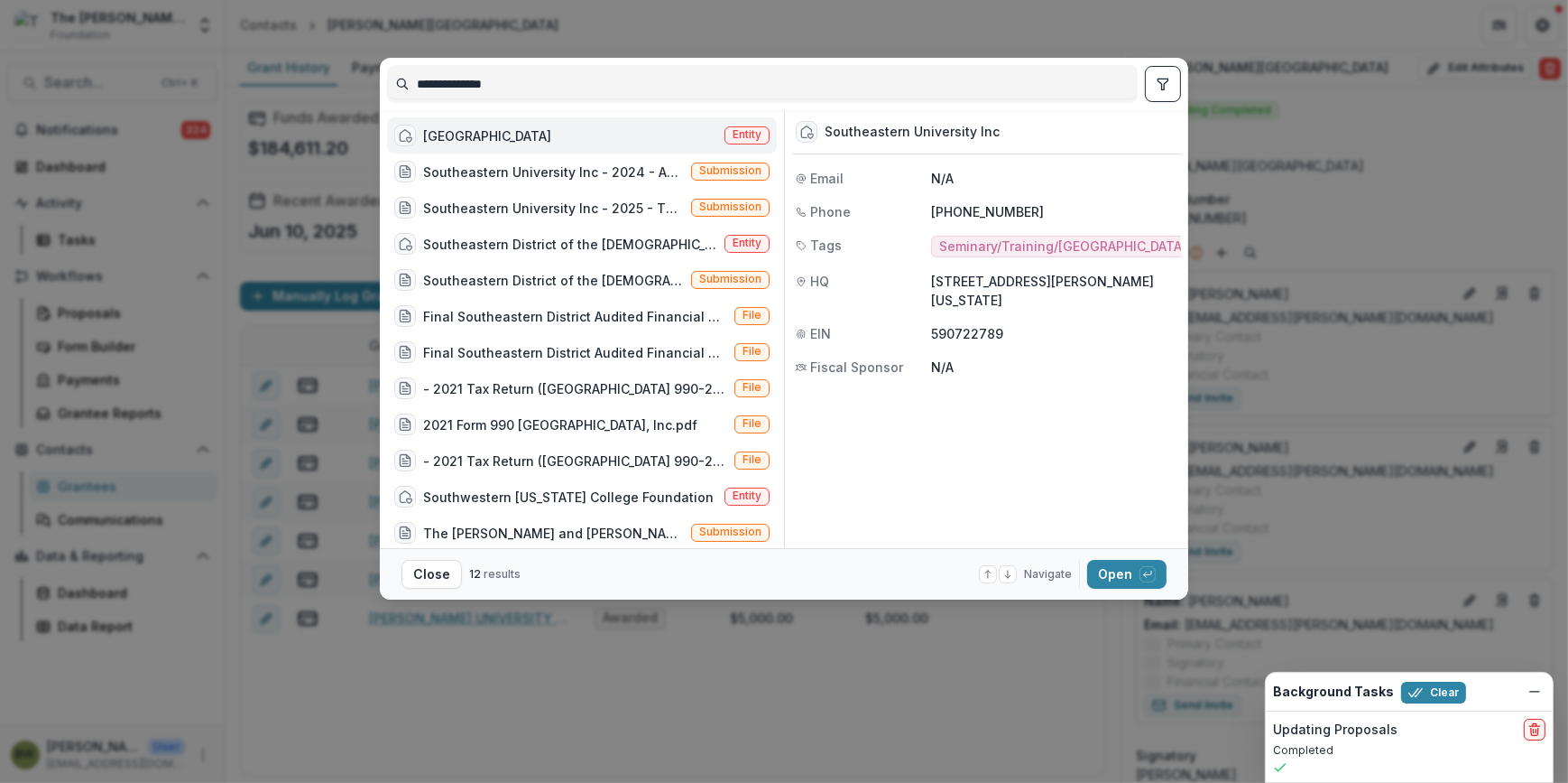
type input "**********"
click at [756, 136] on span "Entity" at bounding box center [747, 134] width 29 height 12
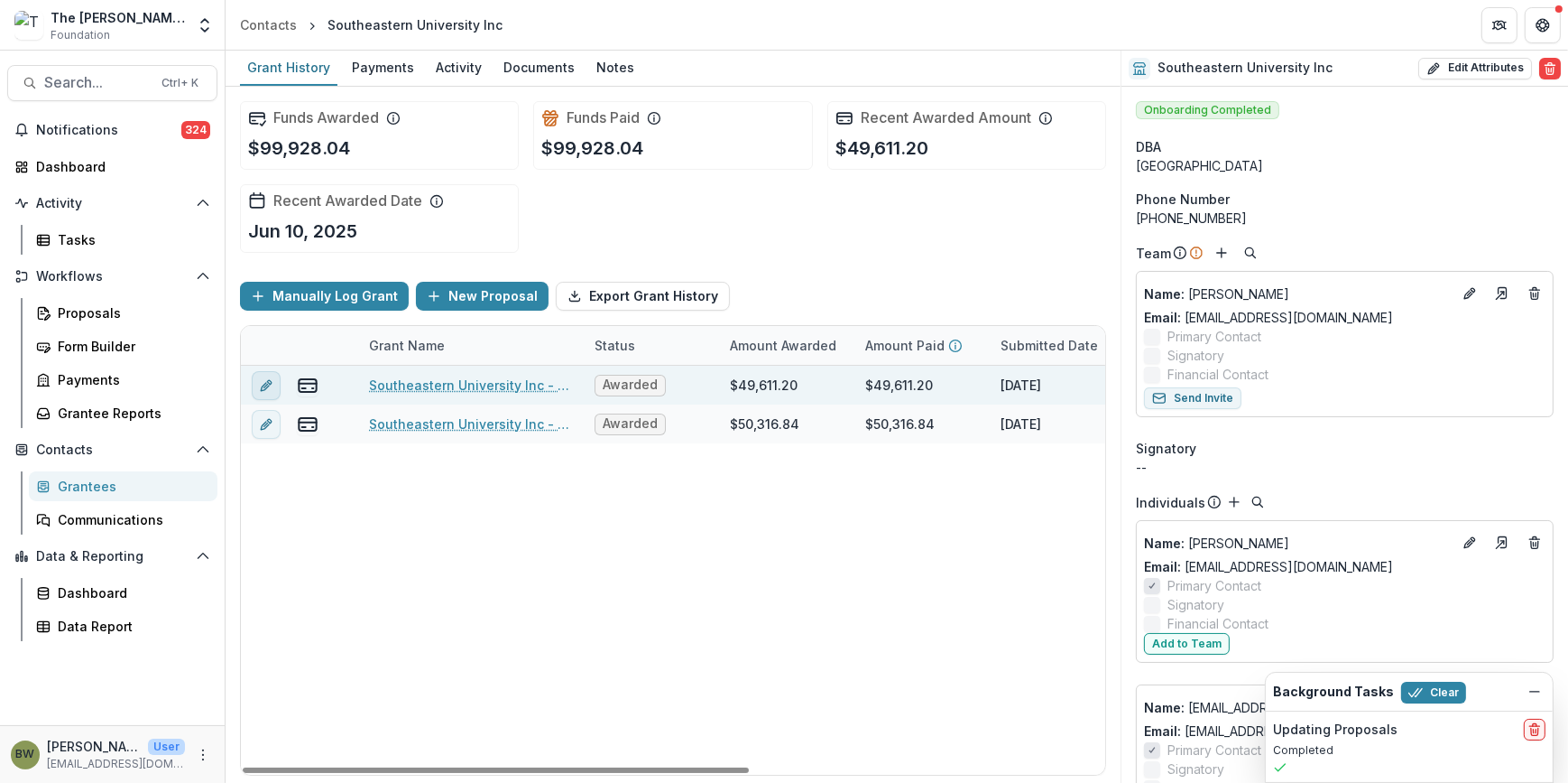
click at [254, 387] on button "edit" at bounding box center [266, 385] width 29 height 29
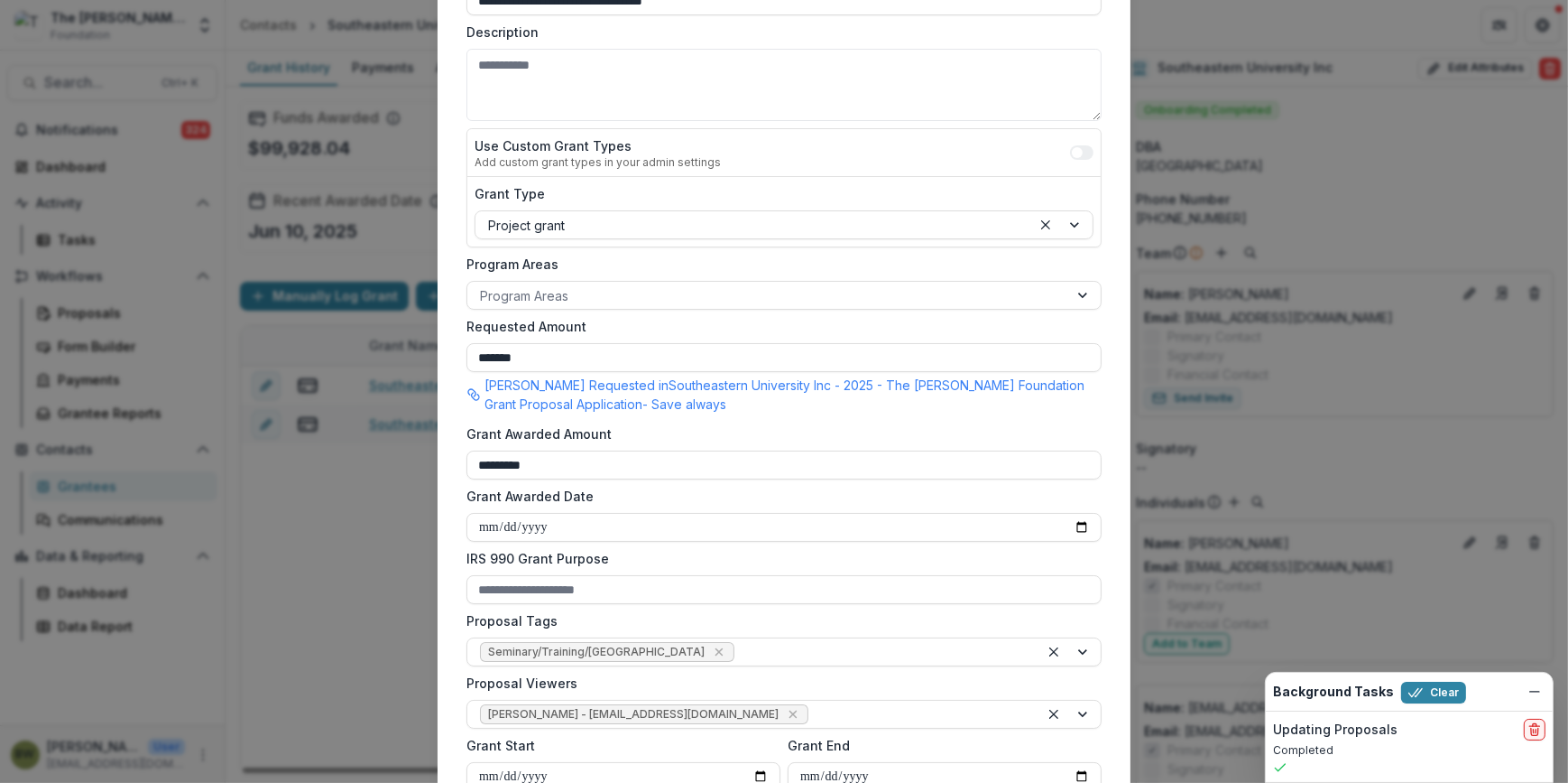
scroll to position [245, 0]
click at [785, 711] on icon "Remove Blair White - bwhite@bolickfoundation.org" at bounding box center [792, 710] width 14 height 14
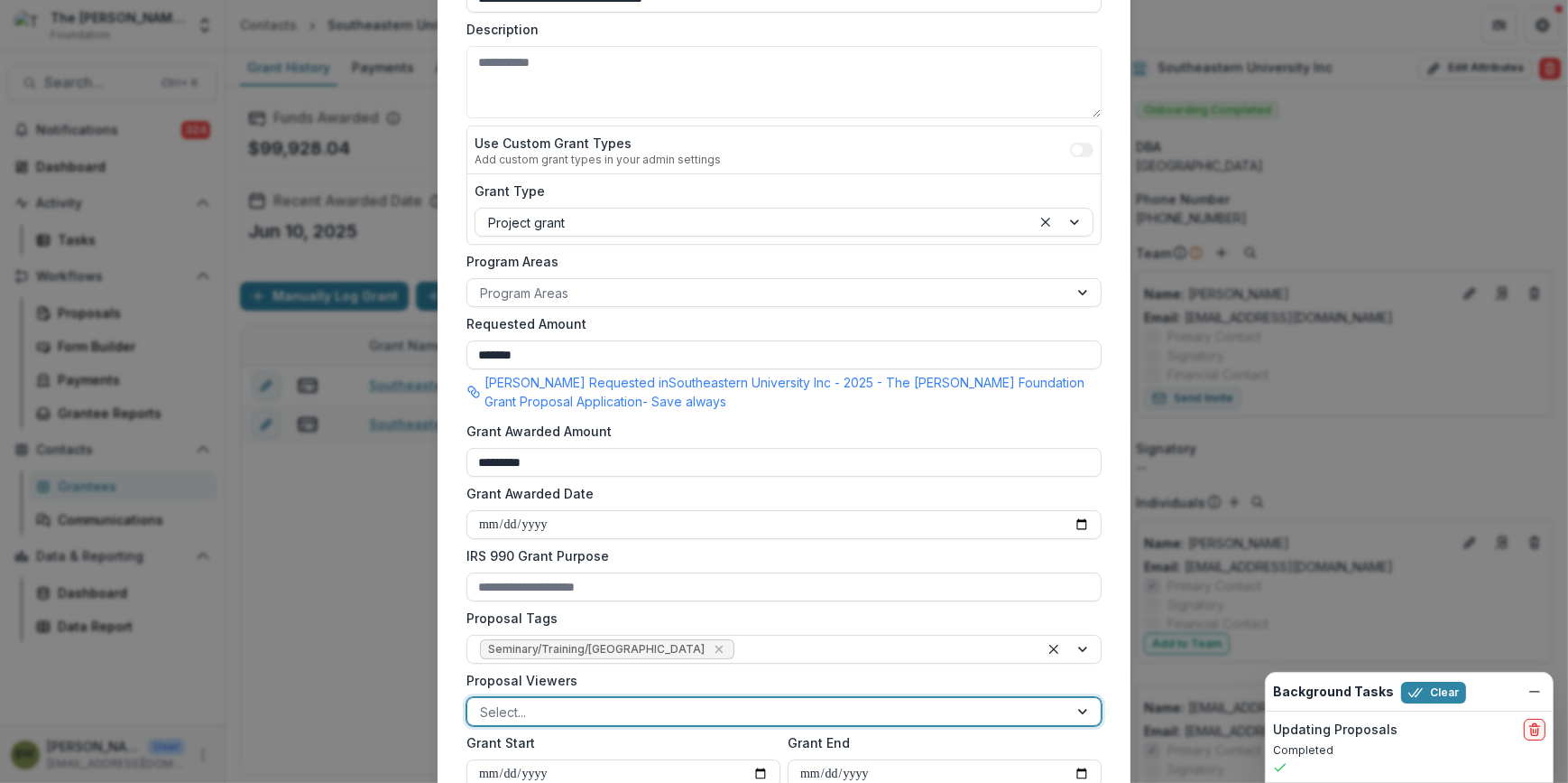
click at [749, 709] on div at bounding box center [767, 711] width 575 height 23
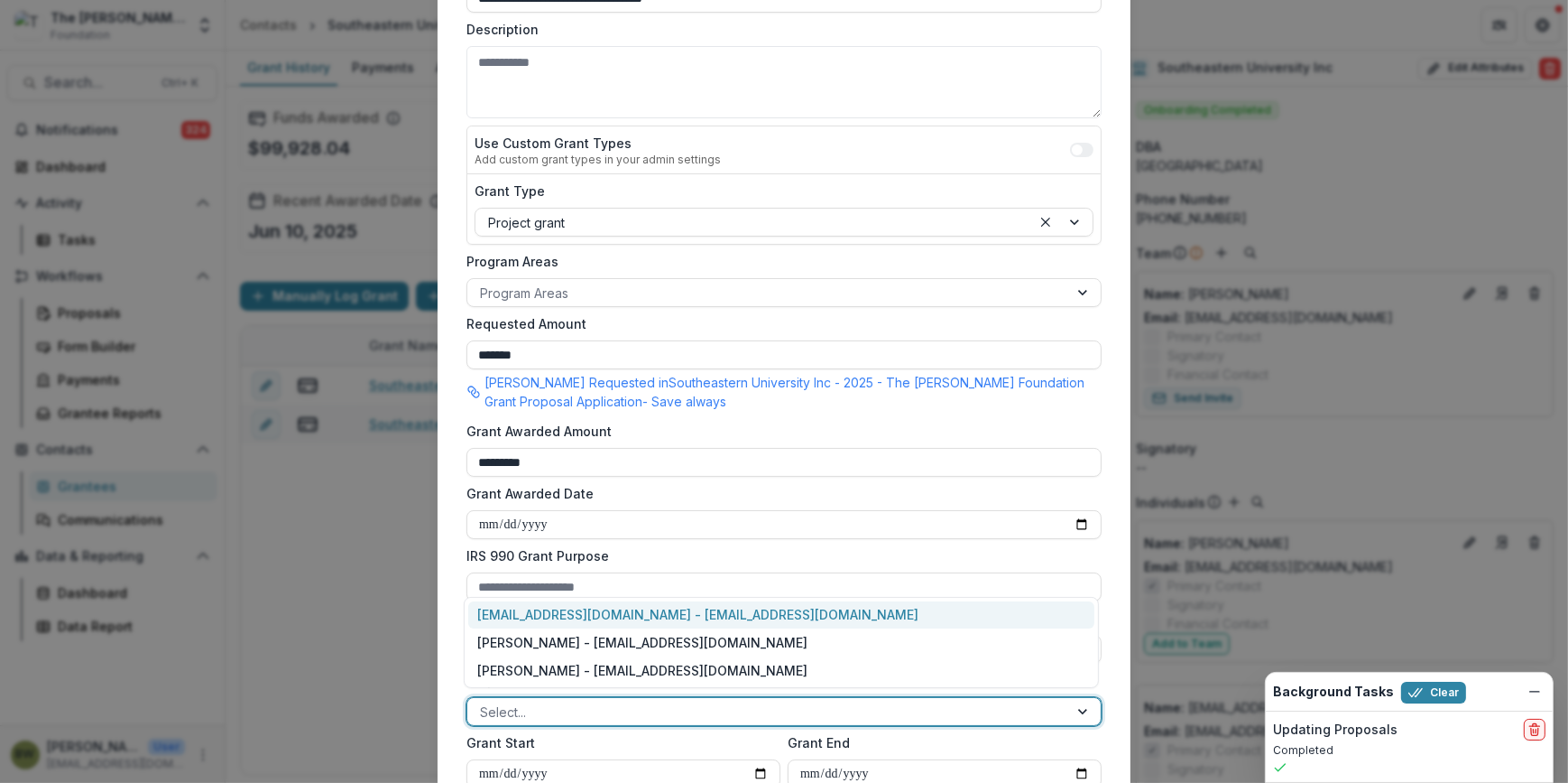
click at [731, 621] on div "[EMAIL_ADDRESS][DOMAIN_NAME] - [EMAIL_ADDRESS][DOMAIN_NAME]" at bounding box center [782, 615] width 626 height 28
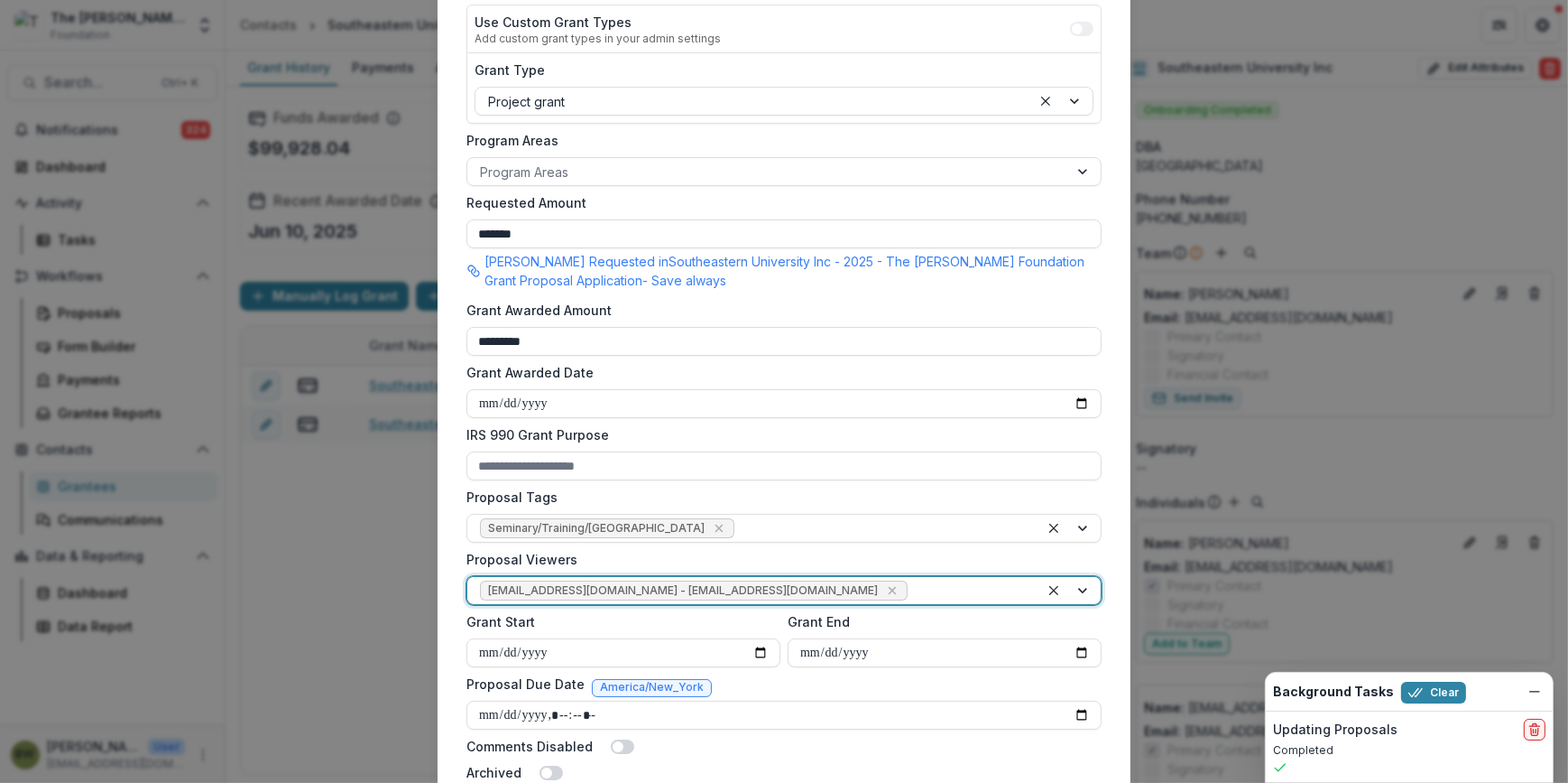
scroll to position [509, 0]
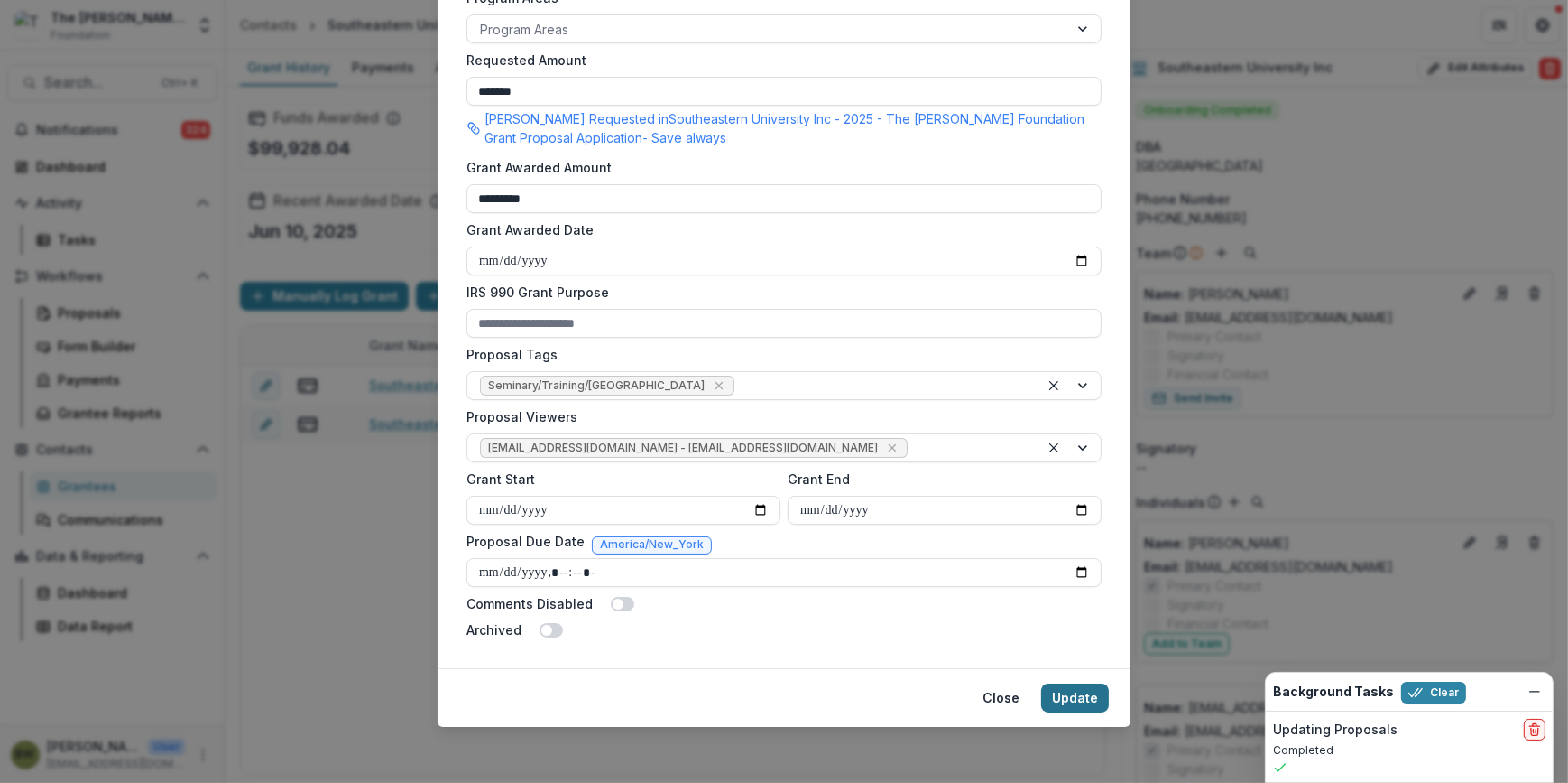
click at [1067, 695] on button "Update" at bounding box center [1075, 697] width 68 height 29
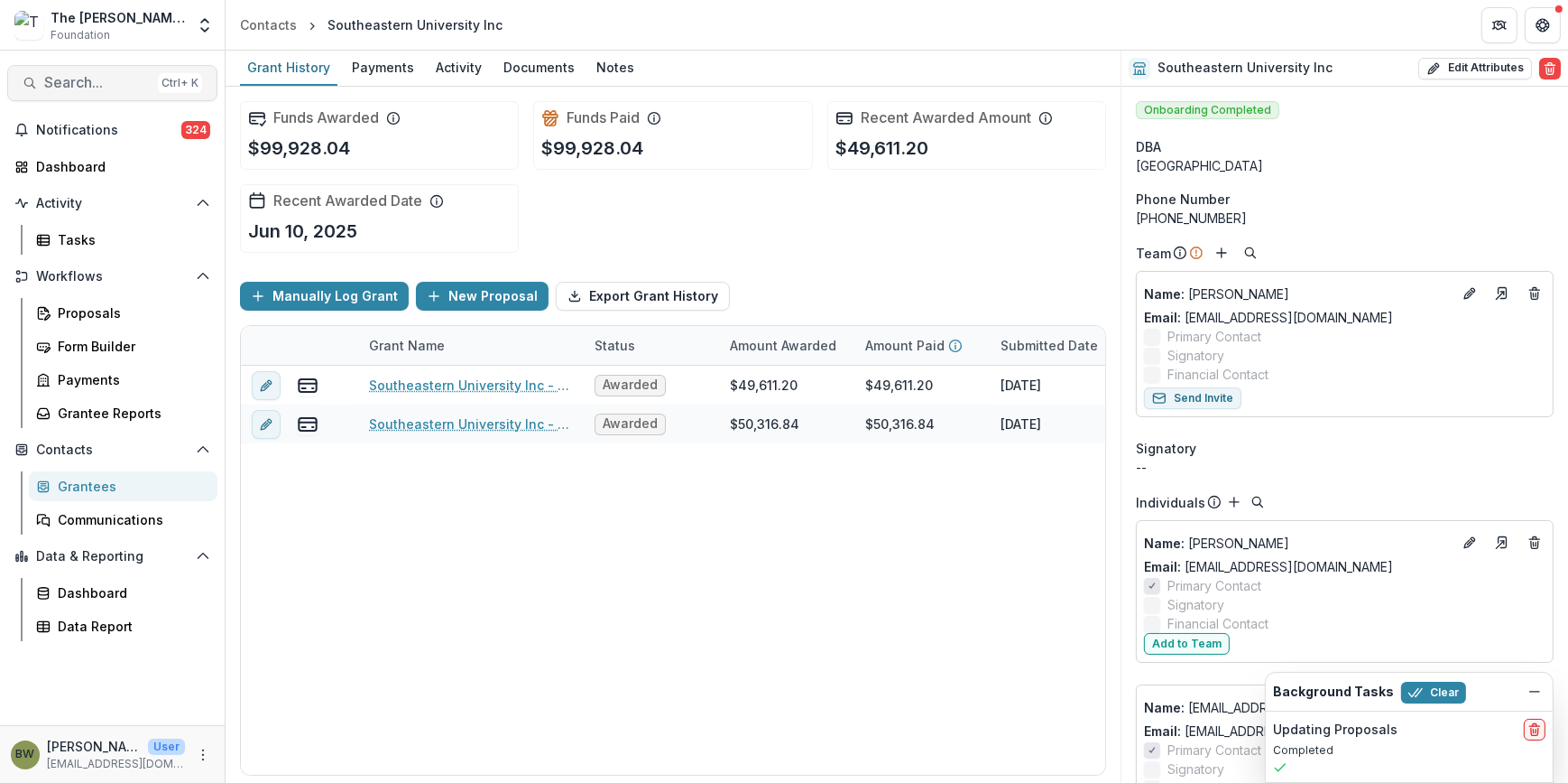
click at [95, 90] on span "Search..." at bounding box center [97, 82] width 107 height 17
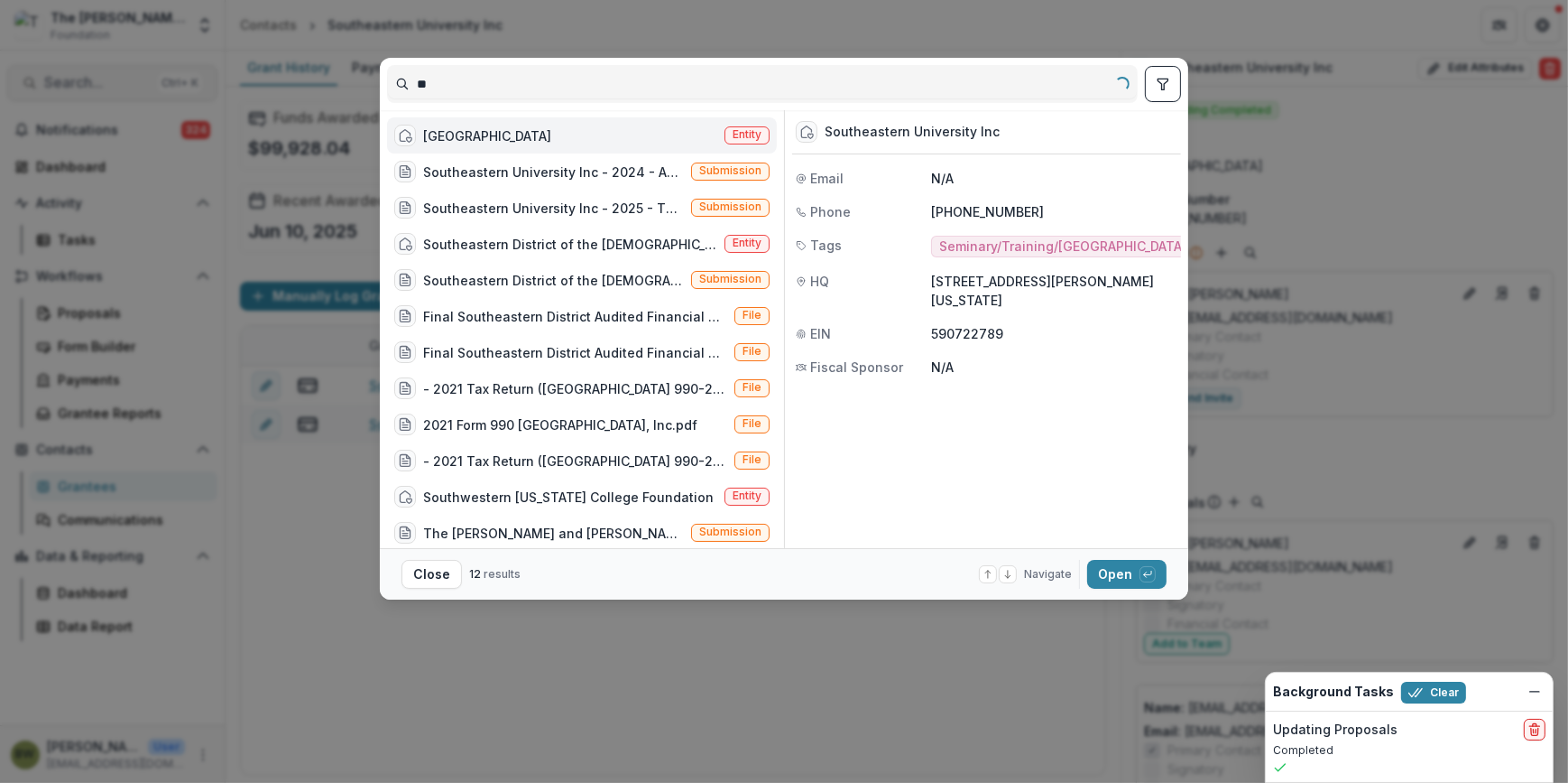
type input "*"
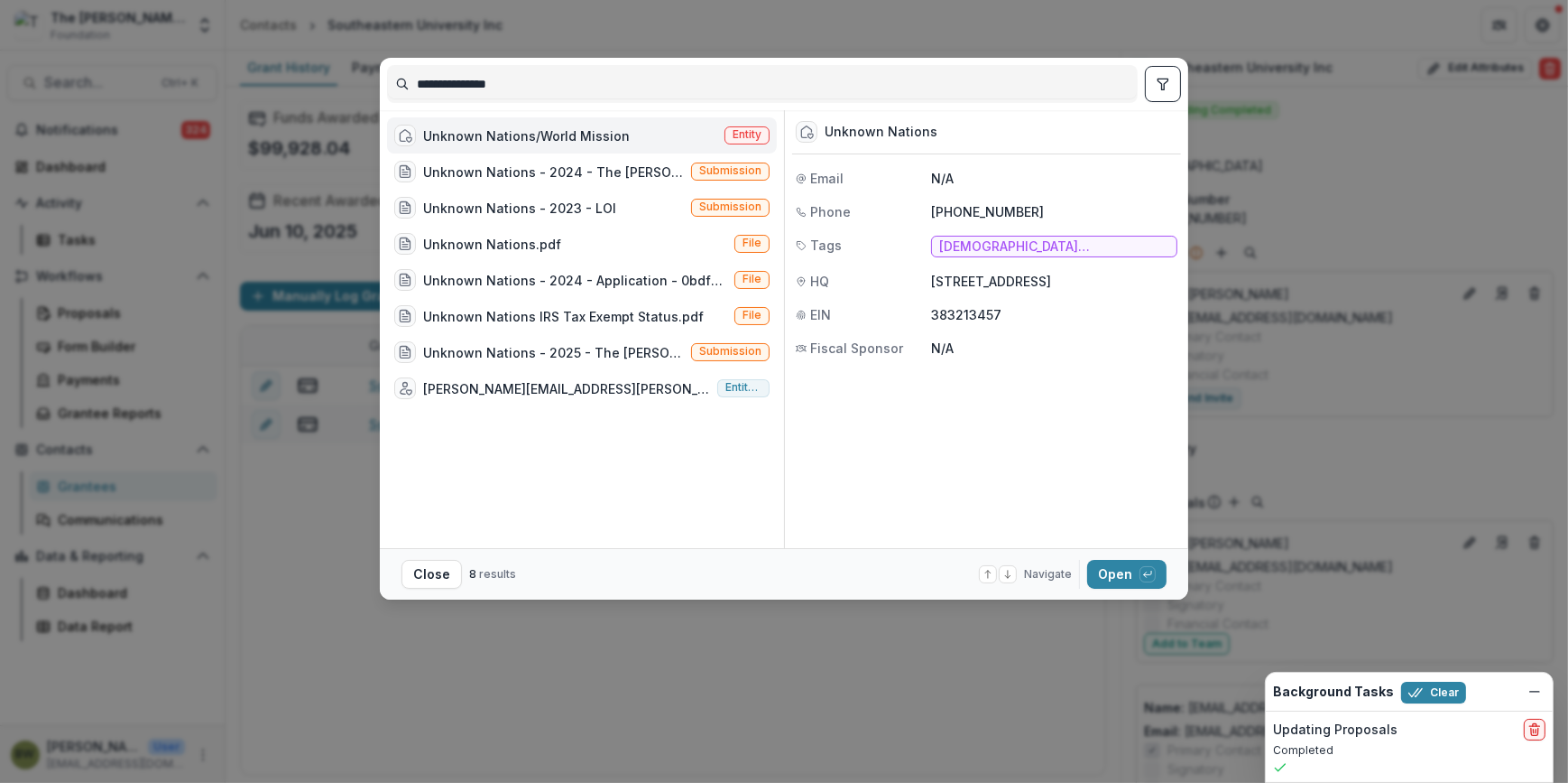
type input "**********"
click at [750, 134] on span "Entity" at bounding box center [747, 134] width 29 height 12
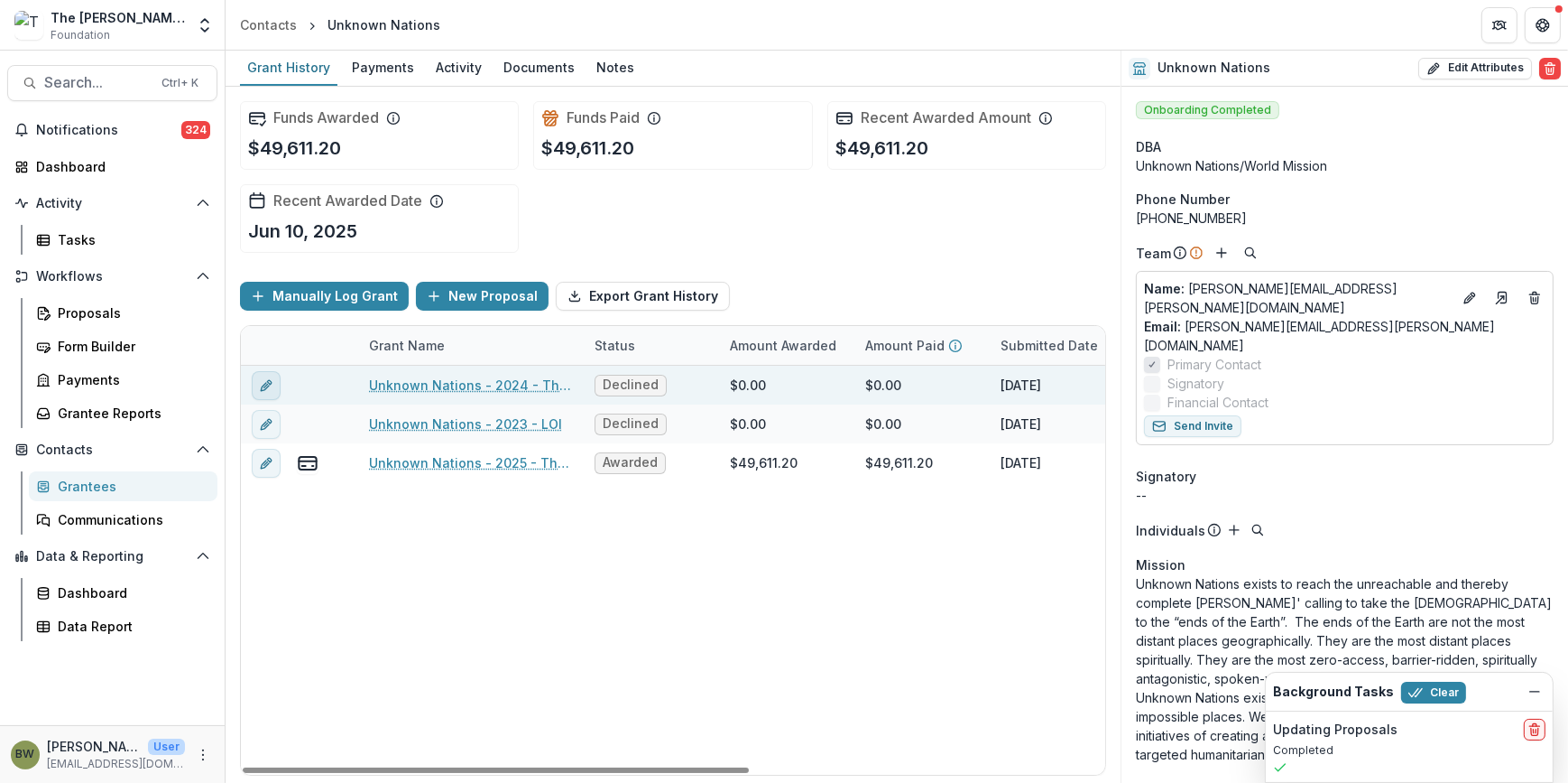
click at [272, 380] on icon "edit" at bounding box center [266, 385] width 14 height 14
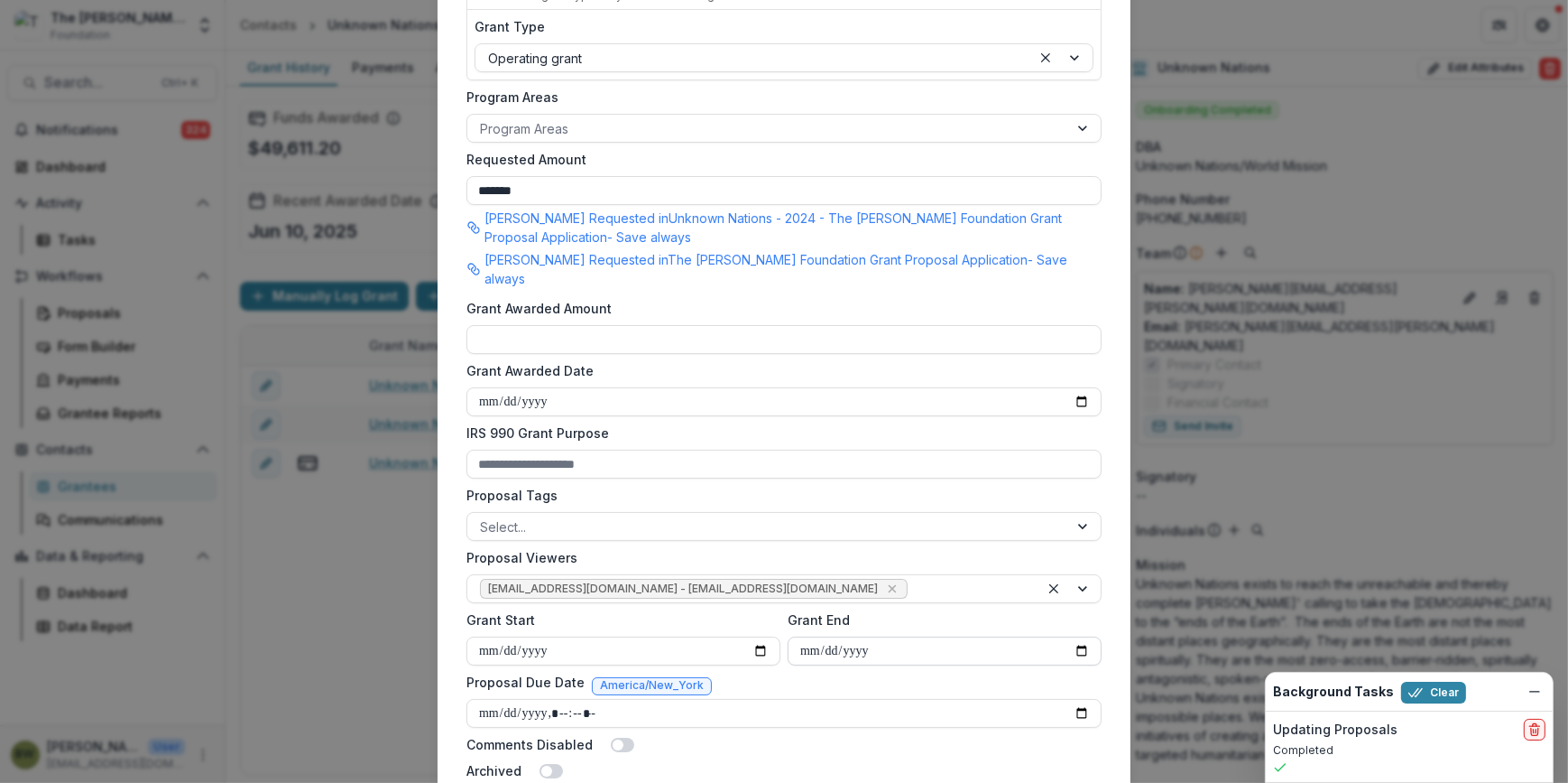
scroll to position [533, 0]
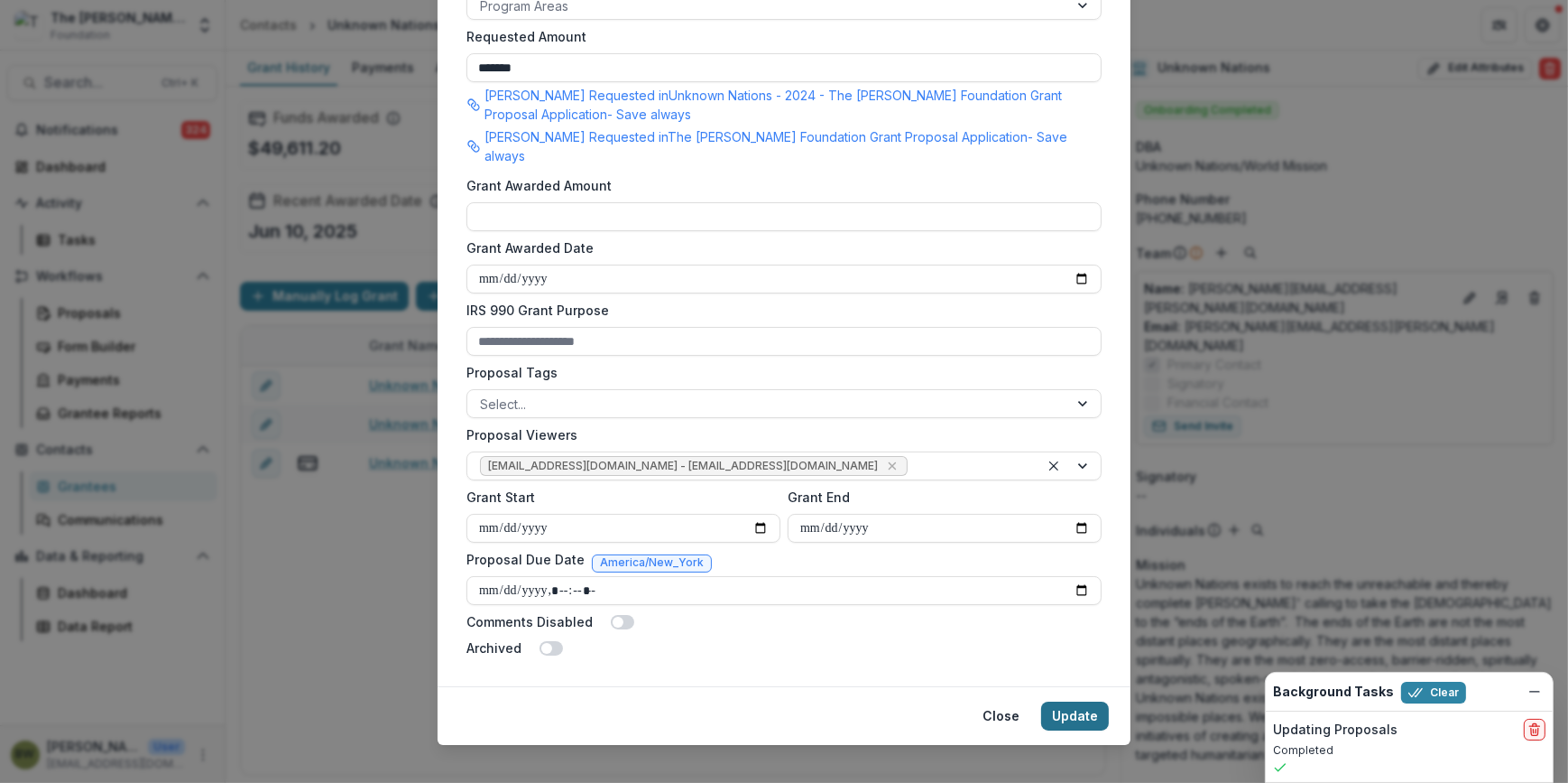
click at [1068, 701] on button "Update" at bounding box center [1075, 715] width 68 height 29
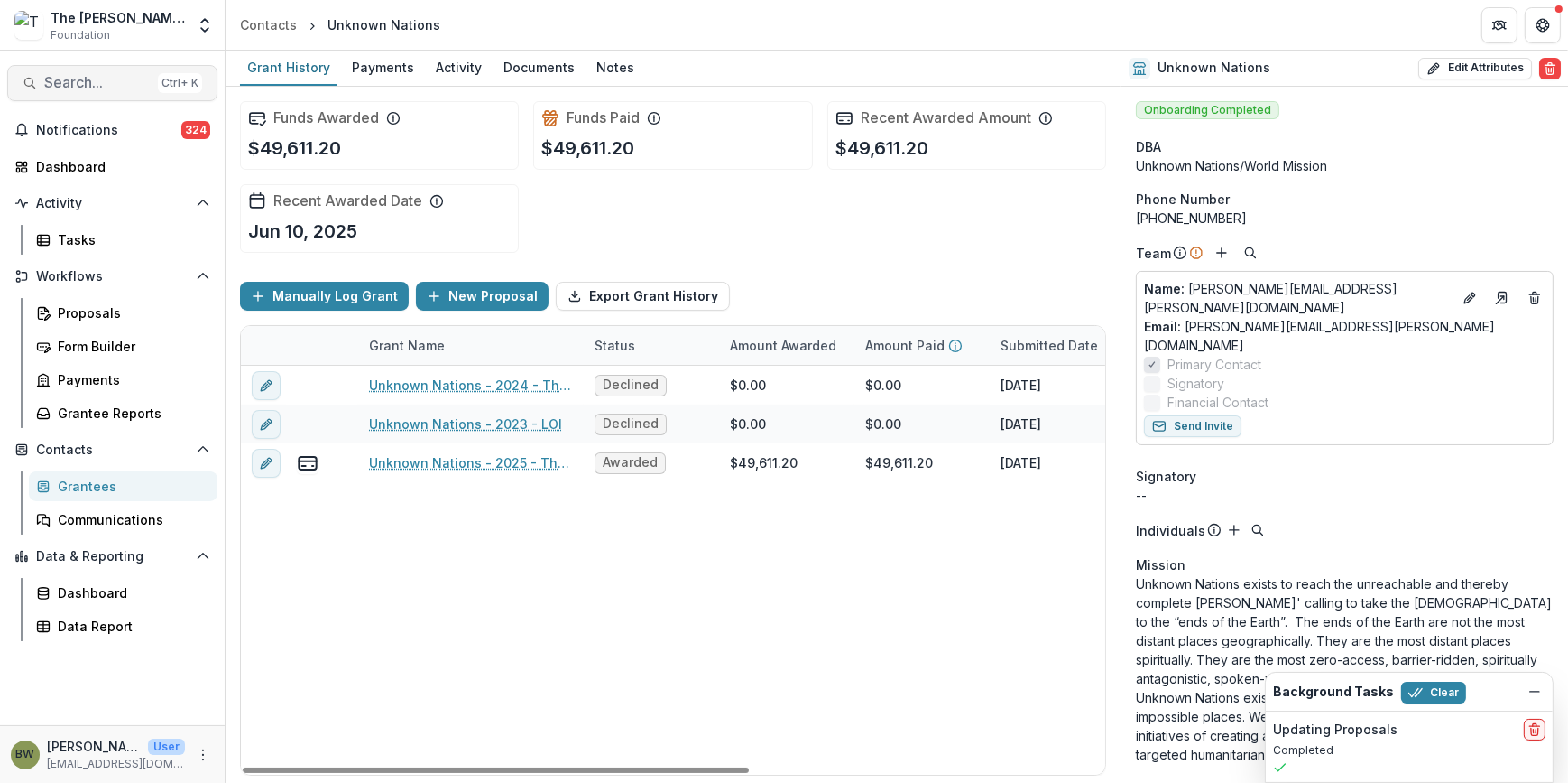
click at [51, 75] on span "Search..." at bounding box center [97, 82] width 107 height 17
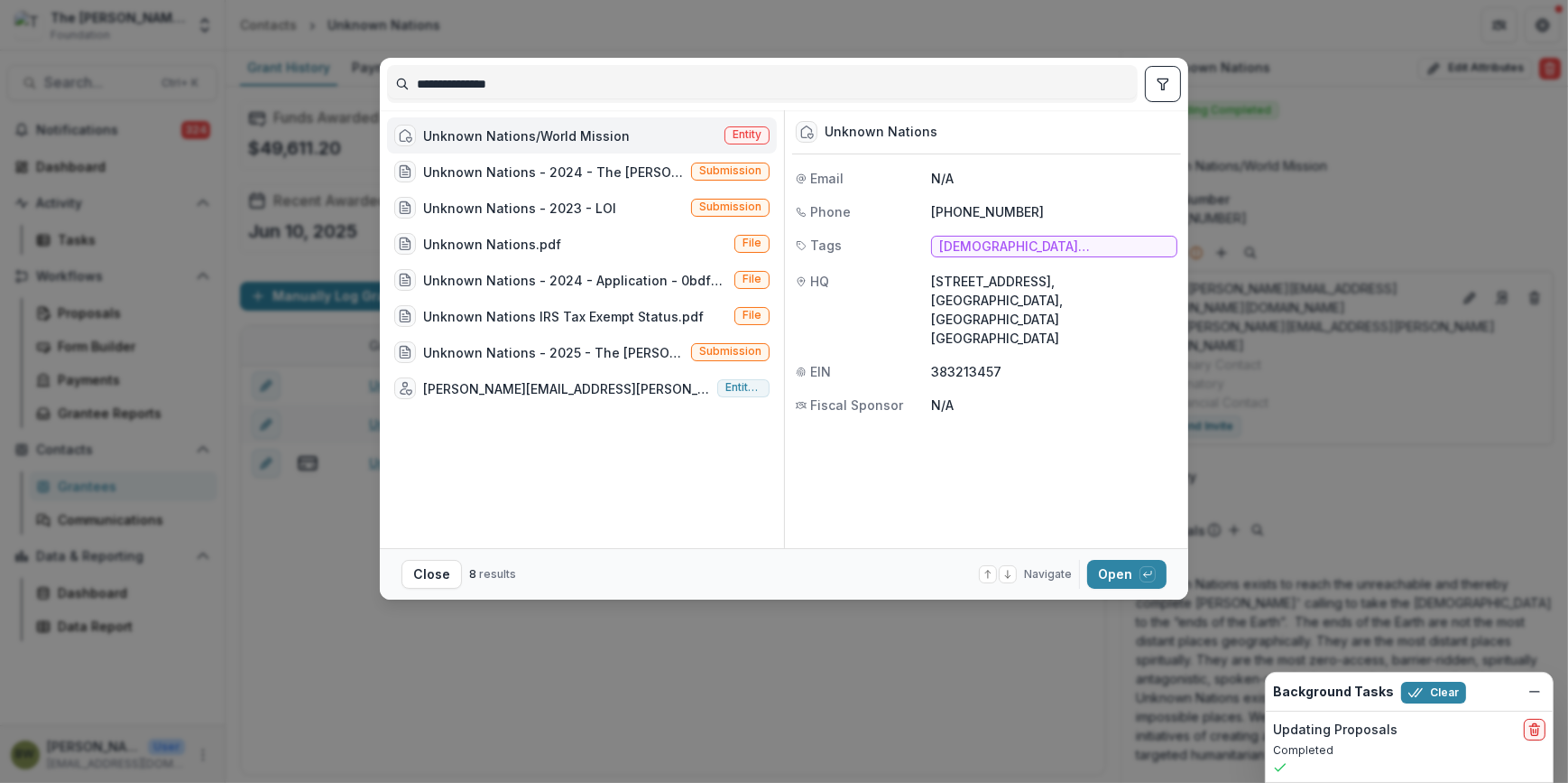
drag, startPoint x: 551, startPoint y: 93, endPoint x: 139, endPoint y: 77, distance: 412.3
click at [139, 77] on div "**********" at bounding box center [784, 392] width 1568 height 783
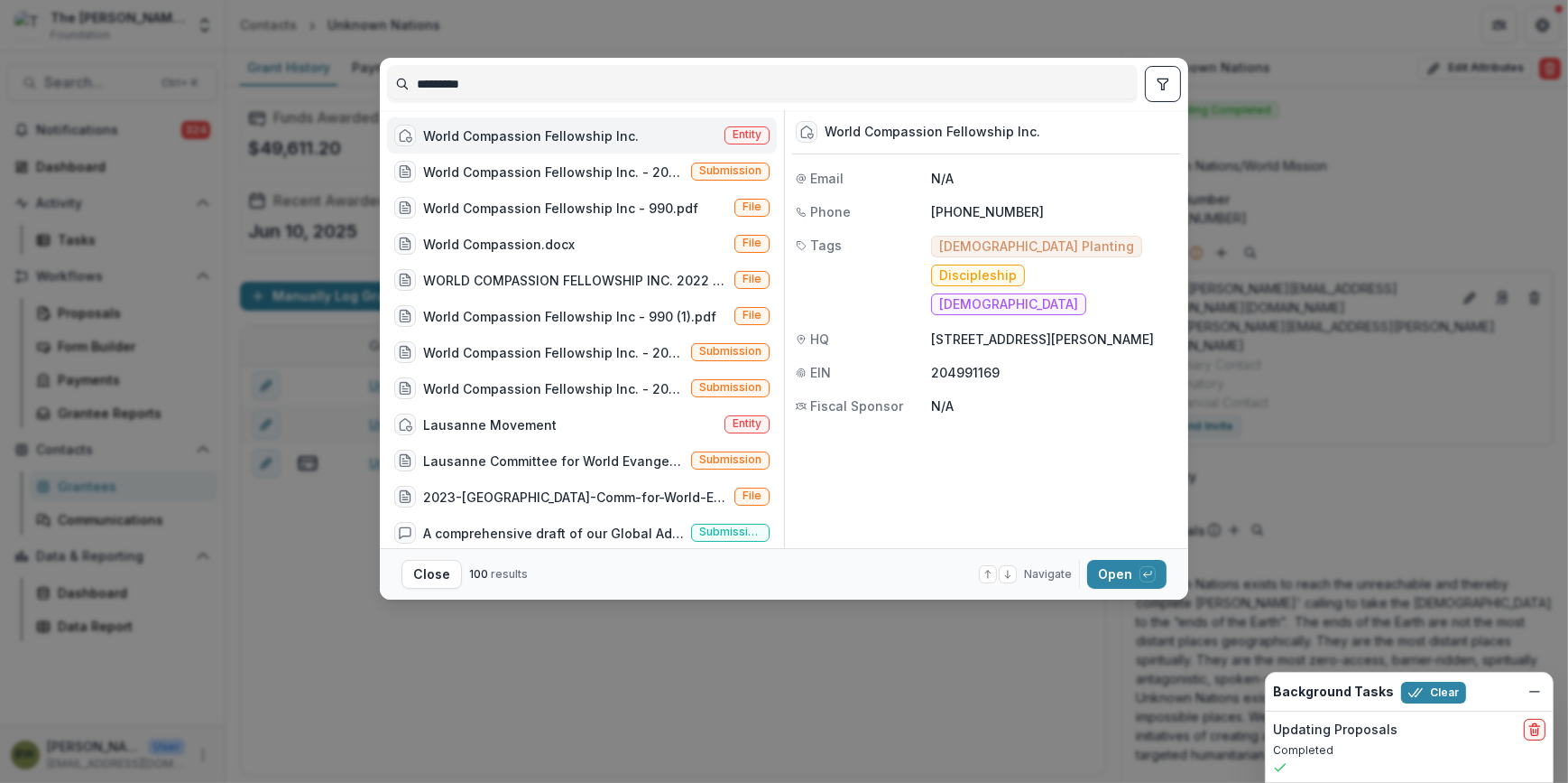
type input "*********"
click at [733, 134] on span "Entity" at bounding box center [747, 134] width 29 height 12
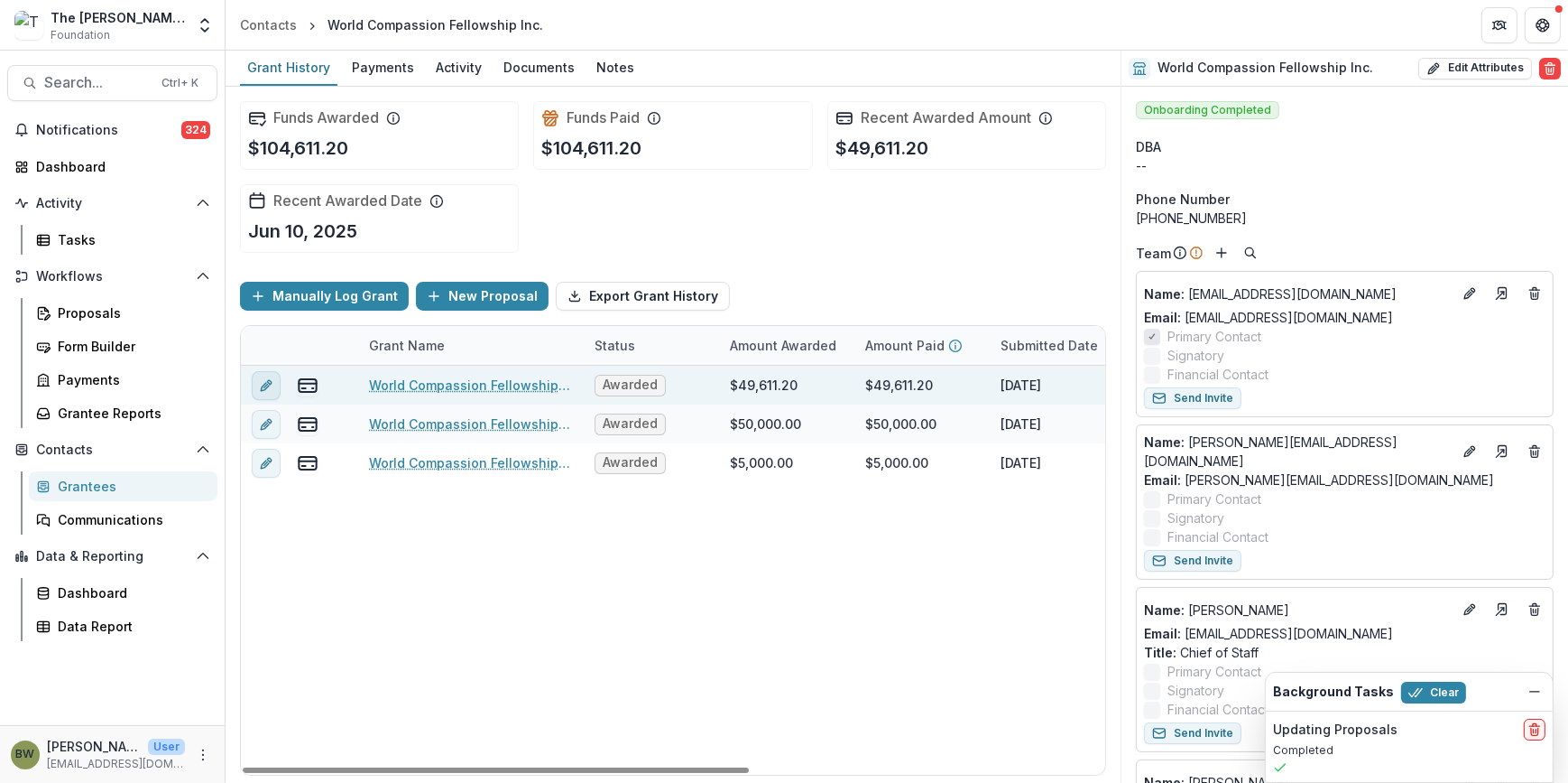
click at [264, 386] on line "edit" at bounding box center [266, 386] width 4 height 4
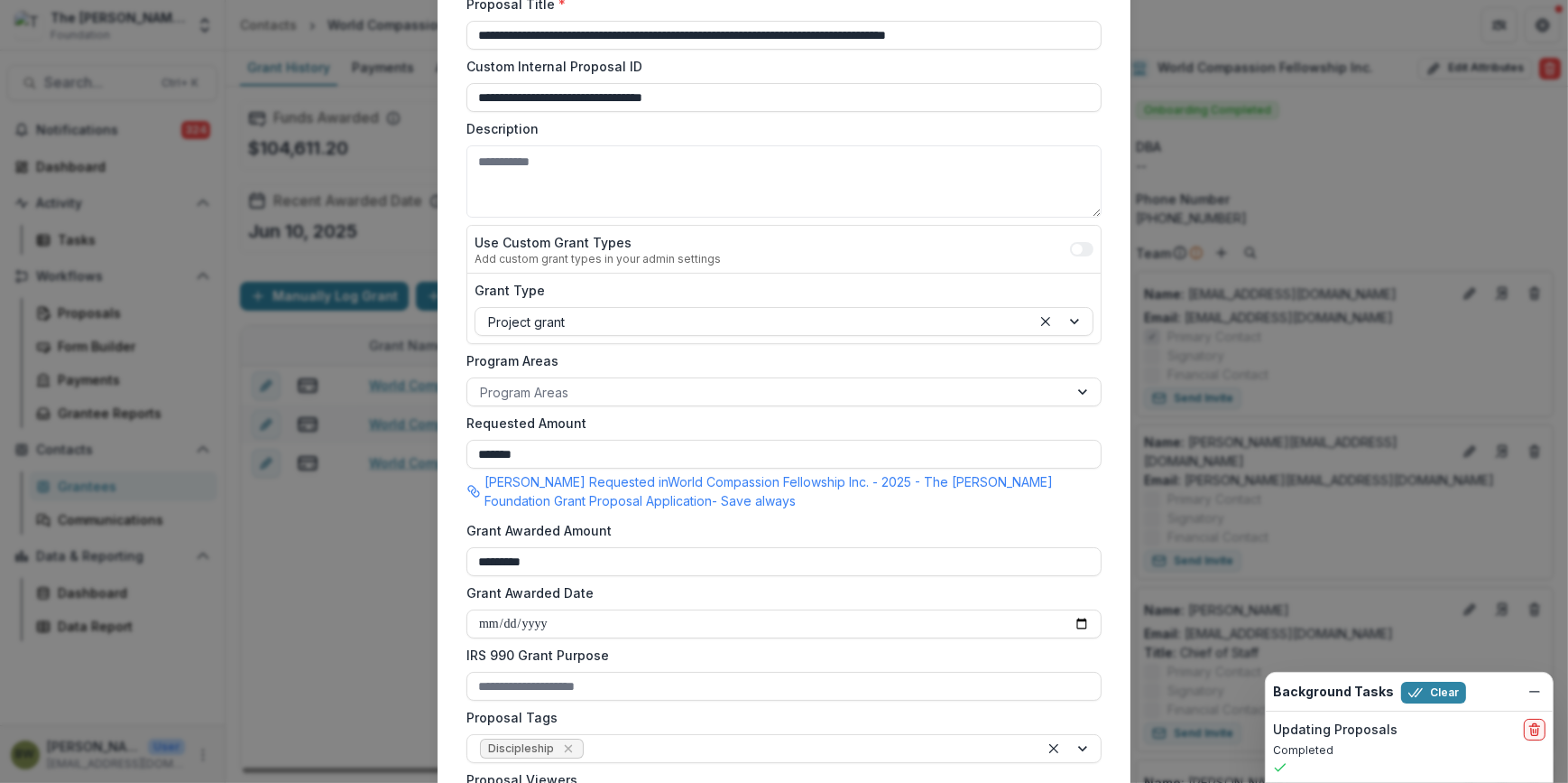
scroll to position [491, 0]
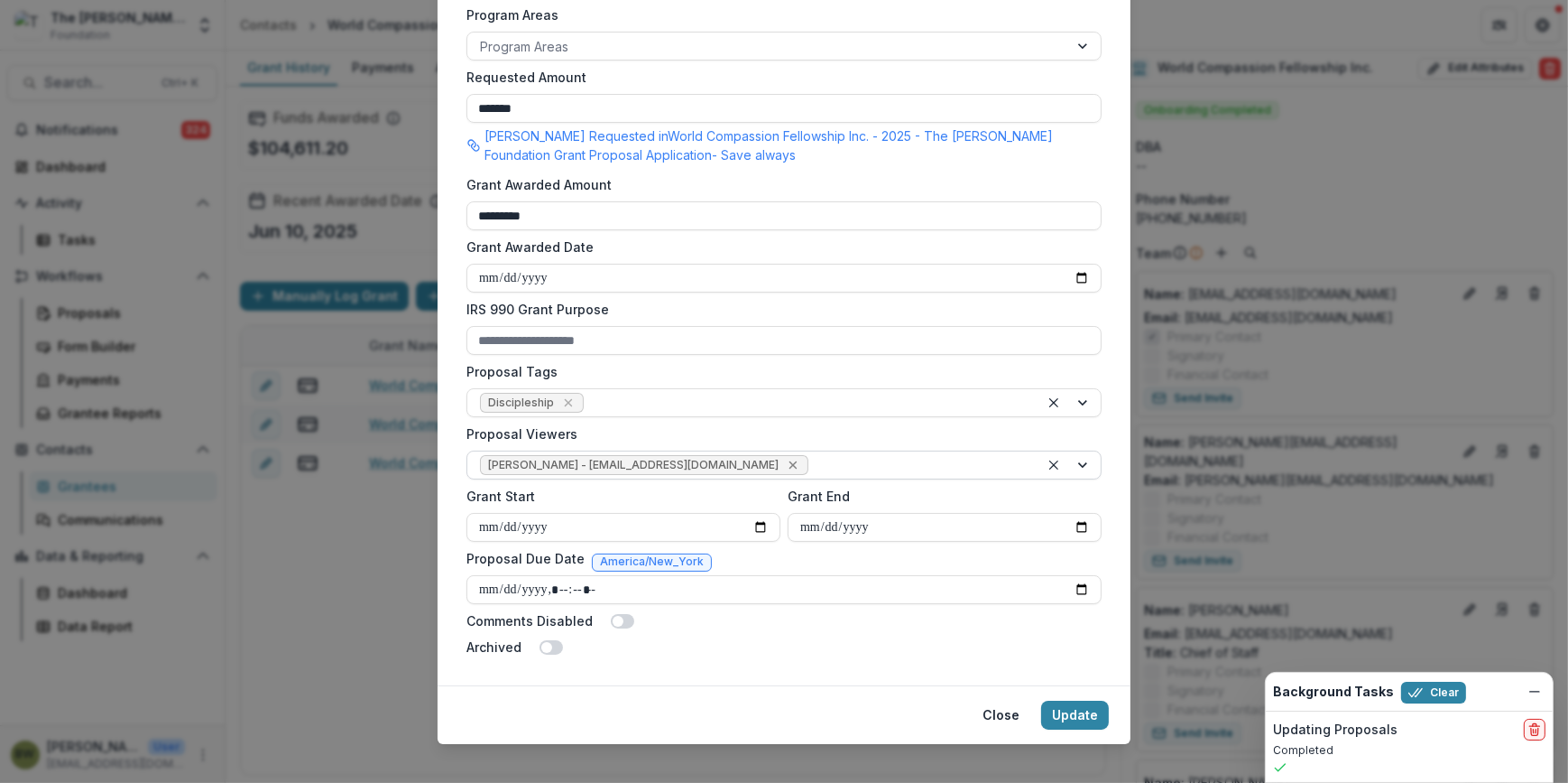
click at [785, 469] on icon "Remove Blair White - bwhite@bolickfoundation.org" at bounding box center [792, 464] width 14 height 14
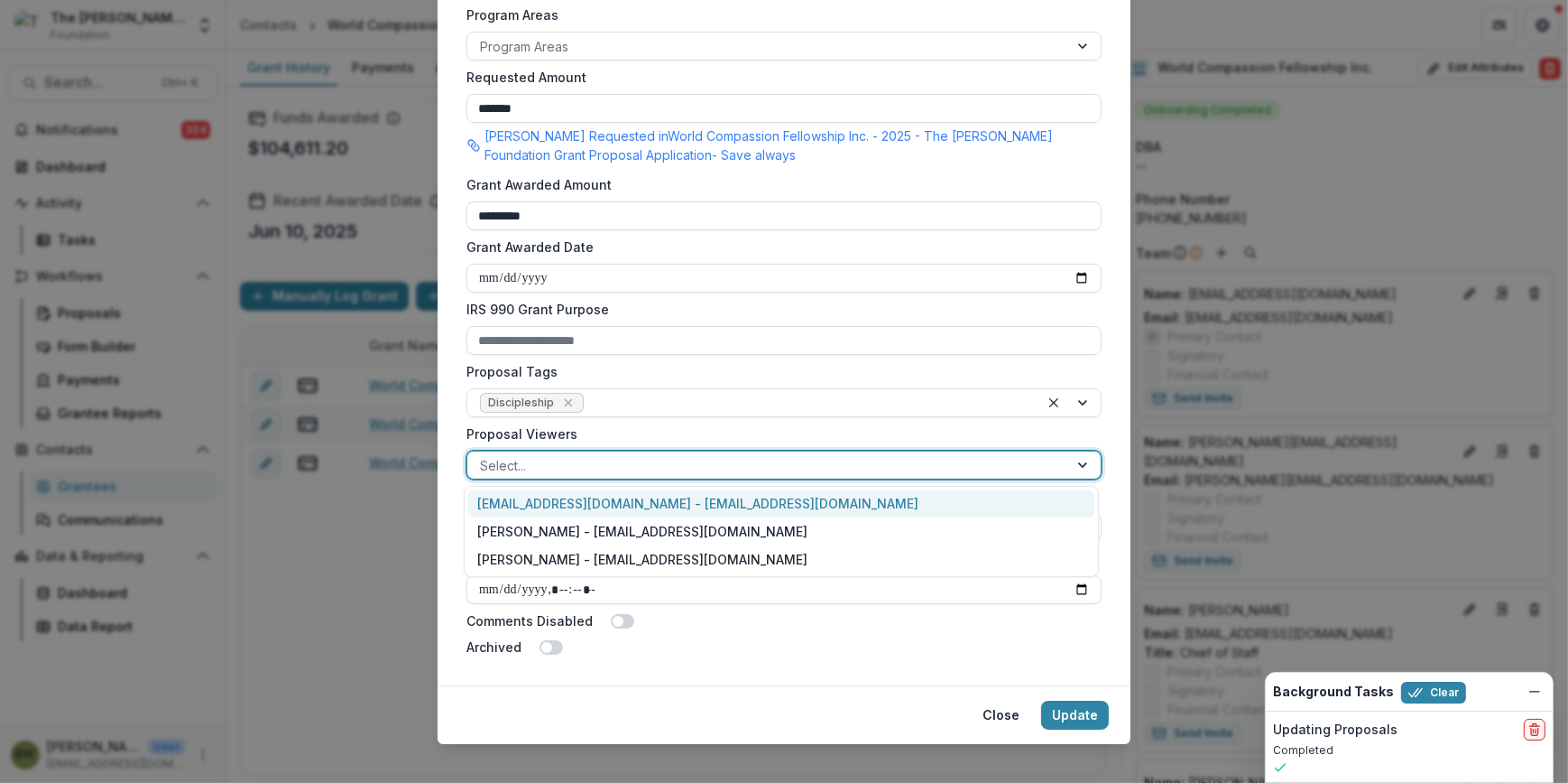
click at [718, 469] on div at bounding box center [767, 465] width 575 height 23
click at [707, 502] on div "[EMAIL_ADDRESS][DOMAIN_NAME] - [EMAIL_ADDRESS][DOMAIN_NAME]" at bounding box center [782, 505] width 626 height 28
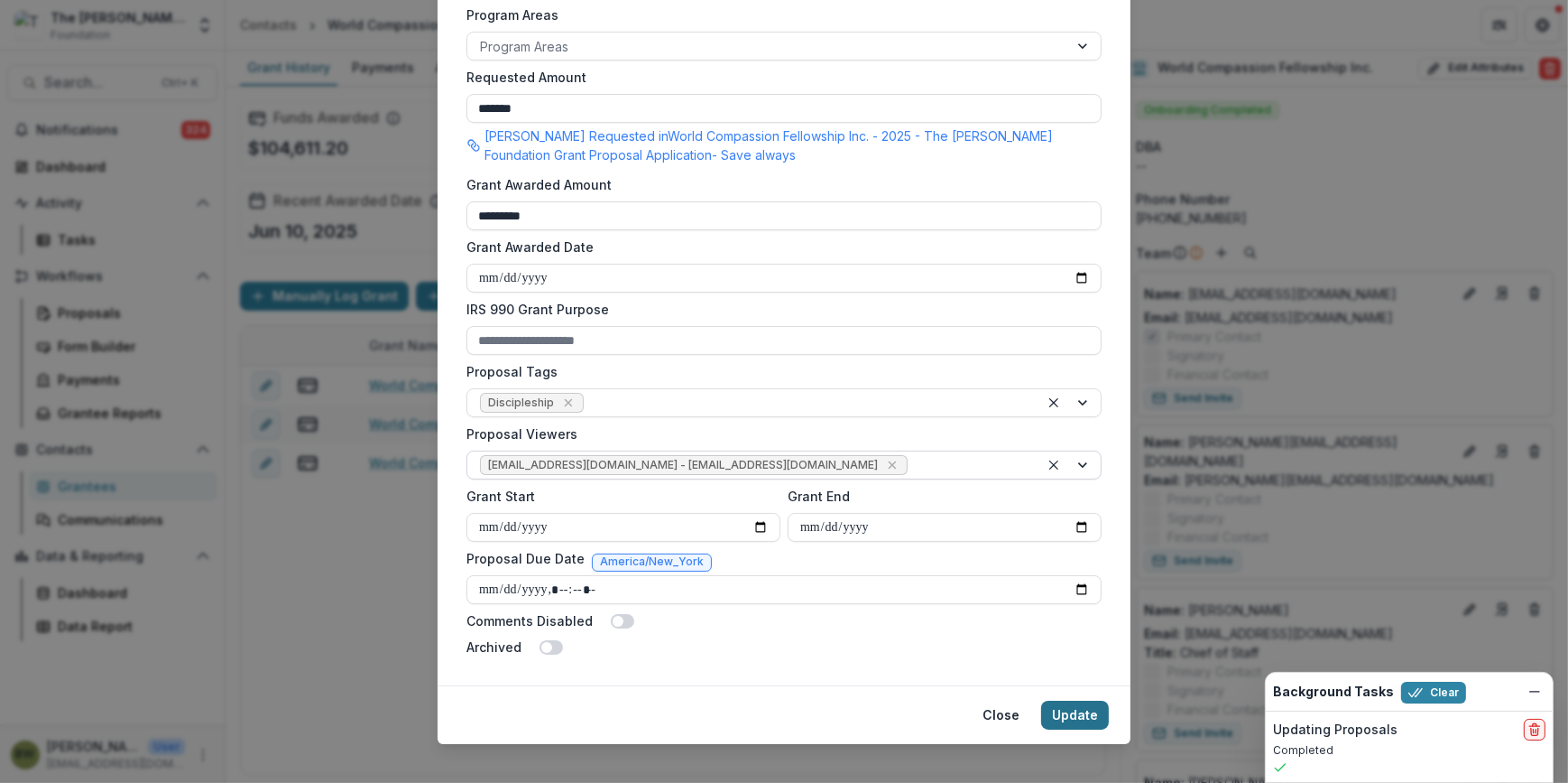
click at [1076, 720] on button "Update" at bounding box center [1075, 714] width 68 height 29
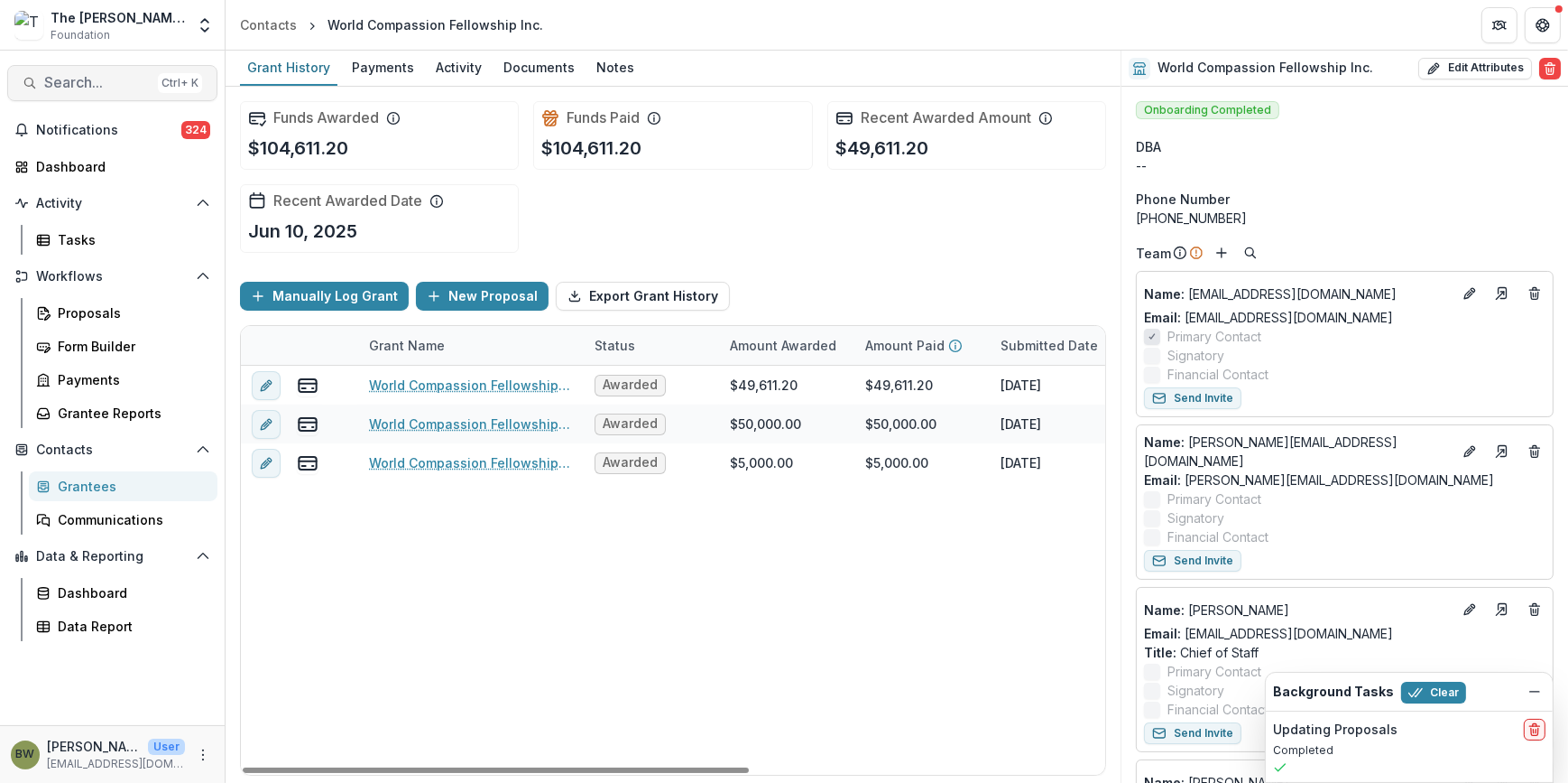
click at [53, 80] on span "Search..." at bounding box center [97, 82] width 107 height 17
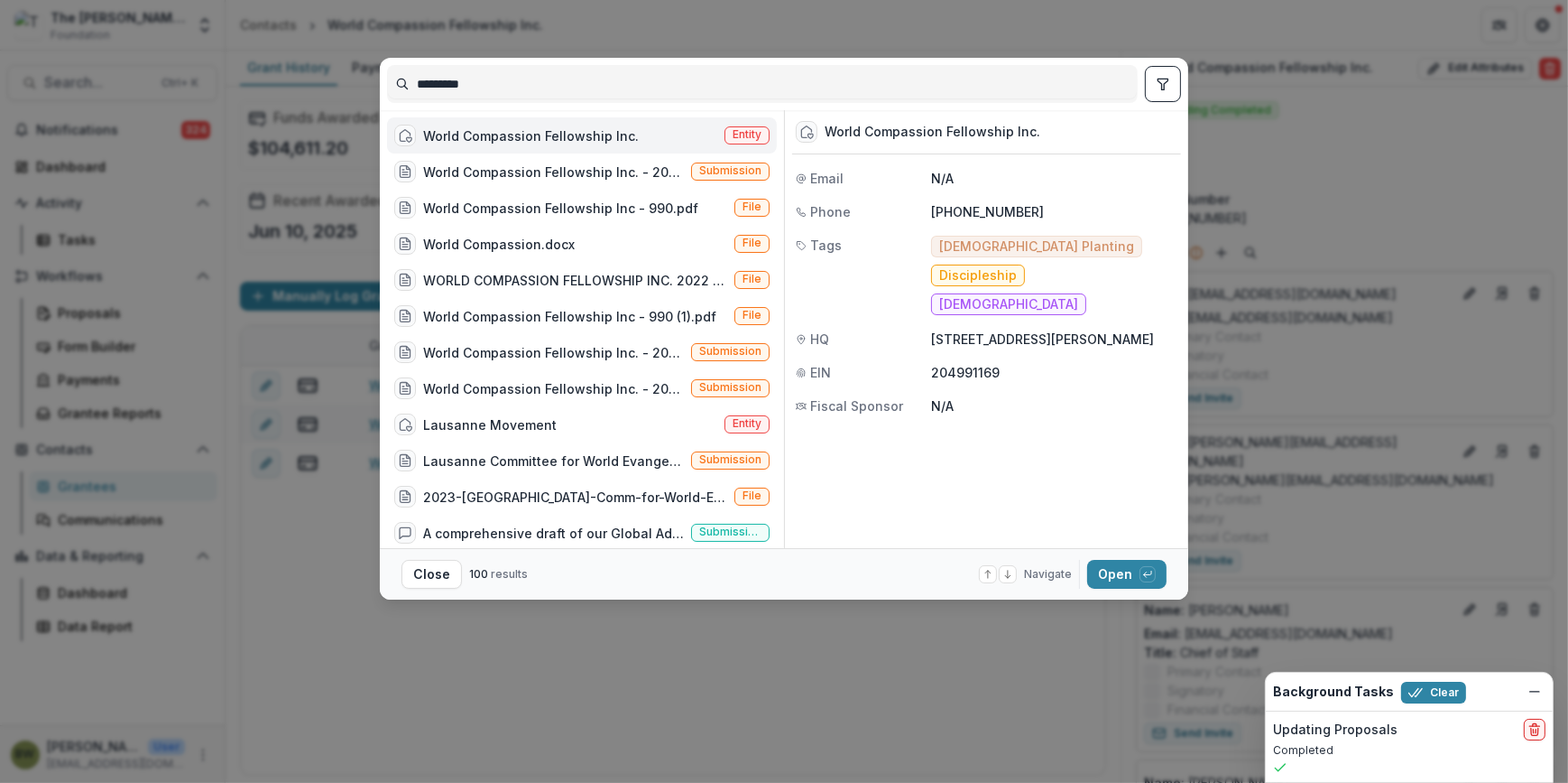
drag, startPoint x: 703, startPoint y: 102, endPoint x: 356, endPoint y: 84, distance: 347.5
click at [356, 84] on div "********* World Compassion Fellowship Inc. Entity World Compassion Fellowship I…" at bounding box center [784, 392] width 1568 height 783
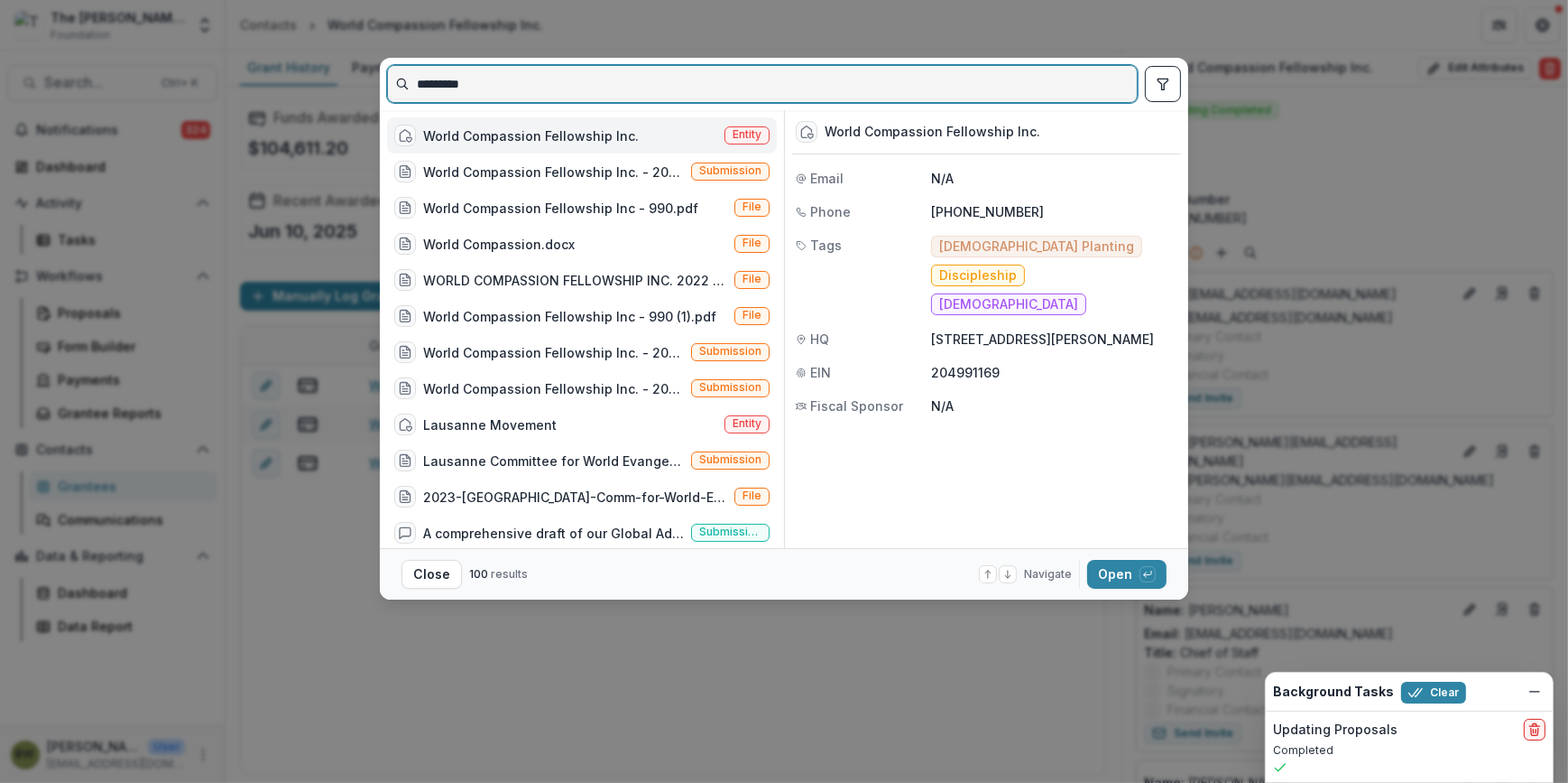
drag, startPoint x: 593, startPoint y: 90, endPoint x: 303, endPoint y: 91, distance: 290.0
click at [303, 91] on div "********* World Compassion Fellowship Inc. Entity World Compassion Fellowship I…" at bounding box center [784, 392] width 1568 height 783
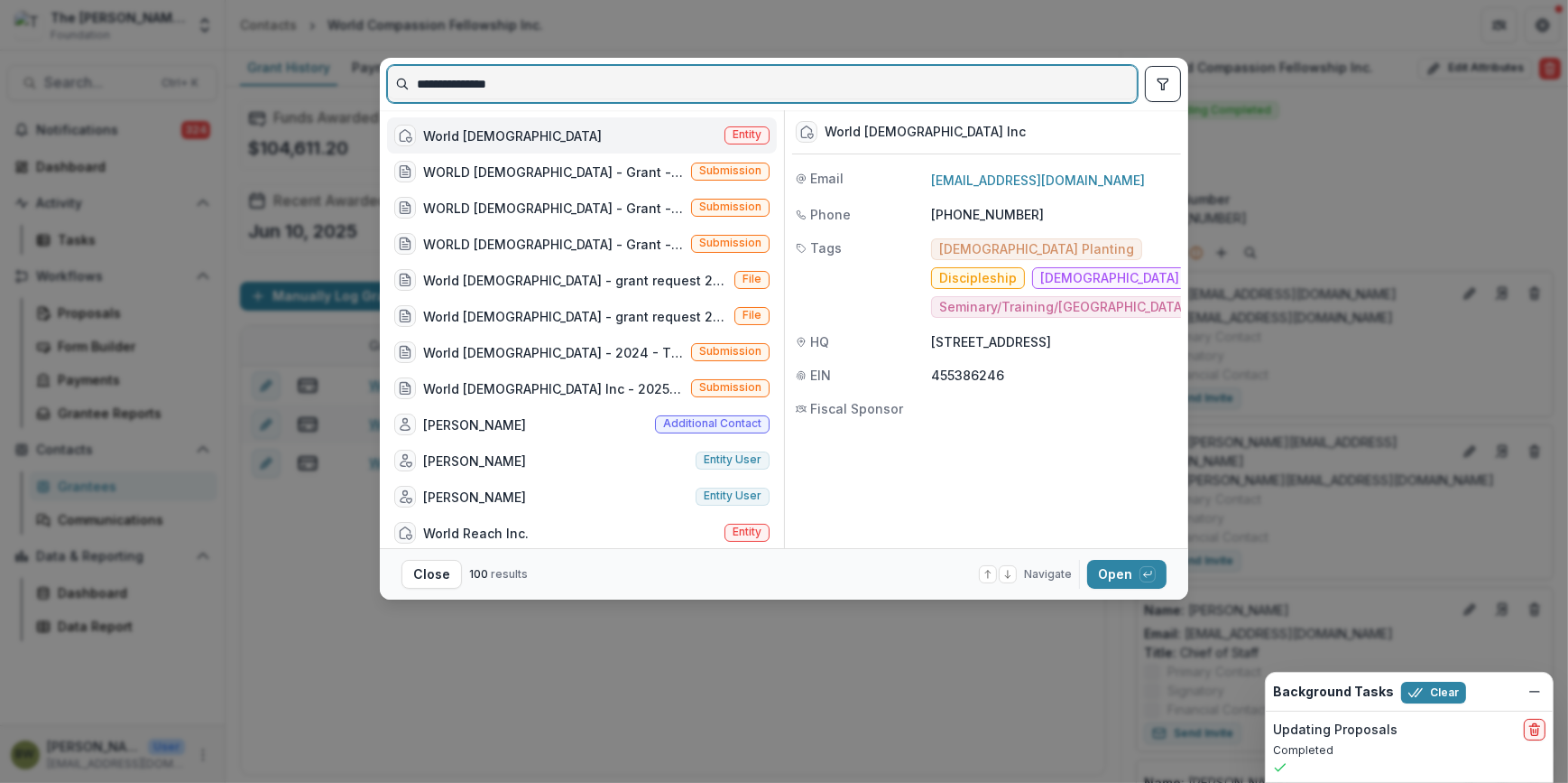
type input "**********"
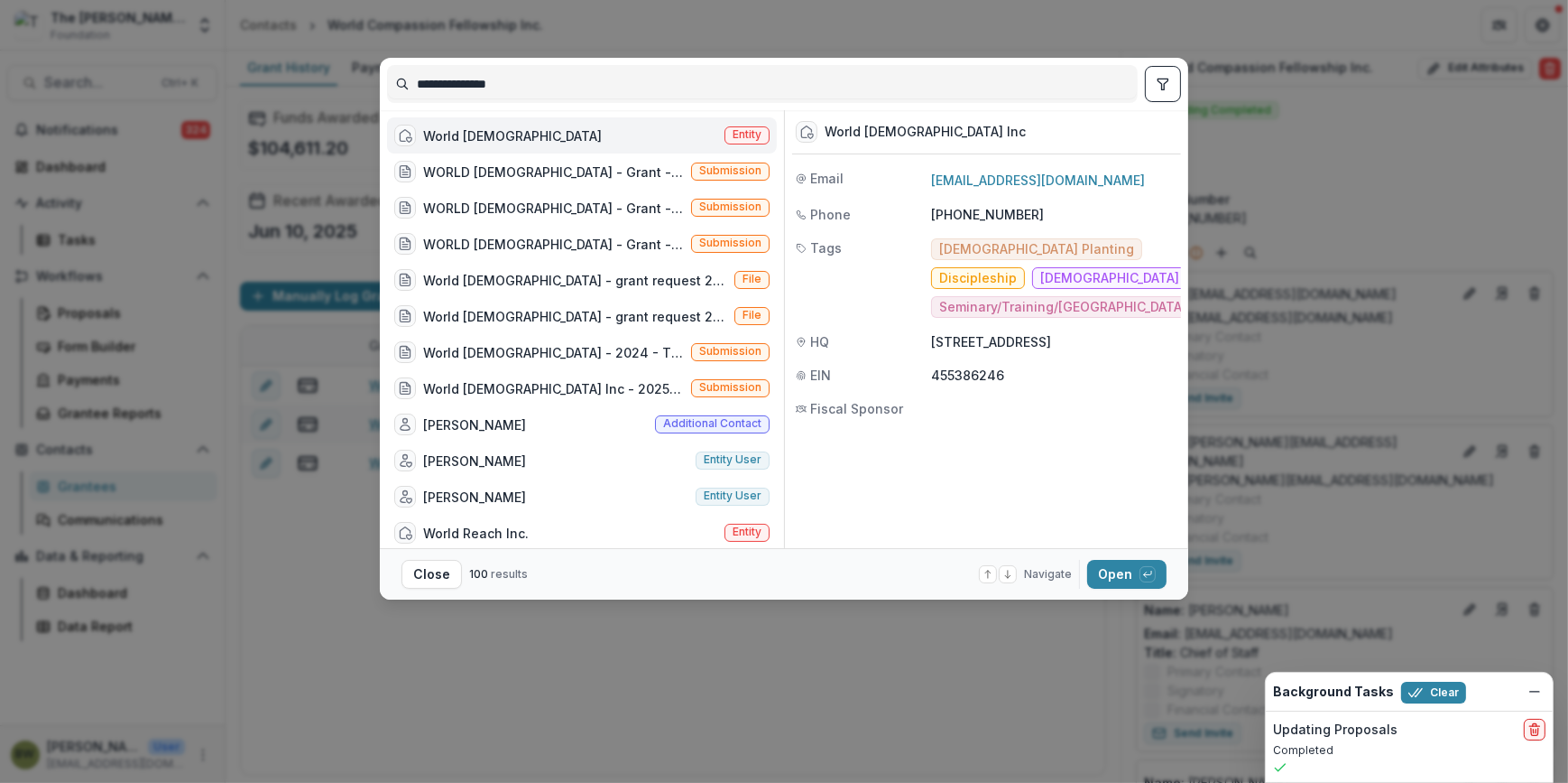
click at [742, 128] on span "Entity" at bounding box center [747, 134] width 29 height 12
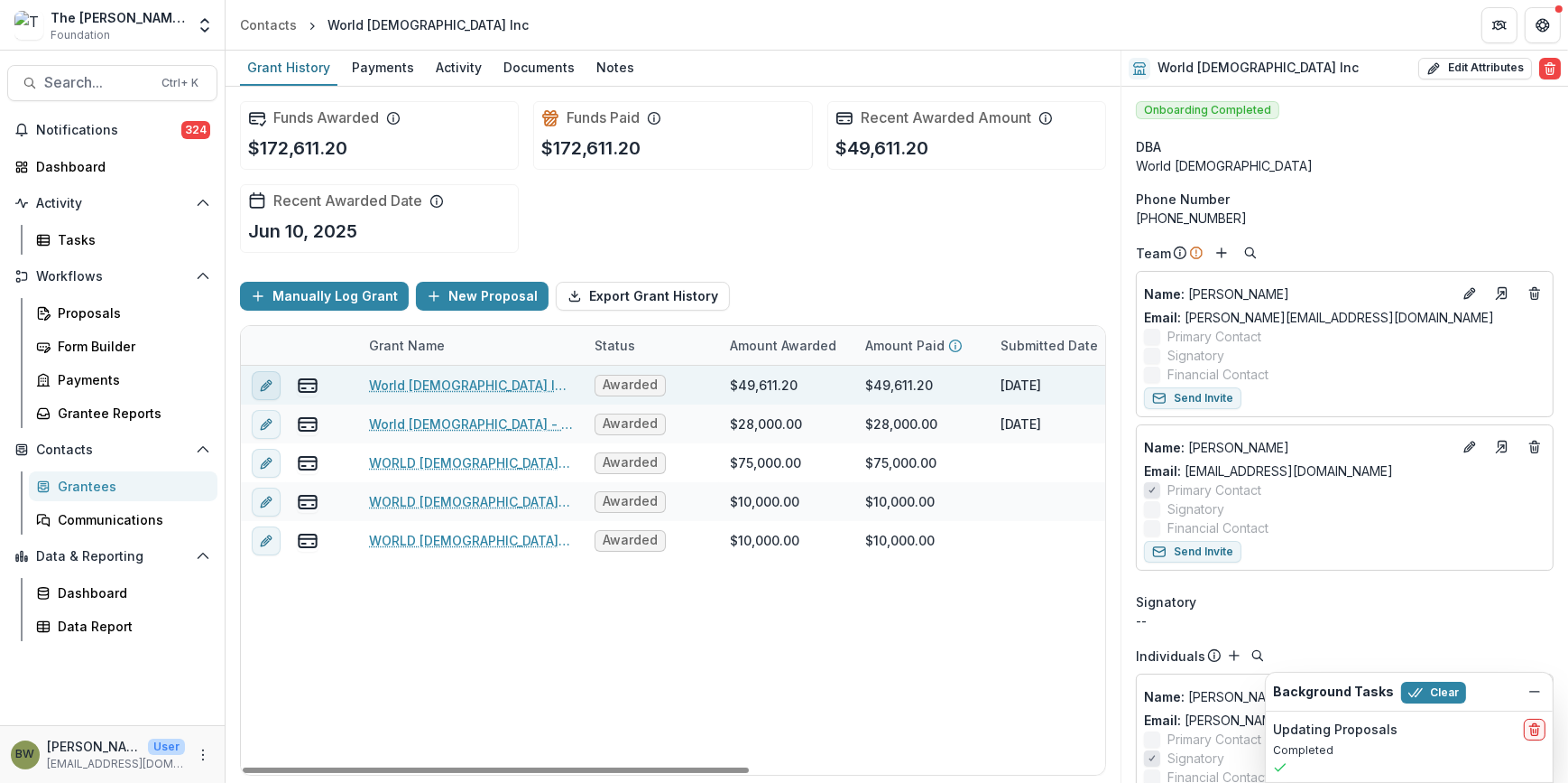
click at [261, 382] on icon "edit" at bounding box center [266, 385] width 14 height 14
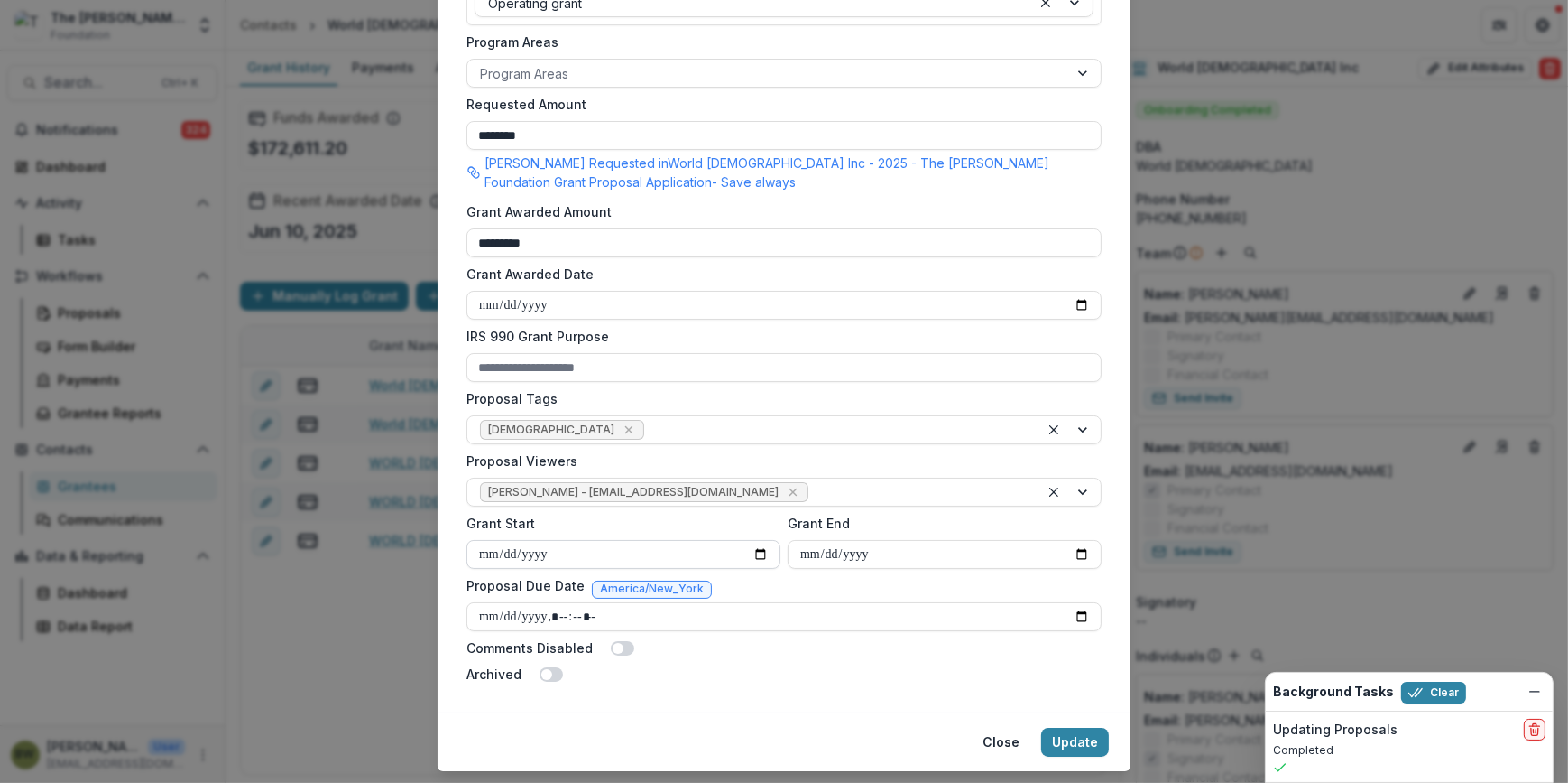
scroll to position [491, 0]
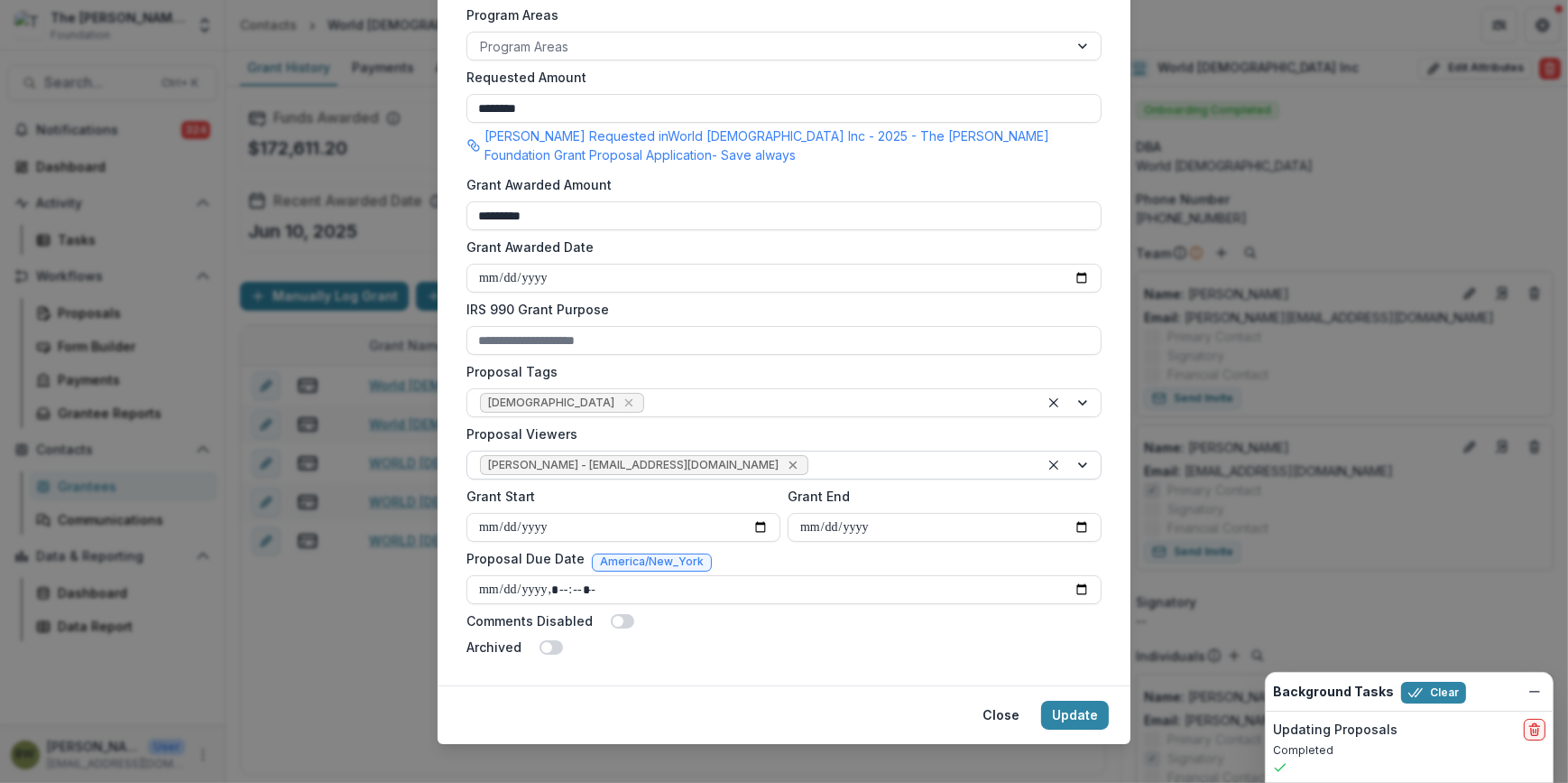
click at [788, 465] on icon "Remove Blair White - bwhite@bolickfoundation.org" at bounding box center [792, 465] width 8 height 8
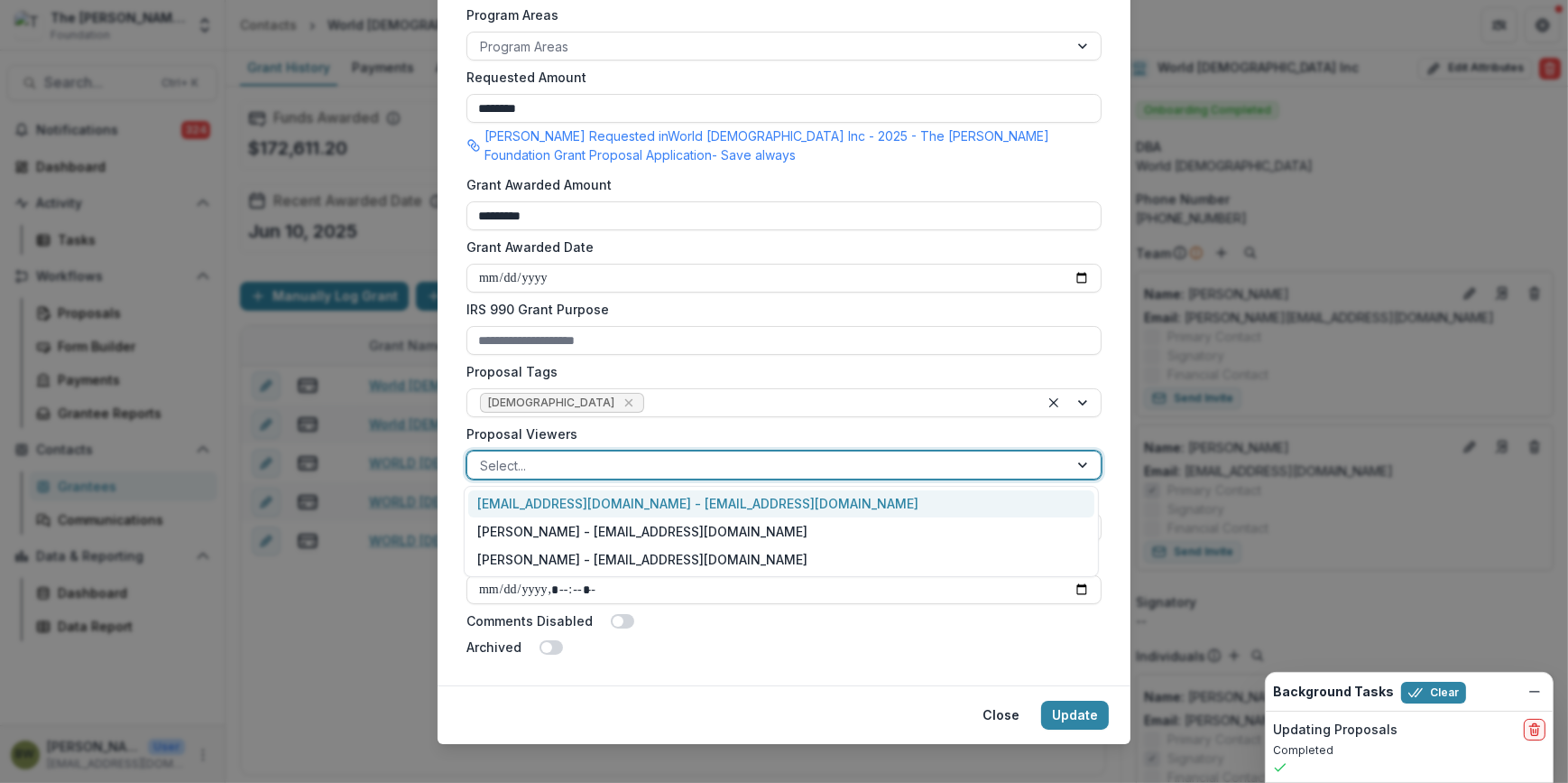
click at [720, 467] on div at bounding box center [767, 465] width 575 height 23
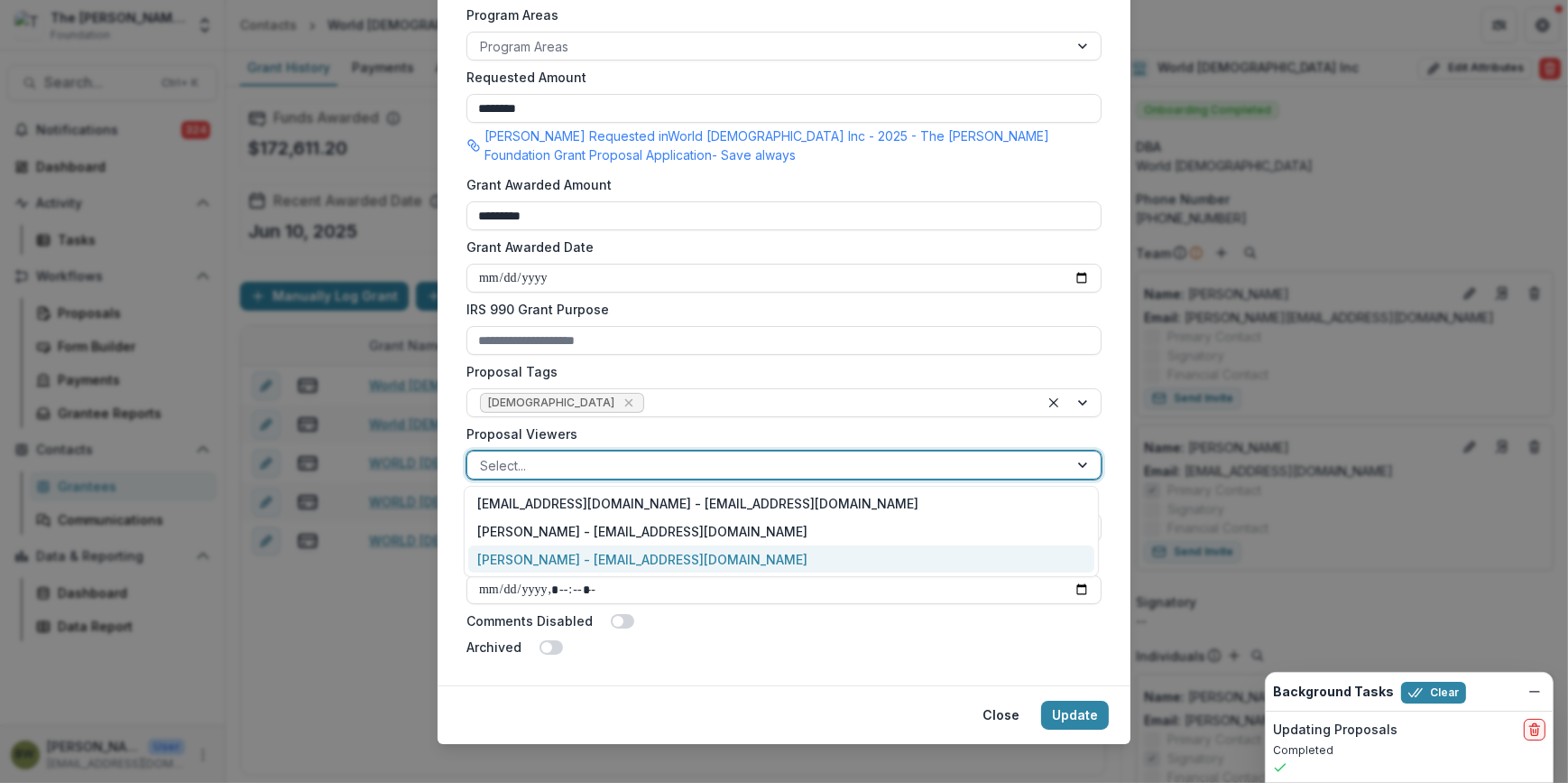
click at [694, 556] on div "[PERSON_NAME] - [EMAIL_ADDRESS][DOMAIN_NAME]" at bounding box center [782, 559] width 626 height 28
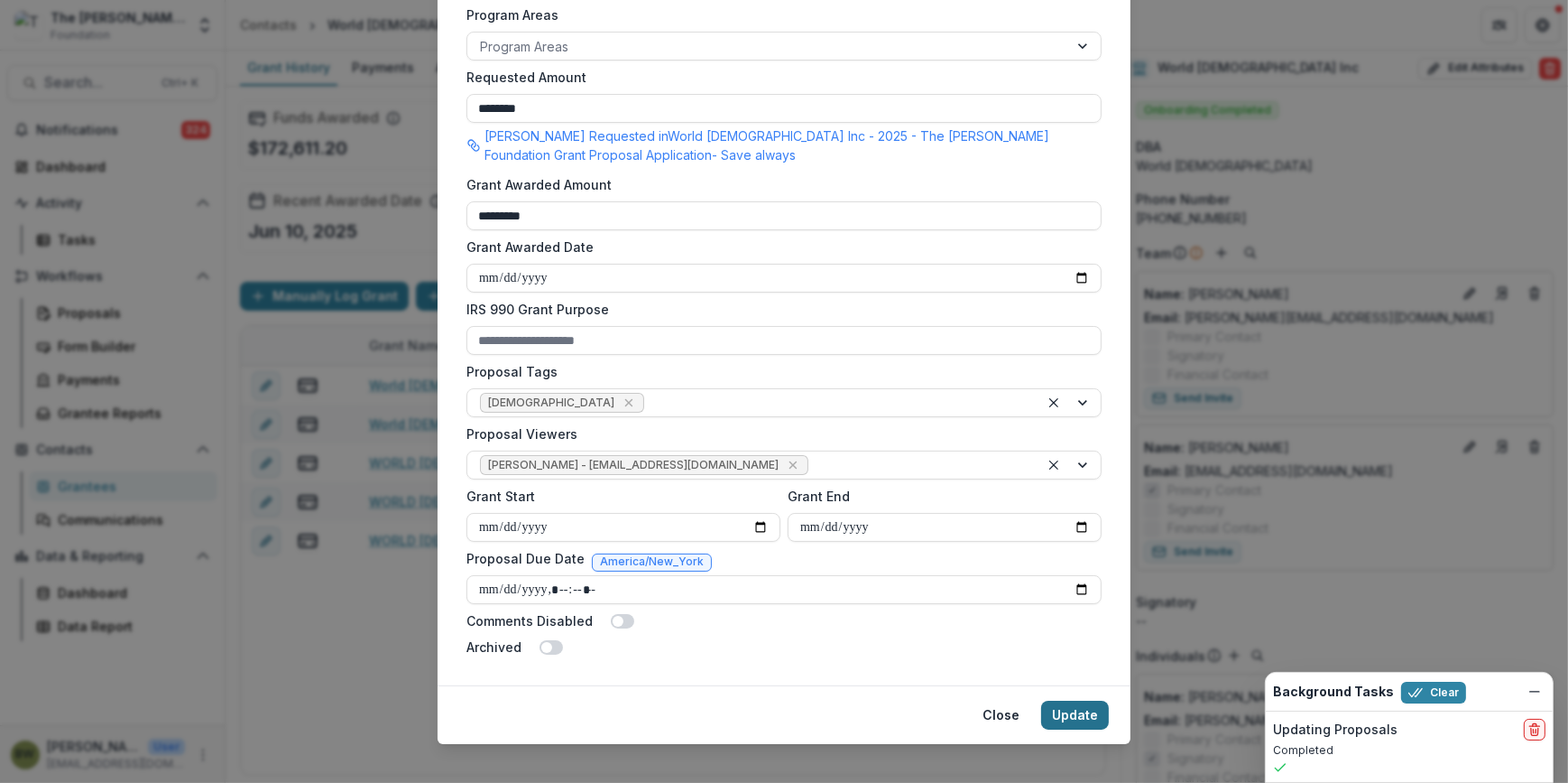
click at [1063, 709] on button "Update" at bounding box center [1075, 714] width 68 height 29
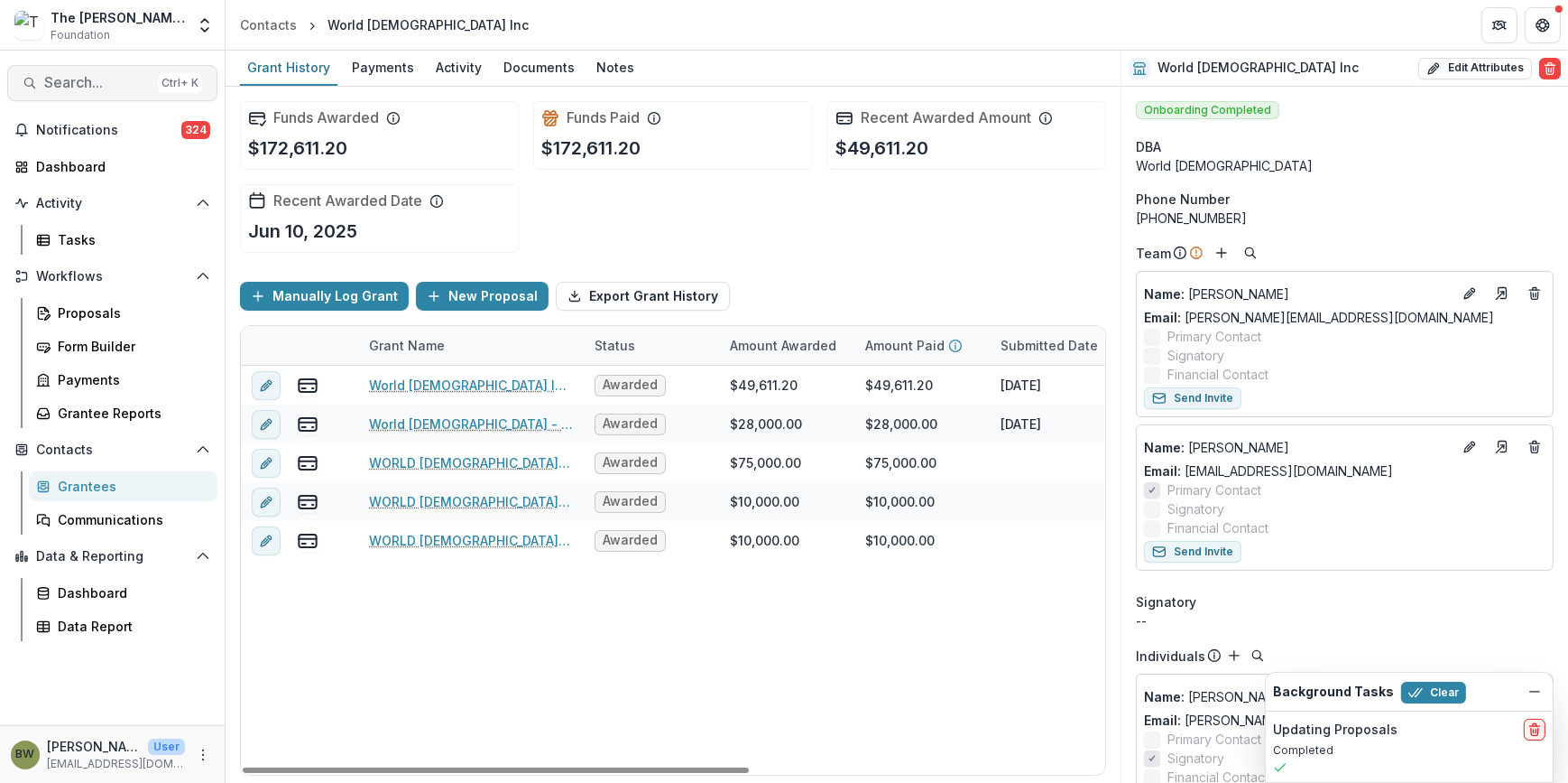
click at [94, 86] on span "Search..." at bounding box center [97, 82] width 107 height 17
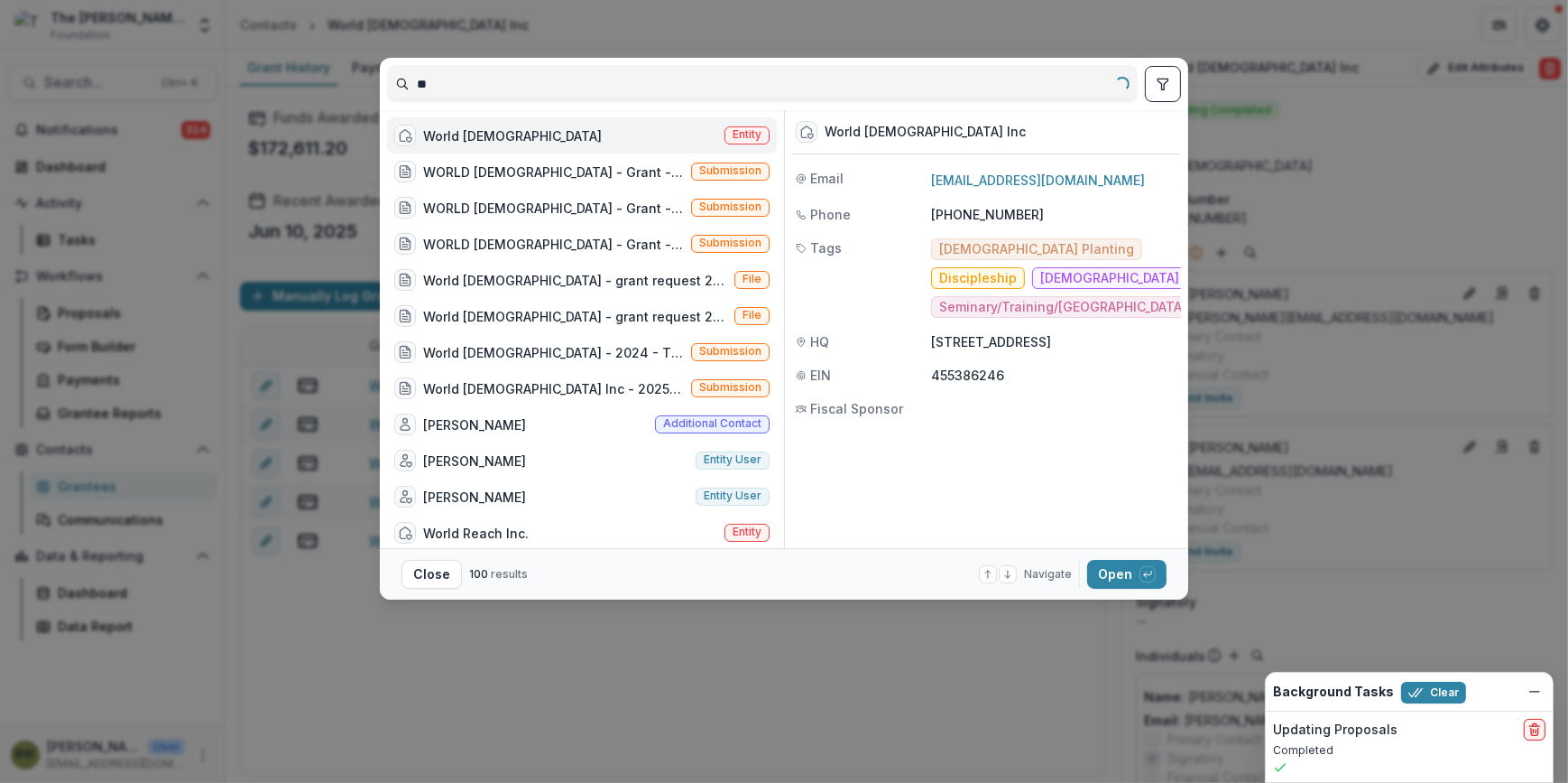
type input "*"
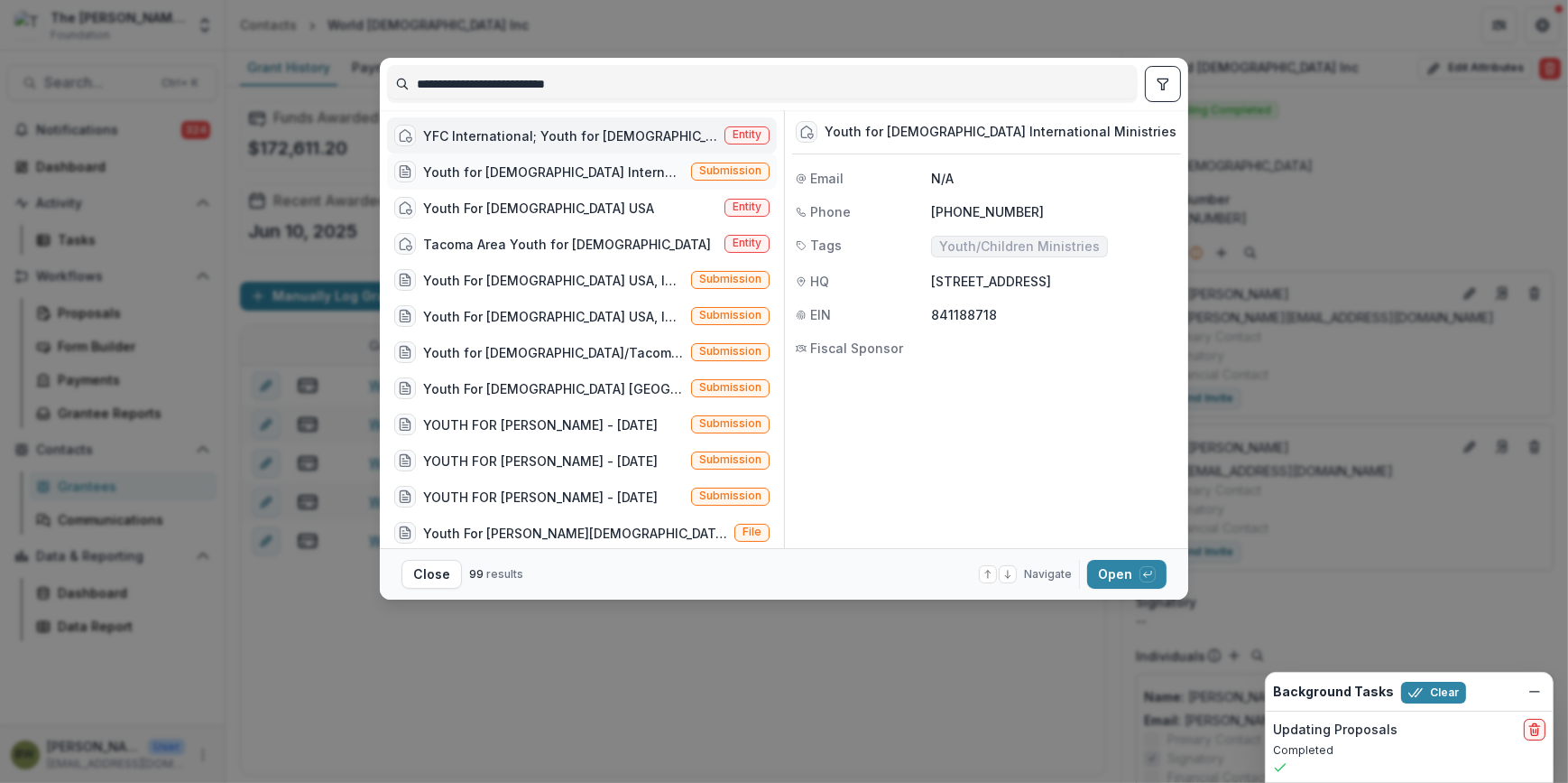
type input "**********"
drag, startPoint x: 742, startPoint y: 165, endPoint x: 742, endPoint y: 136, distance: 29.0
click at [742, 133] on span "Entity" at bounding box center [747, 134] width 29 height 12
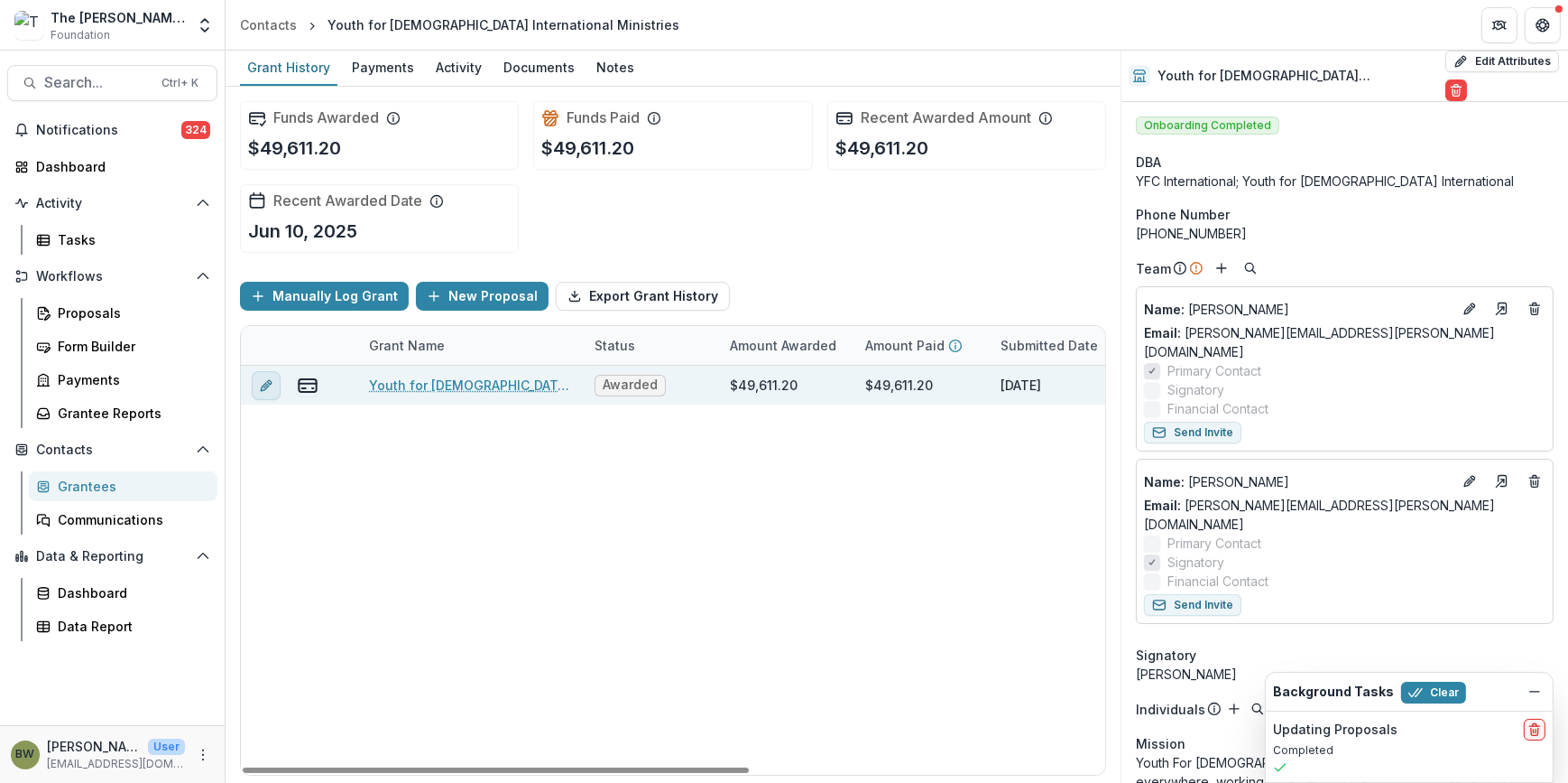
click at [271, 379] on icon "edit" at bounding box center [266, 385] width 14 height 14
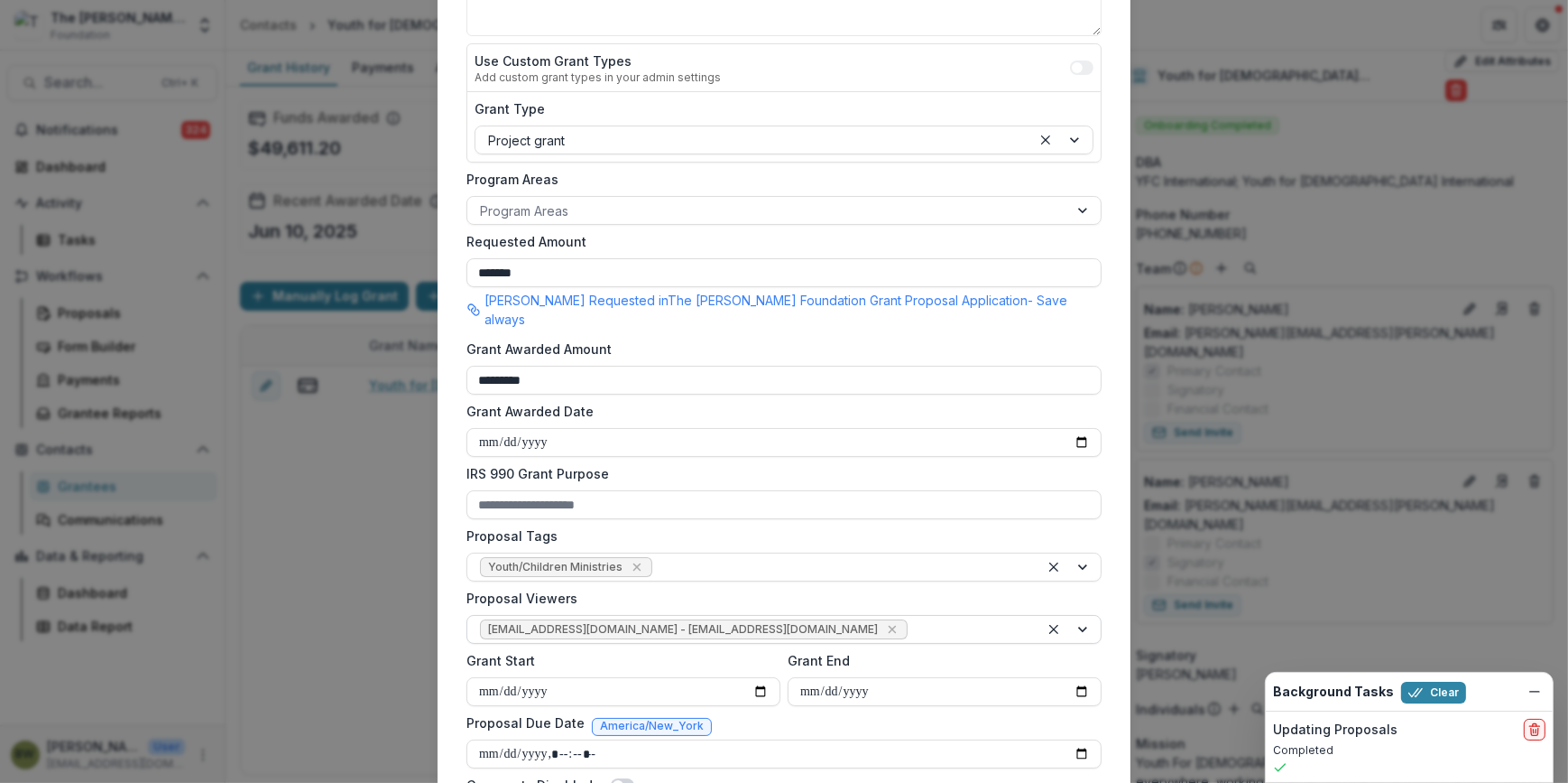
scroll to position [491, 0]
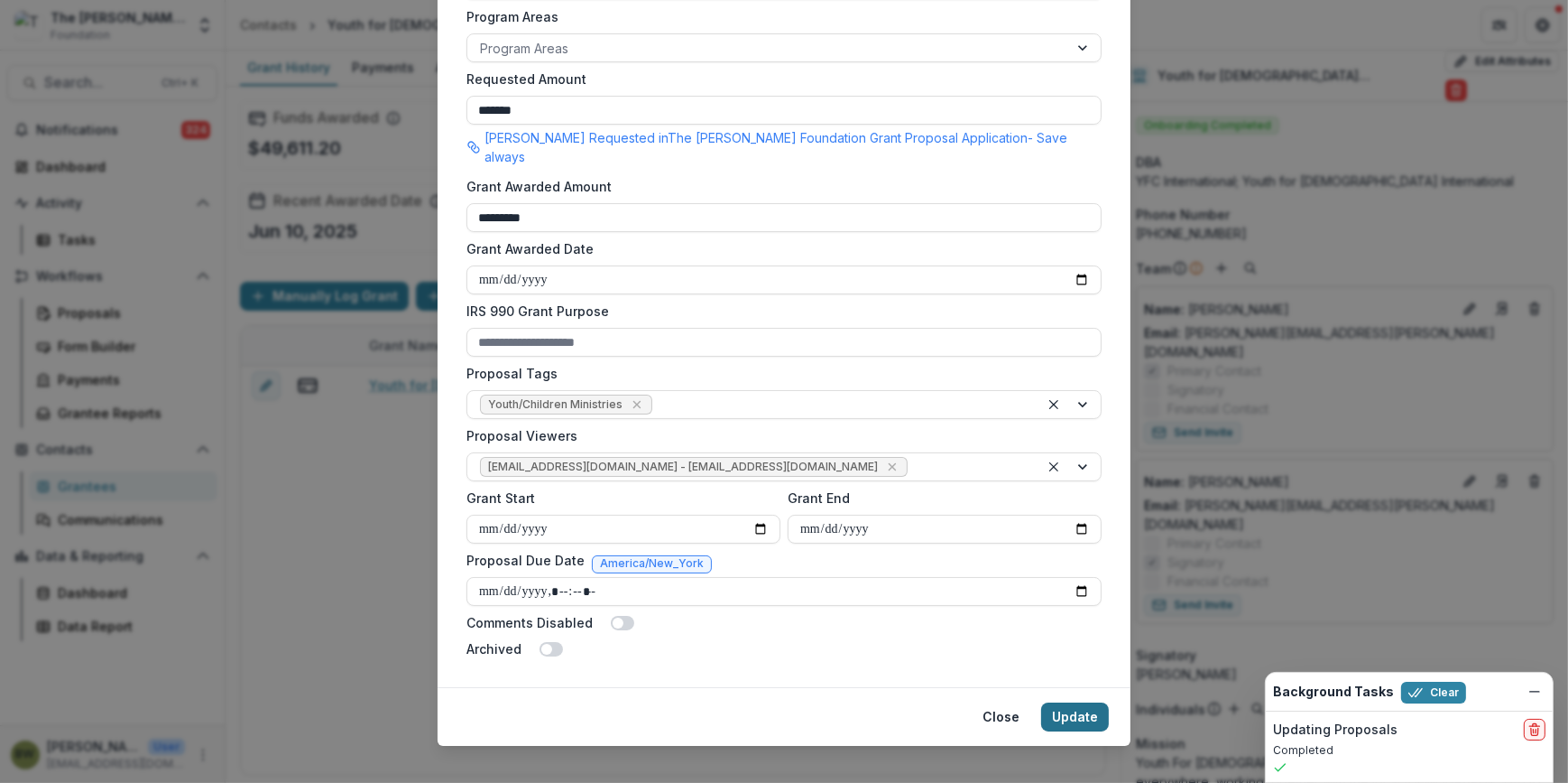
click at [1070, 702] on button "Update" at bounding box center [1075, 716] width 68 height 29
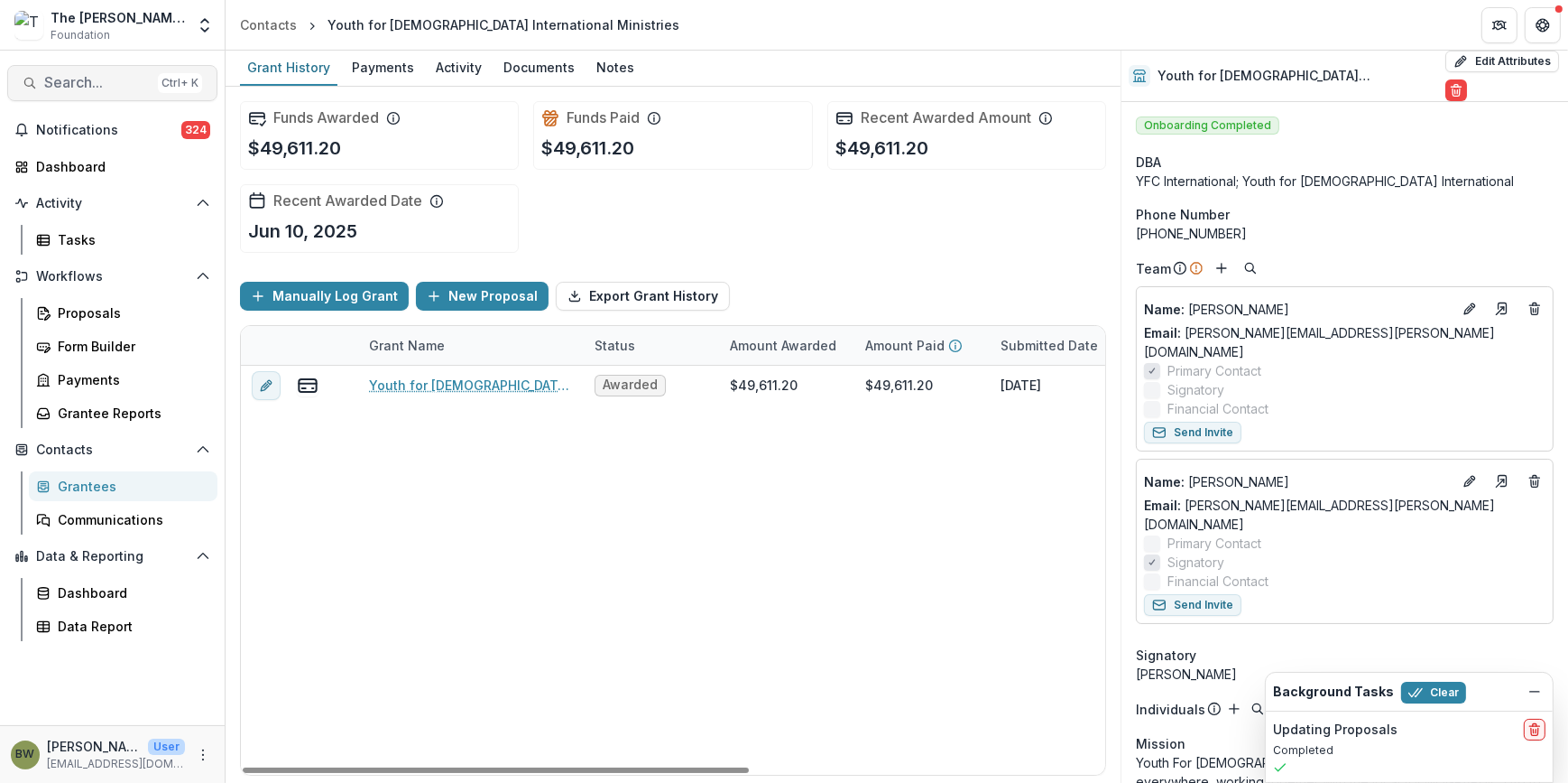
click at [81, 90] on span "Search..." at bounding box center [97, 82] width 107 height 17
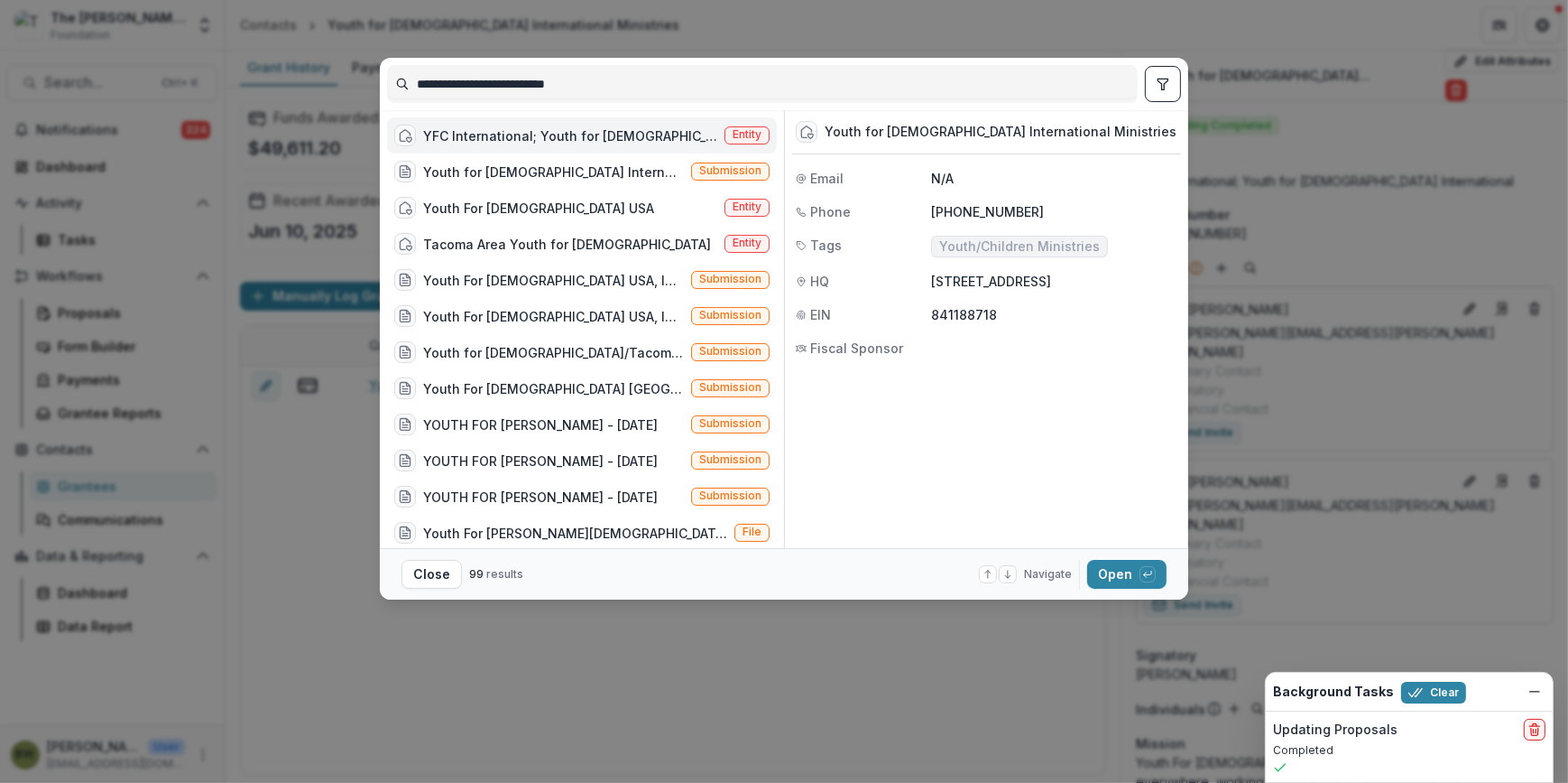
drag, startPoint x: 611, startPoint y: 86, endPoint x: 390, endPoint y: 90, distance: 221.0
click at [390, 90] on input "**********" at bounding box center [762, 84] width 749 height 29
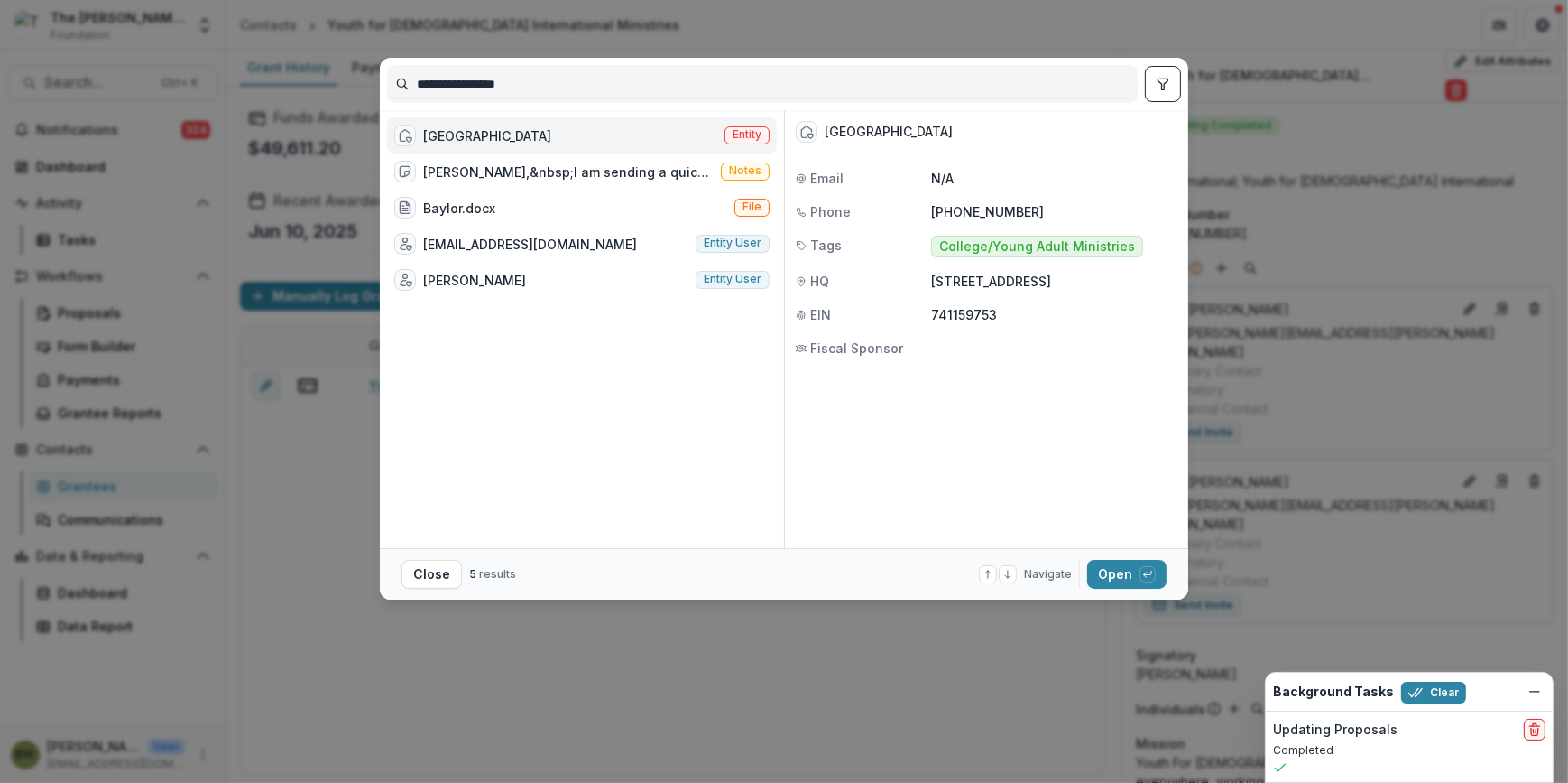
type input "**********"
click at [747, 135] on span "Entity" at bounding box center [747, 134] width 29 height 12
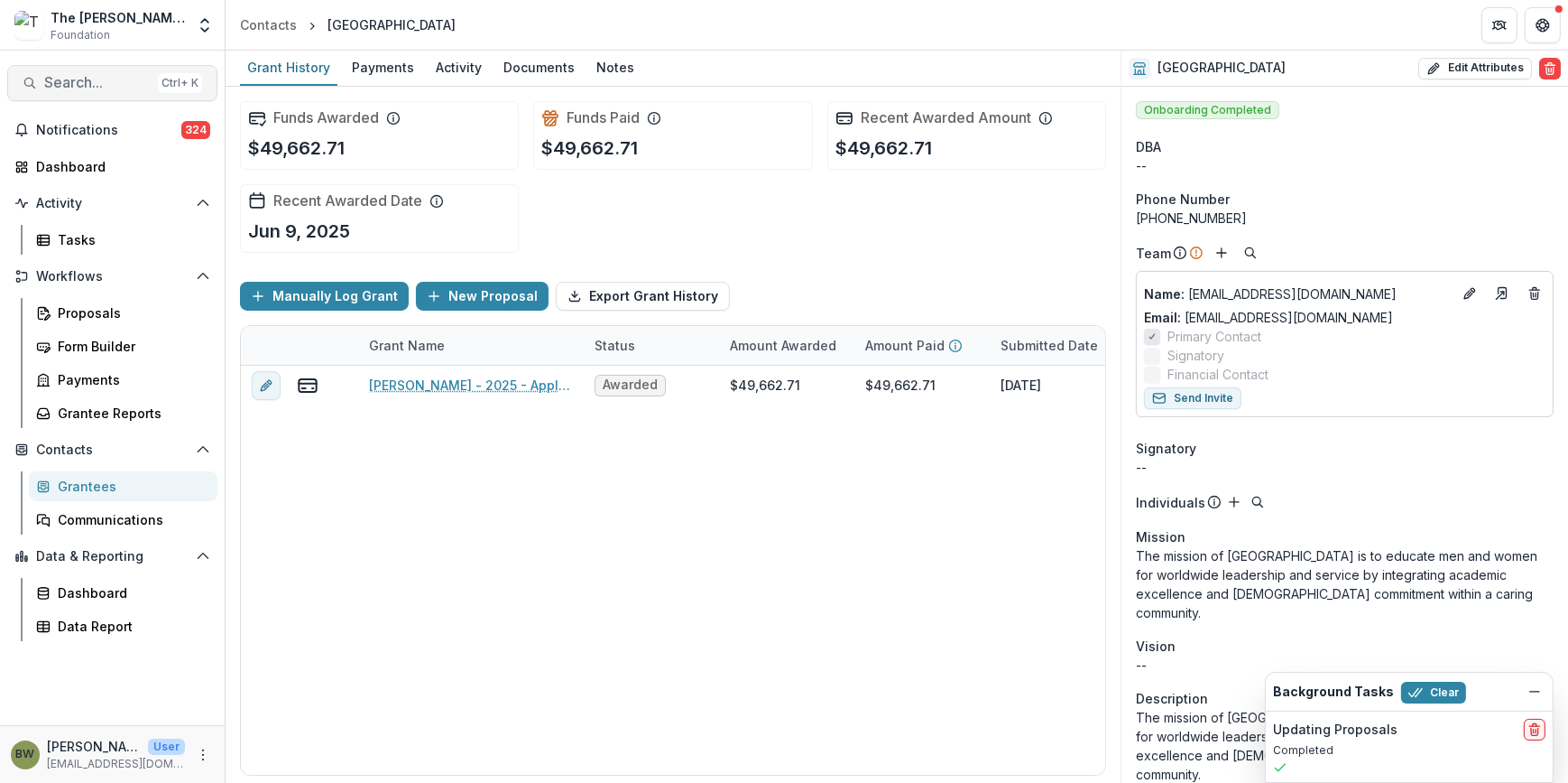
click at [97, 83] on span "Search..." at bounding box center [97, 82] width 107 height 17
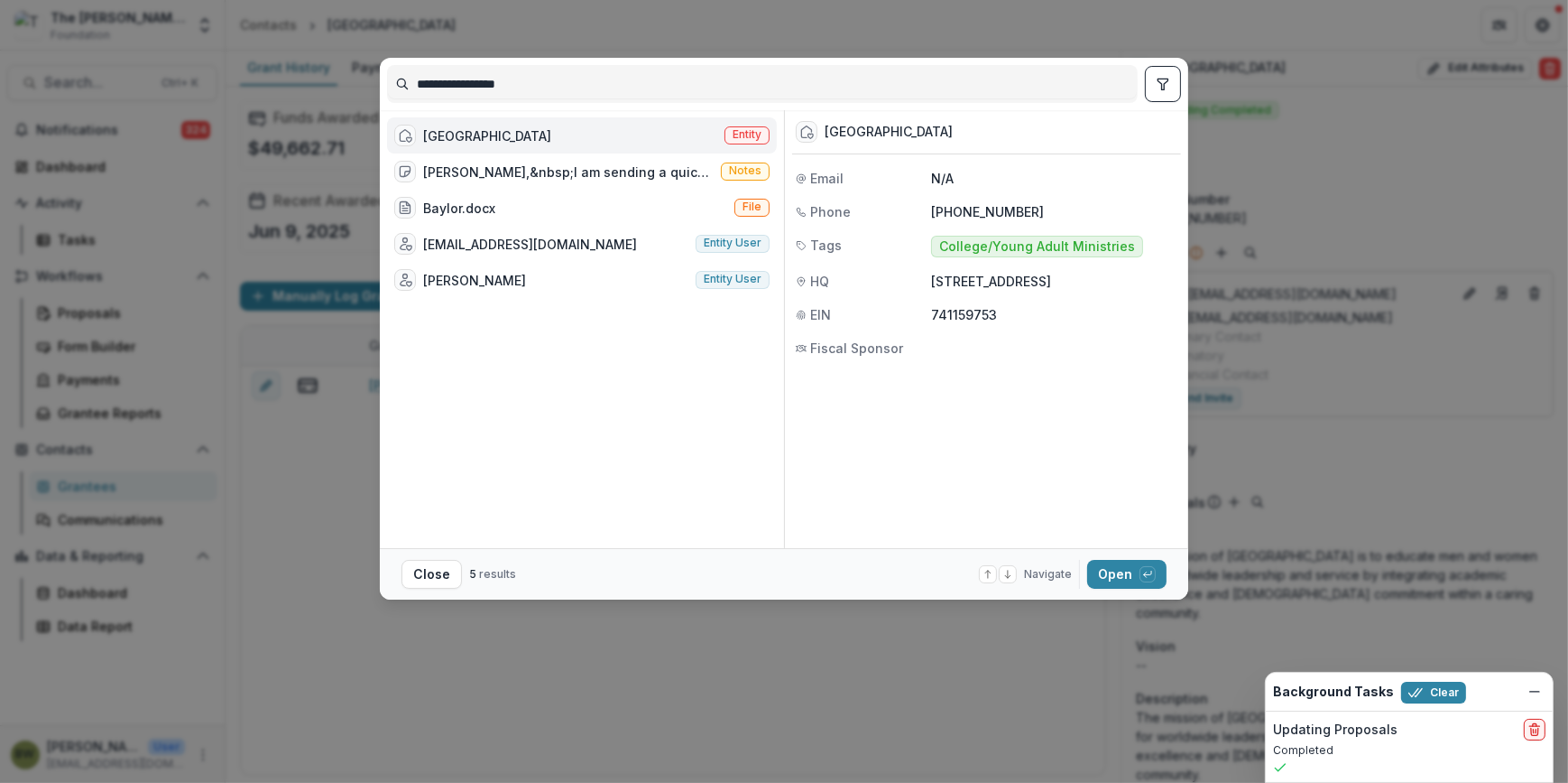
click at [749, 133] on span "Entity" at bounding box center [747, 134] width 29 height 12
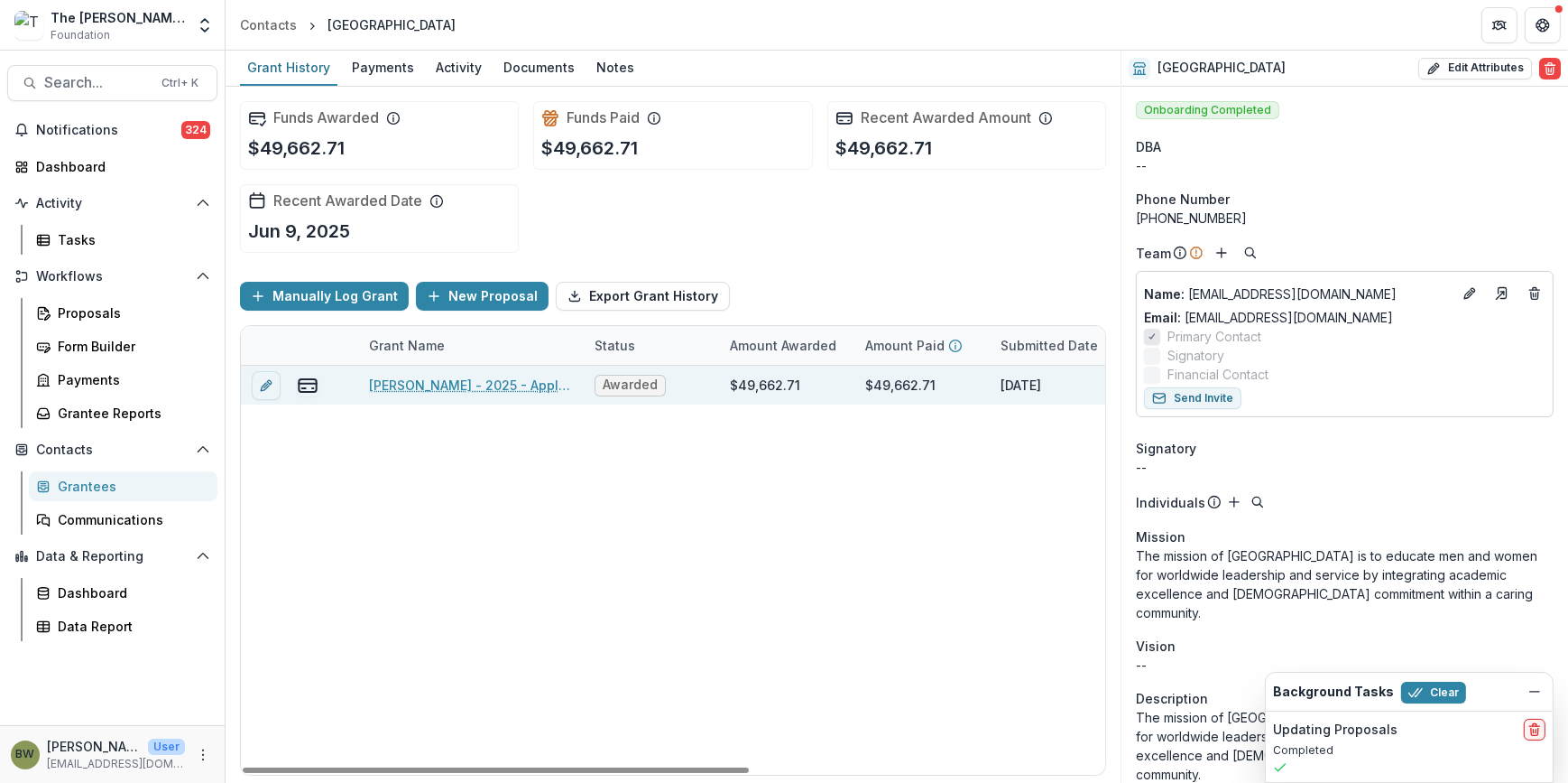
click at [487, 382] on link "[PERSON_NAME] - 2025 - Application" at bounding box center [470, 385] width 204 height 19
click at [265, 378] on icon "edit" at bounding box center [266, 385] width 14 height 14
type input "*******"
type input "**********"
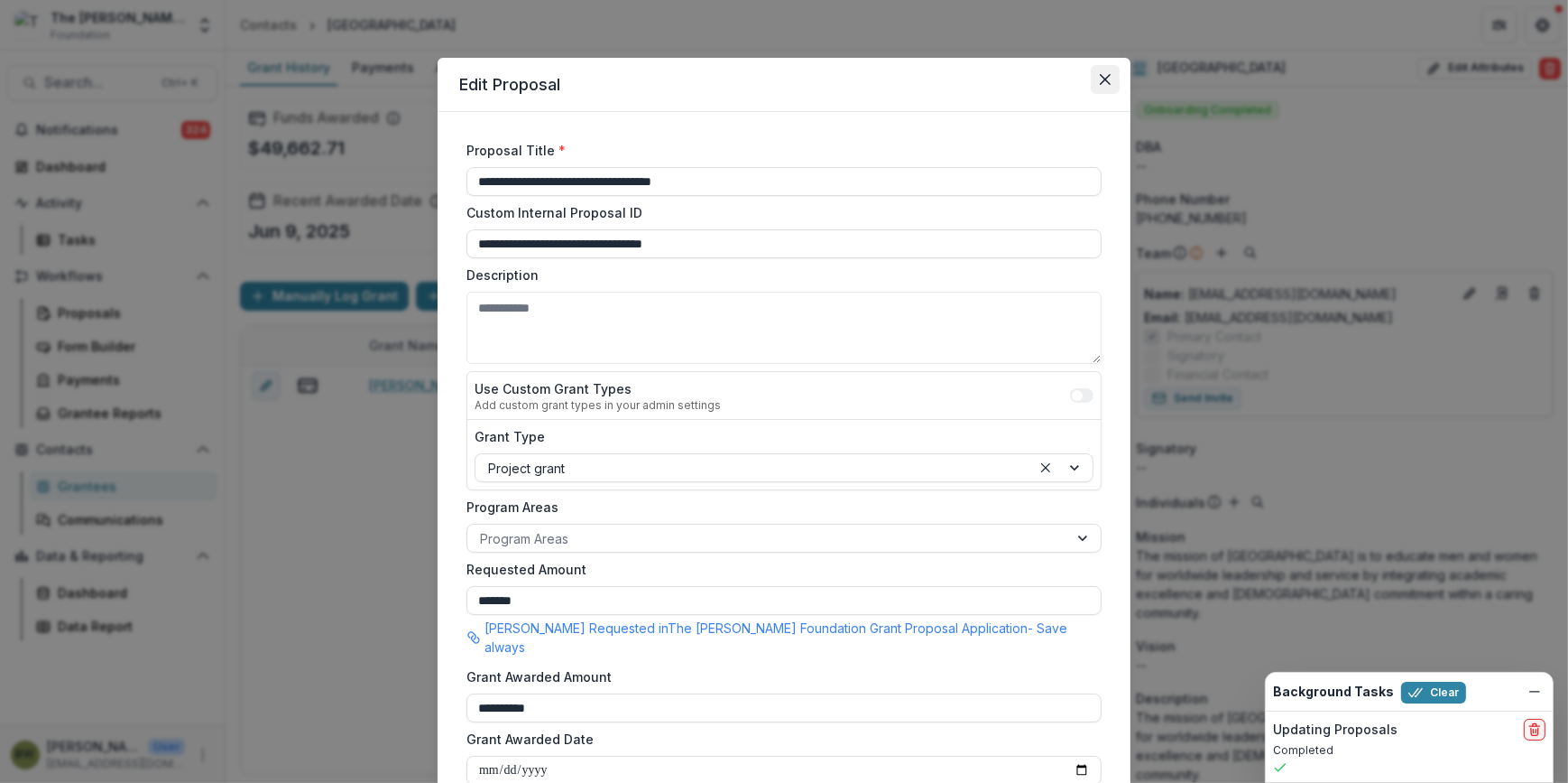
click at [1096, 75] on button "Close" at bounding box center [1105, 79] width 29 height 29
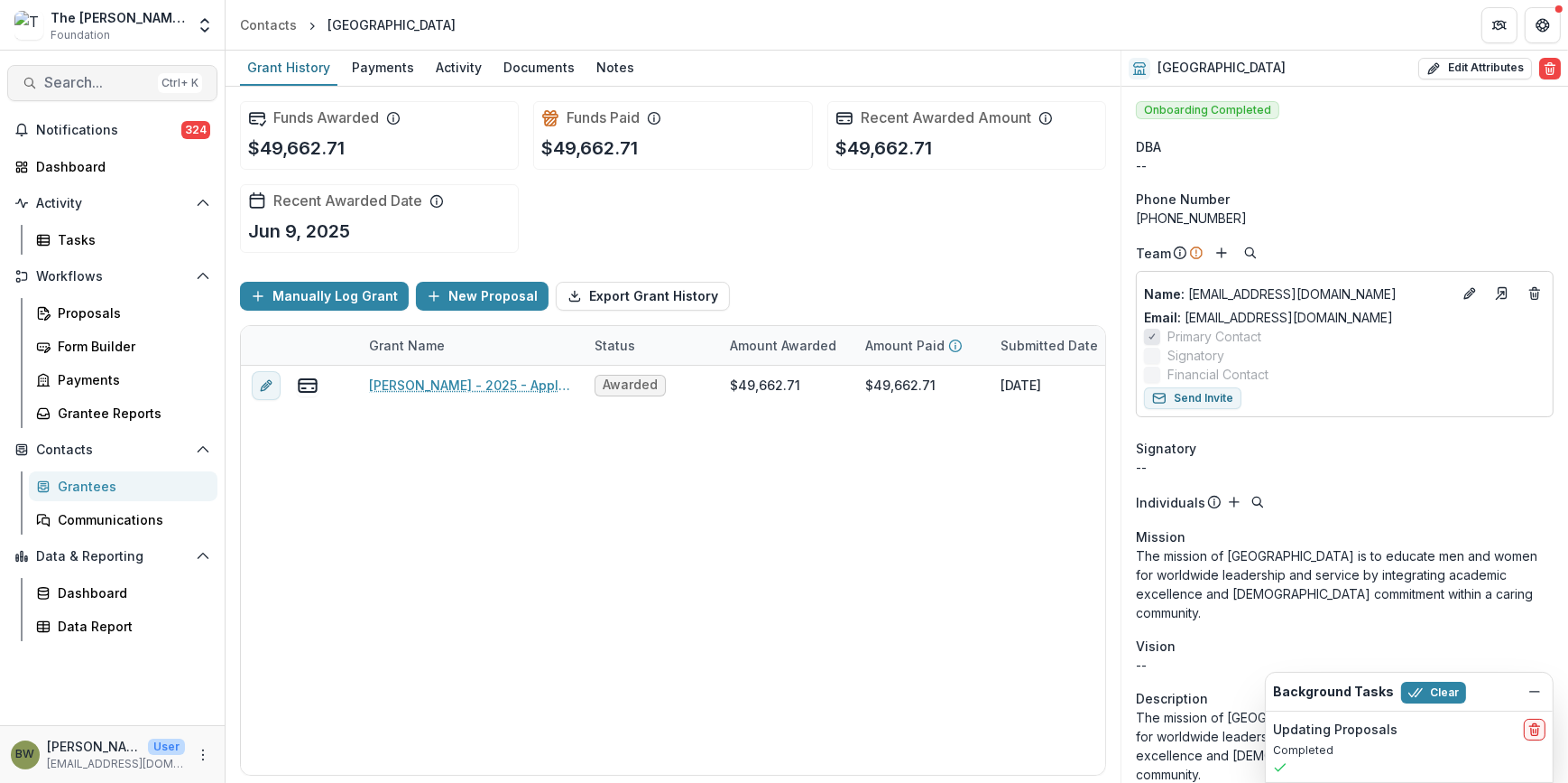
click at [92, 85] on span "Search..." at bounding box center [97, 82] width 107 height 17
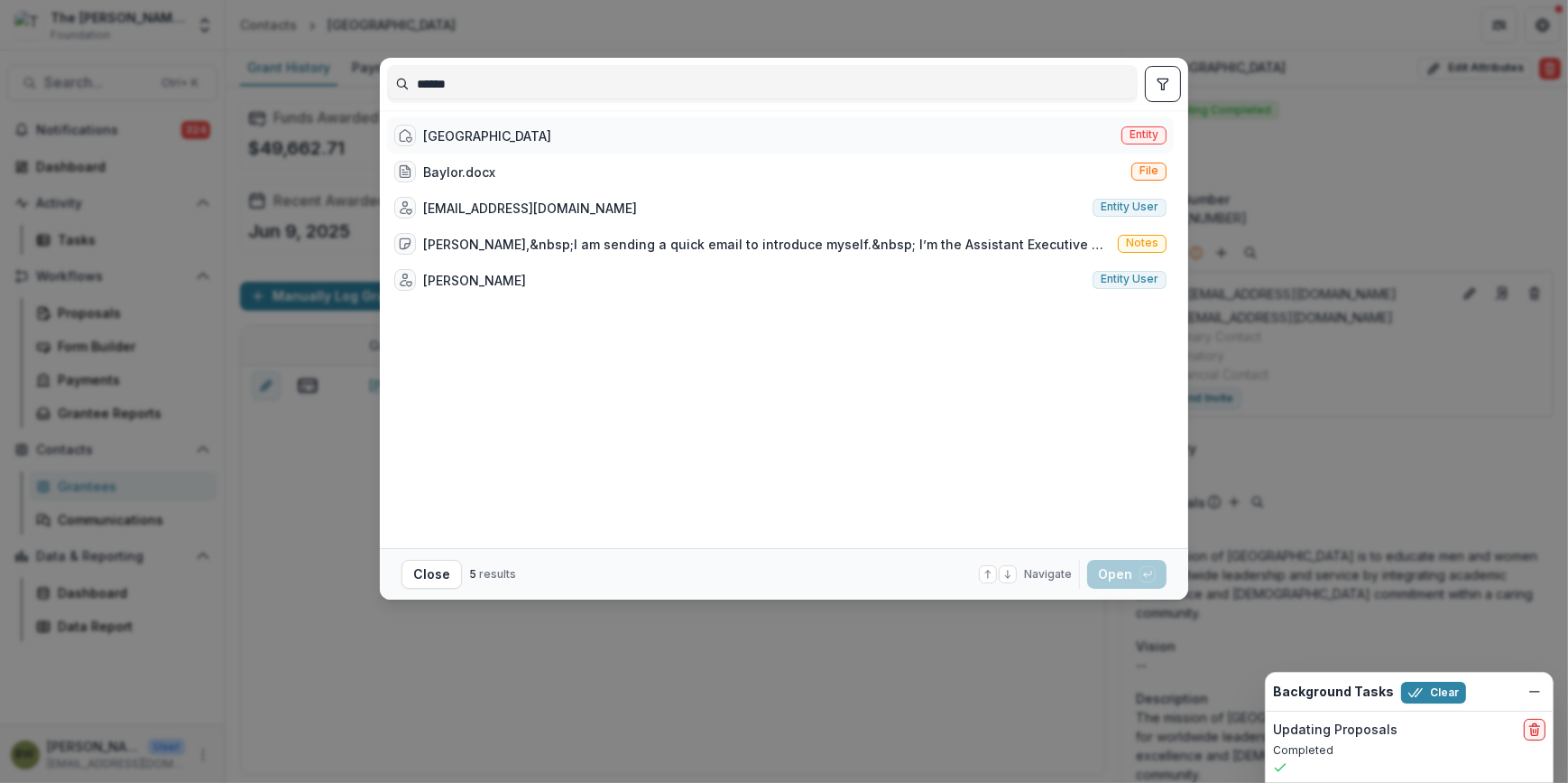
type input "******"
click at [1139, 132] on span "Entity" at bounding box center [1144, 134] width 29 height 12
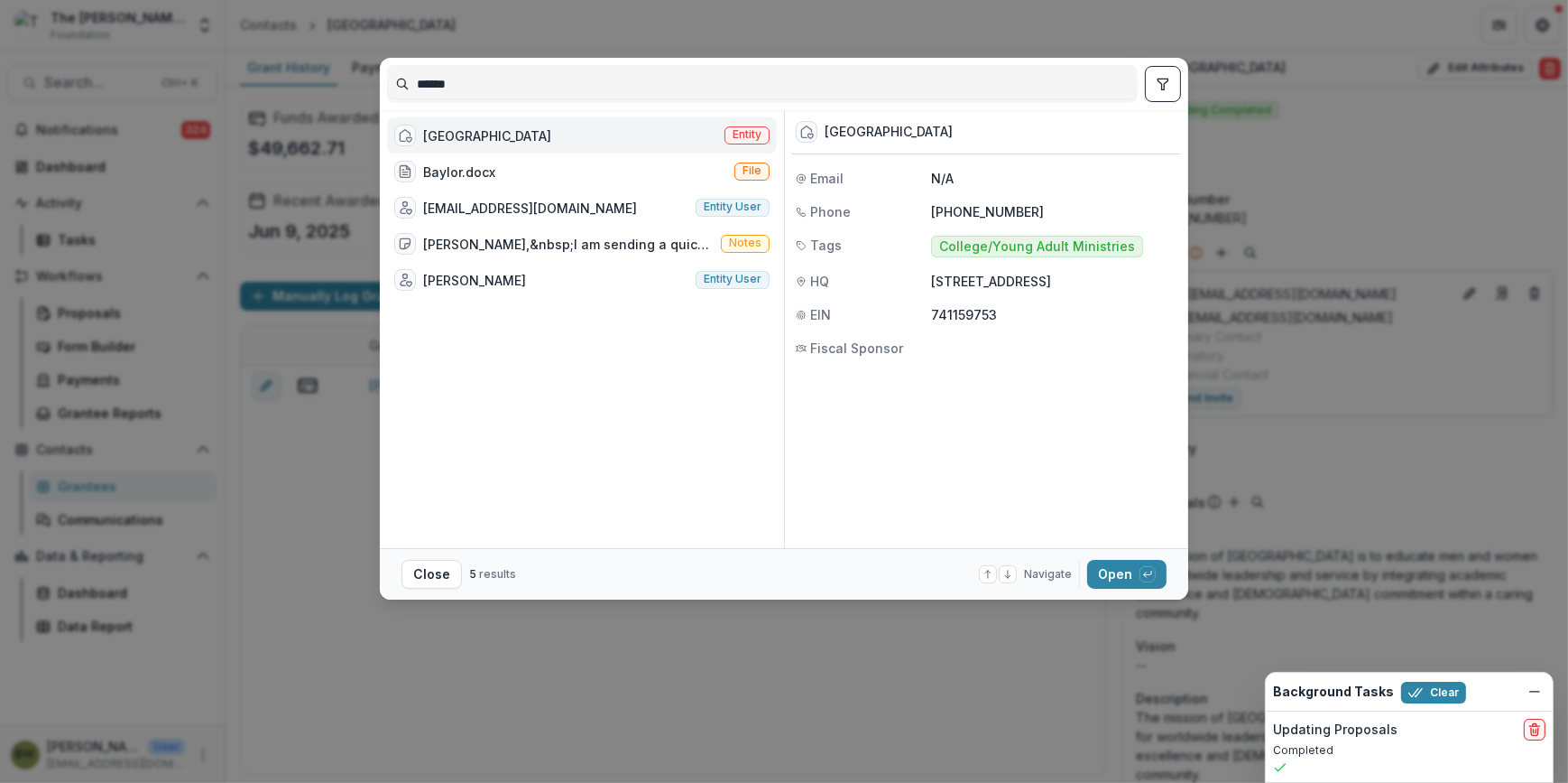
click at [751, 140] on span "Entity" at bounding box center [747, 134] width 29 height 12
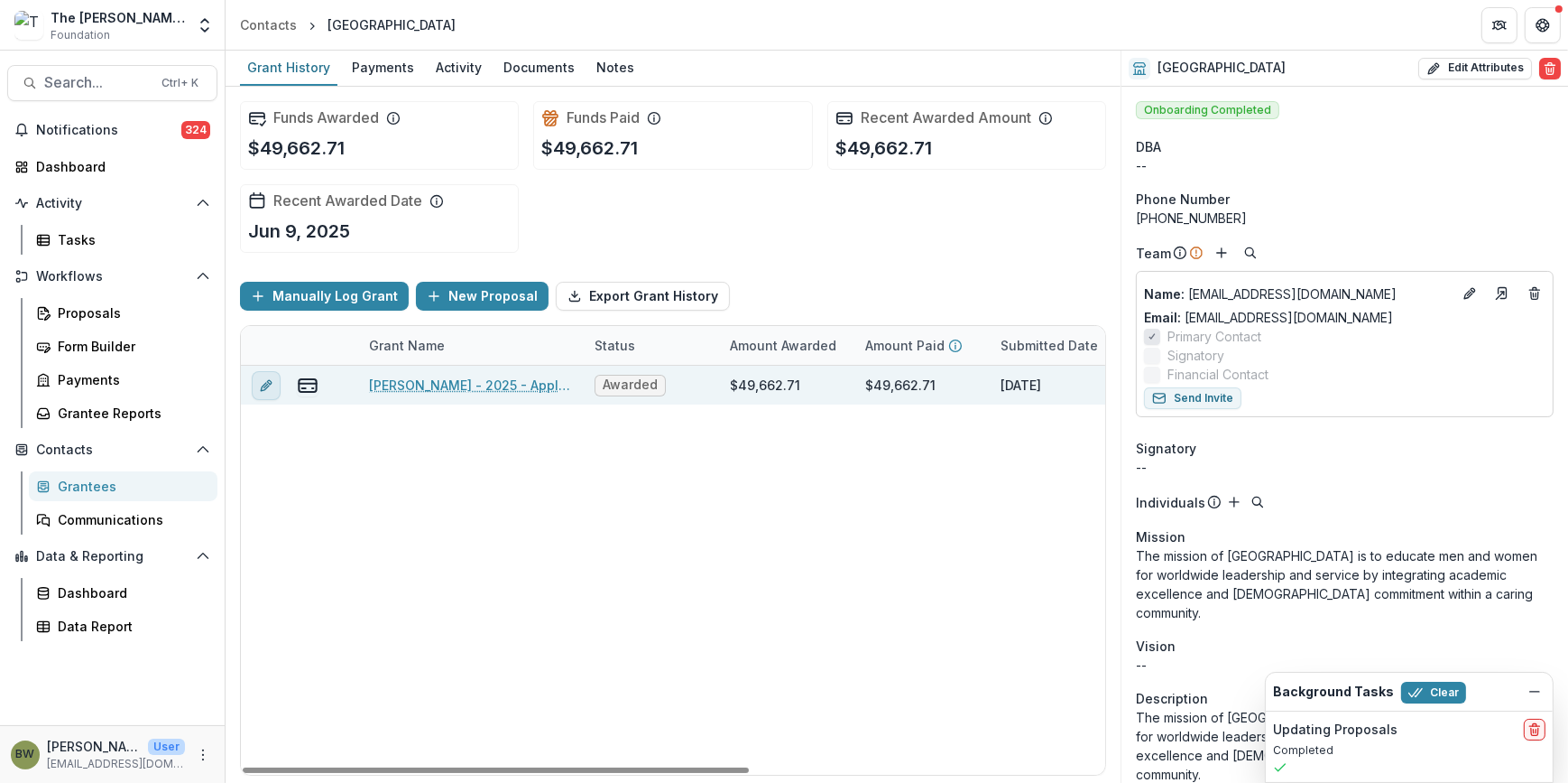
click at [253, 384] on button "edit" at bounding box center [266, 385] width 29 height 29
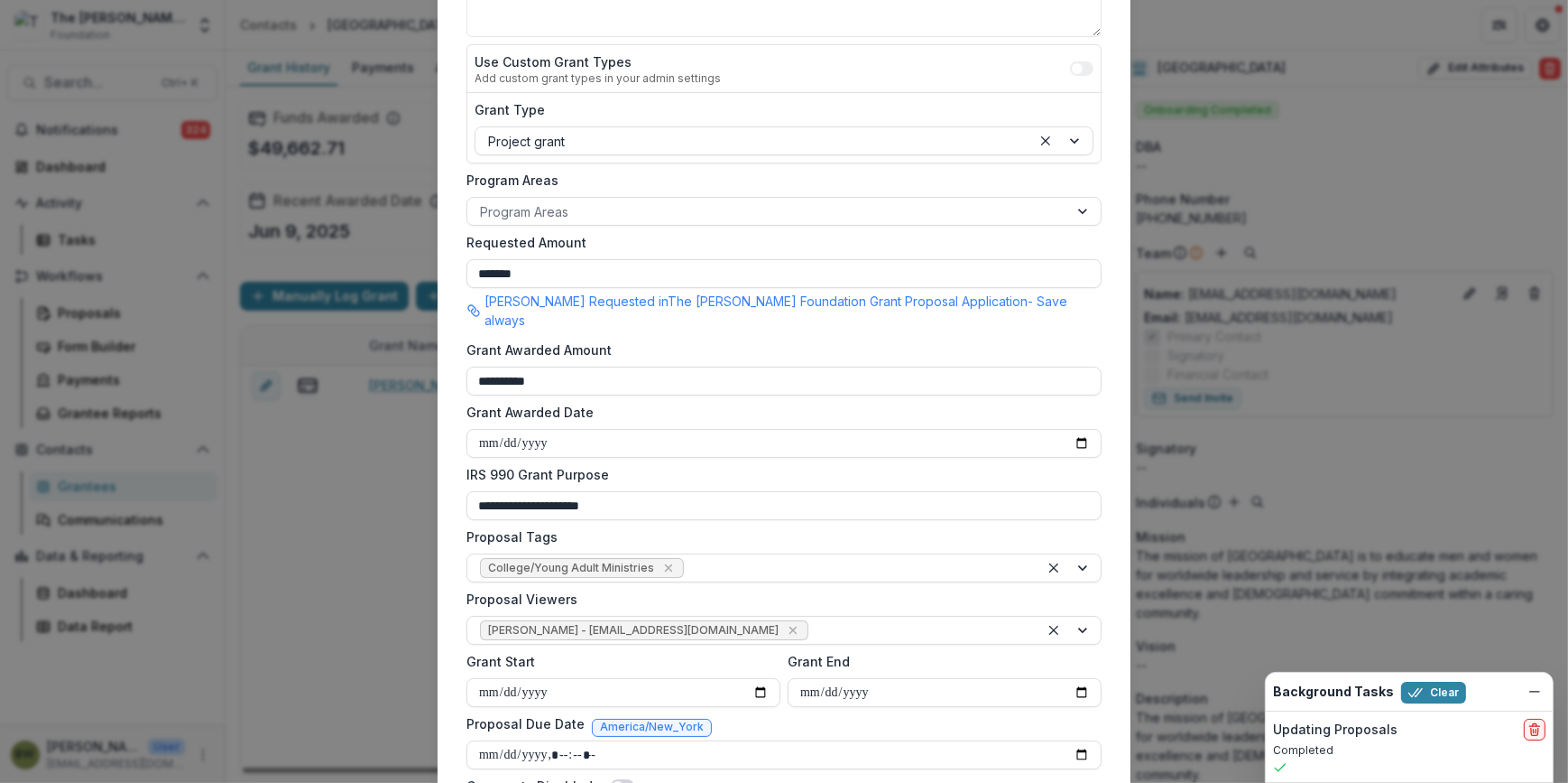
scroll to position [327, 0]
click at [788, 625] on icon "Remove Blair White - bwhite@bolickfoundation.org" at bounding box center [792, 629] width 8 height 8
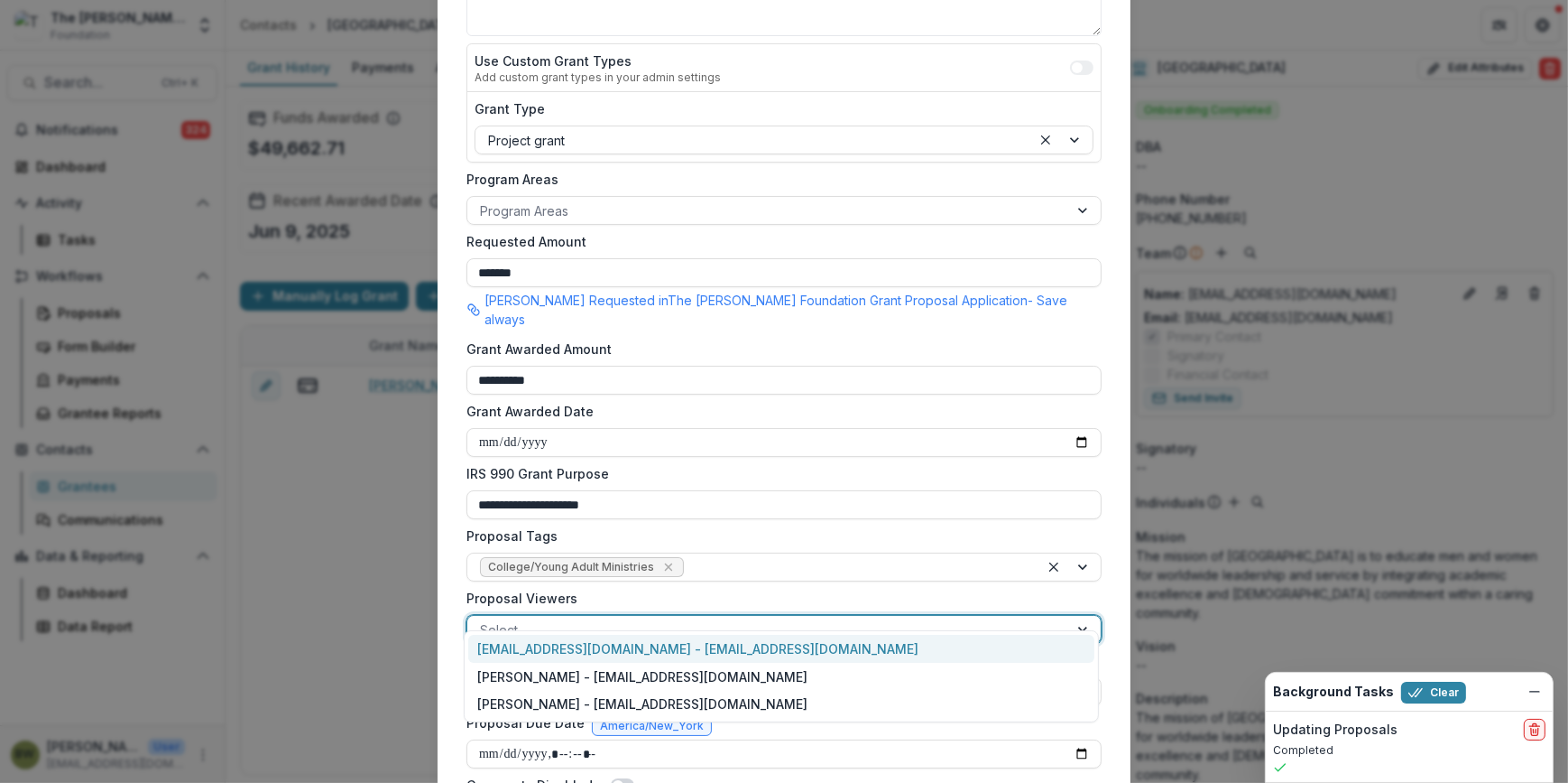
click at [720, 618] on div at bounding box center [767, 629] width 575 height 23
drag, startPoint x: 720, startPoint y: 649, endPoint x: 856, endPoint y: 613, distance: 140.7
click at [720, 649] on div "[EMAIL_ADDRESS][DOMAIN_NAME] - [EMAIL_ADDRESS][DOMAIN_NAME]" at bounding box center [782, 649] width 626 height 28
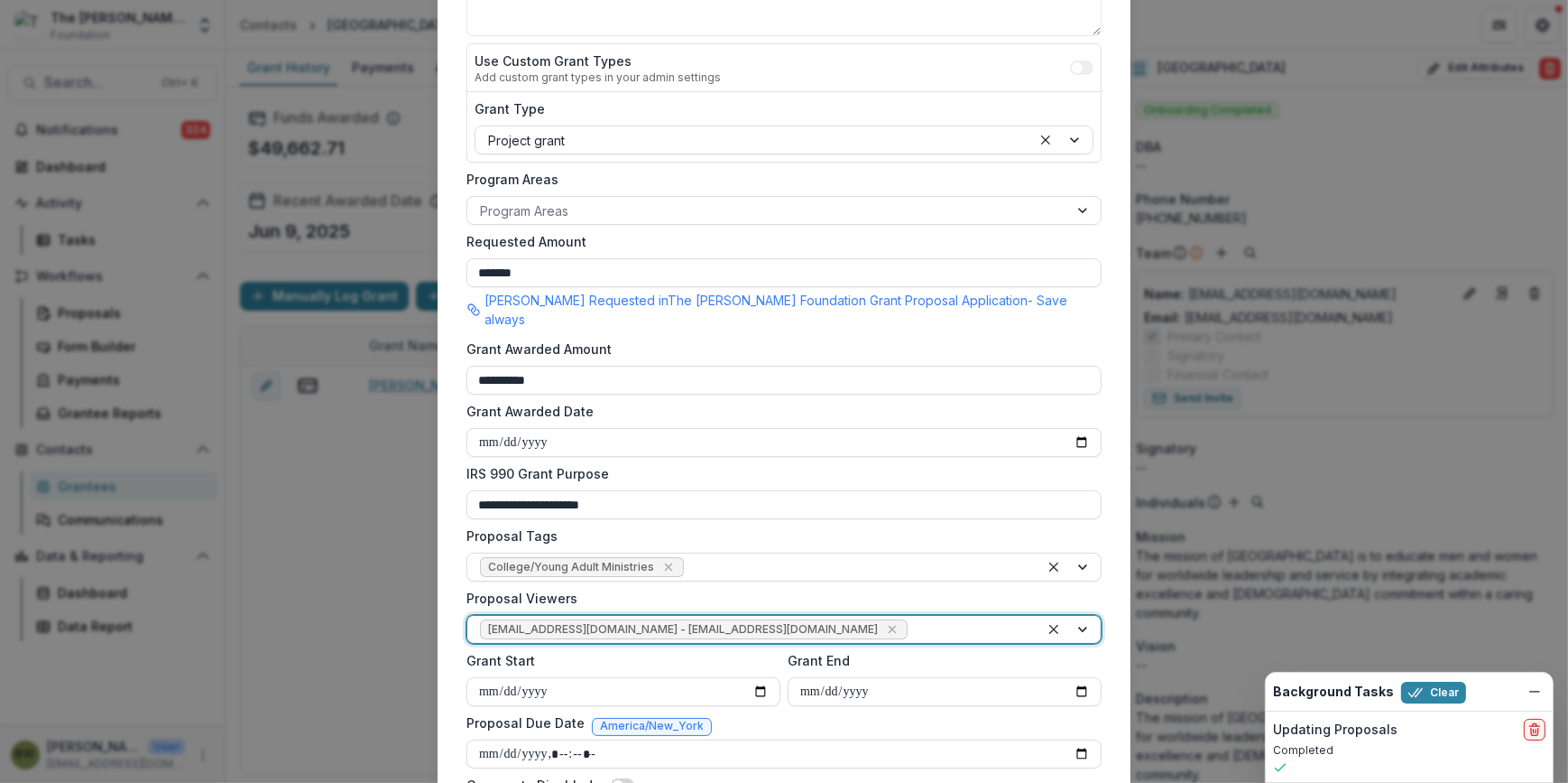
scroll to position [491, 0]
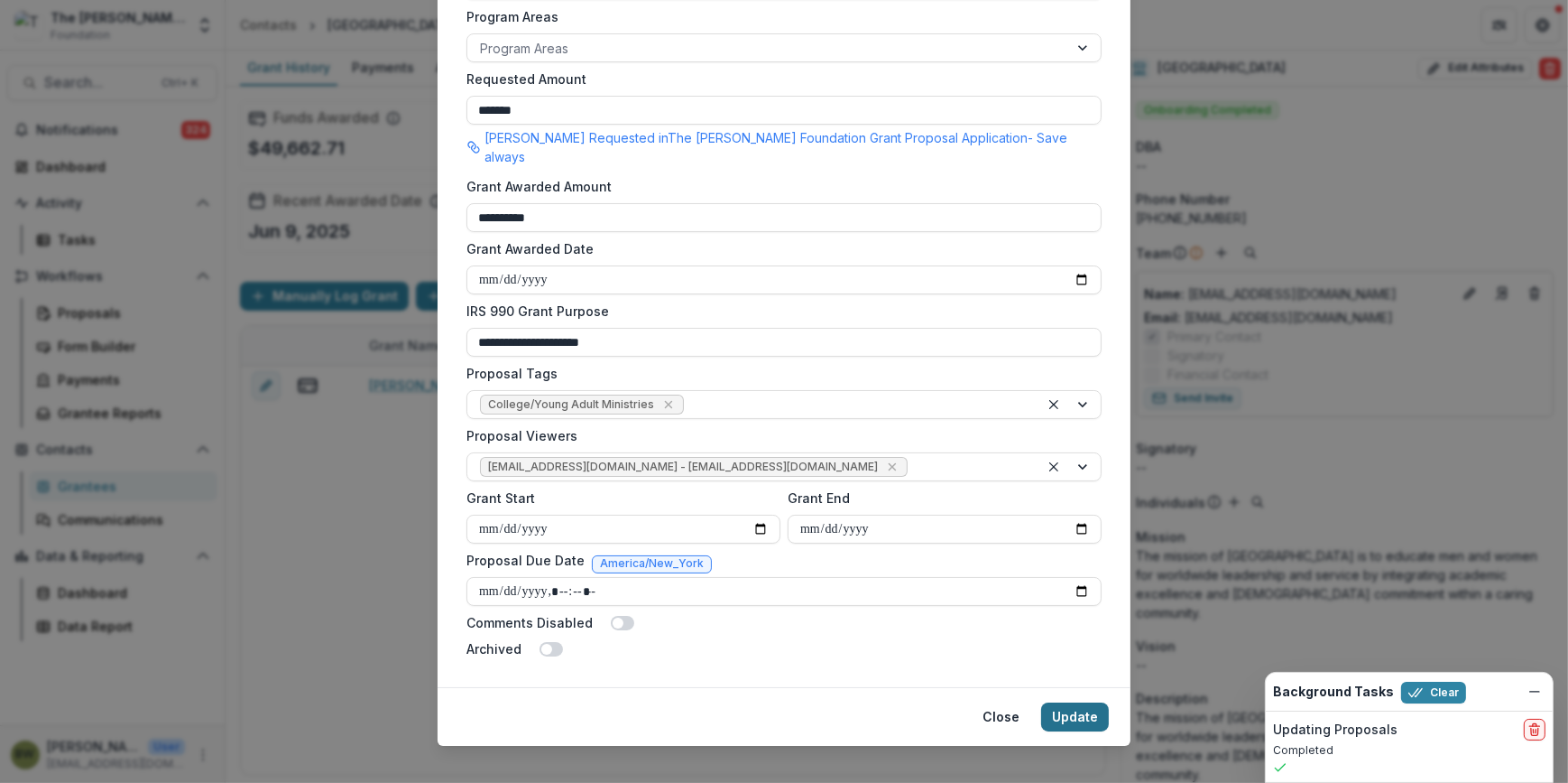
click at [1065, 702] on button "Update" at bounding box center [1075, 716] width 68 height 29
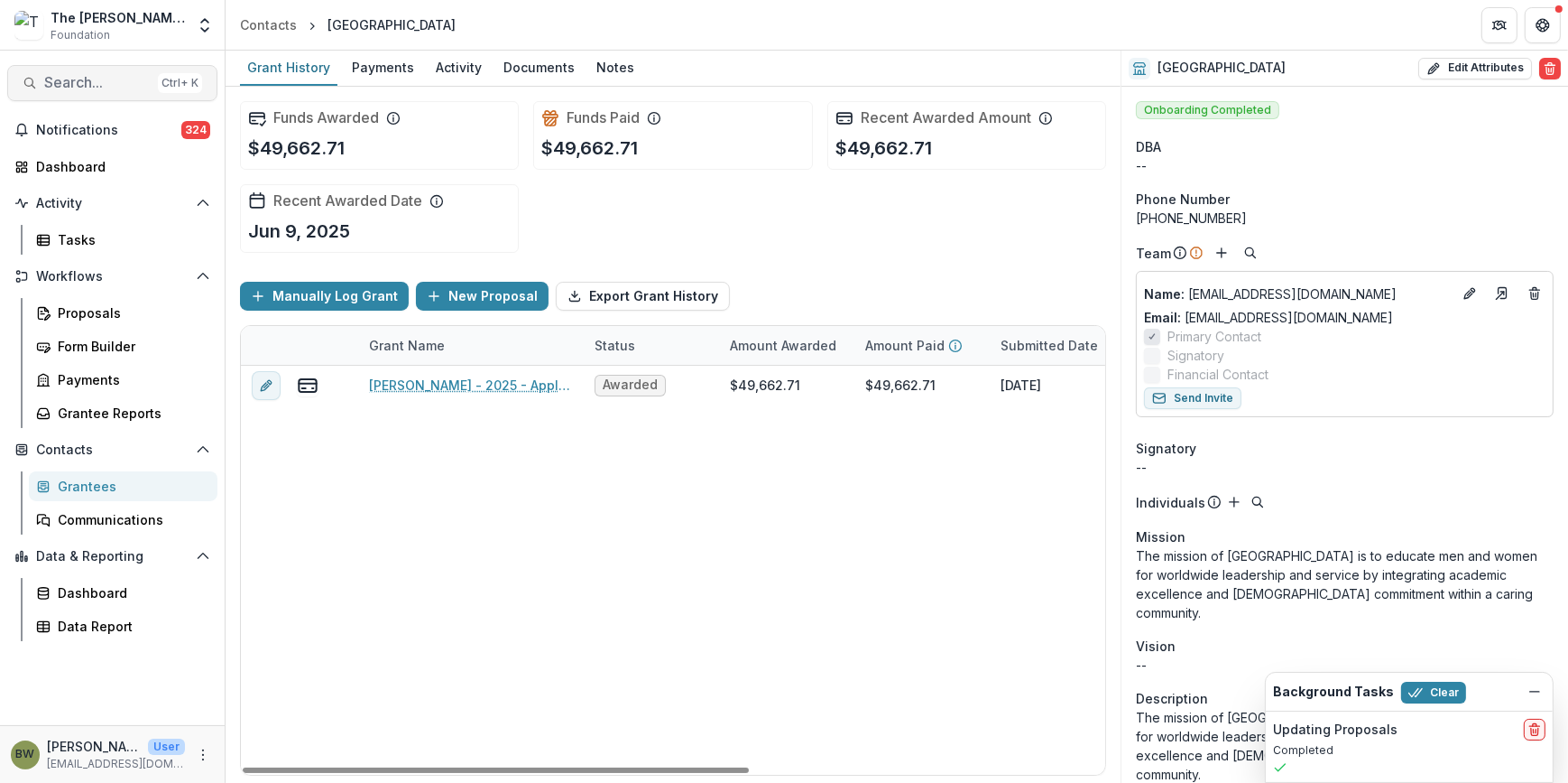
click at [107, 76] on span "Search..." at bounding box center [97, 82] width 107 height 17
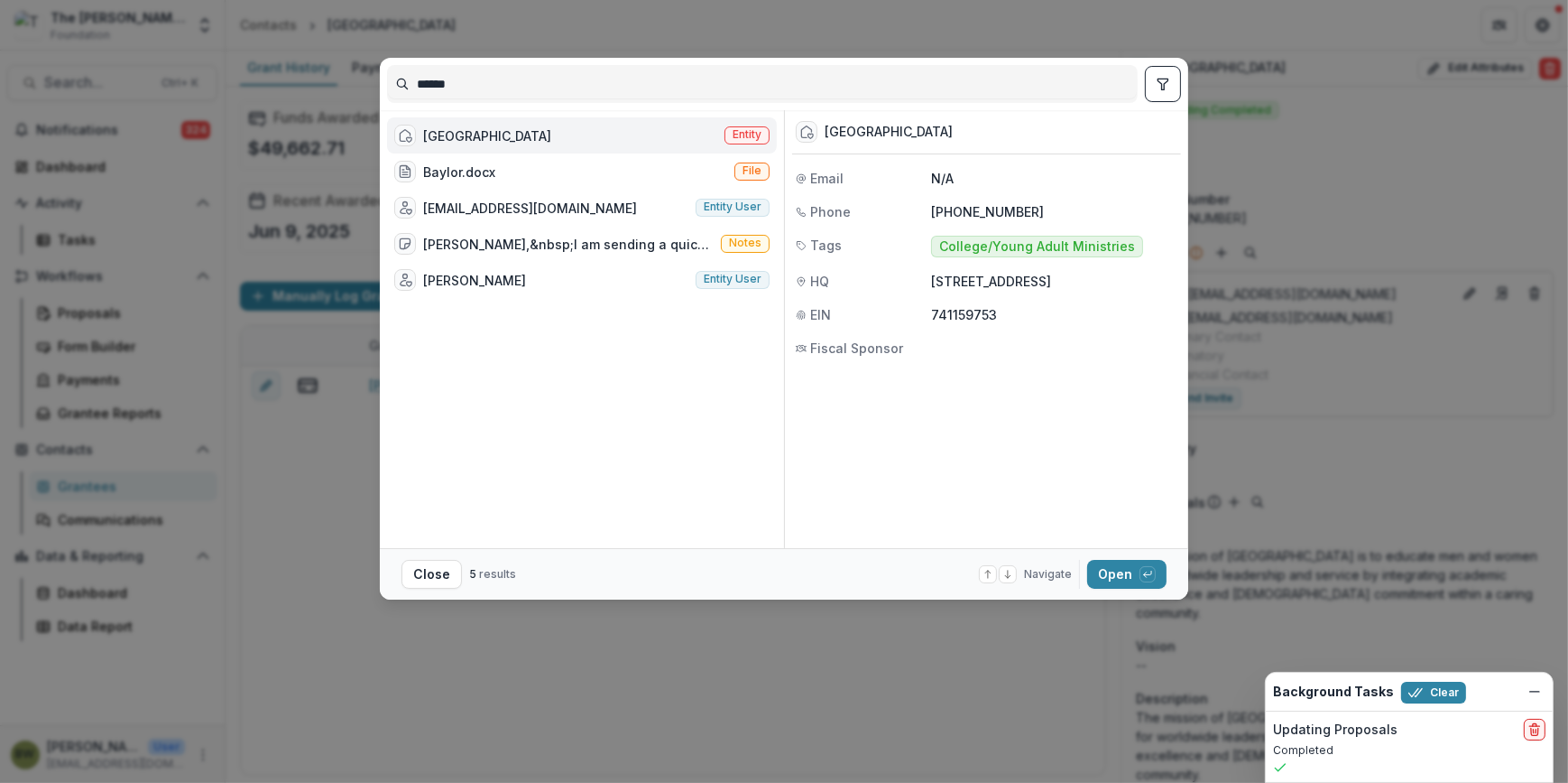
drag, startPoint x: 512, startPoint y: 76, endPoint x: 295, endPoint y: 77, distance: 217.0
click at [295, 77] on div "****** [GEOGRAPHIC_DATA] Entity Baylor.docx File [EMAIL_ADDRESS][DOMAIN_NAME] E…" at bounding box center [784, 392] width 1568 height 783
type input "***"
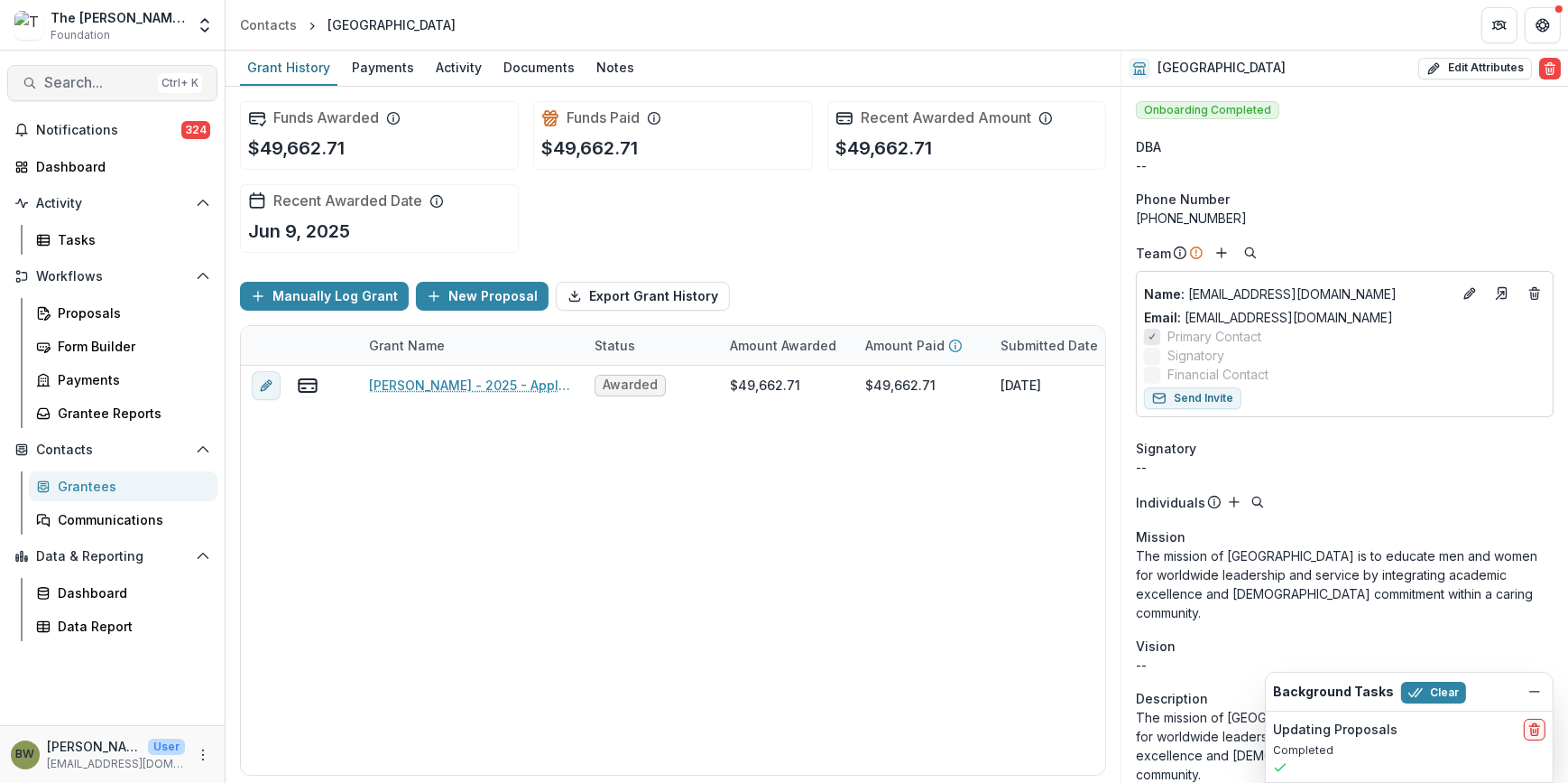
click at [117, 71] on button "Search... Ctrl + K" at bounding box center [112, 83] width 210 height 36
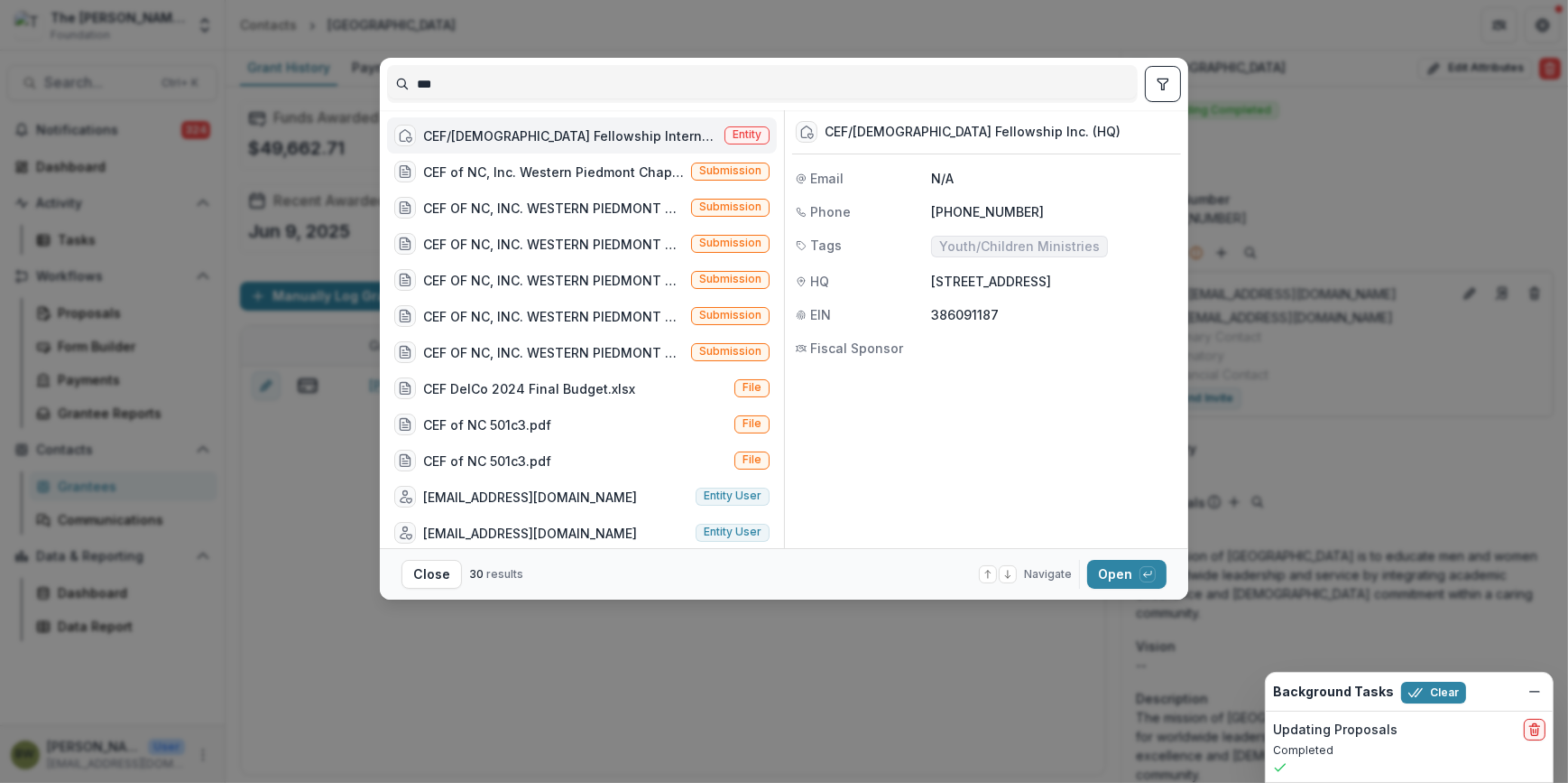
click at [741, 128] on span "Entity" at bounding box center [747, 134] width 29 height 12
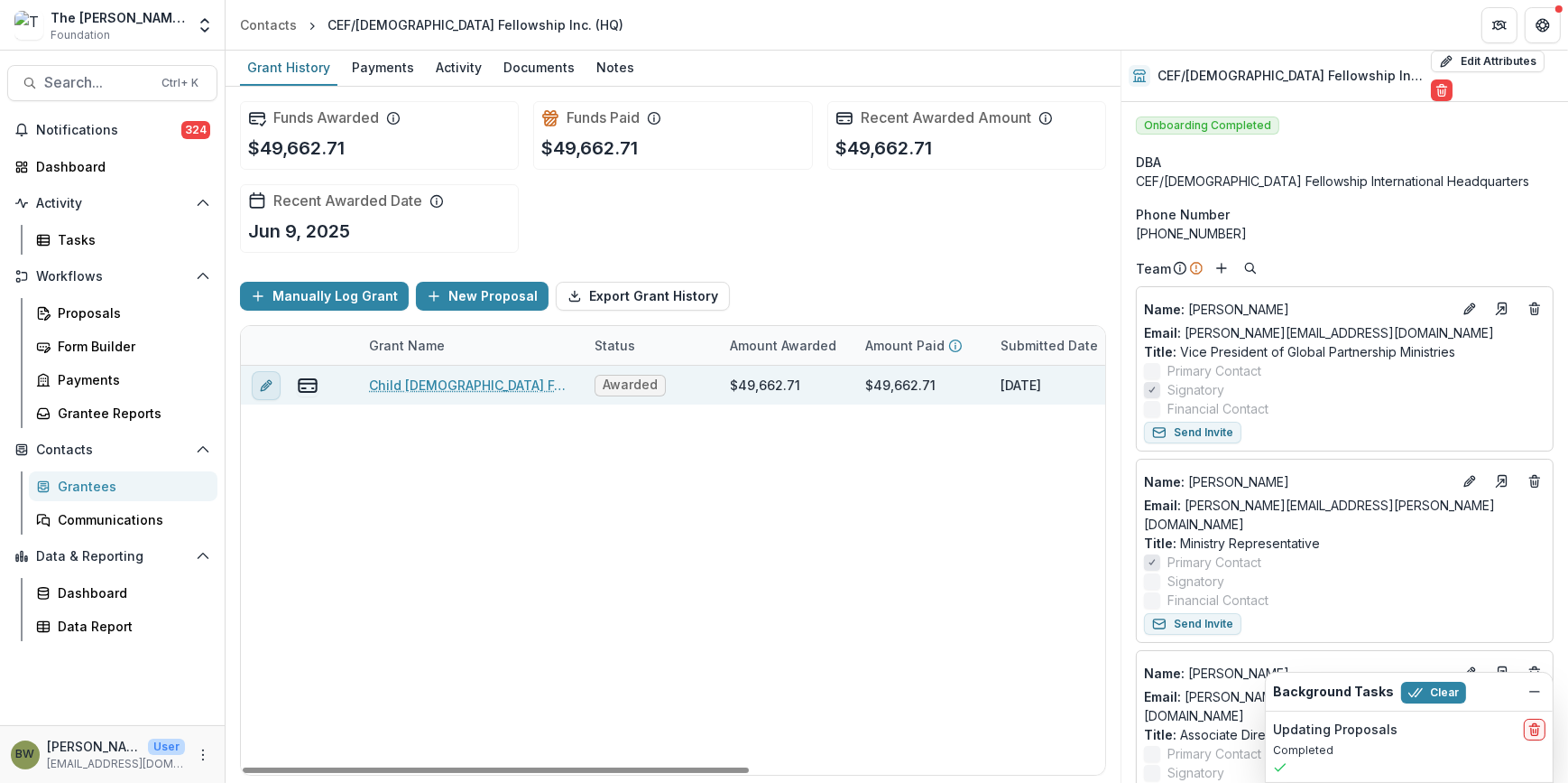
click at [261, 388] on icon "edit" at bounding box center [266, 385] width 14 height 14
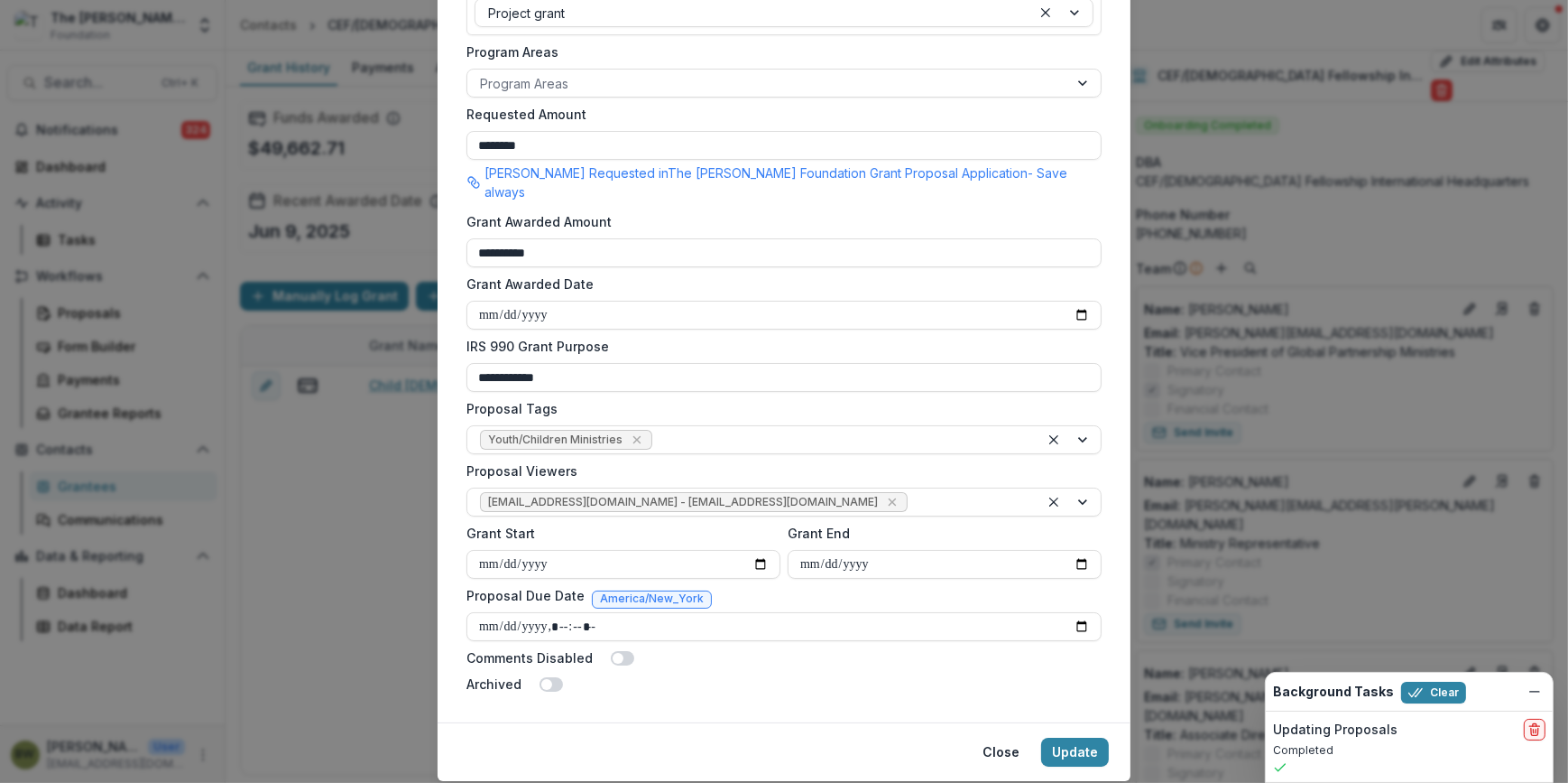
scroll to position [491, 0]
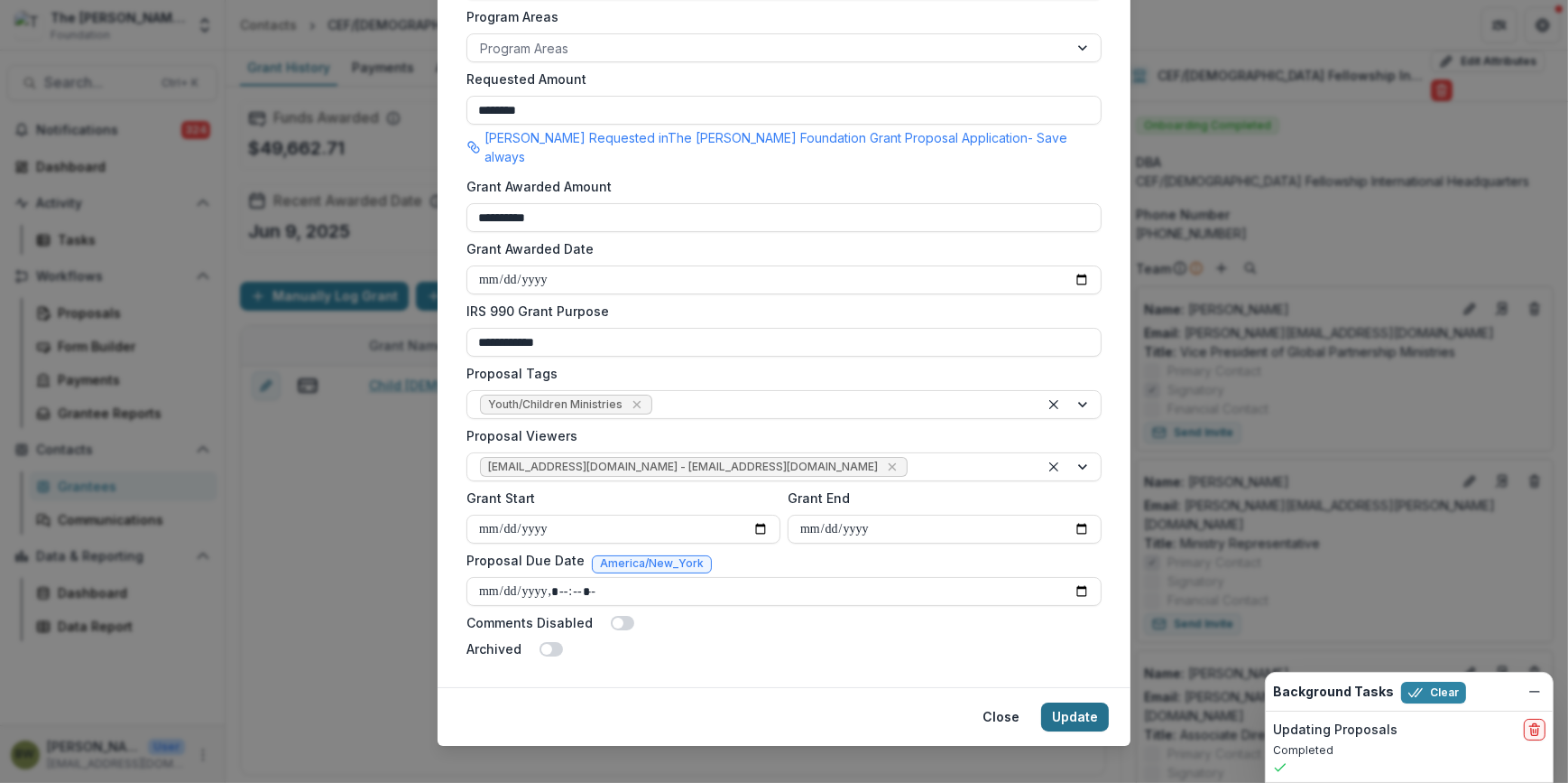
click at [1069, 702] on button "Update" at bounding box center [1075, 716] width 68 height 29
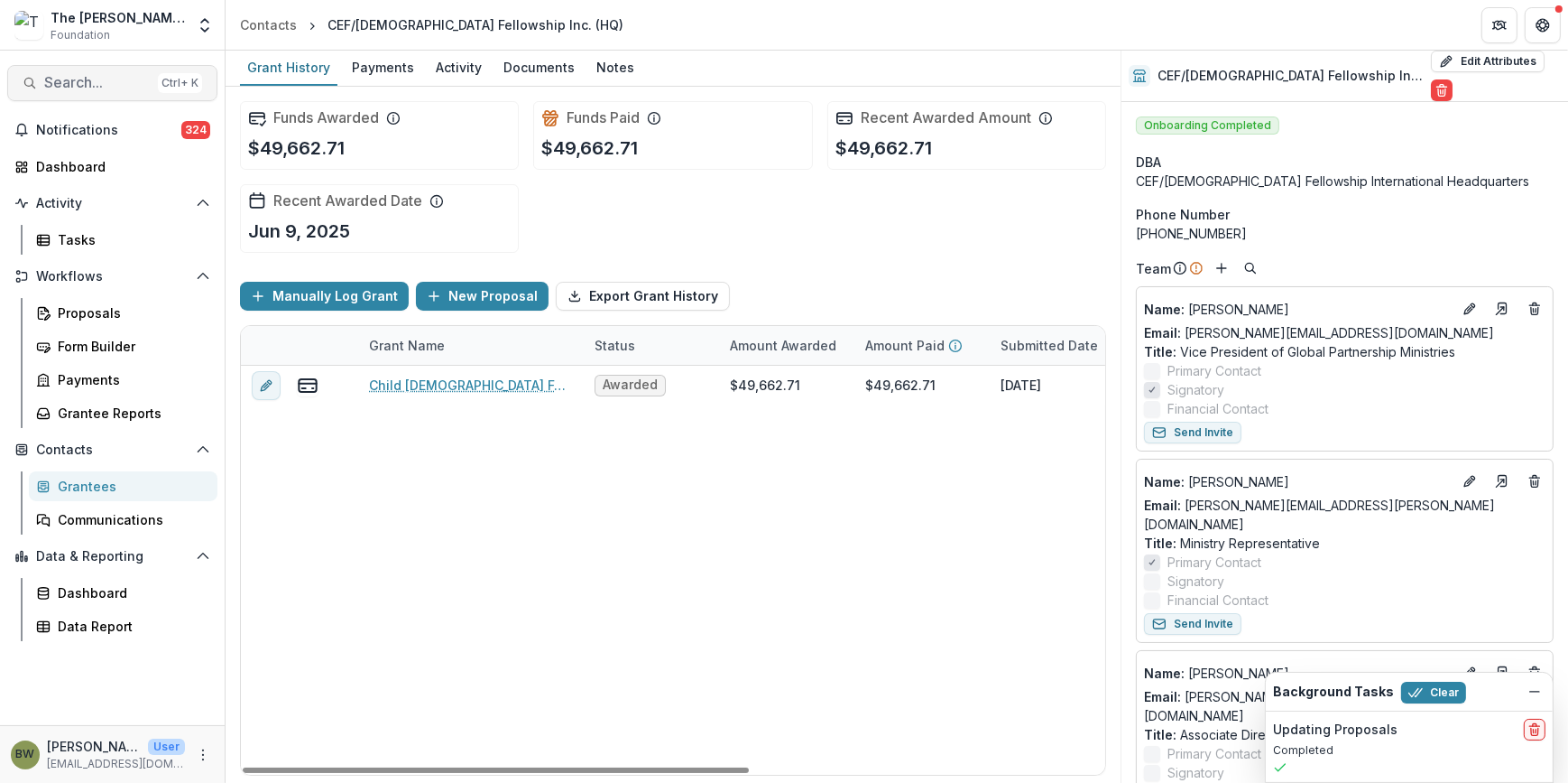
click at [114, 88] on span "Search..." at bounding box center [97, 82] width 107 height 17
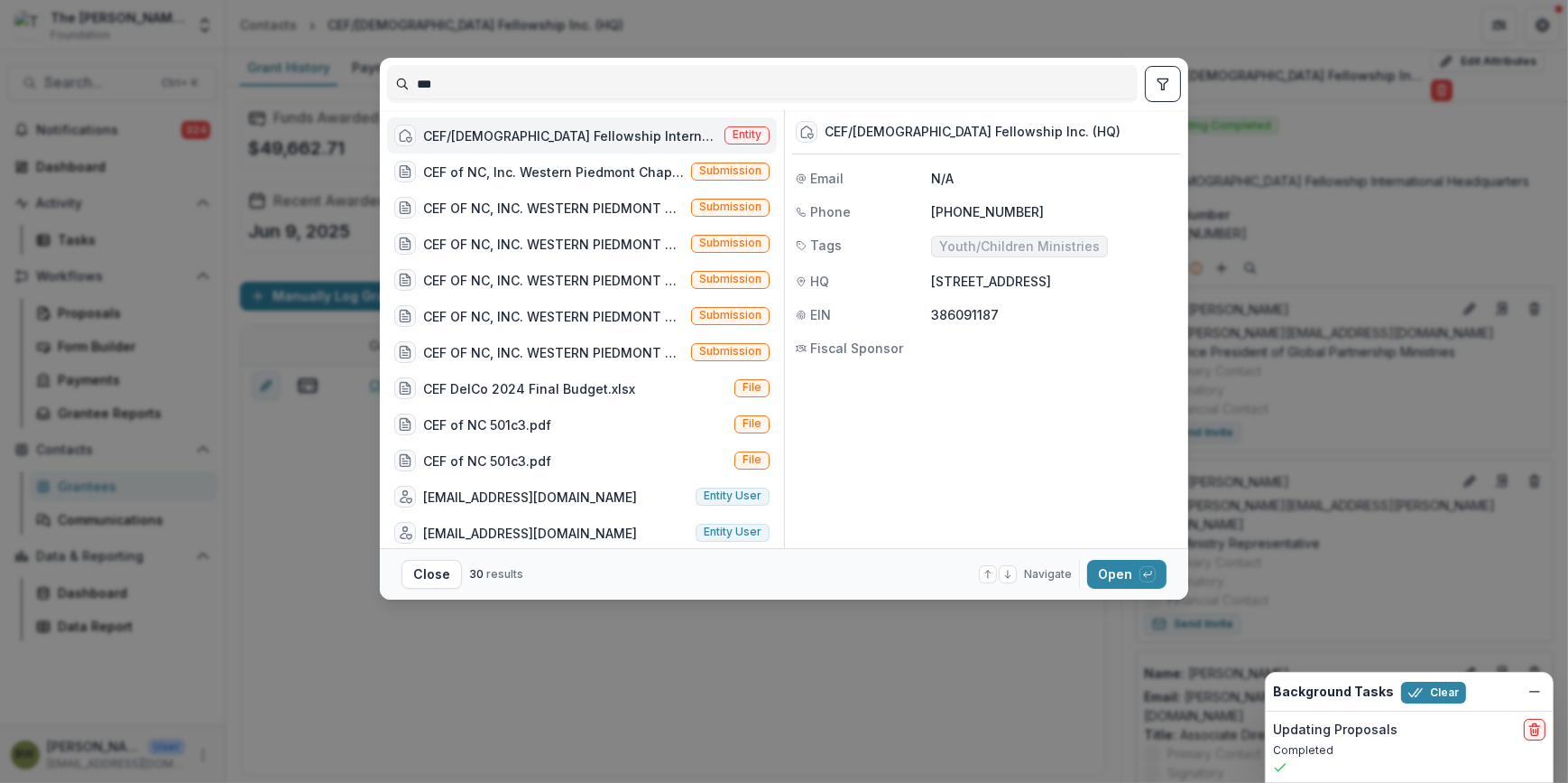
drag, startPoint x: 632, startPoint y: 92, endPoint x: 334, endPoint y: 92, distance: 298.0
click at [334, 92] on div "*** CEF/[DEMOGRAPHIC_DATA] Fellowship International Headquarters Entity CEF of …" at bounding box center [784, 392] width 1568 height 783
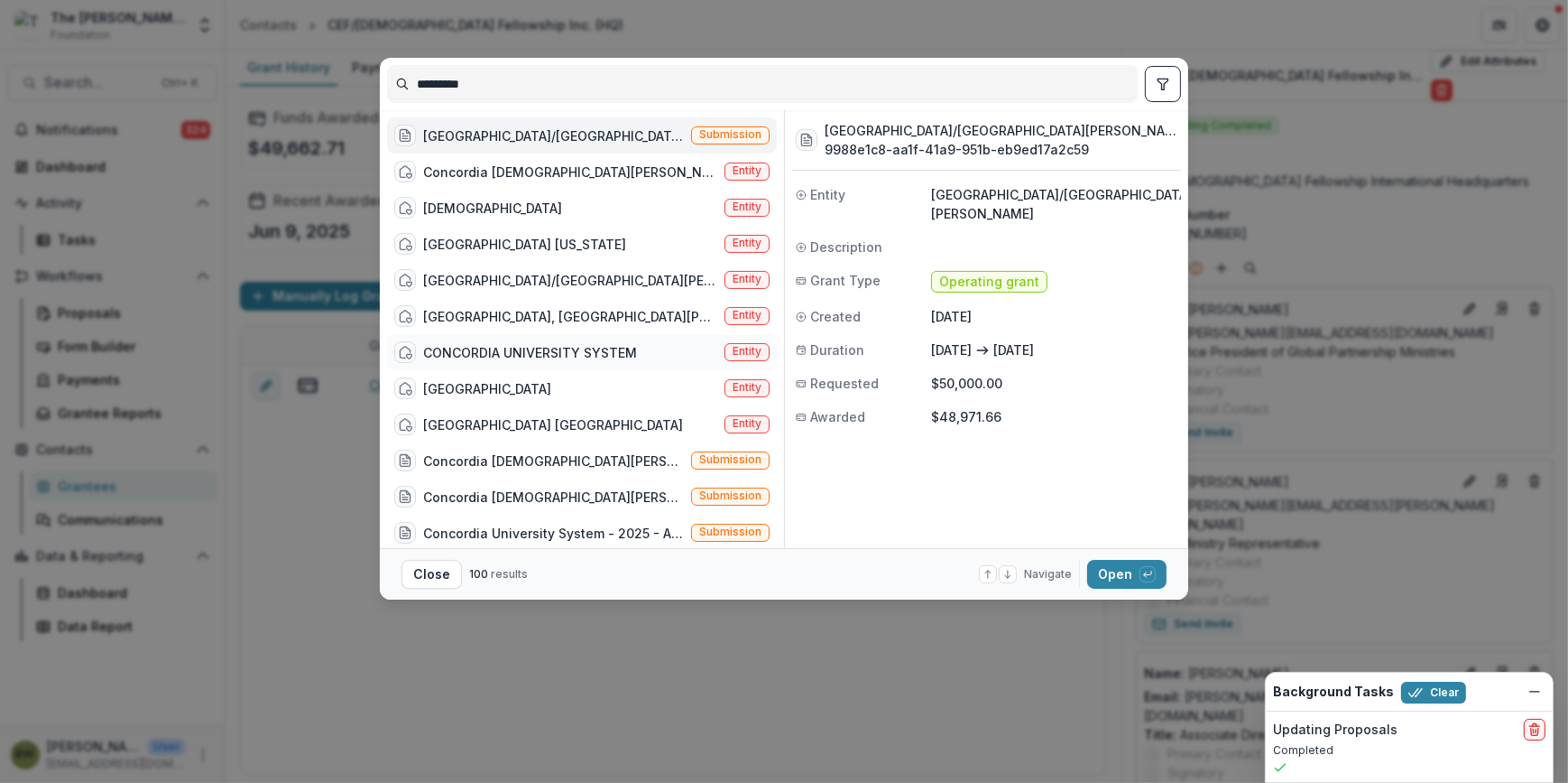
type input "*********"
click at [740, 352] on span "Entity" at bounding box center [747, 350] width 29 height 12
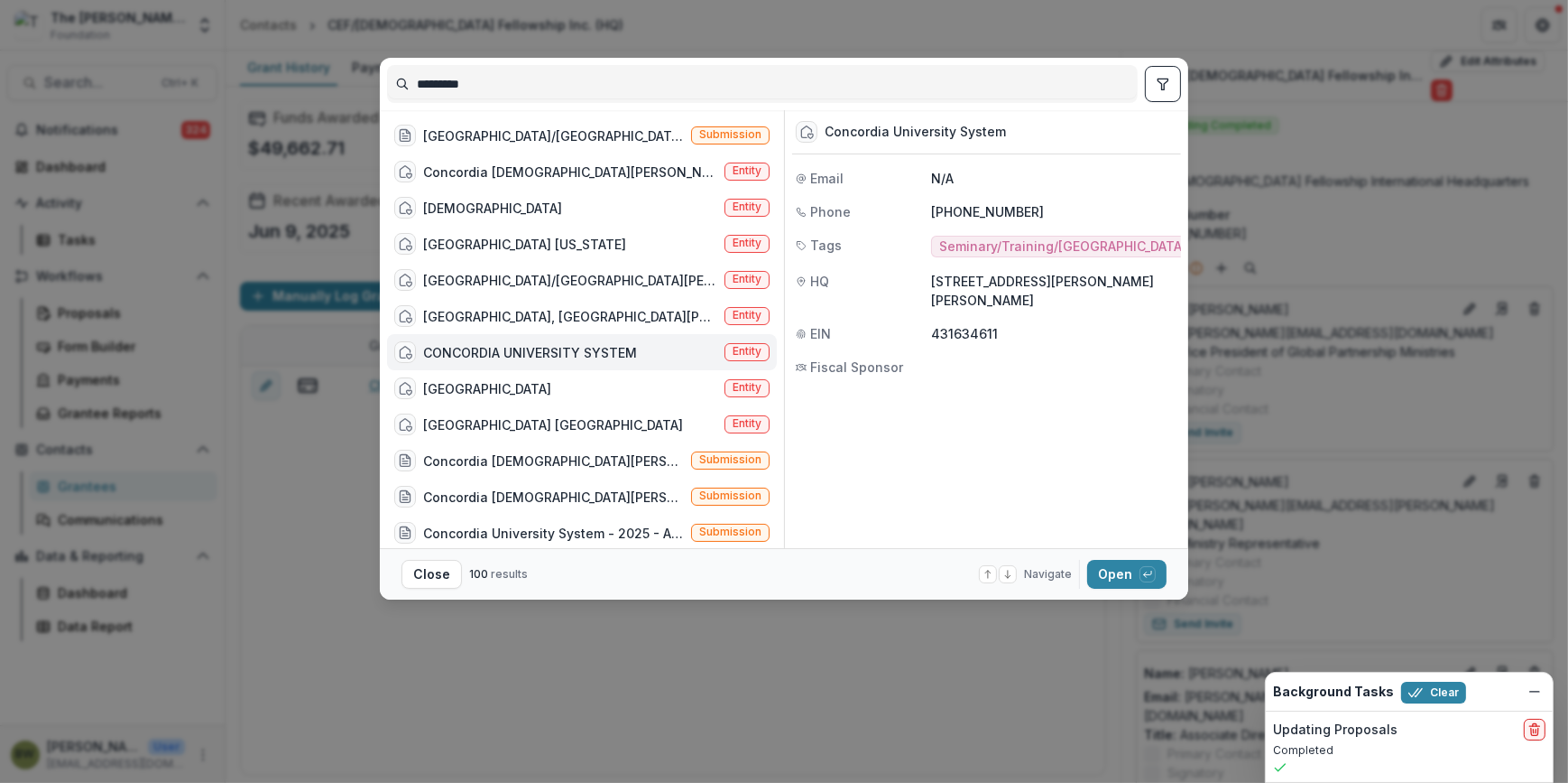
click at [579, 355] on div "CONCORDIA UNIVERSITY SYSTEM" at bounding box center [530, 353] width 214 height 19
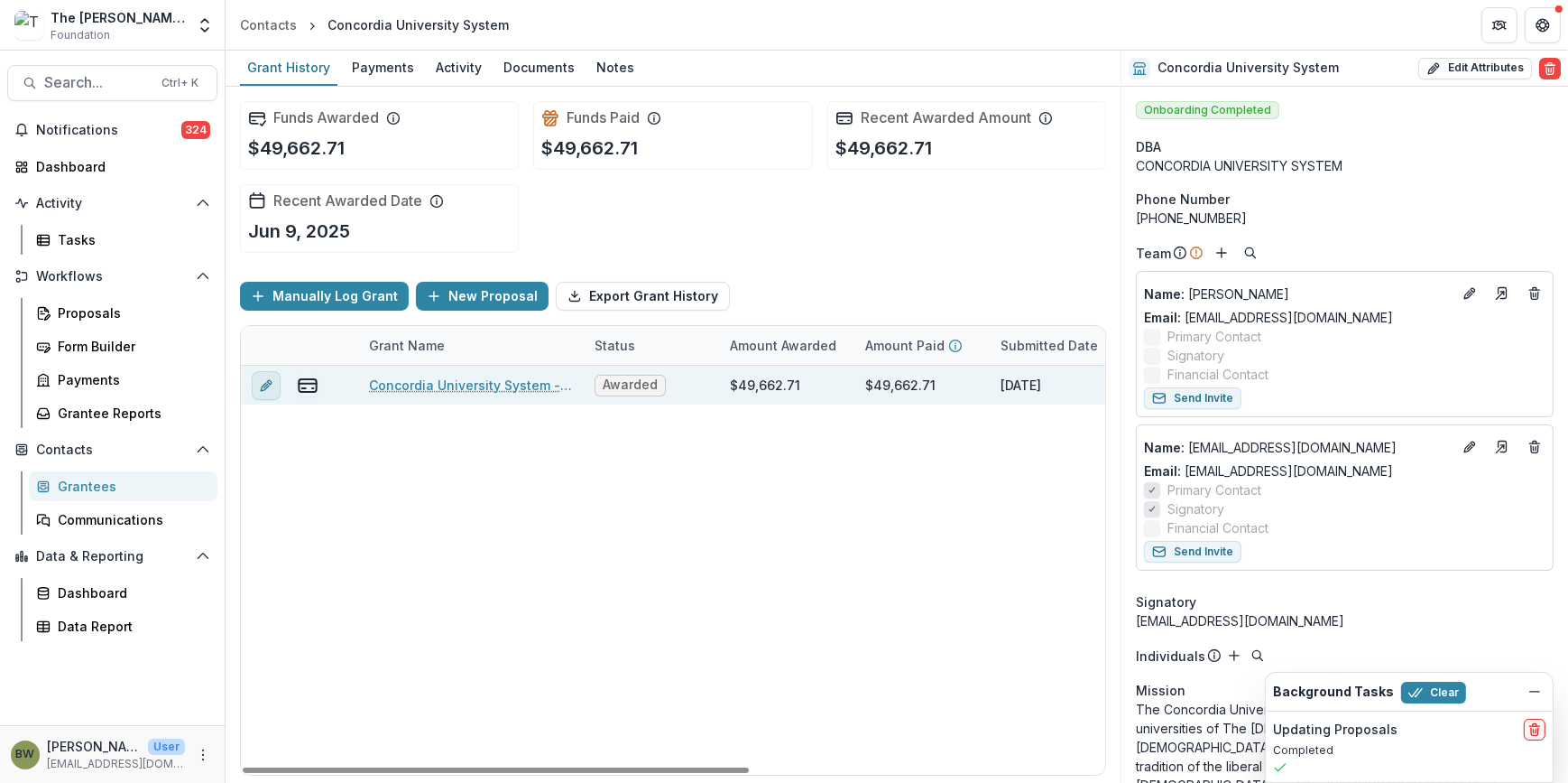
click at [269, 387] on icon "edit" at bounding box center [266, 385] width 14 height 14
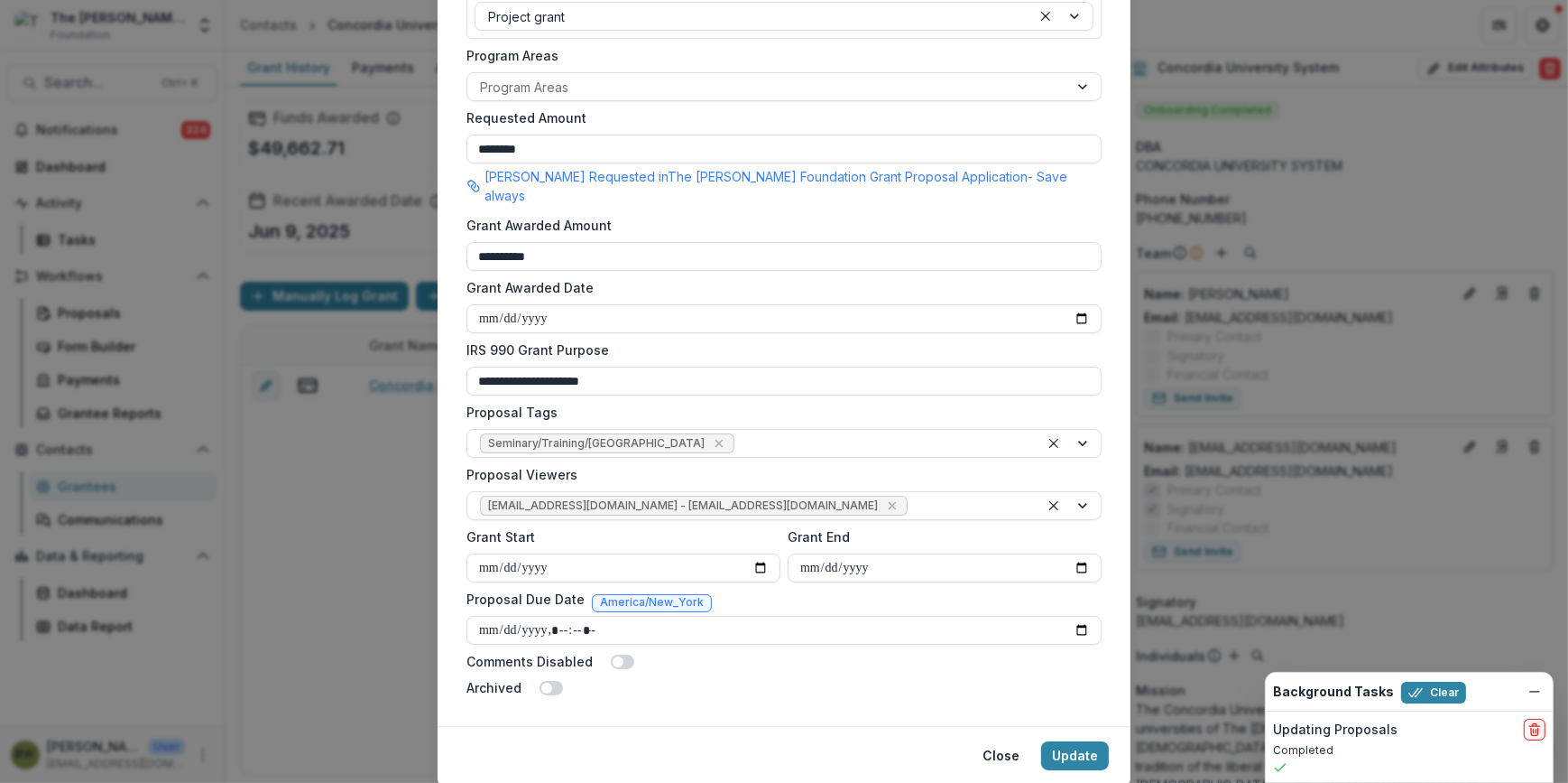
scroll to position [491, 0]
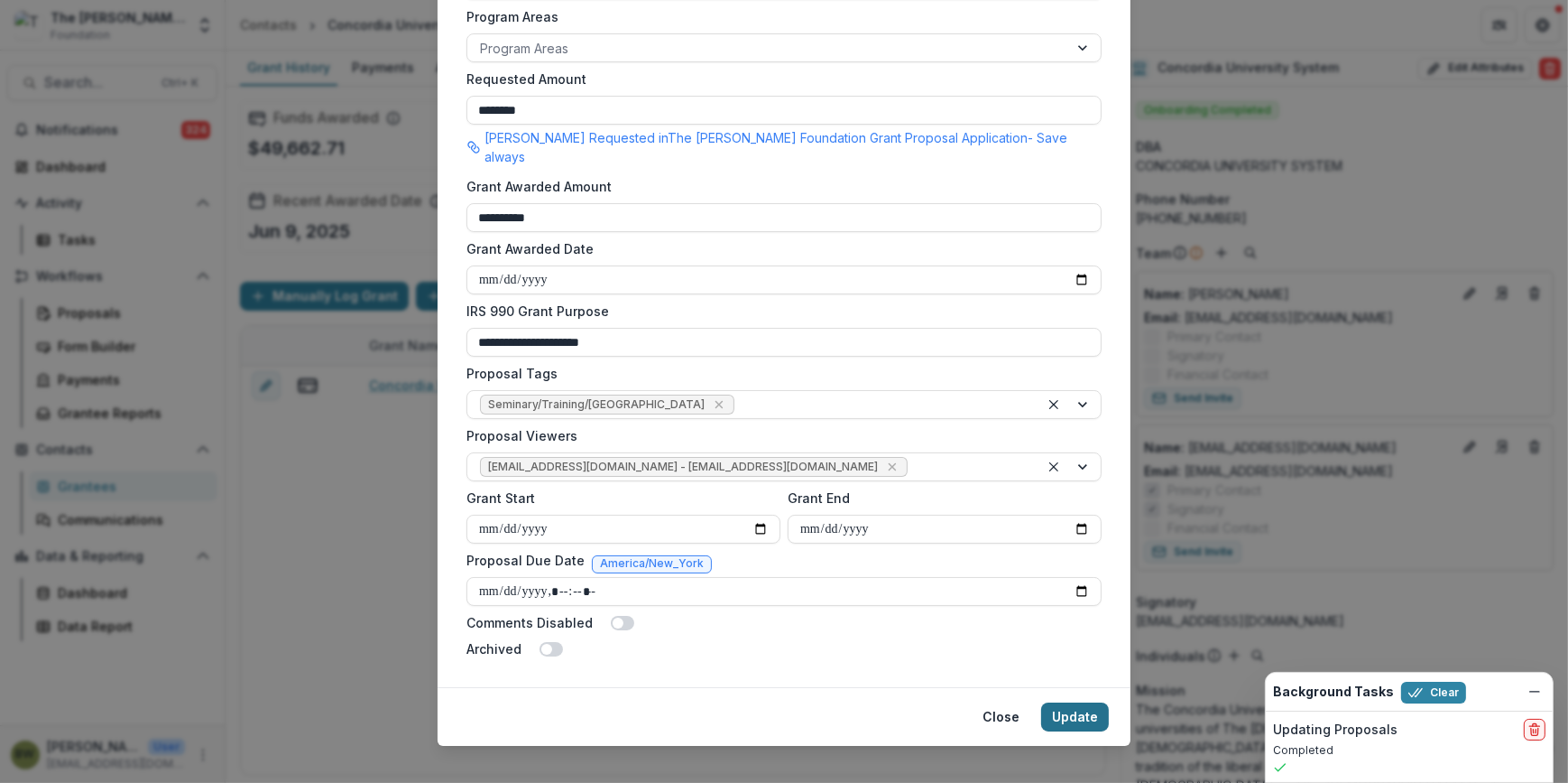
click at [1060, 702] on button "Update" at bounding box center [1075, 716] width 68 height 29
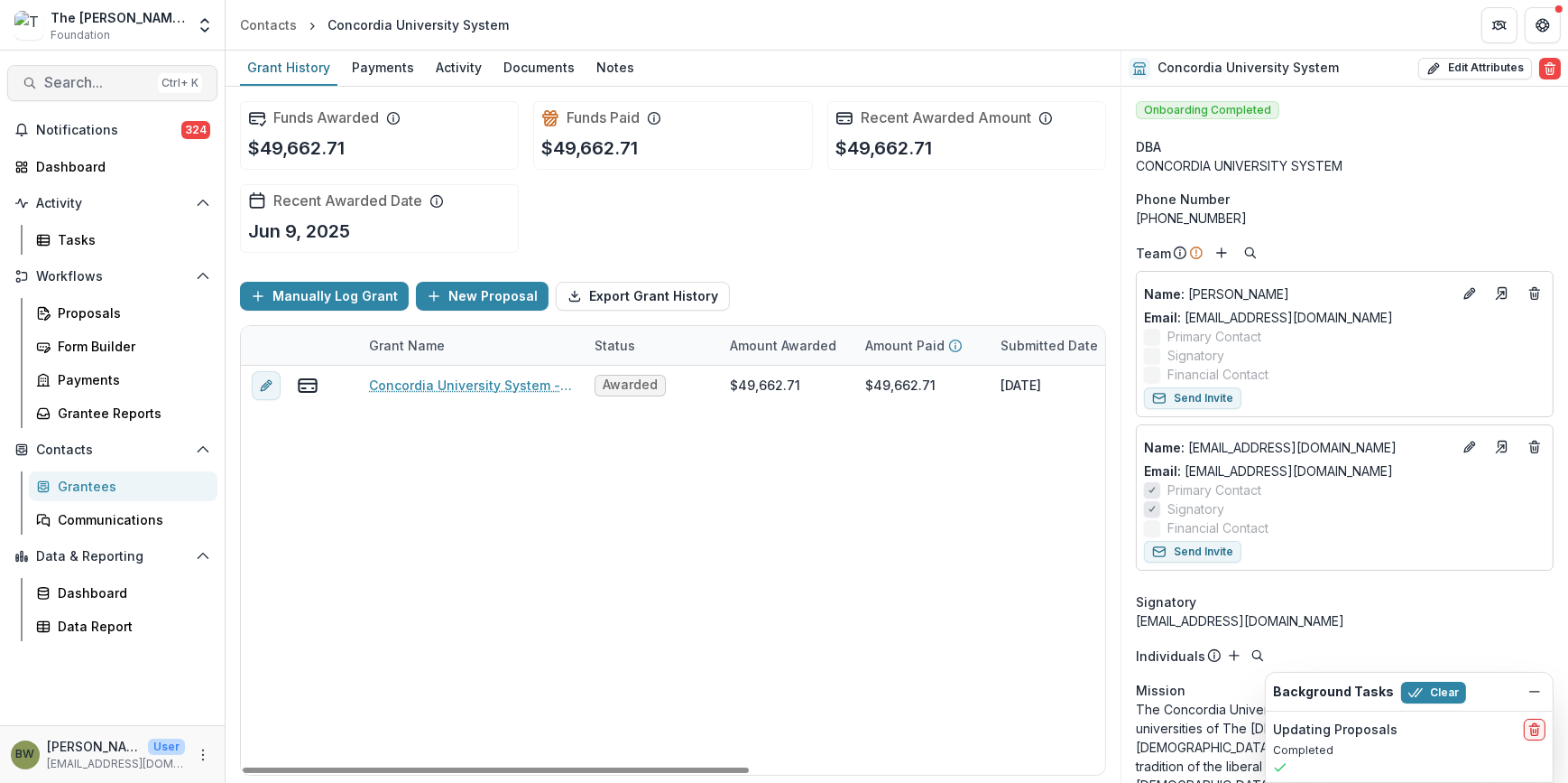
click at [129, 85] on span "Search..." at bounding box center [97, 82] width 107 height 17
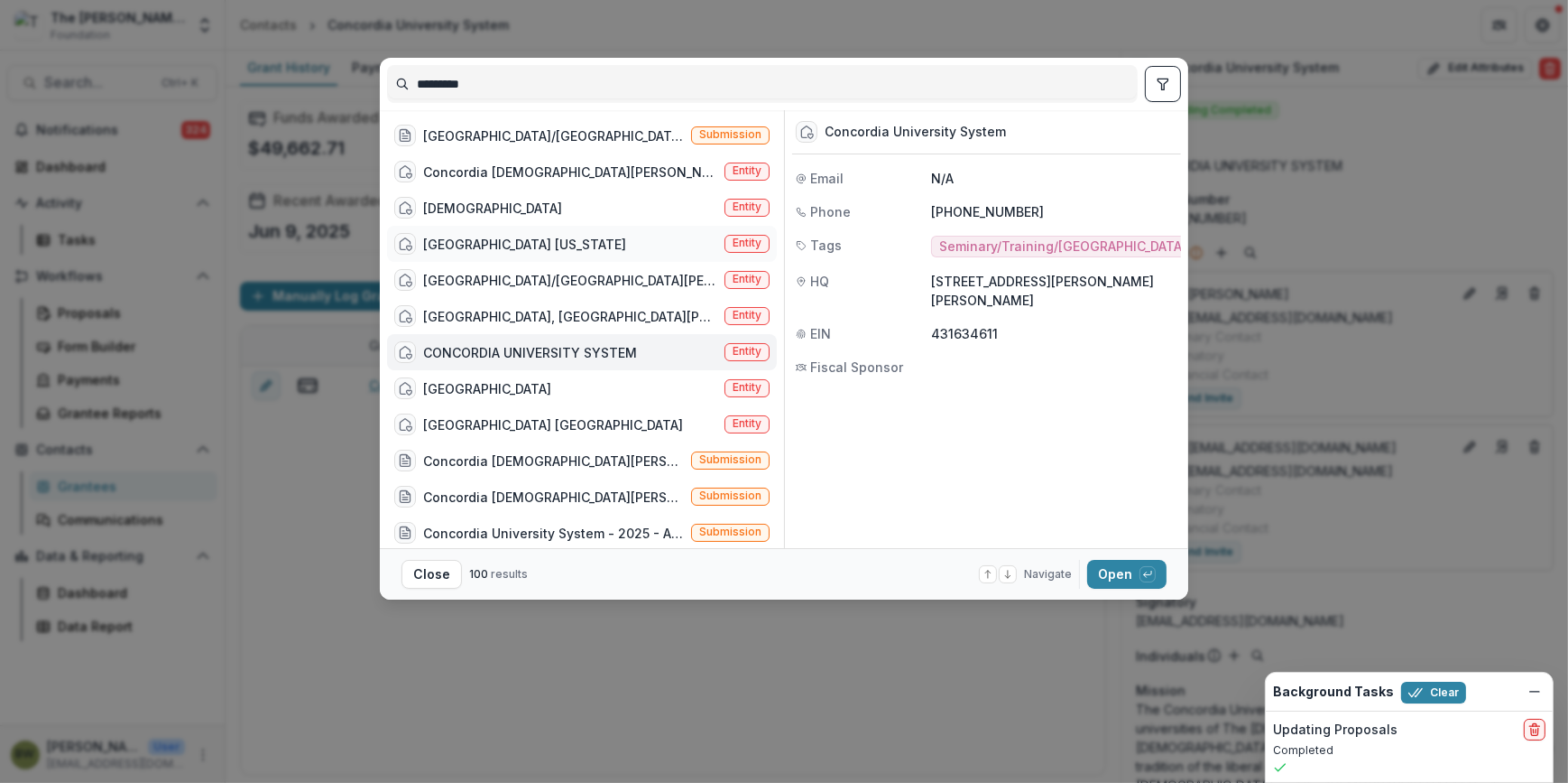
click at [736, 238] on span "Entity" at bounding box center [747, 242] width 29 height 12
click at [503, 253] on div "[GEOGRAPHIC_DATA] [US_STATE]" at bounding box center [510, 243] width 232 height 22
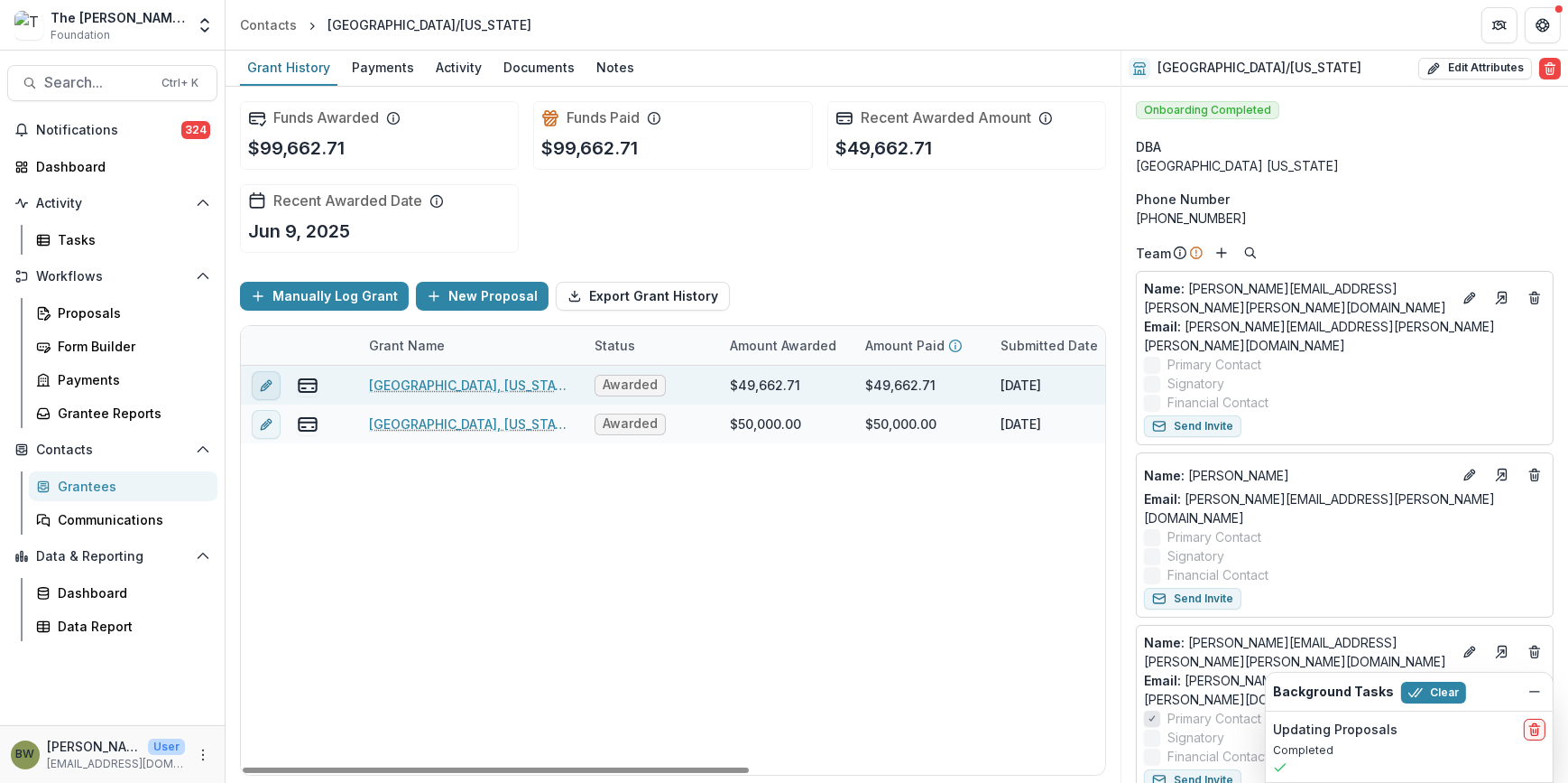
click at [267, 387] on icon "edit" at bounding box center [266, 385] width 14 height 14
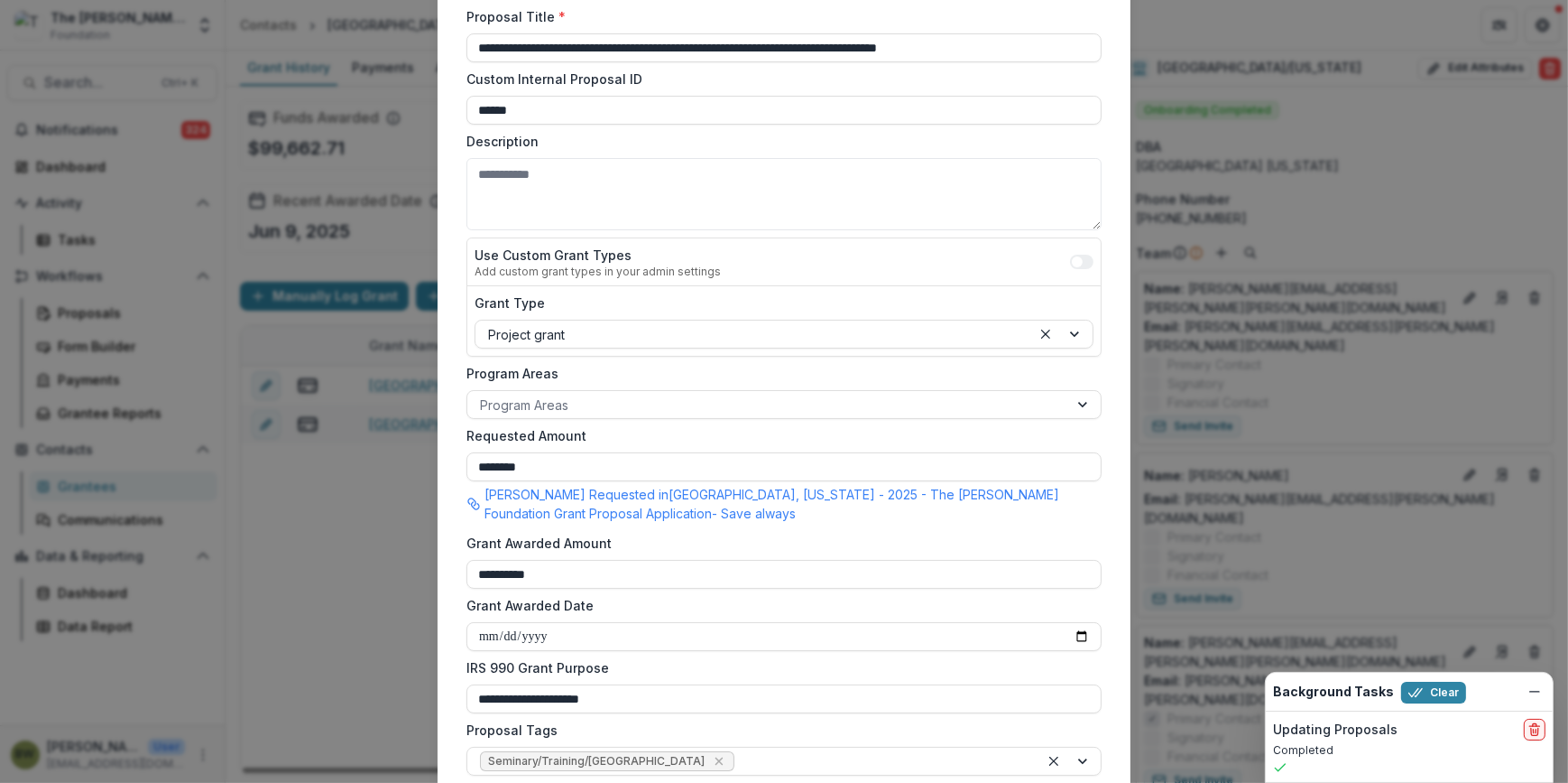
scroll to position [327, 0]
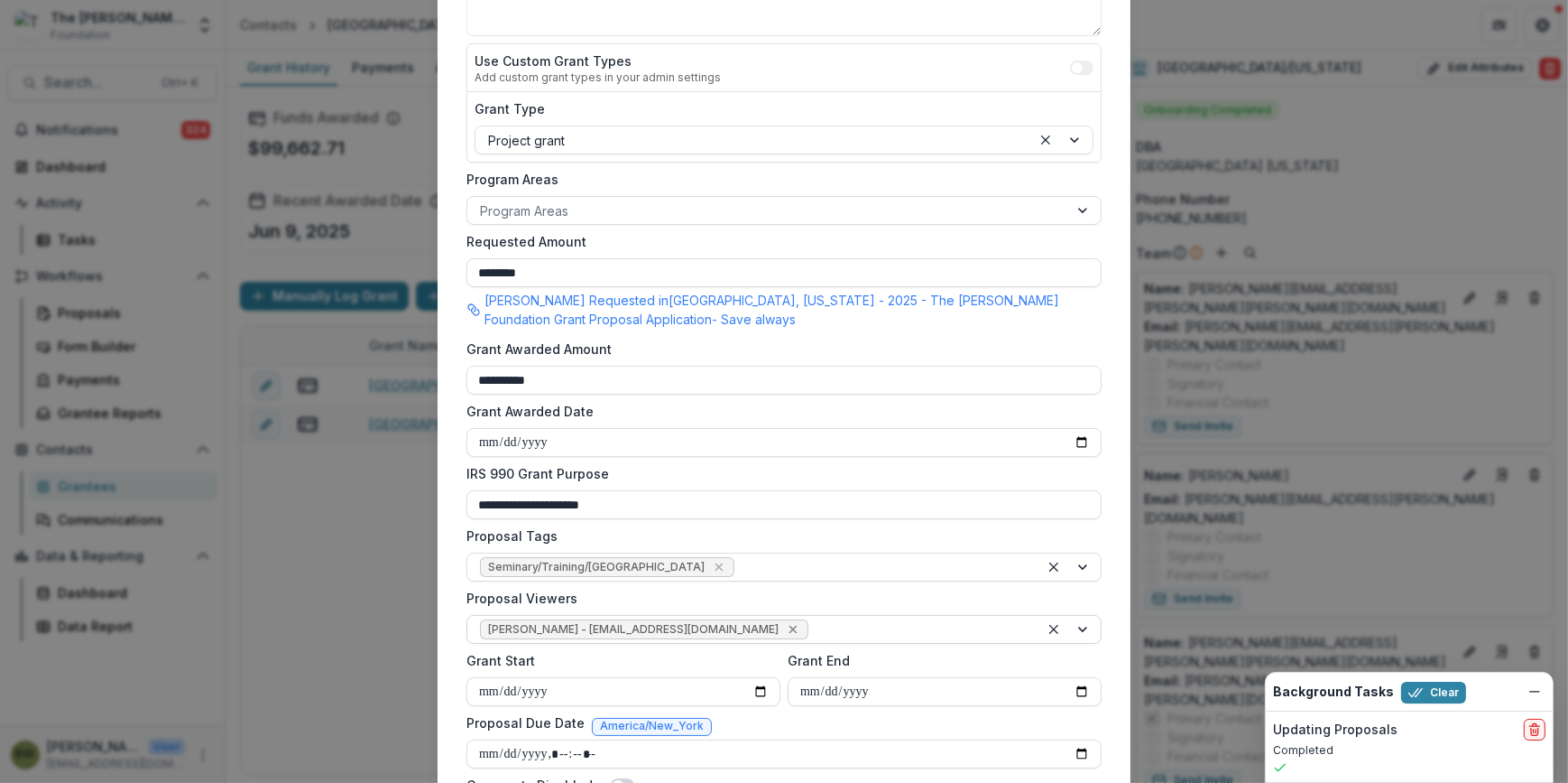
click at [788, 625] on icon "Remove Blair White - bwhite@bolickfoundation.org" at bounding box center [792, 629] width 8 height 8
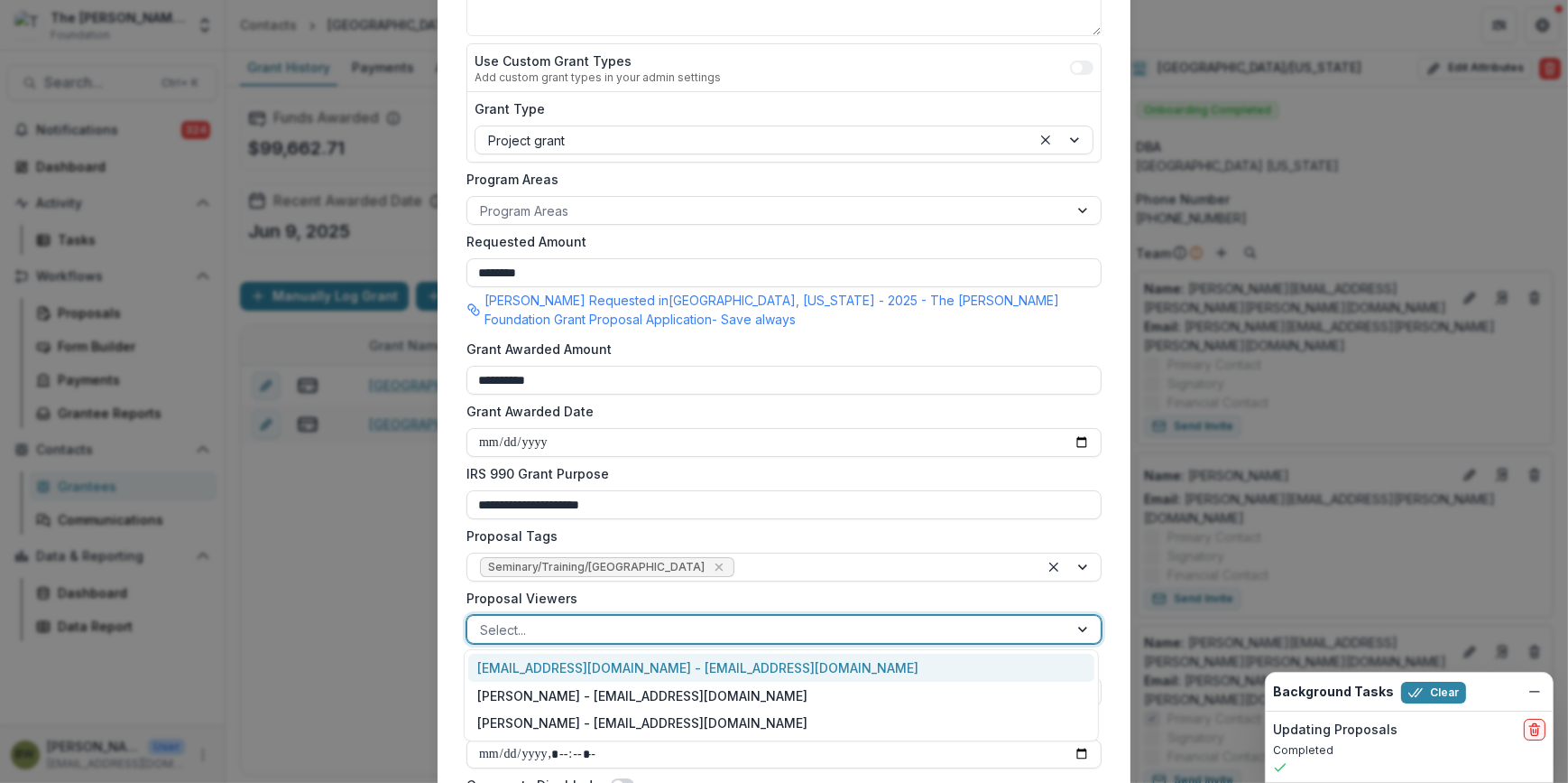
click at [725, 630] on div at bounding box center [767, 629] width 575 height 23
click at [712, 668] on div "[EMAIL_ADDRESS][DOMAIN_NAME] - [EMAIL_ADDRESS][DOMAIN_NAME]" at bounding box center [782, 668] width 626 height 28
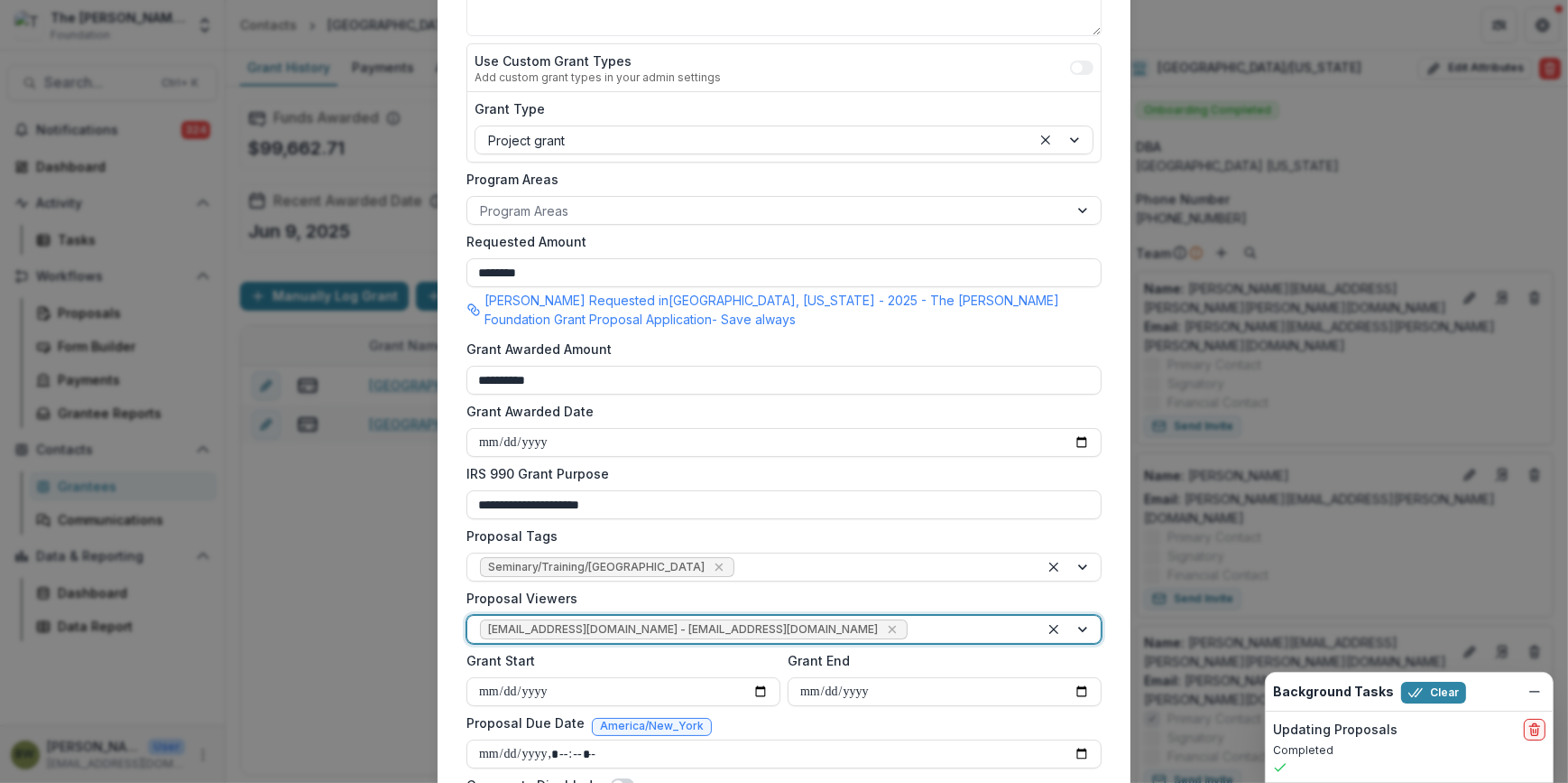
scroll to position [509, 0]
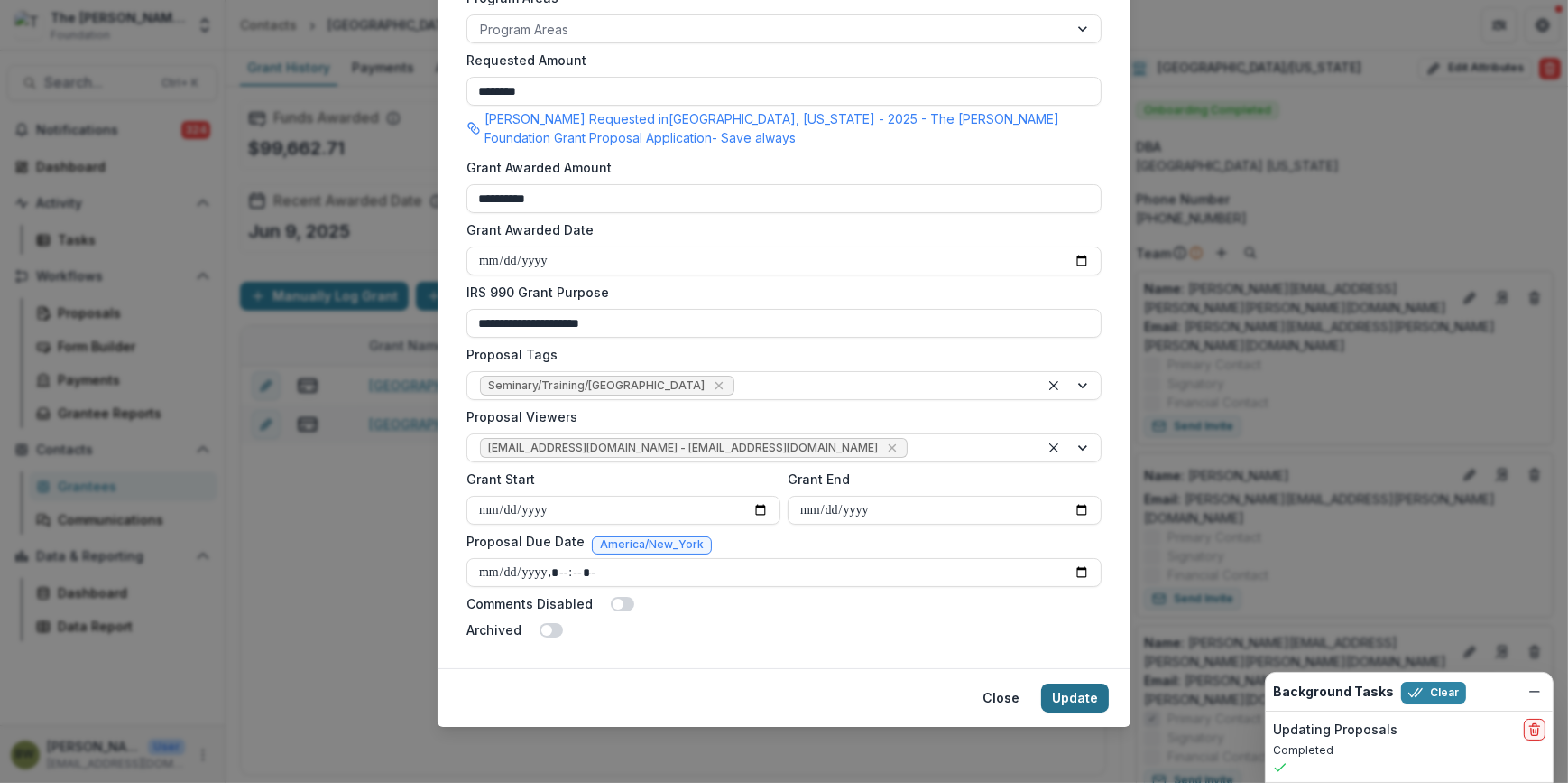
click at [1076, 691] on button "Update" at bounding box center [1075, 697] width 68 height 29
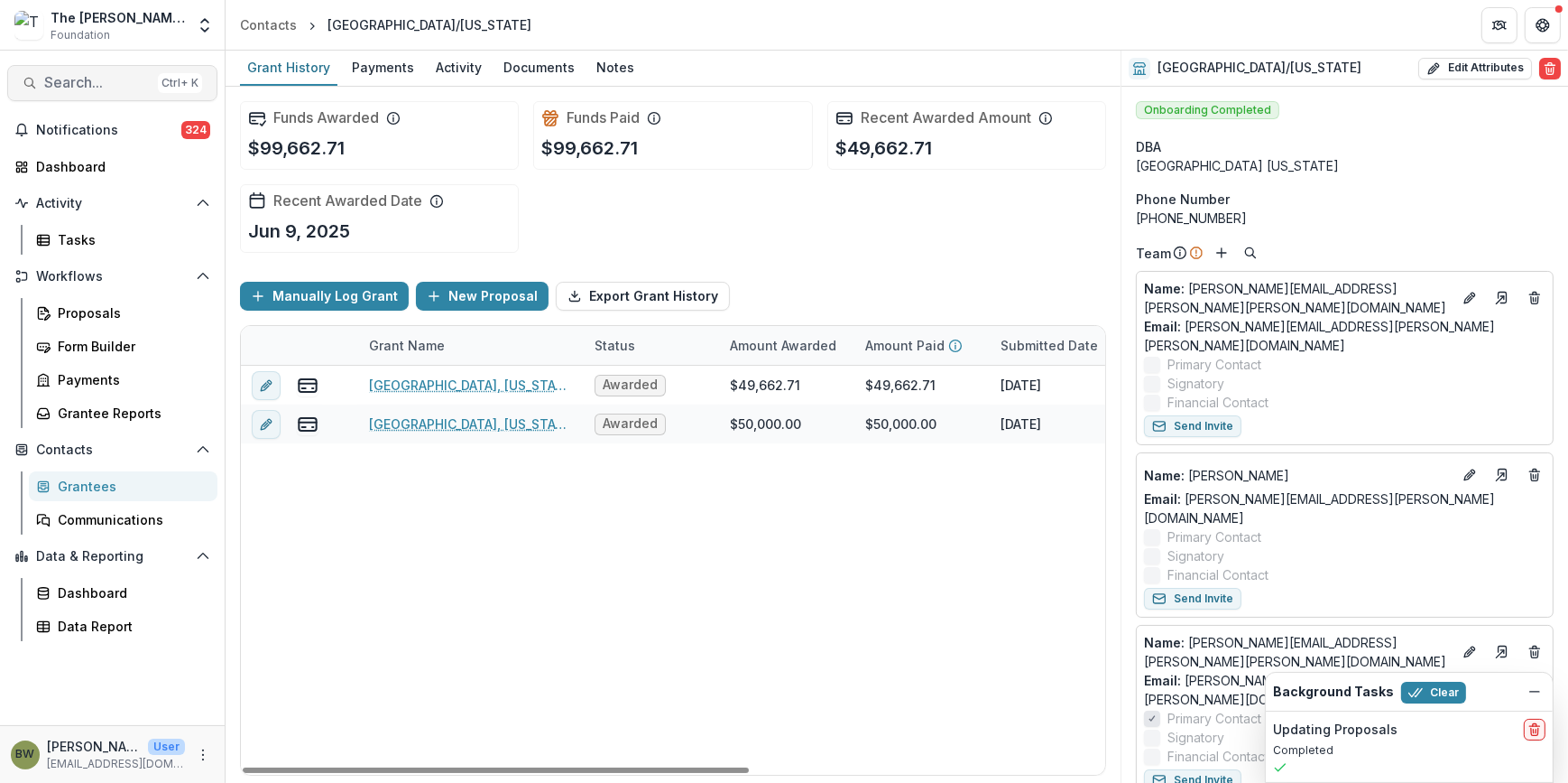
click at [94, 92] on button "Search... Ctrl + K" at bounding box center [112, 83] width 210 height 36
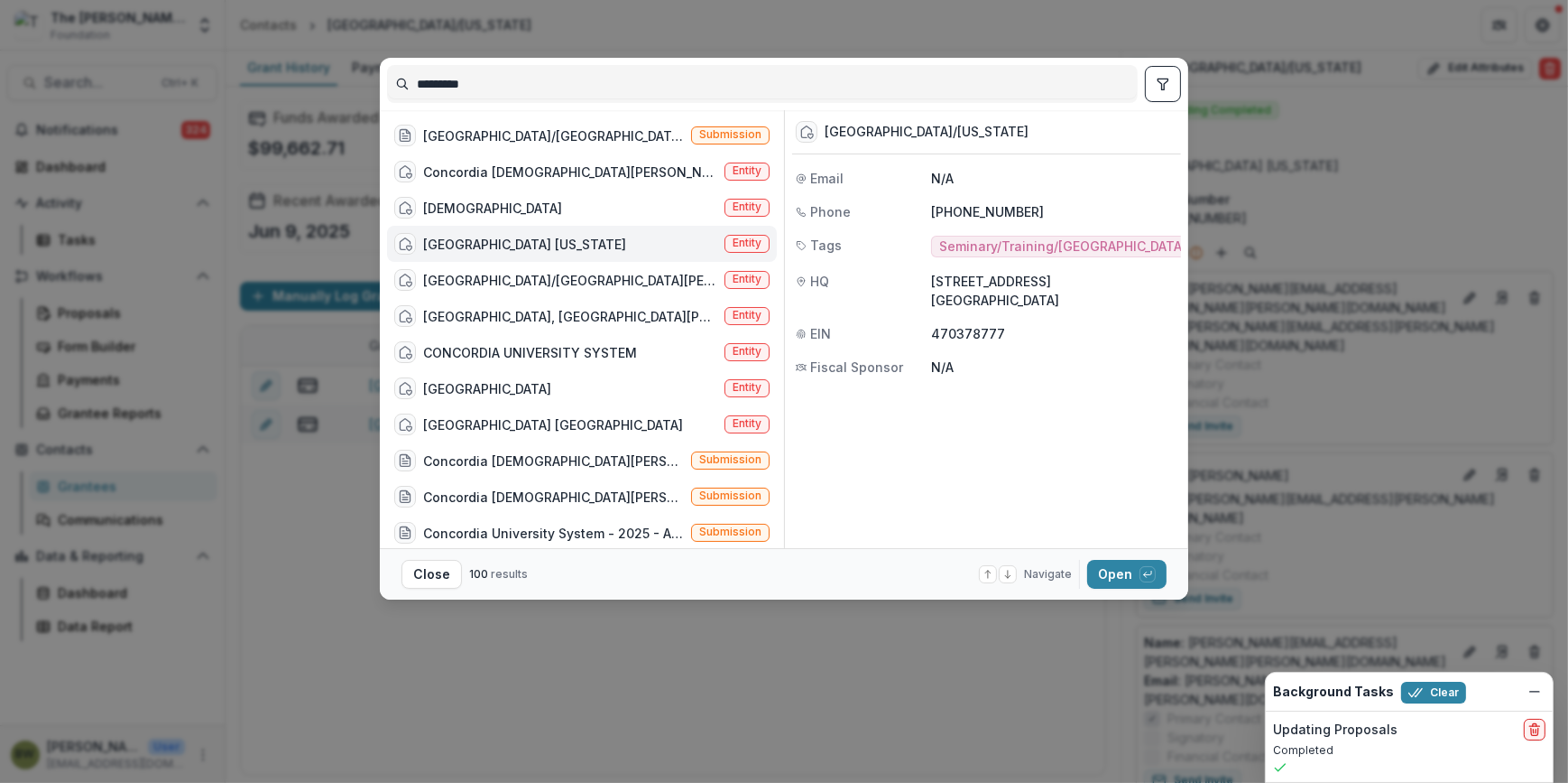
drag, startPoint x: 502, startPoint y: 84, endPoint x: 216, endPoint y: 88, distance: 286.0
click at [216, 88] on div "********* [GEOGRAPHIC_DATA]/[GEOGRAPHIC_DATA][PERSON_NAME] - 2024 - The [PERSON…" at bounding box center [784, 392] width 1568 height 783
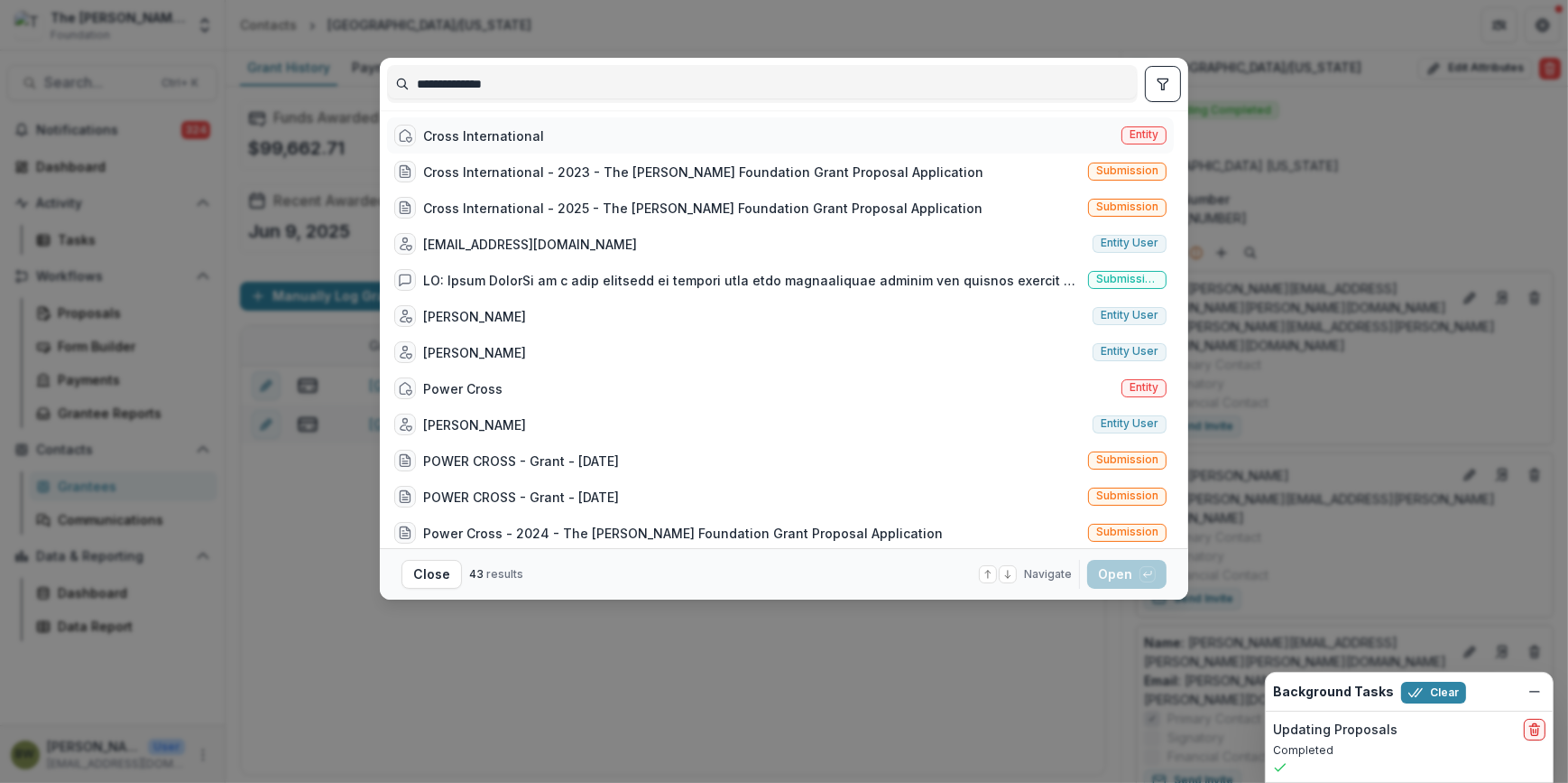
type input "**********"
click at [1137, 126] on span "Entity" at bounding box center [1144, 135] width 45 height 18
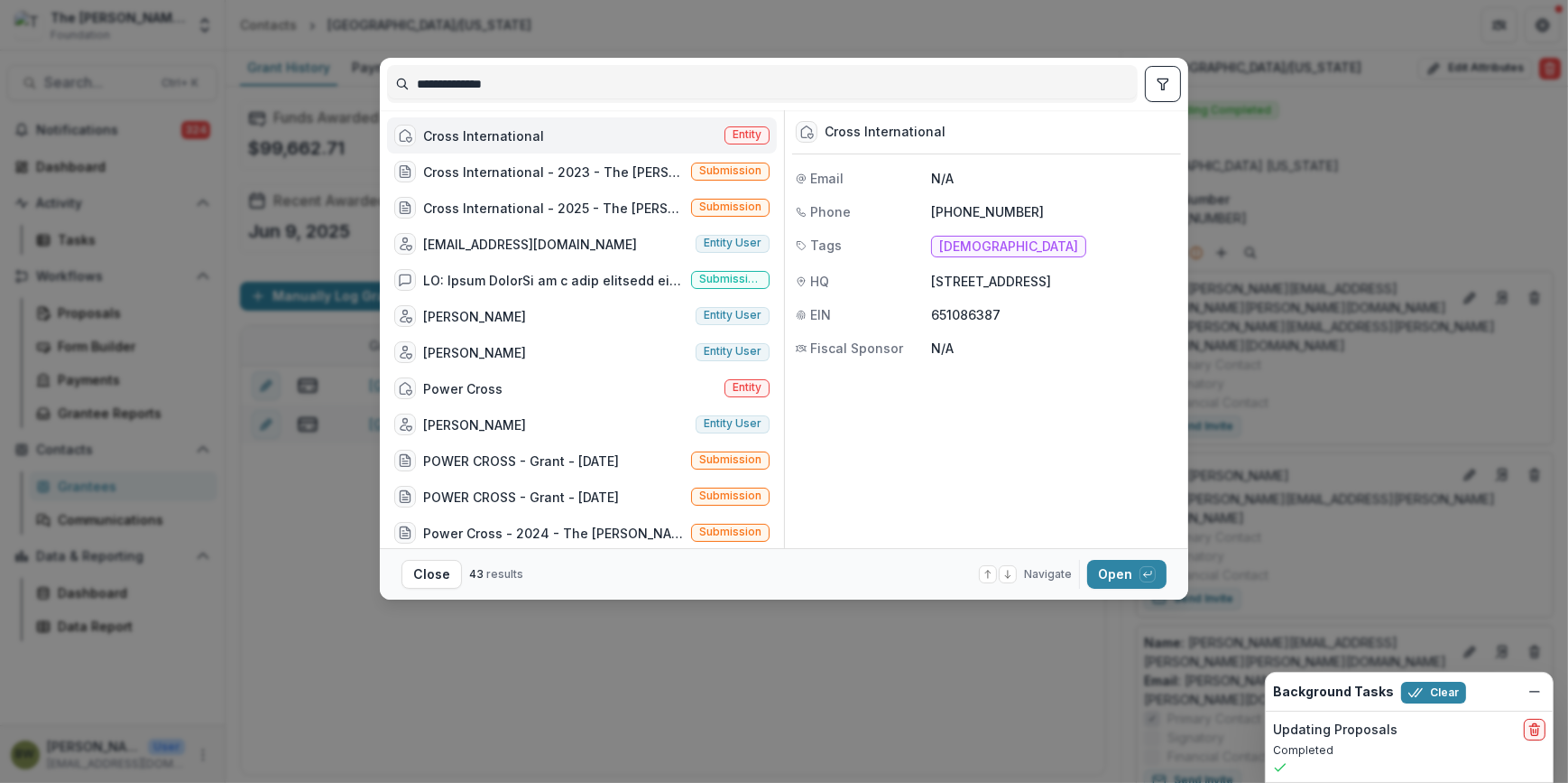
click at [734, 132] on span "Entity" at bounding box center [747, 134] width 29 height 12
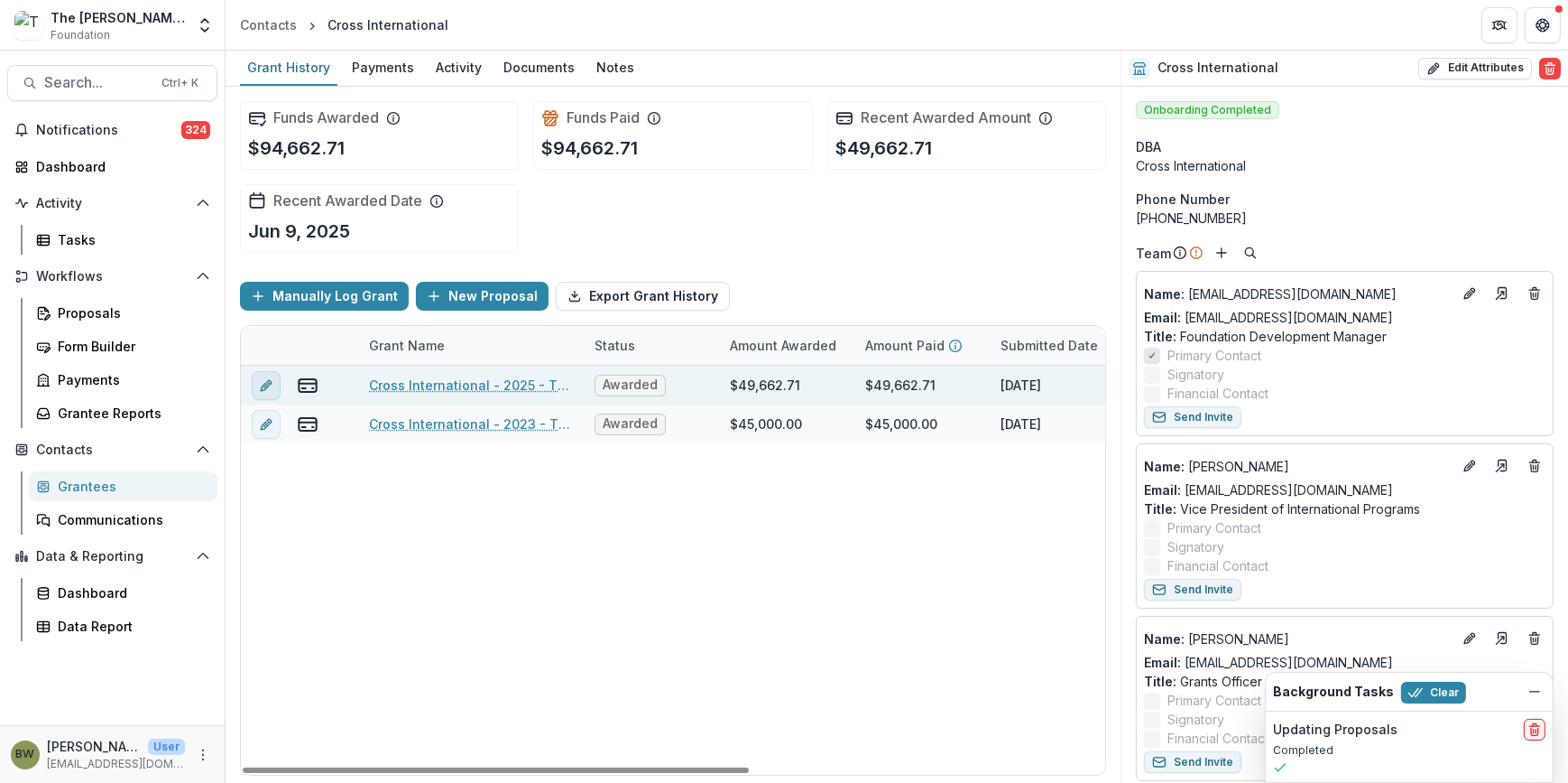
click at [264, 388] on icon "edit" at bounding box center [266, 385] width 14 height 14
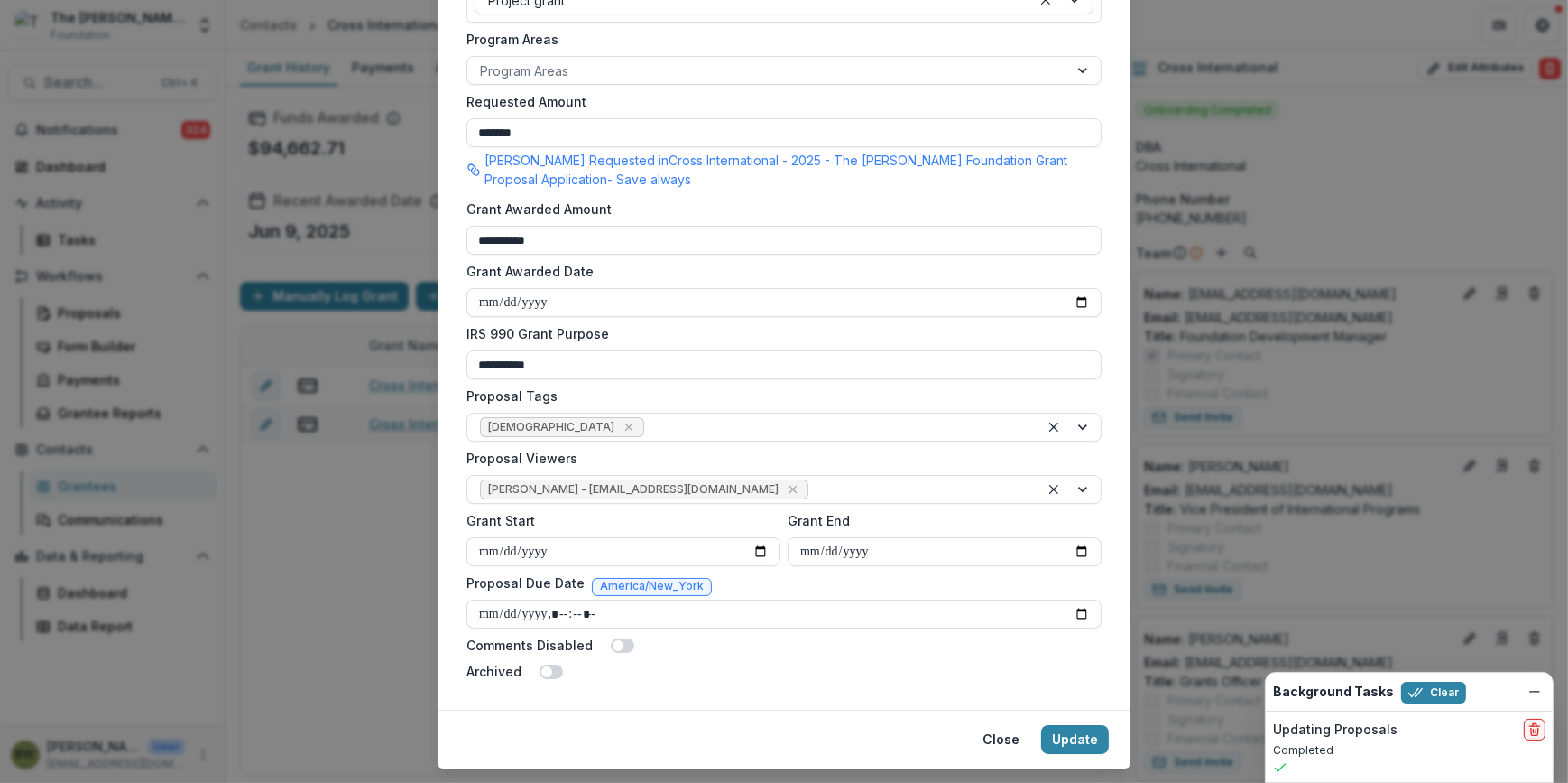
scroll to position [491, 0]
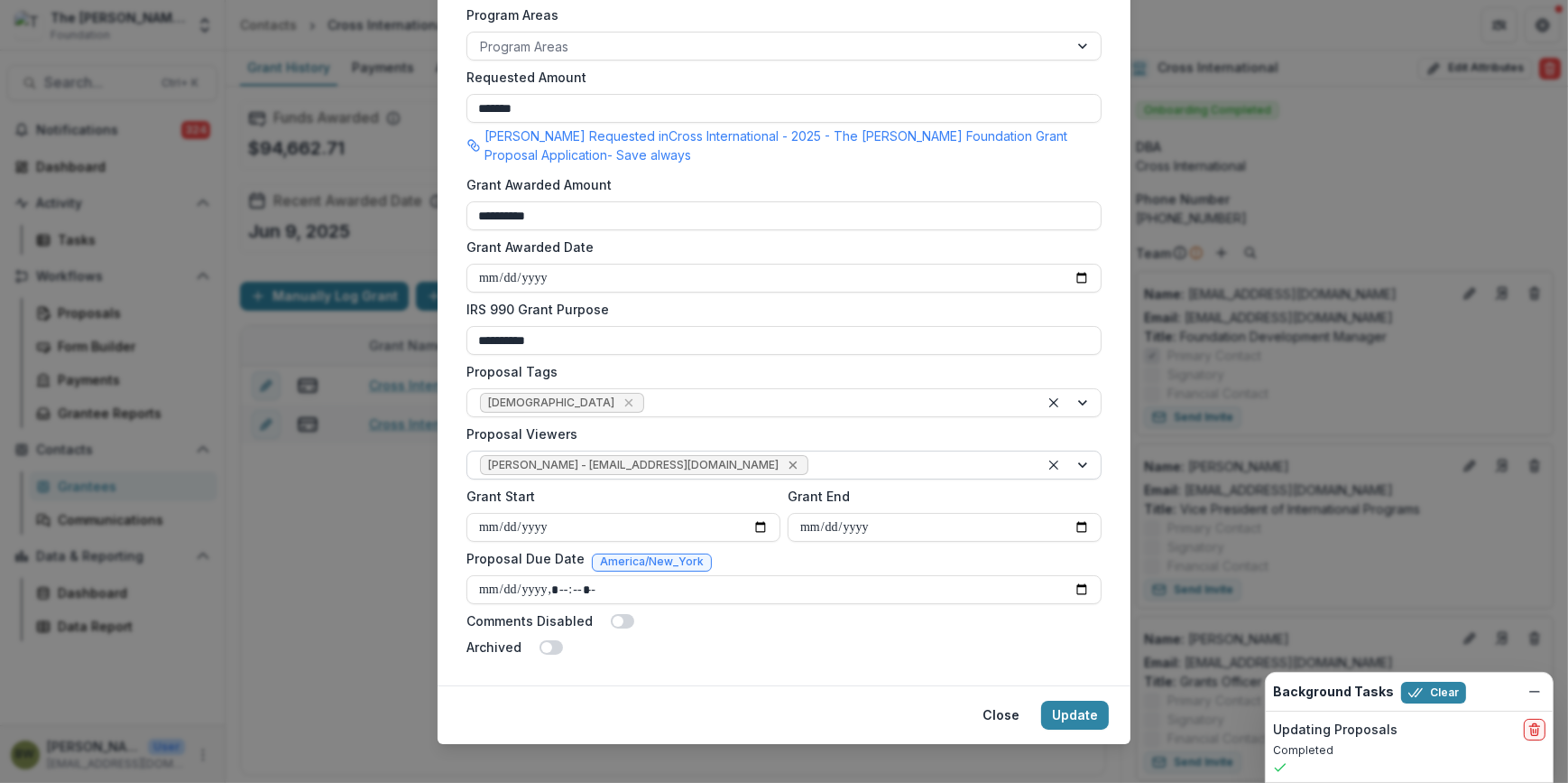
click at [785, 460] on icon "Remove Blair White - bwhite@bolickfoundation.org" at bounding box center [792, 464] width 14 height 14
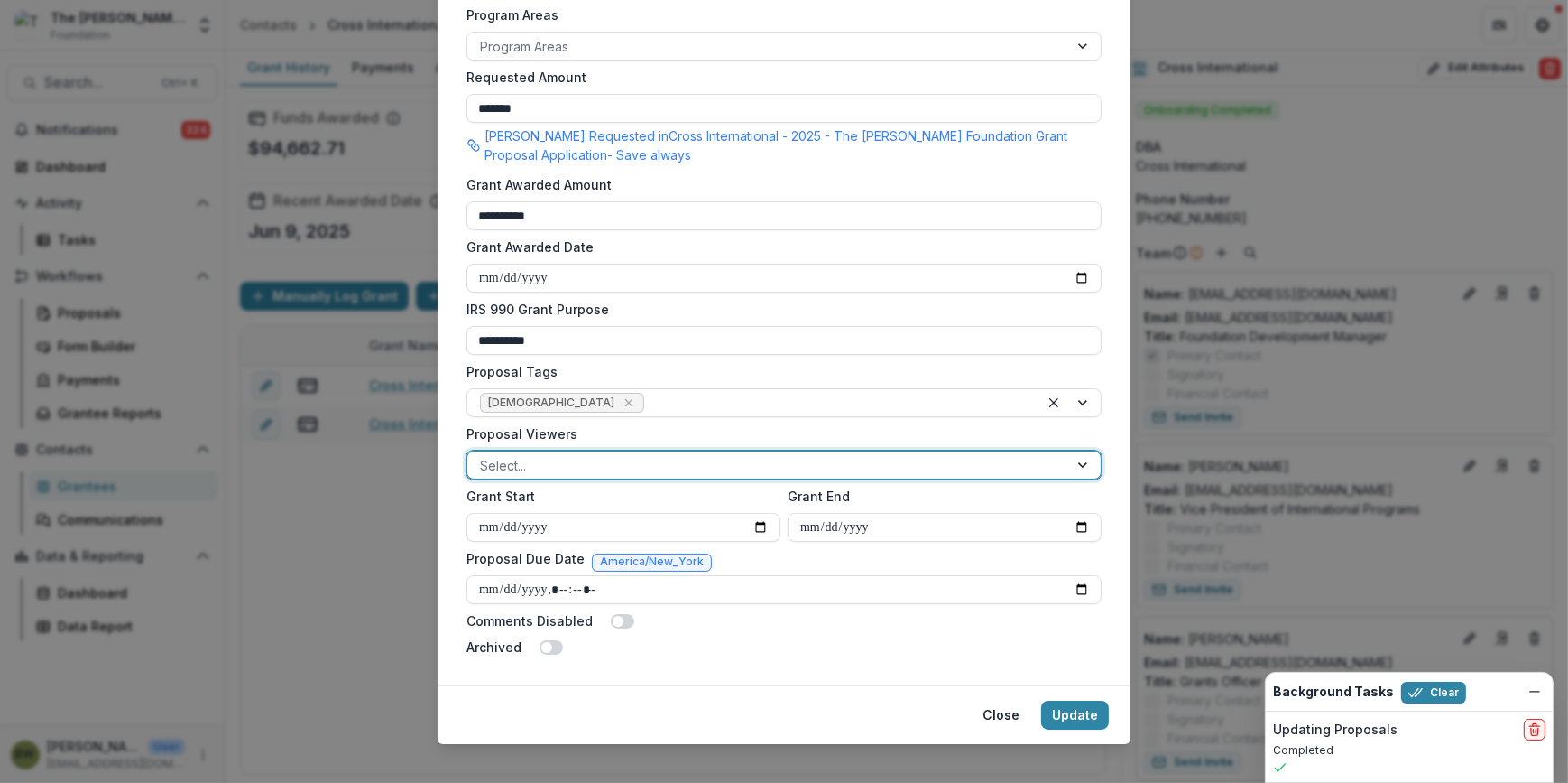
click at [722, 461] on div at bounding box center [767, 465] width 575 height 23
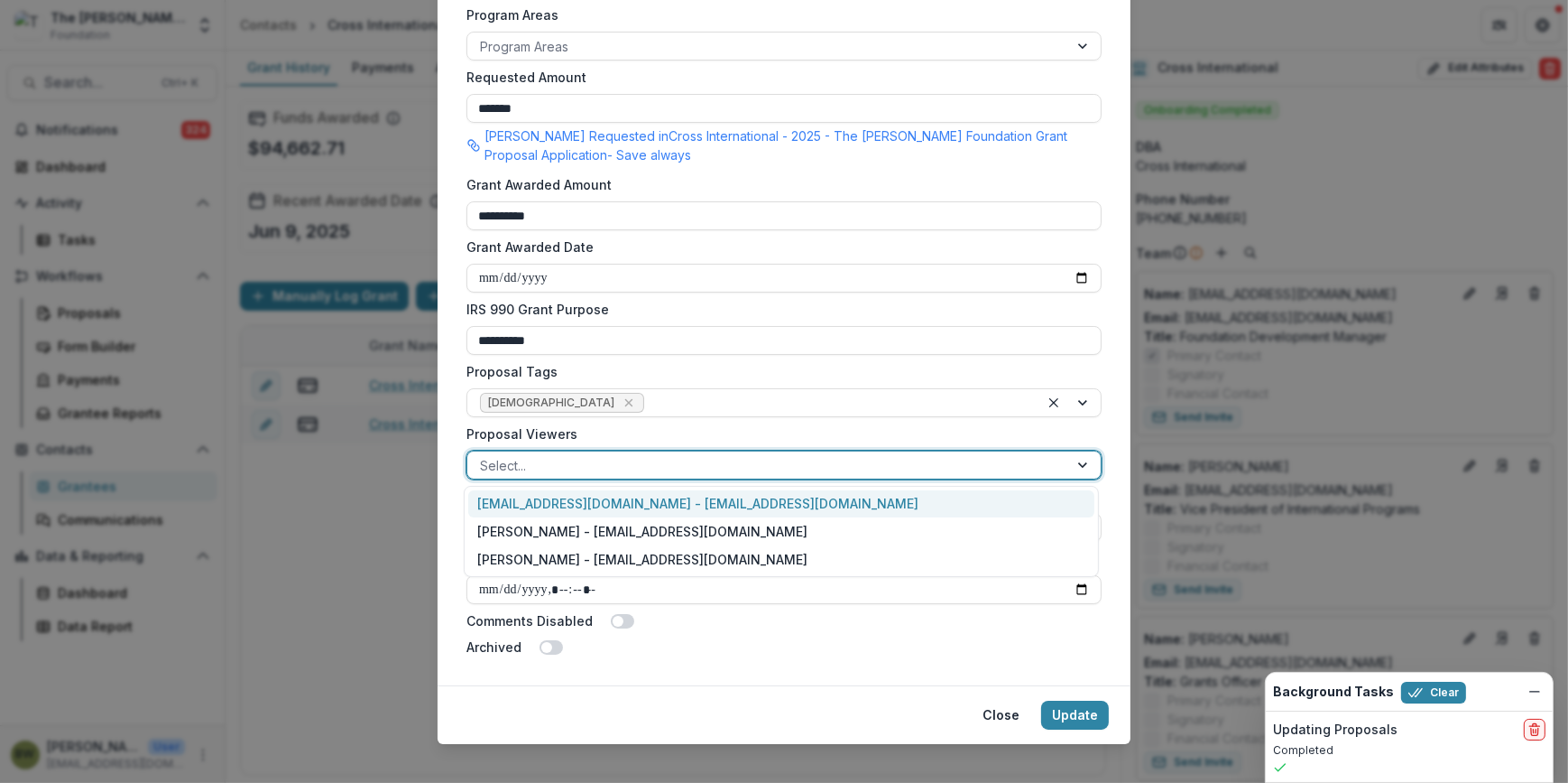
click at [695, 508] on div "[EMAIL_ADDRESS][DOMAIN_NAME] - [EMAIL_ADDRESS][DOMAIN_NAME]" at bounding box center [782, 505] width 626 height 28
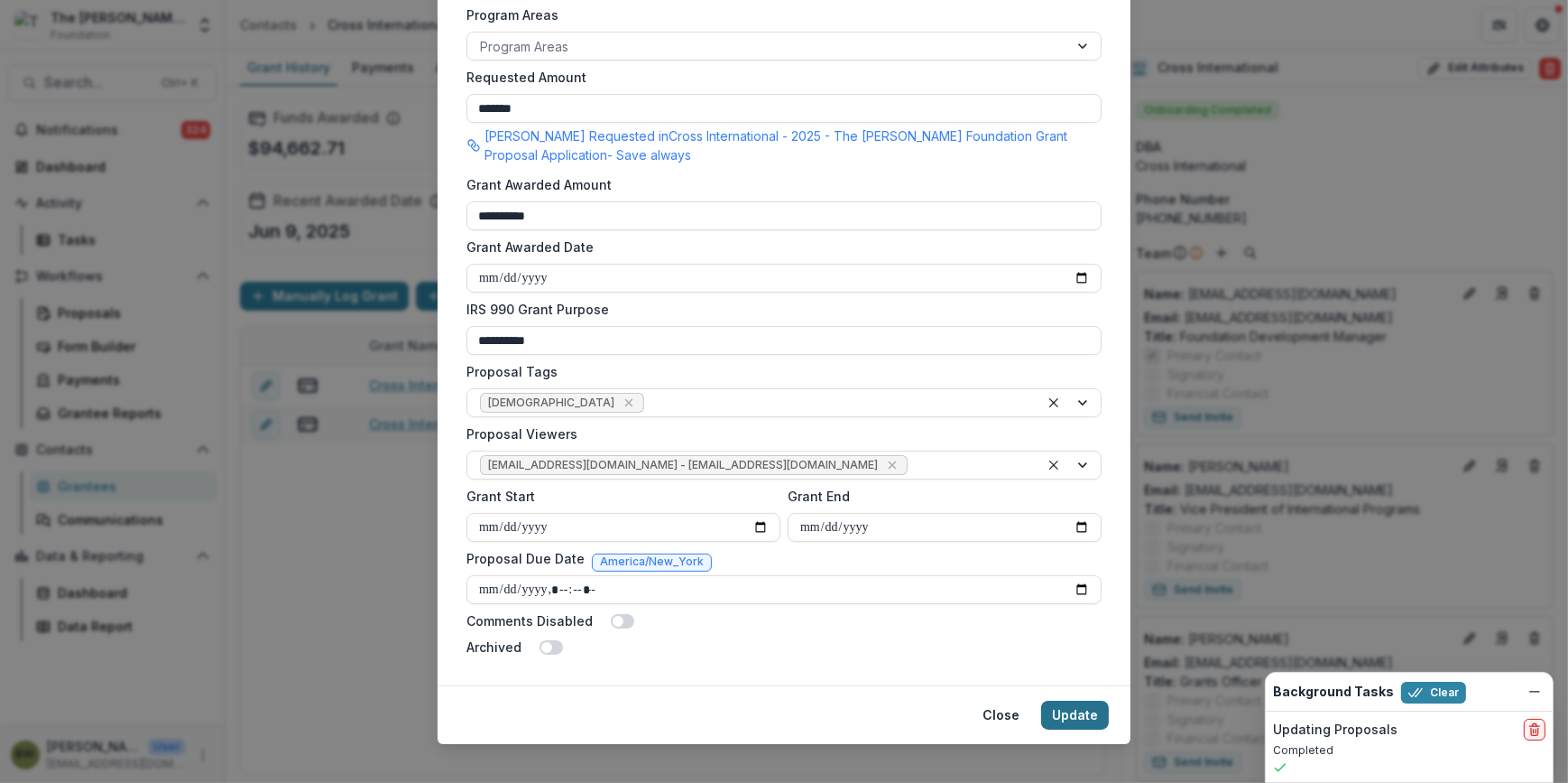
click at [1061, 718] on button "Update" at bounding box center [1075, 714] width 68 height 29
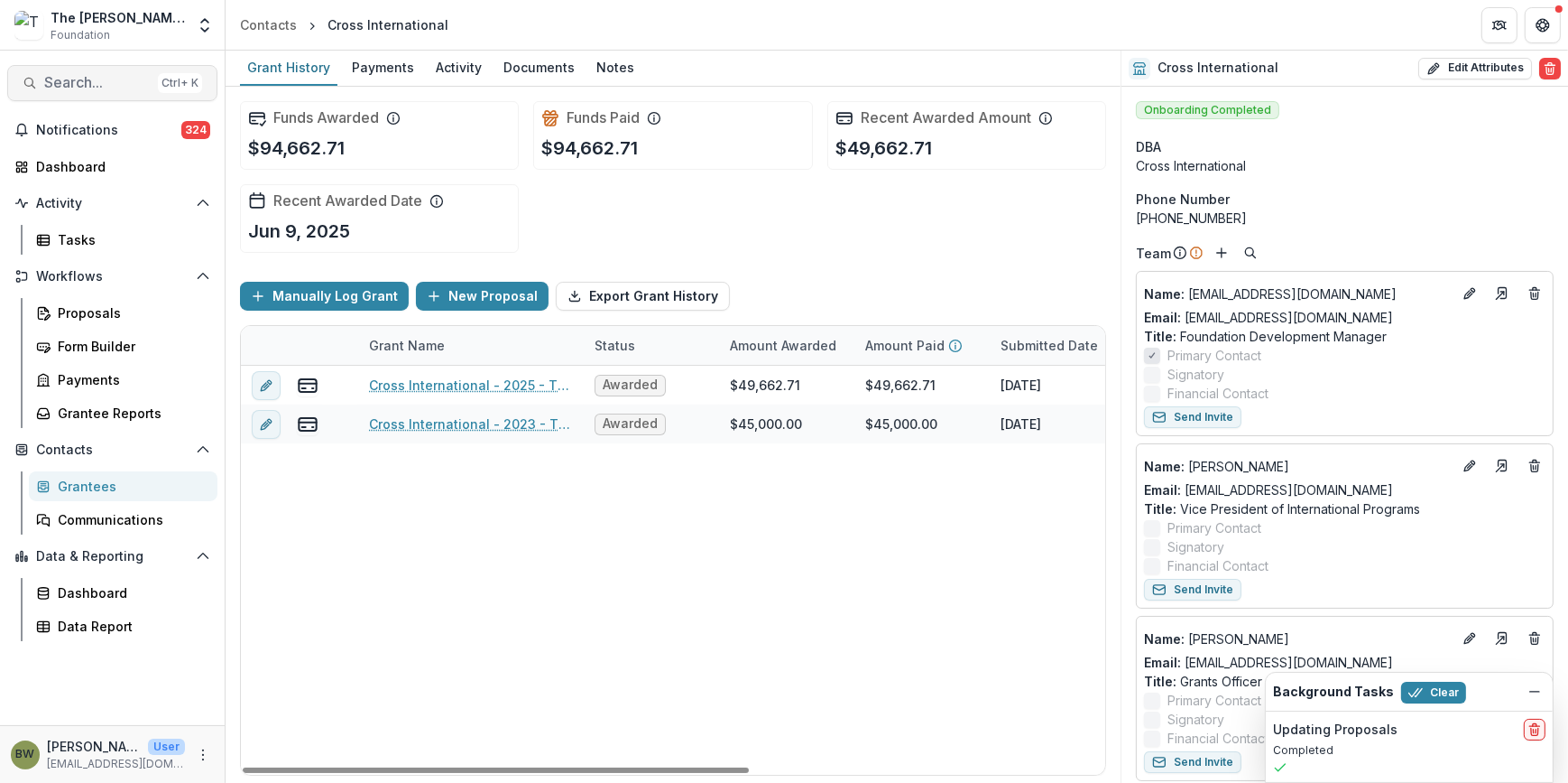
click at [65, 88] on span "Search..." at bounding box center [97, 82] width 107 height 17
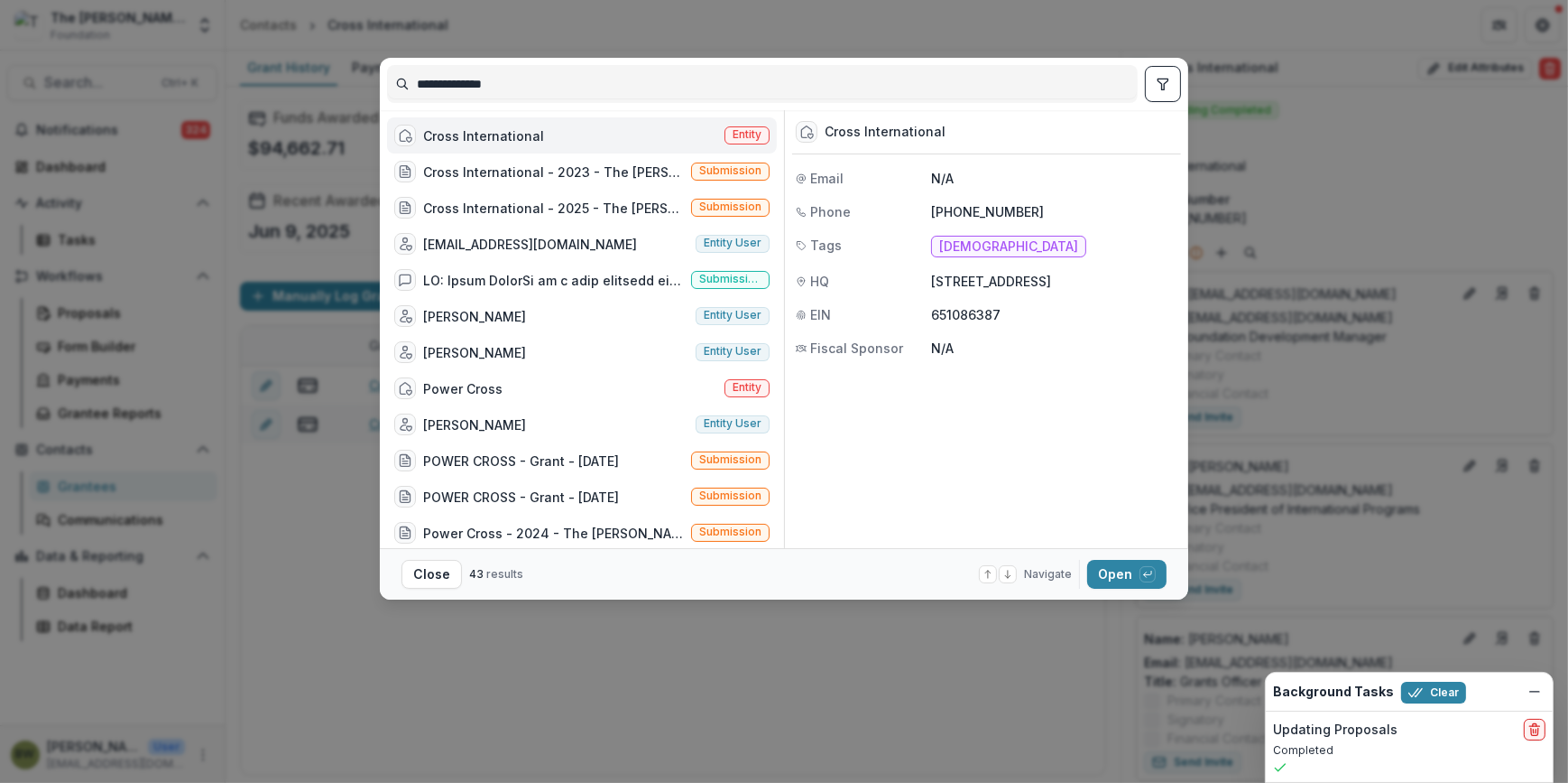
drag, startPoint x: 505, startPoint y: 80, endPoint x: 91, endPoint y: 75, distance: 414.0
click at [91, 75] on div "**********" at bounding box center [784, 392] width 1568 height 783
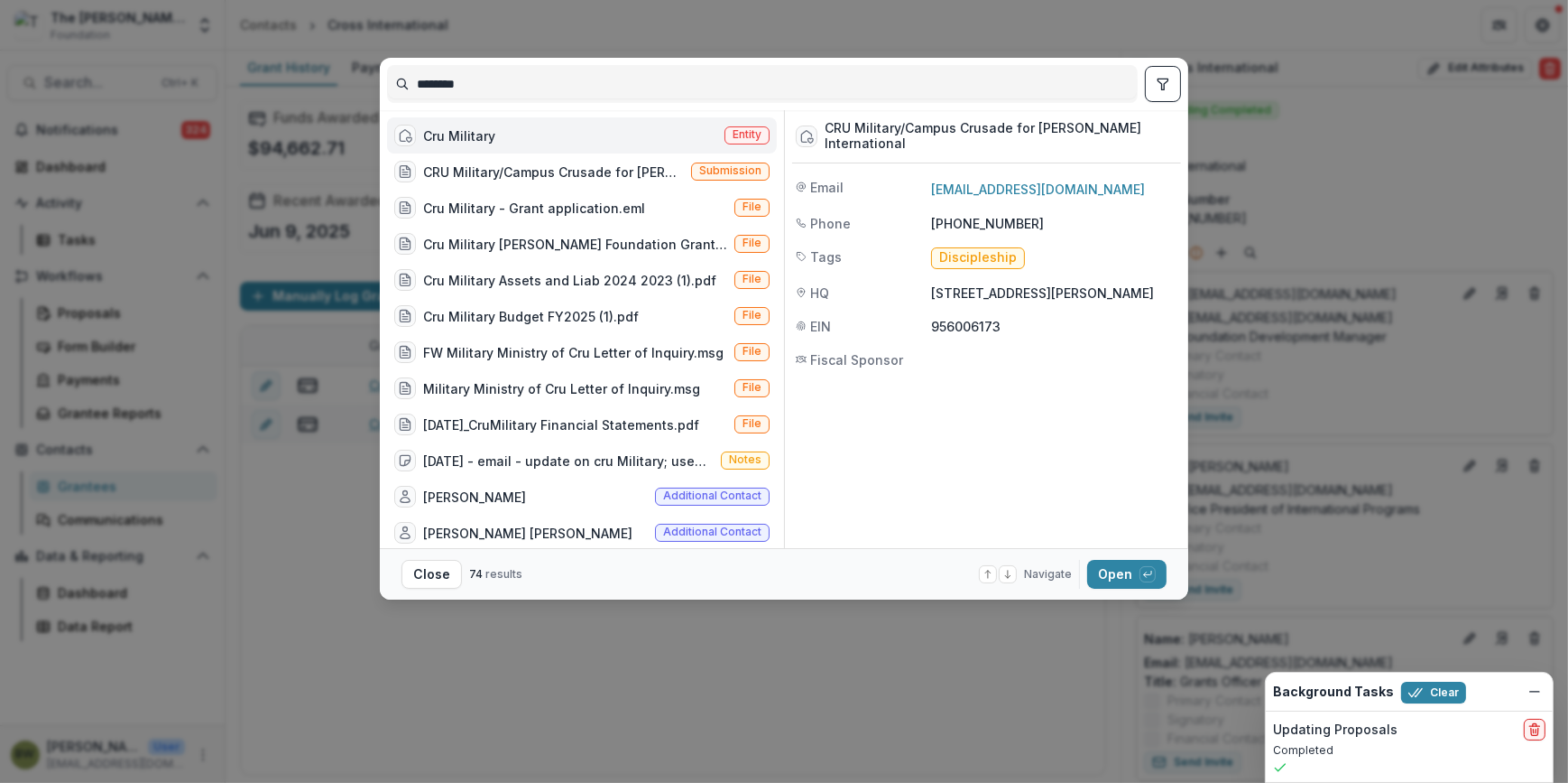
type input "********"
click at [741, 126] on span "Entity" at bounding box center [747, 135] width 45 height 18
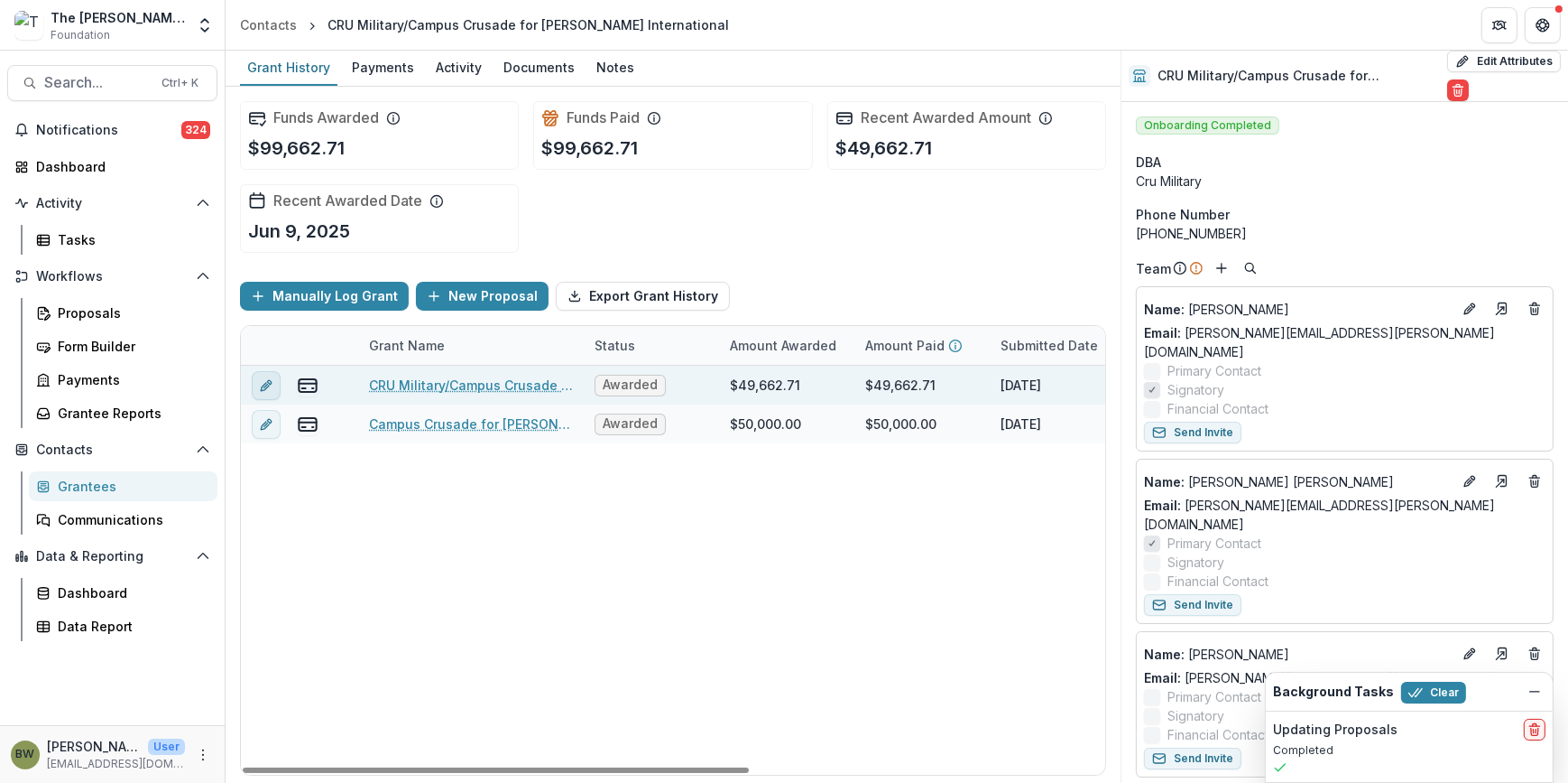
click at [263, 391] on button "edit" at bounding box center [266, 385] width 29 height 29
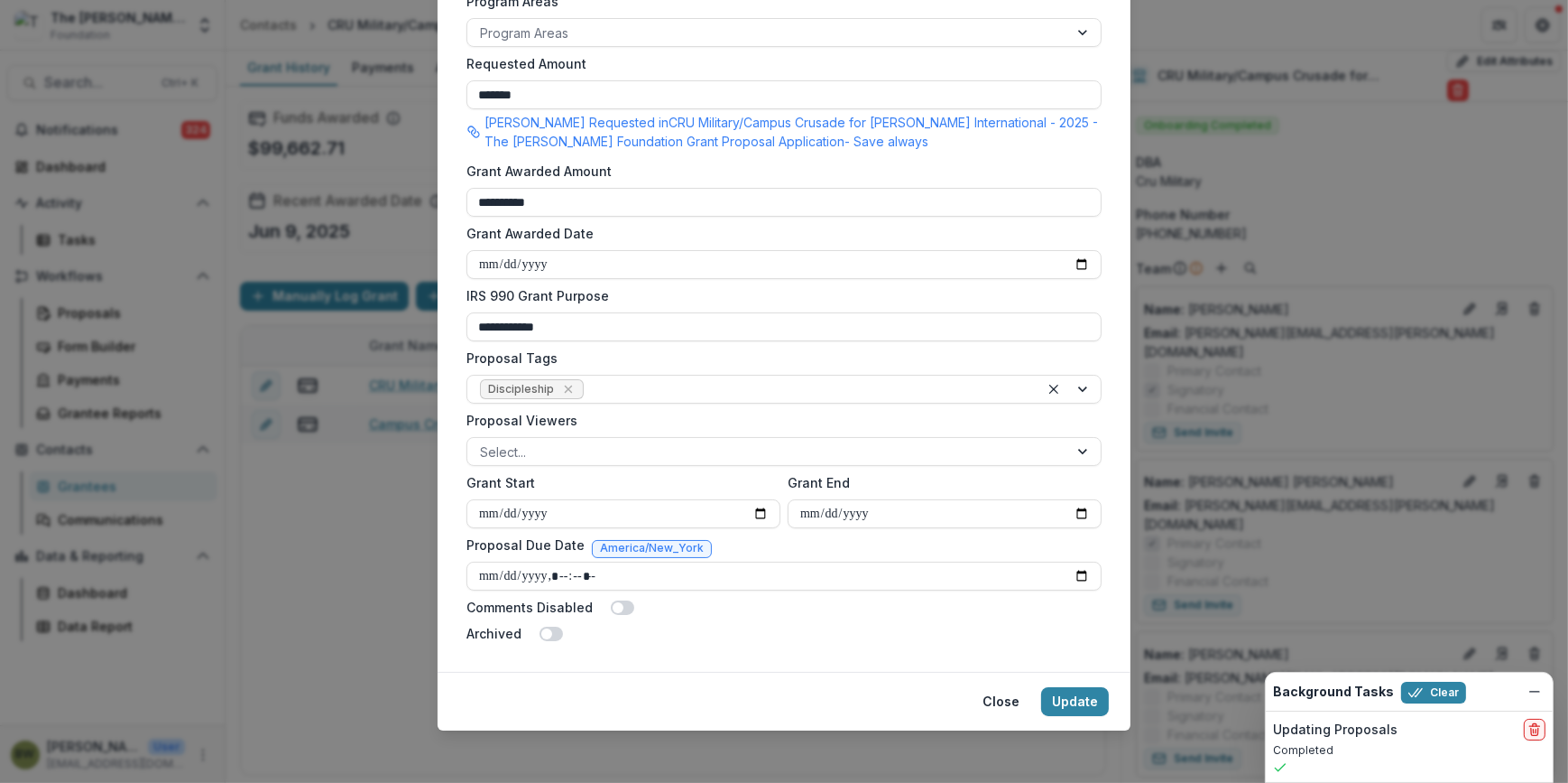
scroll to position [509, 0]
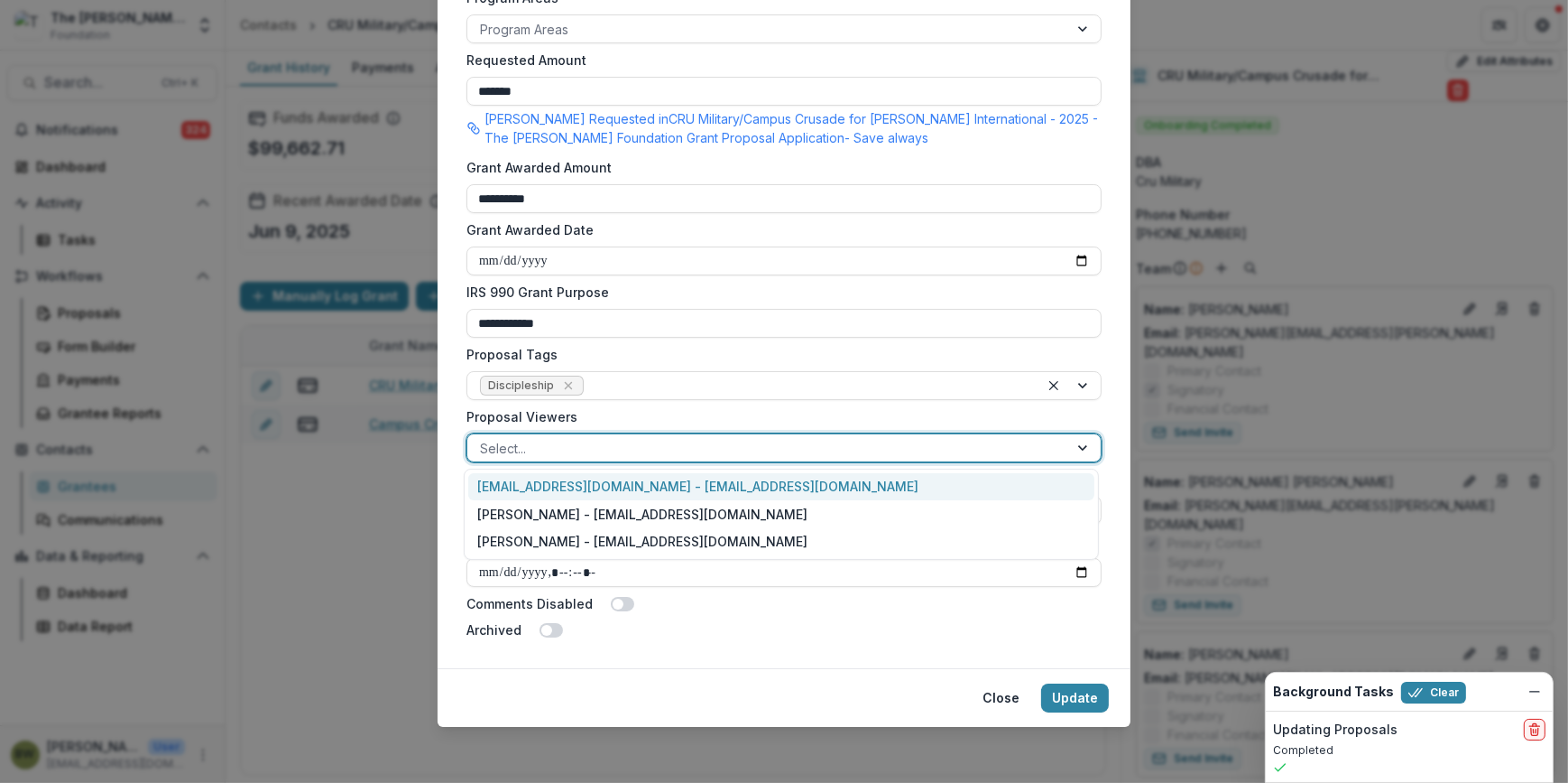
click at [615, 441] on div at bounding box center [767, 448] width 575 height 23
click at [622, 488] on div "[EMAIL_ADDRESS][DOMAIN_NAME] - [EMAIL_ADDRESS][DOMAIN_NAME]" at bounding box center [782, 487] width 626 height 28
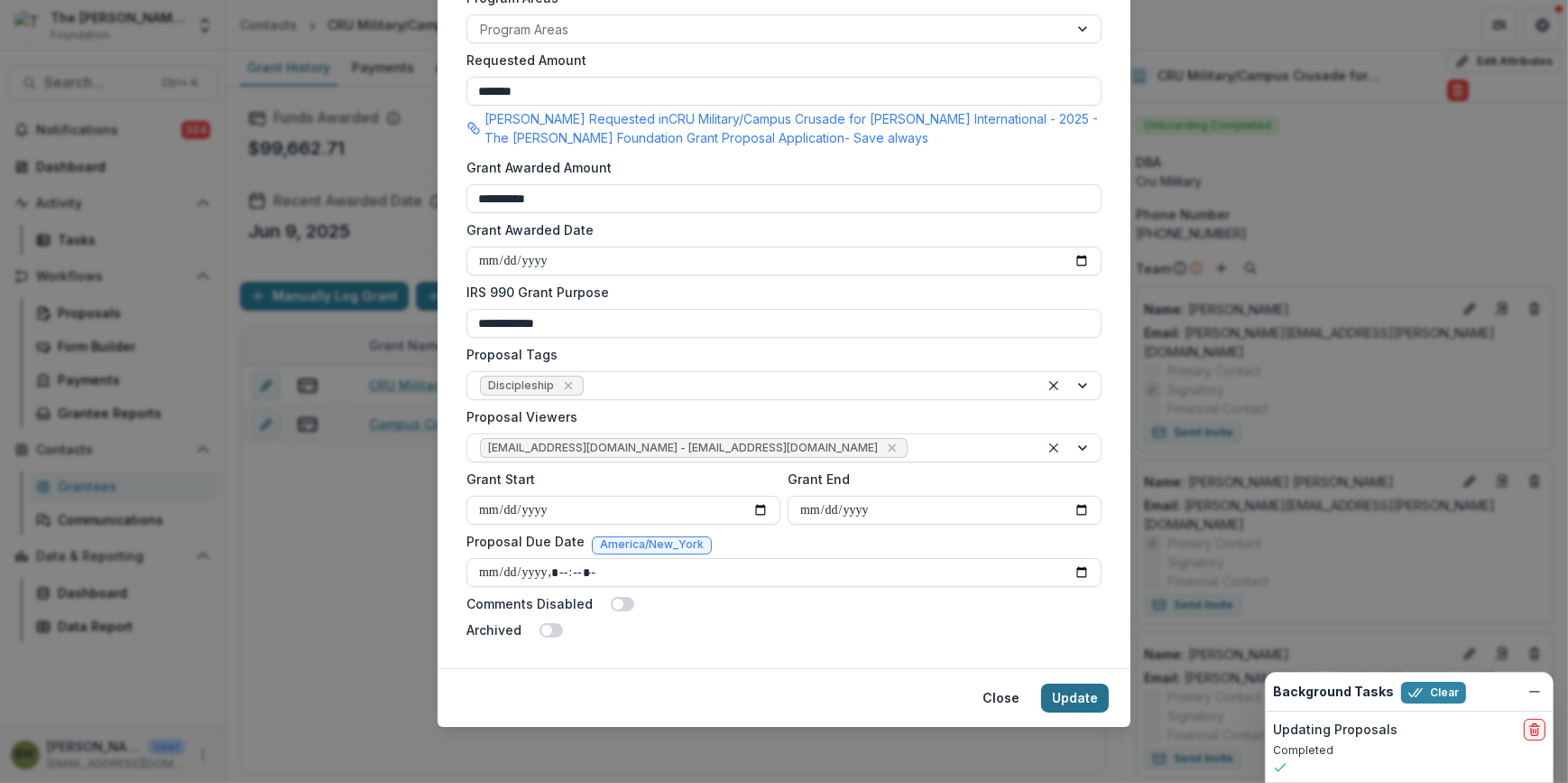
click at [1094, 698] on button "Update" at bounding box center [1075, 697] width 68 height 29
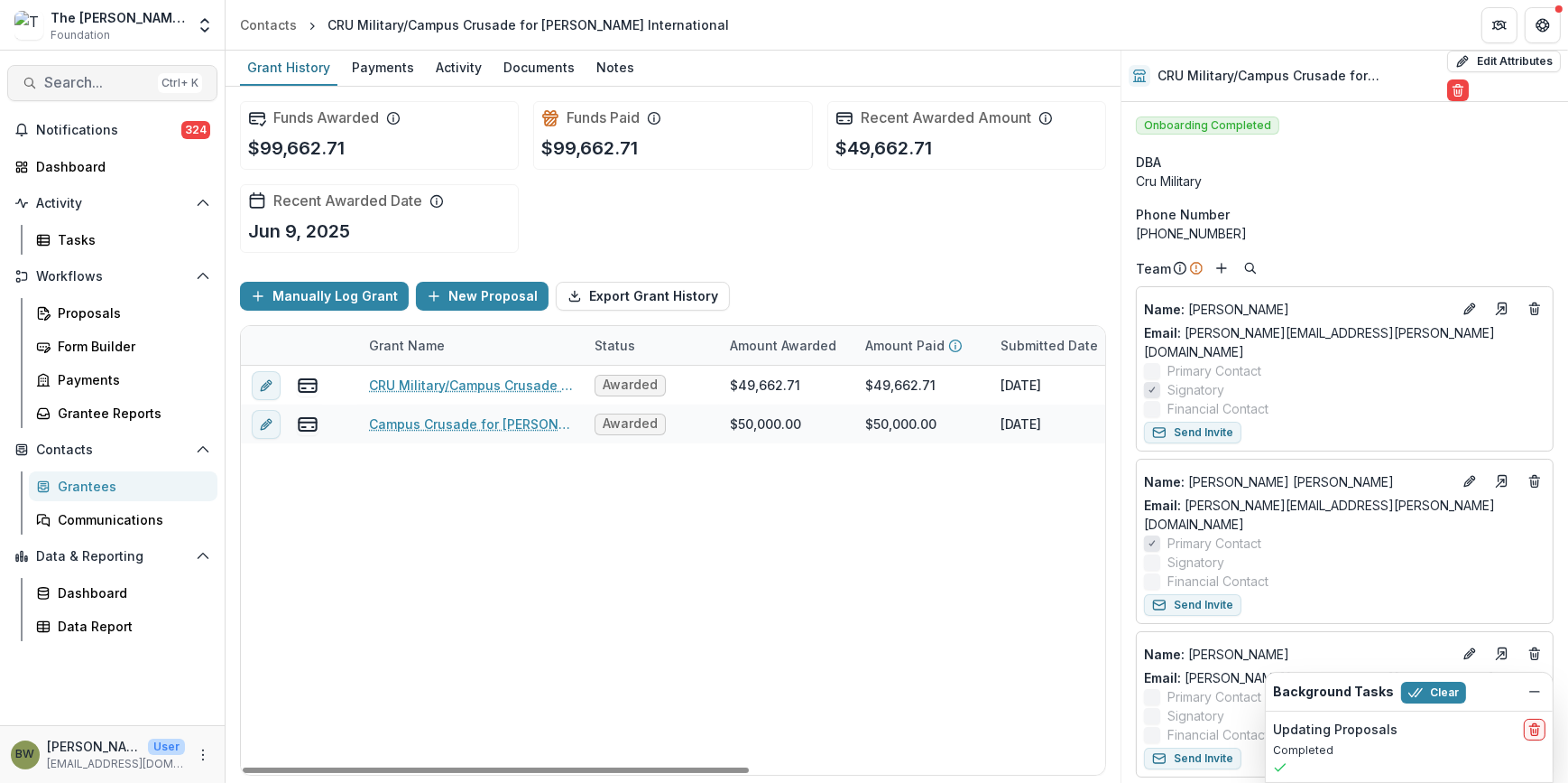
click at [58, 81] on span "Search..." at bounding box center [97, 82] width 107 height 17
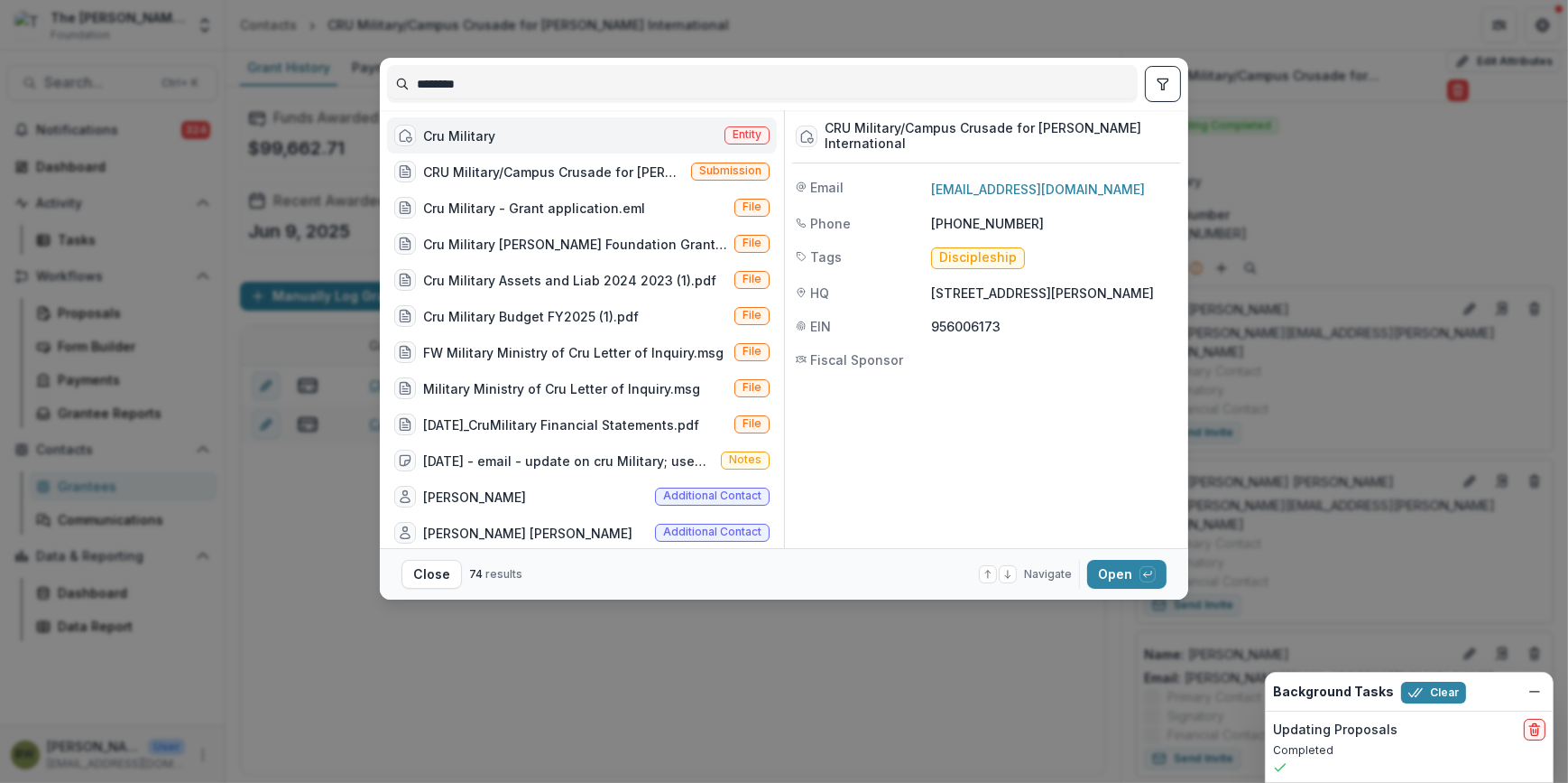
drag, startPoint x: 473, startPoint y: 91, endPoint x: 299, endPoint y: 81, distance: 174.3
click at [299, 81] on div "******** Cru Military Entity CRU Military/Campus Crusade for [PERSON_NAME] Inte…" at bounding box center [784, 392] width 1568 height 783
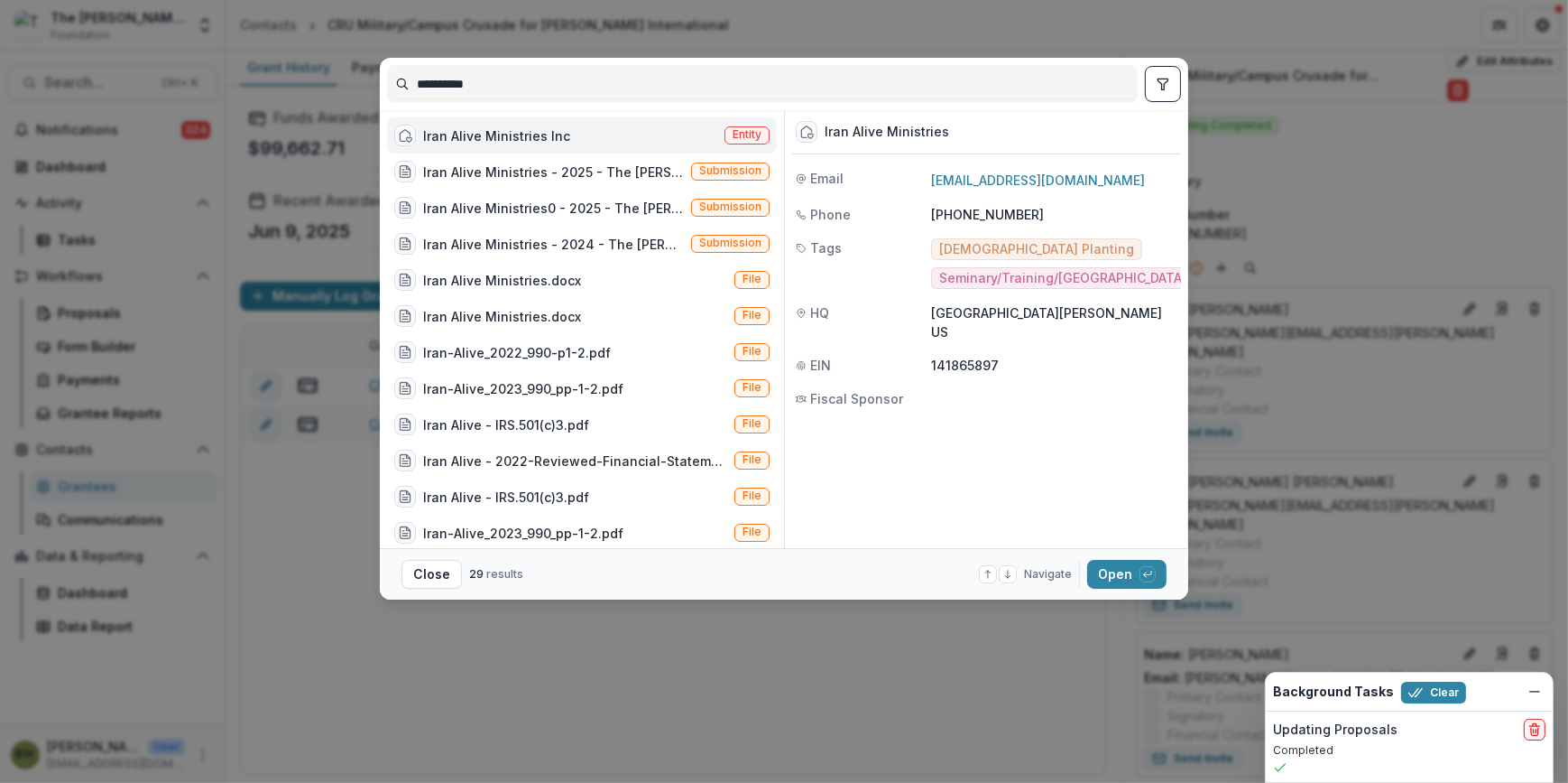
type input "**********"
click at [736, 144] on div "Iran Alive Ministries Inc Entity" at bounding box center [581, 135] width 389 height 36
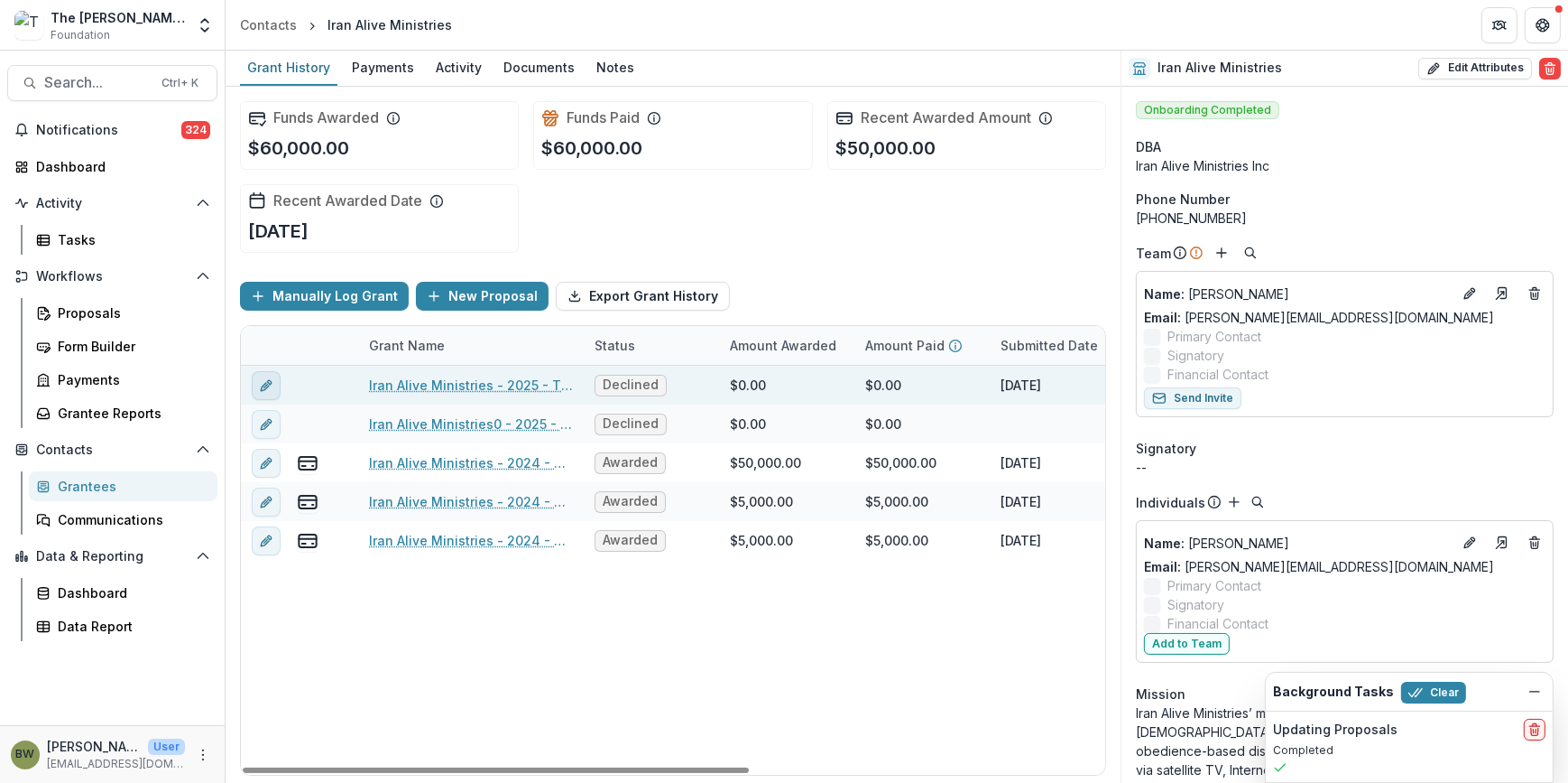
click at [271, 387] on icon "edit" at bounding box center [266, 385] width 14 height 14
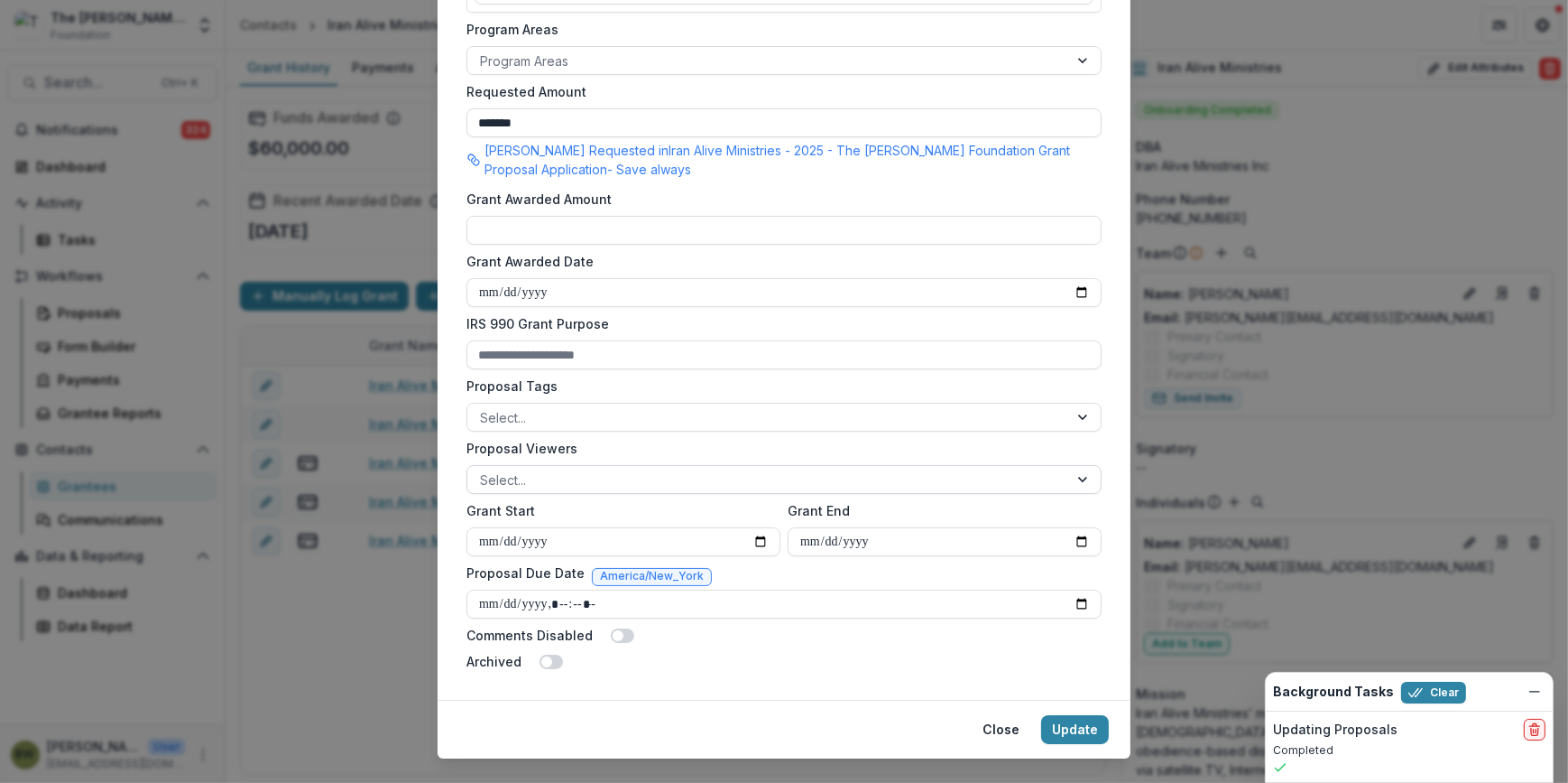
scroll to position [509, 0]
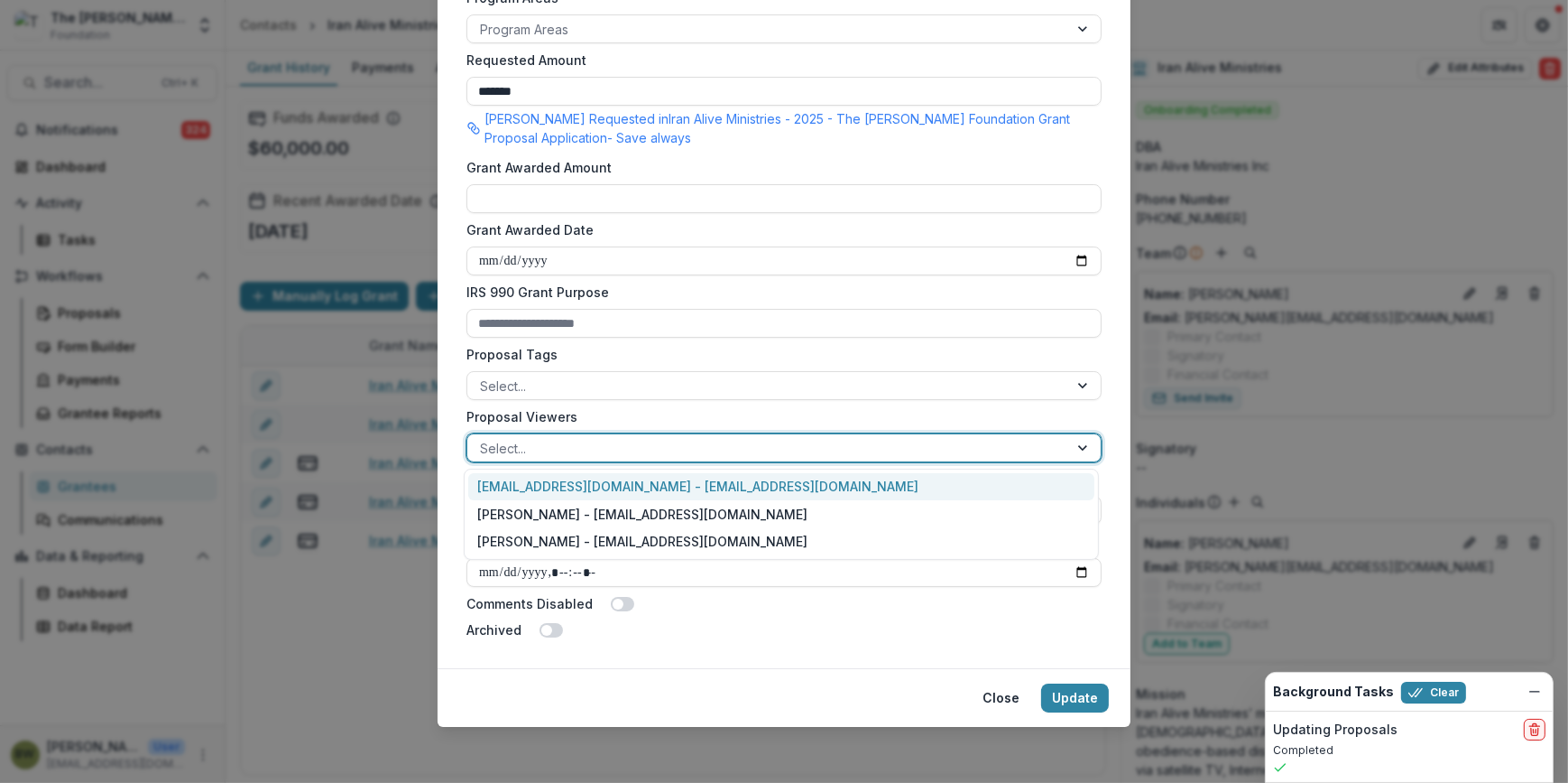
click at [632, 443] on div at bounding box center [767, 448] width 575 height 23
click at [622, 488] on div "[EMAIL_ADDRESS][DOMAIN_NAME] - [EMAIL_ADDRESS][DOMAIN_NAME]" at bounding box center [782, 487] width 626 height 28
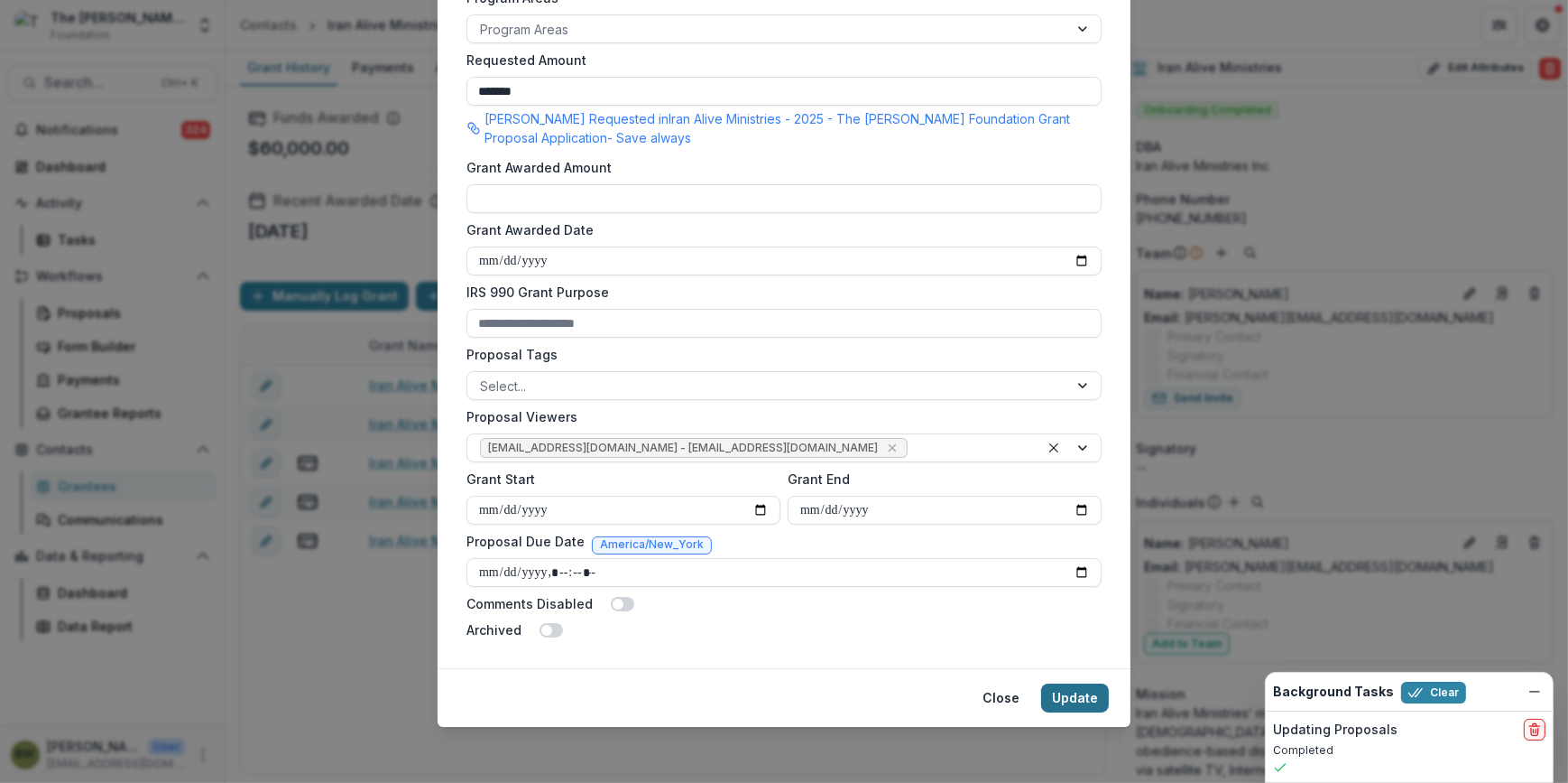
click at [1092, 703] on button "Update" at bounding box center [1075, 697] width 68 height 29
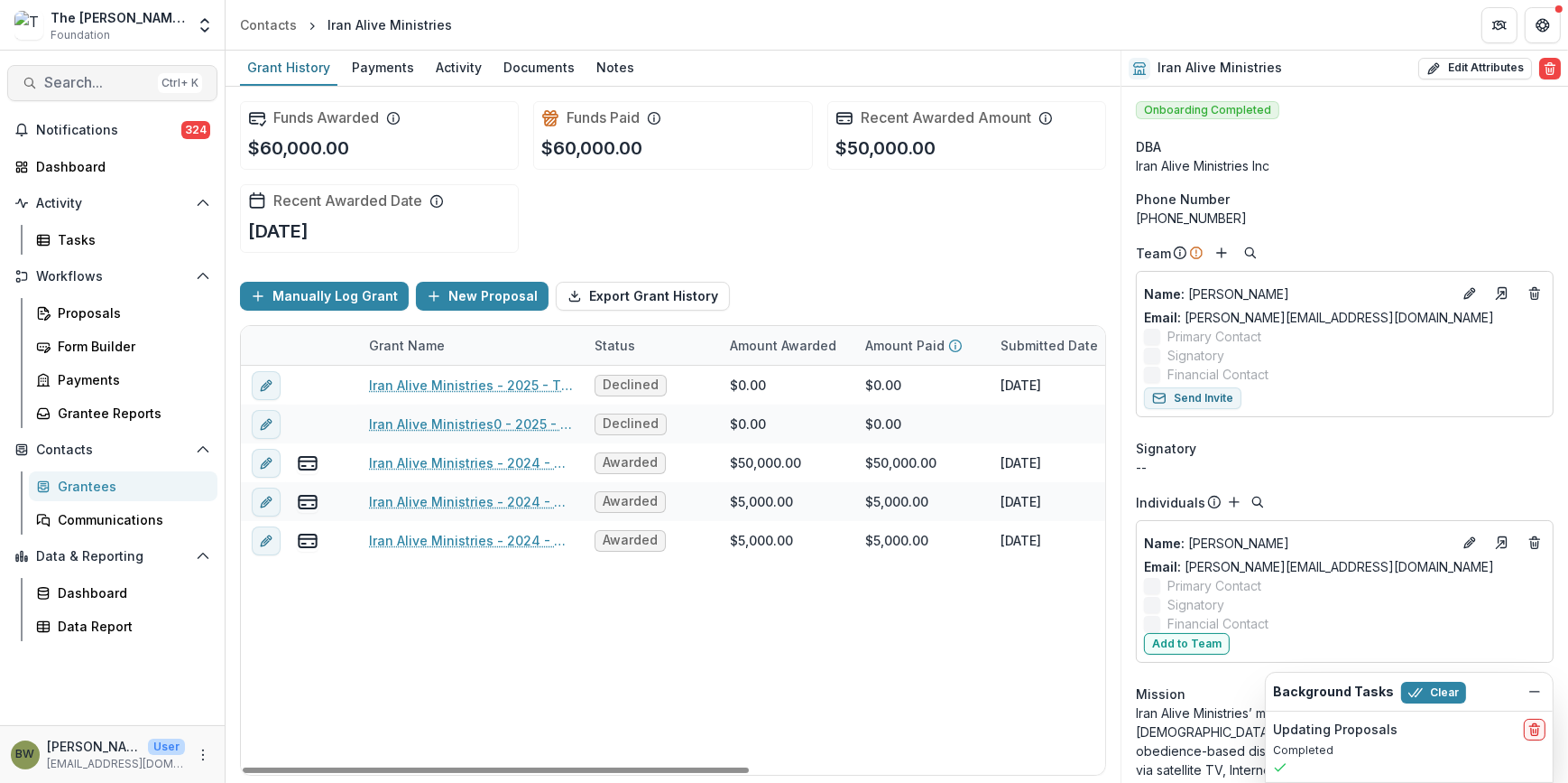
click at [100, 75] on span "Search..." at bounding box center [97, 82] width 107 height 17
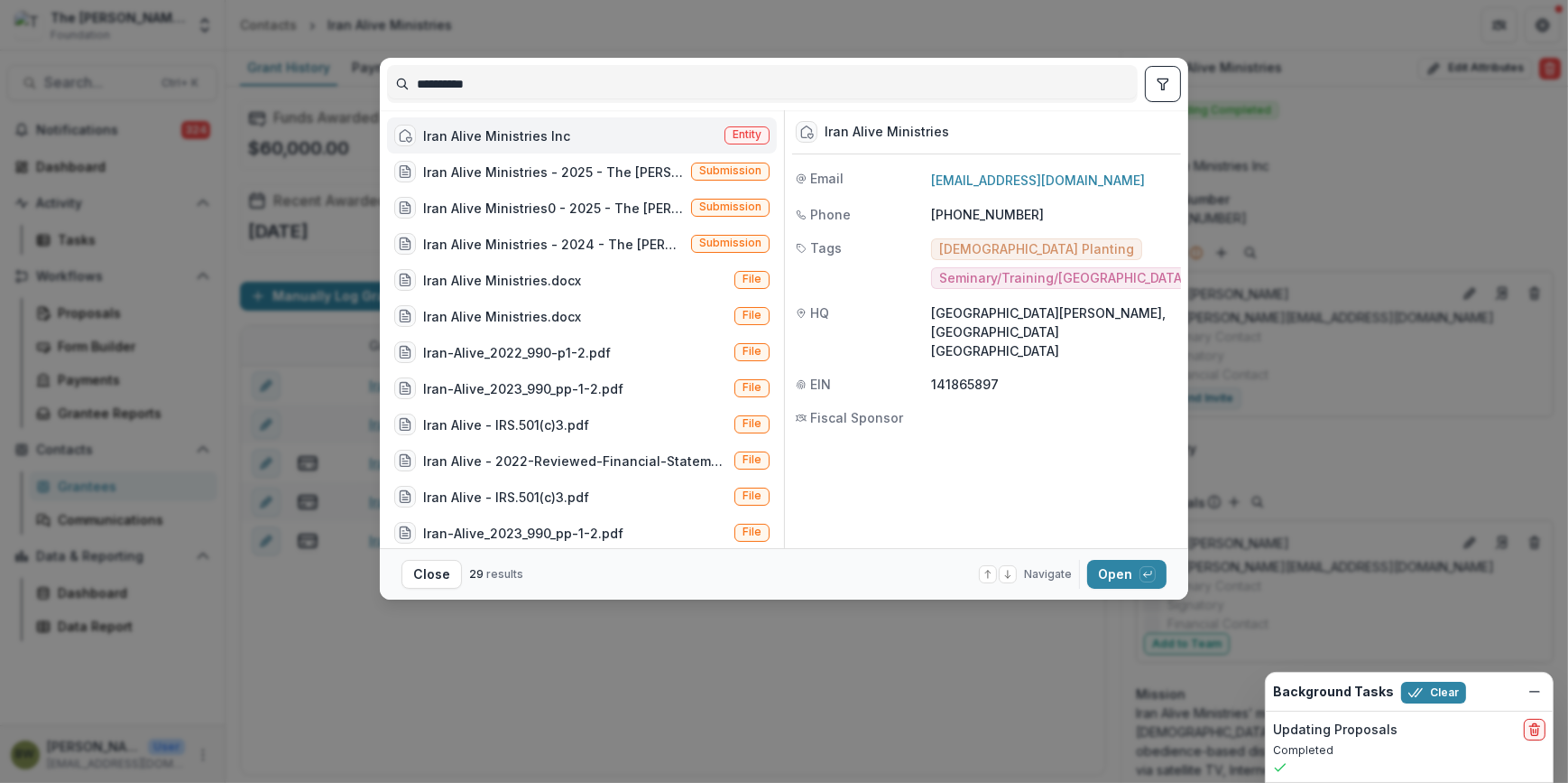
drag, startPoint x: 518, startPoint y: 94, endPoint x: 290, endPoint y: 90, distance: 228.0
click at [290, 90] on div "**********" at bounding box center [784, 392] width 1568 height 783
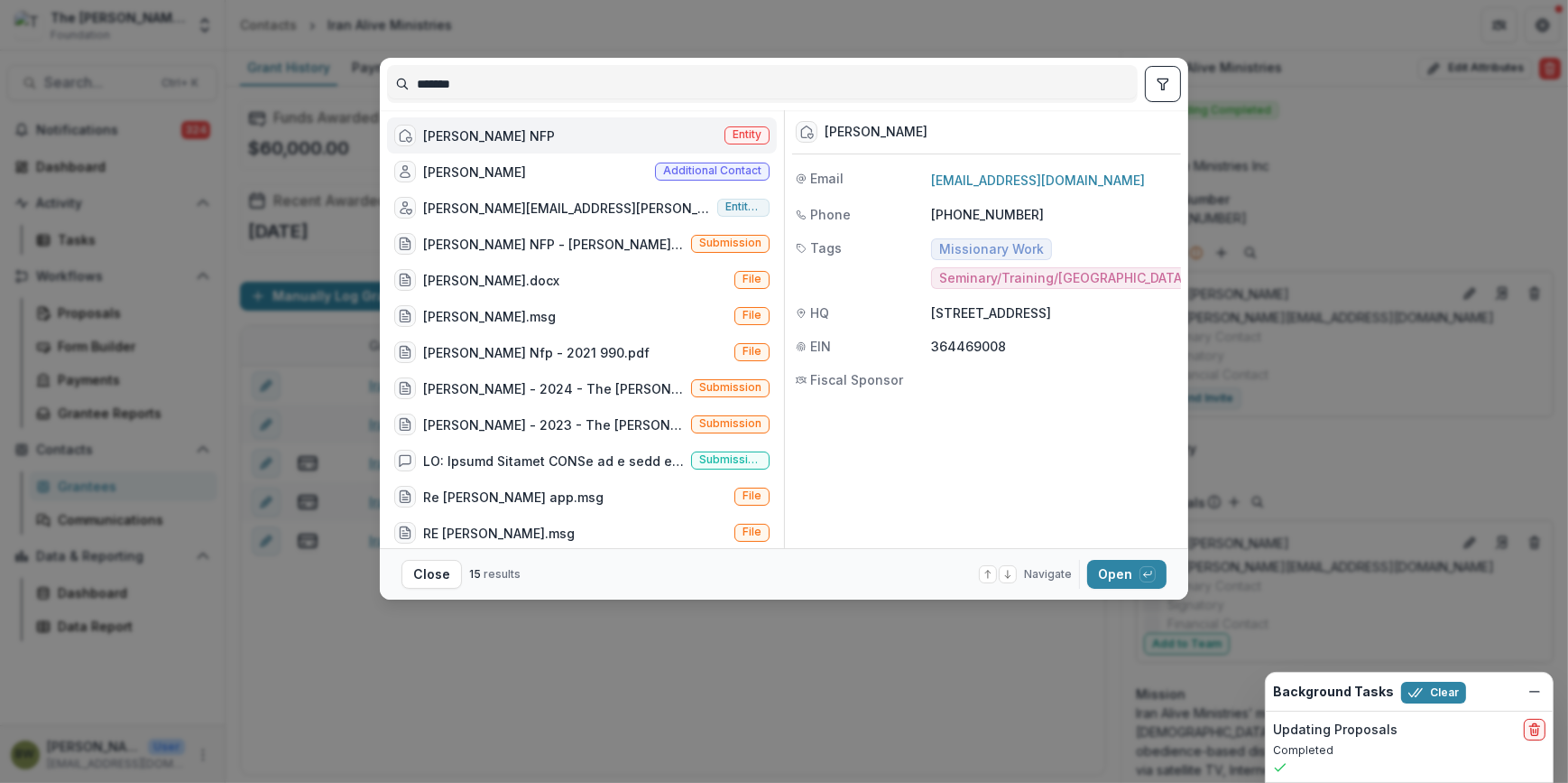
type input "******"
click at [750, 140] on span "Entity" at bounding box center [747, 134] width 29 height 12
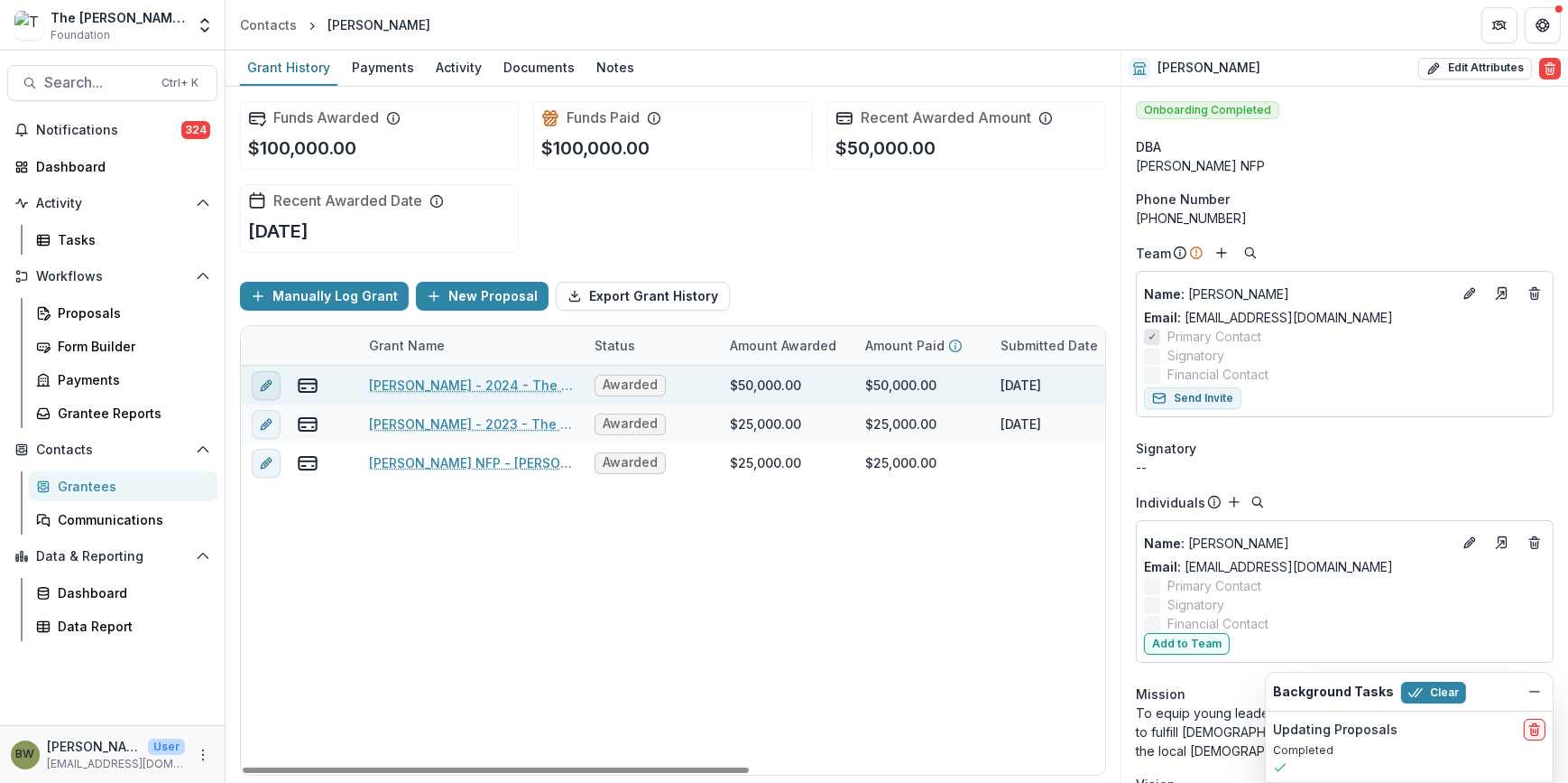
click at [262, 383] on icon "edit" at bounding box center [265, 386] width 8 height 8
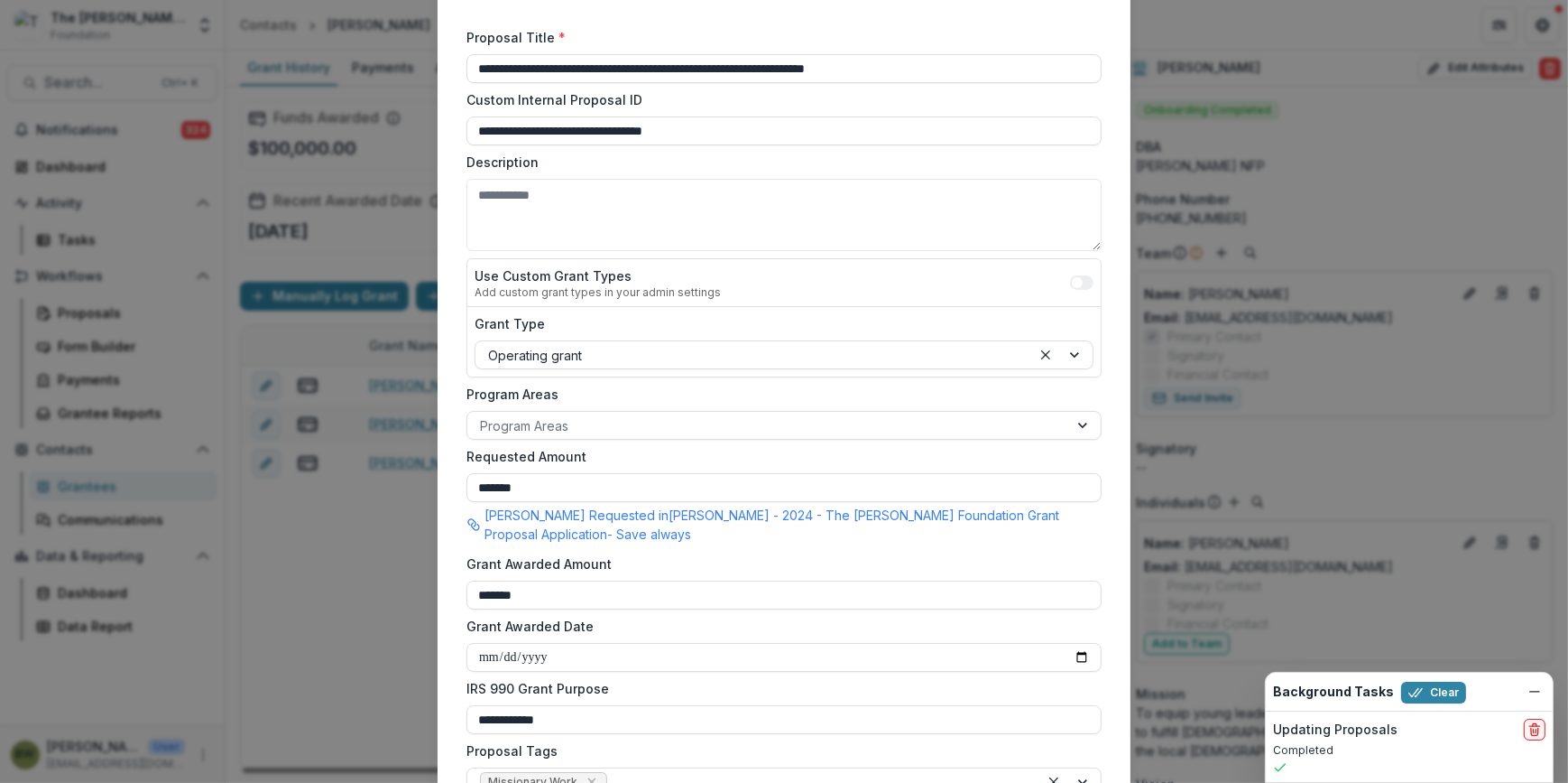
scroll to position [409, 0]
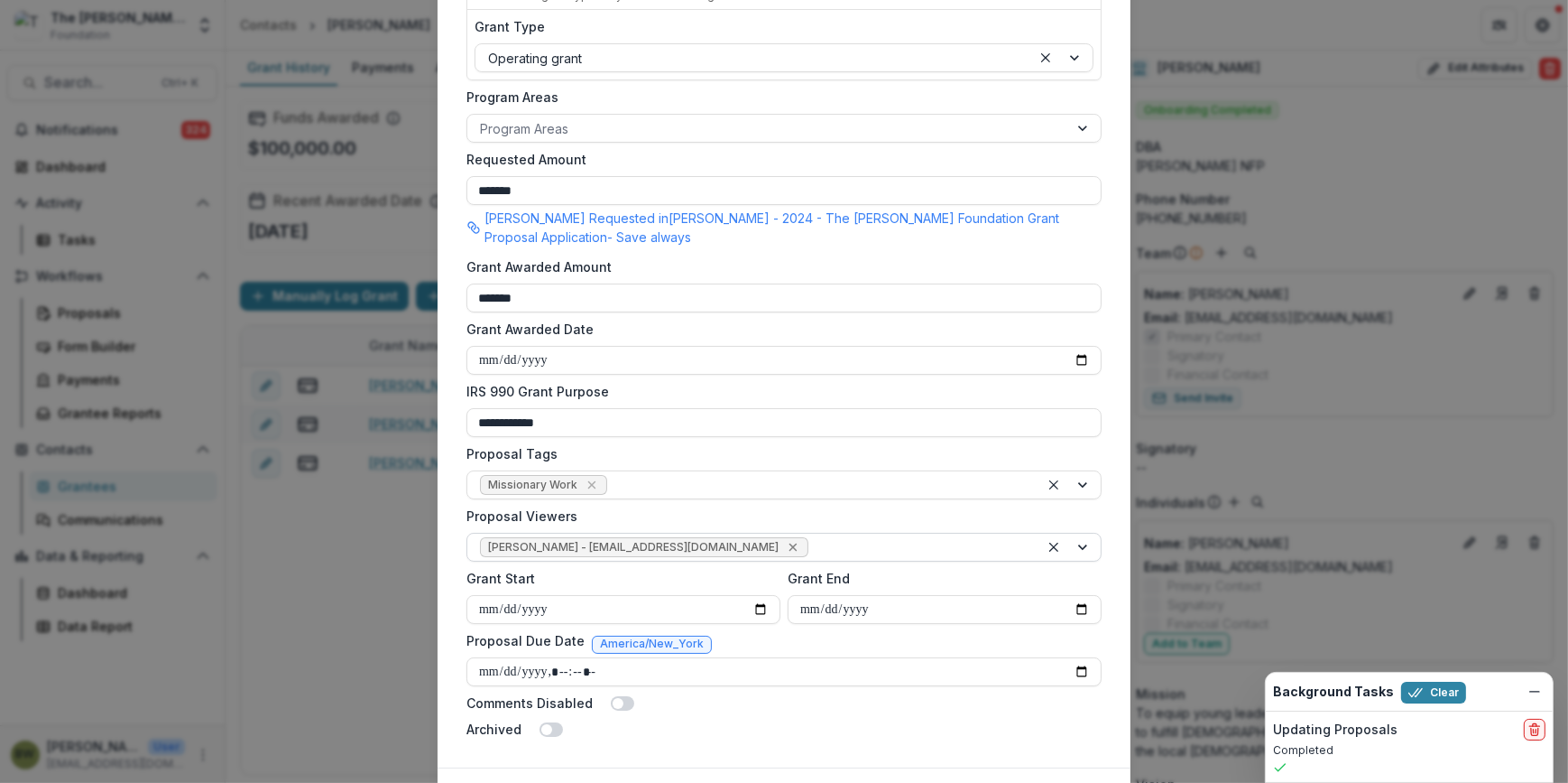
click at [785, 549] on icon "Remove Blair White - bwhite@bolickfoundation.org" at bounding box center [792, 546] width 14 height 14
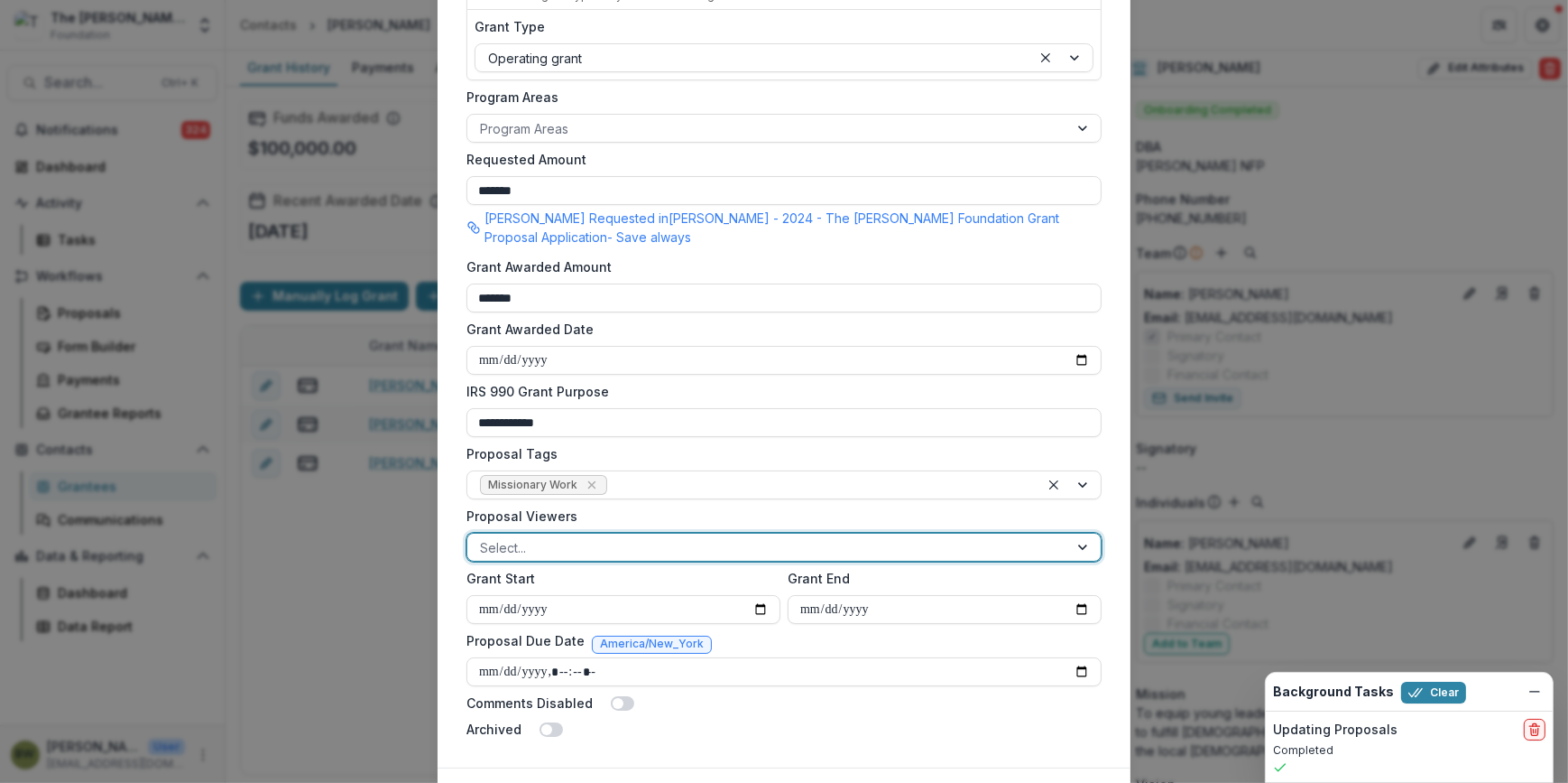
click at [718, 549] on div at bounding box center [767, 547] width 575 height 23
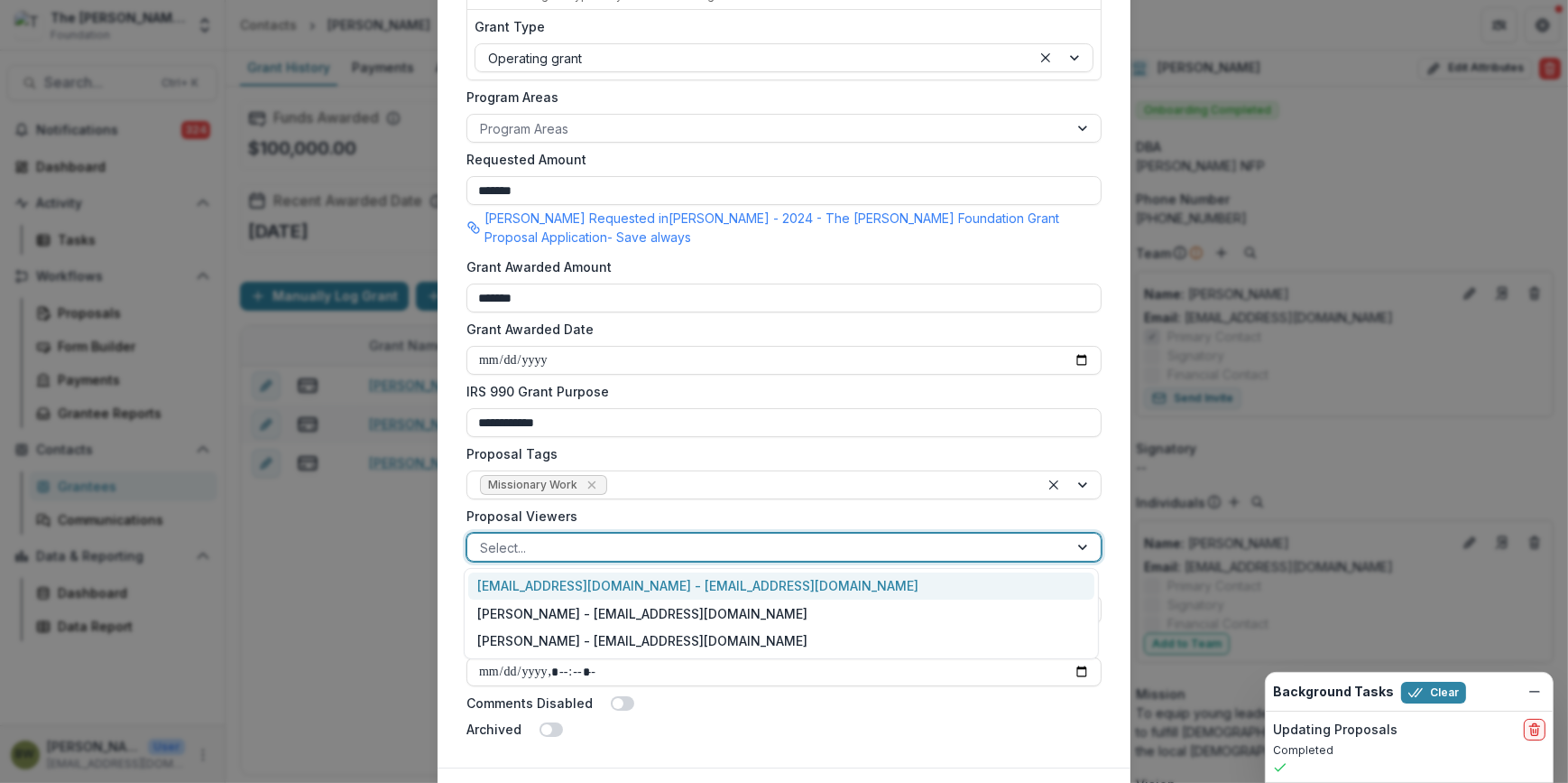
click at [701, 585] on div "[EMAIL_ADDRESS][DOMAIN_NAME] - [EMAIL_ADDRESS][DOMAIN_NAME]" at bounding box center [782, 587] width 626 height 28
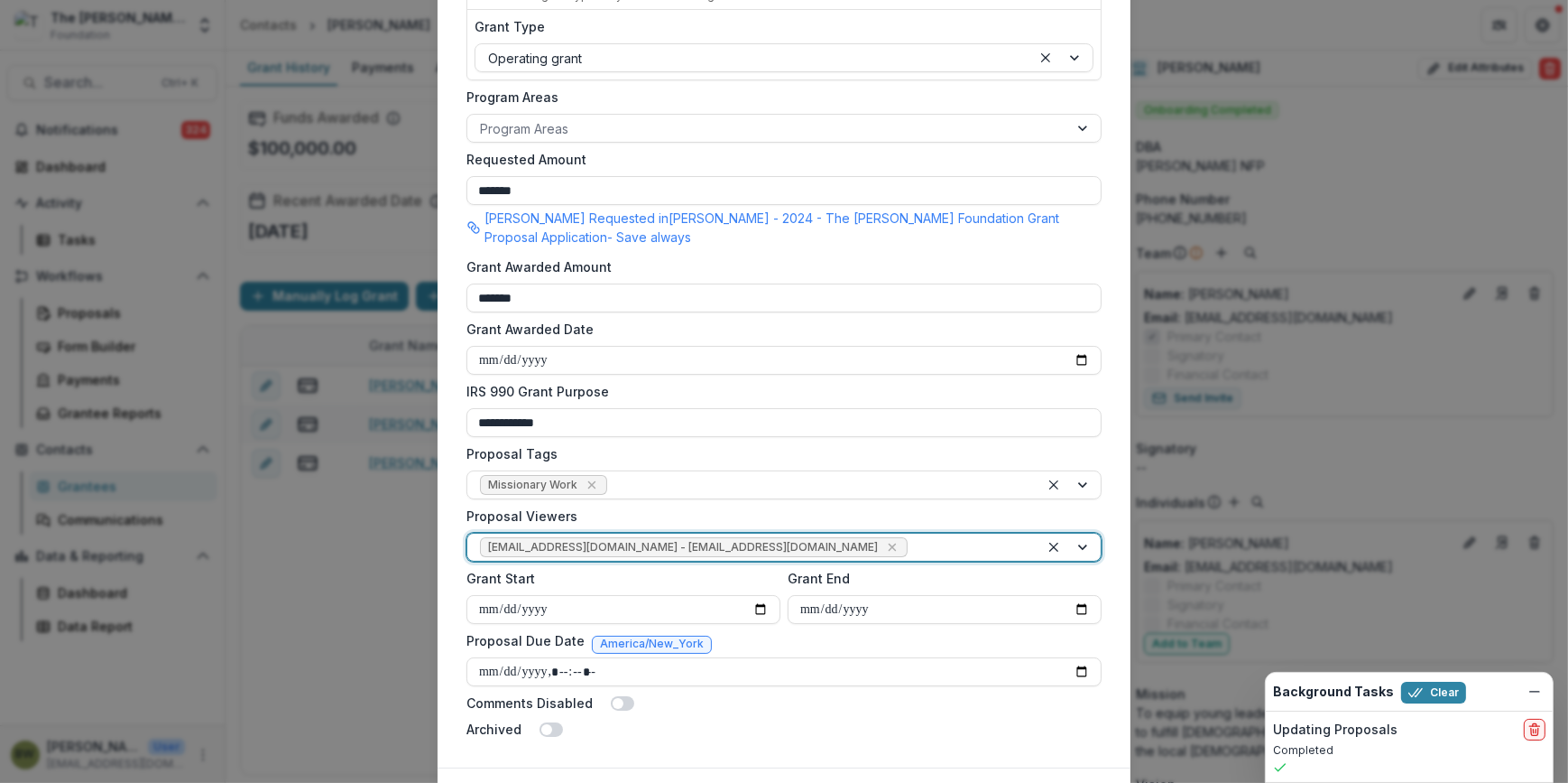
scroll to position [509, 0]
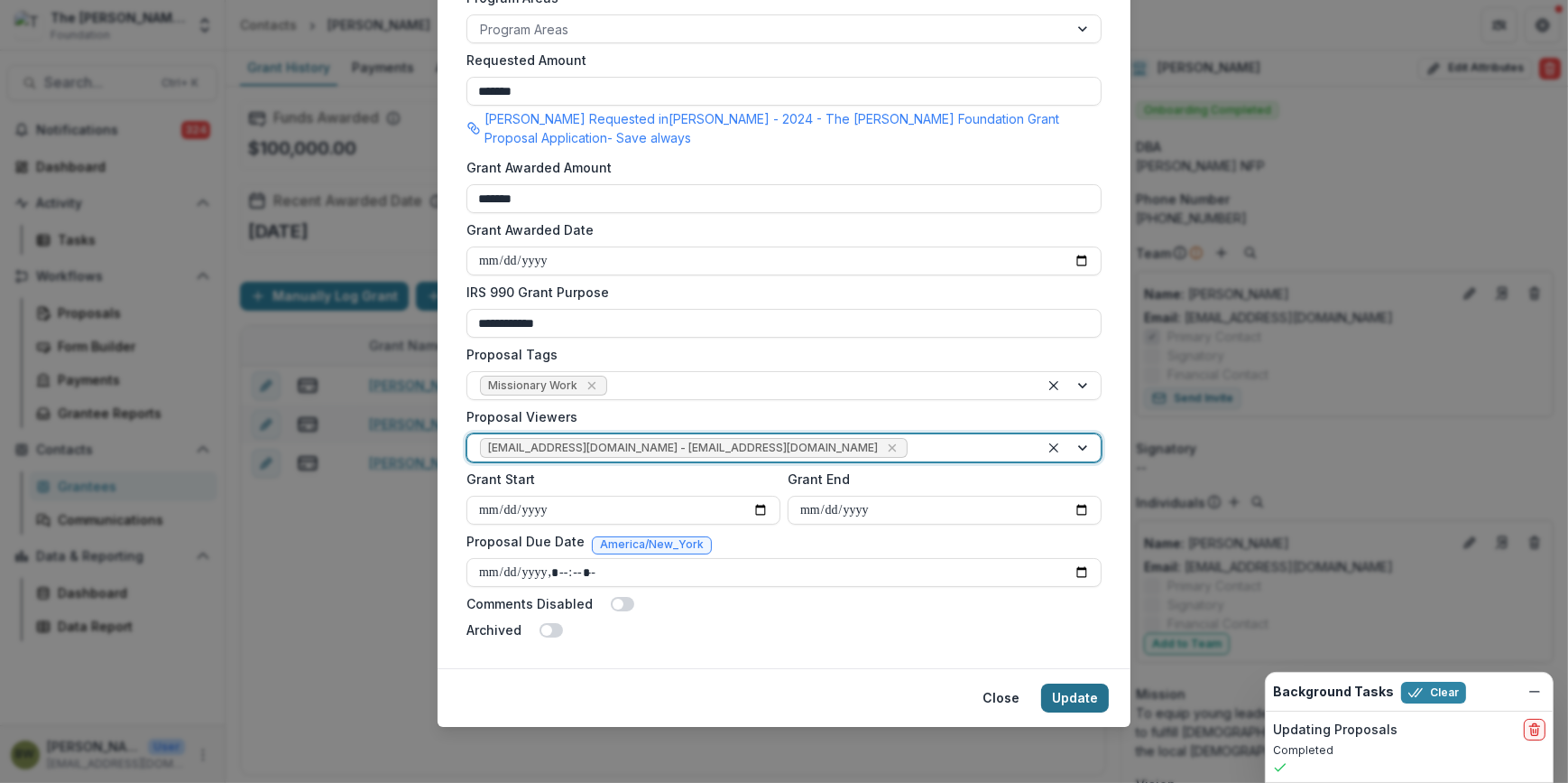
click at [1068, 692] on button "Update" at bounding box center [1075, 697] width 68 height 29
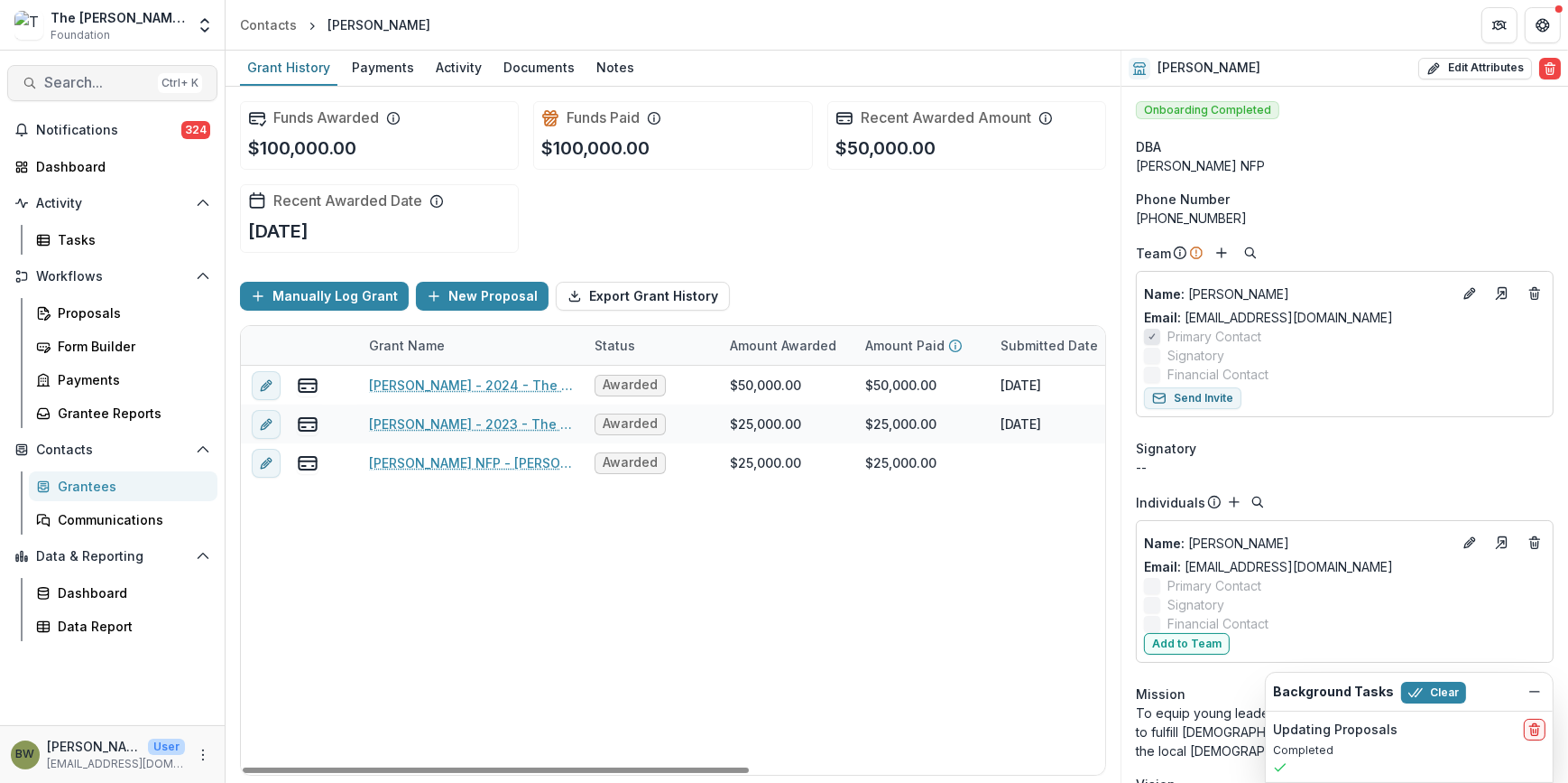
click at [97, 85] on span "Search..." at bounding box center [97, 82] width 107 height 17
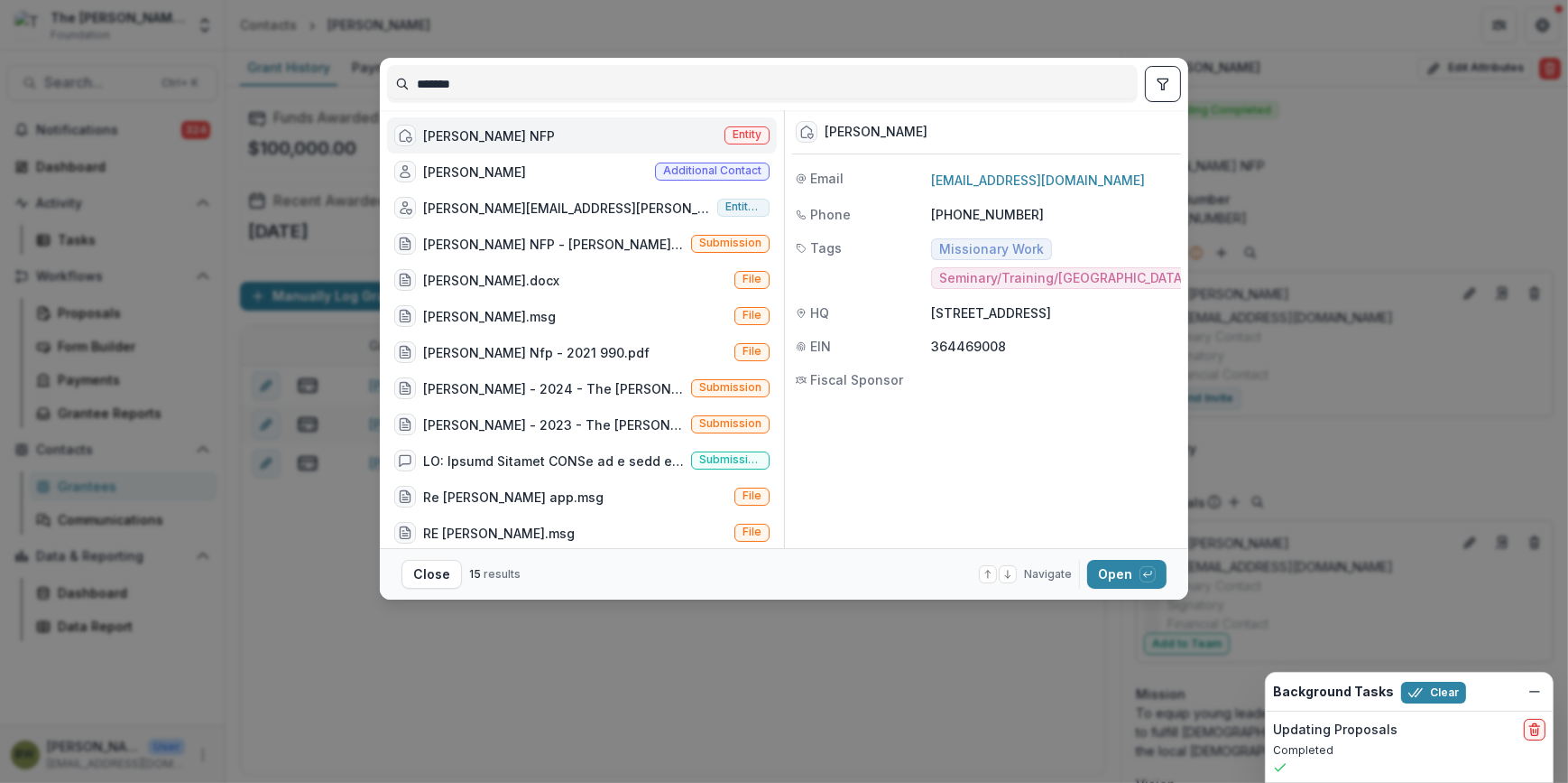
drag, startPoint x: 522, startPoint y: 79, endPoint x: 339, endPoint y: 81, distance: 183.0
click at [339, 81] on div "****** [PERSON_NAME] NFP Entity [PERSON_NAME] Additional contact [PERSON_NAME][…" at bounding box center [784, 392] width 1568 height 783
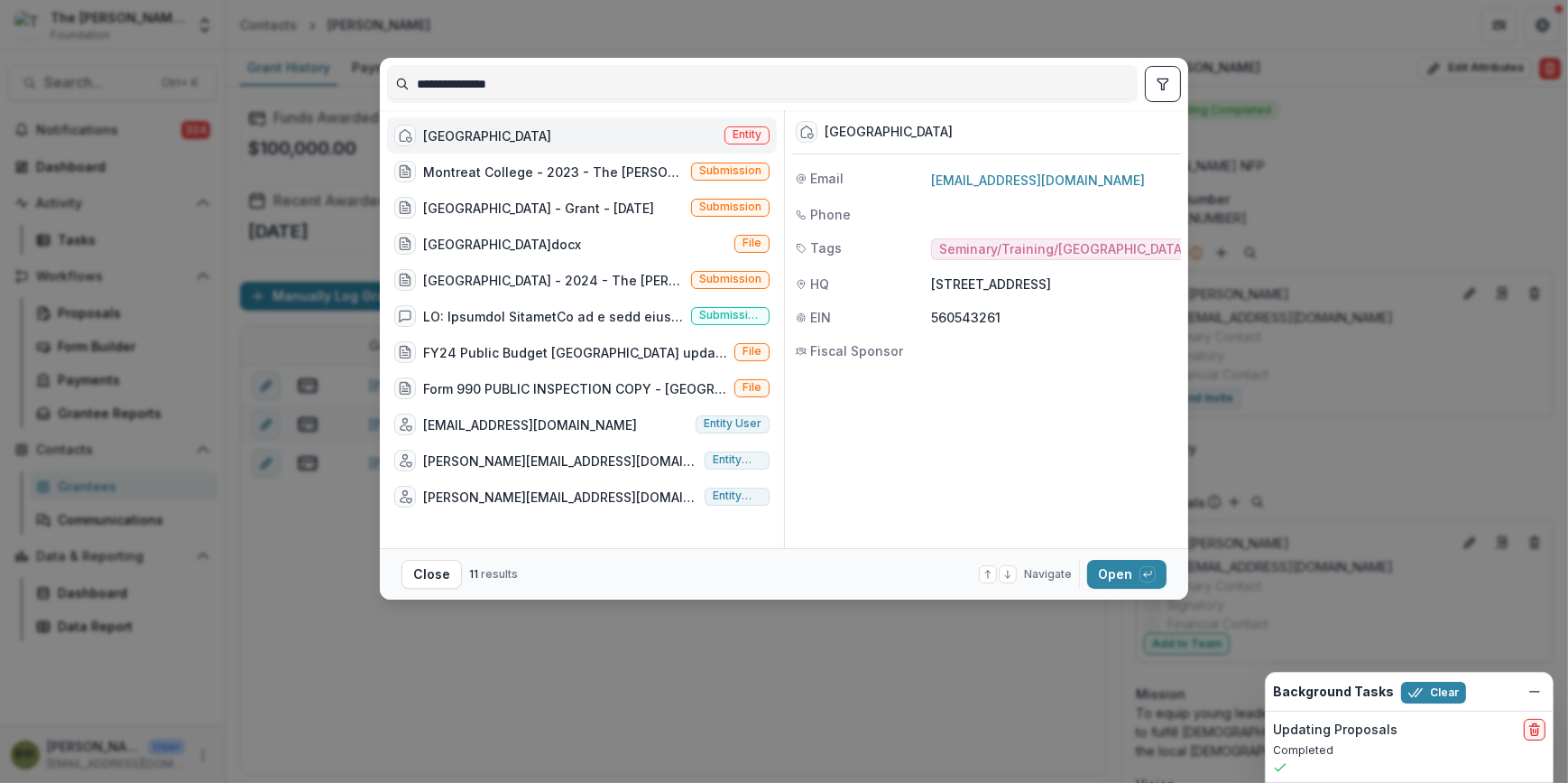
type input "**********"
click at [751, 144] on div "Entity" at bounding box center [747, 136] width 45 height 19
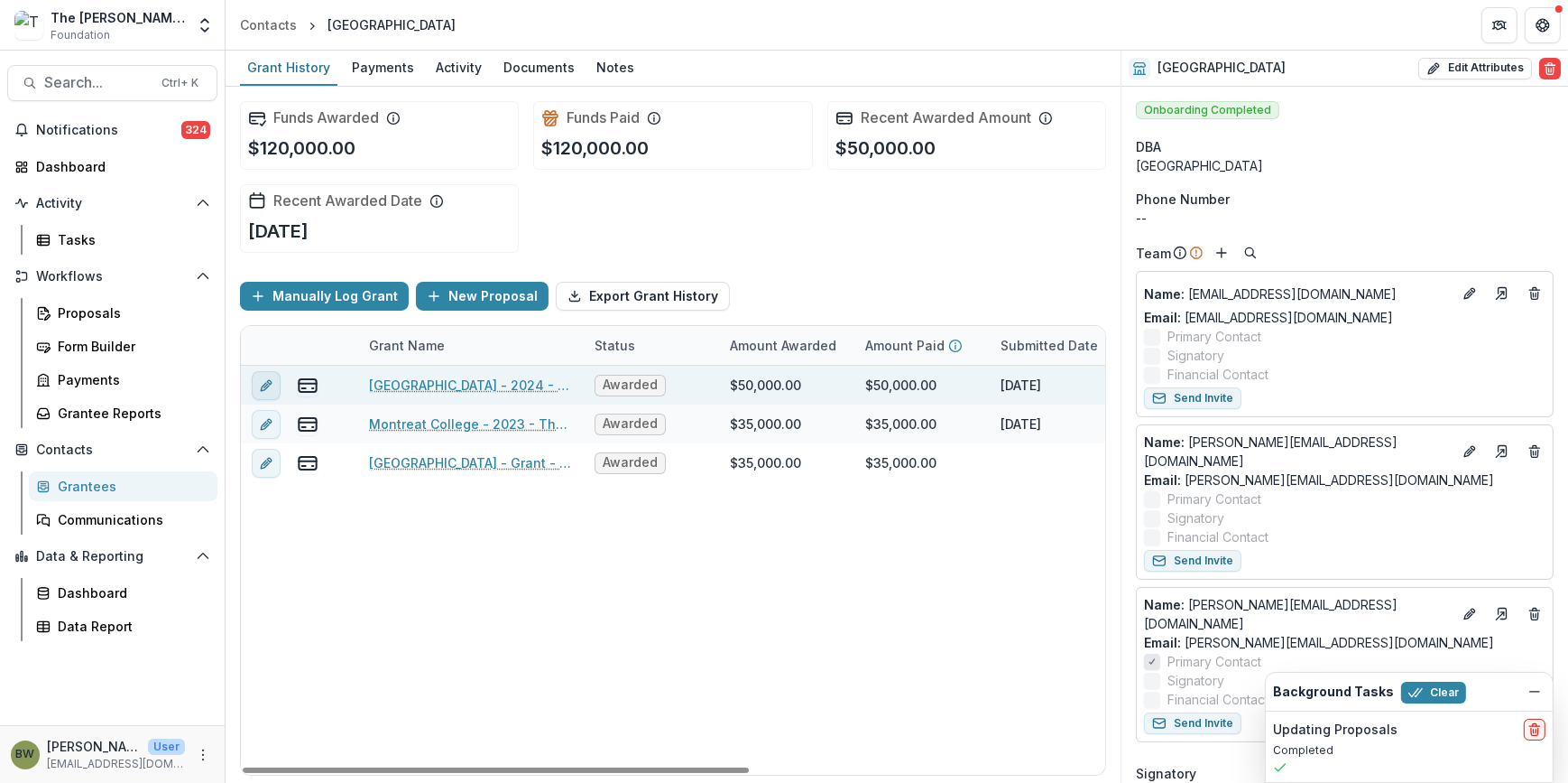
click at [260, 379] on icon "edit" at bounding box center [266, 385] width 14 height 14
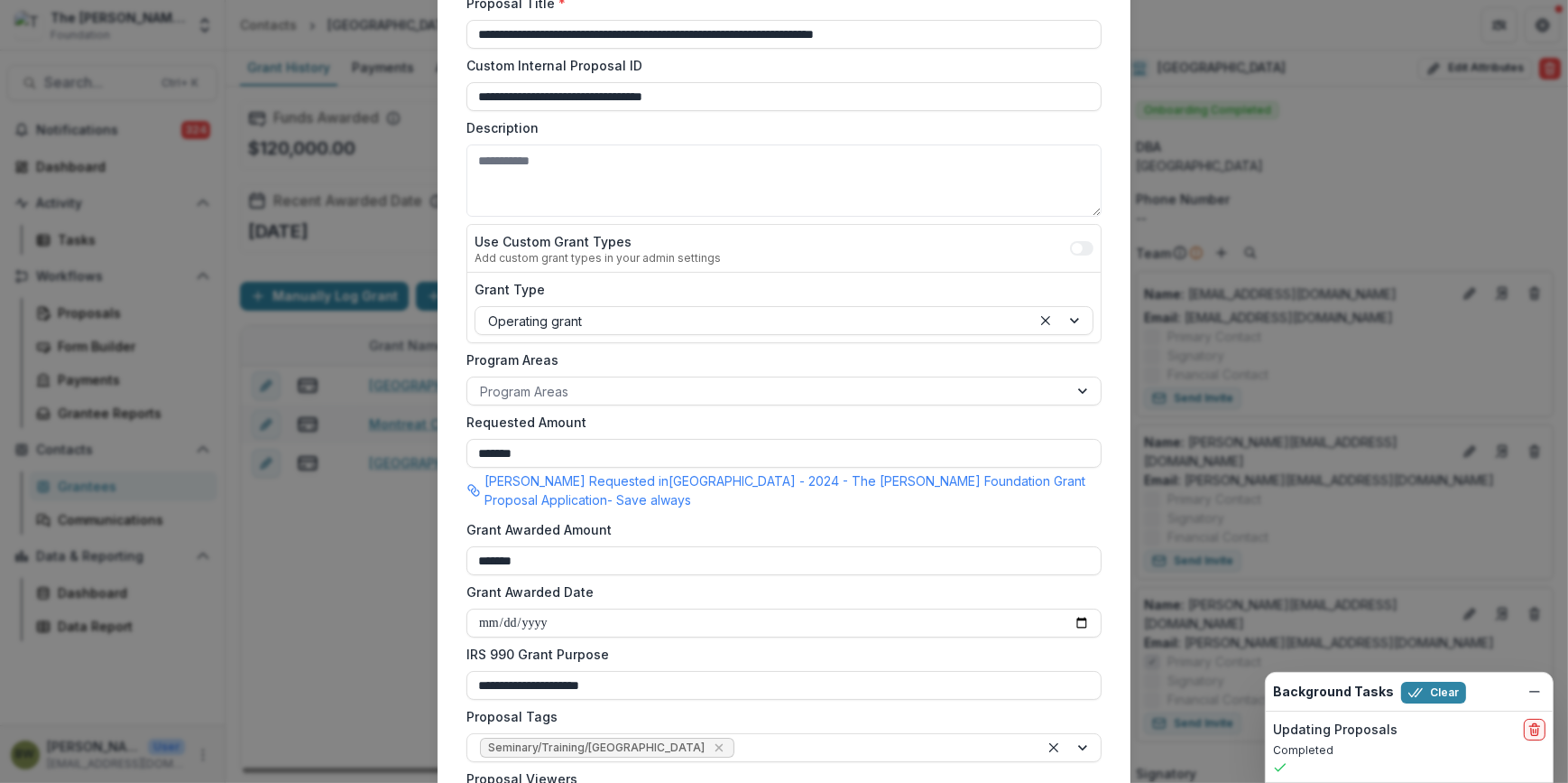
scroll to position [409, 0]
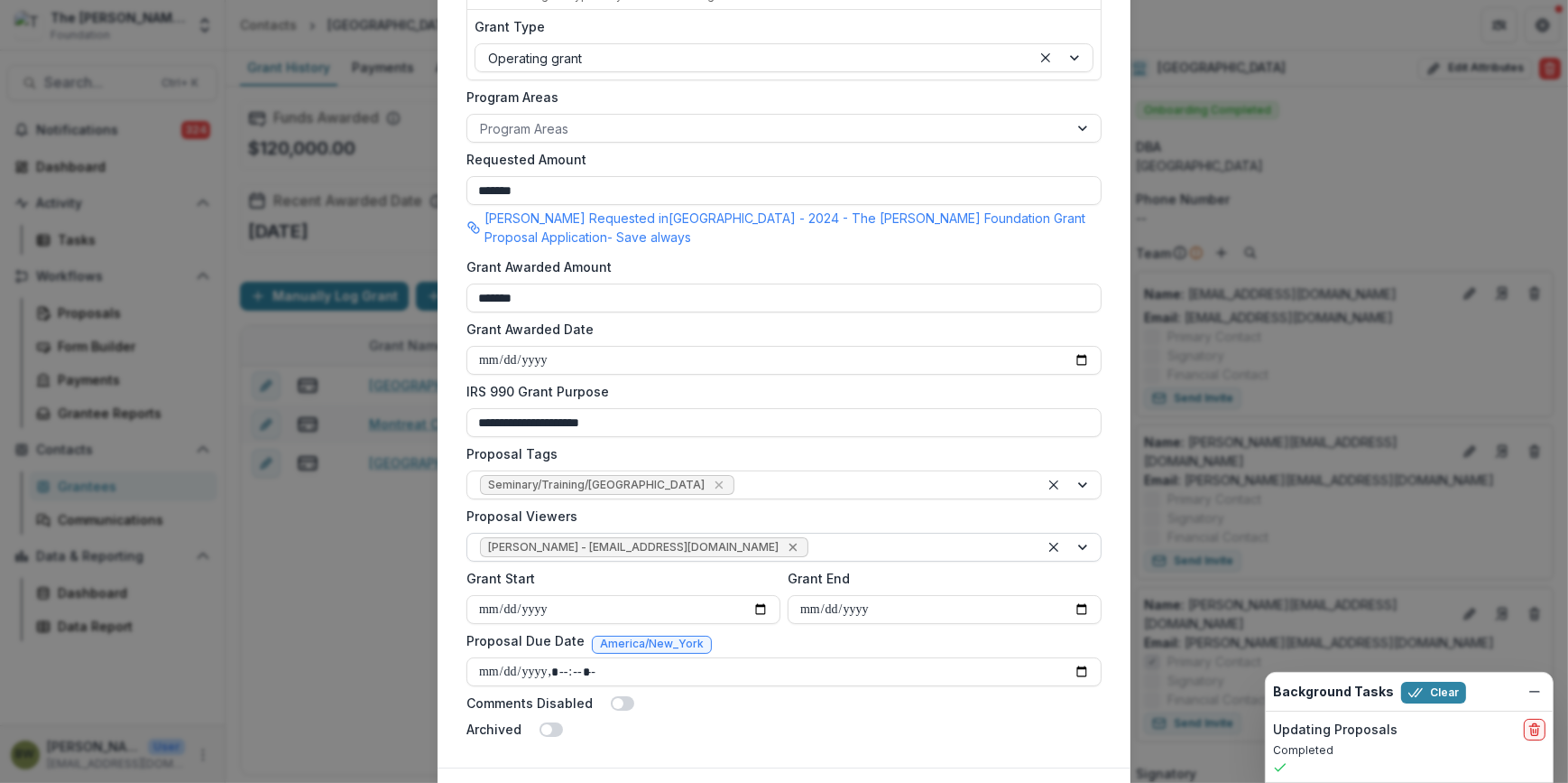
click at [785, 542] on icon "Remove Blair White - bwhite@bolickfoundation.org" at bounding box center [792, 546] width 14 height 14
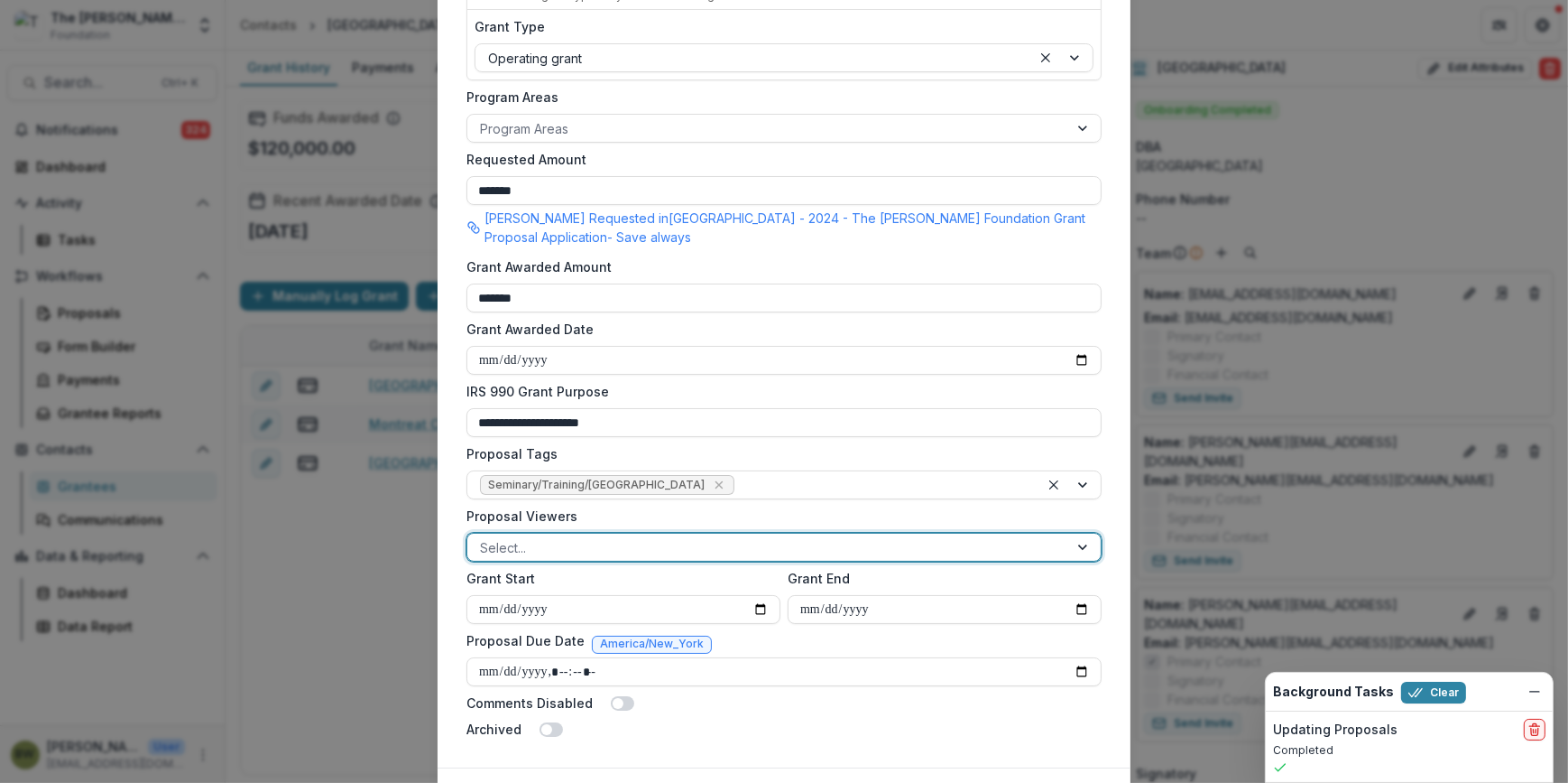
click at [720, 542] on div at bounding box center [767, 547] width 575 height 23
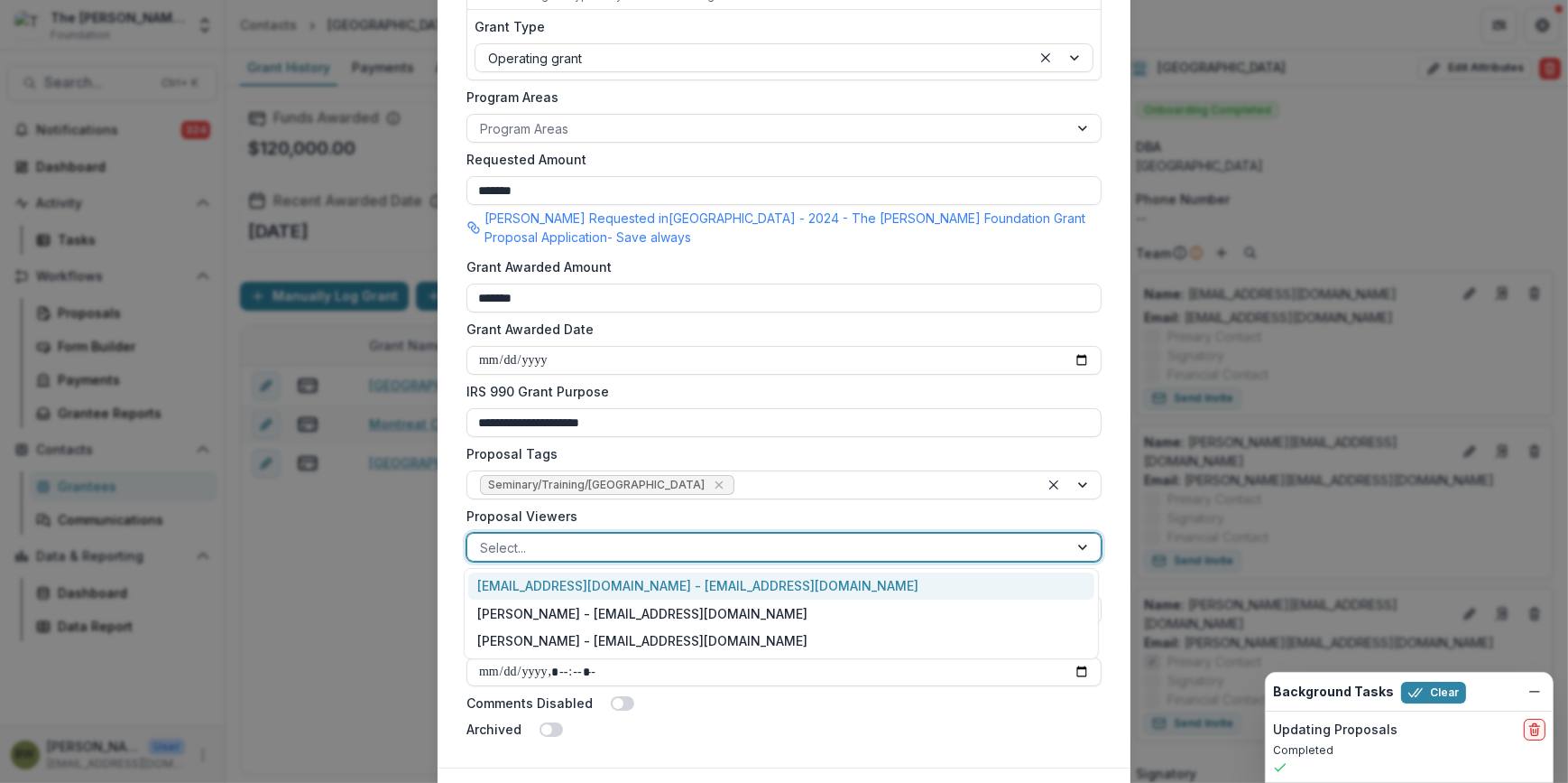
click at [714, 582] on div "[EMAIL_ADDRESS][DOMAIN_NAME] - [EMAIL_ADDRESS][DOMAIN_NAME]" at bounding box center [782, 587] width 626 height 28
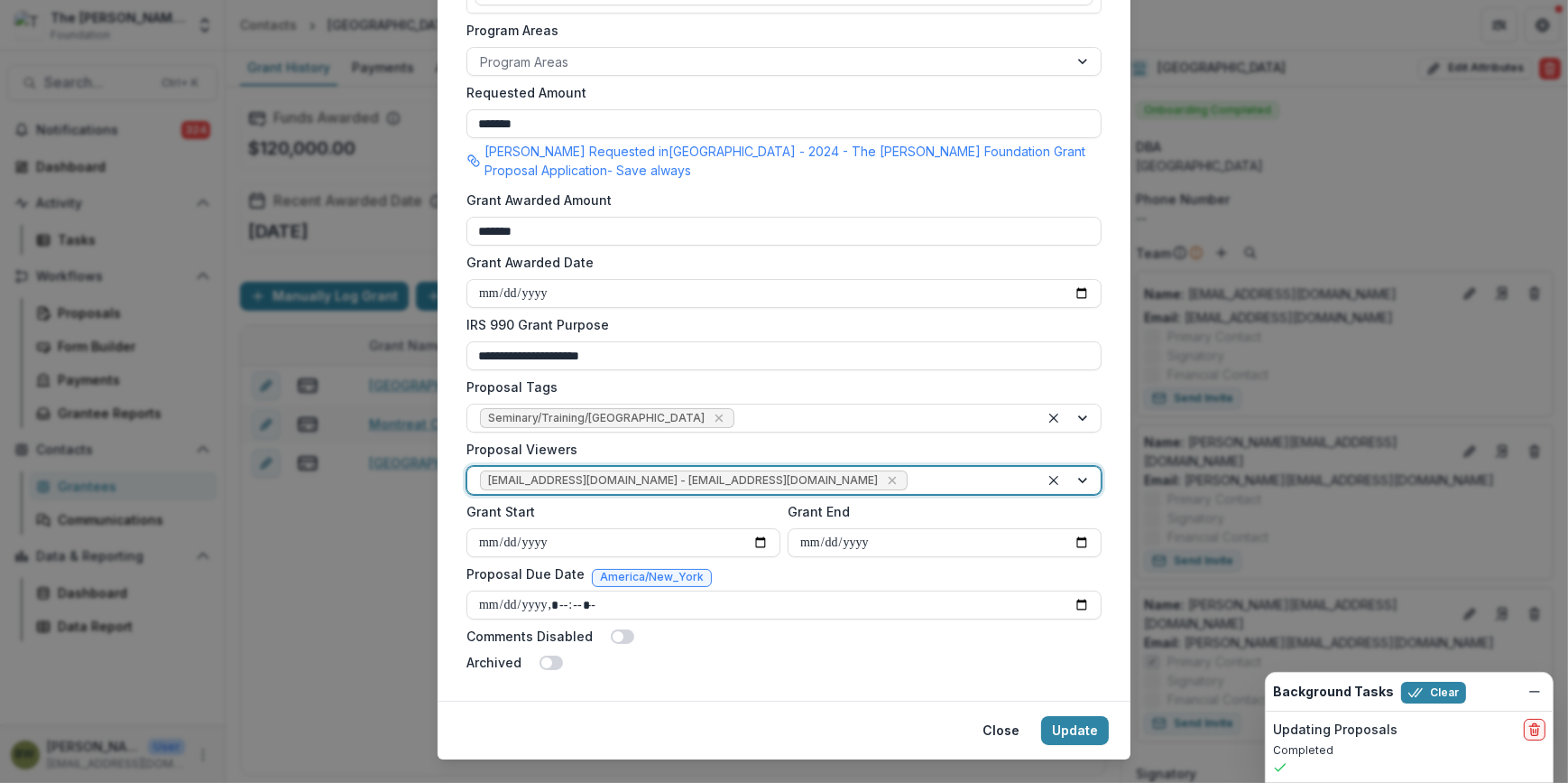
scroll to position [509, 0]
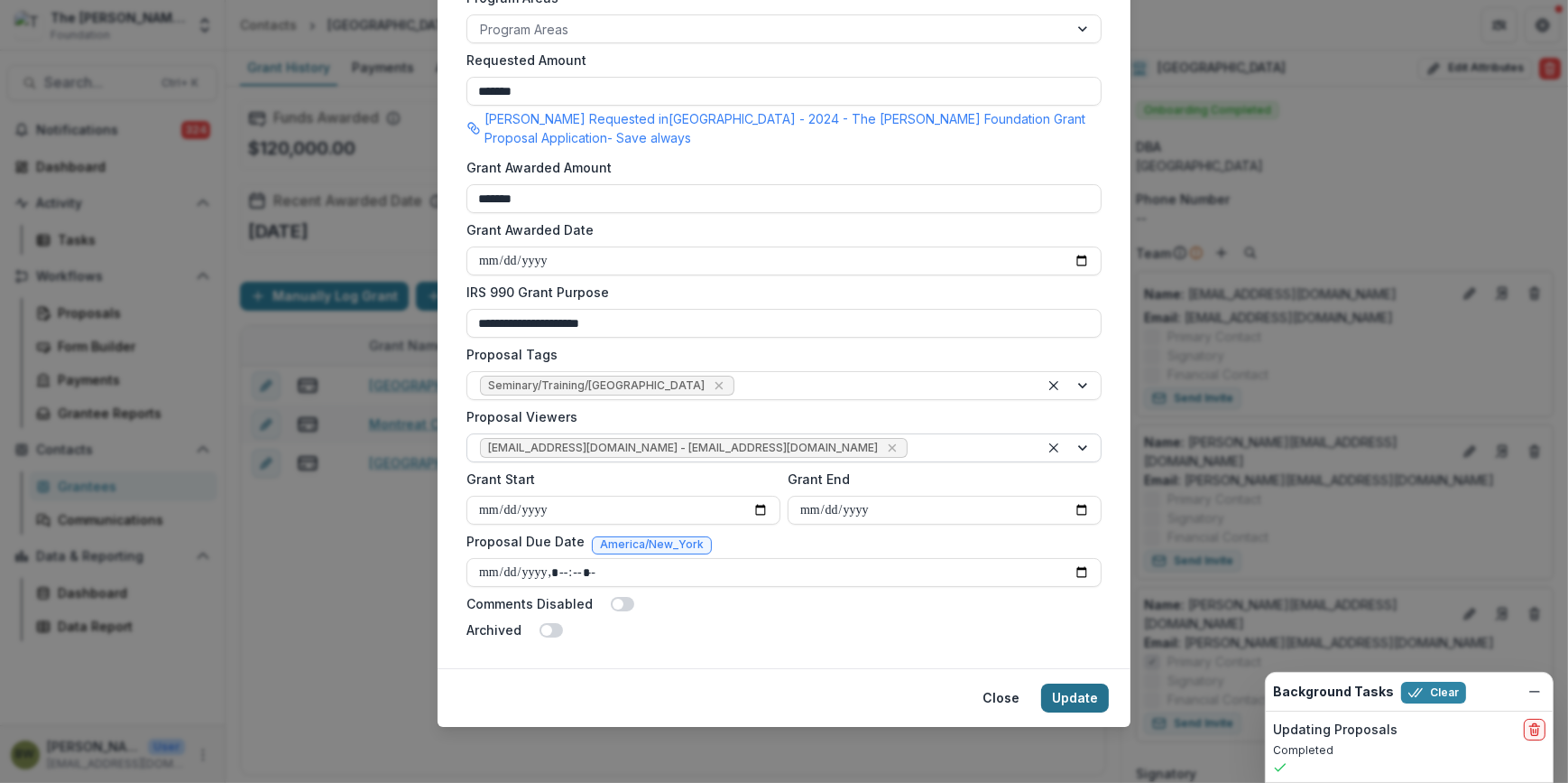
click at [1063, 698] on button "Update" at bounding box center [1075, 697] width 68 height 29
